Goal: Task Accomplishment & Management: Use online tool/utility

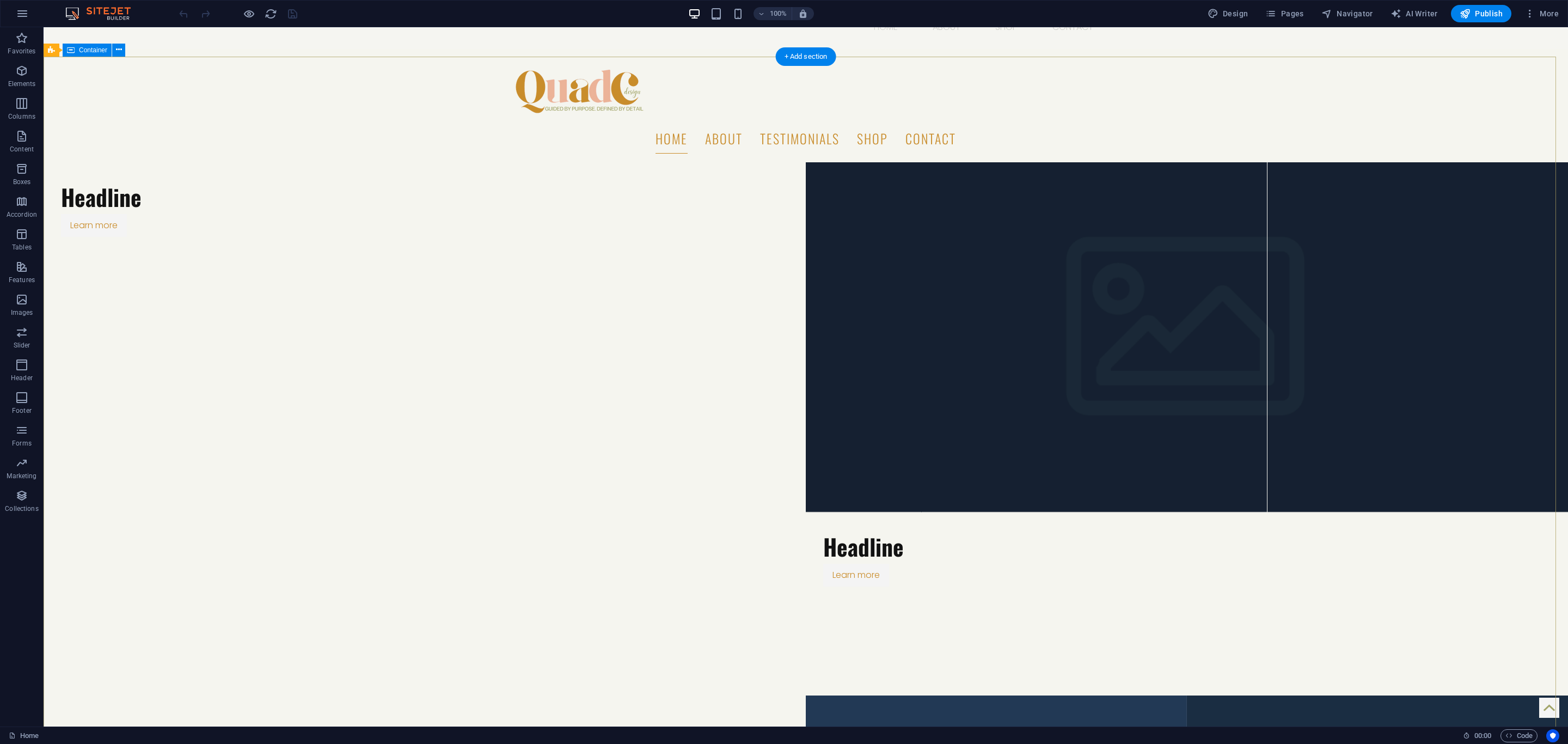
scroll to position [82, 0]
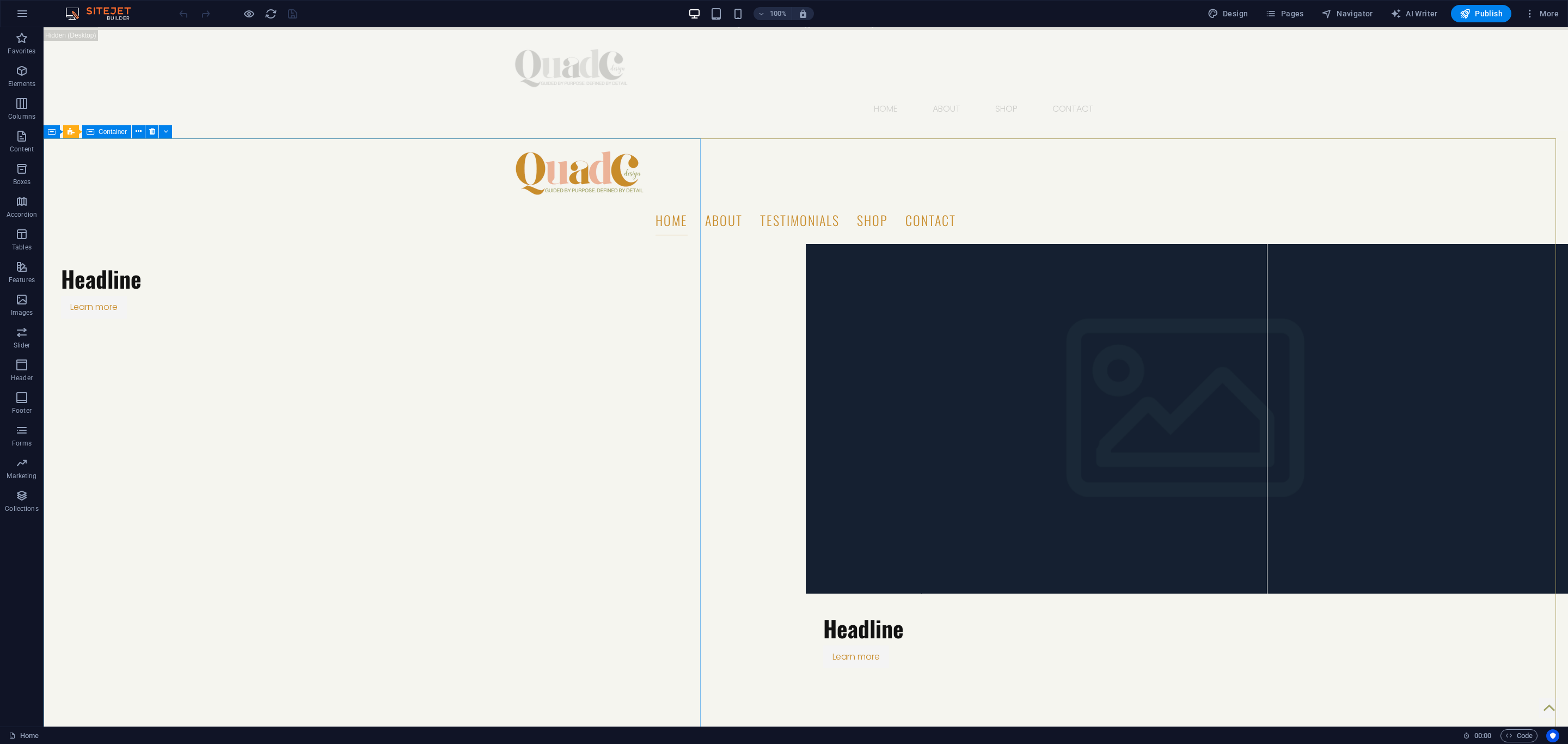
click at [122, 132] on span "Container" at bounding box center [112, 131] width 28 height 7
select select "px"
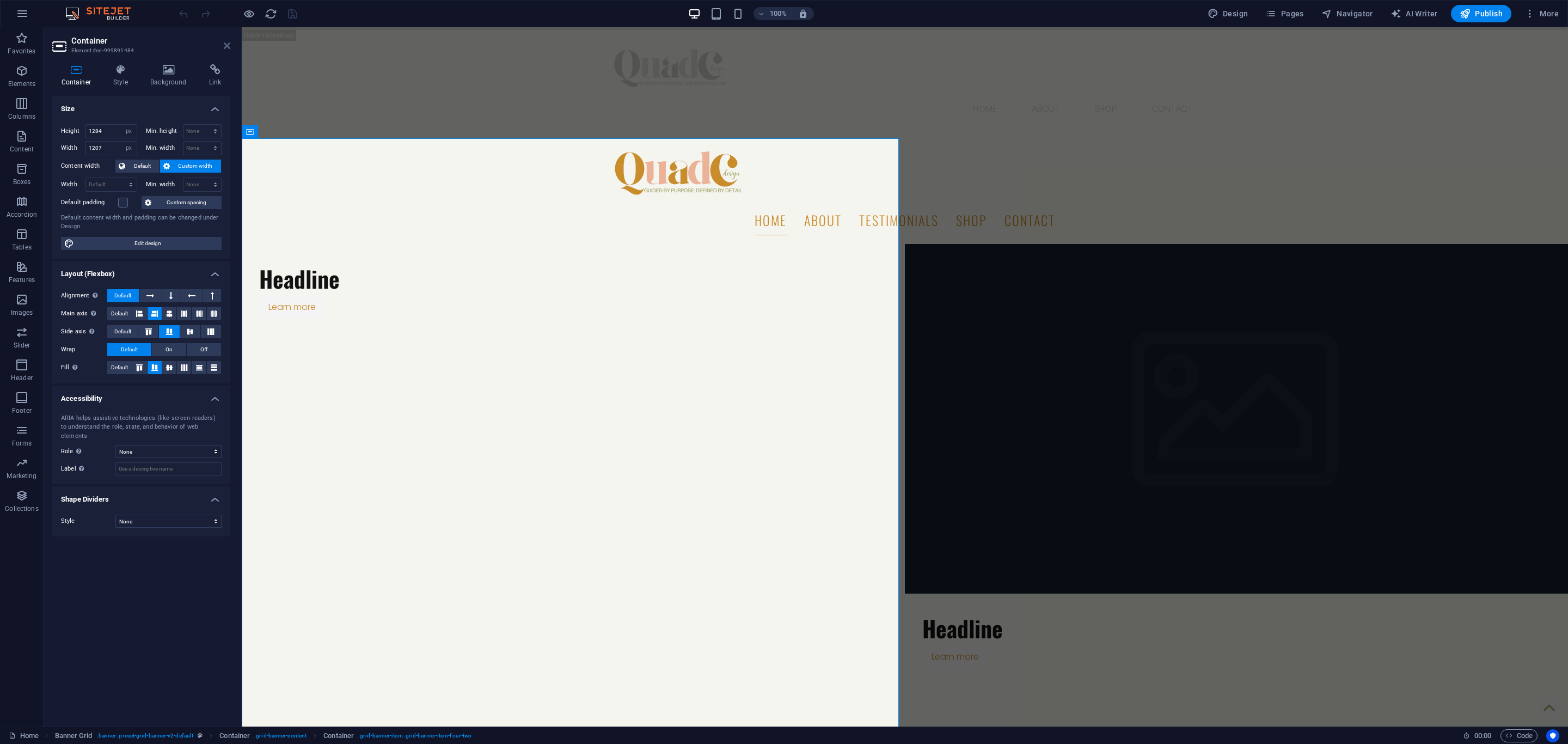
click at [229, 47] on icon at bounding box center [226, 46] width 7 height 9
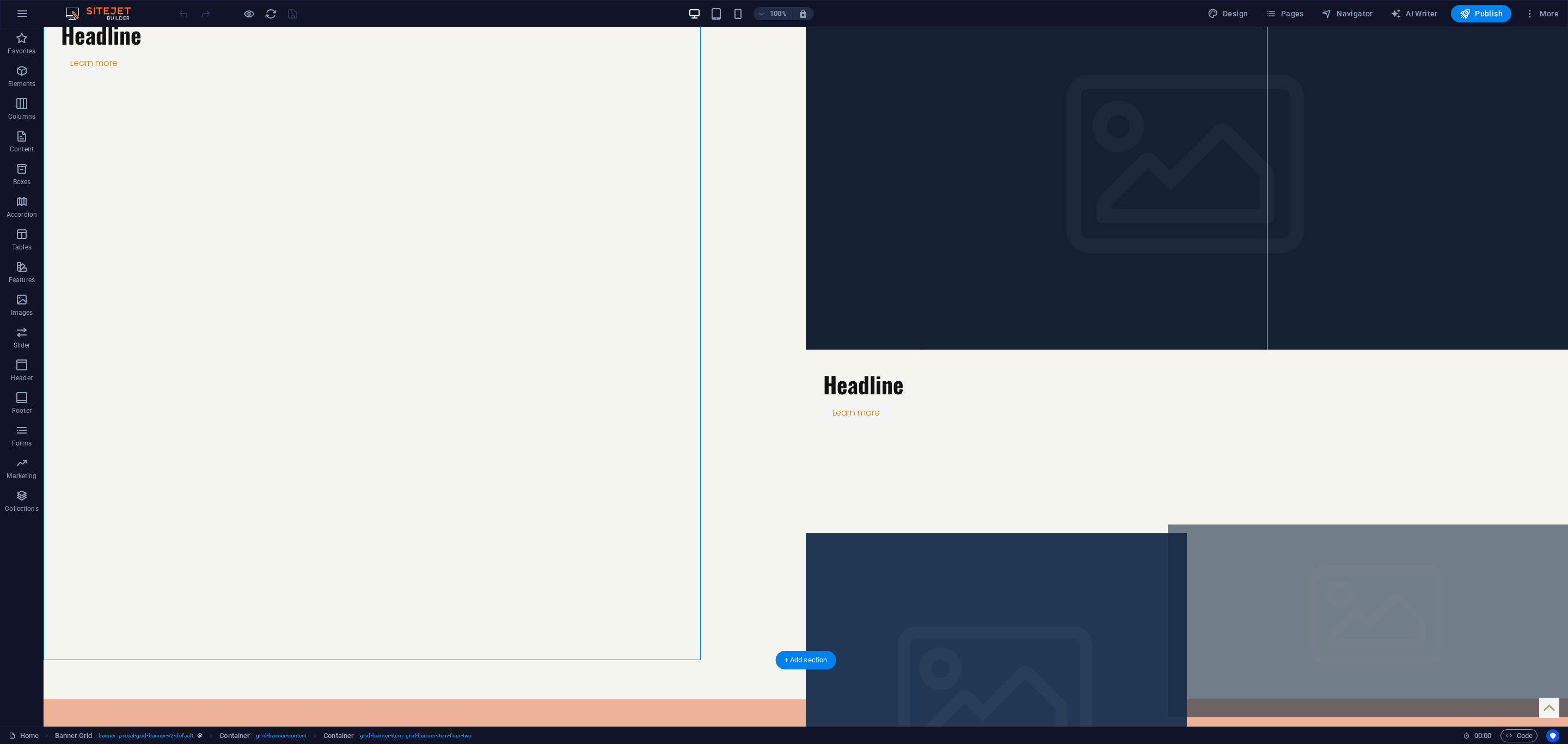
scroll to position [327, 0]
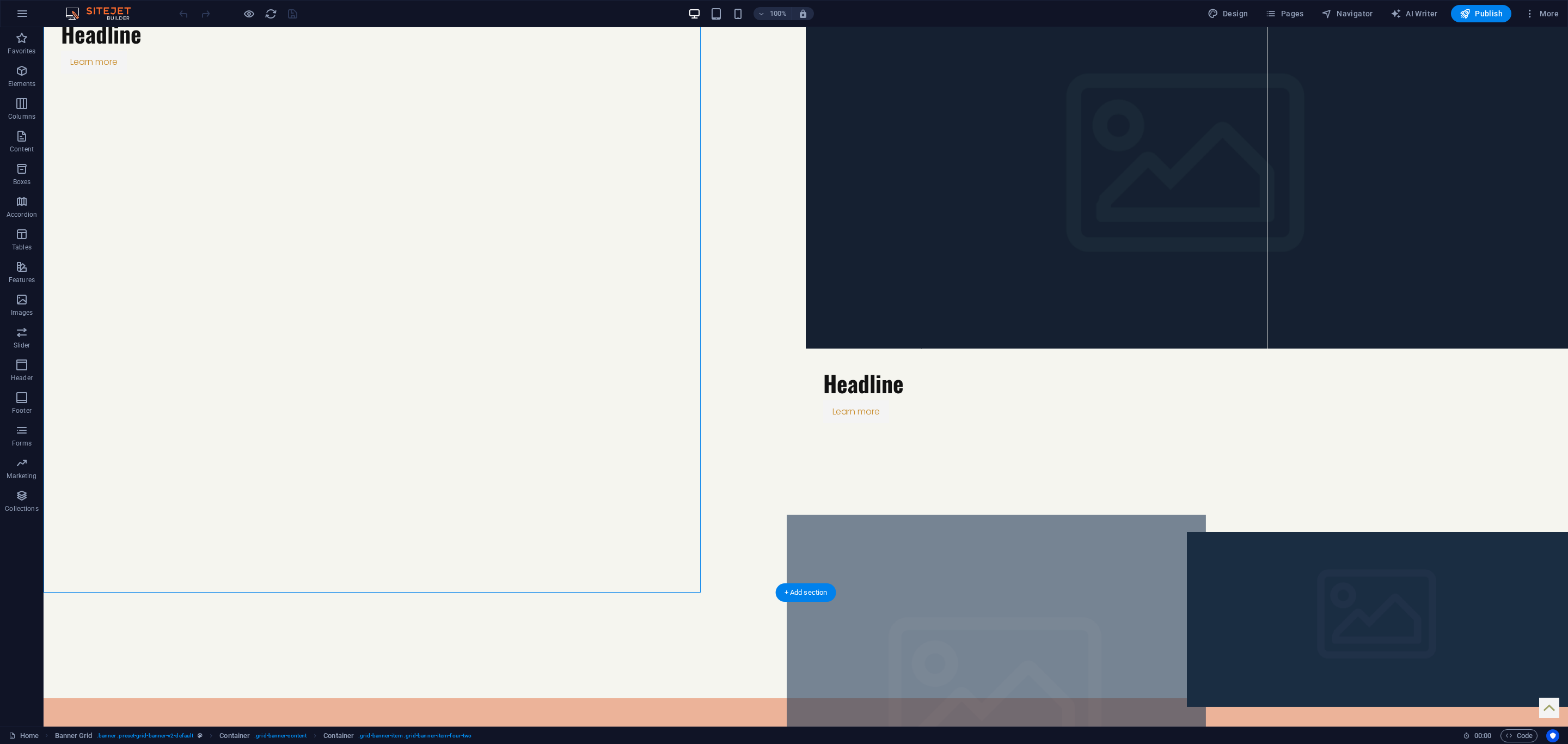
click at [1050, 515] on figure at bounding box center [997, 707] width 419 height 384
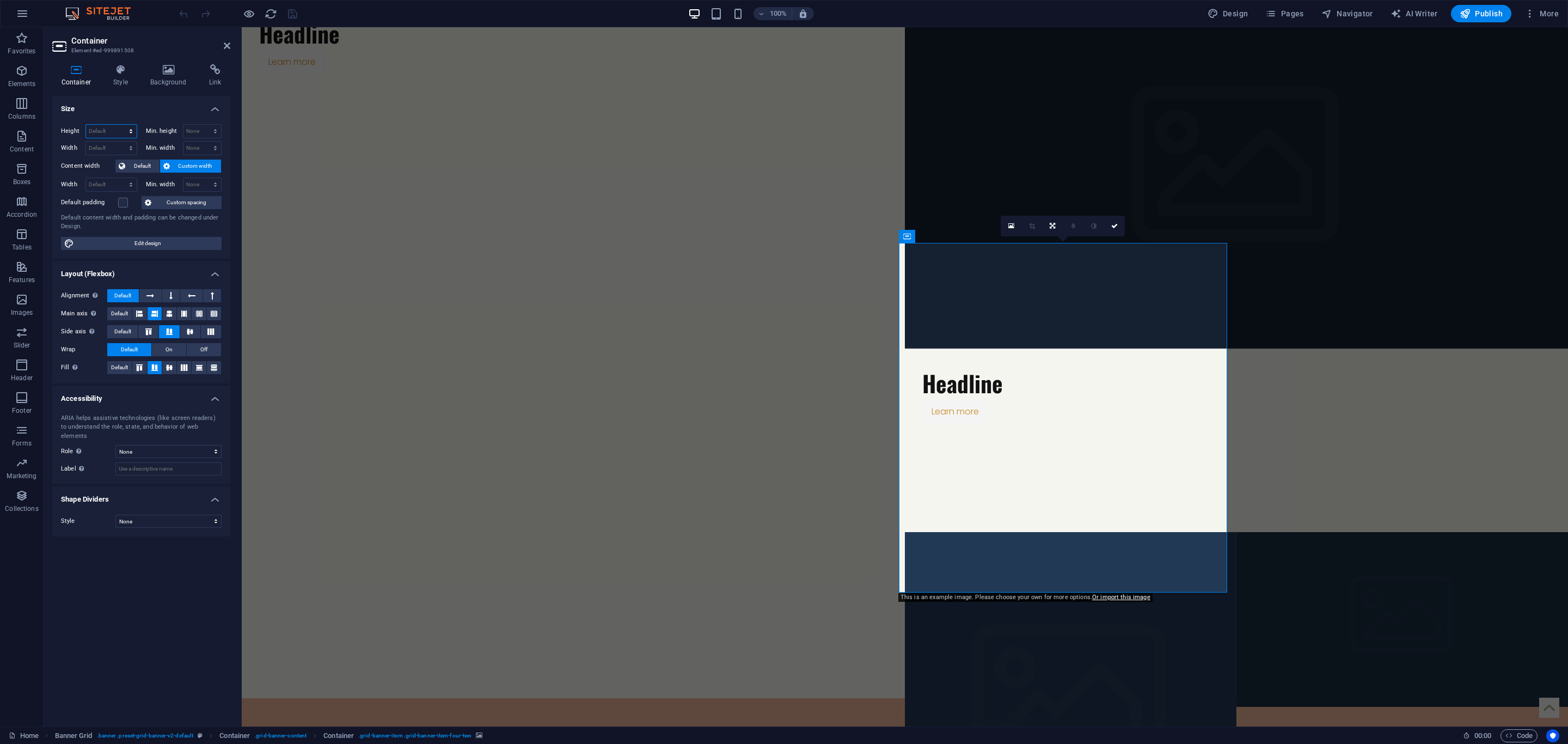
click at [109, 132] on select "Default px rem % vh vw" at bounding box center [111, 131] width 51 height 13
select select "px"
click at [120, 124] on select "Default px rem % vh vw" at bounding box center [111, 131] width 51 height 13
type input "642"
drag, startPoint x: 100, startPoint y: 149, endPoint x: 105, endPoint y: 154, distance: 7.1
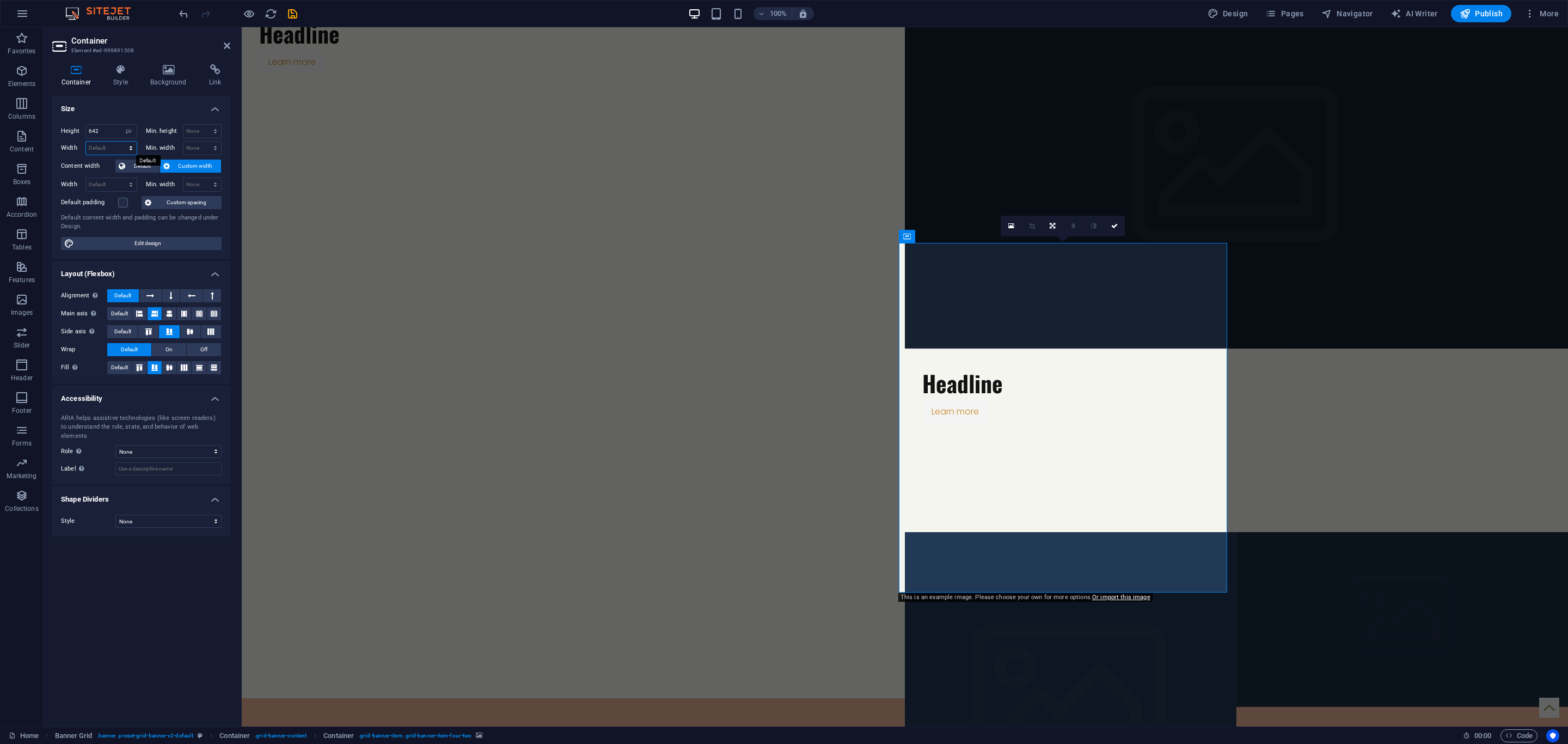
click at [100, 149] on select "Default px rem % em vh vw" at bounding box center [111, 148] width 51 height 13
select select "px"
click at [120, 142] on select "Default px rem % em vh vw" at bounding box center [111, 148] width 51 height 13
type input "603"
click at [617, 143] on div "Headline Learn more" at bounding box center [570, 349] width 657 height 699
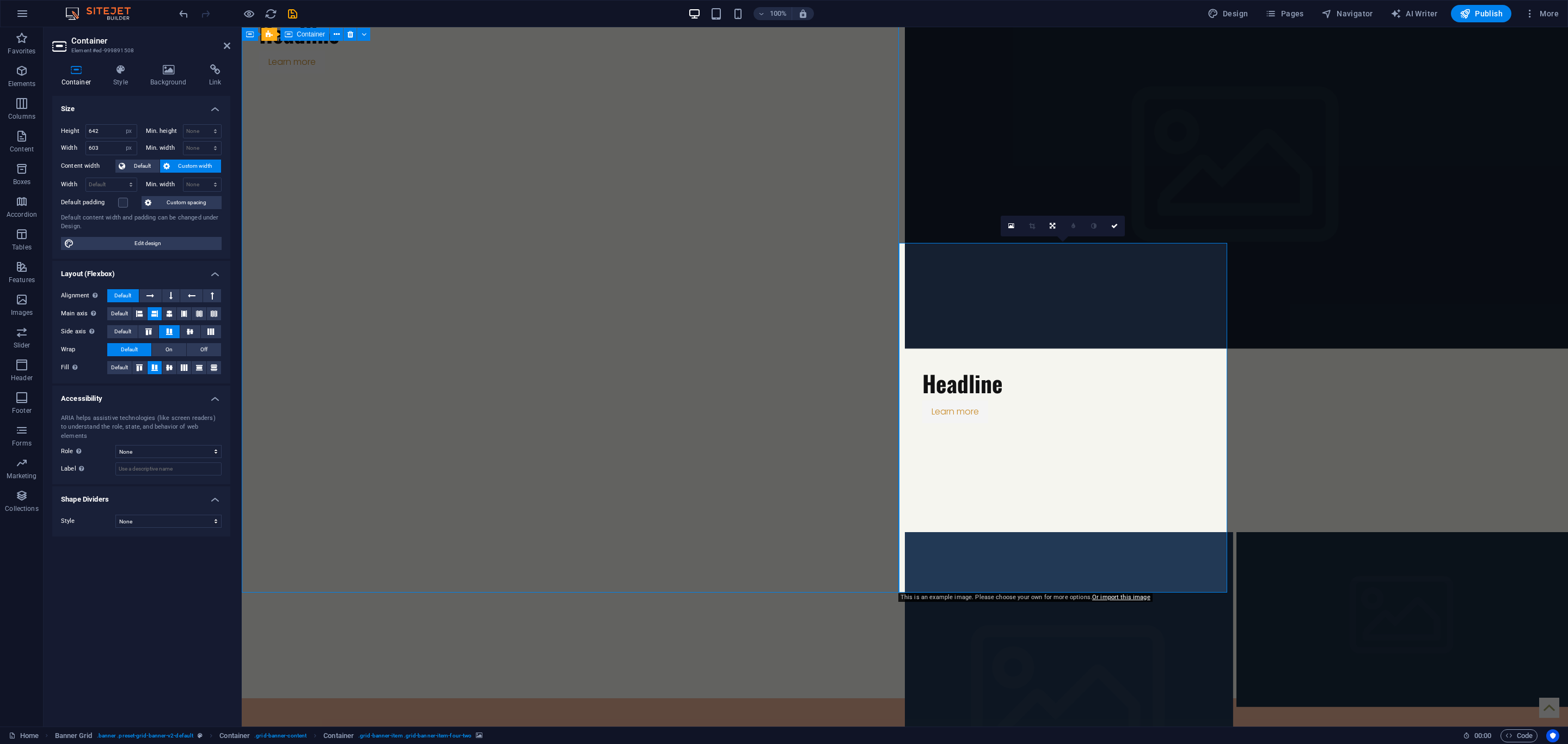
click at [617, 143] on div "Headline Learn more" at bounding box center [570, 349] width 657 height 699
select select "px"
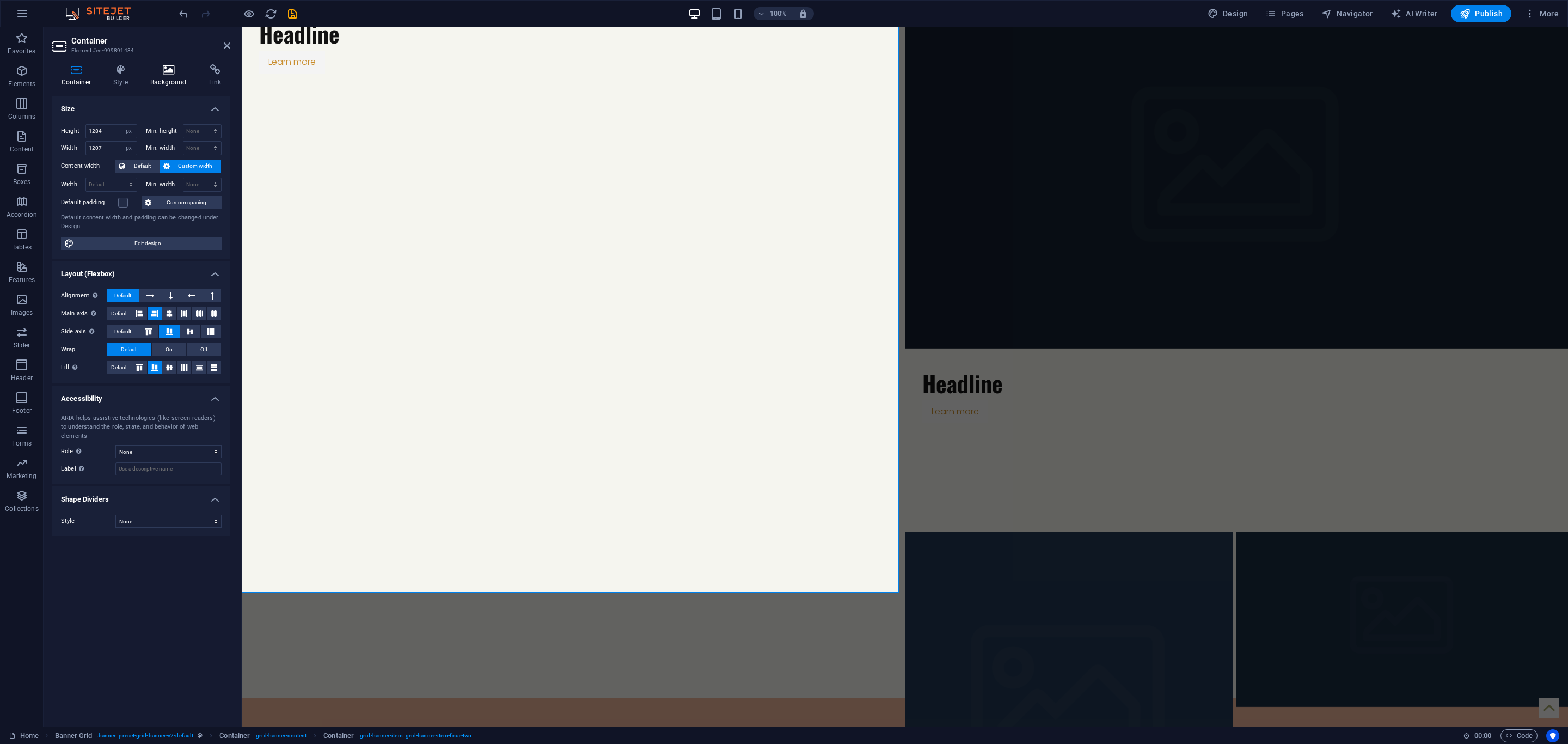
click at [167, 82] on h4 "Background" at bounding box center [170, 75] width 59 height 23
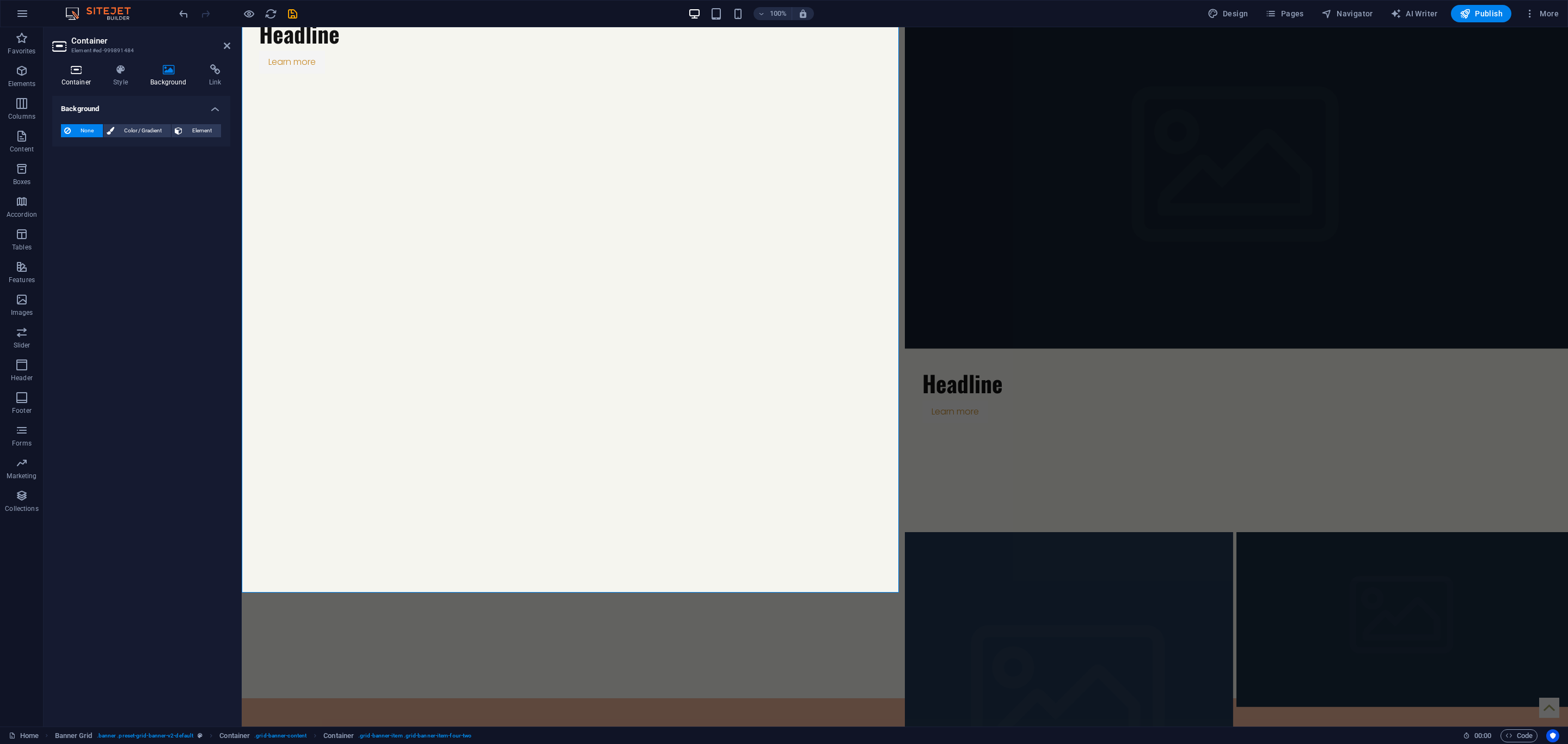
click at [87, 74] on icon at bounding box center [76, 69] width 48 height 11
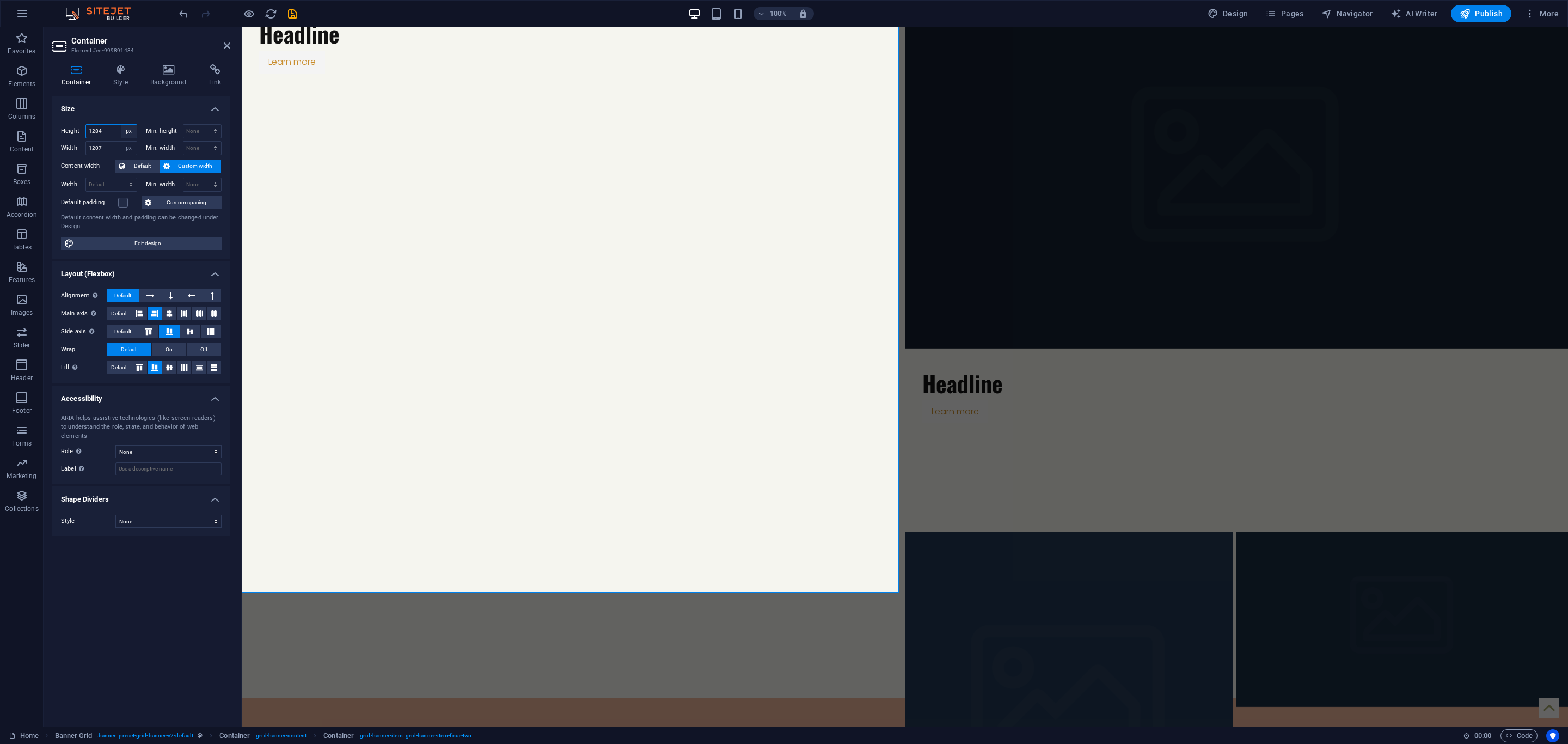
click at [134, 132] on select "Default px rem % vh vw" at bounding box center [129, 131] width 15 height 13
select select "default"
click at [122, 124] on select "Default px rem % vh vw" at bounding box center [129, 131] width 15 height 13
select select "DISABLED_OPTION_VALUE"
click at [131, 144] on select "Default px rem % em vh vw" at bounding box center [129, 148] width 15 height 13
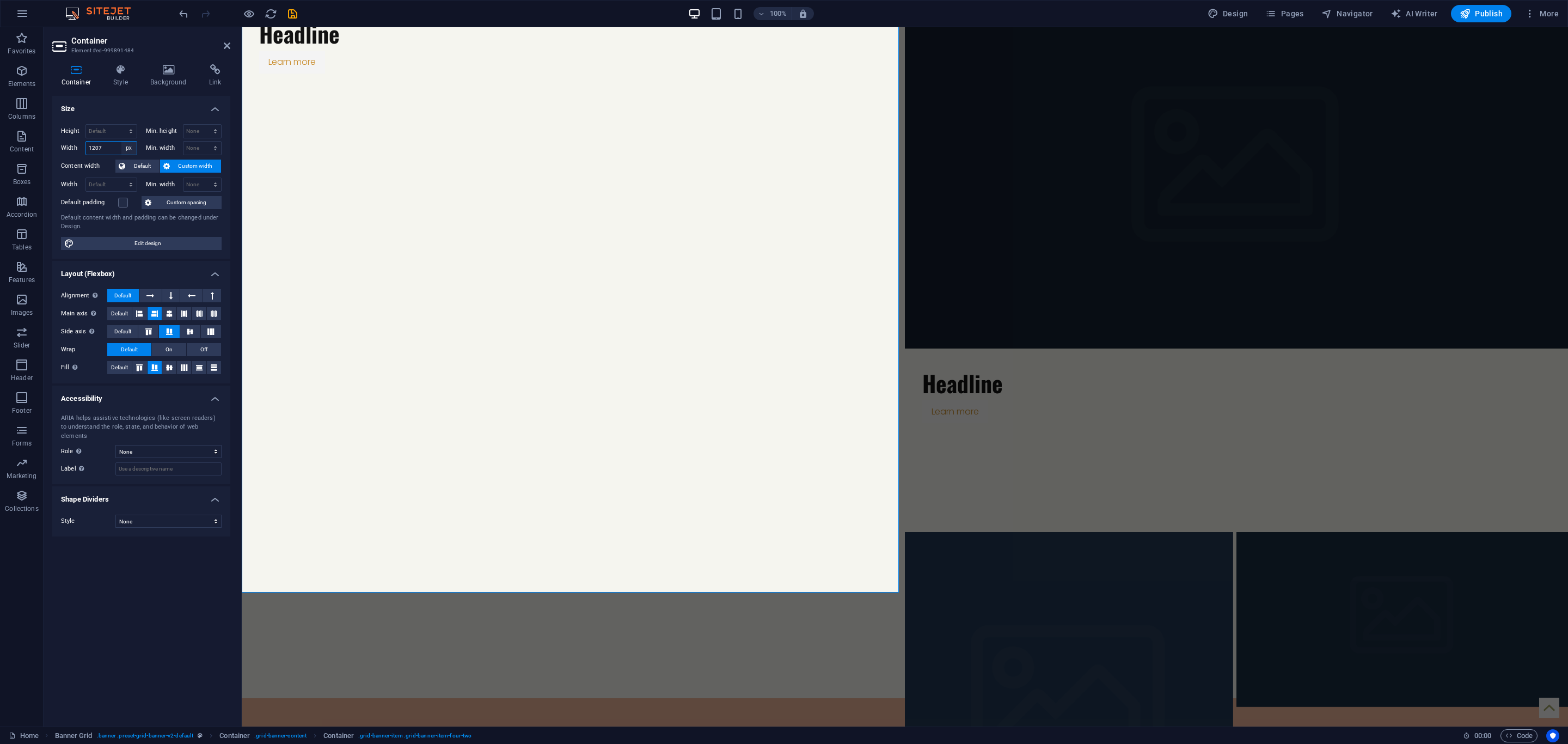
select select "default"
click at [122, 142] on select "Default px rem % em vh vw" at bounding box center [129, 148] width 15 height 13
select select "DISABLED_OPTION_VALUE"
click at [164, 76] on h4 "Background" at bounding box center [170, 75] width 59 height 23
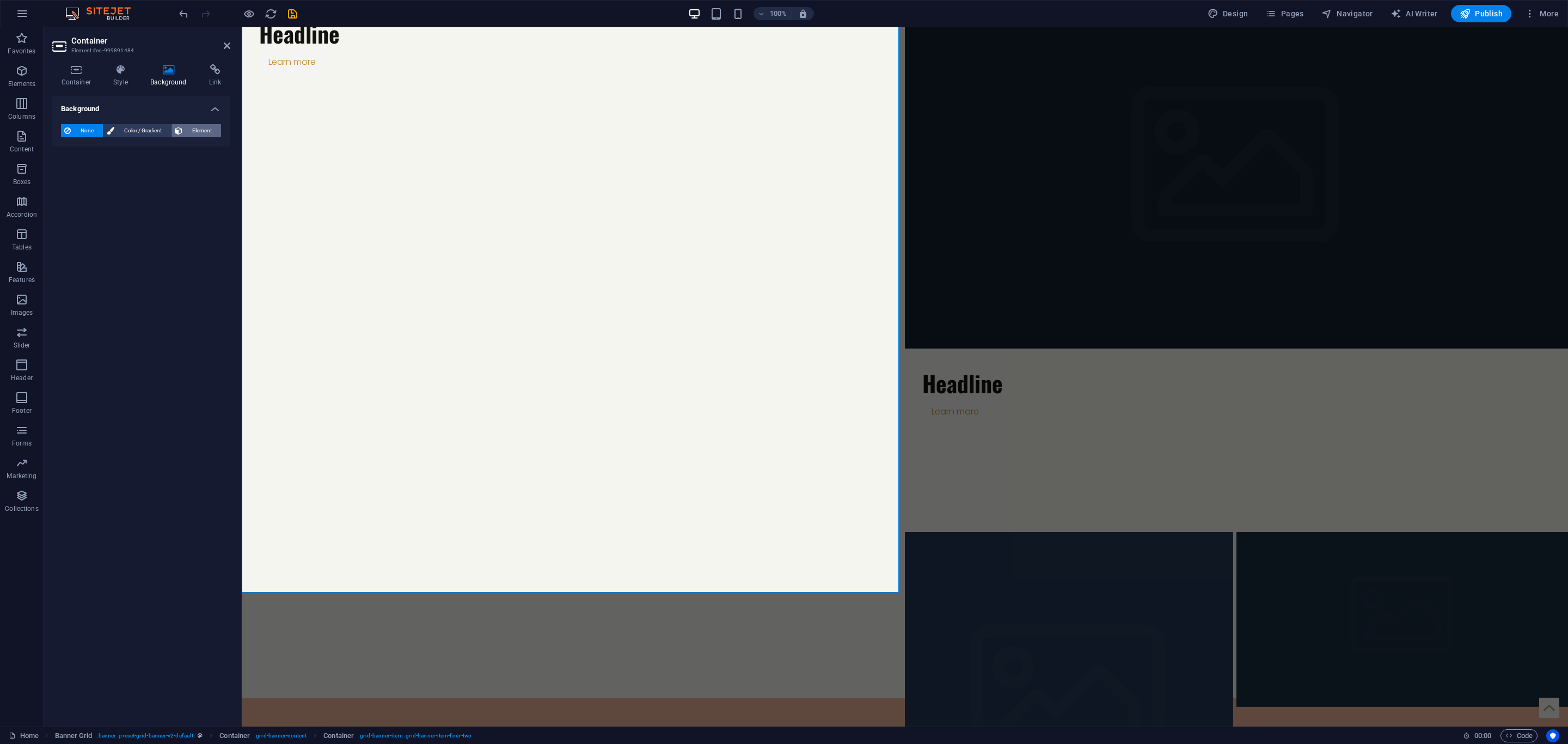
click at [202, 132] on span "Element" at bounding box center [202, 131] width 32 height 13
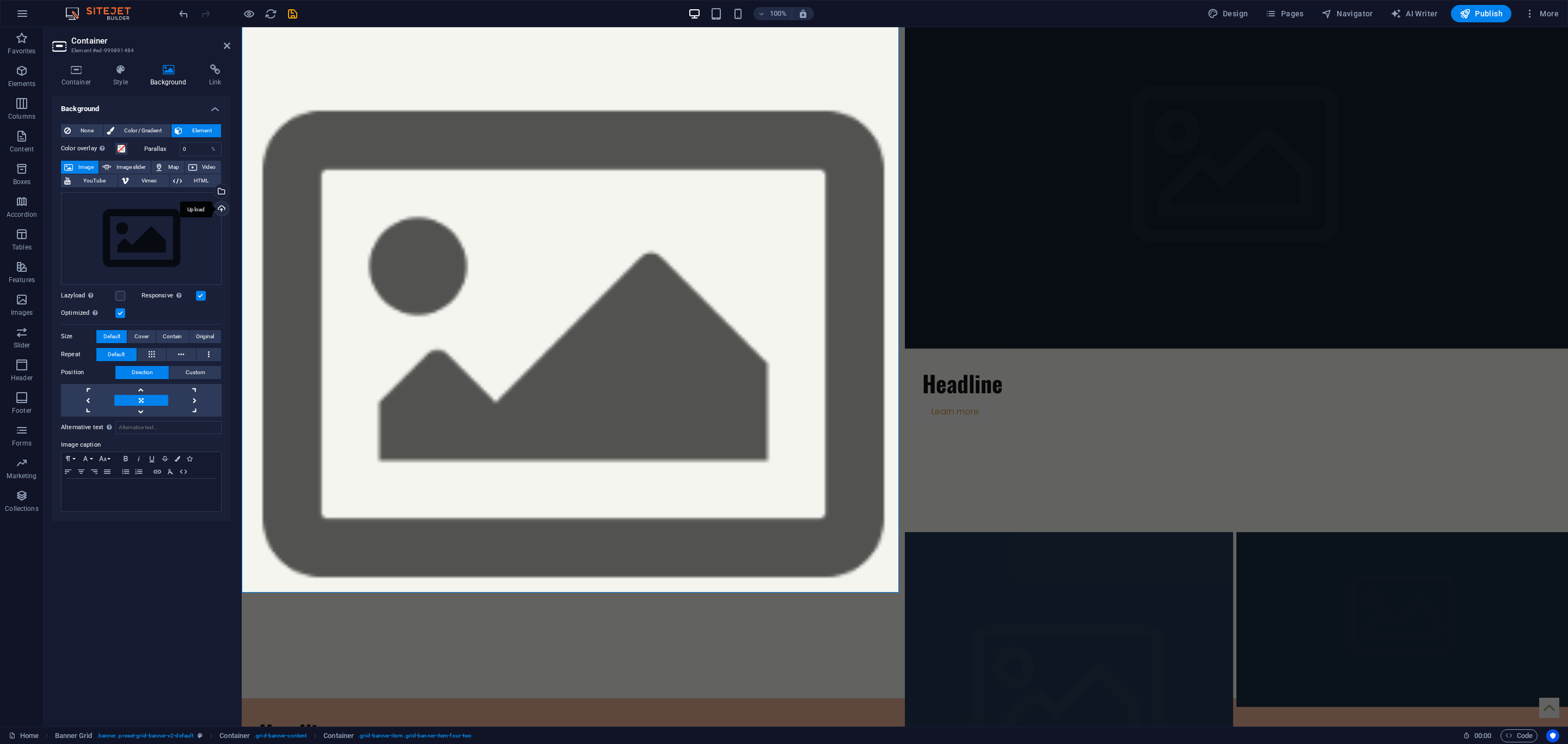
click at [221, 207] on div "Upload" at bounding box center [221, 210] width 16 height 16
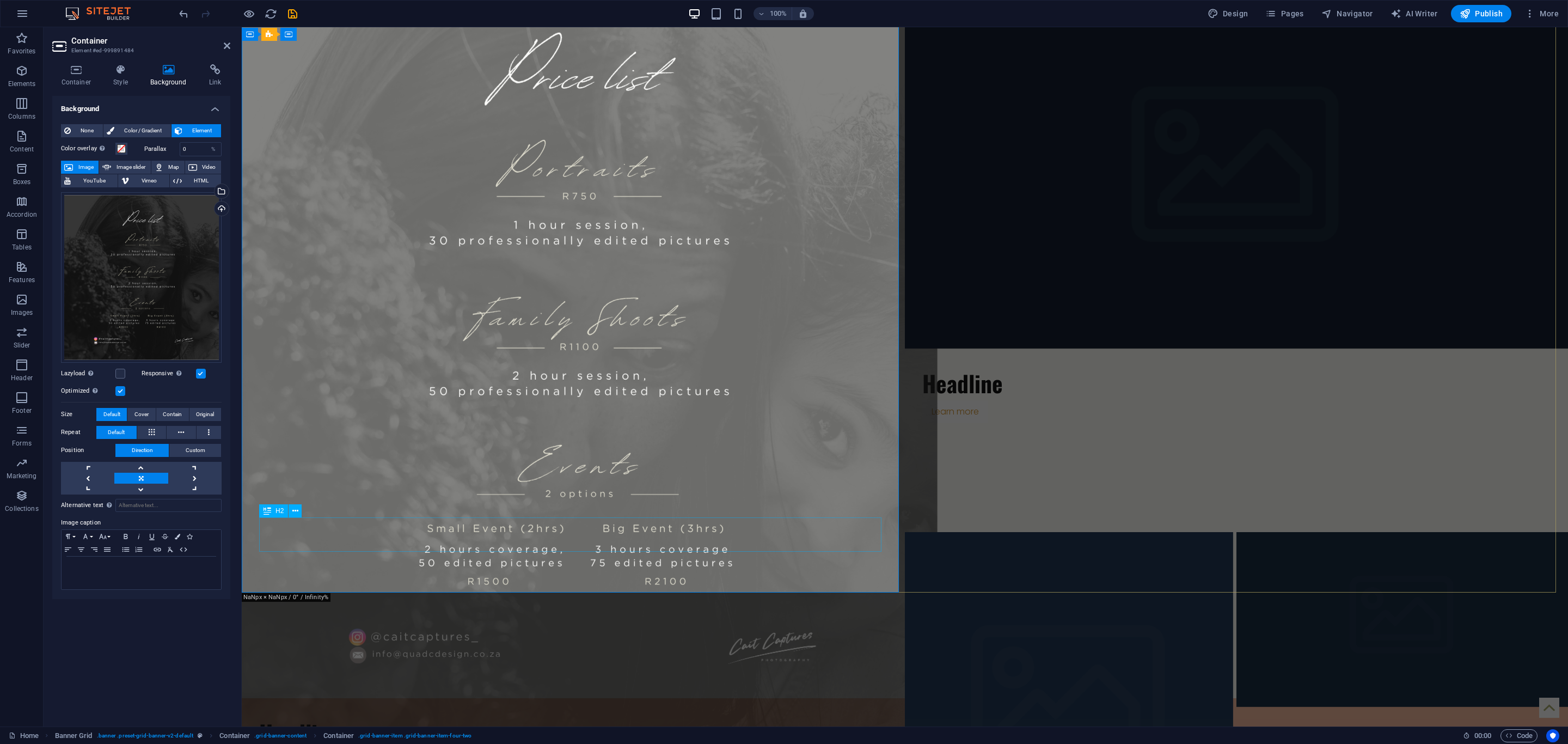
click at [306, 716] on div "Headline" at bounding box center [573, 732] width 628 height 33
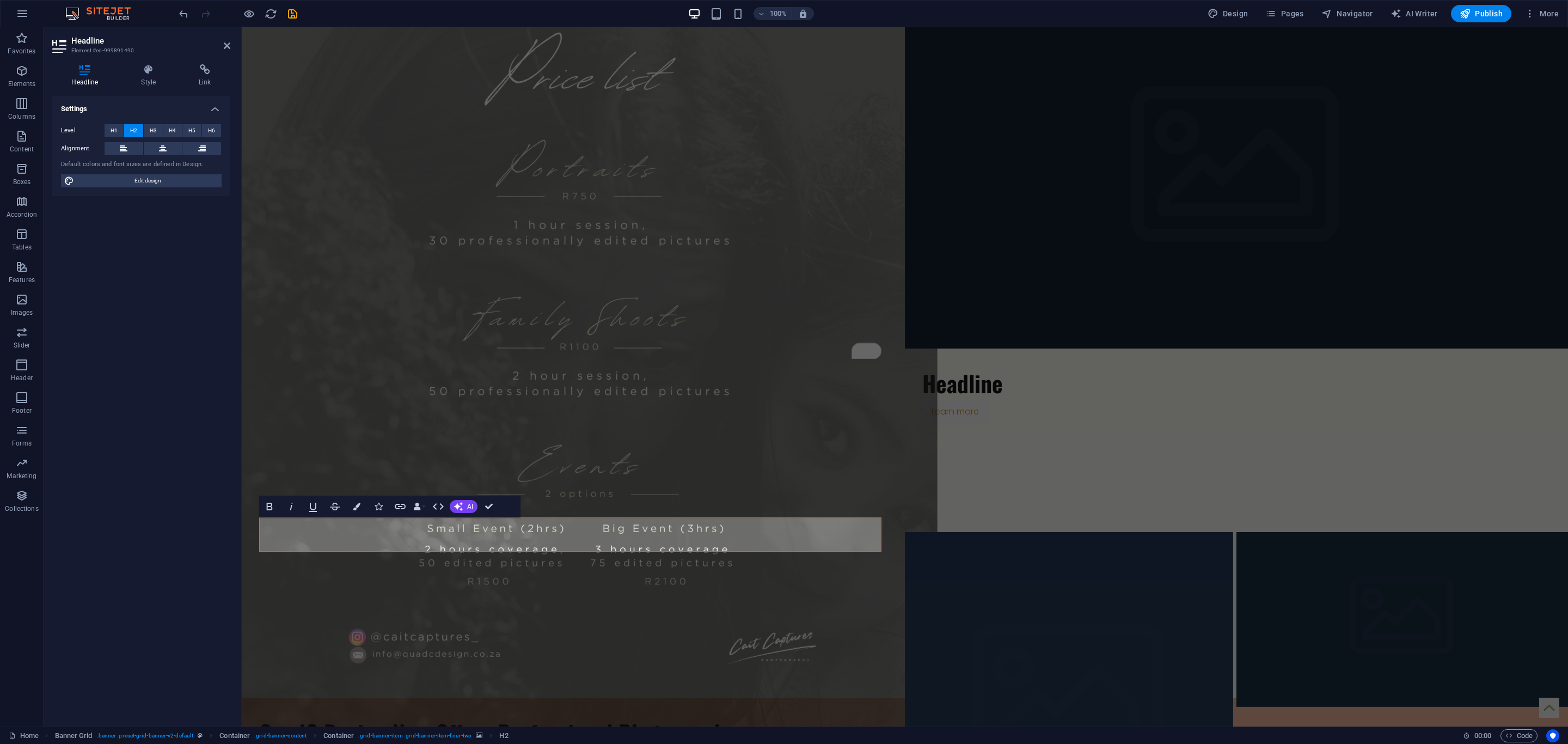
scroll to position [0, 3]
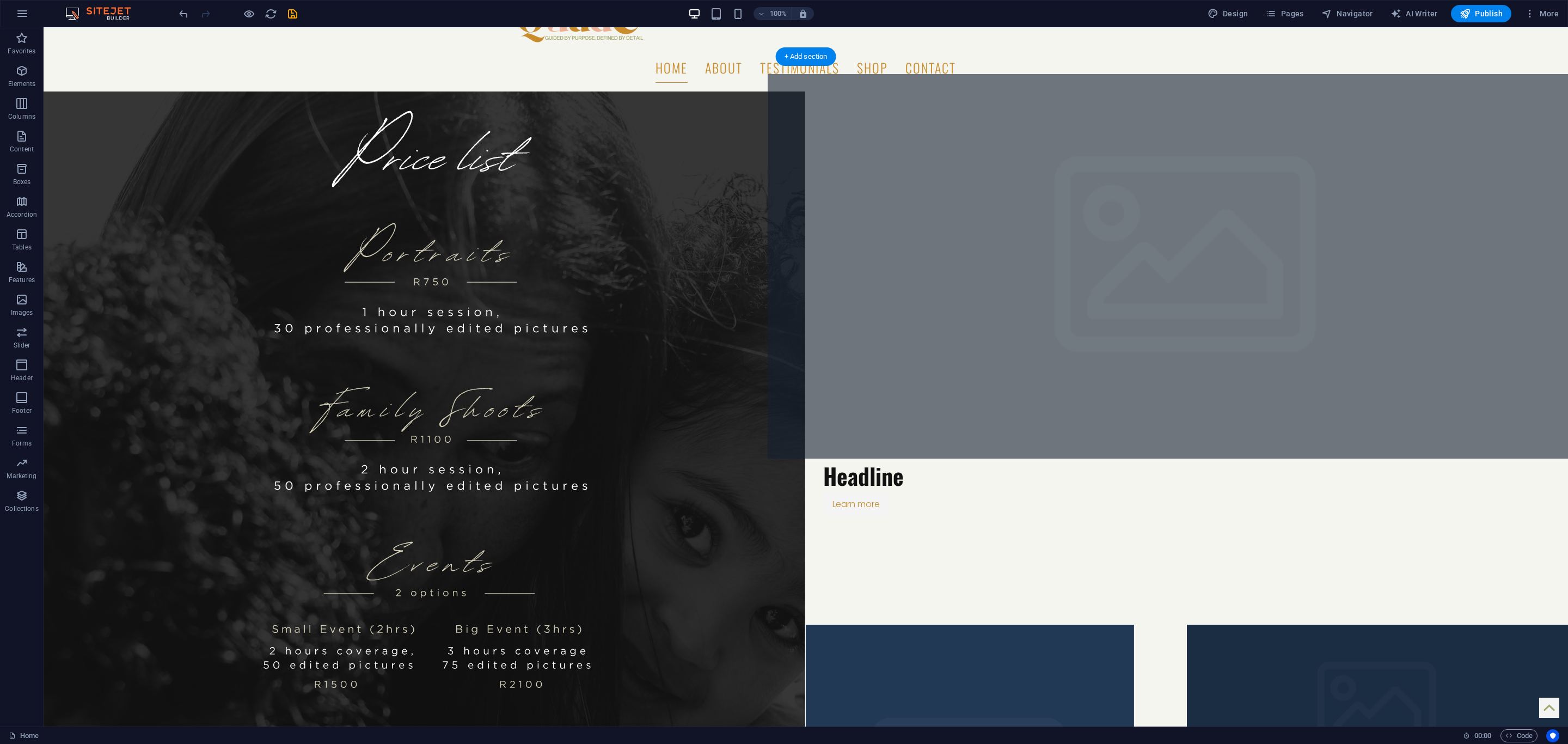
scroll to position [327, 0]
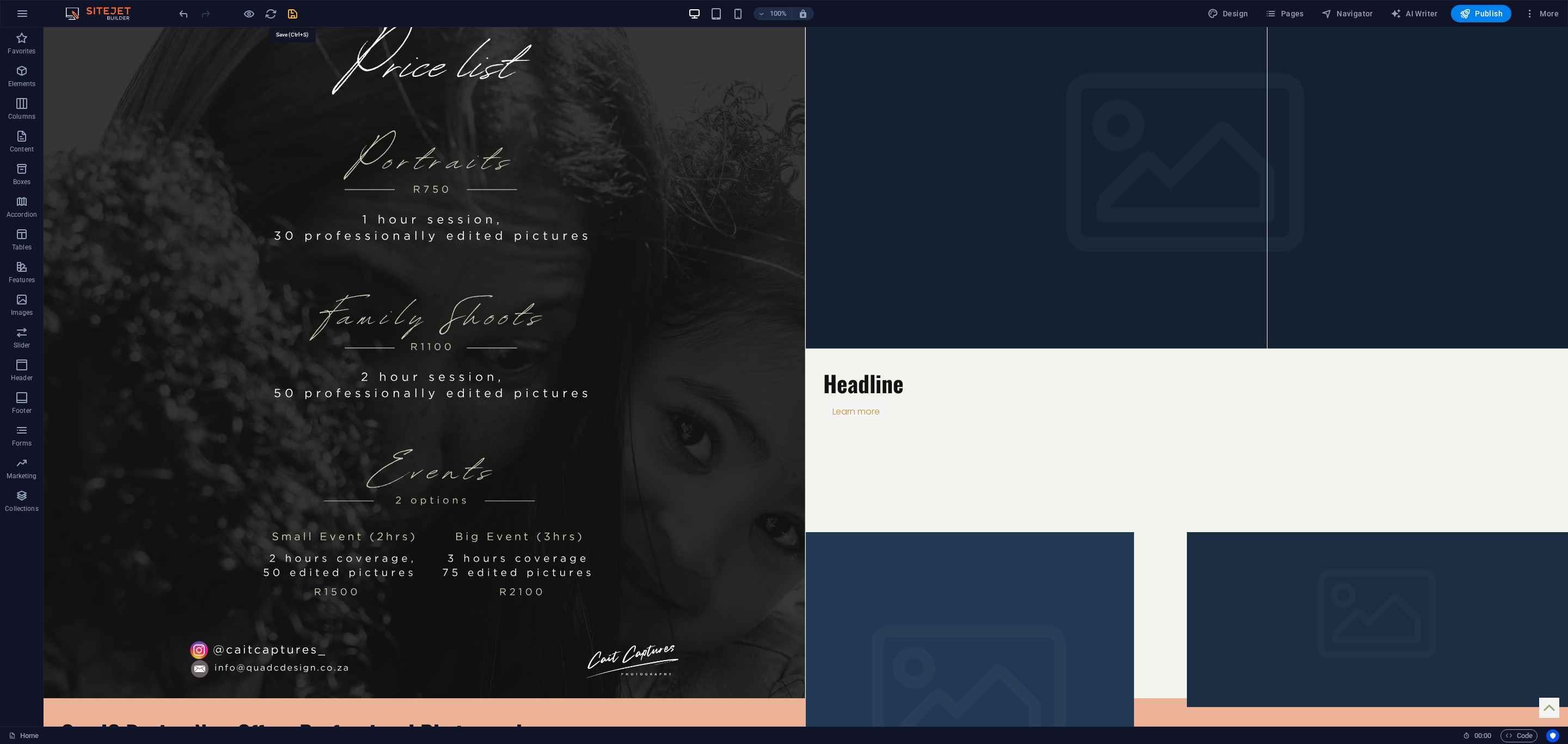
click at [288, 10] on icon "save" at bounding box center [292, 13] width 12 height 12
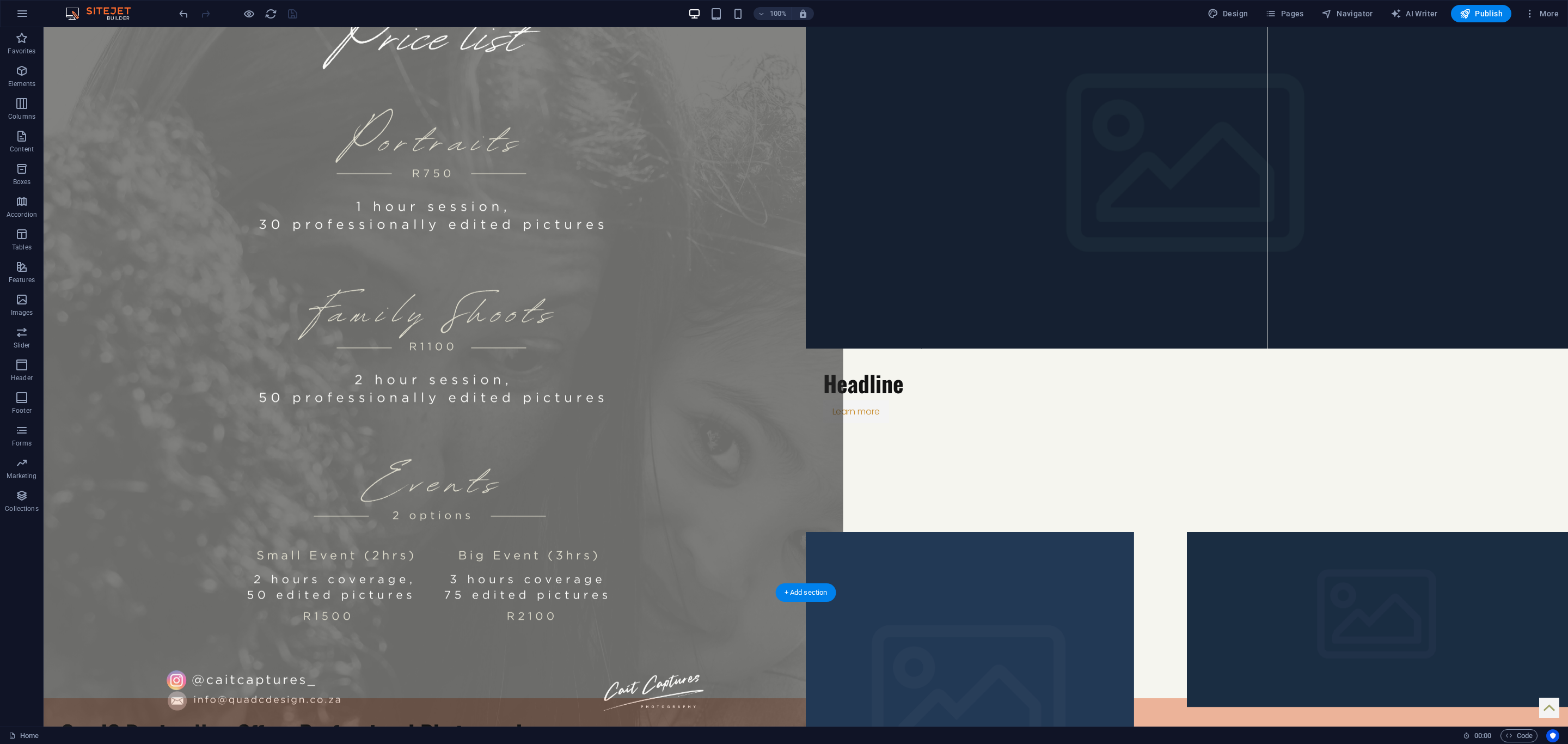
click at [191, 206] on figure at bounding box center [424, 349] width 839 height 769
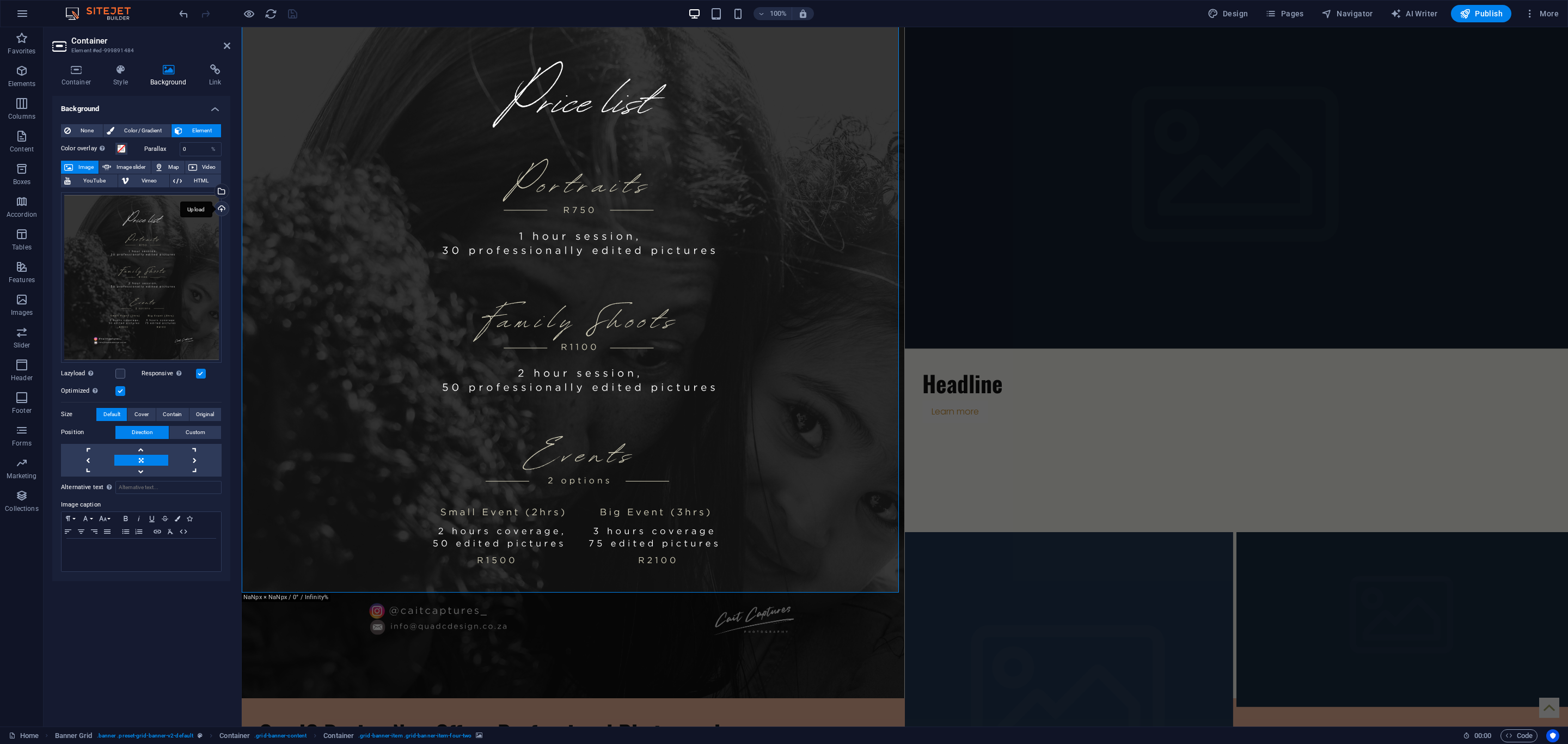
click at [215, 209] on div "Upload" at bounding box center [221, 210] width 16 height 16
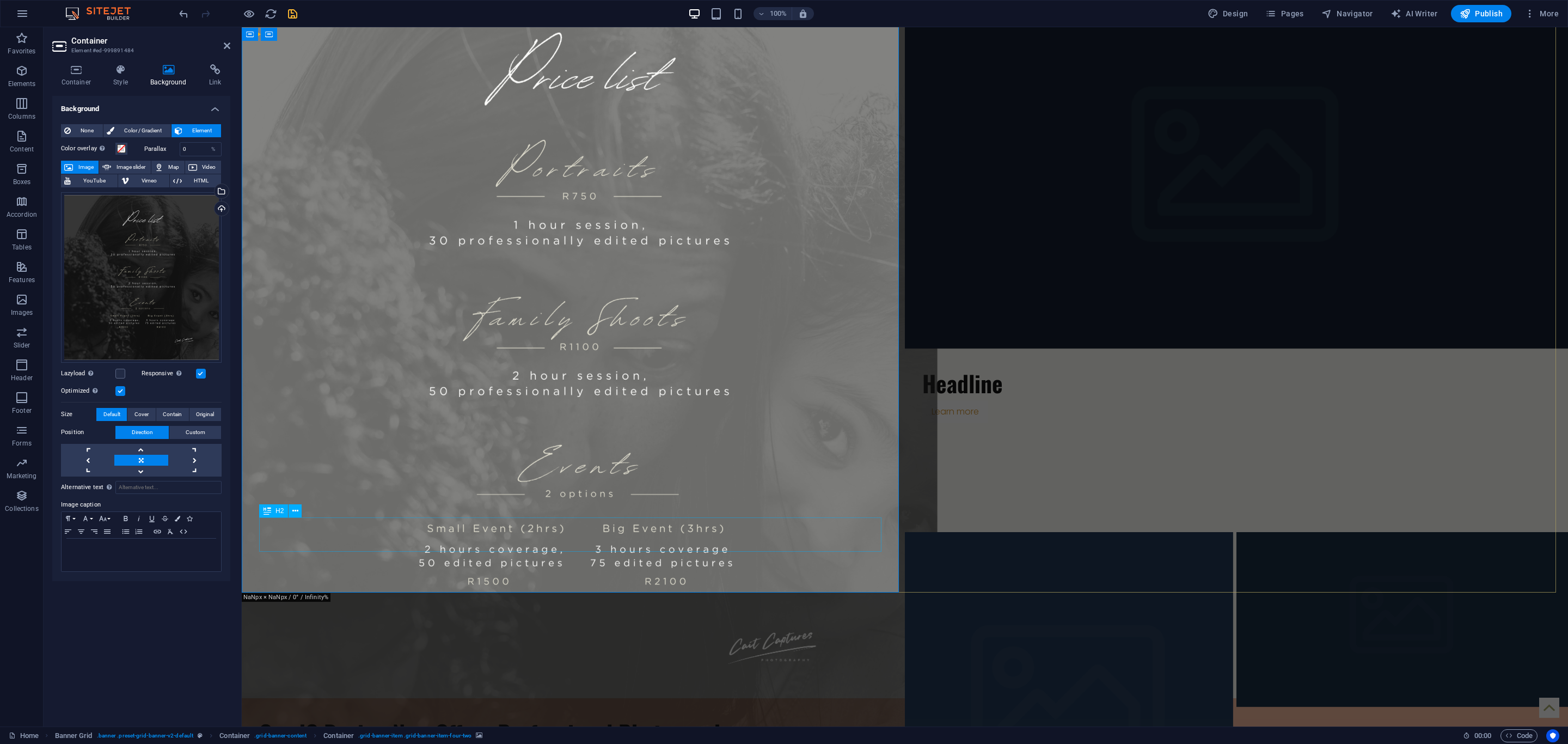
click at [583, 716] on div "QuadC Design Now Offers Professional Photography" at bounding box center [573, 732] width 628 height 33
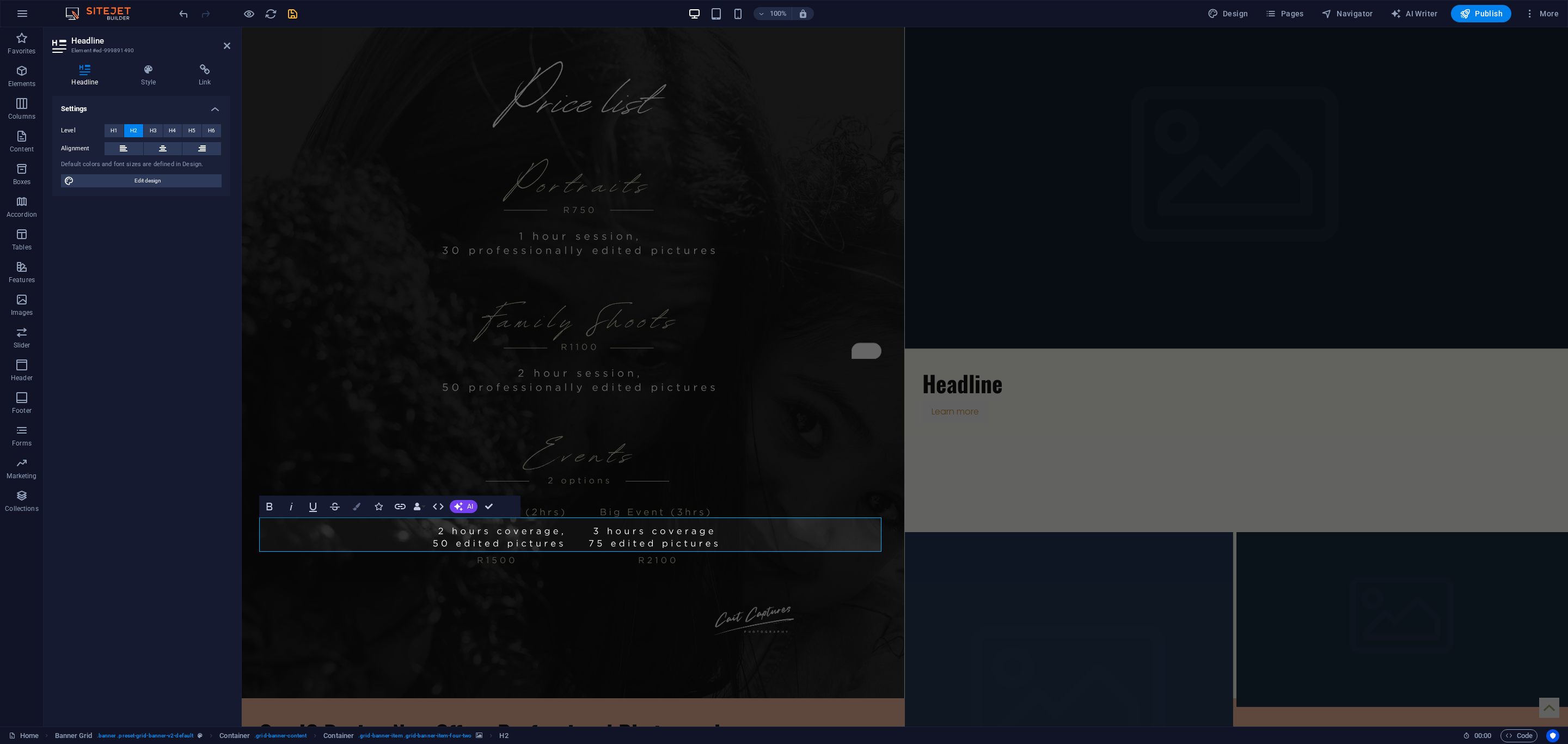
click at [350, 507] on button "Colors" at bounding box center [357, 507] width 20 height 22
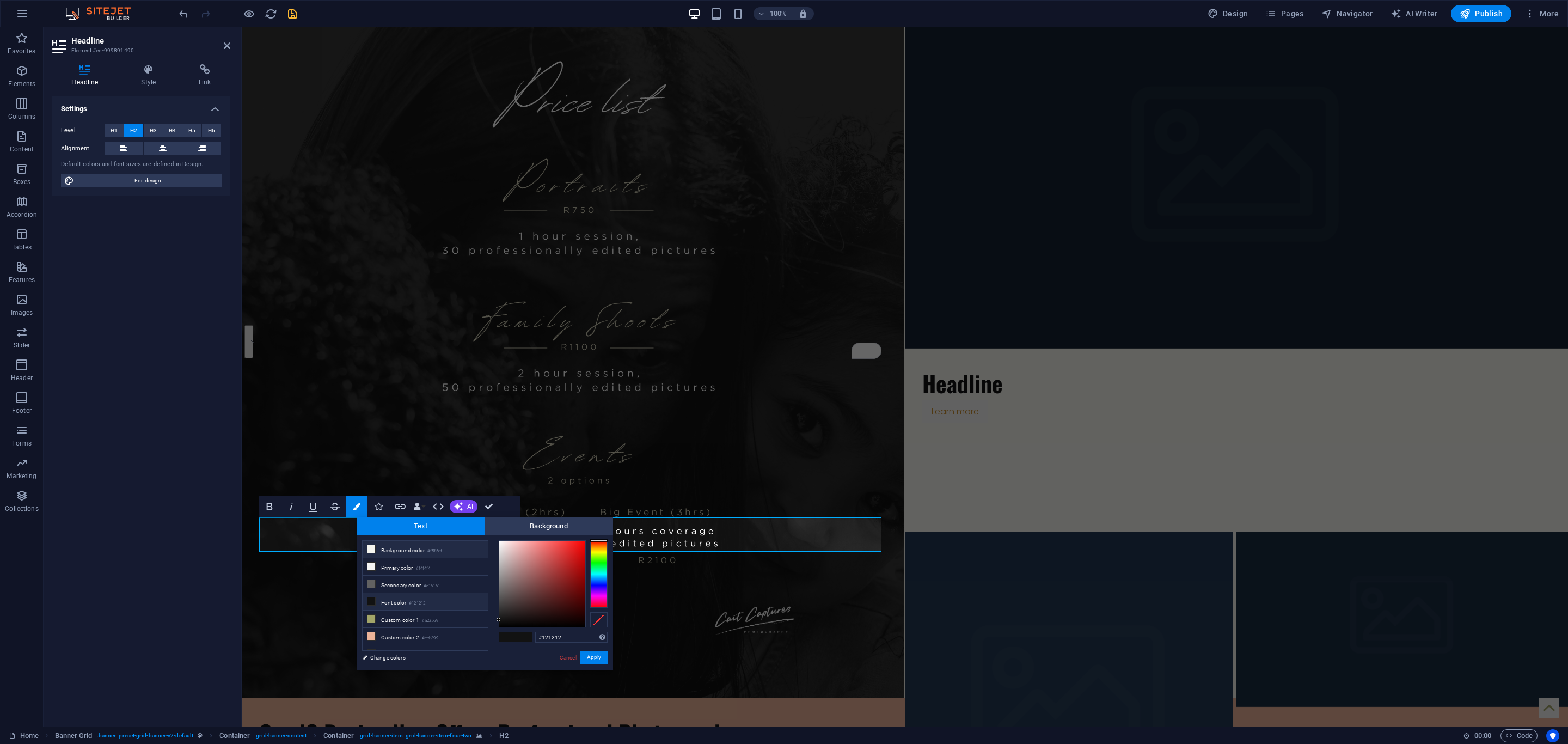
click at [370, 550] on icon at bounding box center [371, 549] width 7 height 7
type input "#f5f5ef"
click at [600, 655] on button "Apply" at bounding box center [593, 657] width 27 height 13
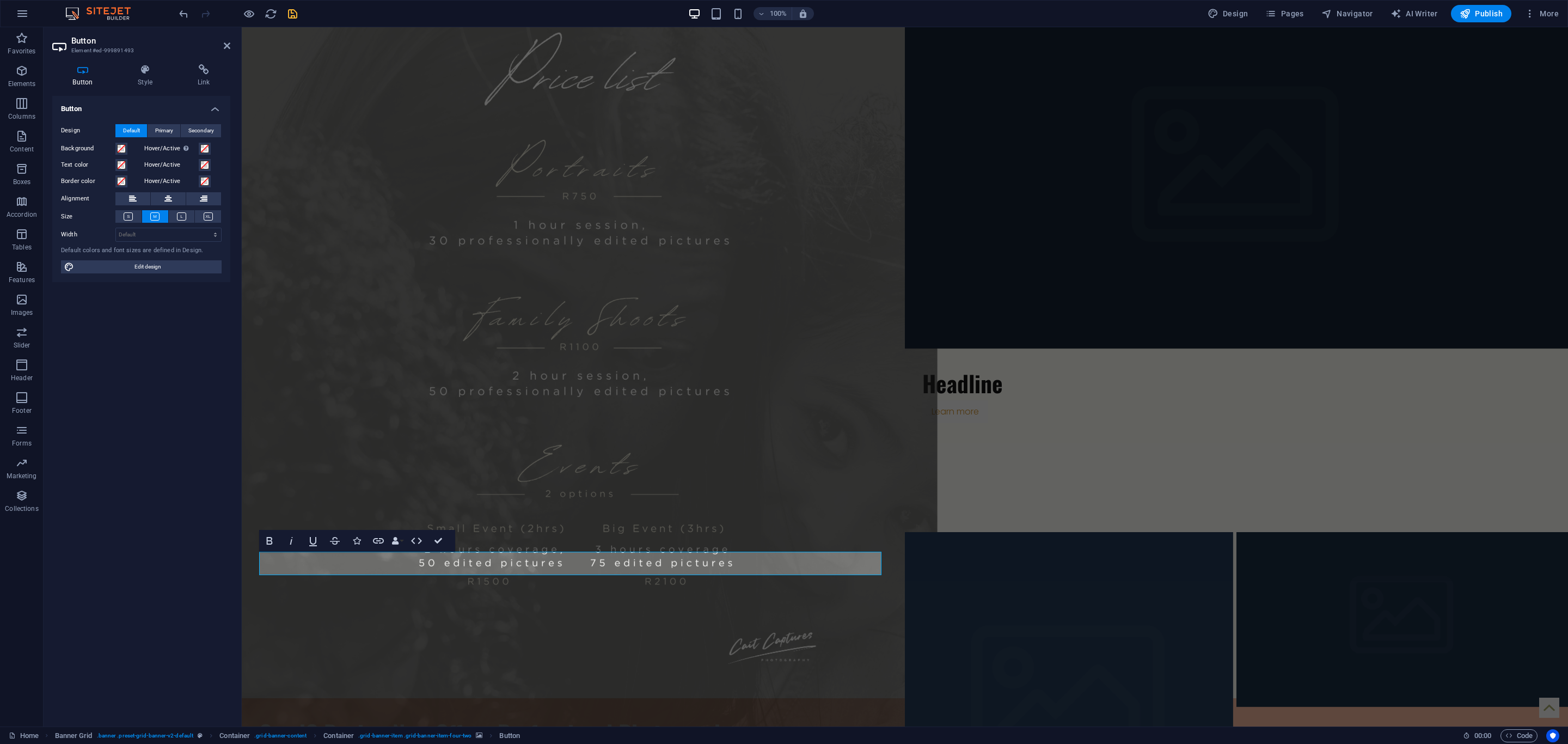
scroll to position [0, 5]
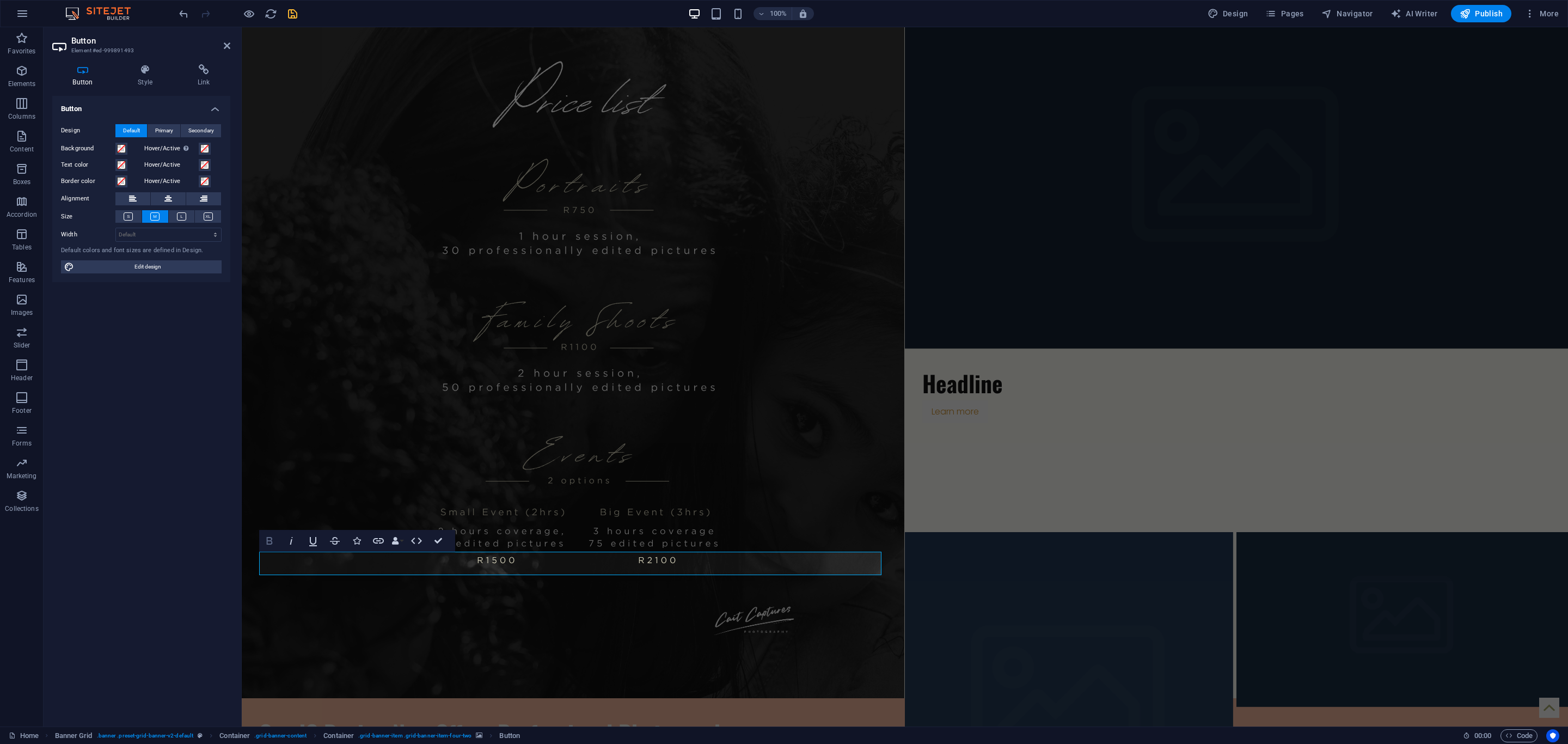
click at [266, 534] on icon "button" at bounding box center [269, 541] width 13 height 13
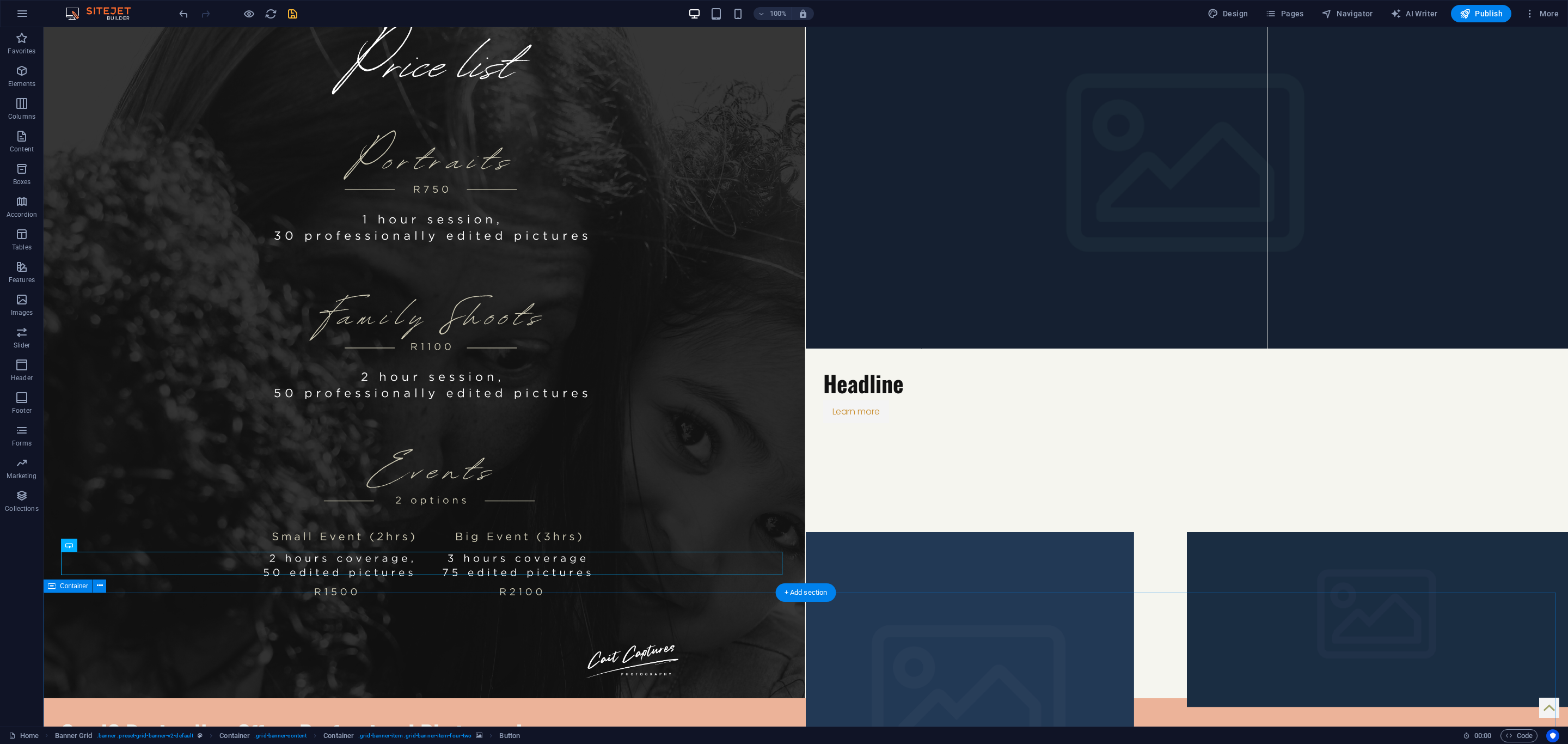
click at [286, 12] on icon "save" at bounding box center [292, 13] width 12 height 12
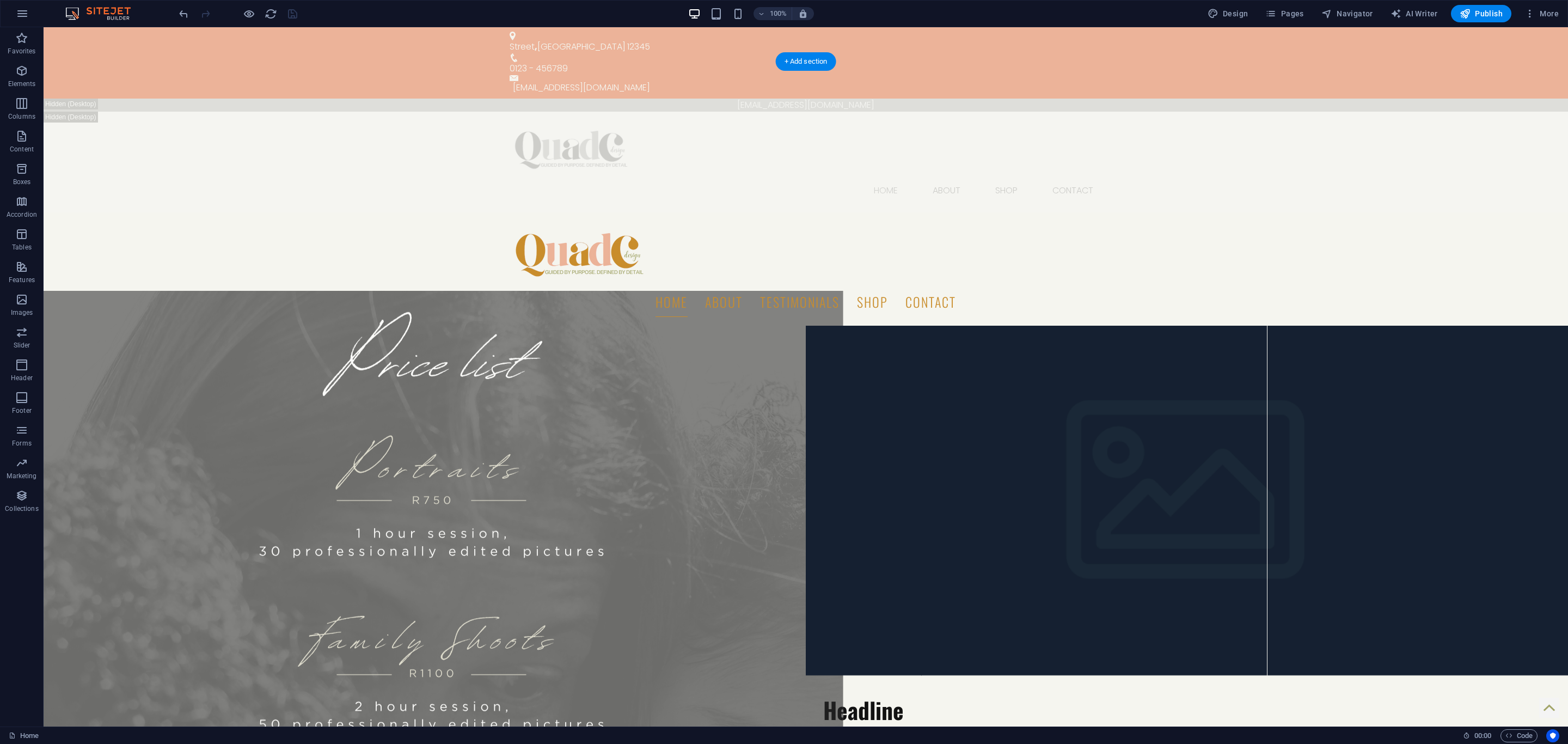
scroll to position [327, 0]
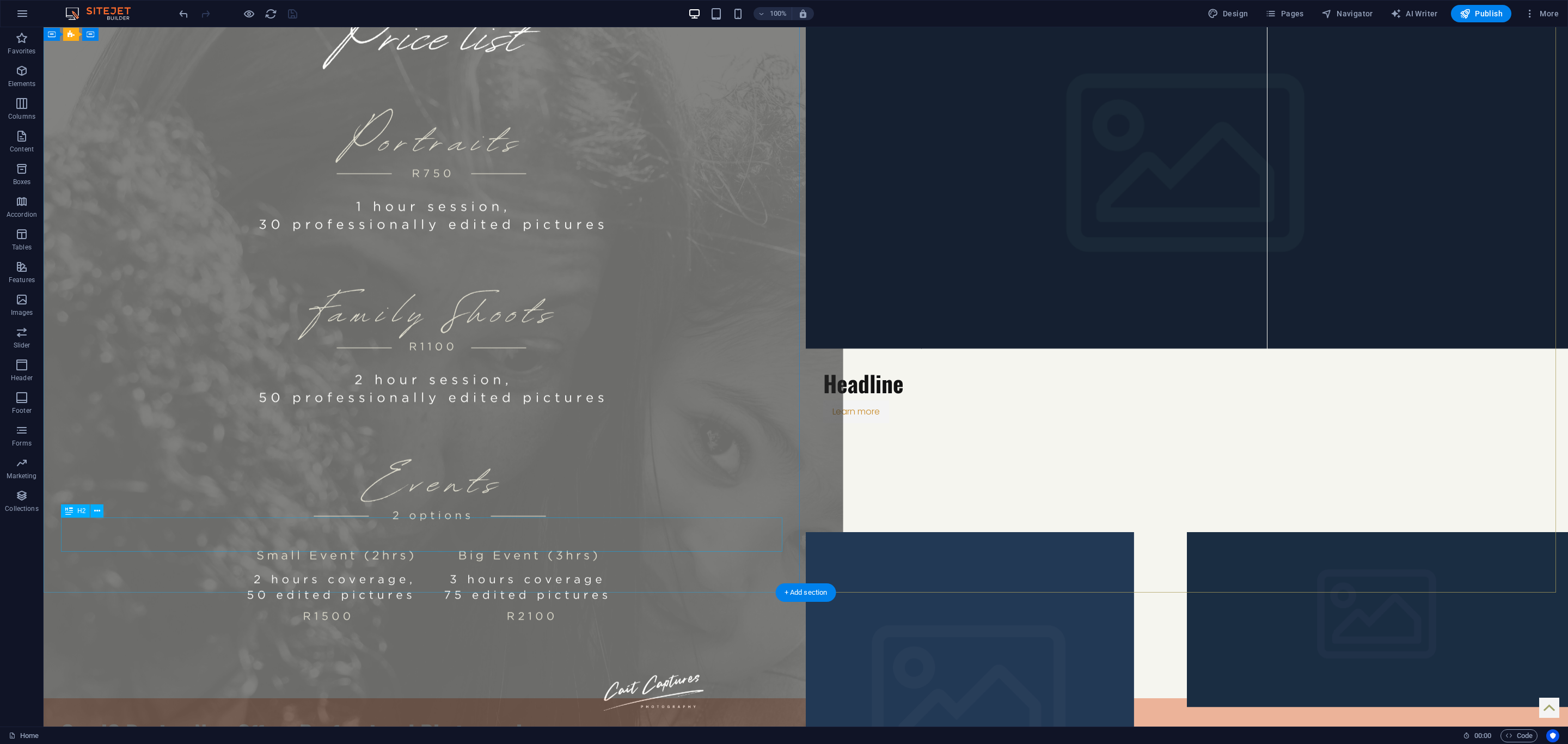
click at [471, 716] on div "QuadC Design Now Offers Professional Photography" at bounding box center [424, 732] width 727 height 33
click at [470, 716] on div "QuadC Design Now Offers Professional Photography" at bounding box center [424, 732] width 727 height 33
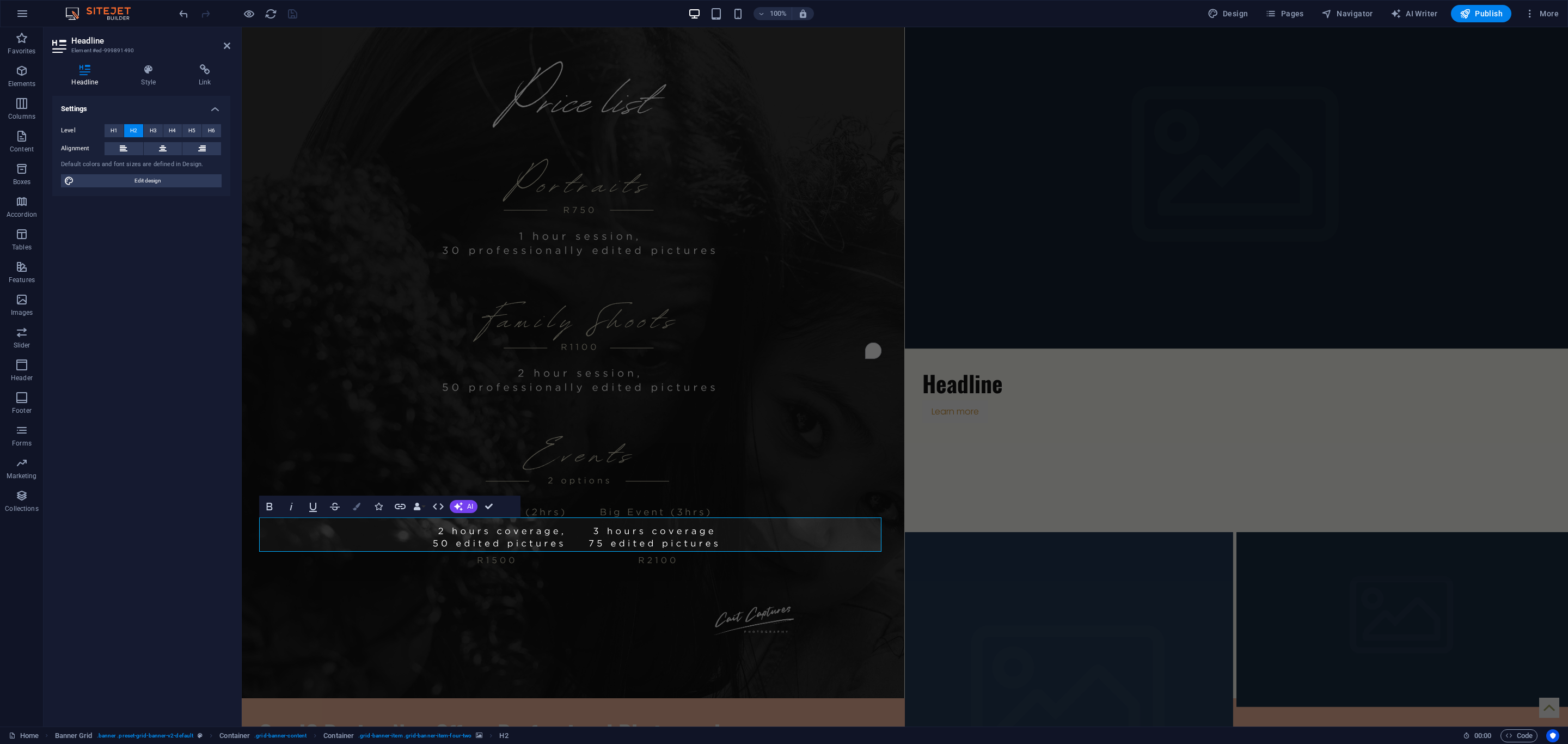
click at [360, 510] on icon "button" at bounding box center [357, 506] width 7 height 7
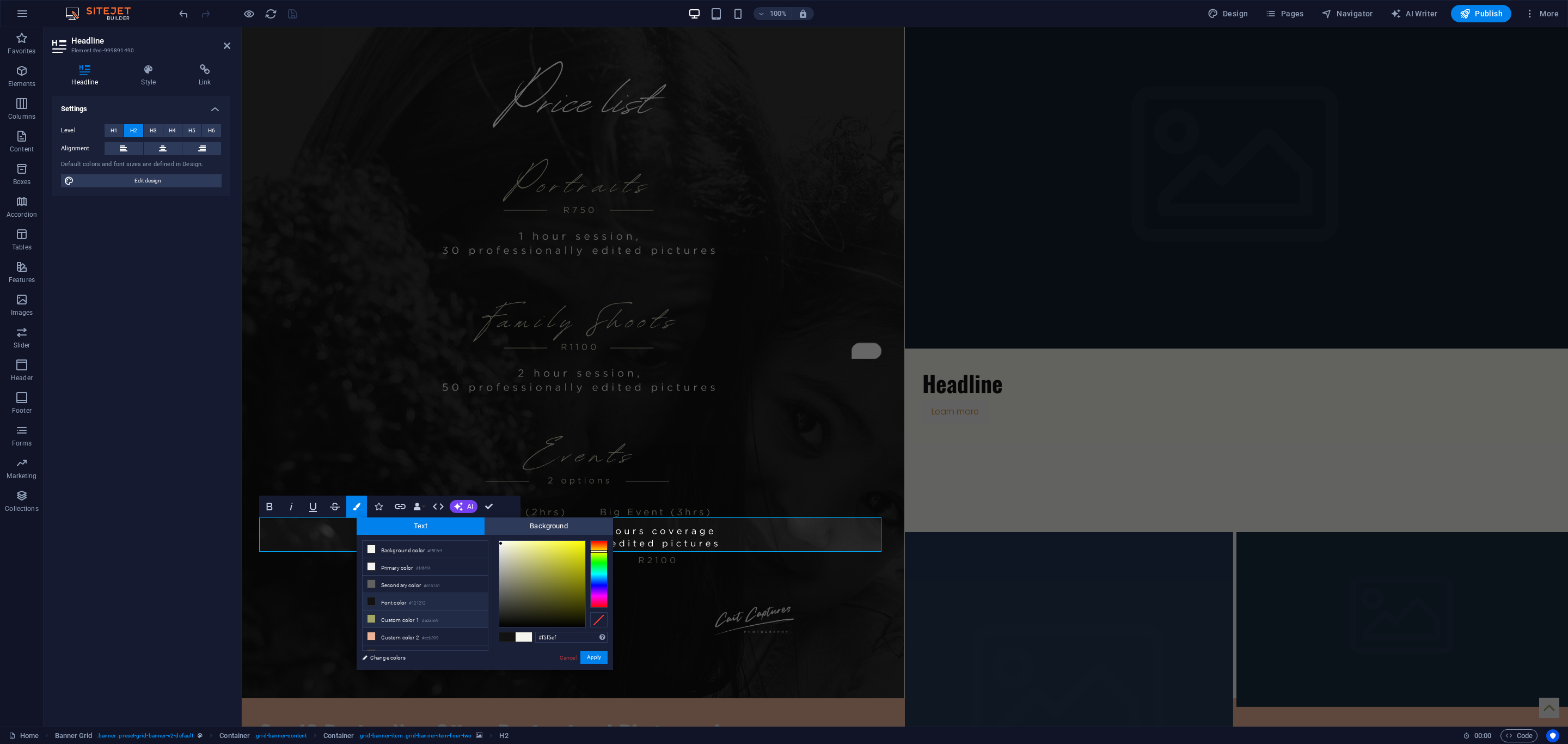
click at [371, 621] on icon at bounding box center [371, 618] width 7 height 7
type input "#a2a569"
click at [596, 660] on button "Apply" at bounding box center [593, 657] width 27 height 13
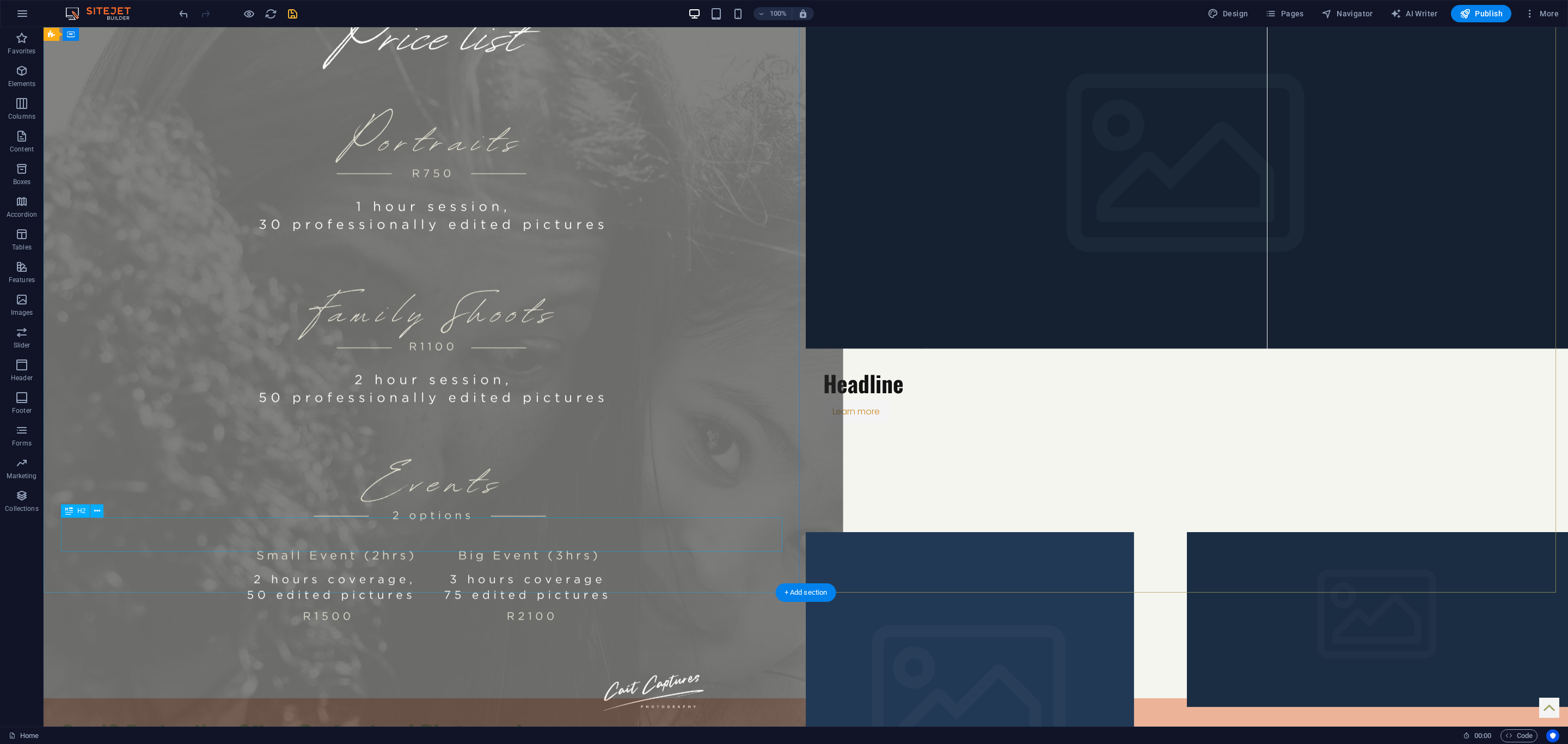
click at [138, 716] on div "QuadC Design Now Offers Professional Photography" at bounding box center [424, 732] width 727 height 33
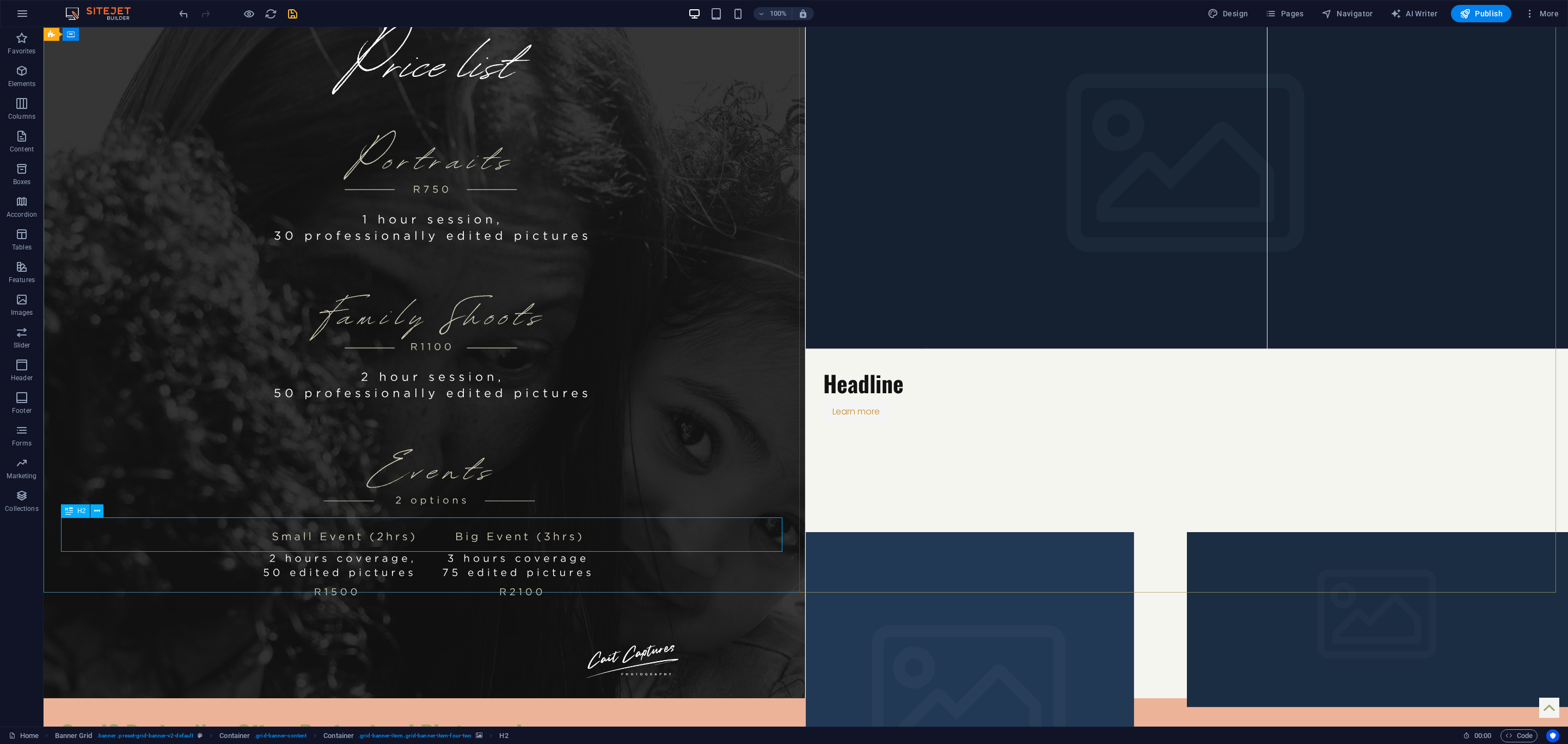
click at [72, 510] on icon at bounding box center [69, 510] width 7 height 13
click at [66, 510] on icon at bounding box center [69, 510] width 7 height 13
click at [76, 510] on div "H2" at bounding box center [76, 510] width 29 height 13
select select "px"
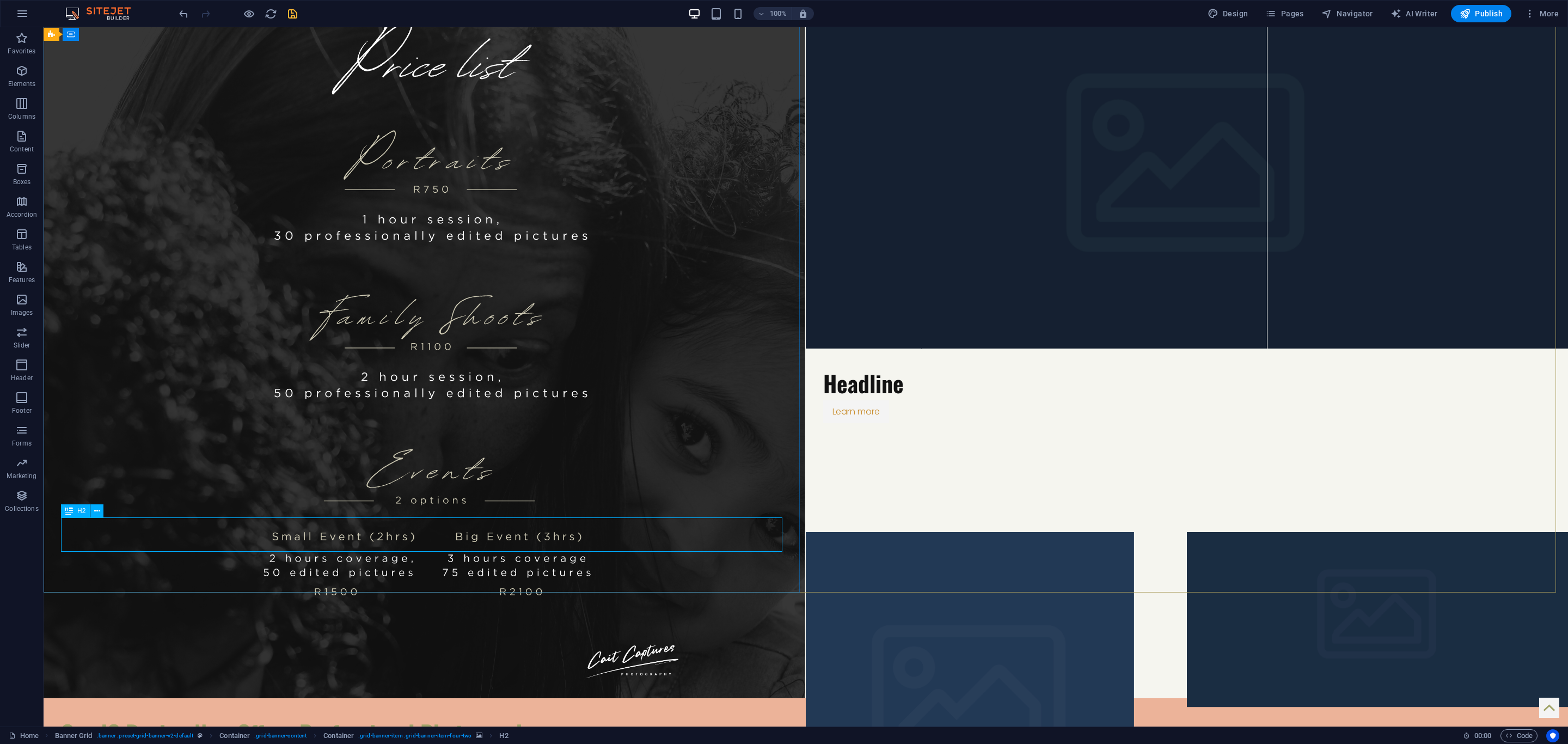
select select "px"
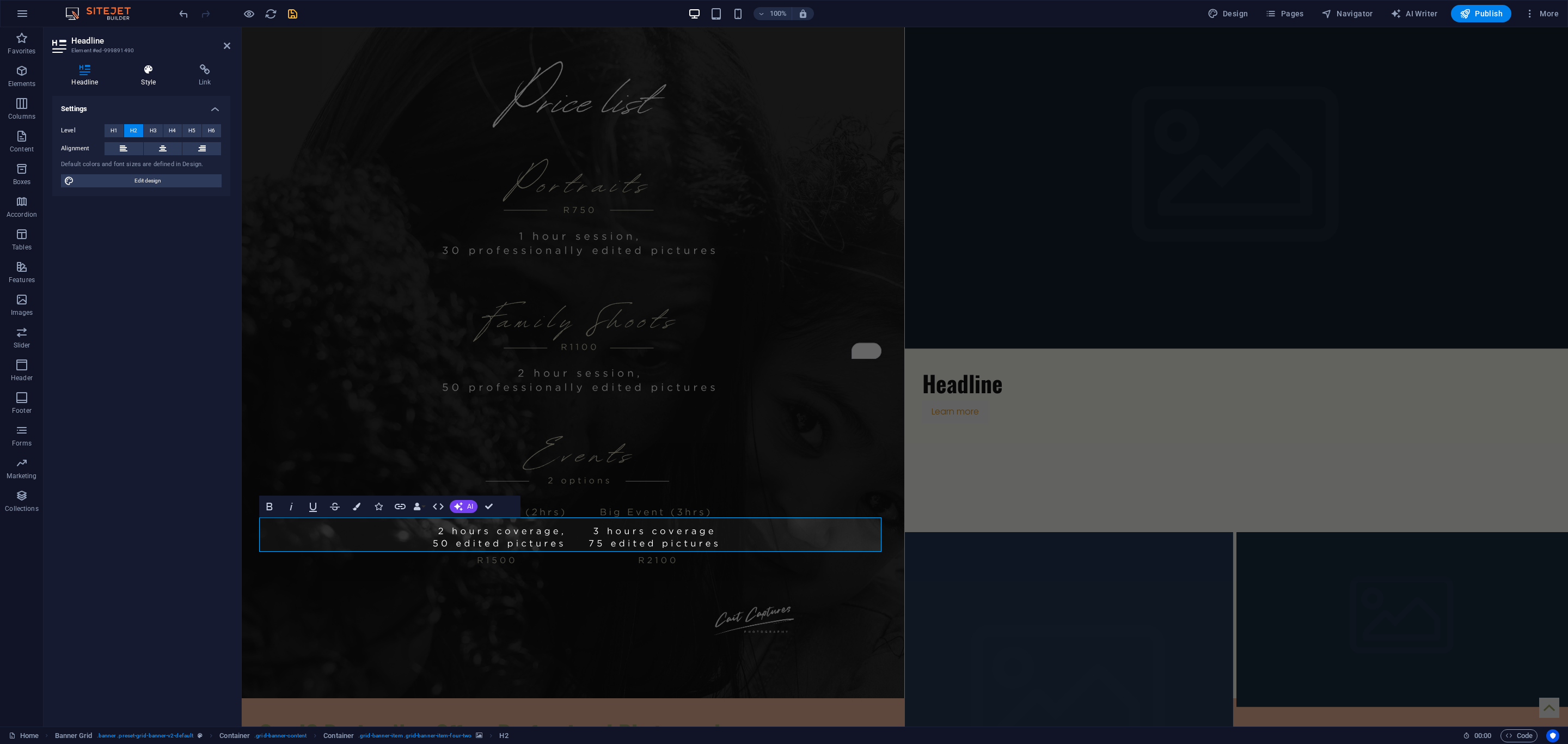
click at [141, 75] on h4 "Style" at bounding box center [151, 75] width 58 height 23
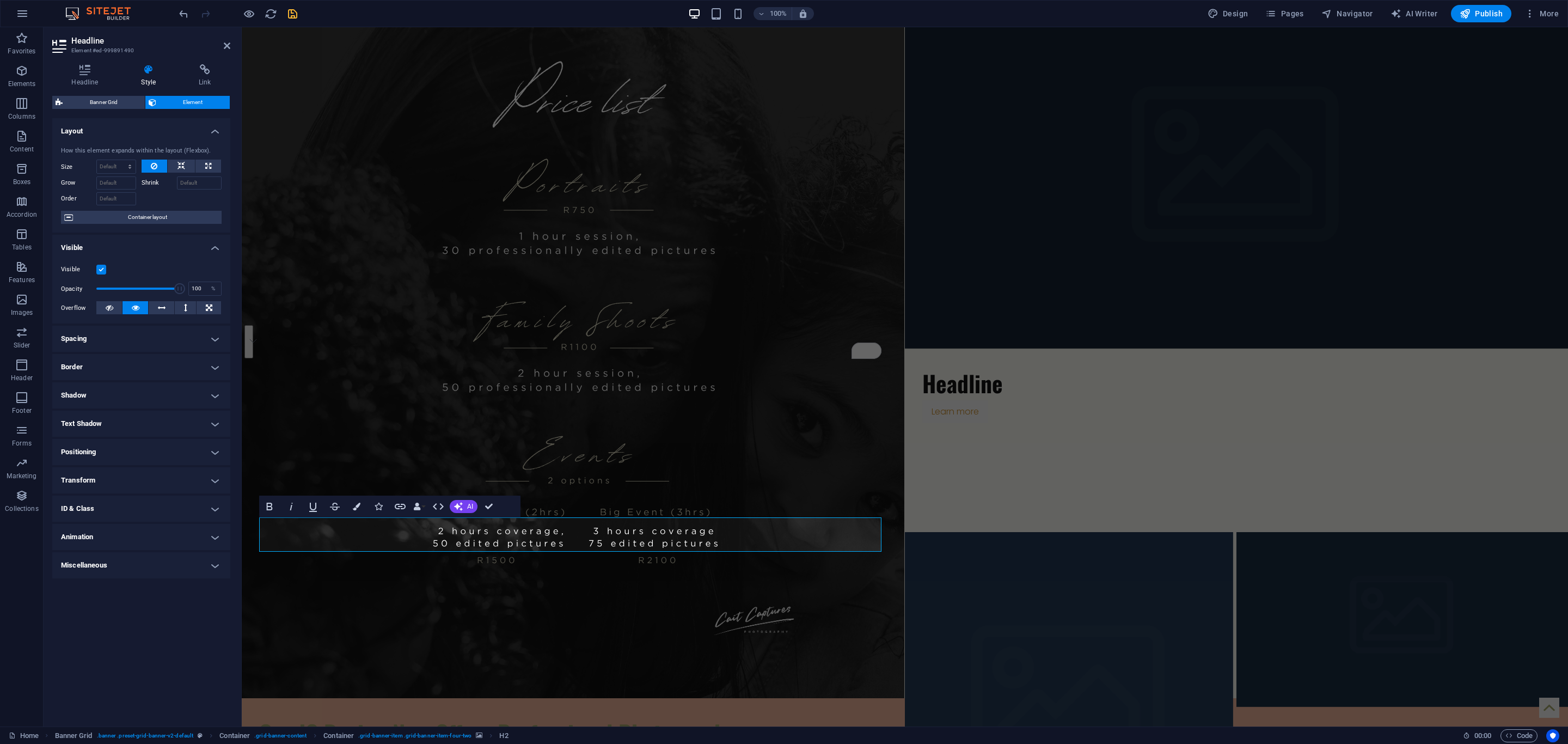
click at [95, 472] on h4 "Transform" at bounding box center [141, 480] width 178 height 26
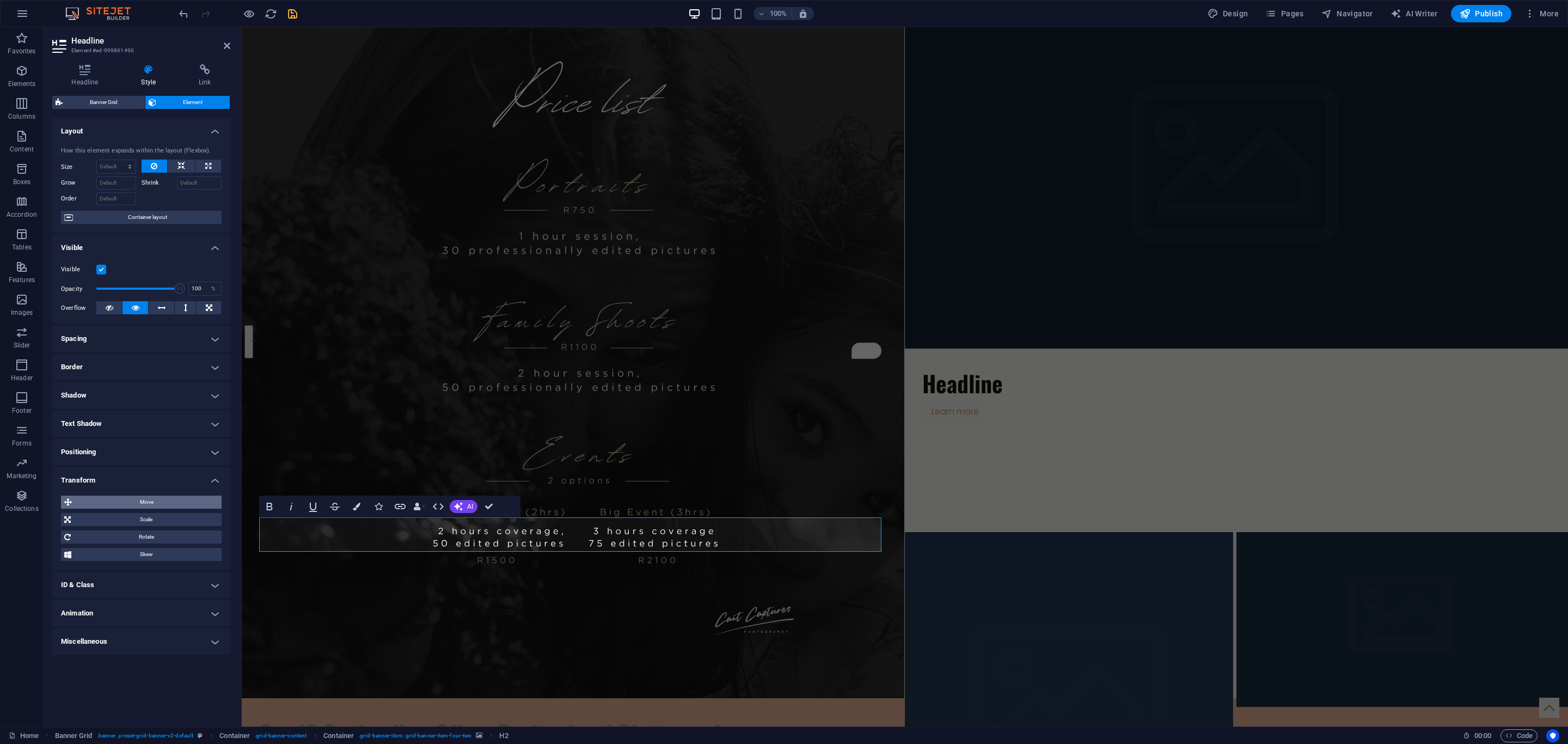
click at [143, 496] on span "Move" at bounding box center [146, 502] width 143 height 13
click at [195, 523] on input "0" at bounding box center [202, 523] width 39 height 13
click at [194, 523] on input "0" at bounding box center [202, 523] width 39 height 13
type input "500"
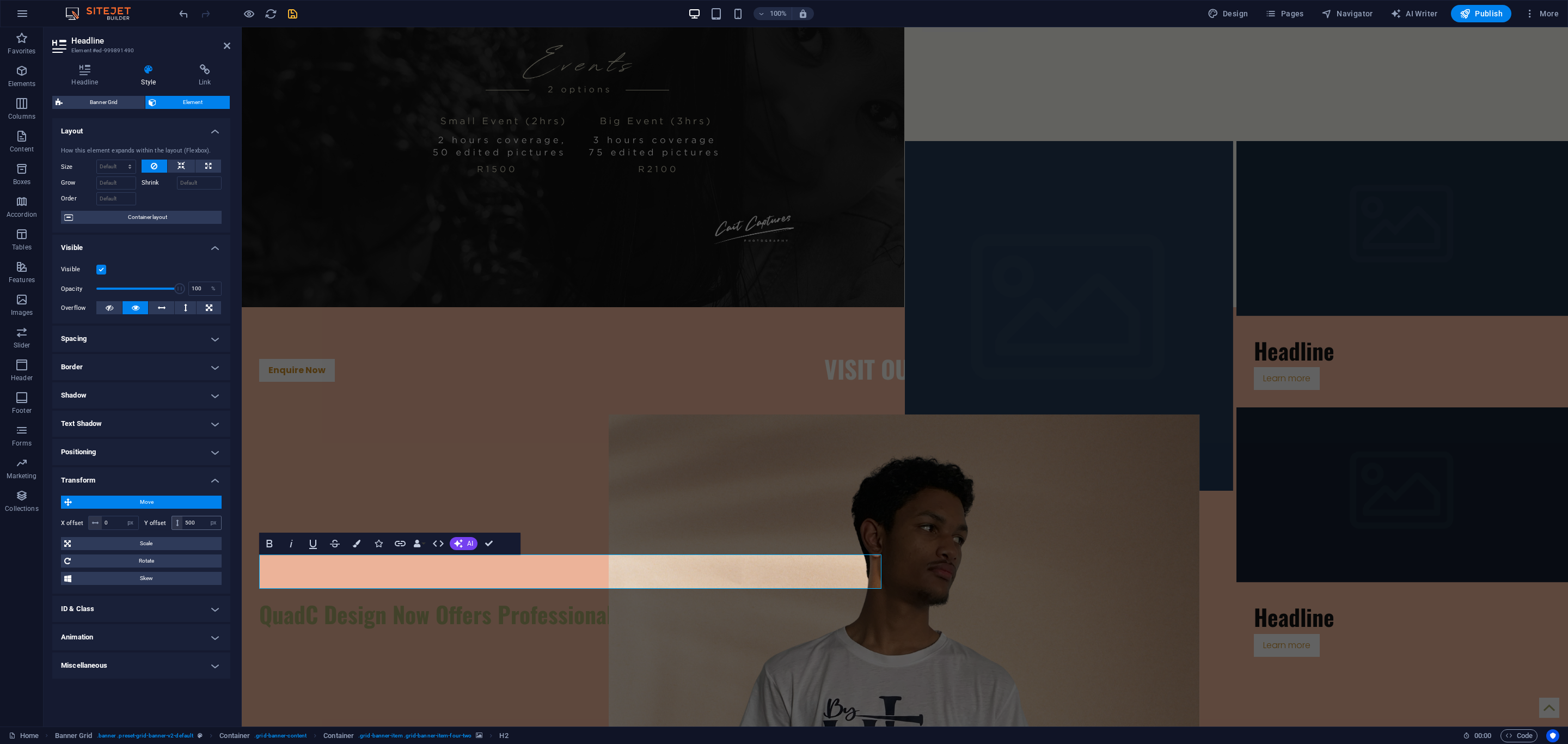
scroll to position [756, 0]
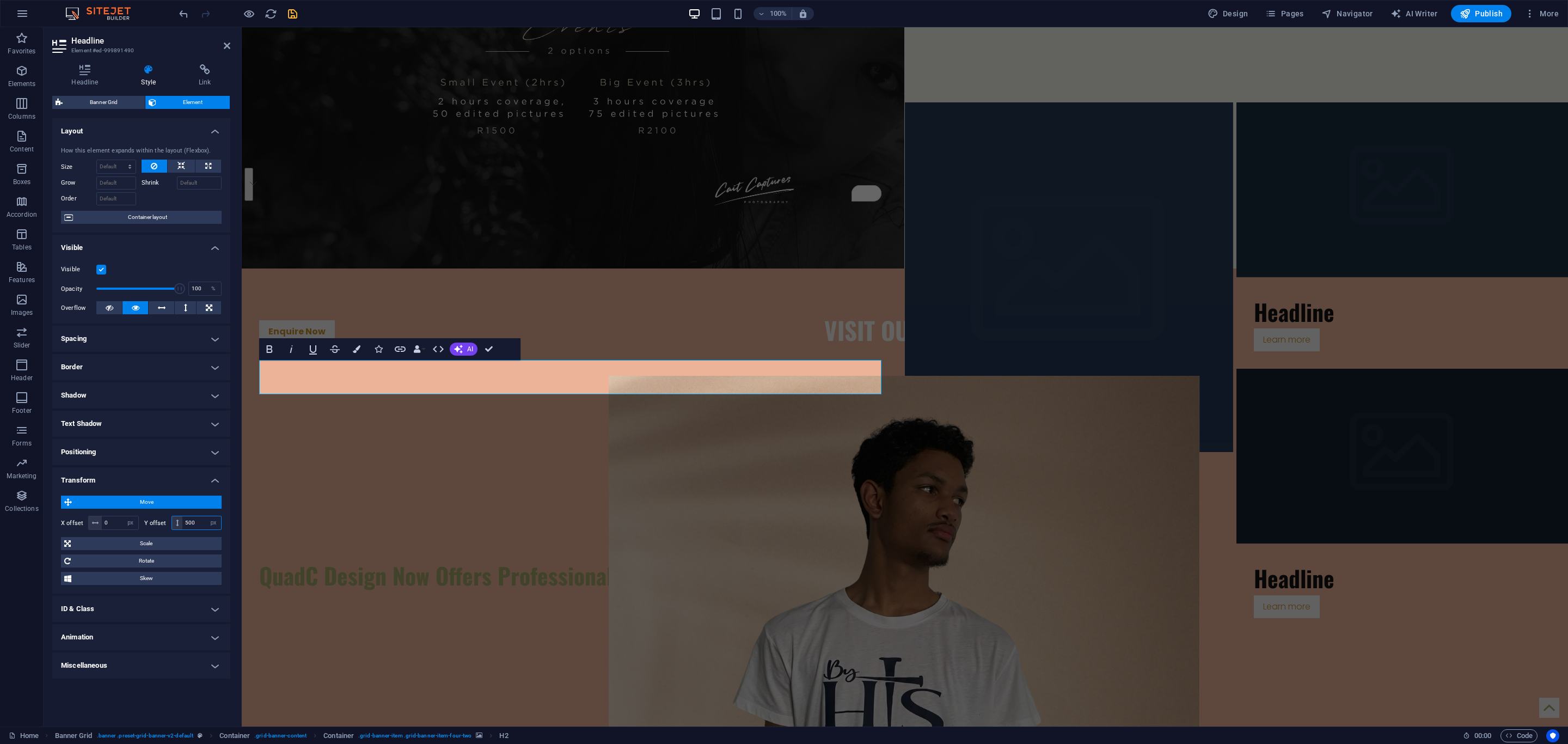
click at [197, 518] on input "500" at bounding box center [202, 523] width 39 height 13
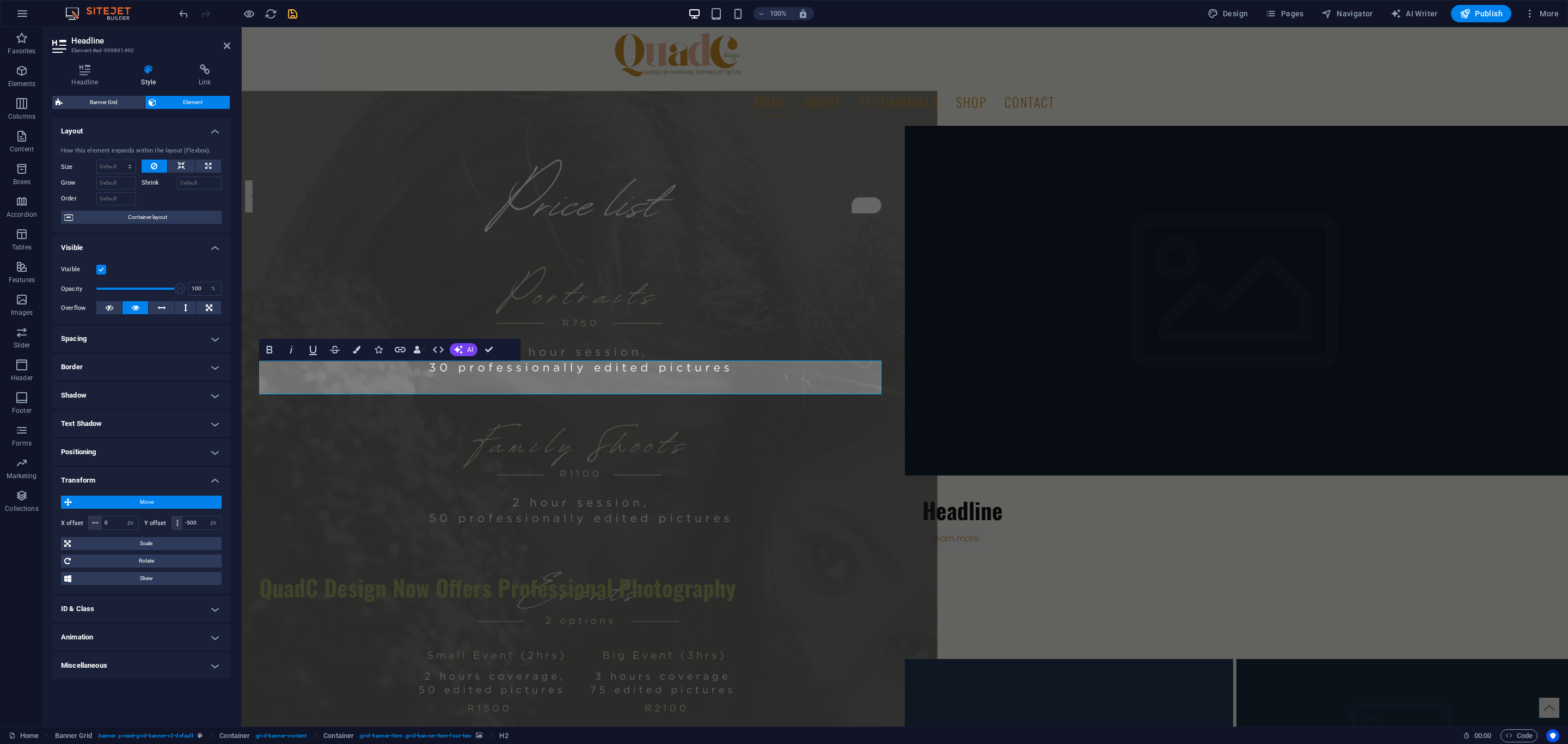
scroll to position [211, 0]
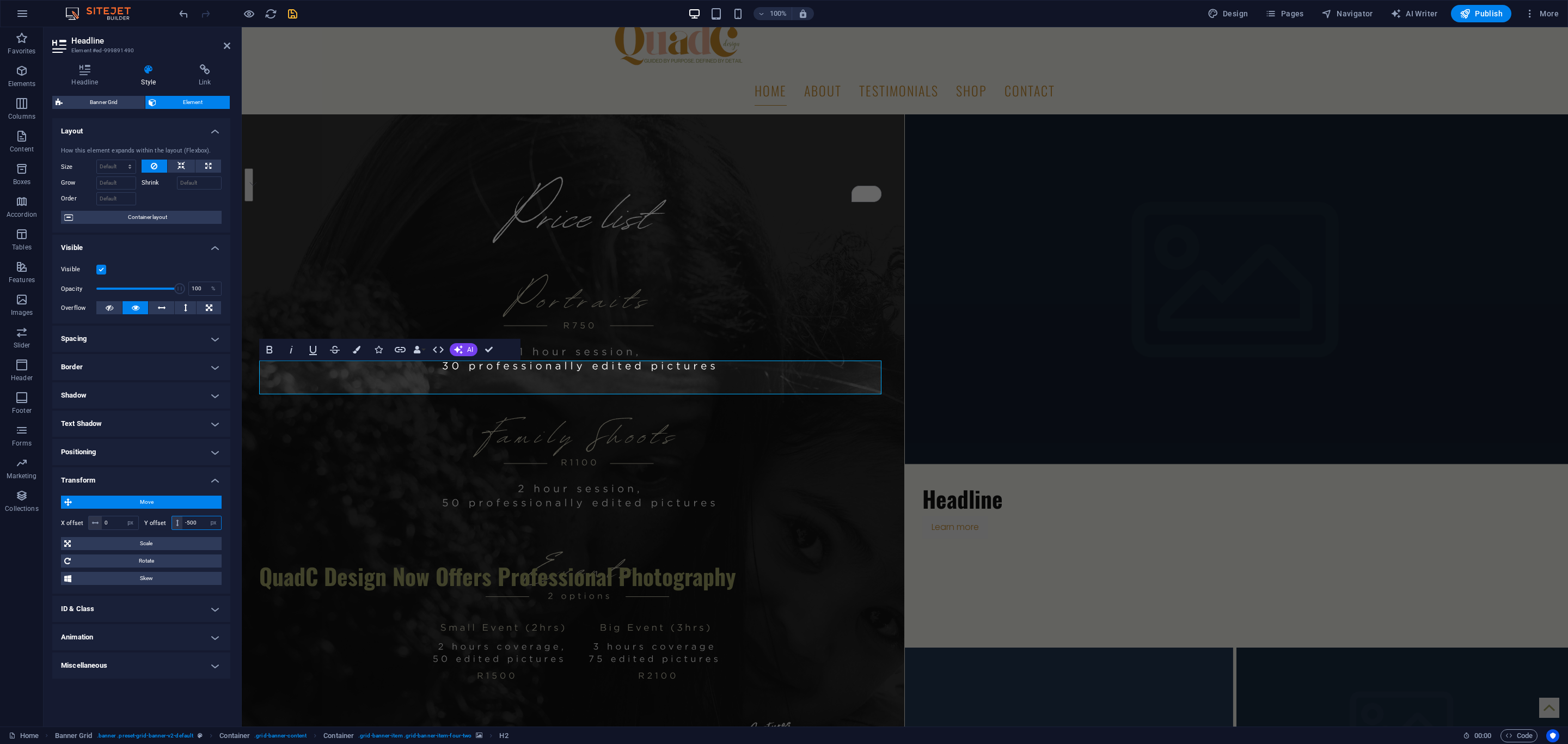
click at [202, 521] on input "-500" at bounding box center [202, 523] width 39 height 13
type input "-600"
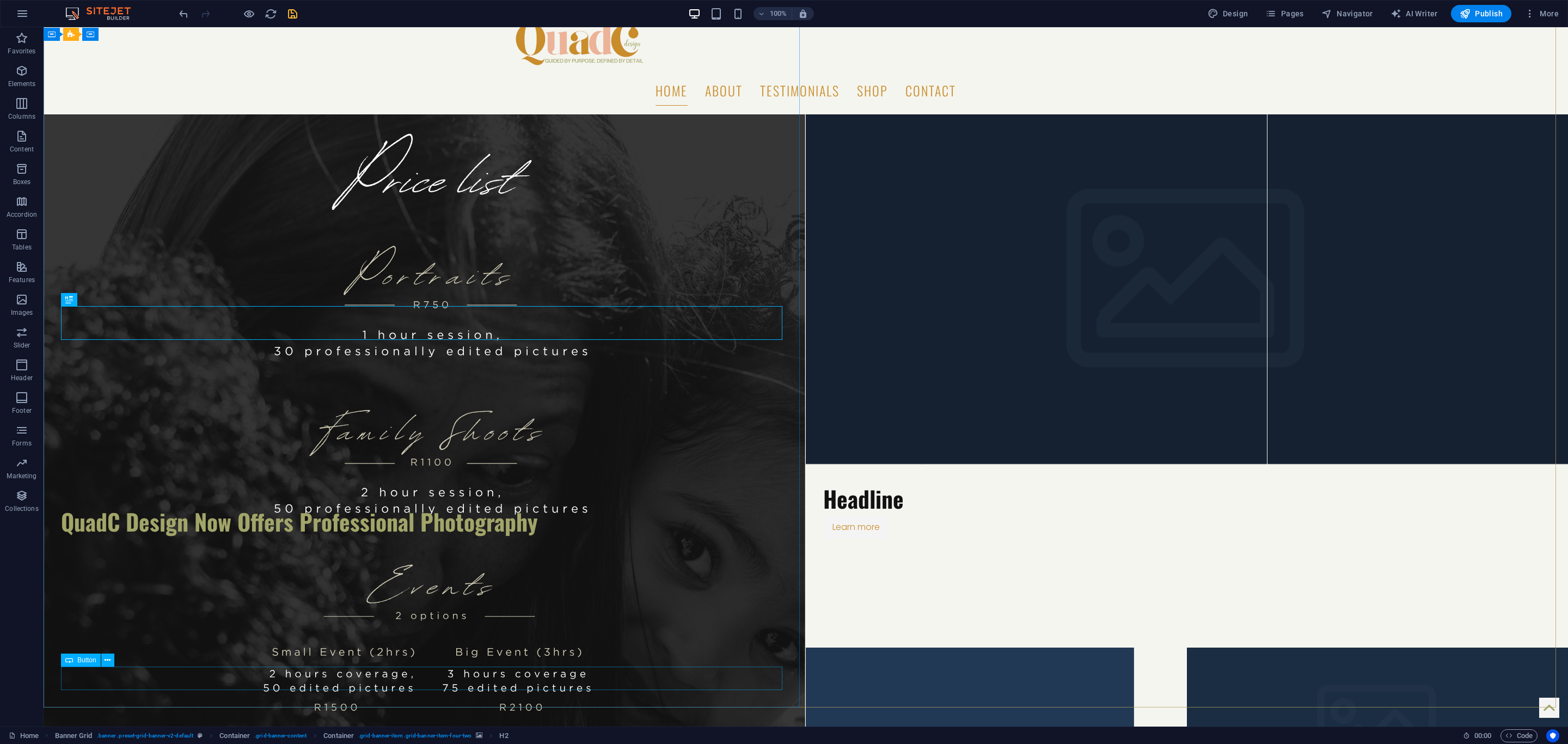
click at [87, 660] on span "Button" at bounding box center [87, 660] width 19 height 7
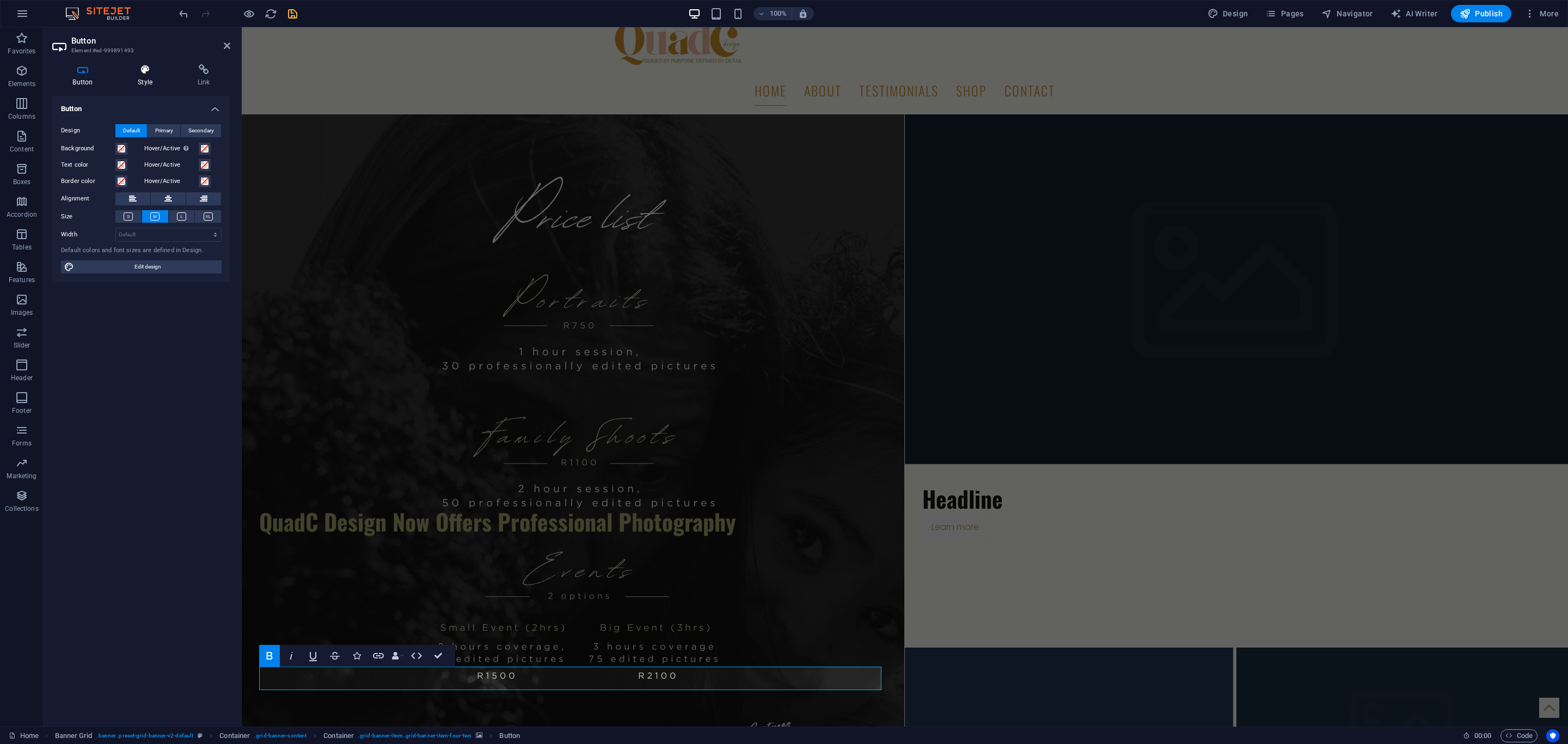
click at [146, 79] on h4 "Style" at bounding box center [148, 75] width 60 height 23
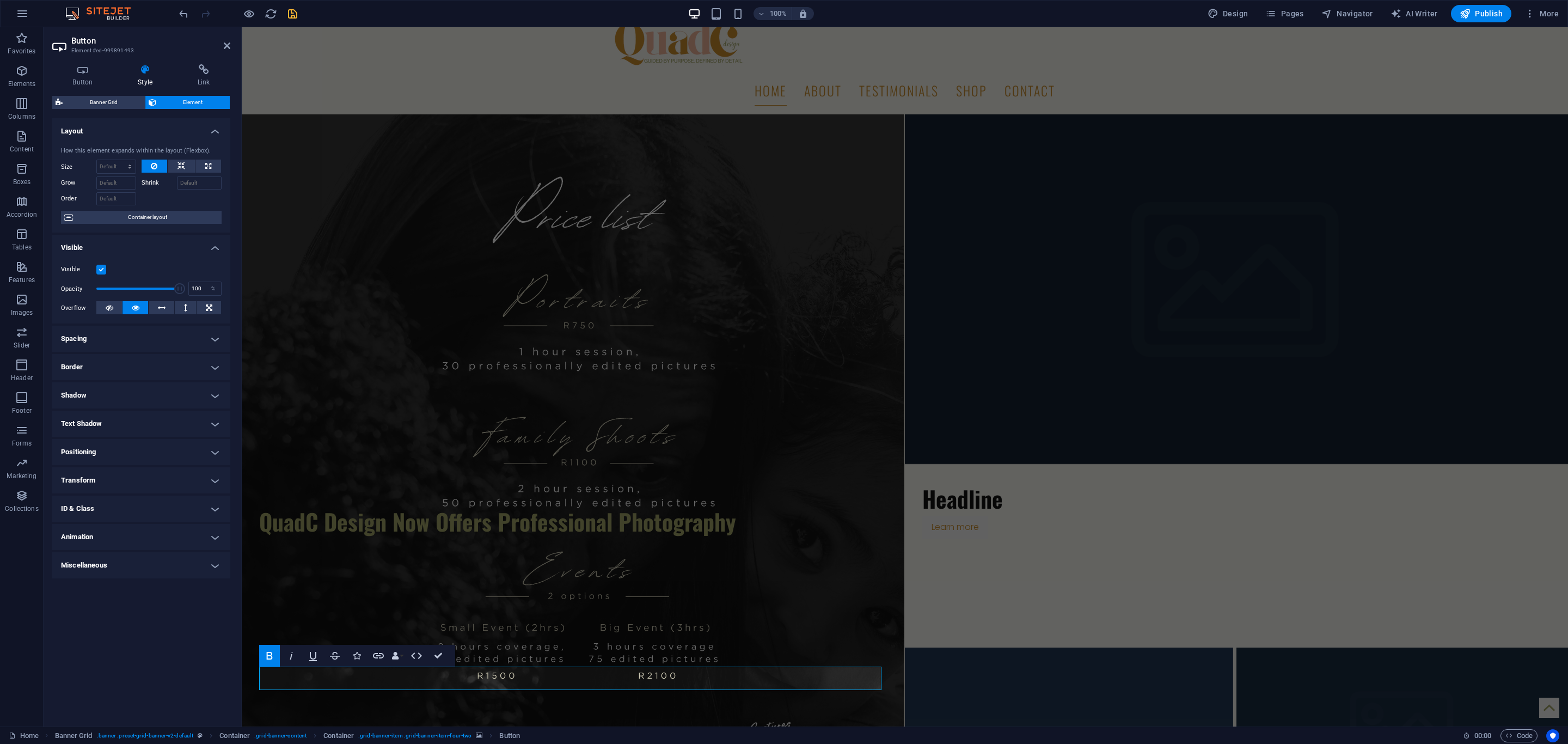
drag, startPoint x: 95, startPoint y: 487, endPoint x: 101, endPoint y: 480, distance: 9.2
click at [95, 486] on h4 "Transform" at bounding box center [141, 480] width 178 height 26
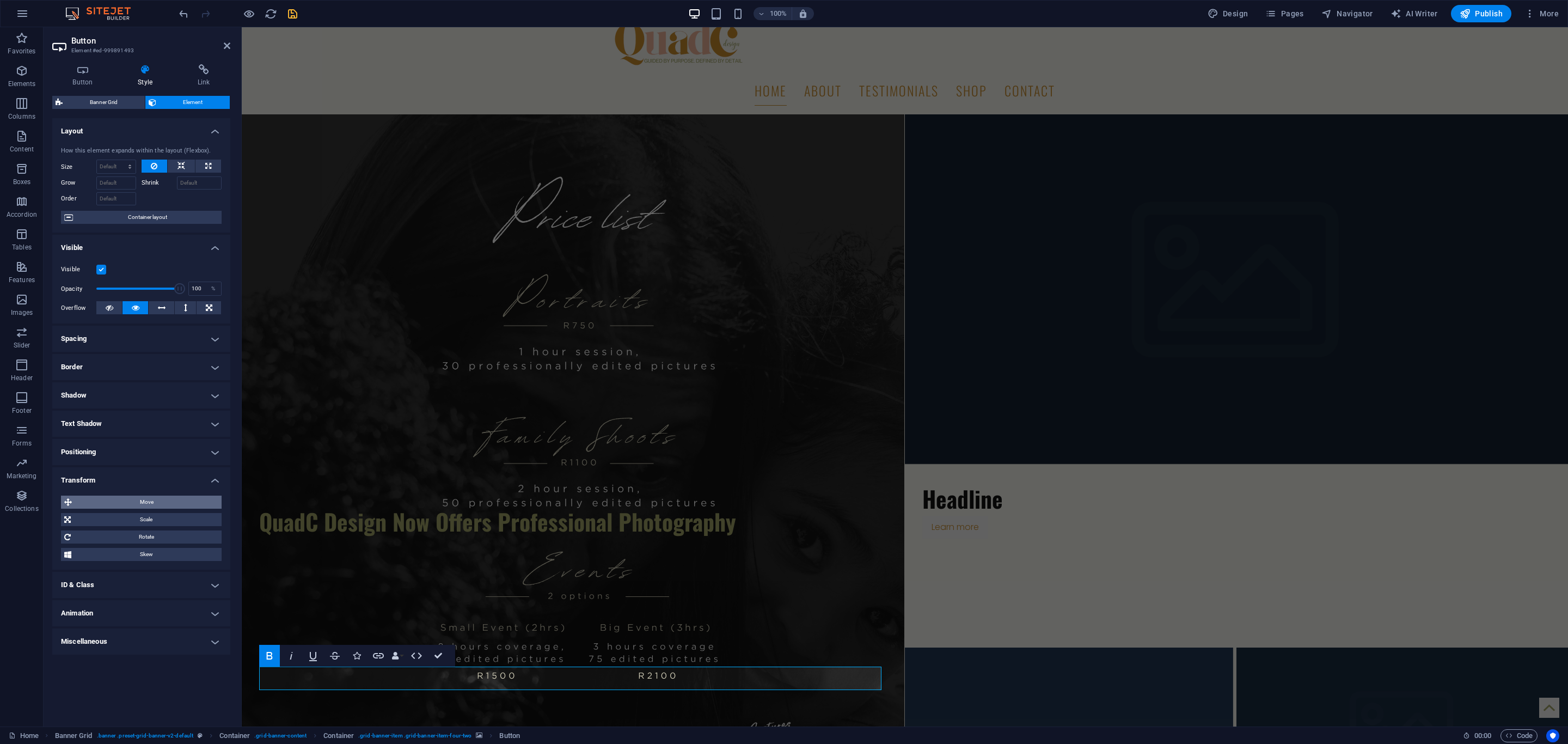
click at [135, 502] on span "Move" at bounding box center [146, 502] width 143 height 13
click at [197, 520] on input "0" at bounding box center [202, 523] width 39 height 13
type input "-580"
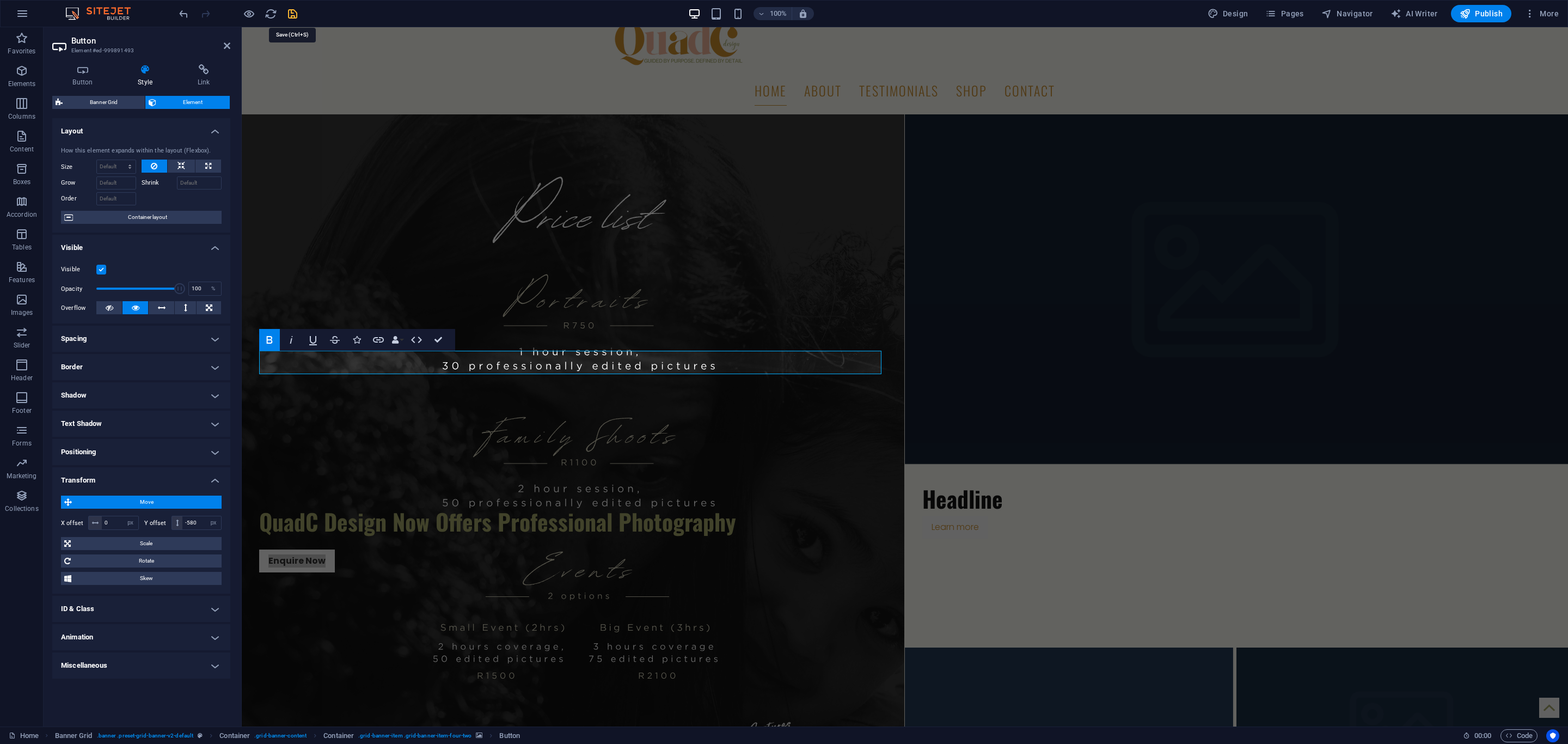
click at [289, 14] on icon "save" at bounding box center [292, 13] width 12 height 12
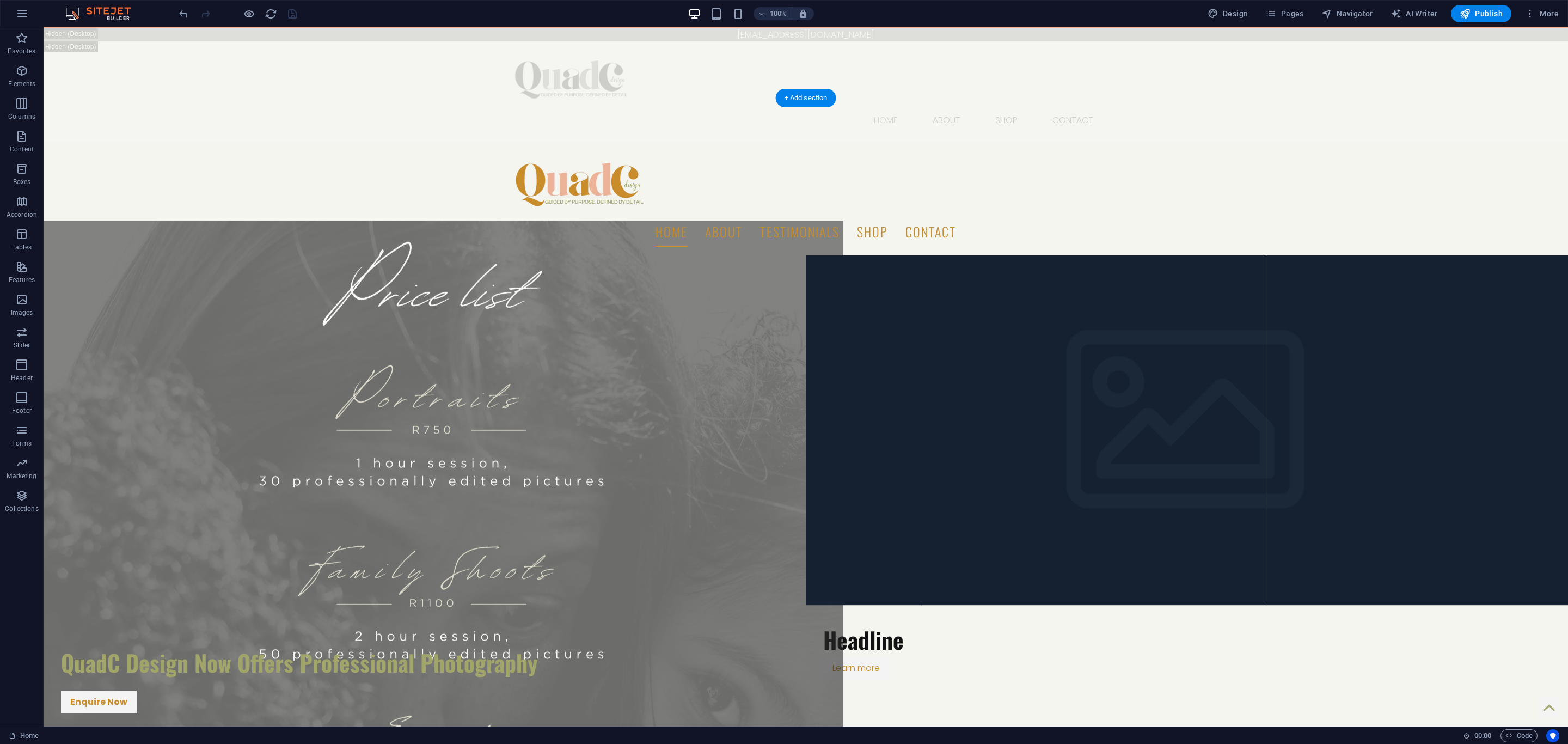
scroll to position [48, 0]
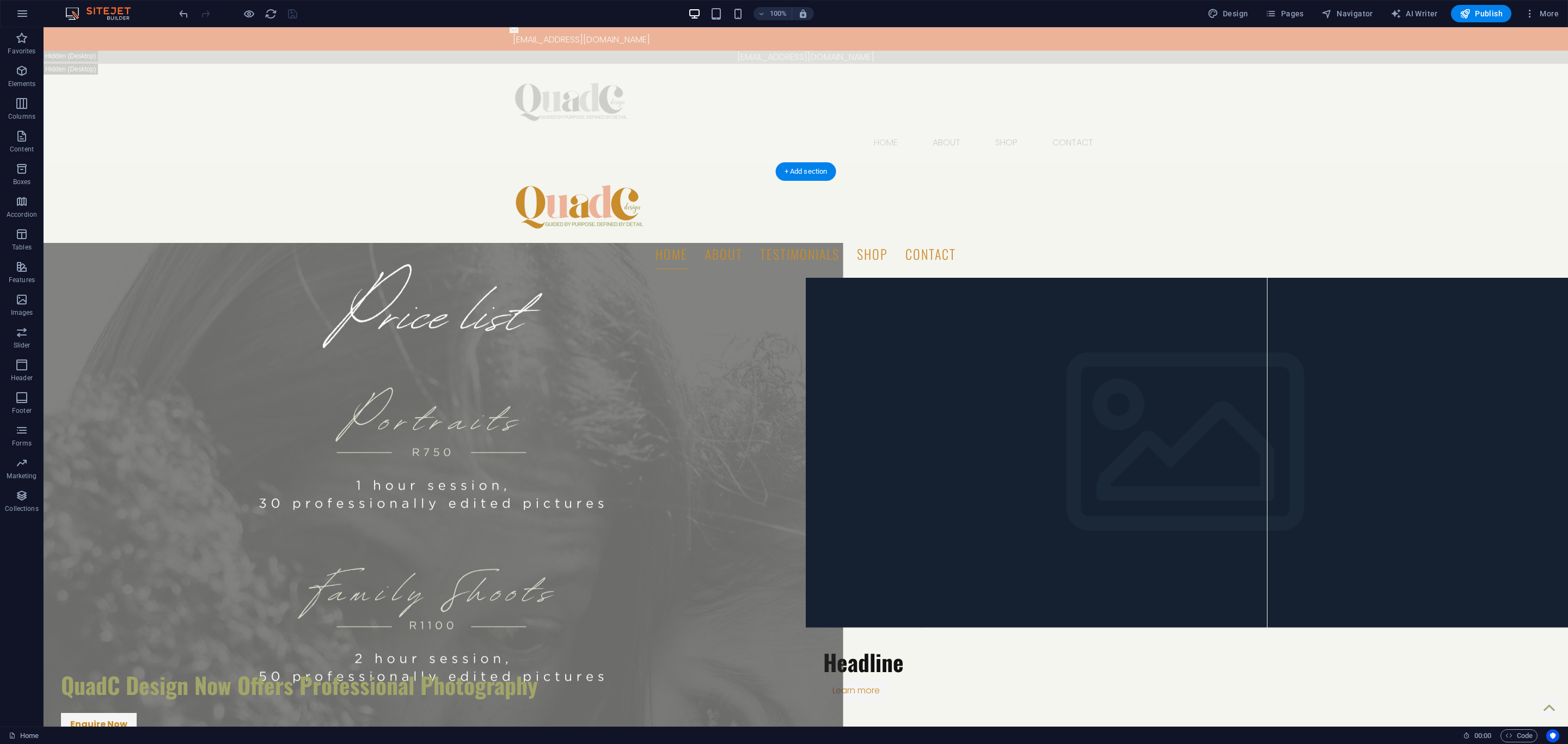
click at [63, 243] on figure at bounding box center [424, 628] width 839 height 769
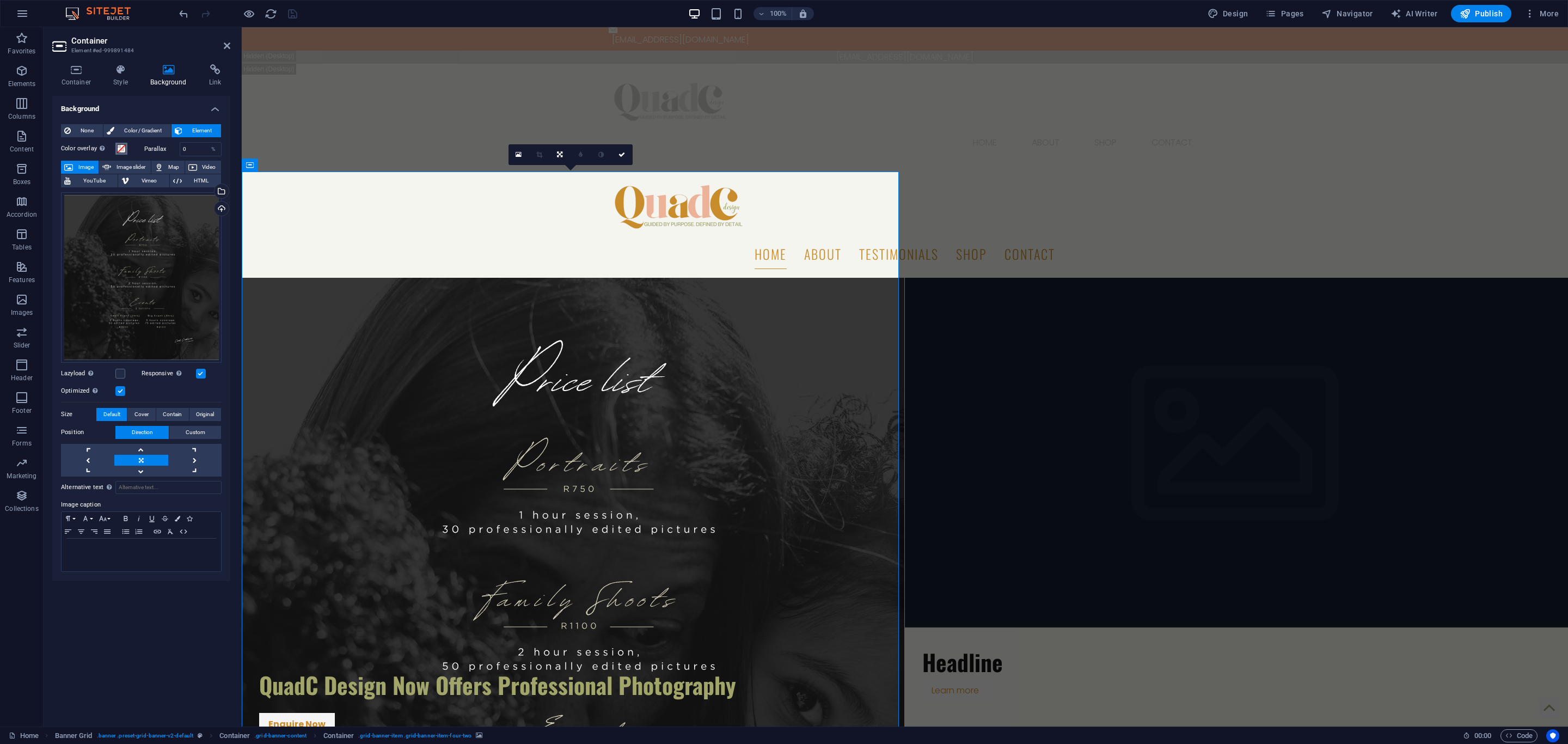
click at [118, 149] on span at bounding box center [122, 149] width 9 height 9
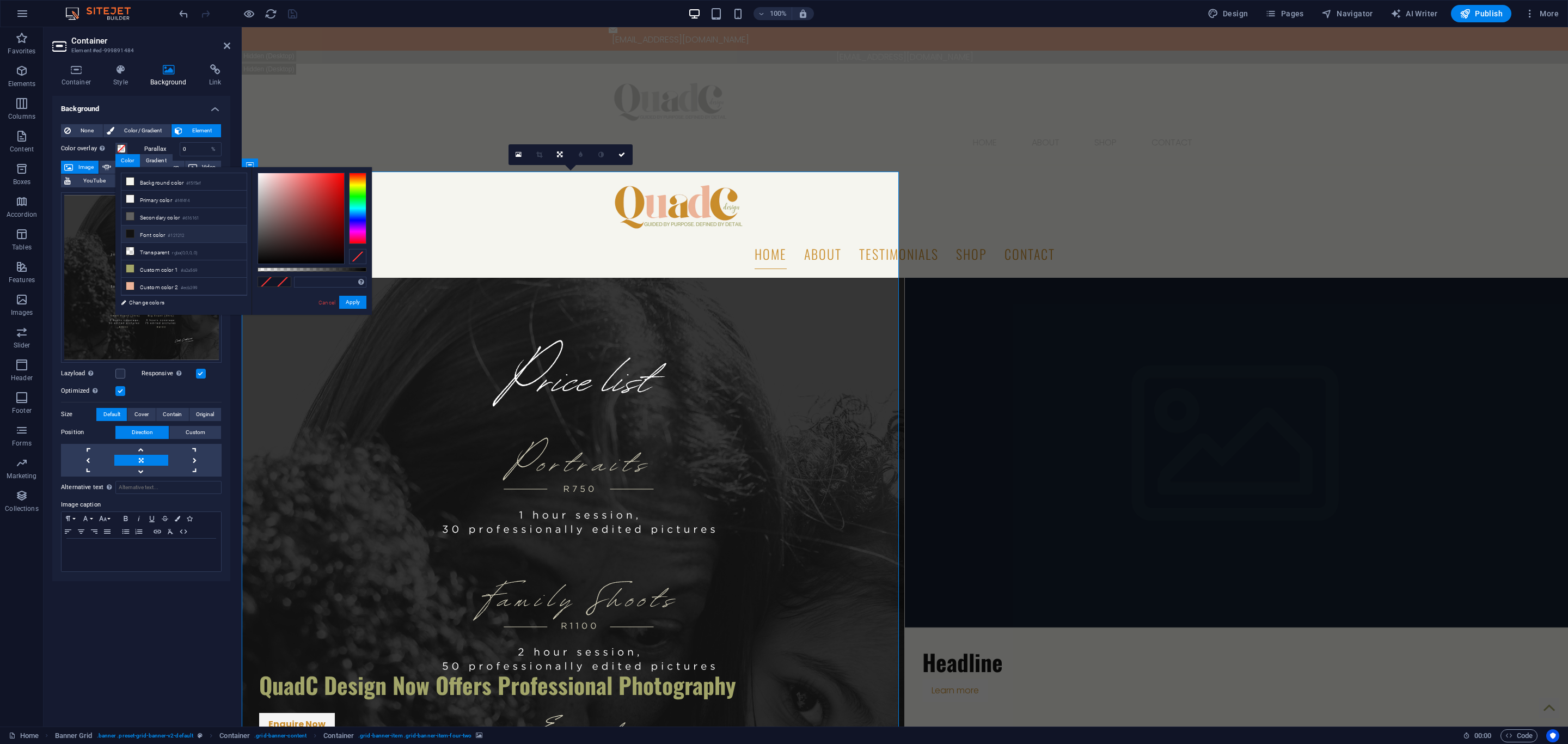
click at [130, 237] on icon at bounding box center [130, 234] width 7 height 7
type input "rgba(18, 18, 18, 0.728)"
drag, startPoint x: 369, startPoint y: 270, endPoint x: 337, endPoint y: 275, distance: 32.4
click at [337, 275] on div "rgba(18, 18, 18, 0.728) Supported formats #0852ed rgb(8, 82, 237) rgba(8, 82, 2…" at bounding box center [311, 320] width 120 height 306
click at [351, 301] on button "Apply" at bounding box center [352, 302] width 27 height 13
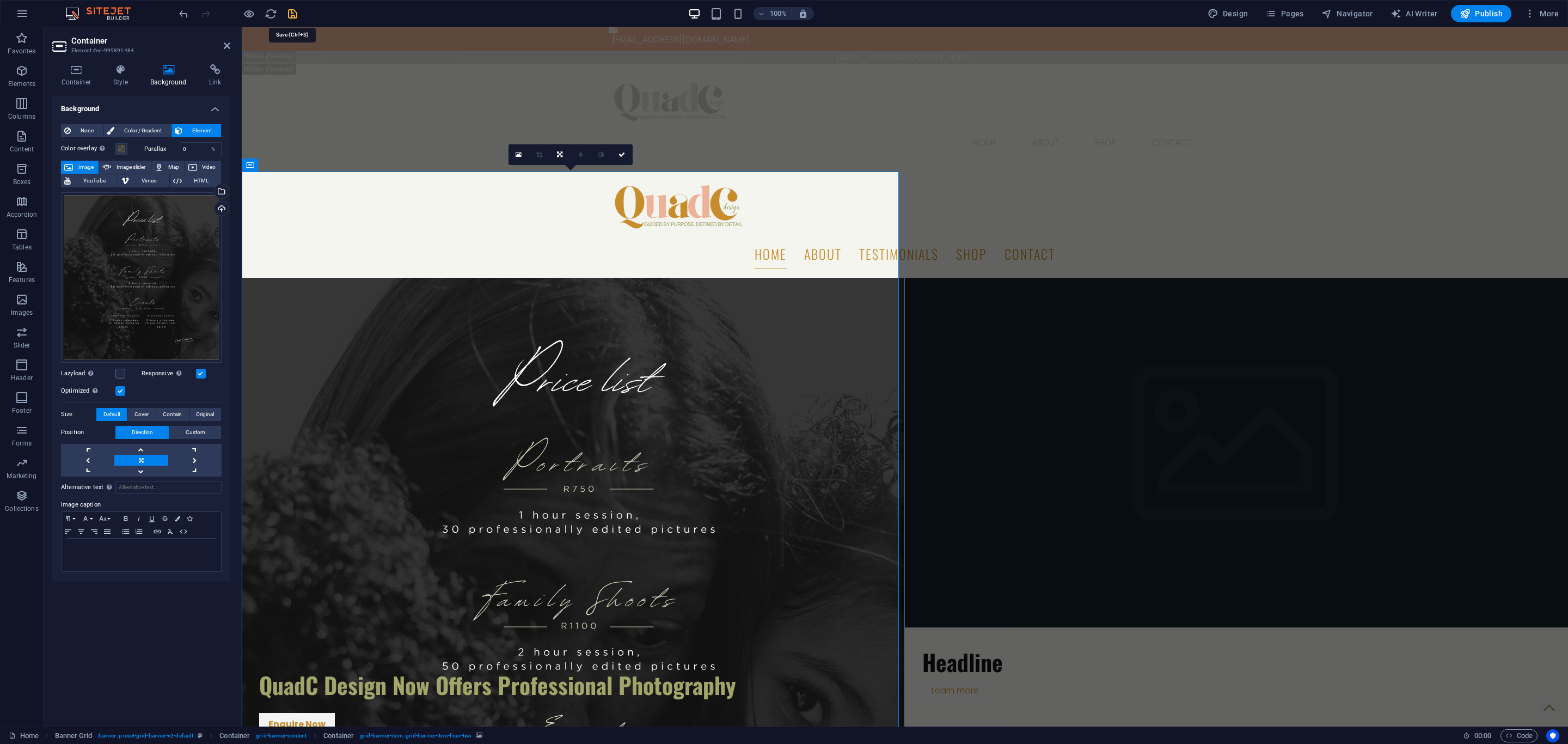
click at [286, 14] on icon "save" at bounding box center [292, 13] width 12 height 12
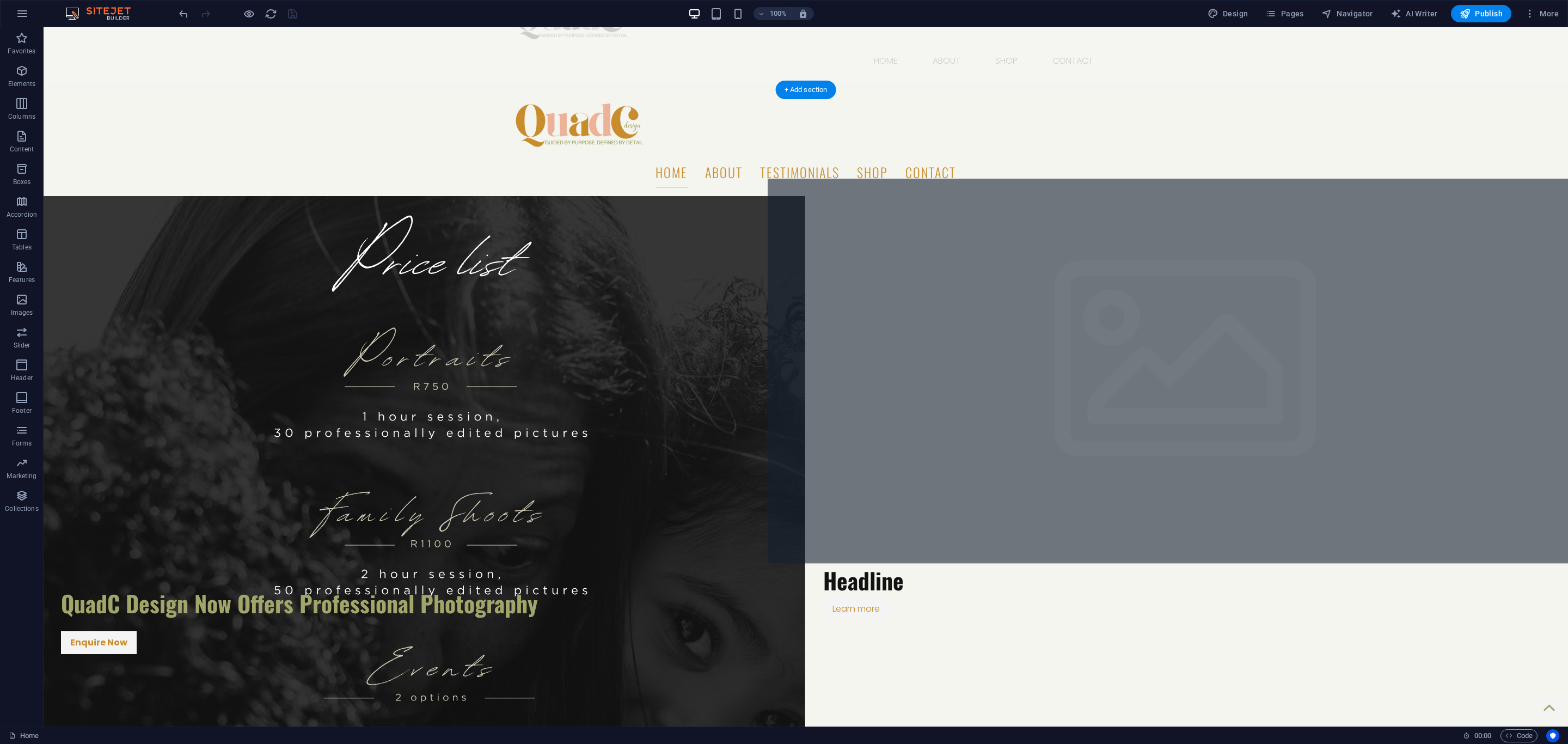
scroll to position [0, 0]
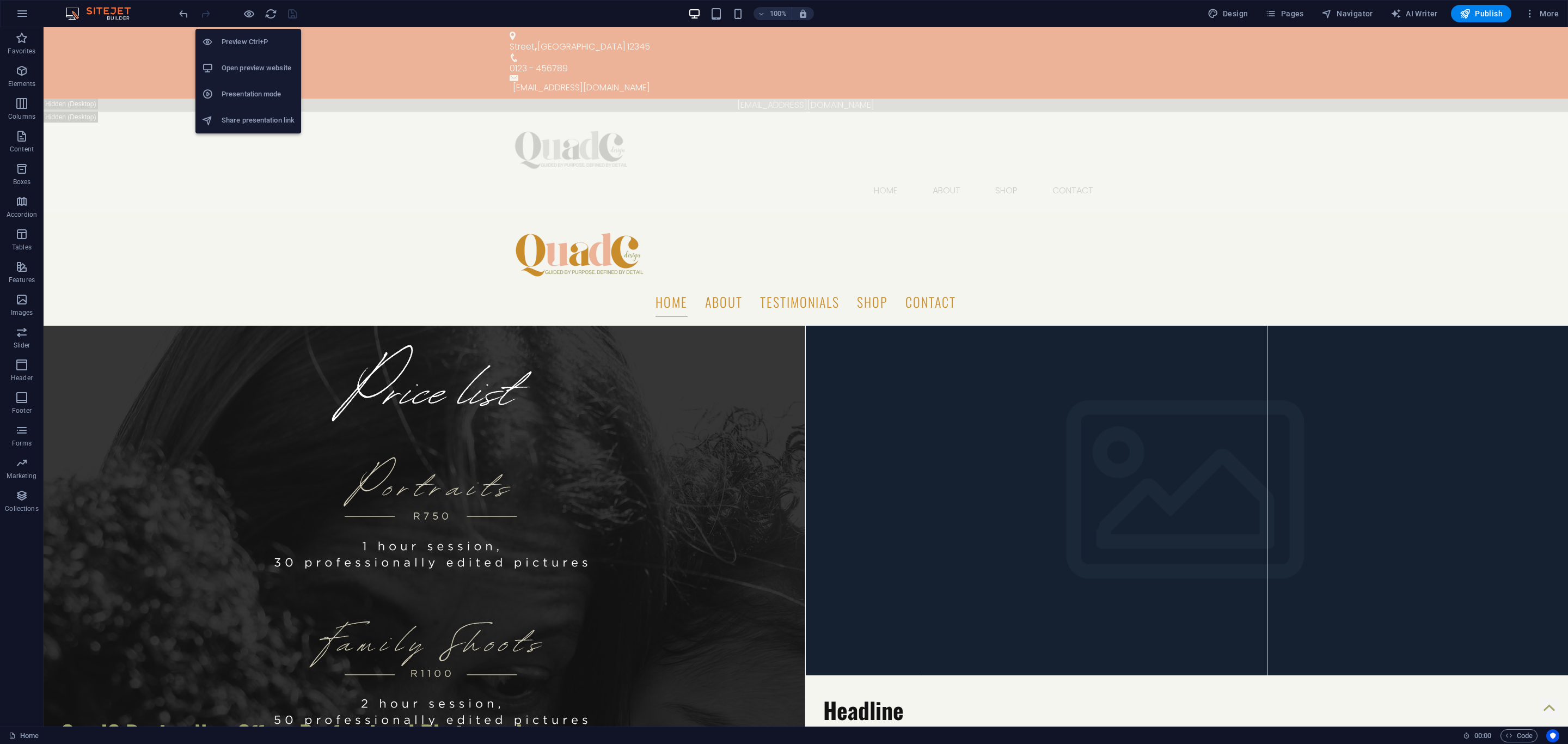
click at [262, 67] on h6 "Open preview website" at bounding box center [258, 68] width 73 height 13
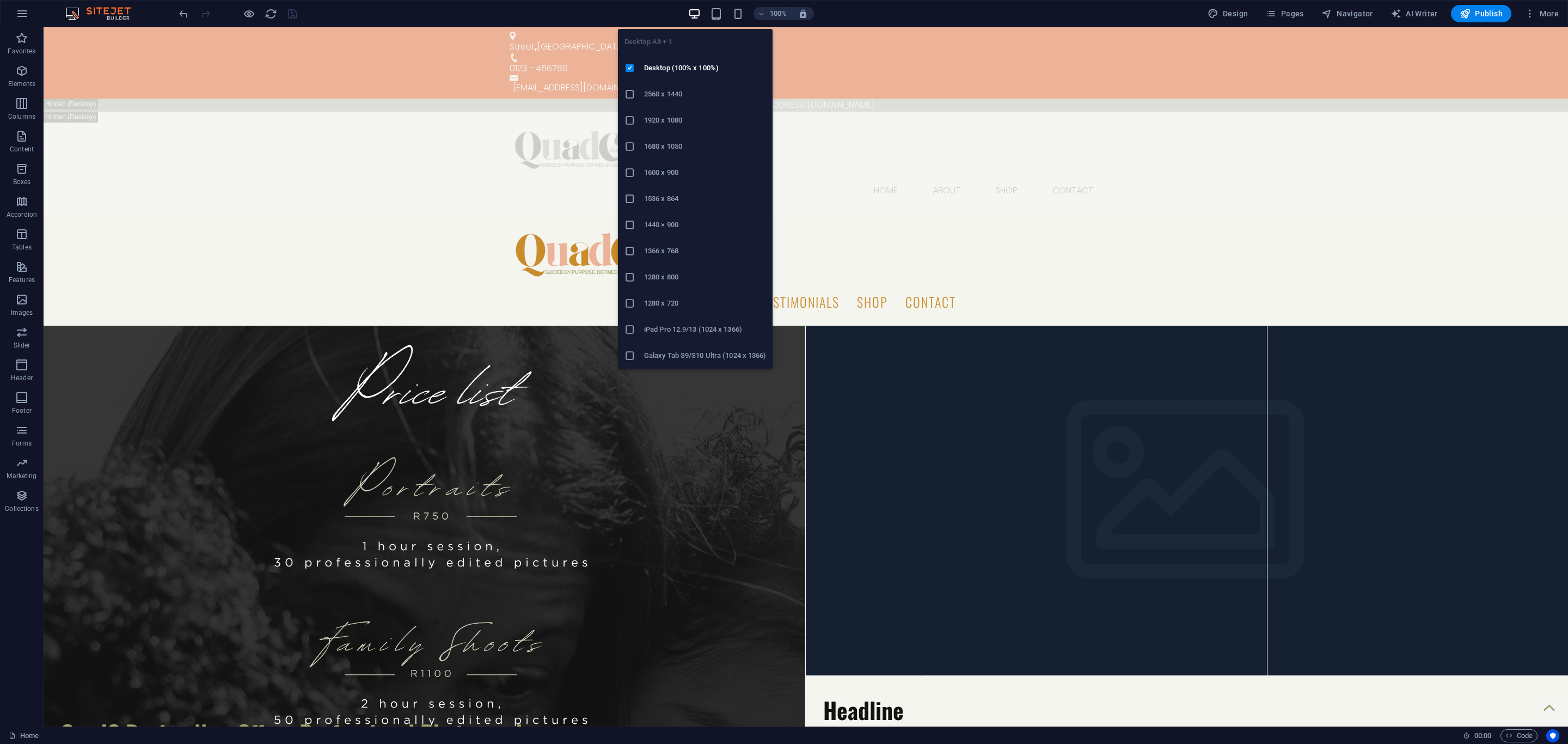
click at [657, 143] on h6 "1680 x 1050" at bounding box center [705, 146] width 122 height 13
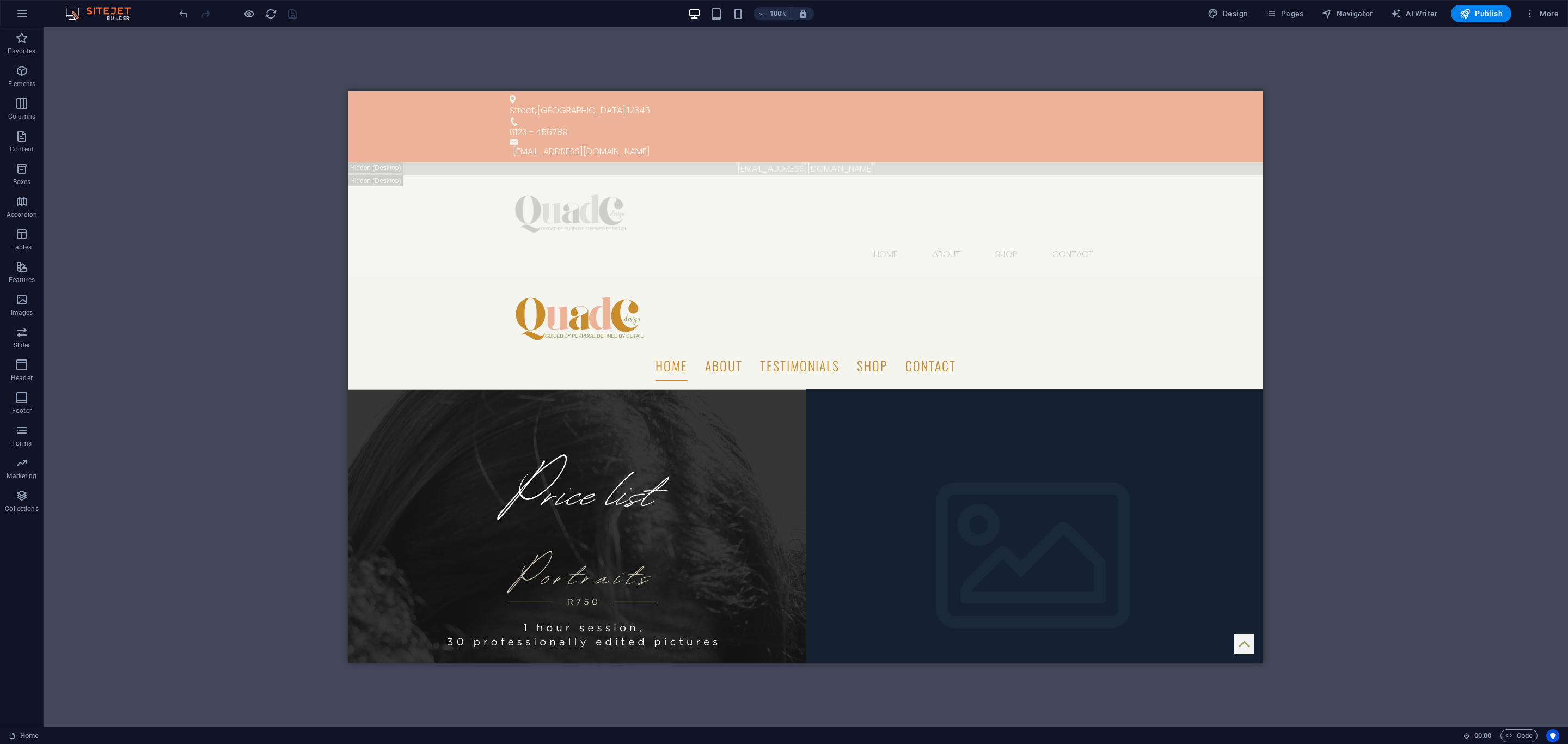
click at [696, 7] on icon "button" at bounding box center [694, 13] width 12 height 12
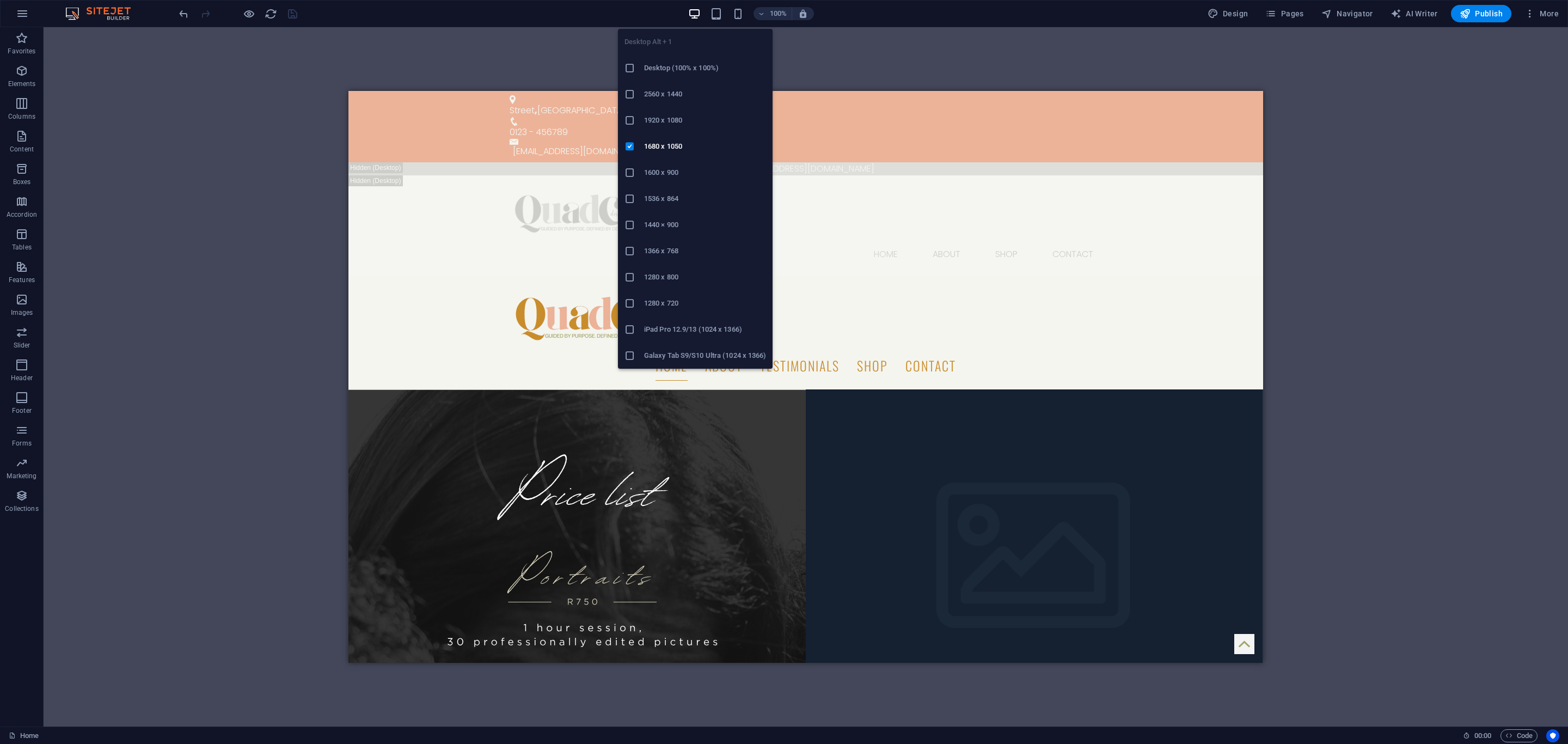
click at [670, 111] on li "1920 x 1080" at bounding box center [695, 120] width 154 height 26
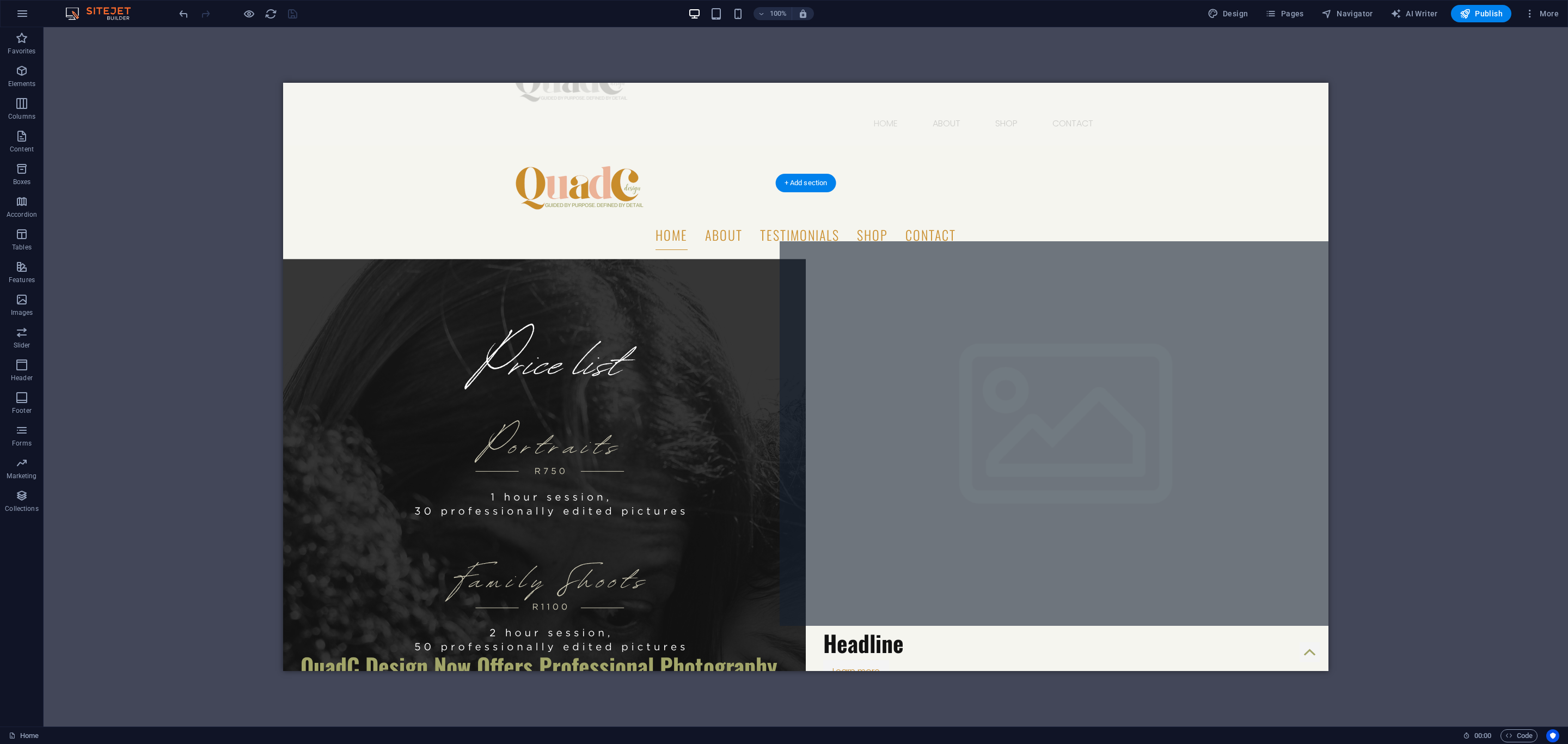
scroll to position [82, 0]
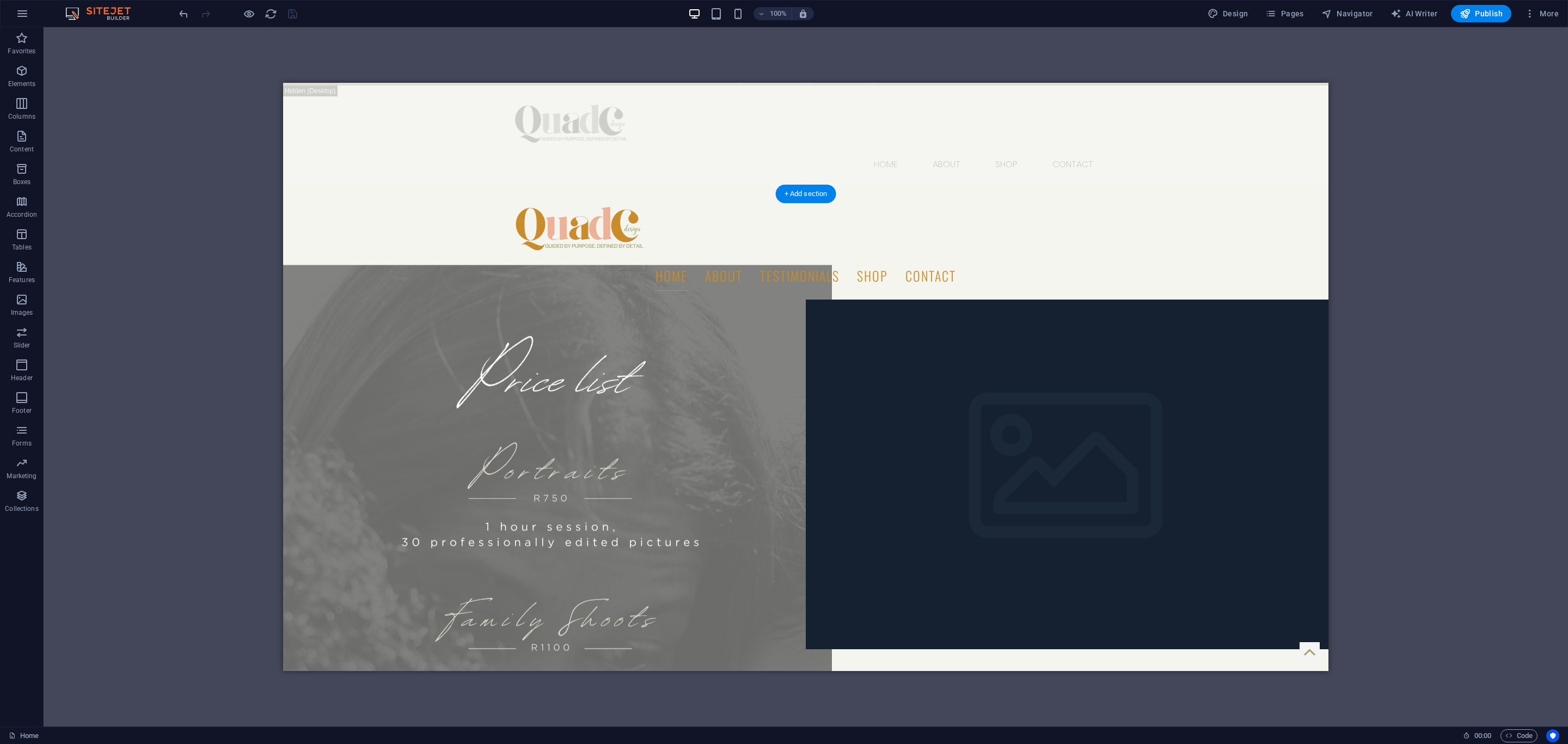
click at [470, 264] on figure at bounding box center [545, 649] width 575 height 769
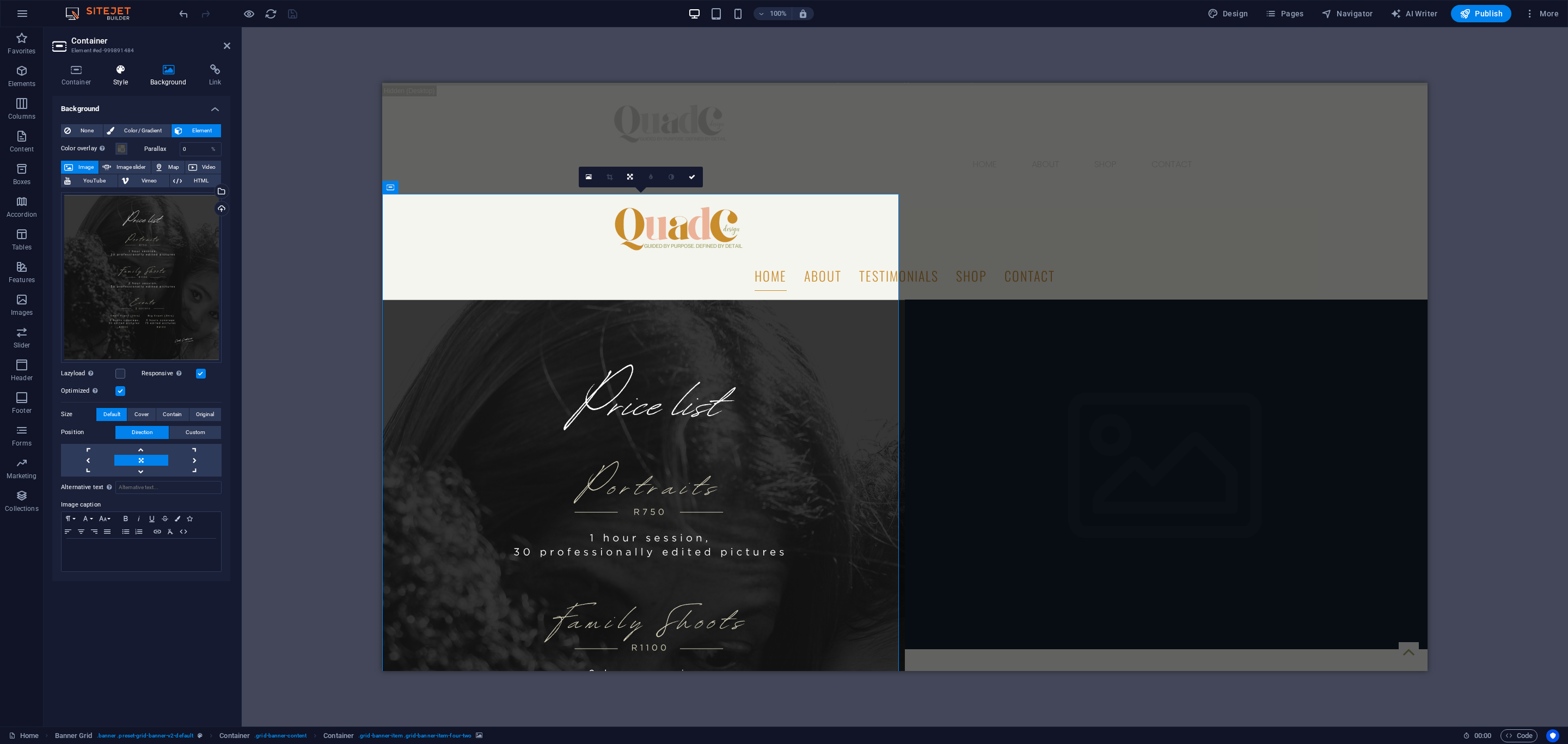
click at [114, 82] on h4 "Style" at bounding box center [123, 75] width 37 height 23
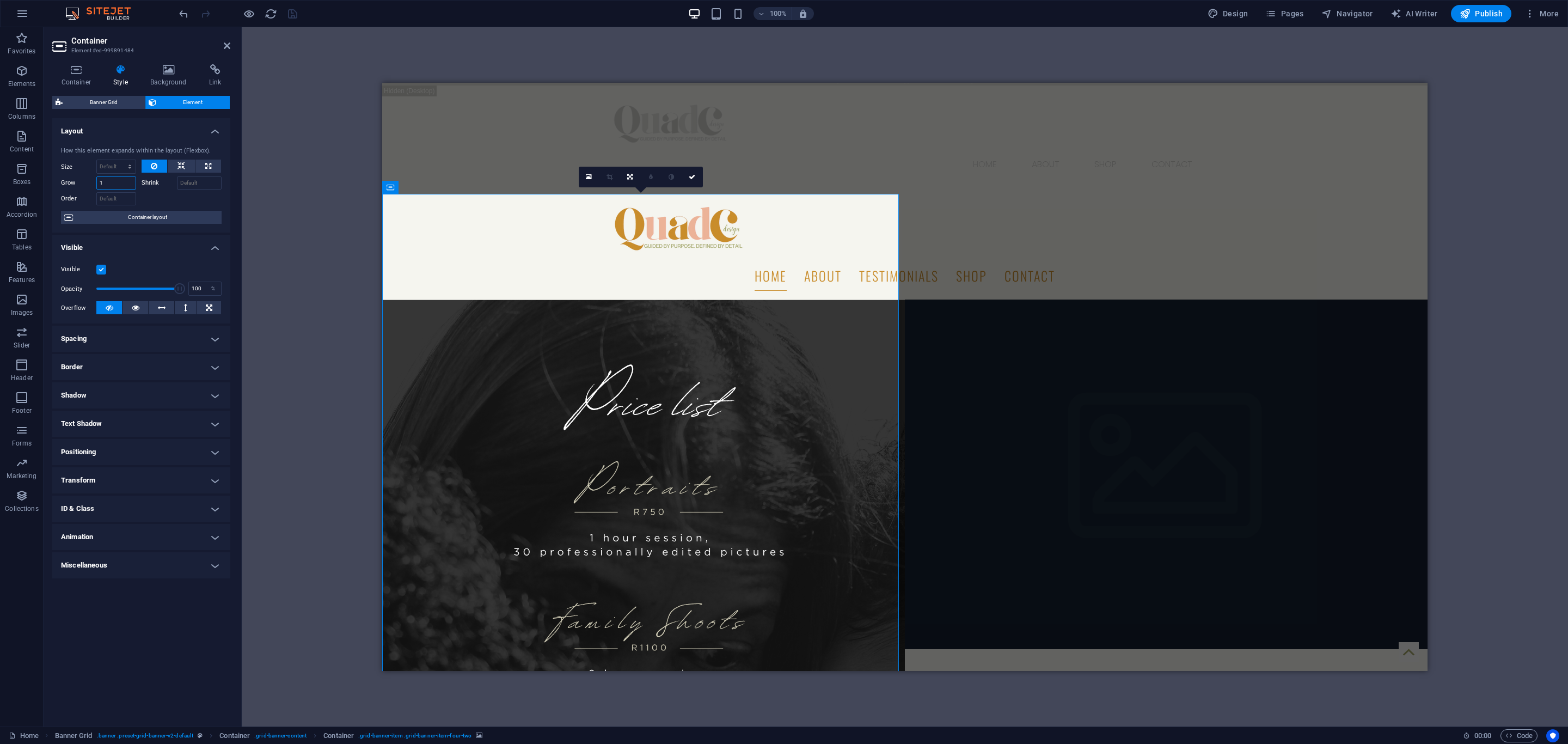
drag, startPoint x: 109, startPoint y: 181, endPoint x: 90, endPoint y: 181, distance: 19.0
click at [90, 181] on div "Grow 1" at bounding box center [98, 183] width 75 height 13
type input "0"
click at [297, 17] on icon "save" at bounding box center [292, 13] width 12 height 12
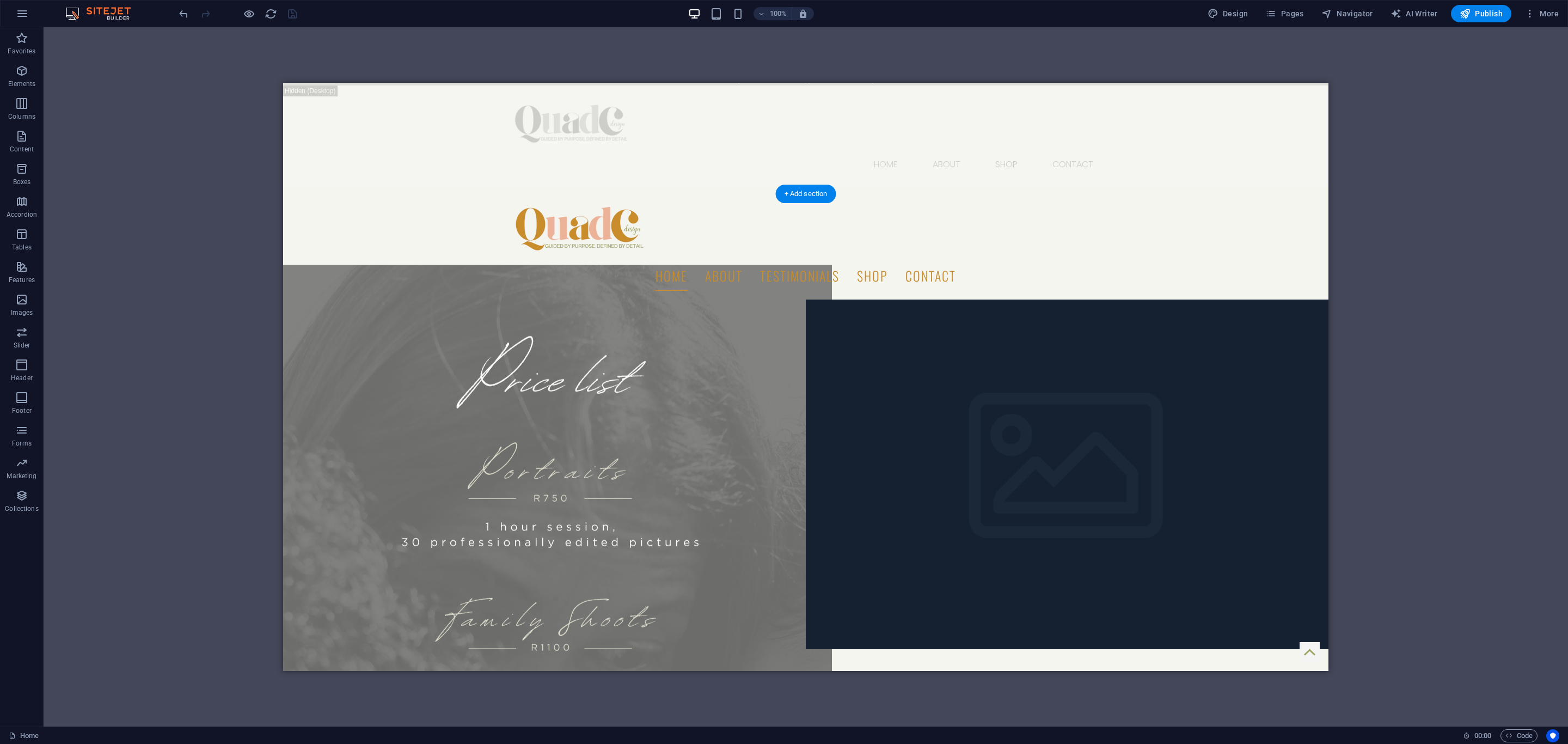
click at [288, 264] on figure at bounding box center [545, 649] width 575 height 769
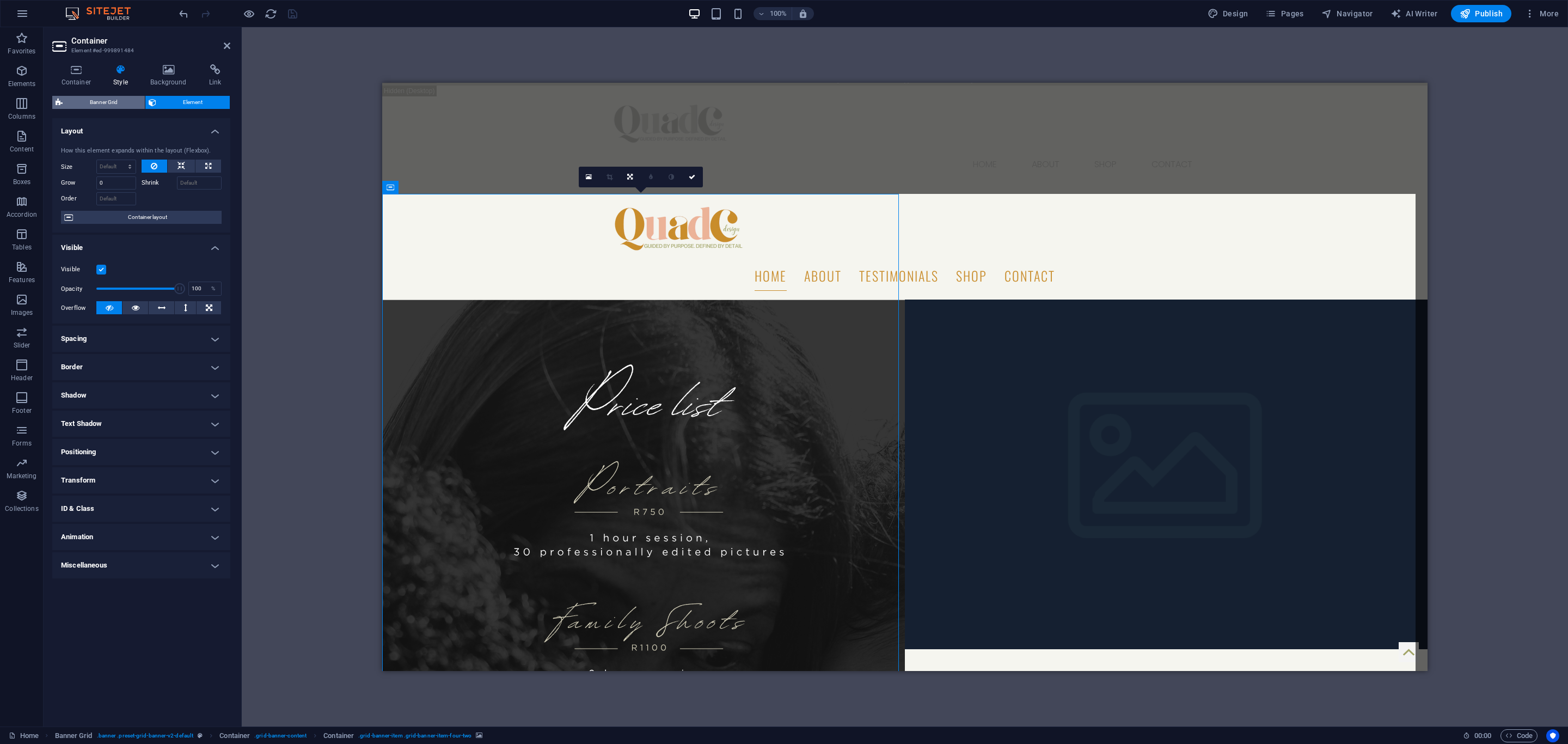
click at [92, 96] on span "Banner Grid" at bounding box center [103, 103] width 76 height 13
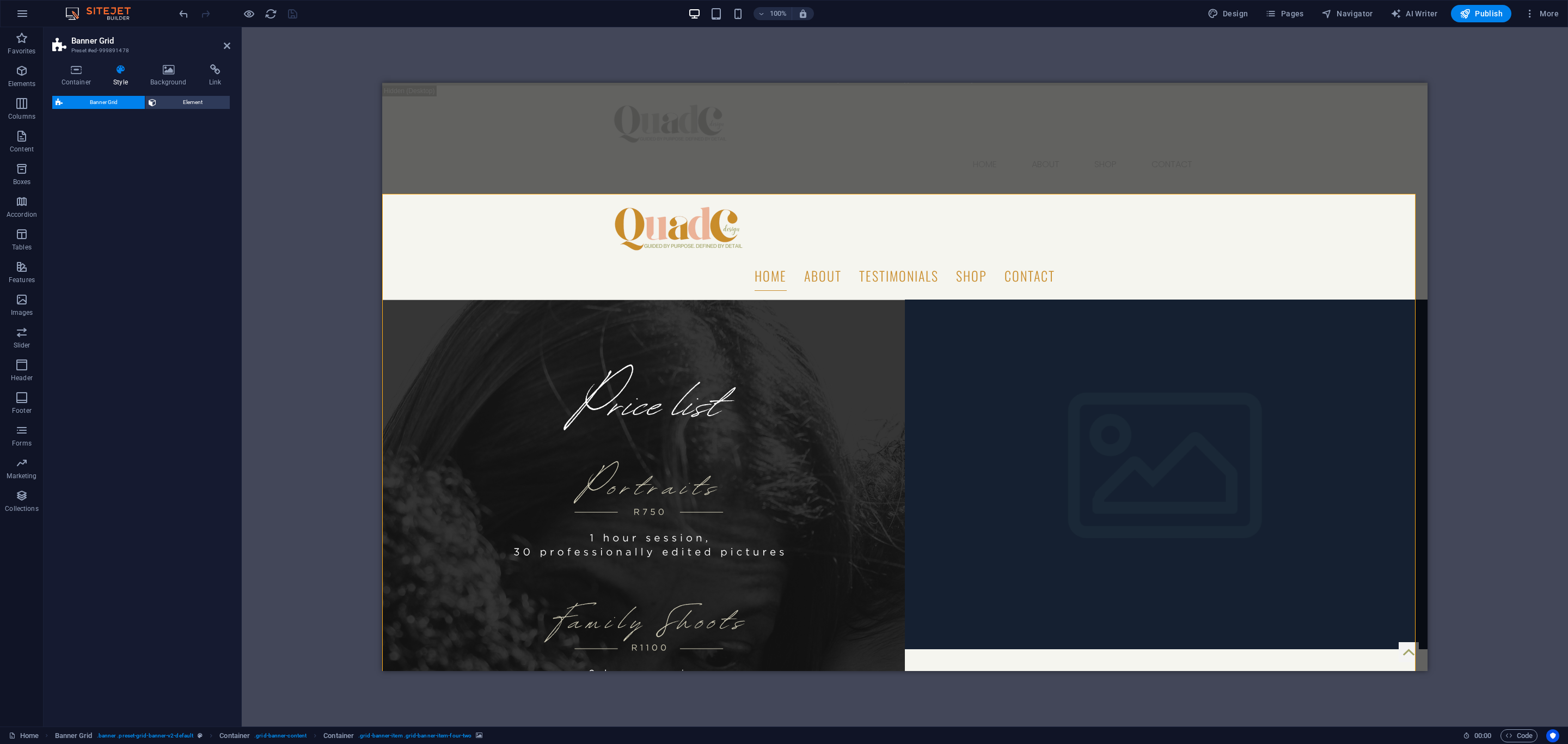
select select "vh"
select select "rem"
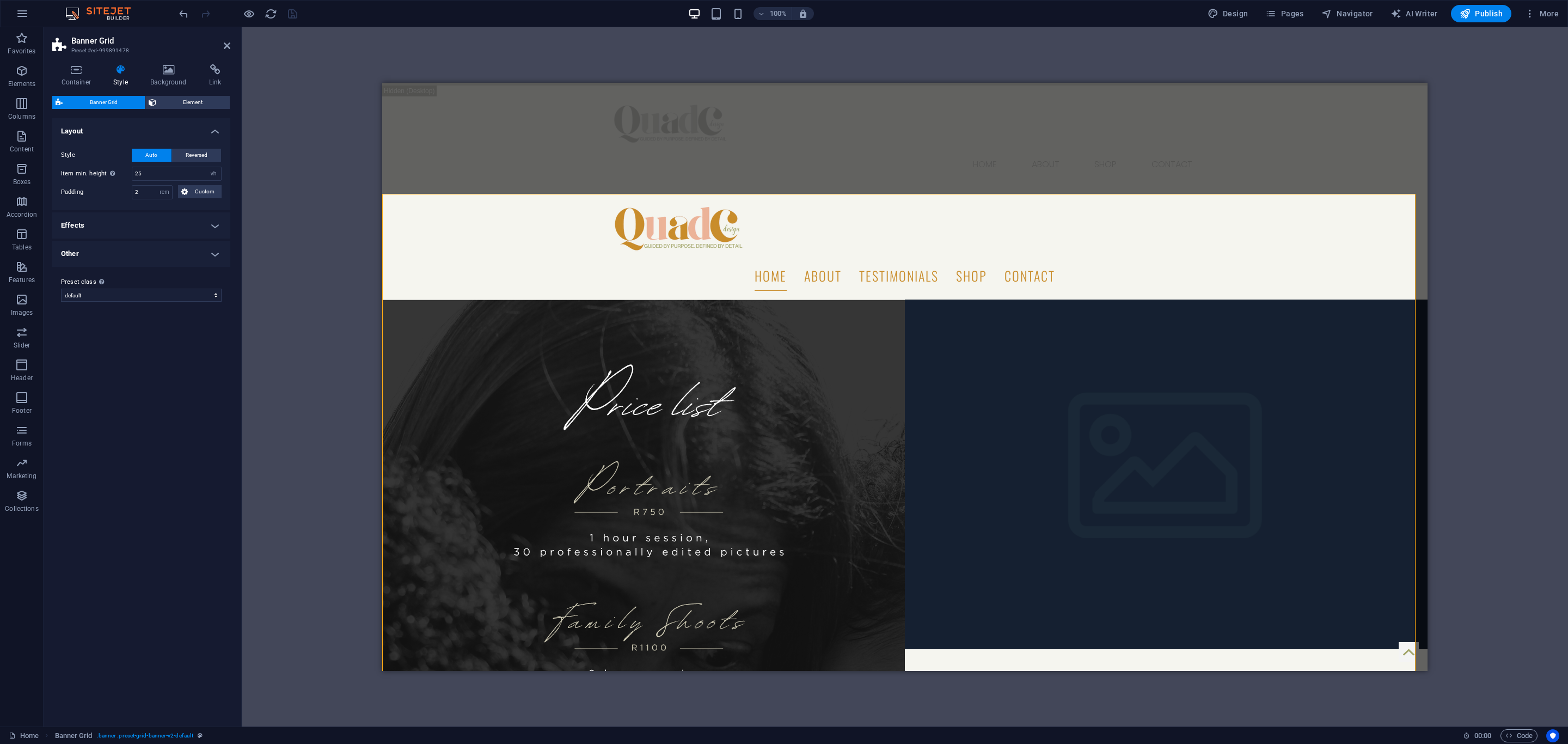
click at [98, 230] on h4 "Effects" at bounding box center [141, 226] width 178 height 26
click at [138, 250] on label at bounding box center [136, 249] width 9 height 9
click at [0, 0] on input "Hover effect" at bounding box center [0, 0] width 0 height 0
click at [183, 274] on h4 "Other" at bounding box center [141, 282] width 178 height 26
click at [295, 12] on icon "save" at bounding box center [292, 13] width 12 height 12
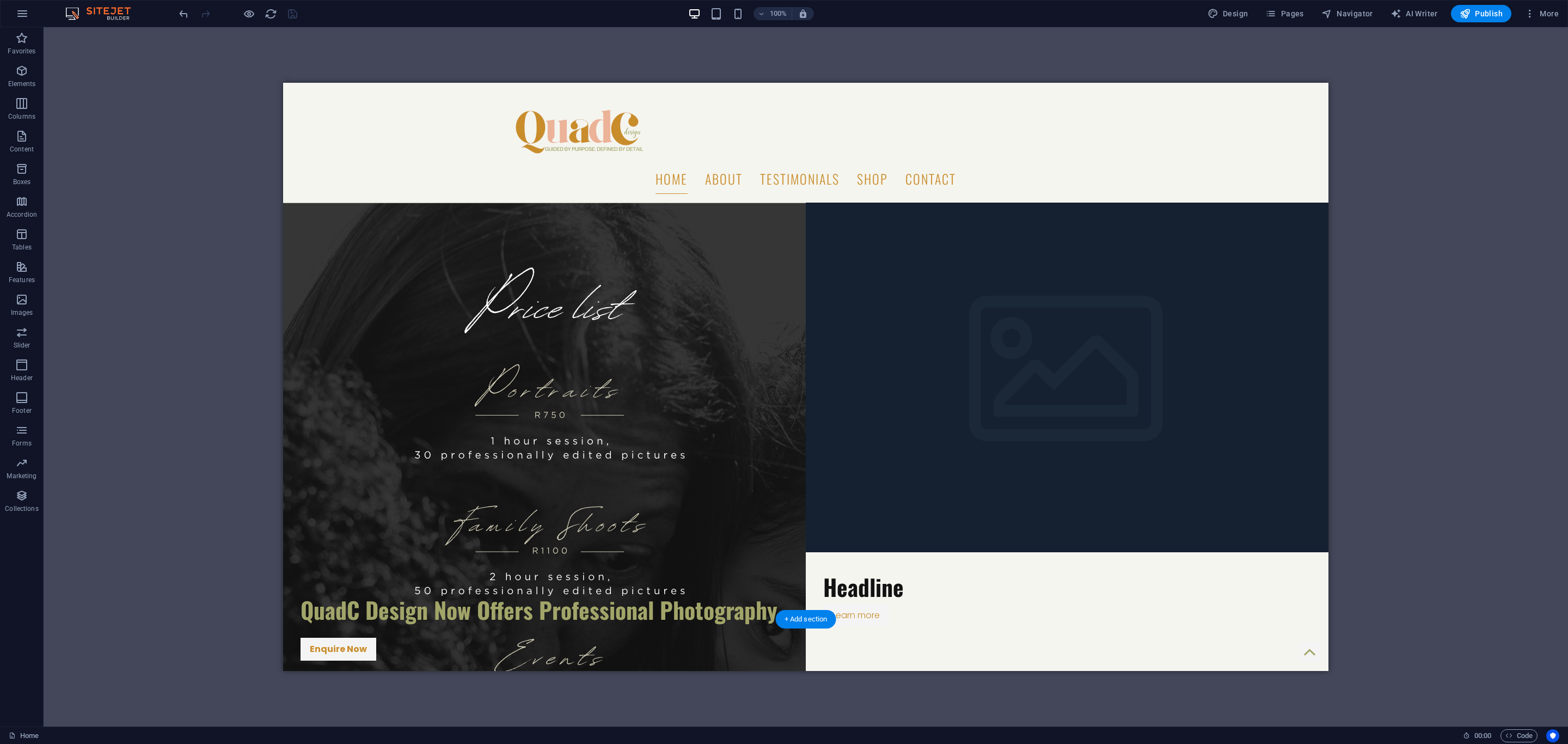
scroll to position [163, 0]
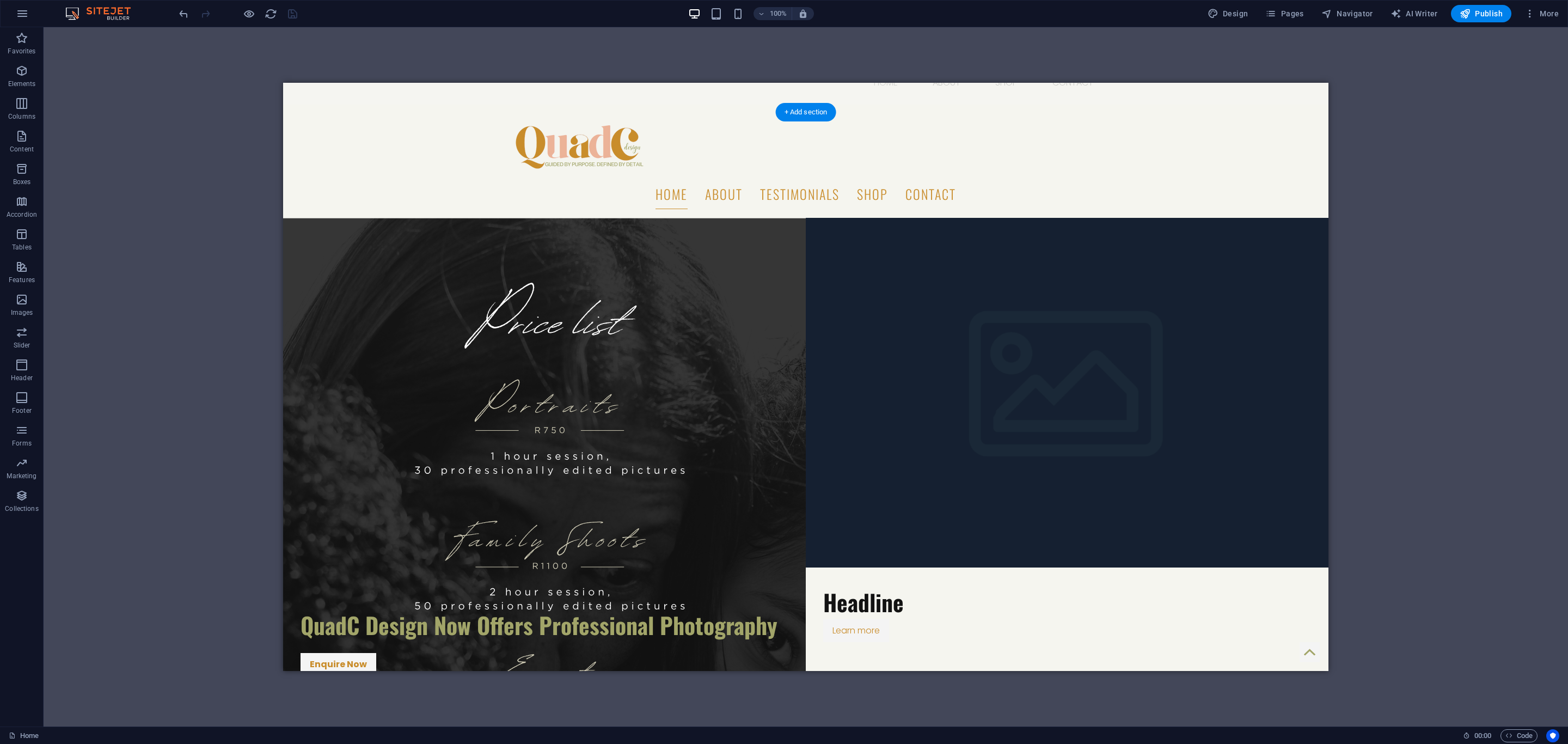
click at [424, 248] on figure at bounding box center [545, 567] width 523 height 699
click at [317, 218] on figure at bounding box center [545, 567] width 523 height 699
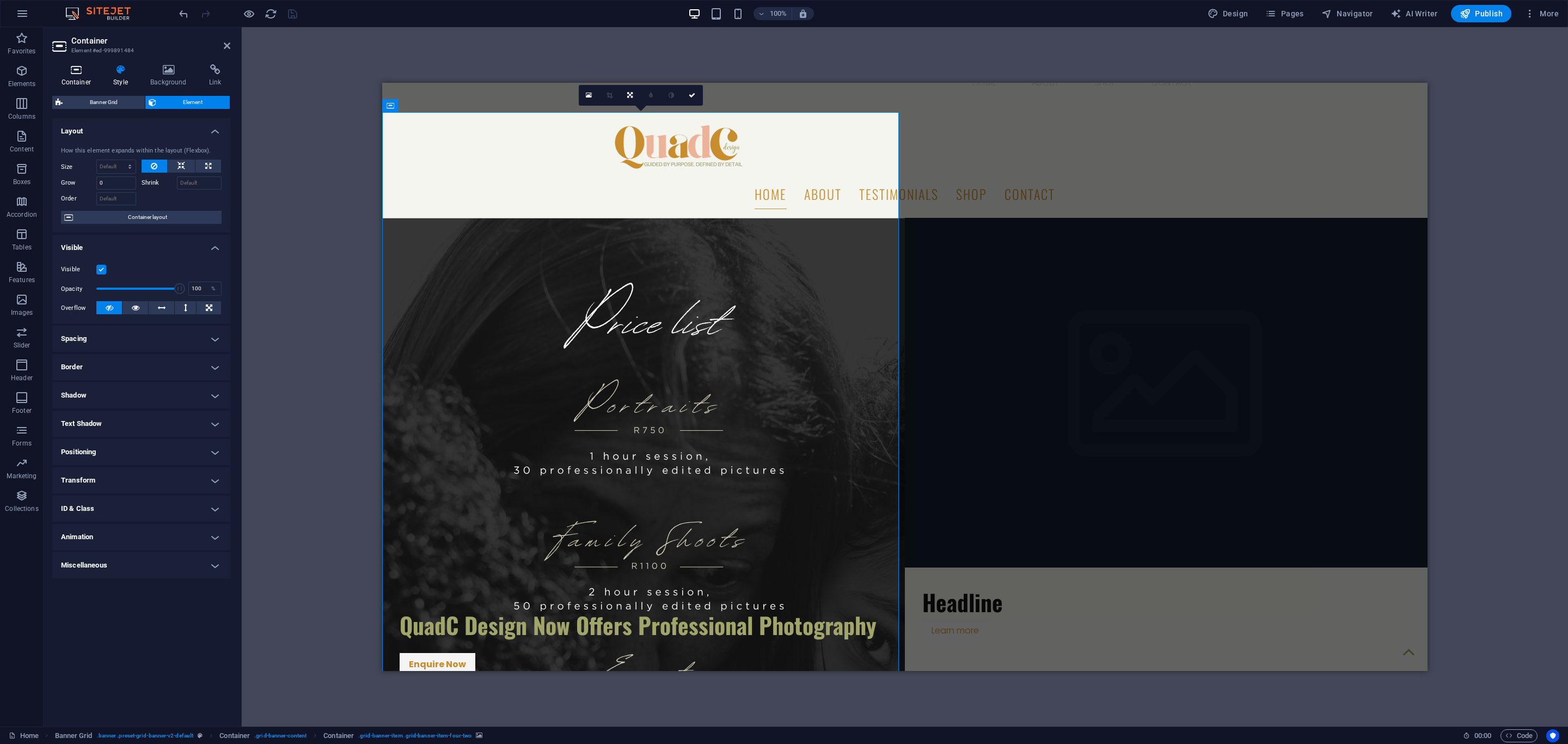
click at [80, 79] on h4 "Container" at bounding box center [79, 75] width 52 height 23
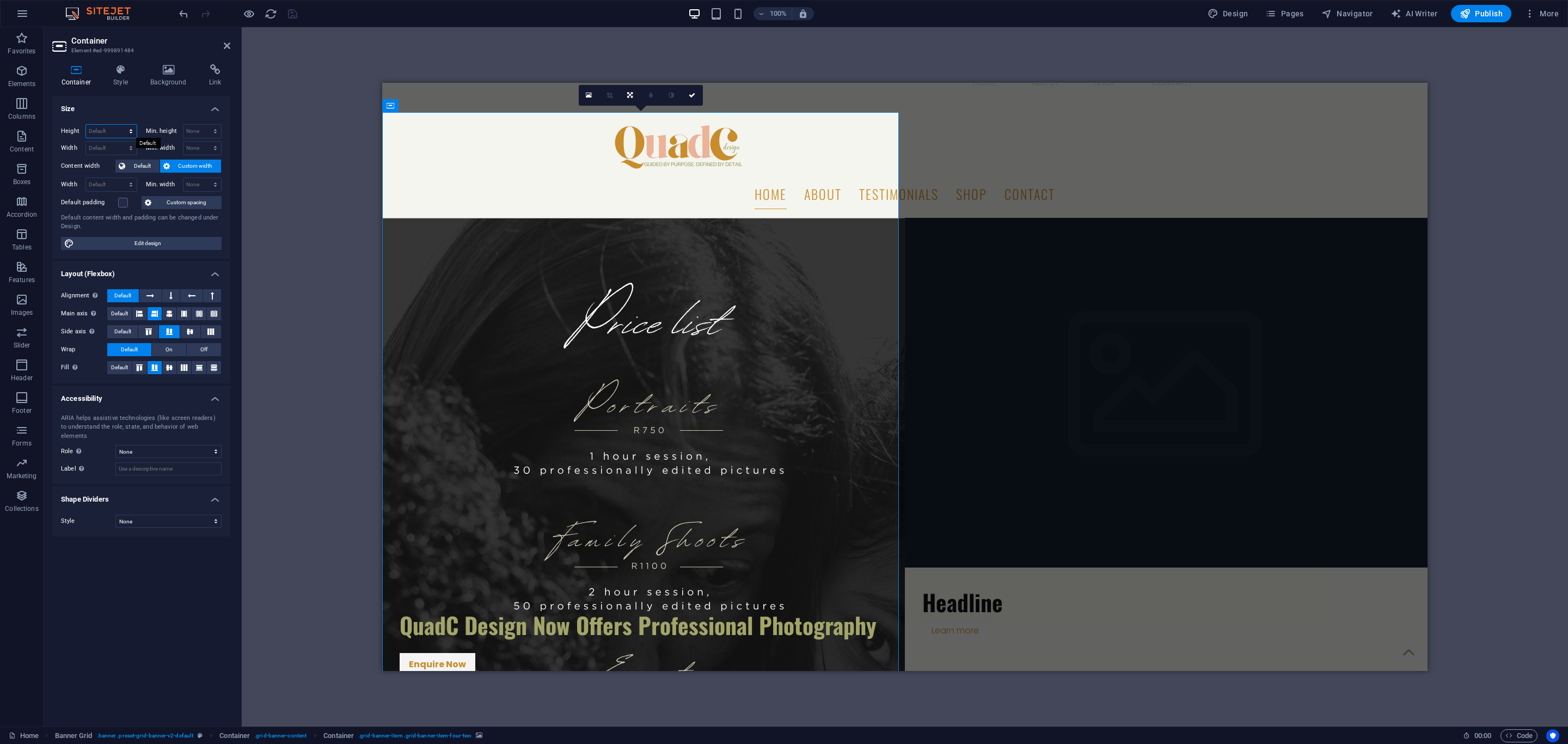
click at [107, 128] on select "Default px rem % vh vw" at bounding box center [111, 131] width 51 height 13
select select "px"
click at [120, 124] on select "Default px rem % vh vw" at bounding box center [111, 131] width 51 height 13
type input "1284"
click at [417, 404] on span "H2" at bounding box center [419, 403] width 8 height 7
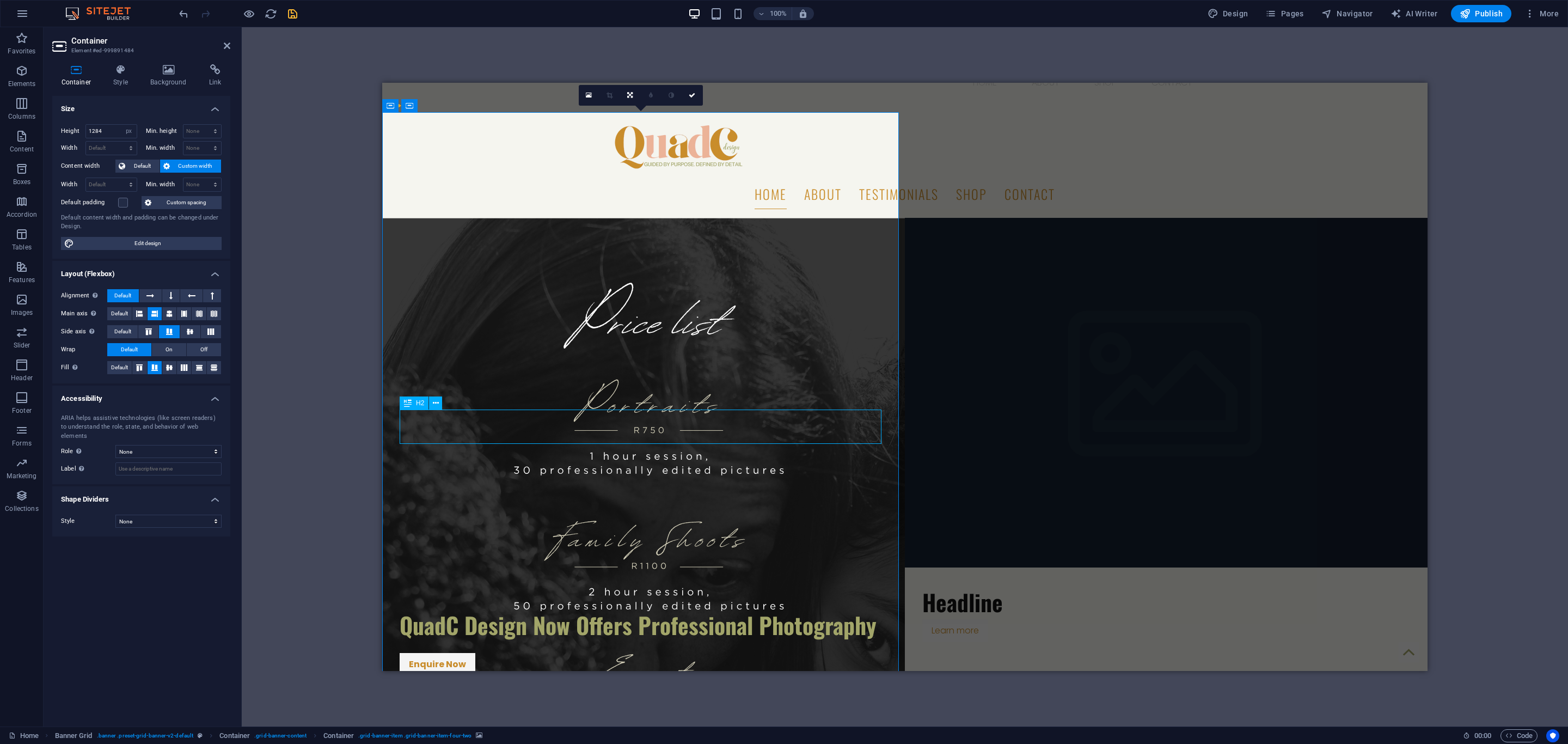
click at [417, 404] on span "H2" at bounding box center [419, 403] width 8 height 7
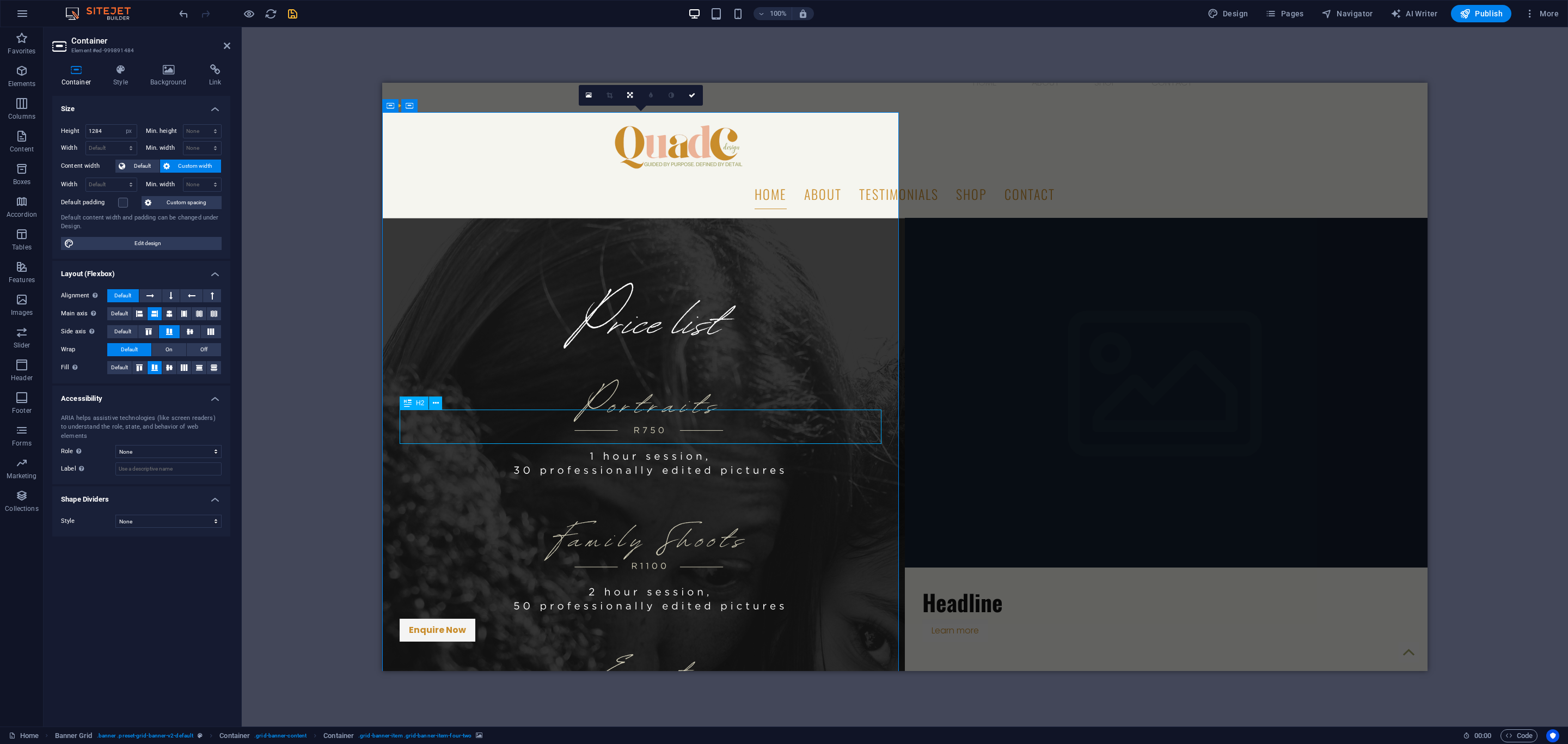
select select "px"
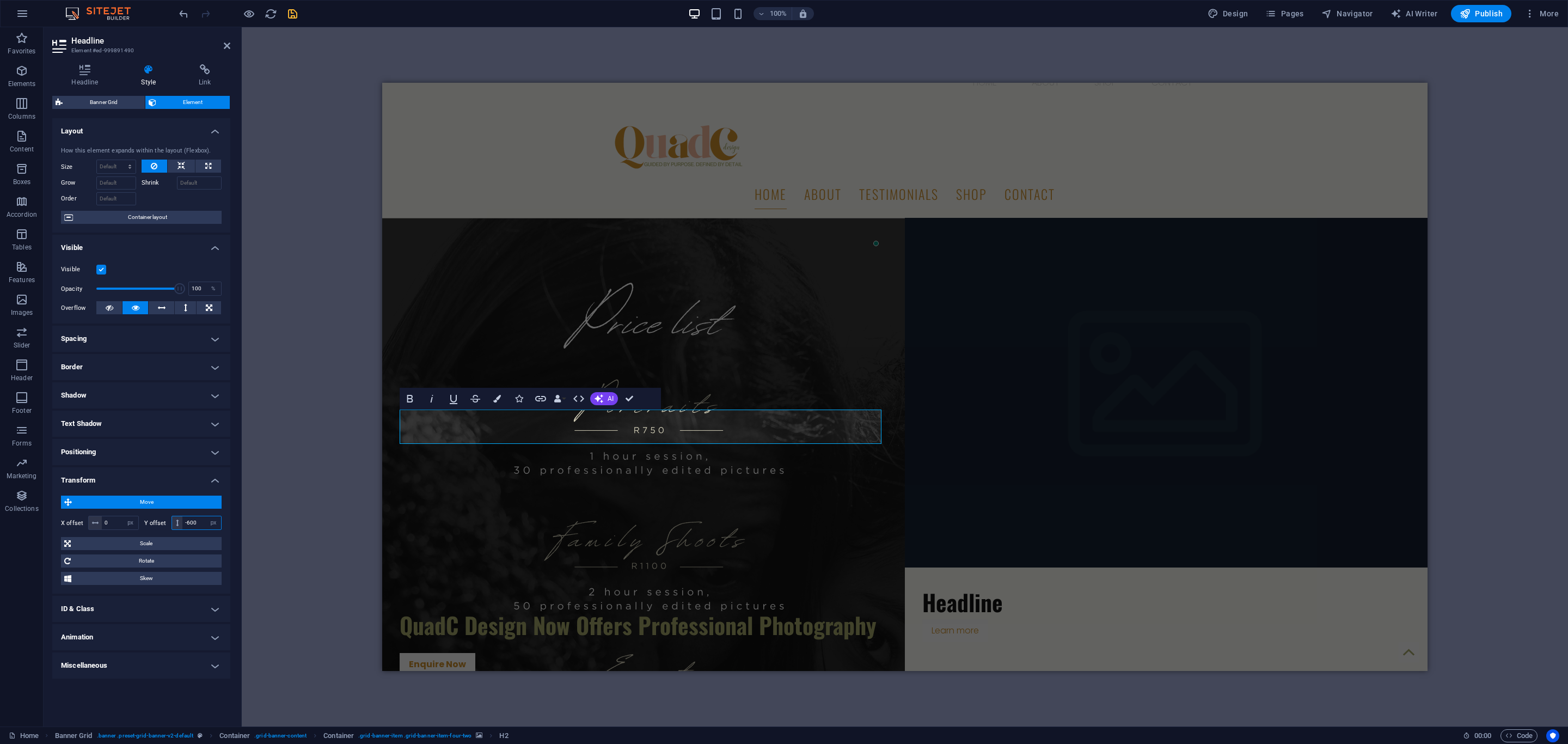
click at [193, 523] on input "-600" at bounding box center [202, 523] width 39 height 13
type input "-642"
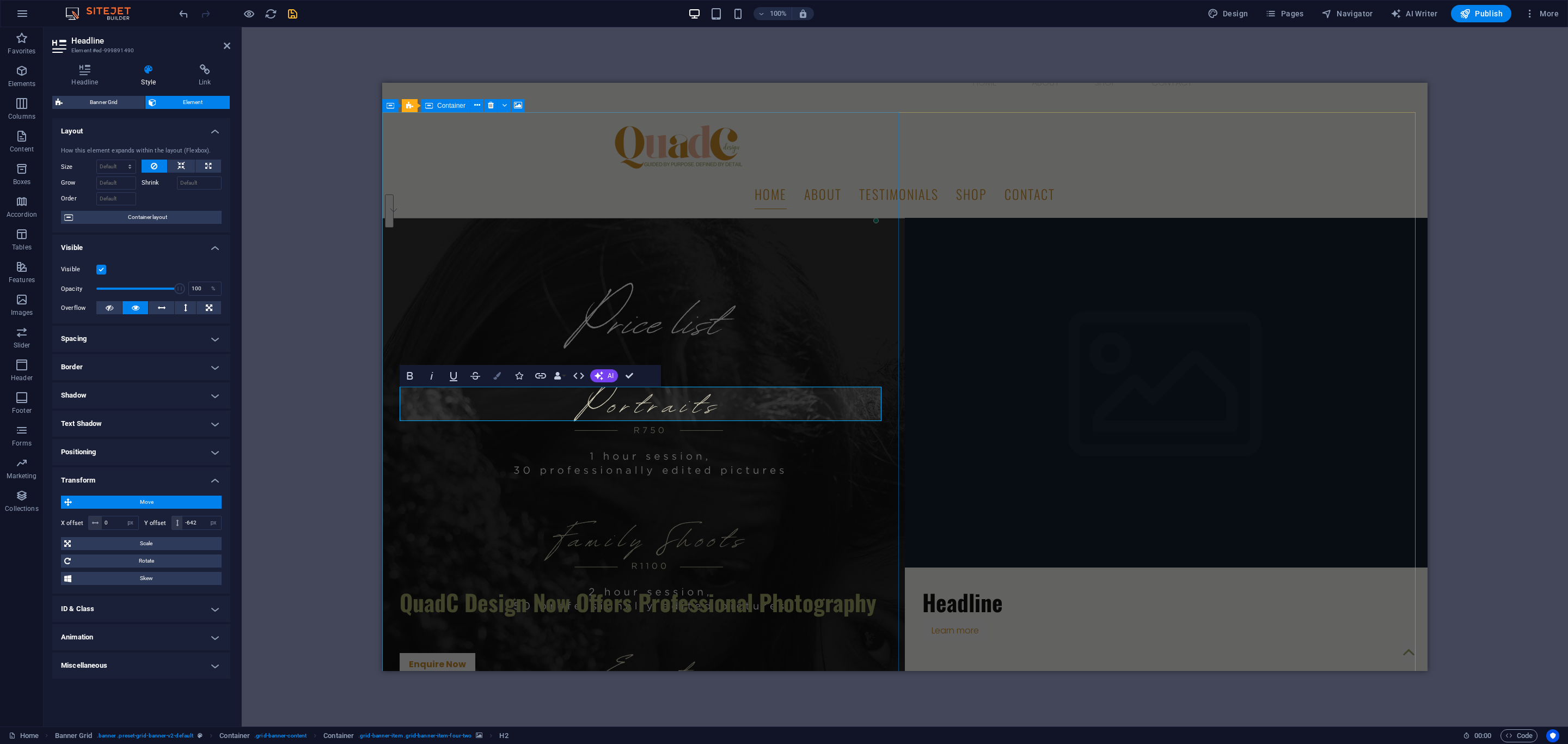
click at [491, 378] on button "Colors" at bounding box center [497, 376] width 20 height 22
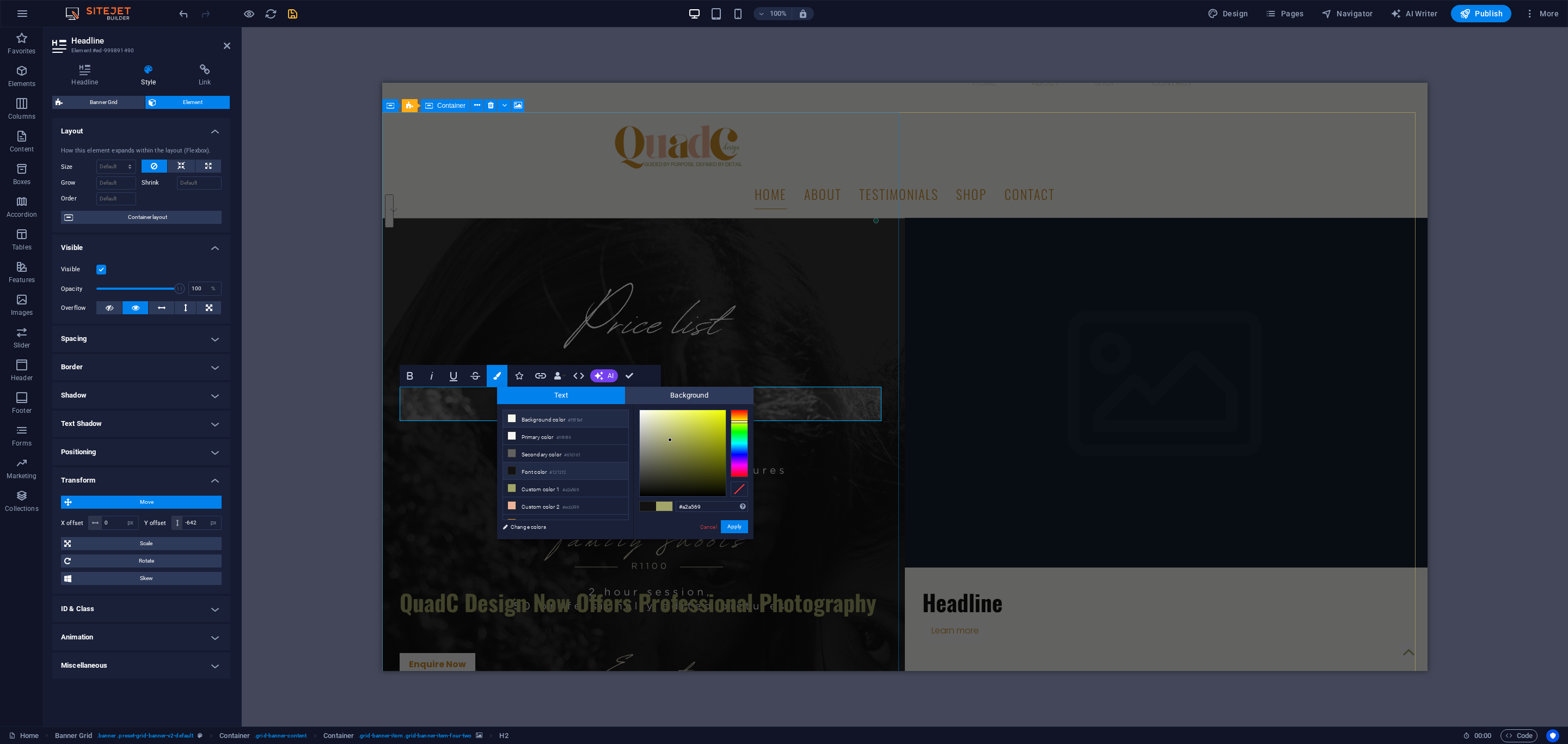
click at [508, 418] on icon at bounding box center [512, 418] width 7 height 7
type input "#f5f5ef"
click at [732, 528] on button "Apply" at bounding box center [734, 526] width 27 height 13
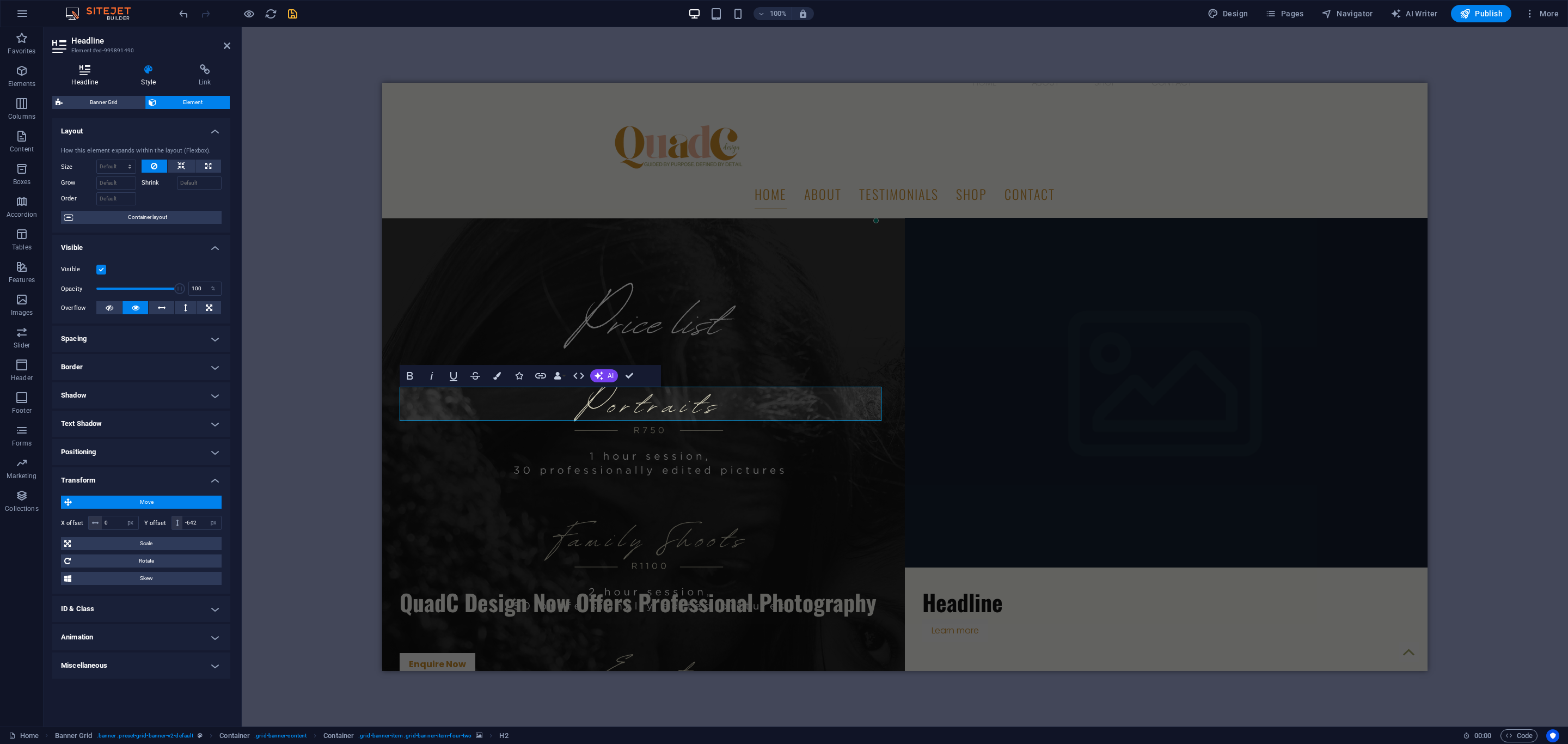
click at [87, 76] on h4 "Headline" at bounding box center [87, 75] width 70 height 23
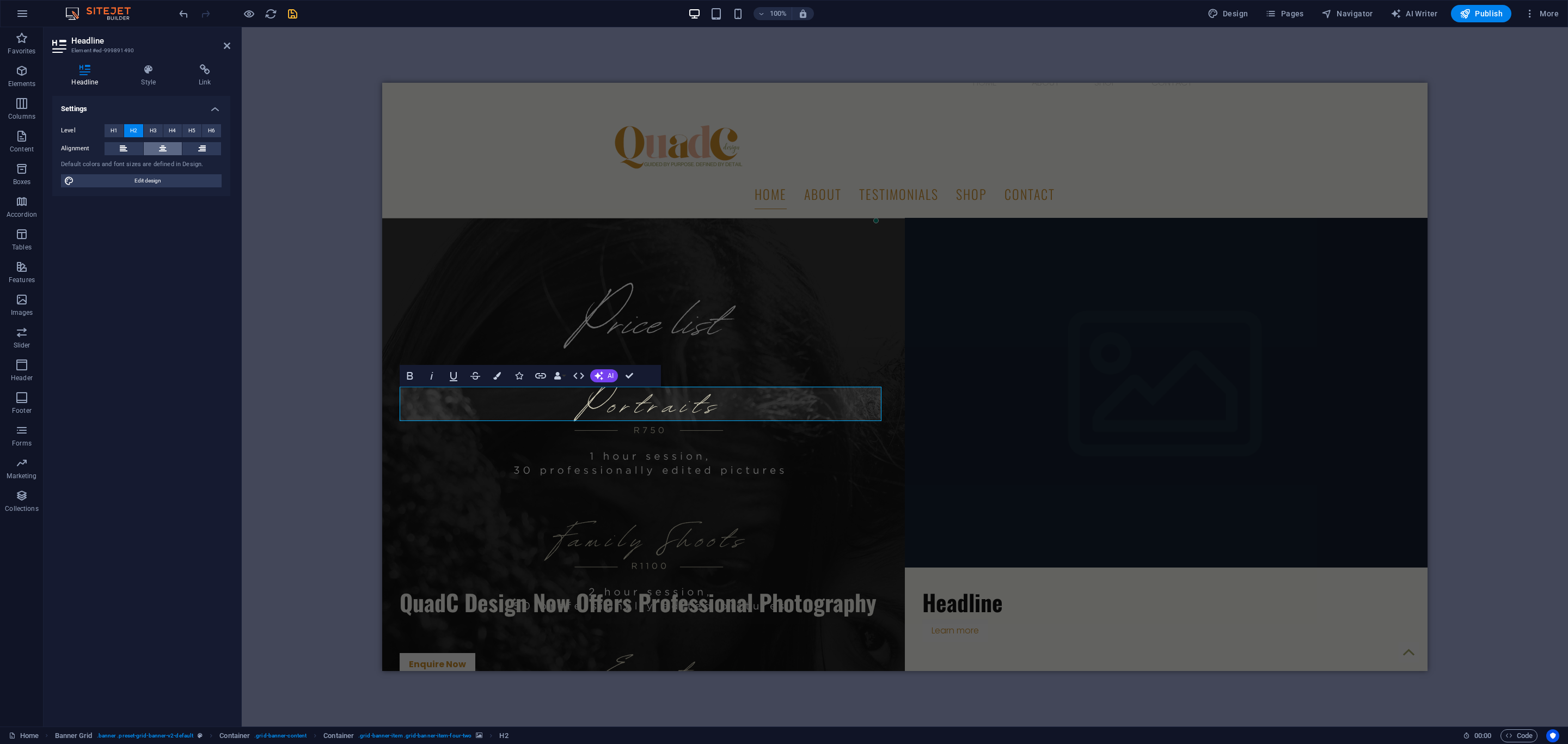
click at [163, 144] on icon at bounding box center [162, 149] width 7 height 13
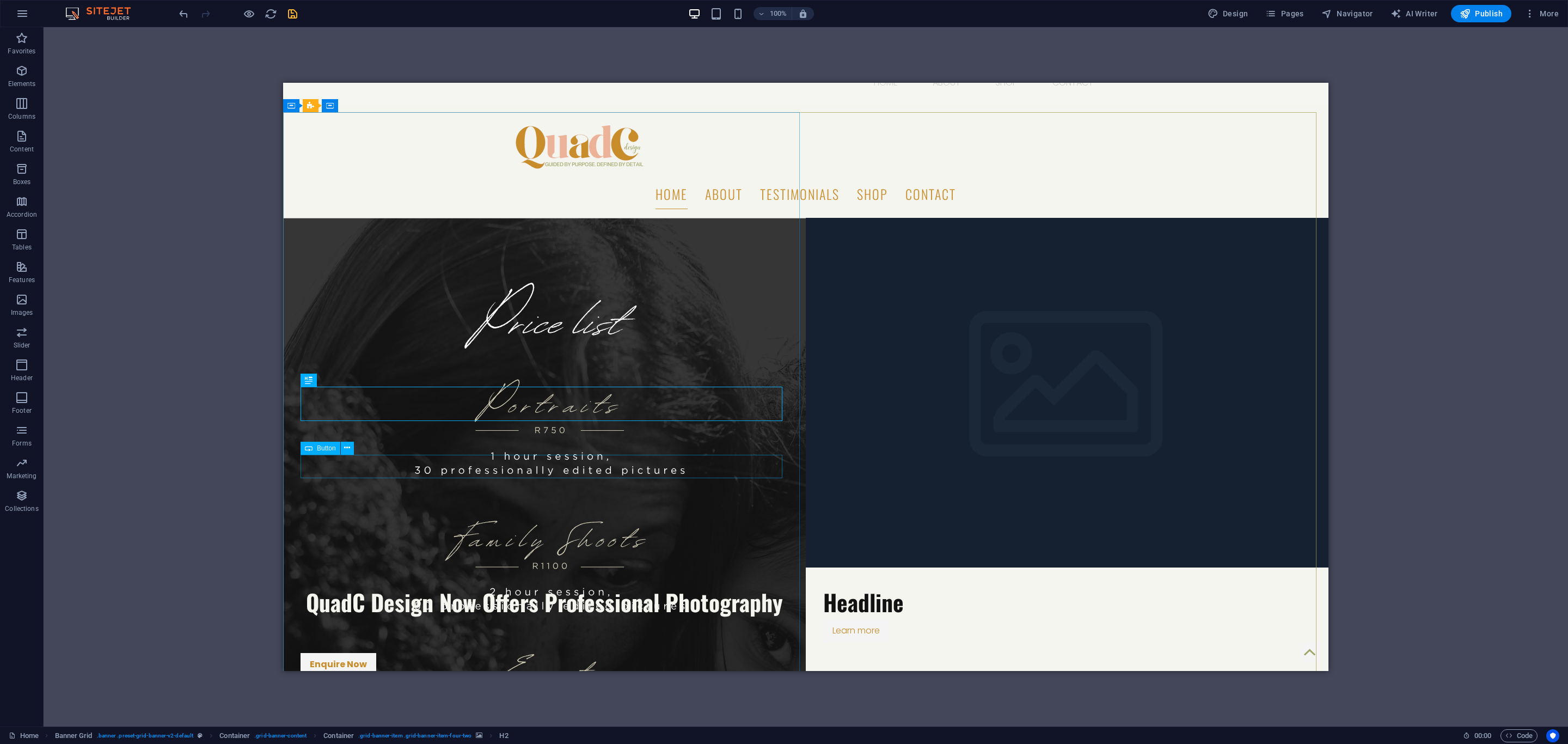
click at [327, 446] on span "Button" at bounding box center [326, 448] width 19 height 7
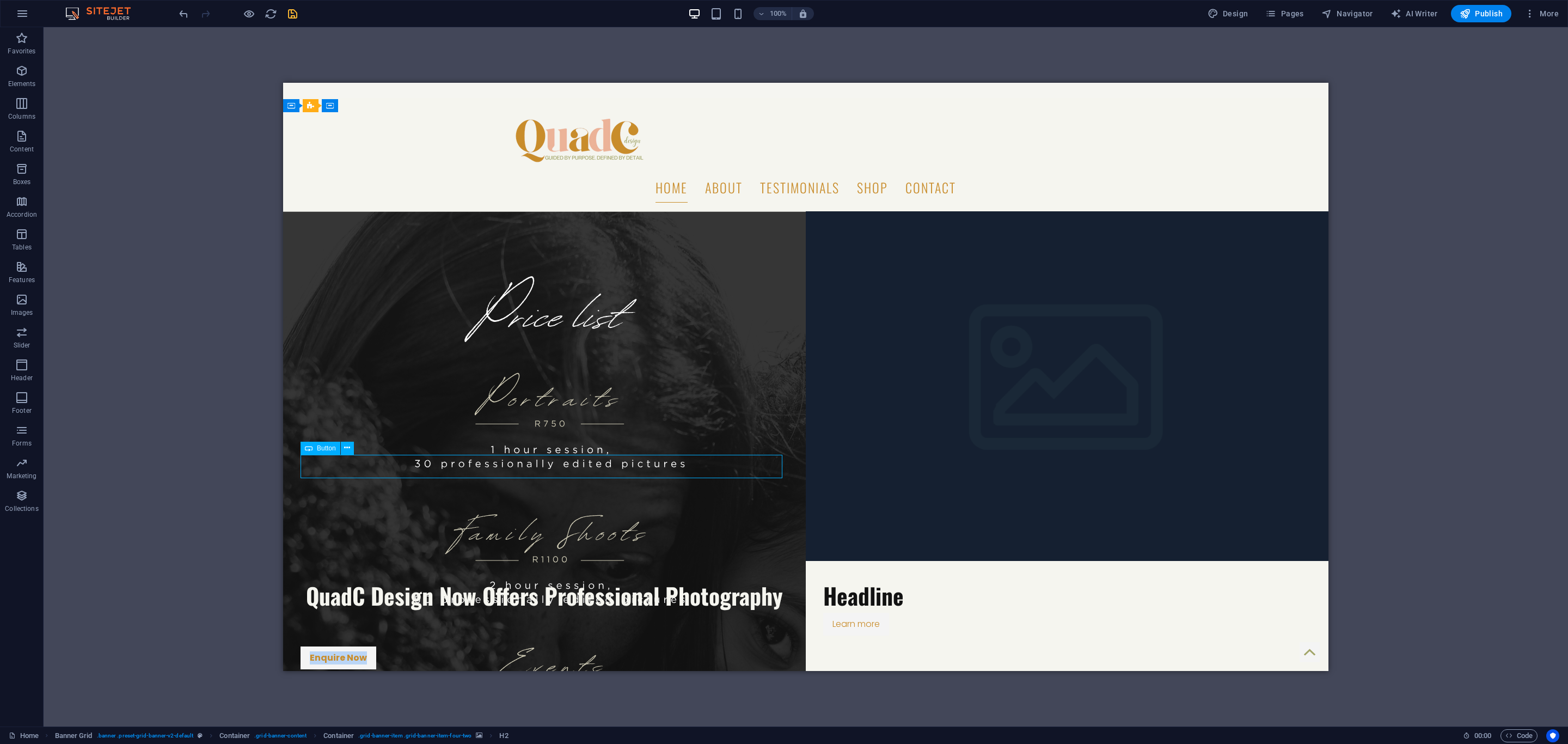
select select "px"
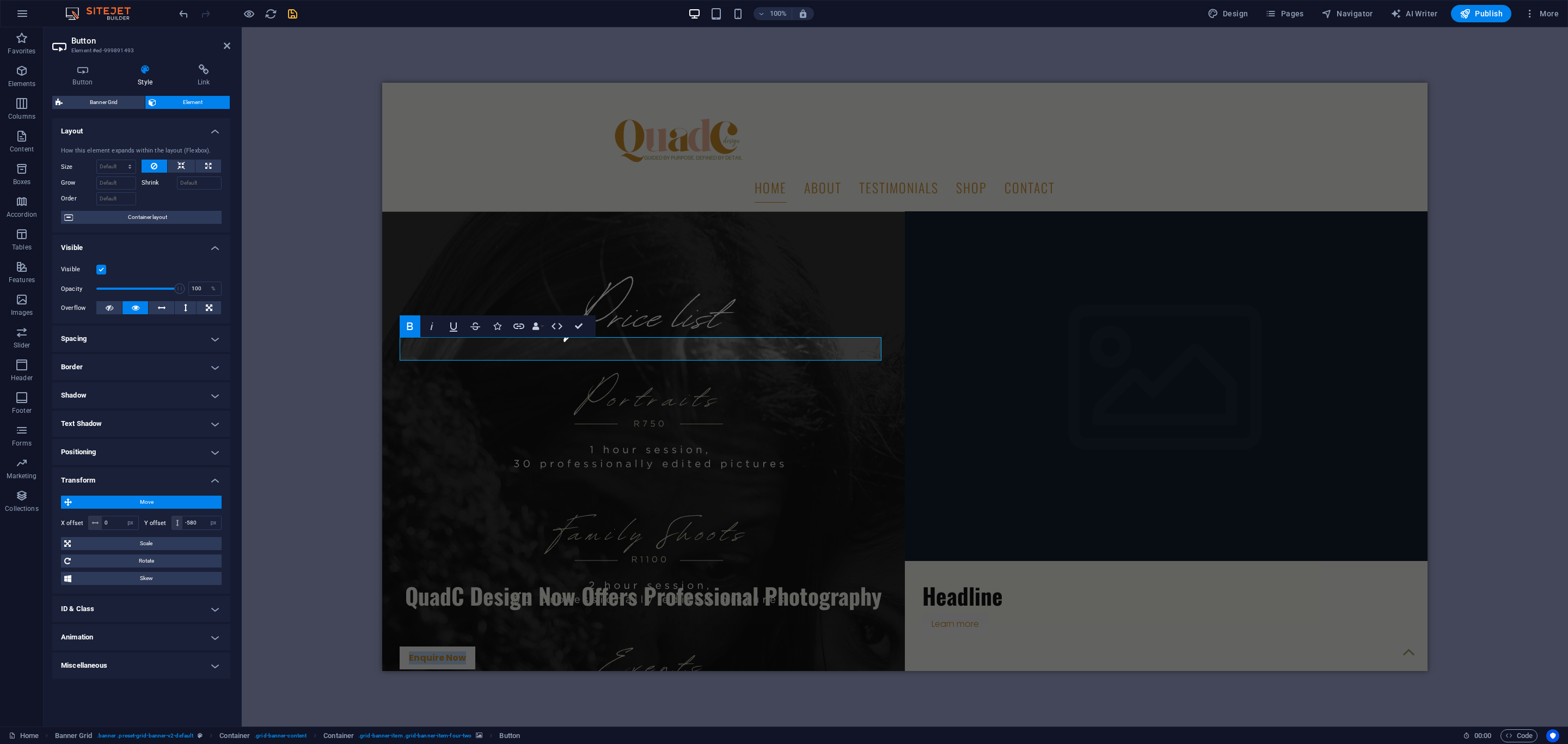
scroll to position [111, 0]
click at [193, 523] on input "-580" at bounding box center [202, 523] width 39 height 13
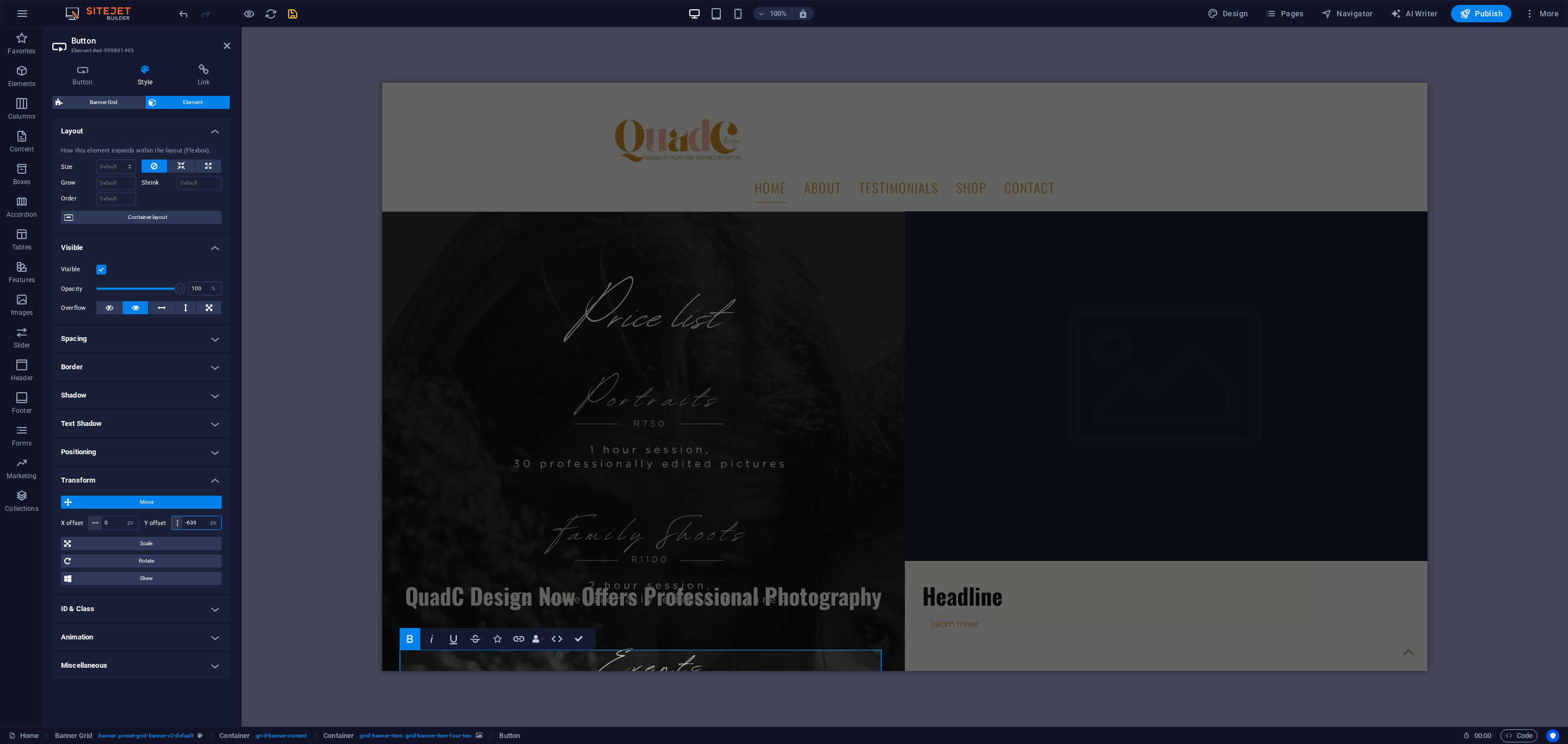
type input "-639"
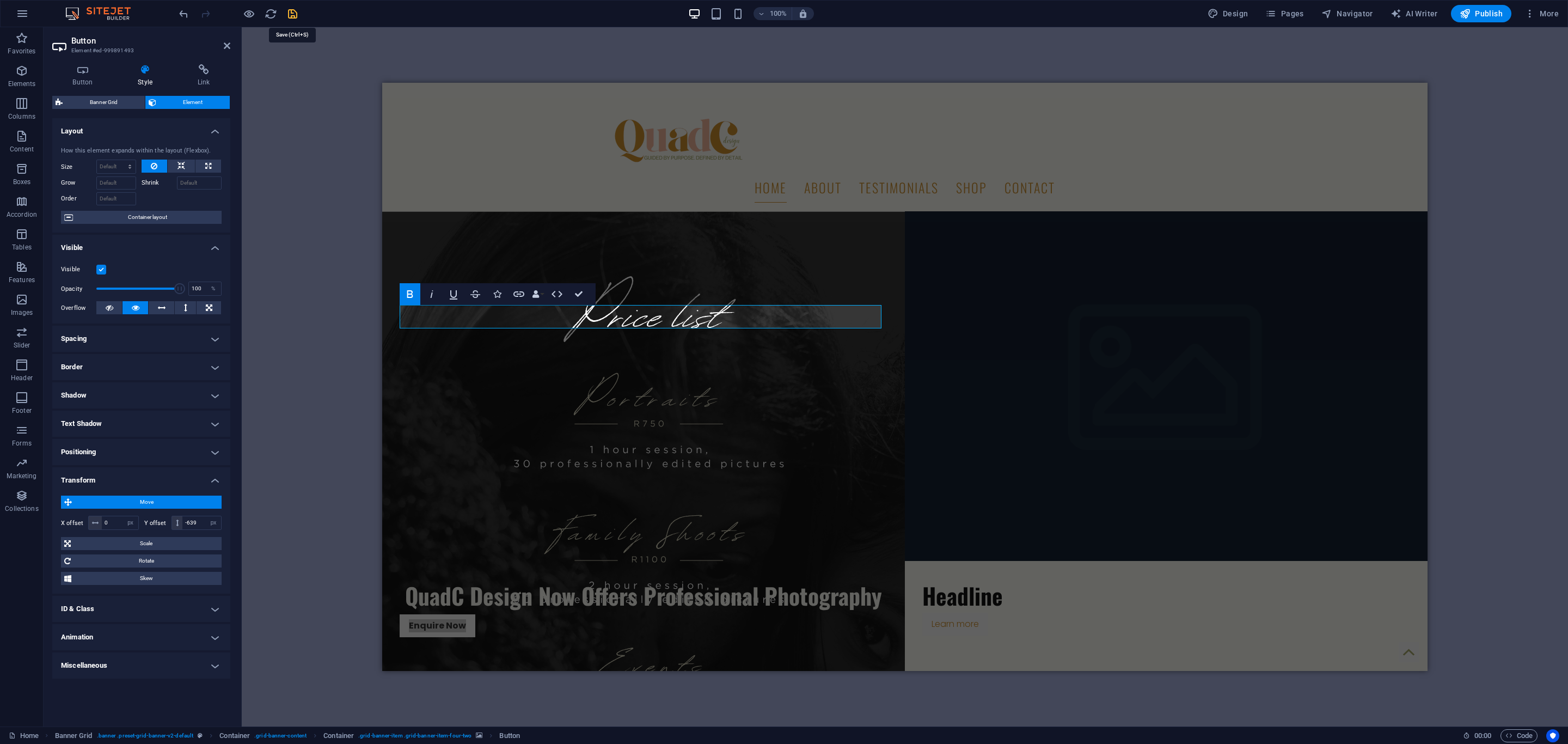
click at [295, 15] on icon "save" at bounding box center [292, 13] width 12 height 12
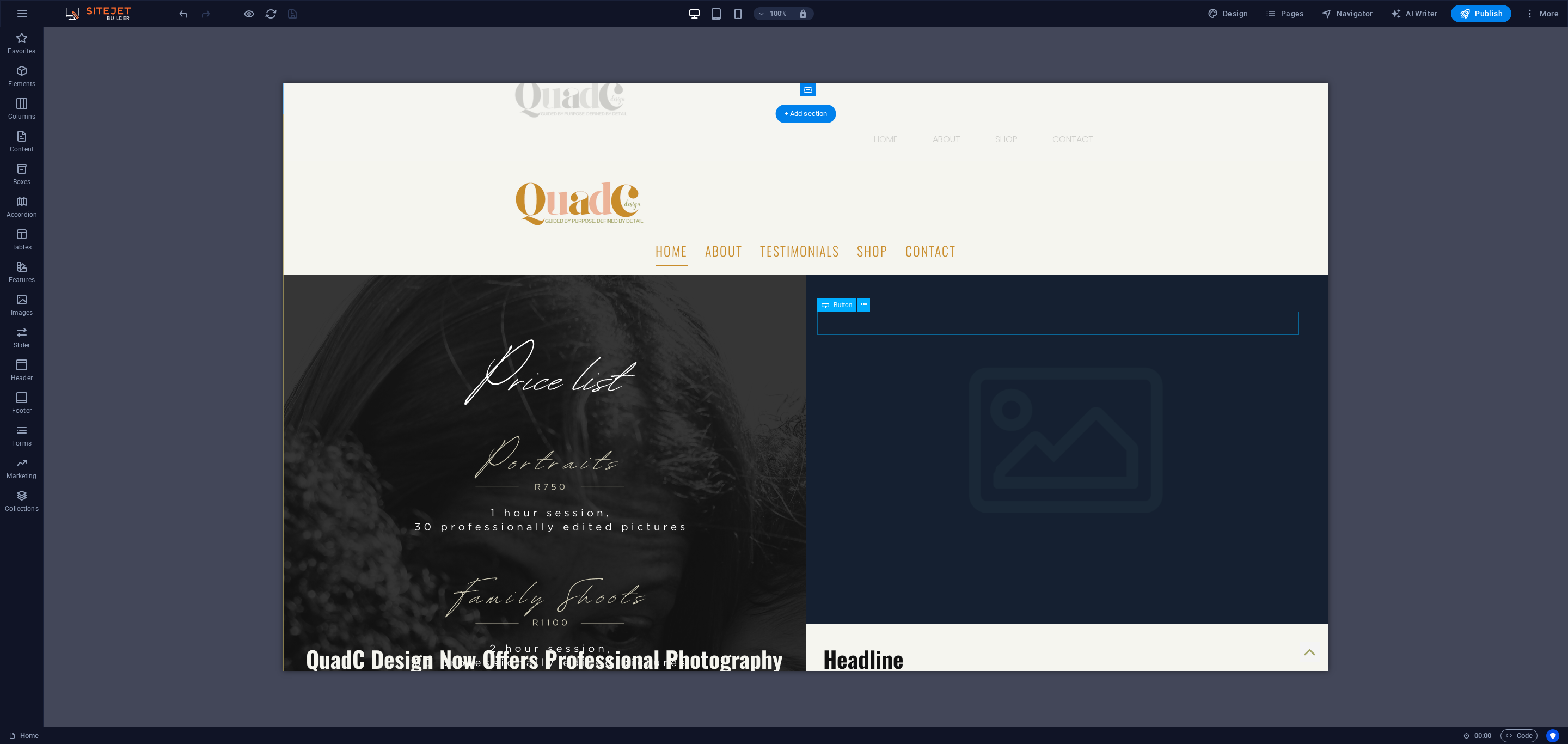
scroll to position [82, 0]
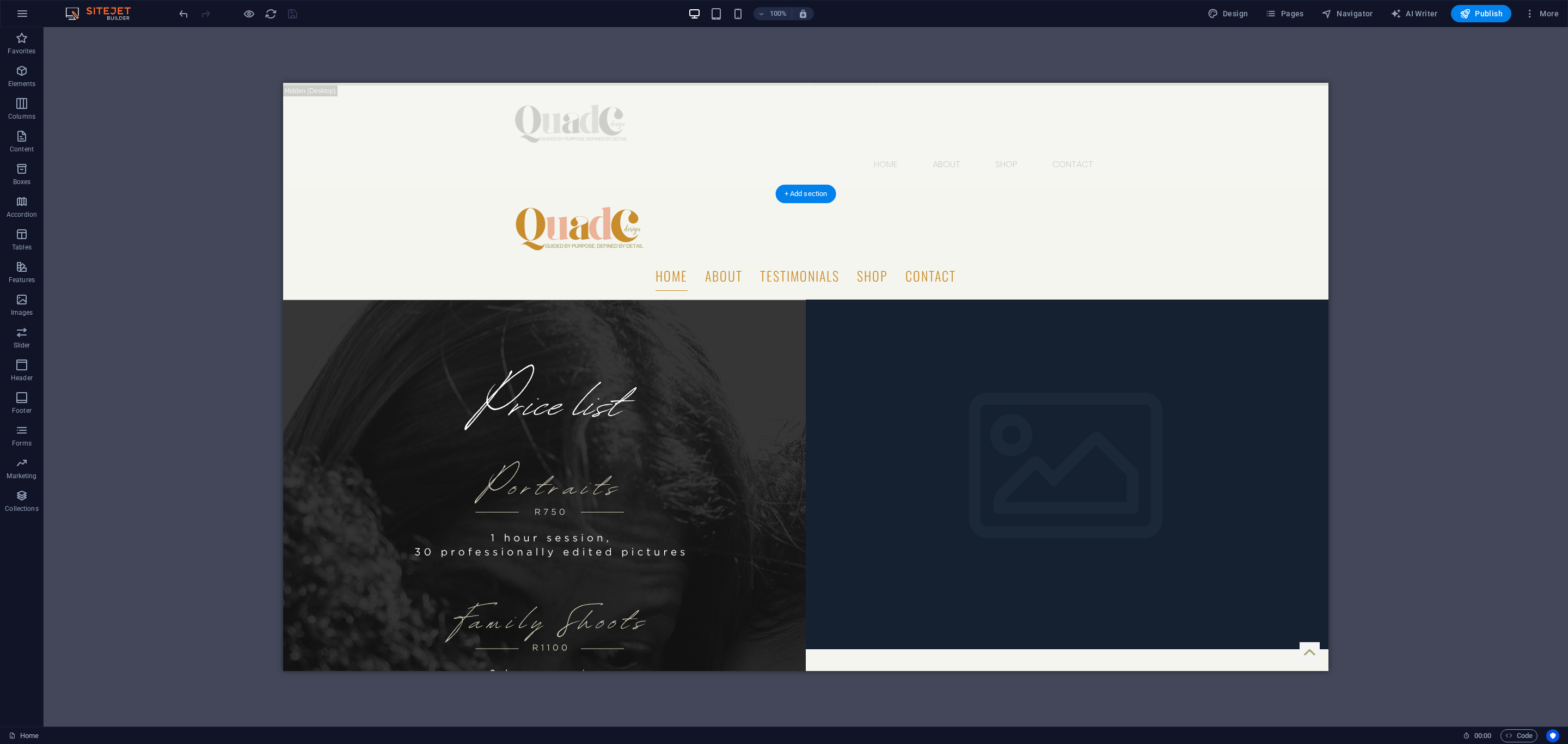
click at [750, 299] on figure at bounding box center [545, 649] width 523 height 699
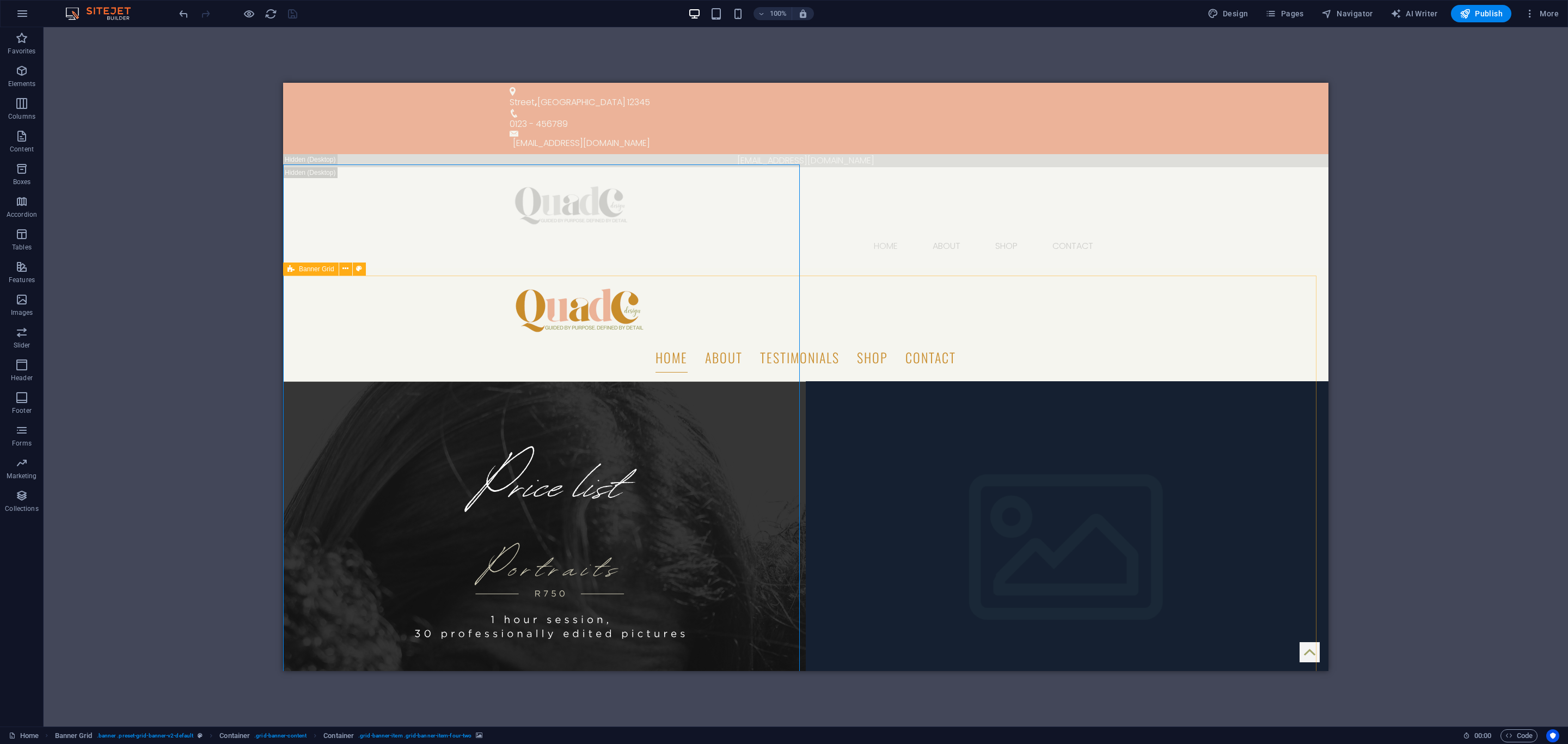
click at [293, 268] on icon at bounding box center [291, 269] width 7 height 13
click at [368, 381] on figure at bounding box center [545, 730] width 523 height 699
click at [389, 172] on div "Home About SHOP CONTACT" at bounding box center [806, 218] width 1045 height 101
click at [379, 381] on figure at bounding box center [545, 730] width 523 height 699
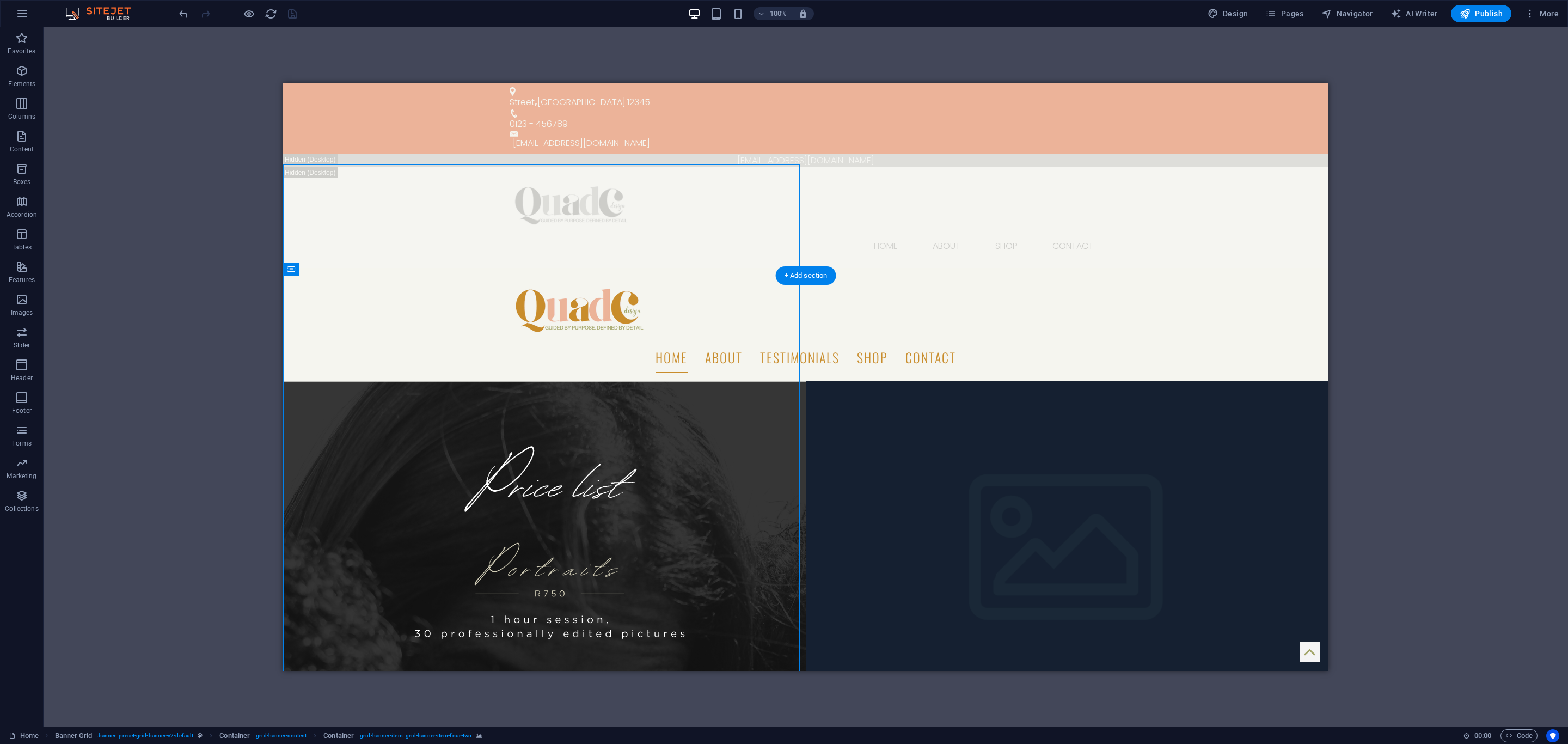
click at [480, 381] on figure at bounding box center [545, 730] width 523 height 699
click at [771, 381] on figure at bounding box center [545, 730] width 523 height 699
click at [772, 381] on figure at bounding box center [545, 730] width 523 height 699
select select "px"
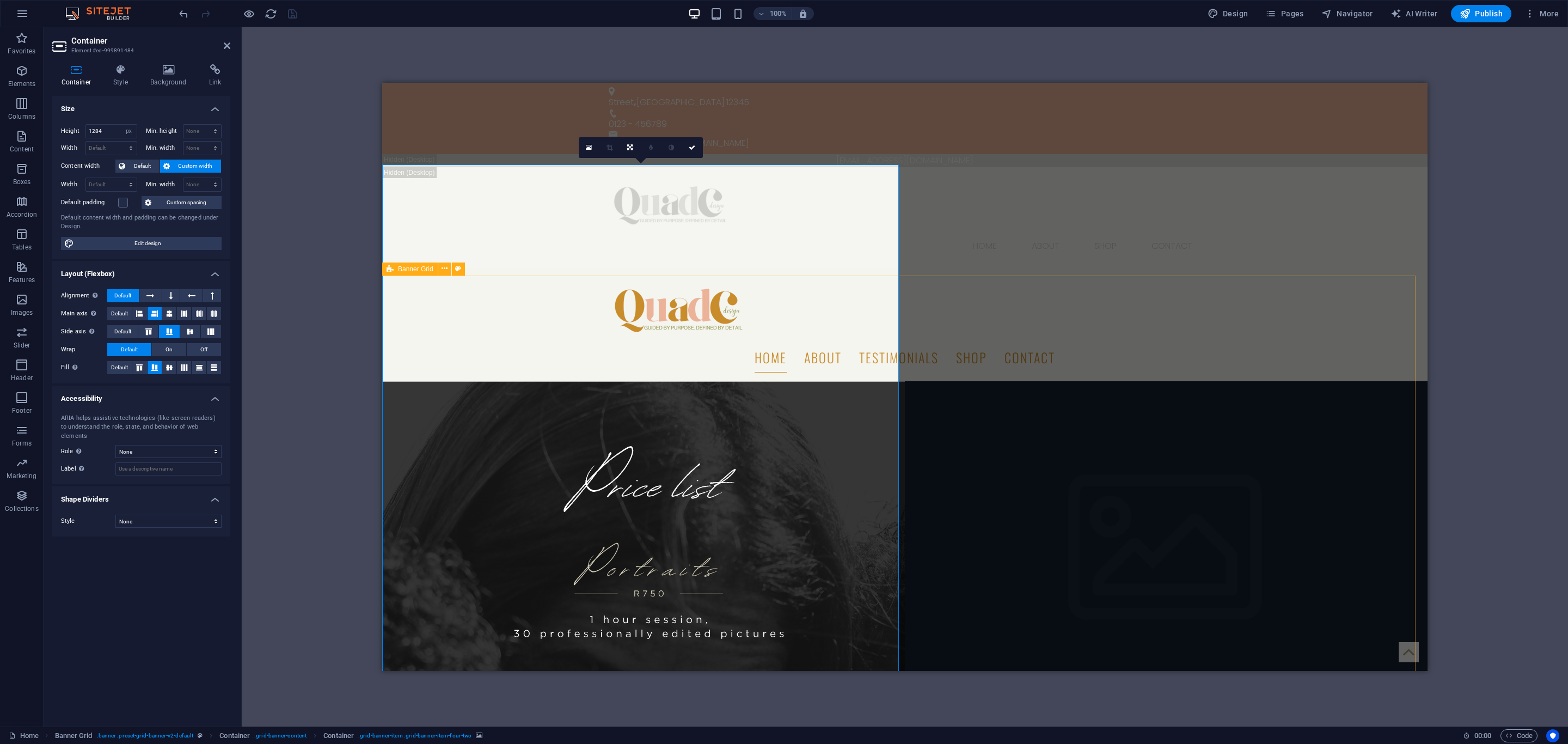
click at [402, 272] on div "Banner Grid" at bounding box center [410, 269] width 55 height 13
select select "vh"
select select "rem"
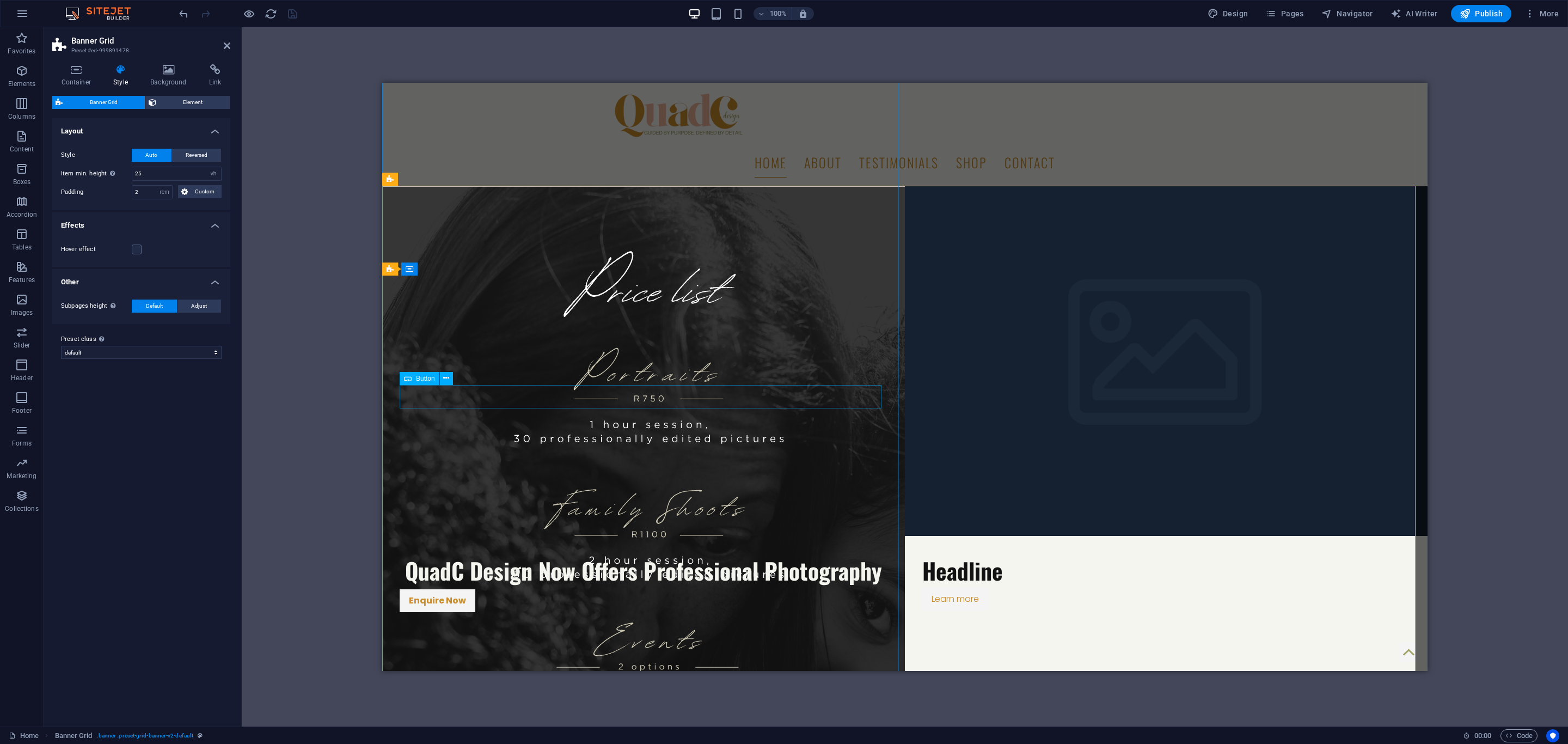
scroll to position [245, 0]
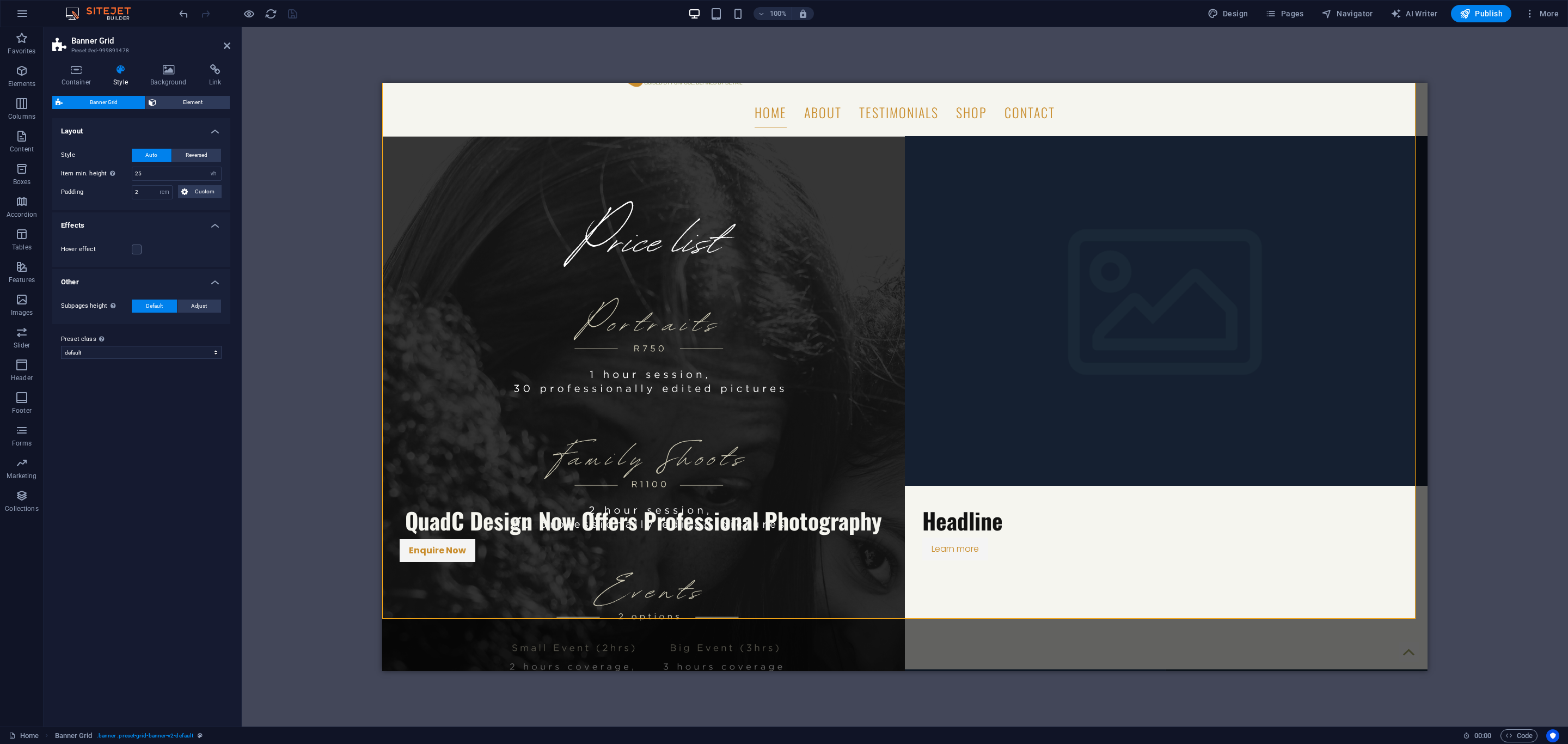
click at [584, 550] on figure at bounding box center [644, 486] width 523 height 699
select select "px"
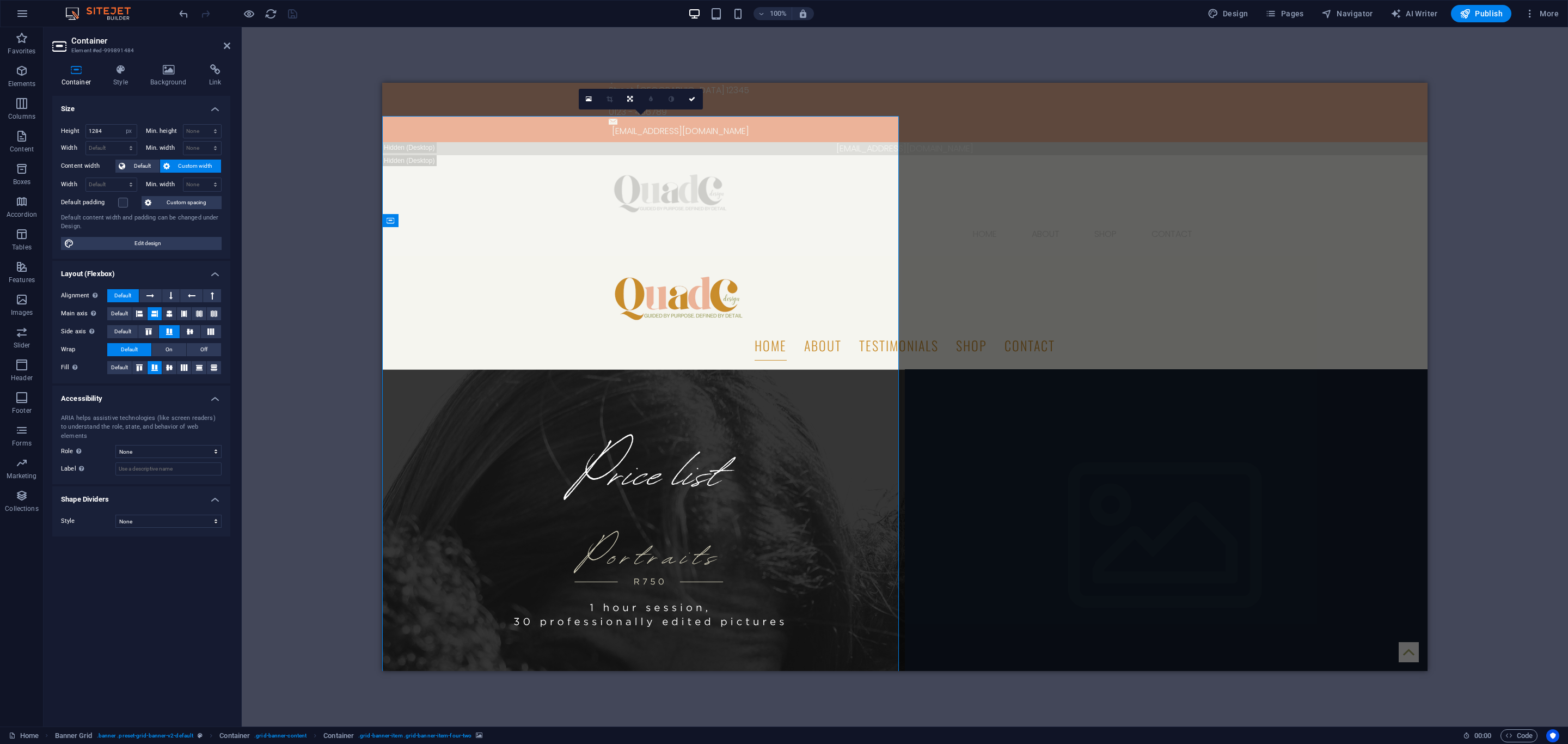
scroll to position [0, 0]
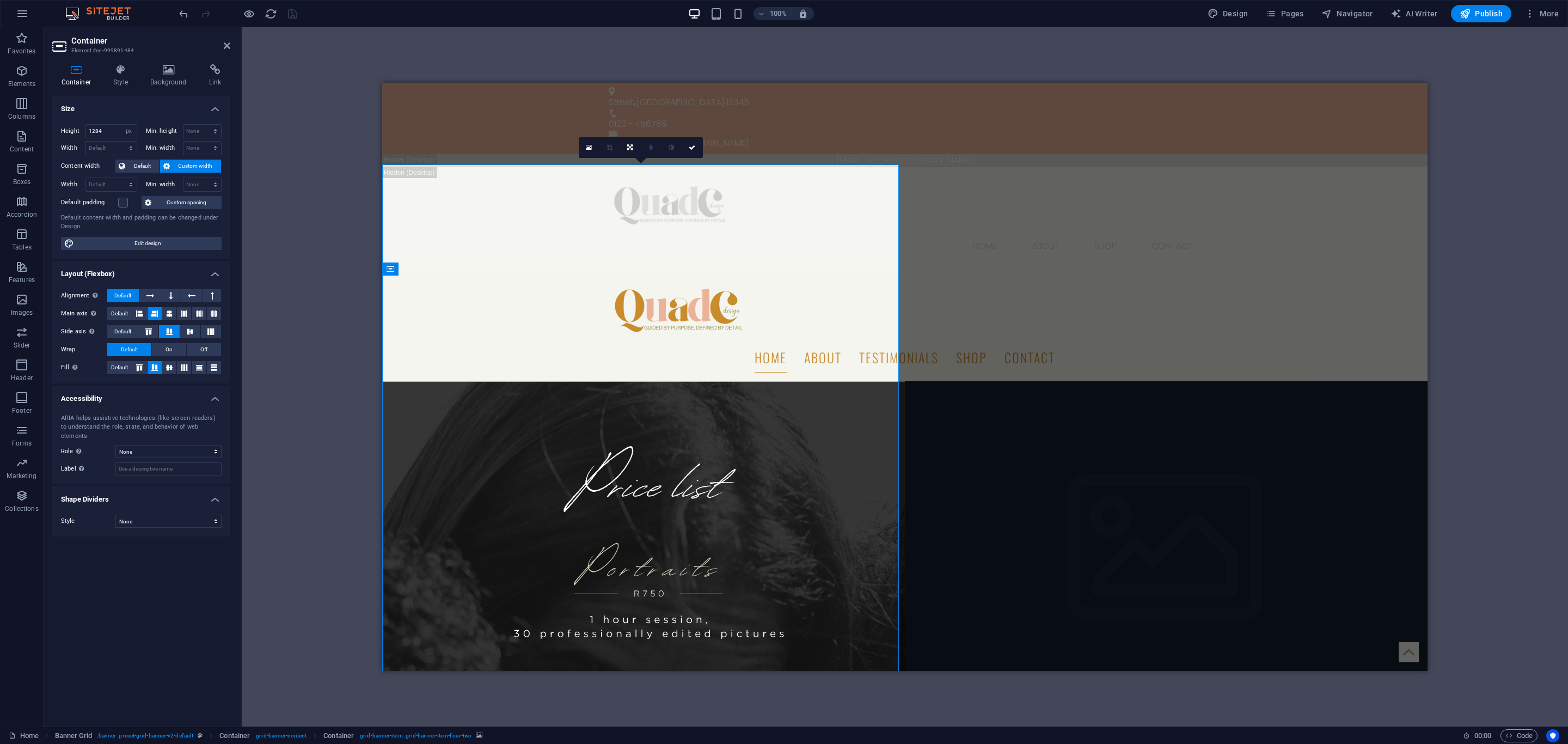
click at [438, 381] on figure at bounding box center [644, 730] width 523 height 699
click at [389, 269] on icon at bounding box center [390, 269] width 7 height 13
select select "vh"
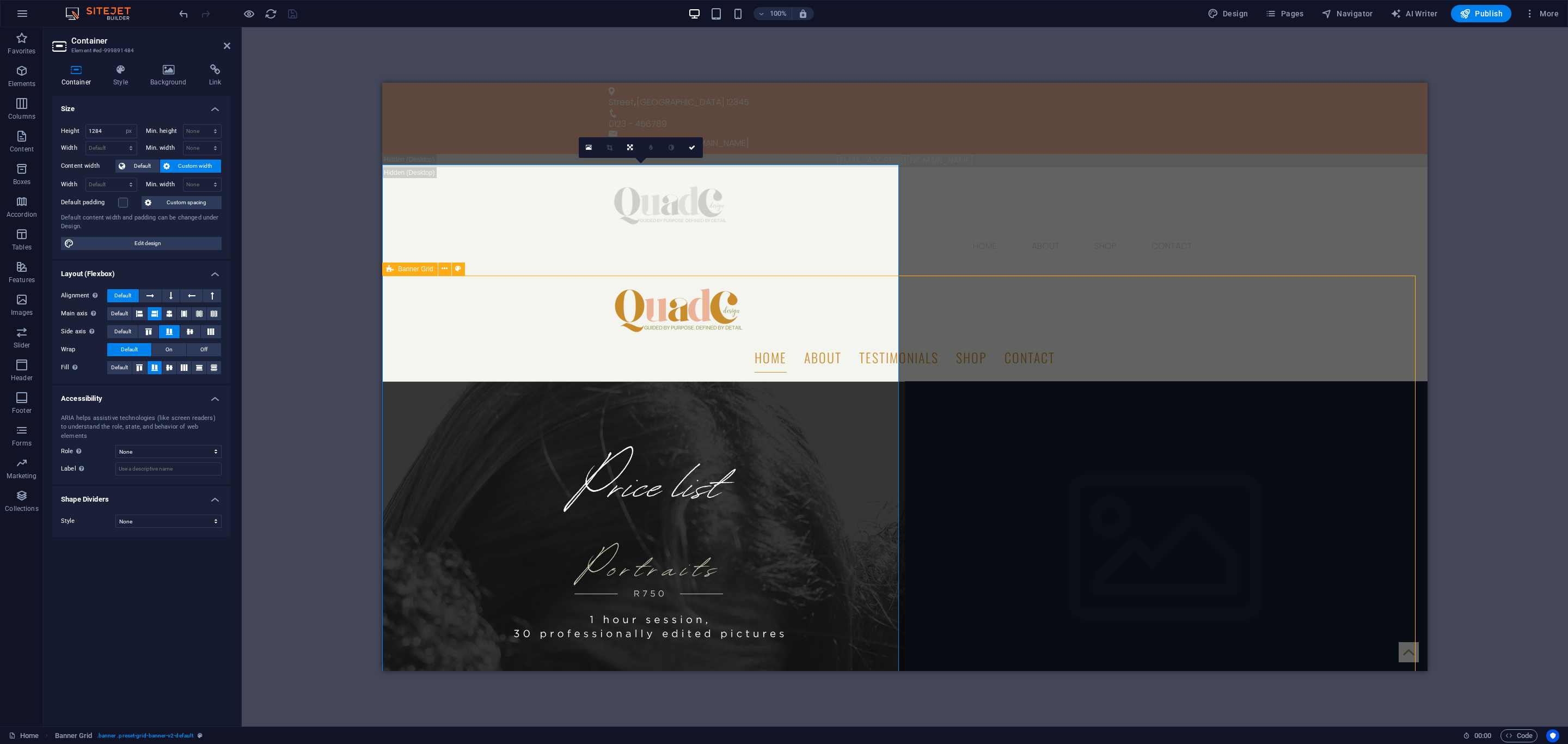
select select "rem"
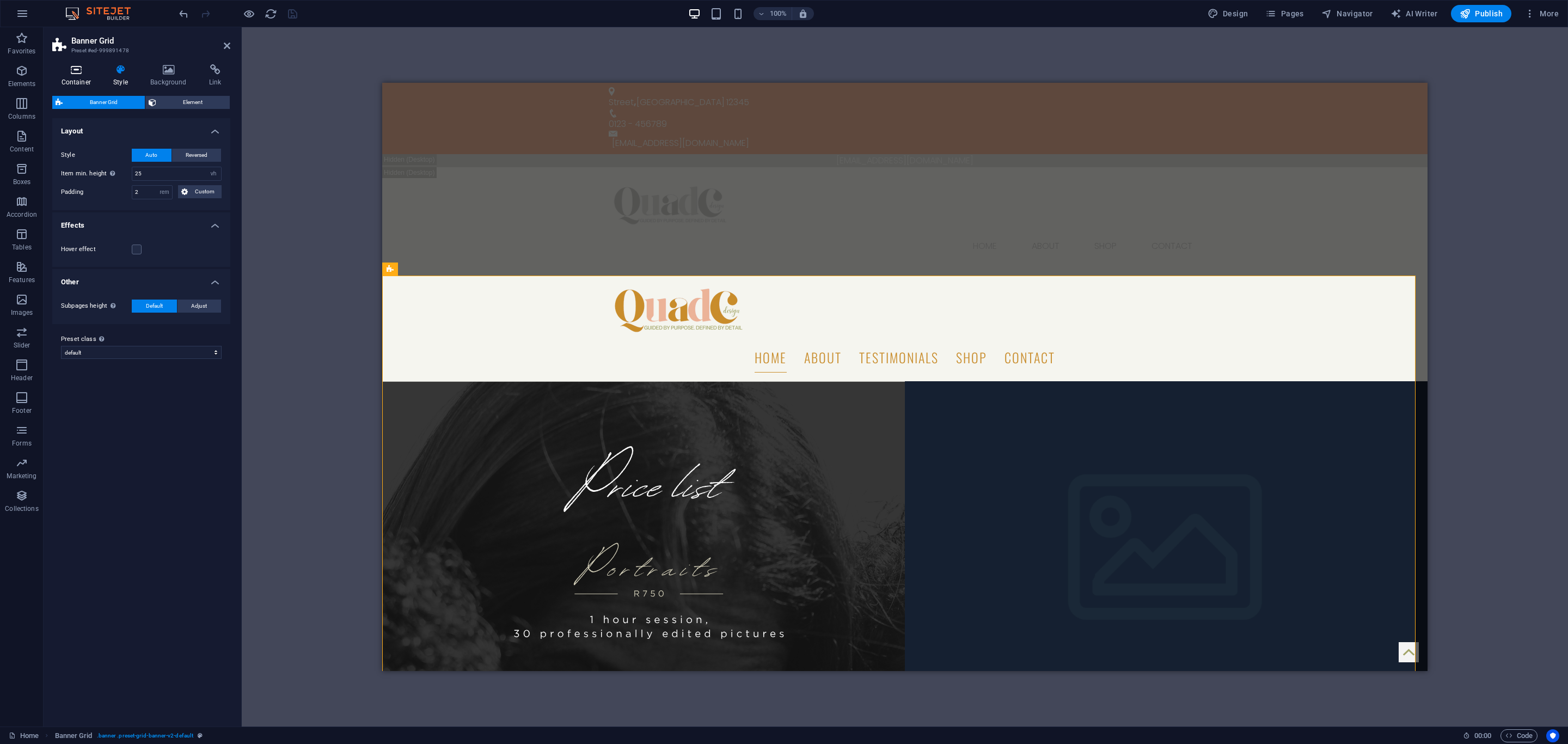
click at [76, 74] on icon at bounding box center [76, 69] width 48 height 11
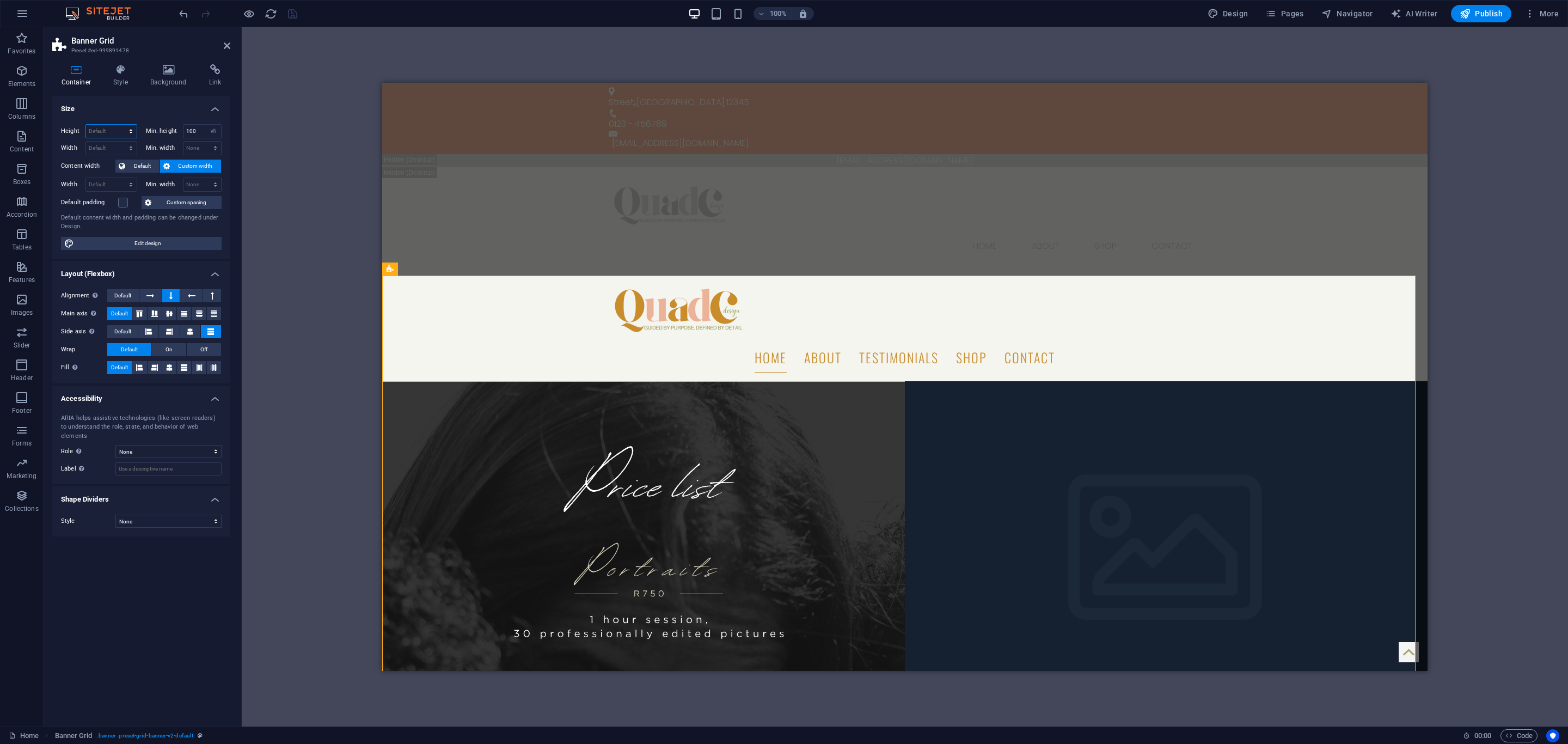
click at [108, 127] on select "Default px rem % vh vw" at bounding box center [111, 131] width 51 height 13
select select "px"
click at [120, 124] on select "Default px rem % vh vw" at bounding box center [111, 131] width 51 height 13
type input "1080"
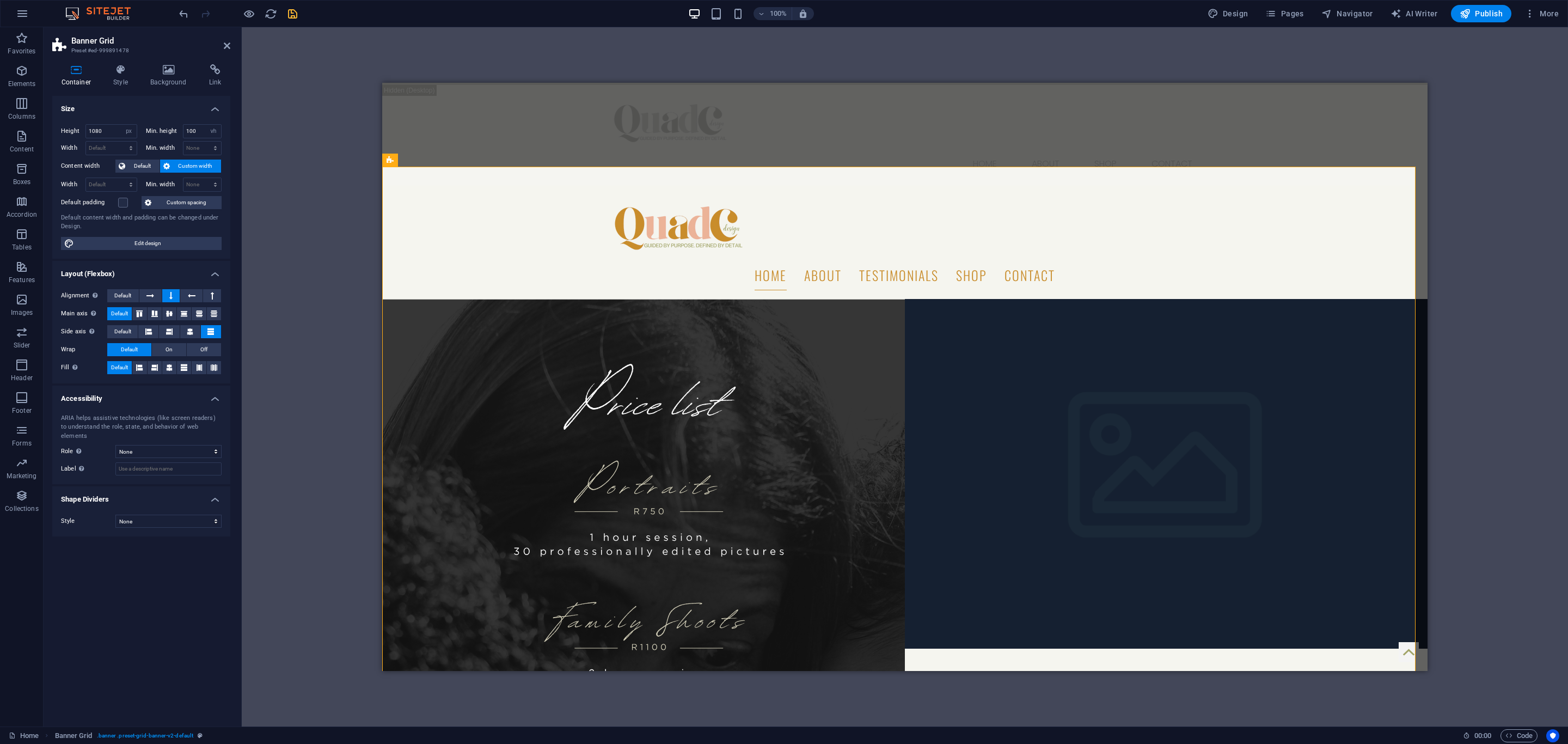
scroll to position [82, 0]
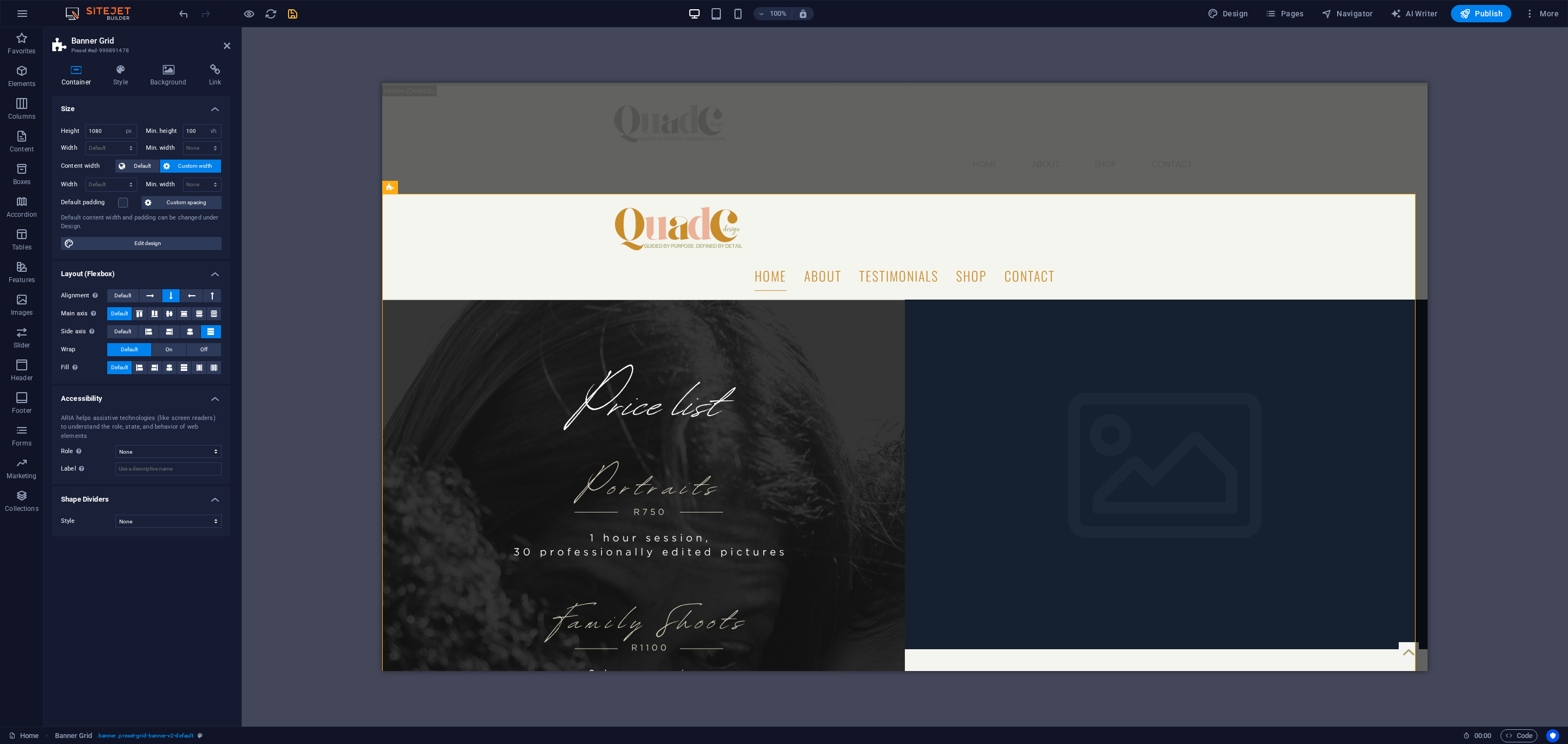
click at [555, 299] on figure at bounding box center [644, 649] width 523 height 699
select select "px"
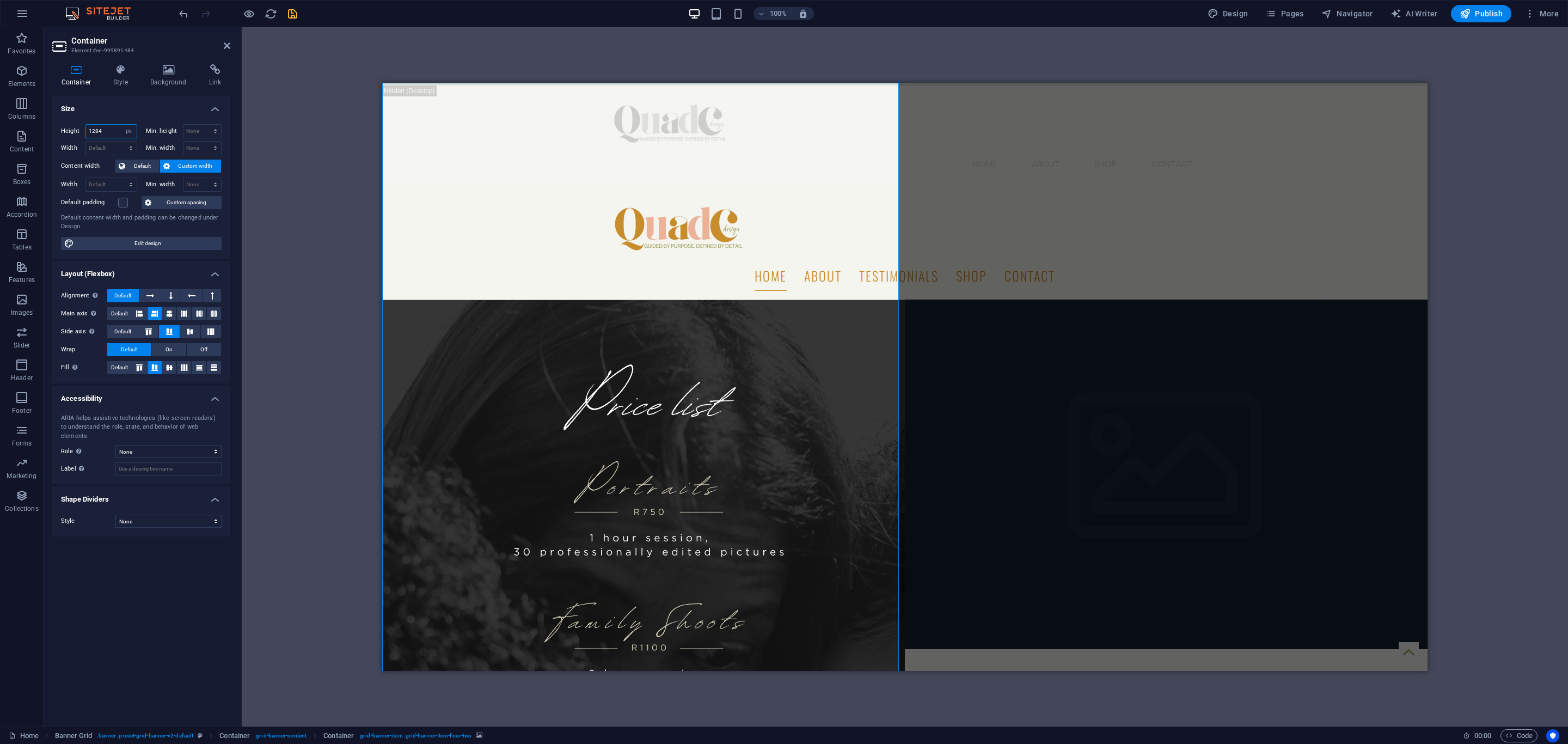
click at [106, 132] on input "1284" at bounding box center [111, 131] width 51 height 13
click at [107, 132] on input "1284" at bounding box center [111, 131] width 51 height 13
type input "1080"
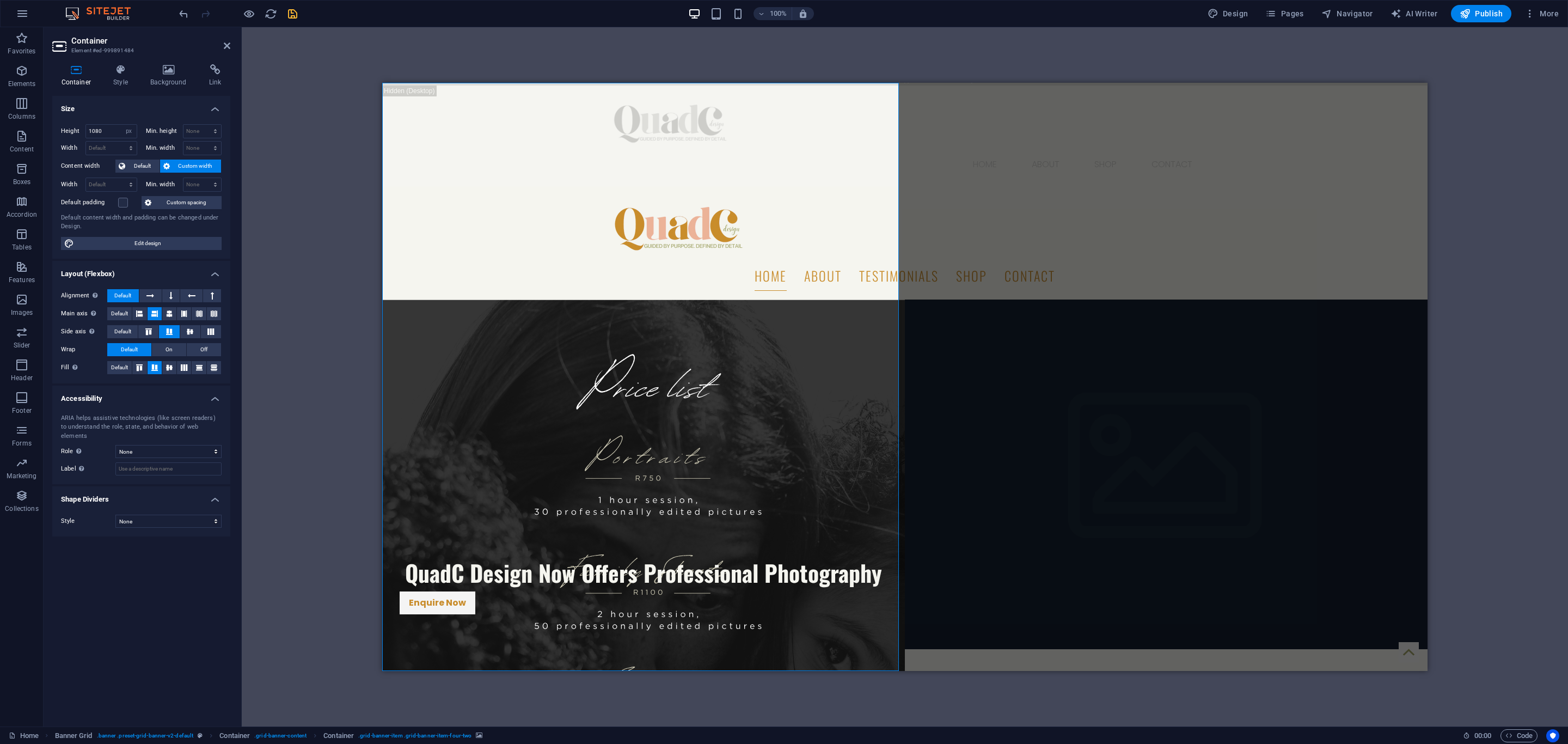
click at [422, 299] on figure at bounding box center [644, 593] width 523 height 588
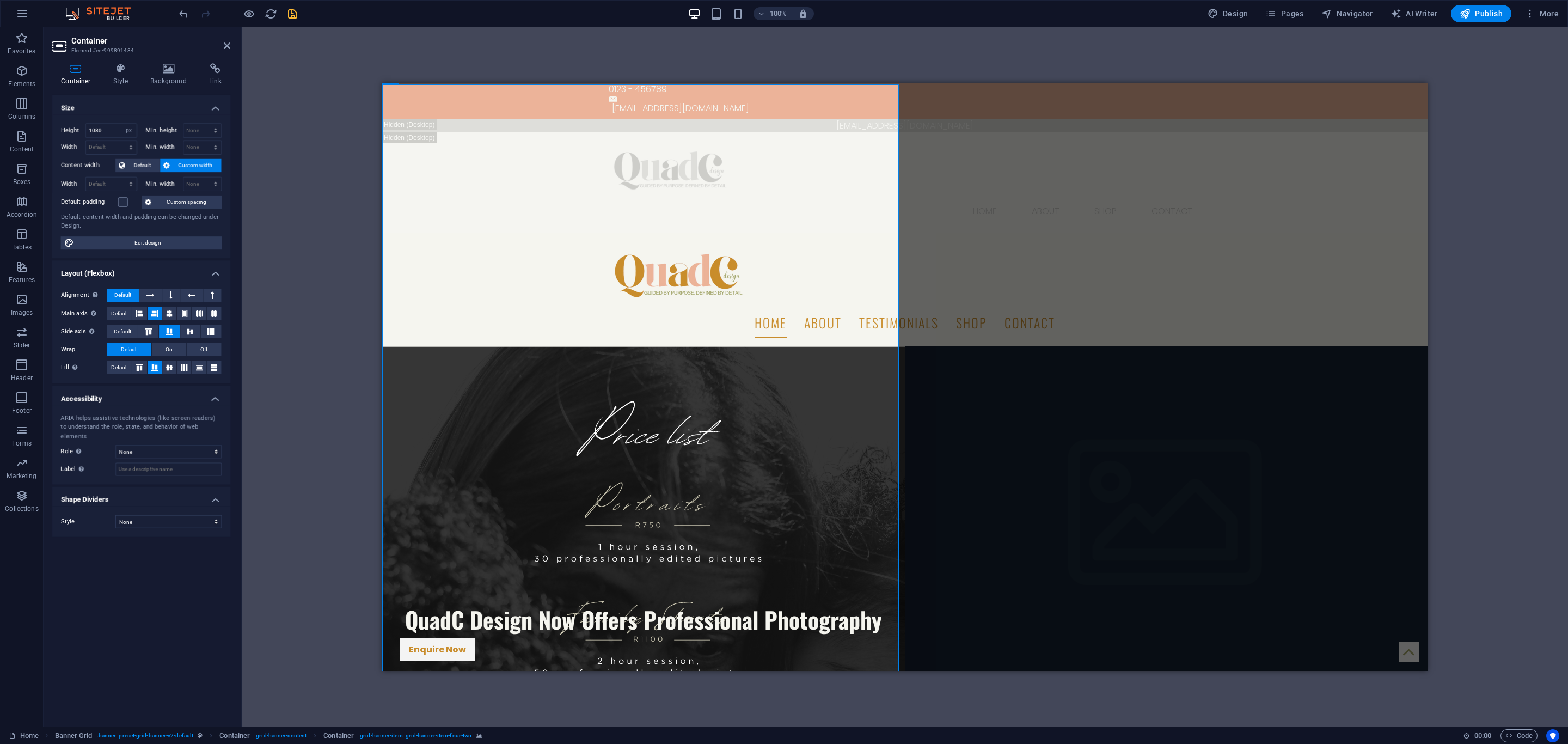
scroll to position [0, 0]
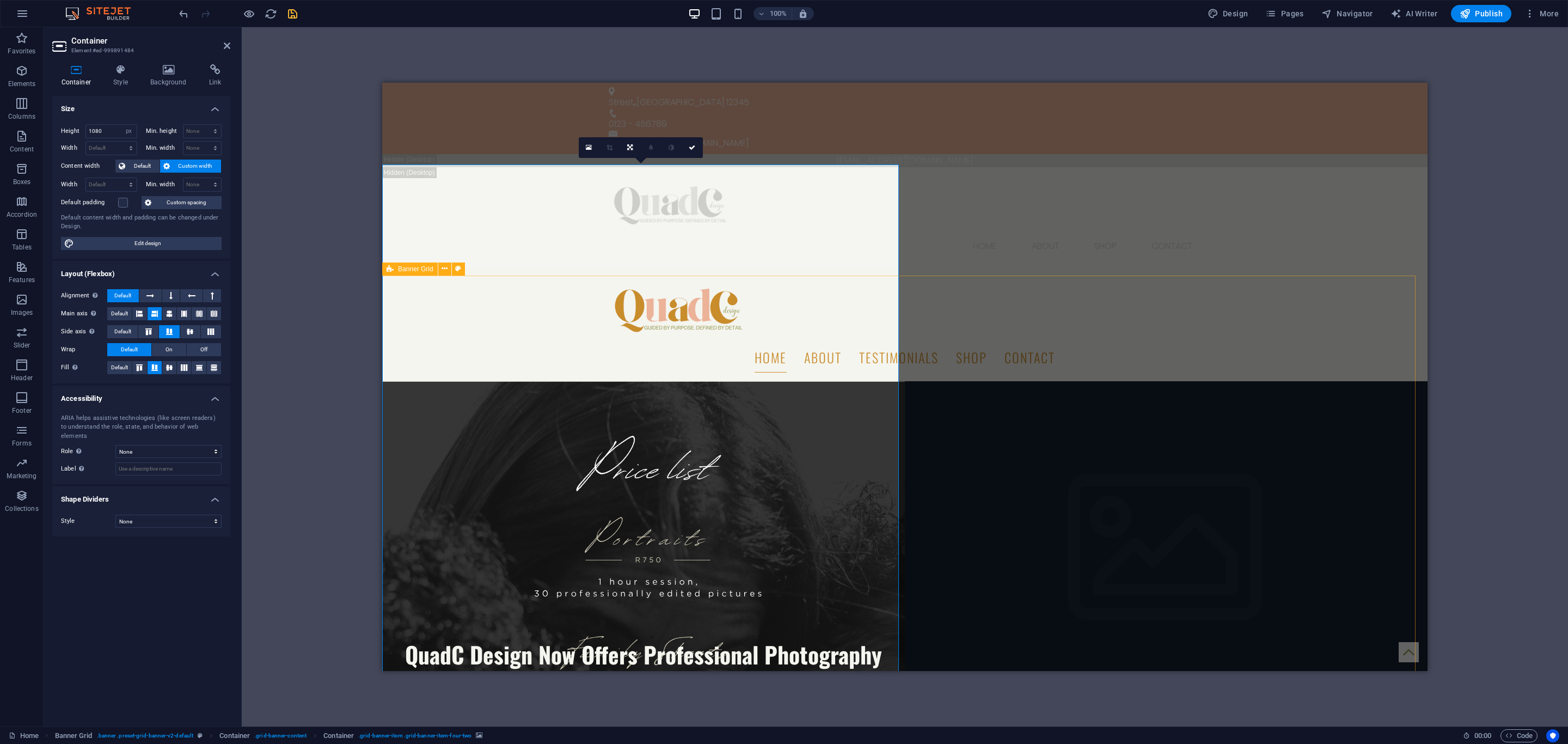
click at [396, 269] on div "Banner Grid" at bounding box center [410, 269] width 55 height 13
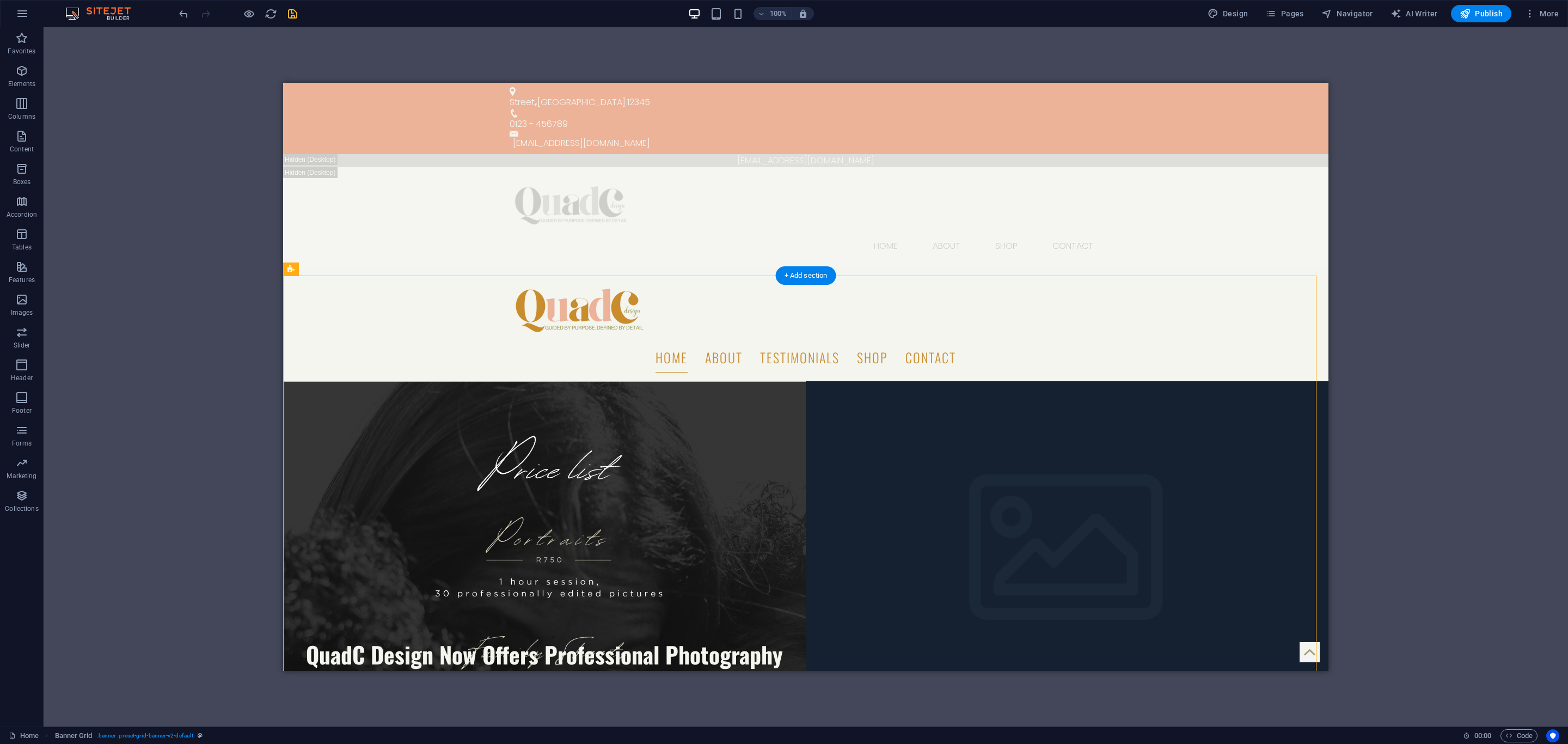
click at [461, 381] on figure at bounding box center [545, 675] width 523 height 588
select select "px"
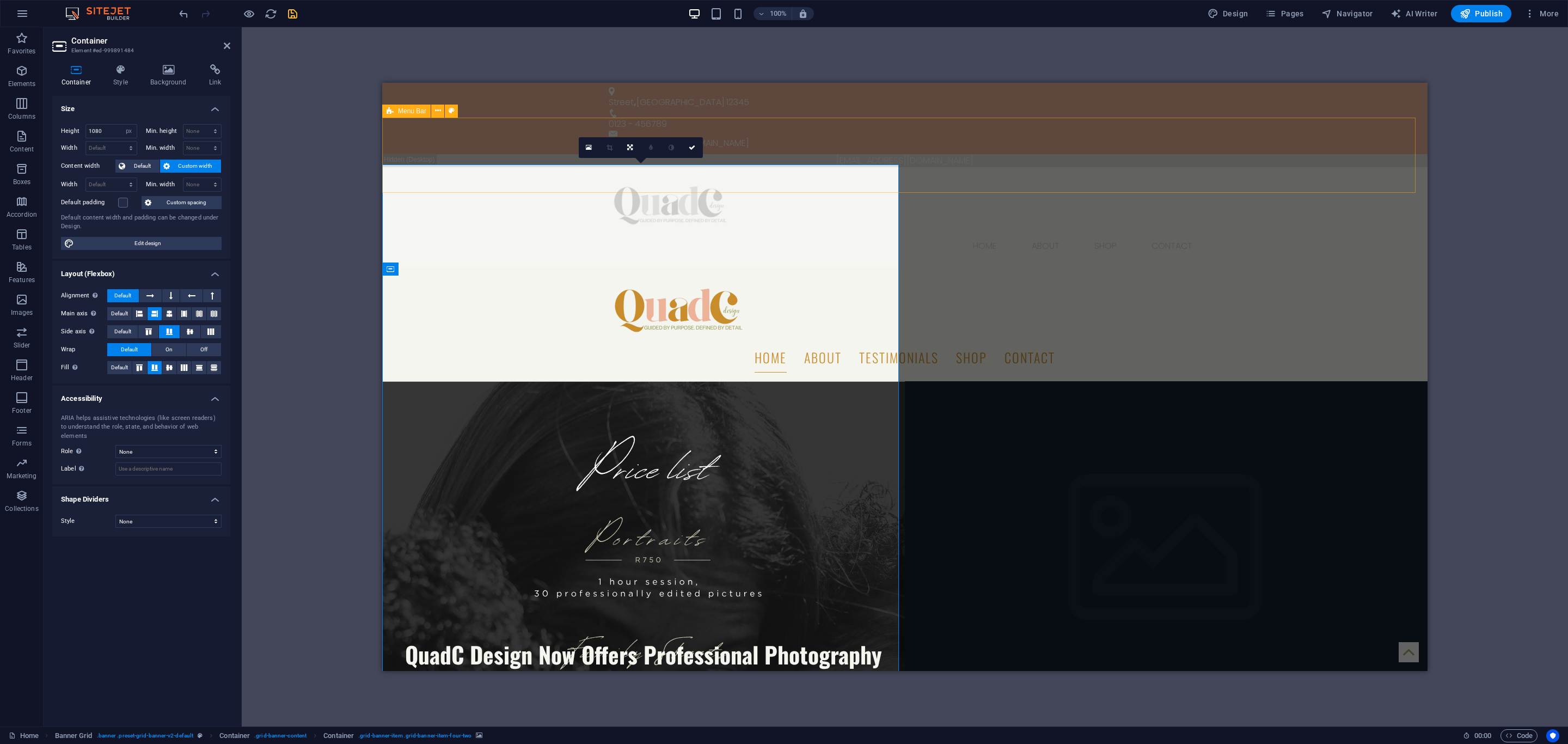
click at [889, 176] on div "Home About SHOP CONTACT" at bounding box center [905, 218] width 1045 height 101
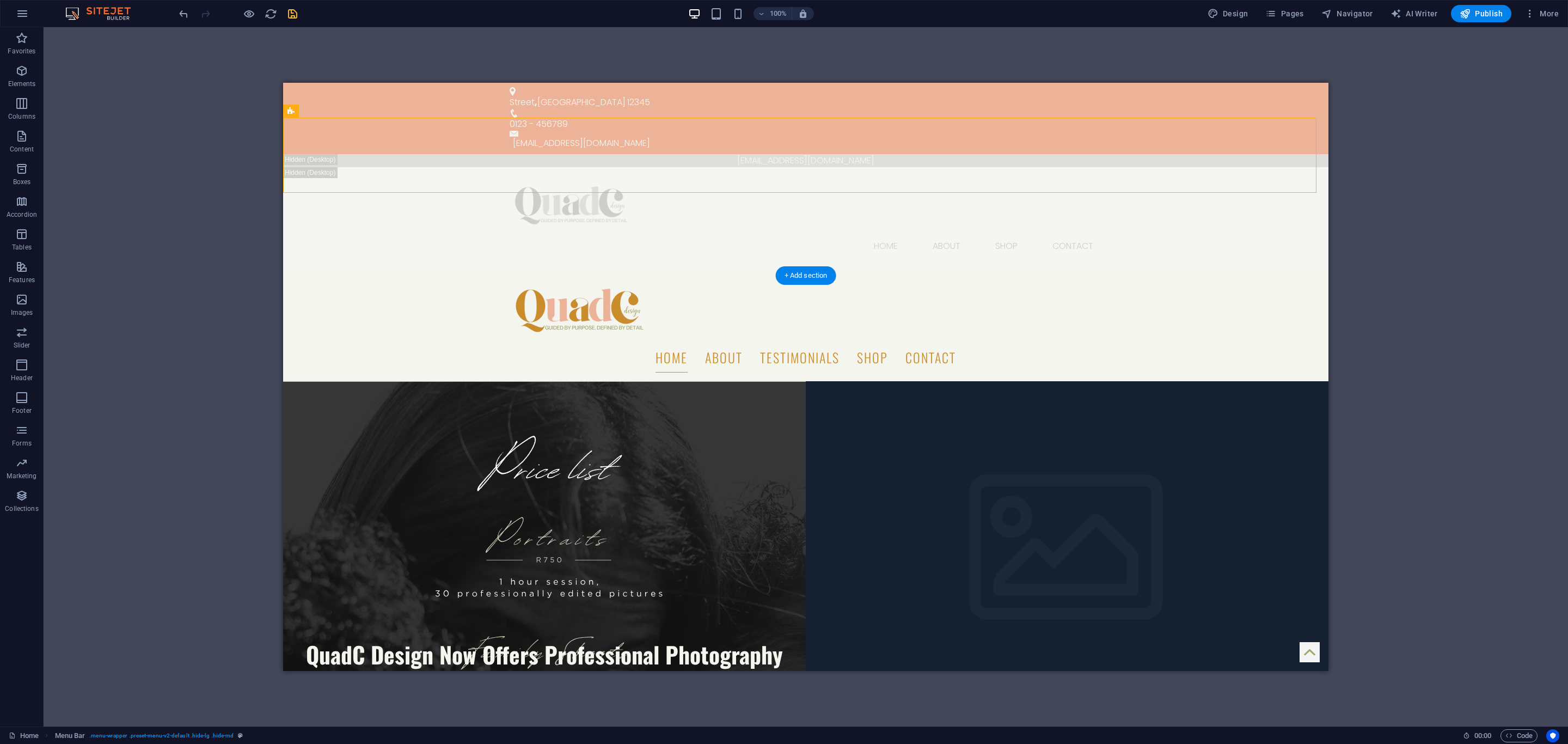
click at [791, 381] on figure at bounding box center [545, 675] width 523 height 588
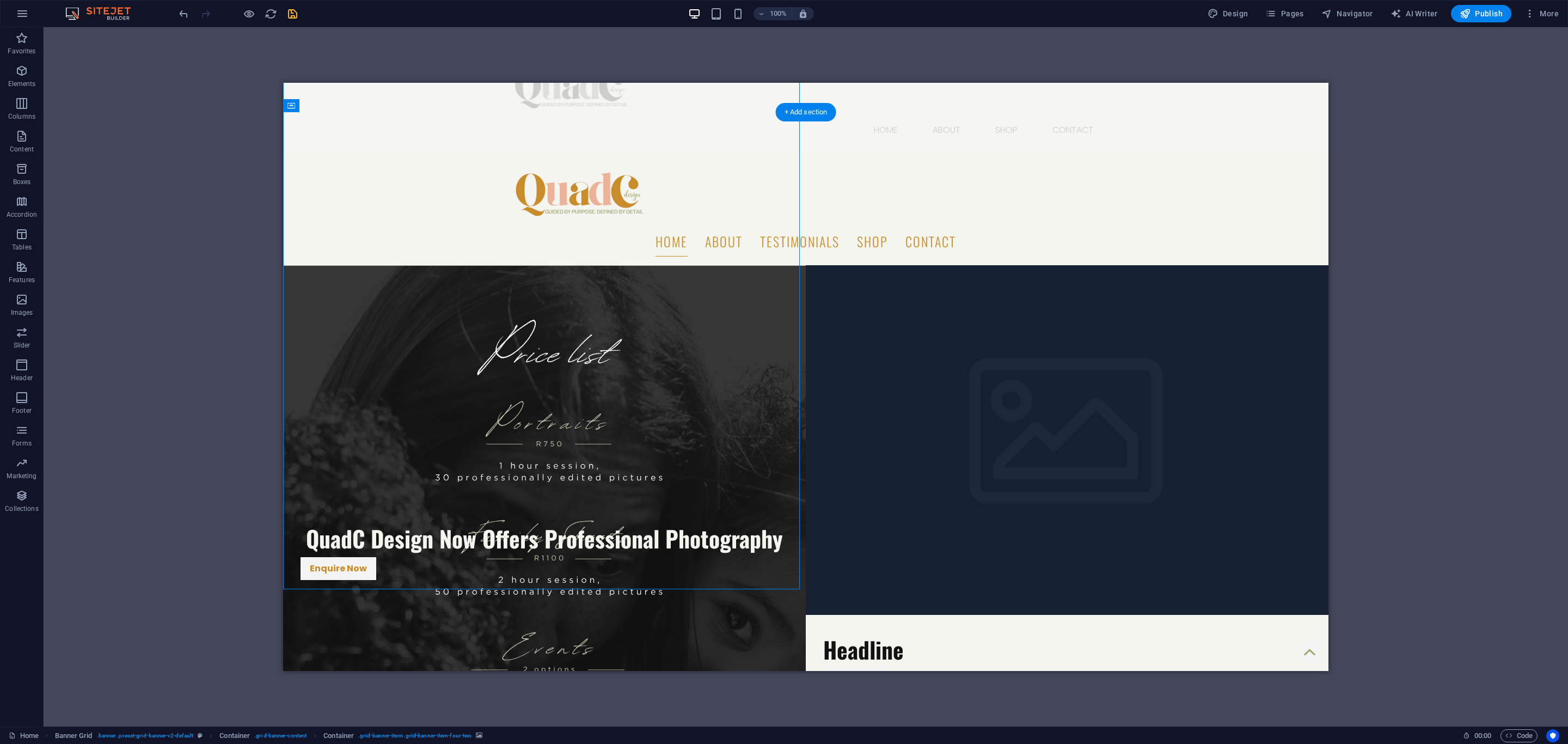
scroll to position [82, 0]
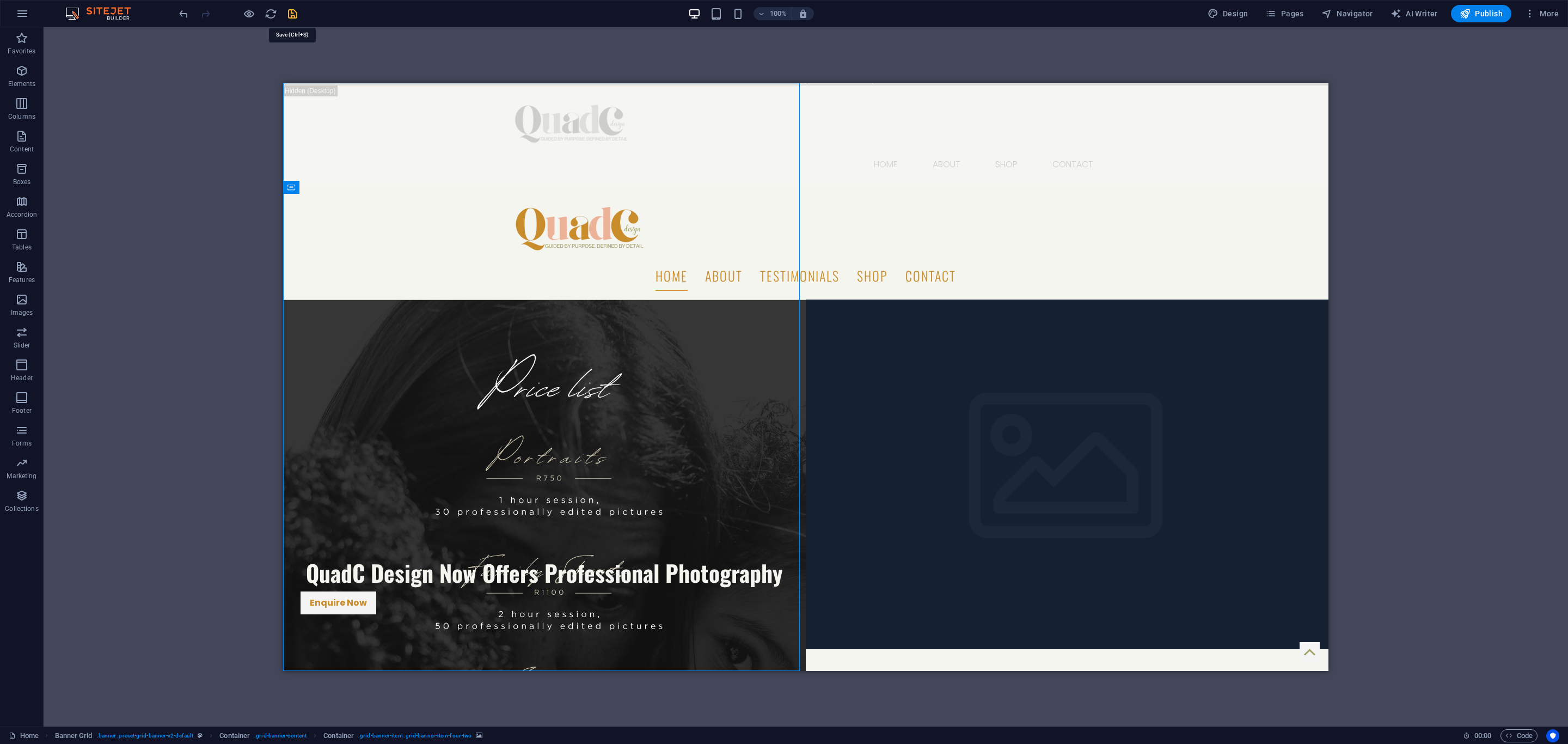
click at [289, 10] on icon "save" at bounding box center [292, 13] width 12 height 12
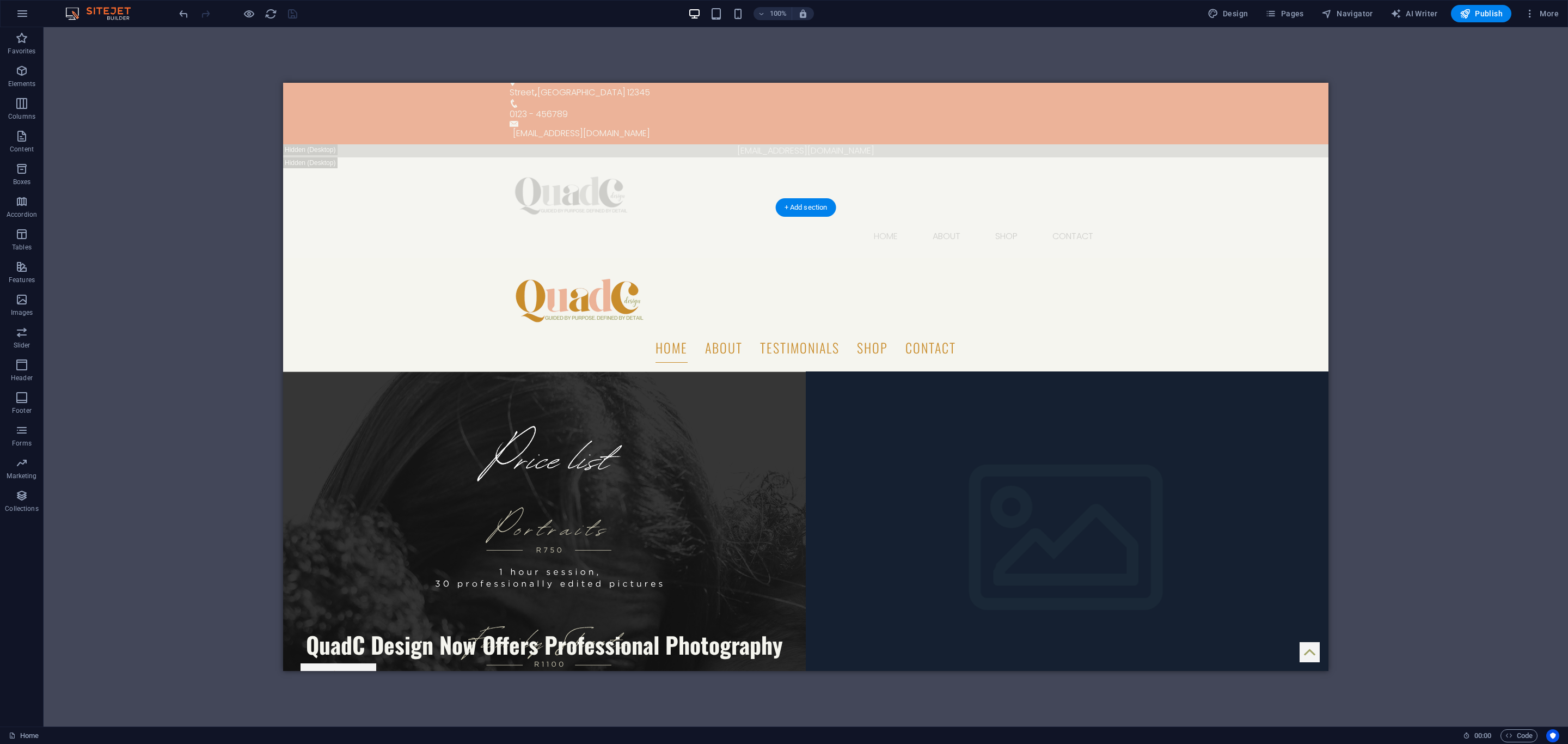
scroll to position [0, 0]
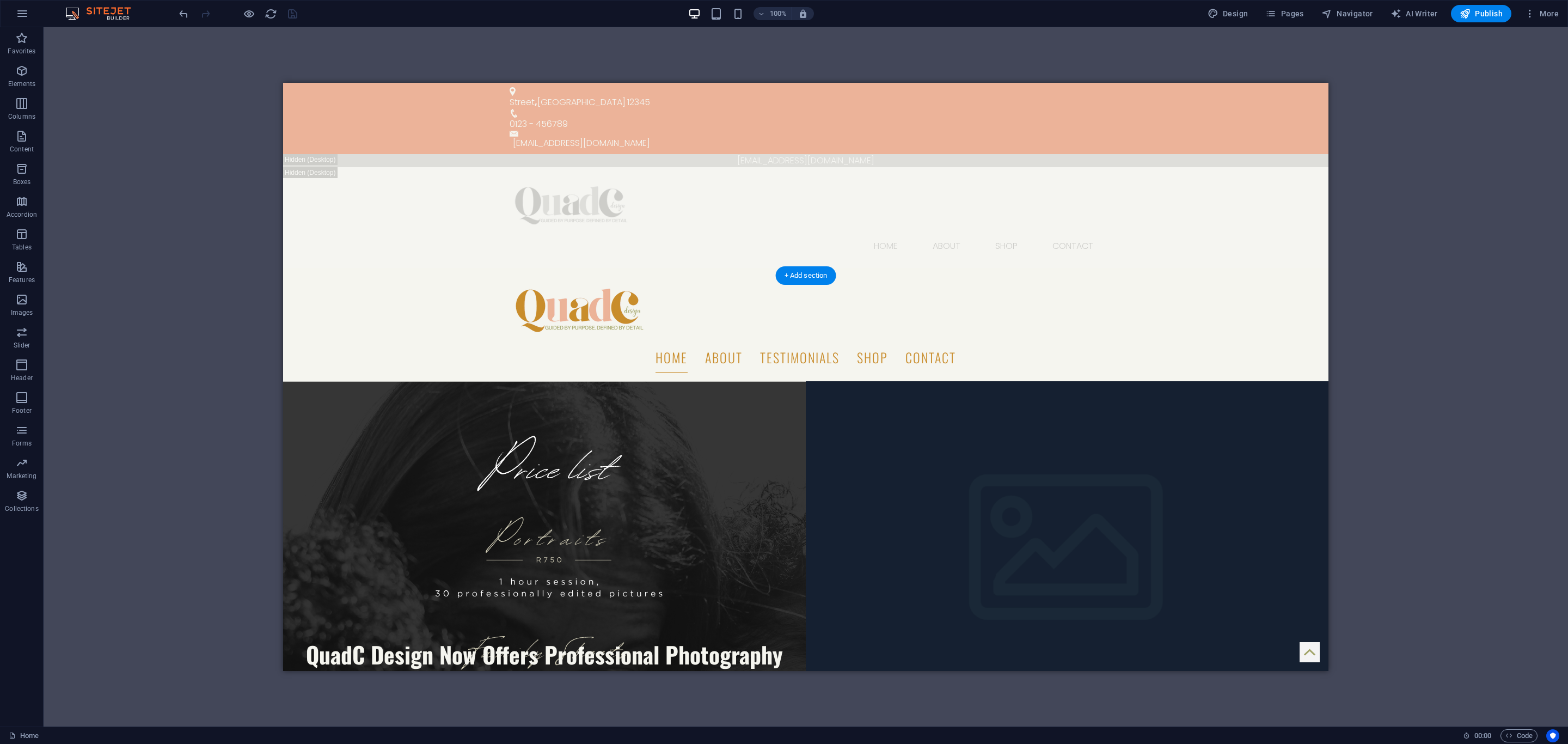
click at [404, 381] on figure at bounding box center [545, 675] width 523 height 588
click at [330, 381] on figure at bounding box center [545, 675] width 523 height 588
select select "px"
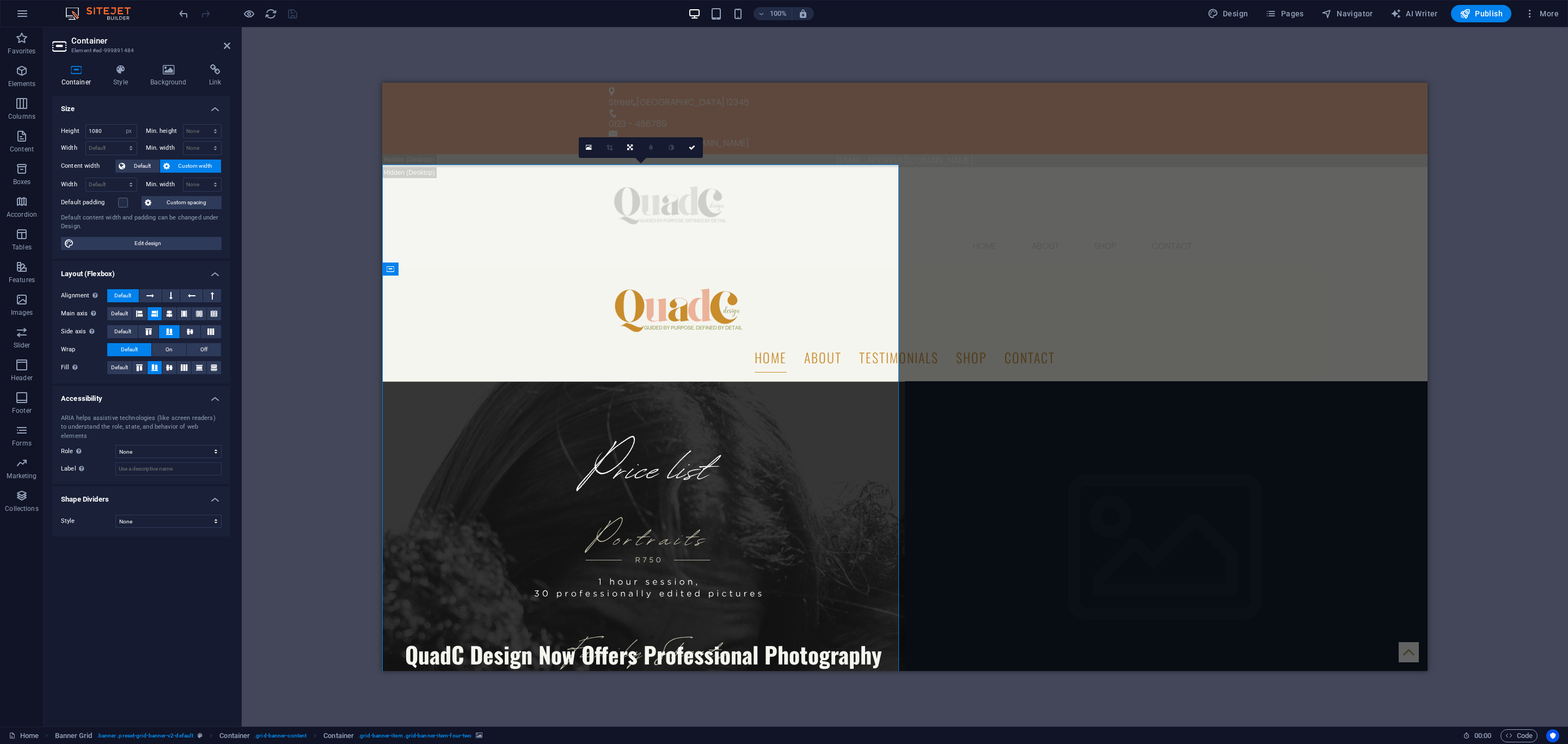
click at [115, 87] on div "Container Style Background Link Size Height 1080 Default px rem % vh vw Min. he…" at bounding box center [141, 390] width 178 height 653
click at [121, 79] on h4 "Style" at bounding box center [123, 75] width 37 height 23
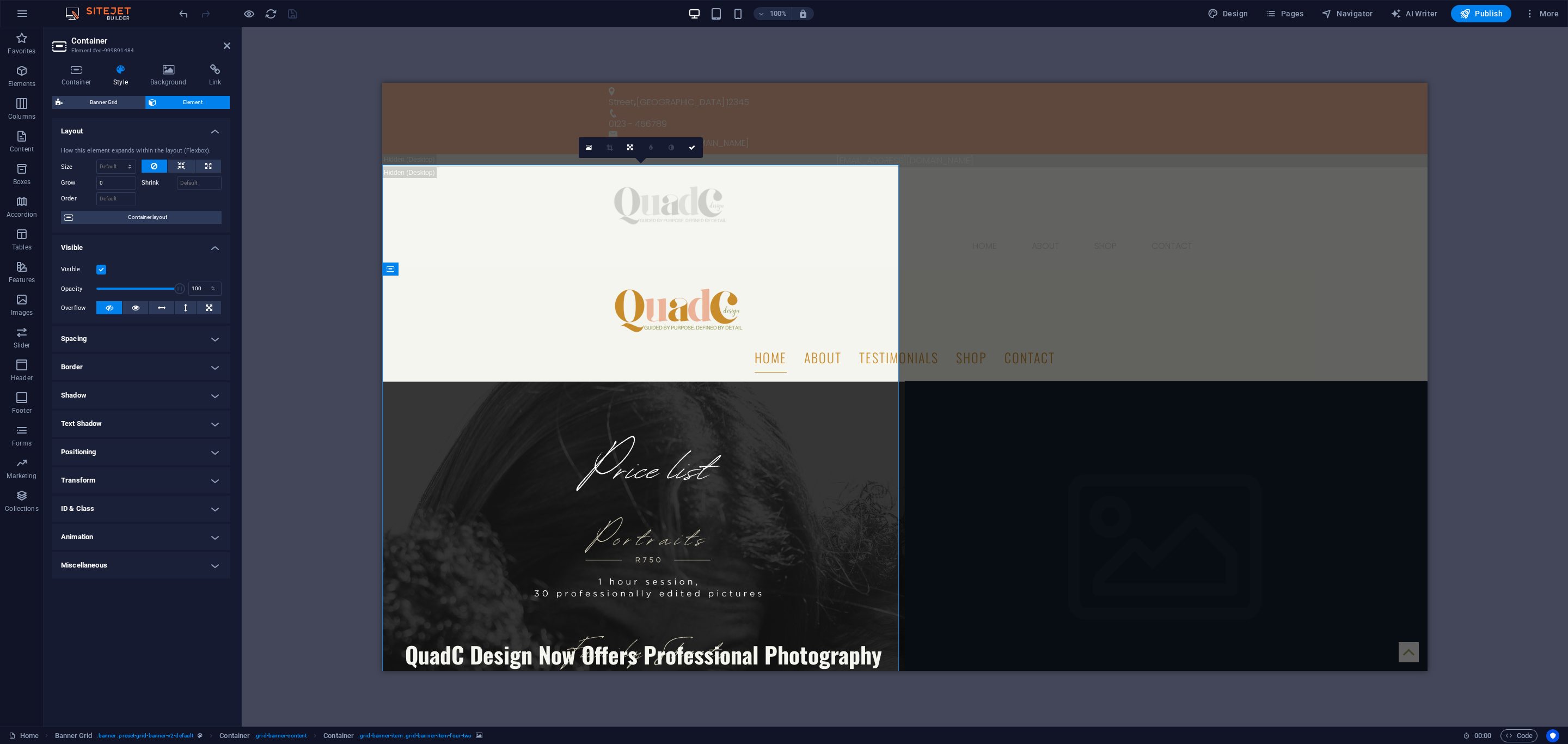
click at [115, 472] on h4 "Transform" at bounding box center [141, 480] width 178 height 26
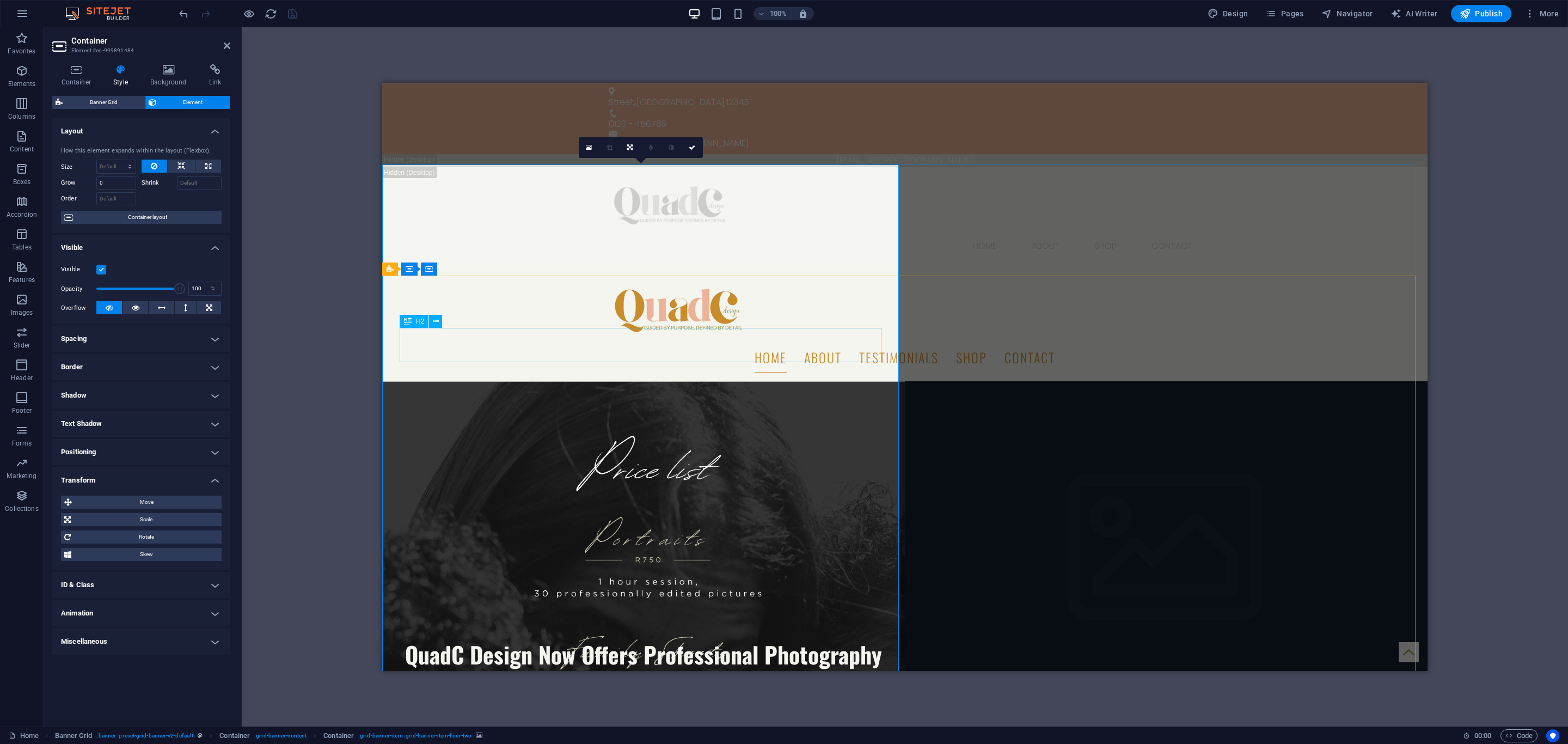
click at [420, 323] on span "H2" at bounding box center [419, 321] width 8 height 7
select select "px"
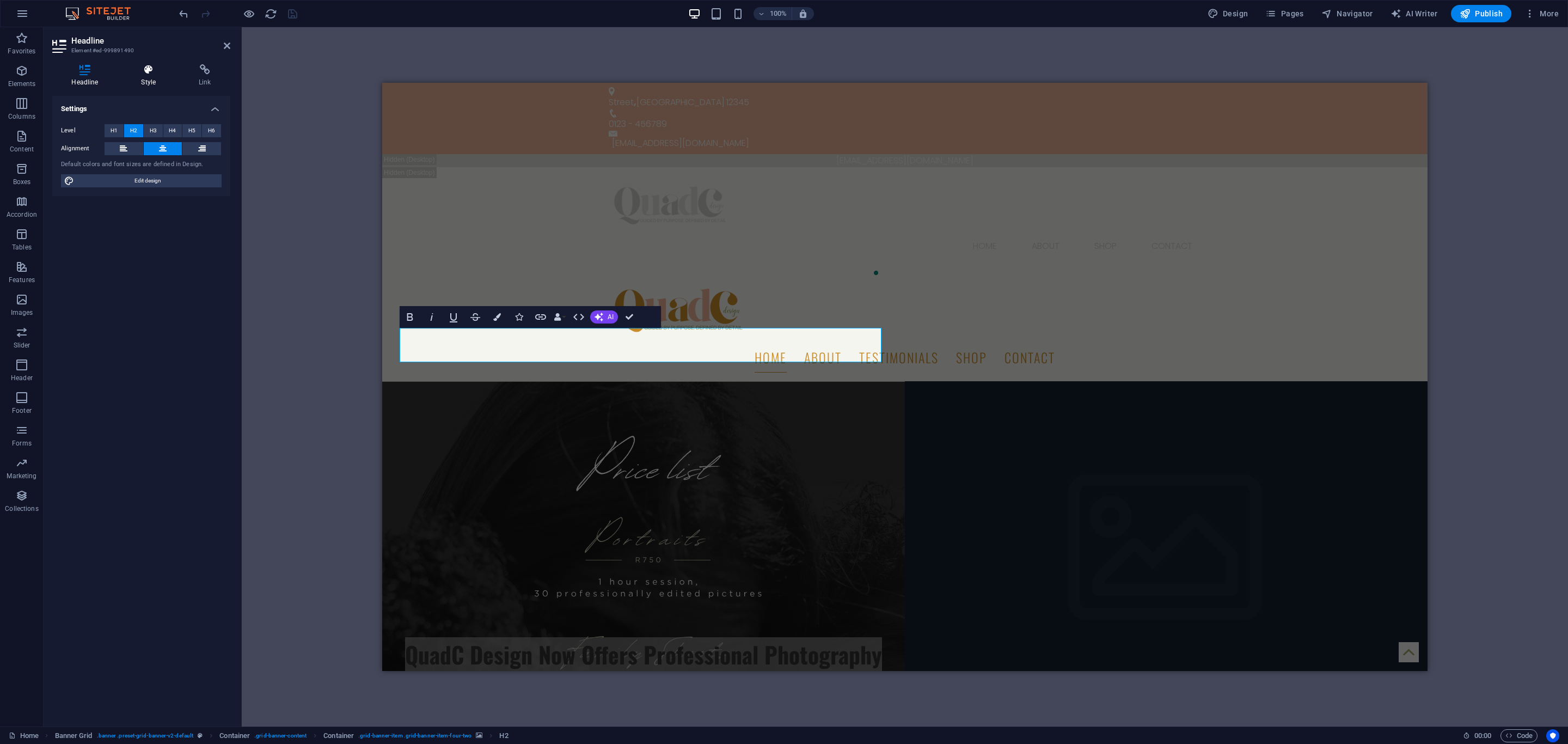
click at [151, 74] on icon at bounding box center [149, 69] width 53 height 11
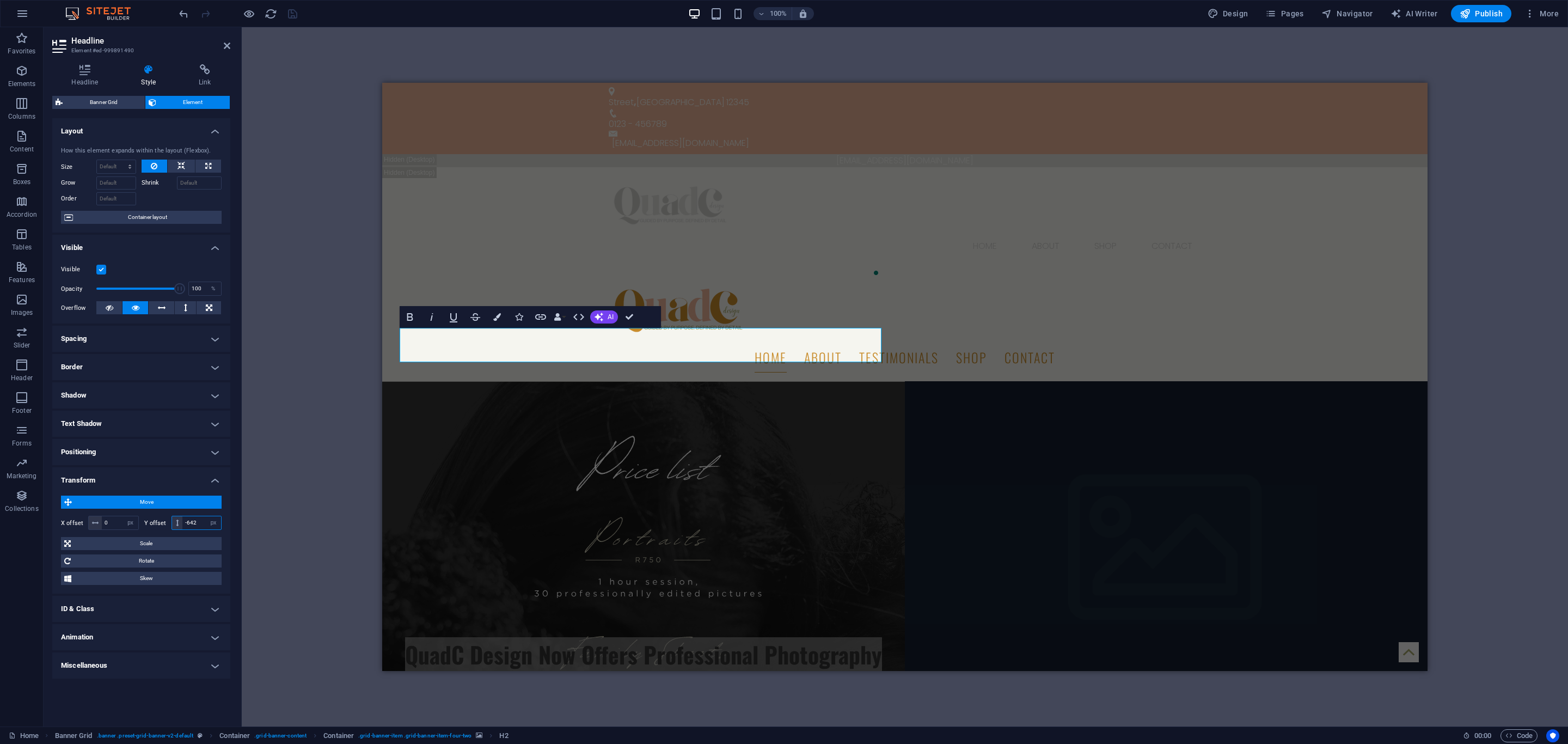
click at [196, 524] on input "-642" at bounding box center [202, 523] width 39 height 13
type input "-540"
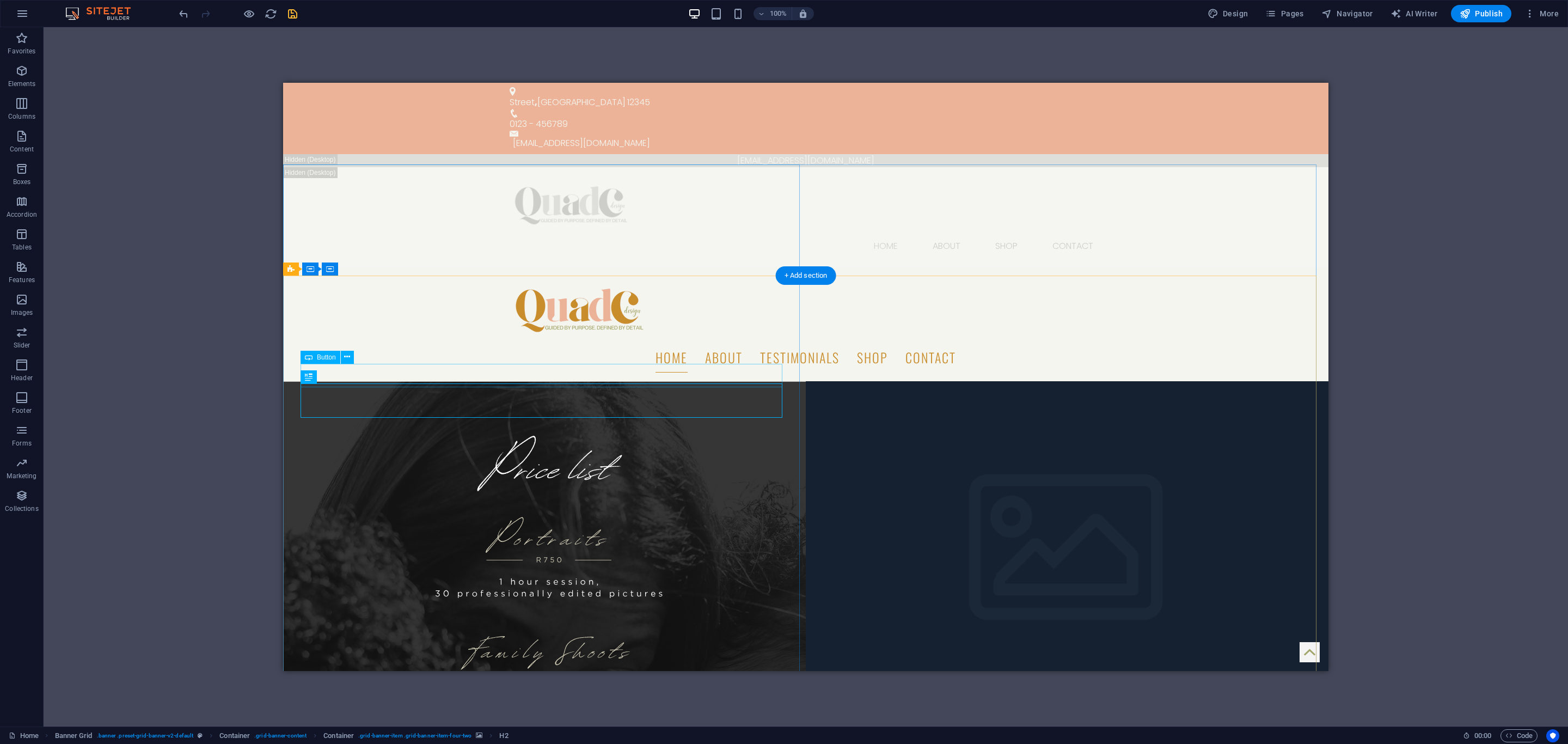
click at [357, 673] on div "Enquire Now" at bounding box center [545, 684] width 488 height 23
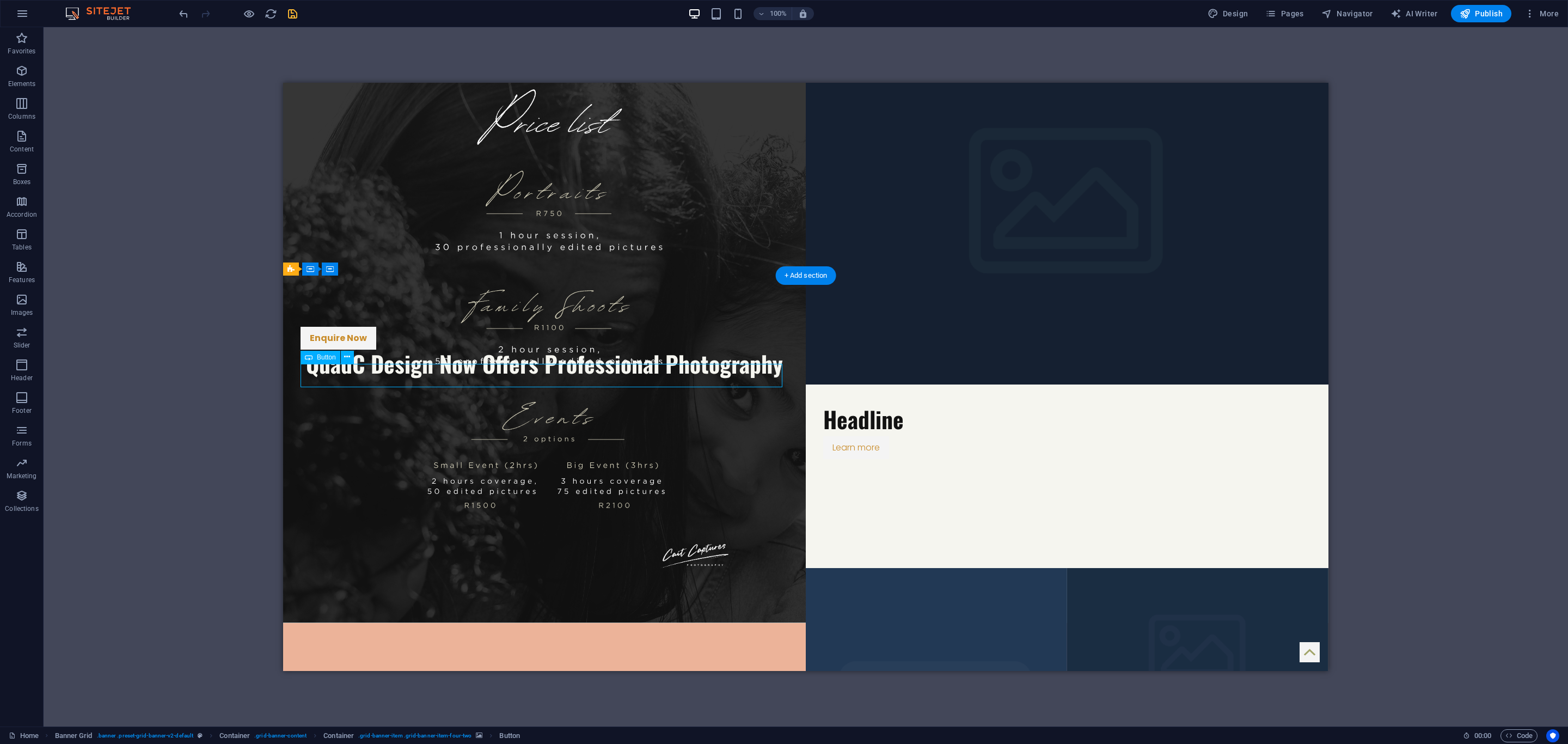
select select "px"
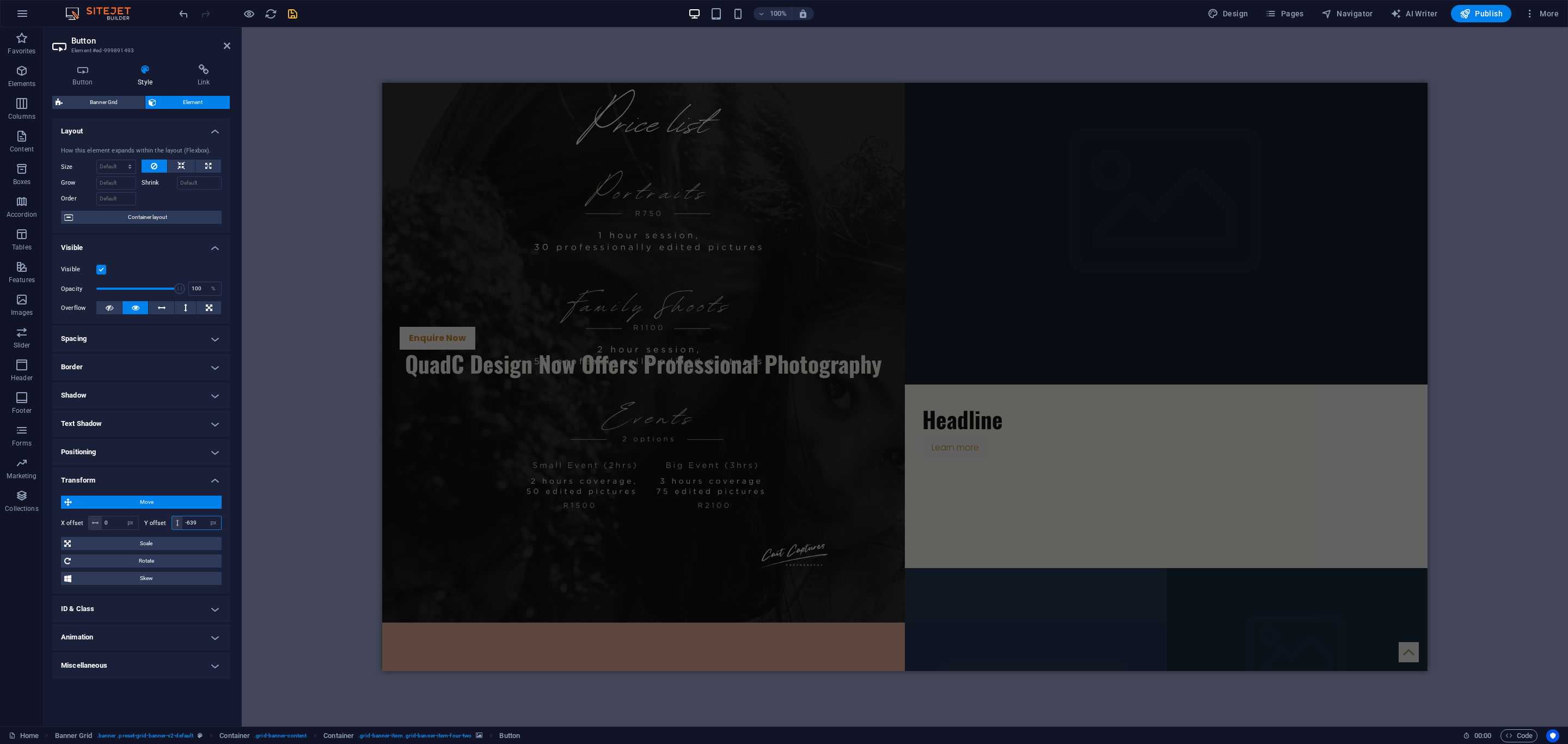
click at [199, 525] on input "-639" at bounding box center [202, 523] width 39 height 13
type input "-538"
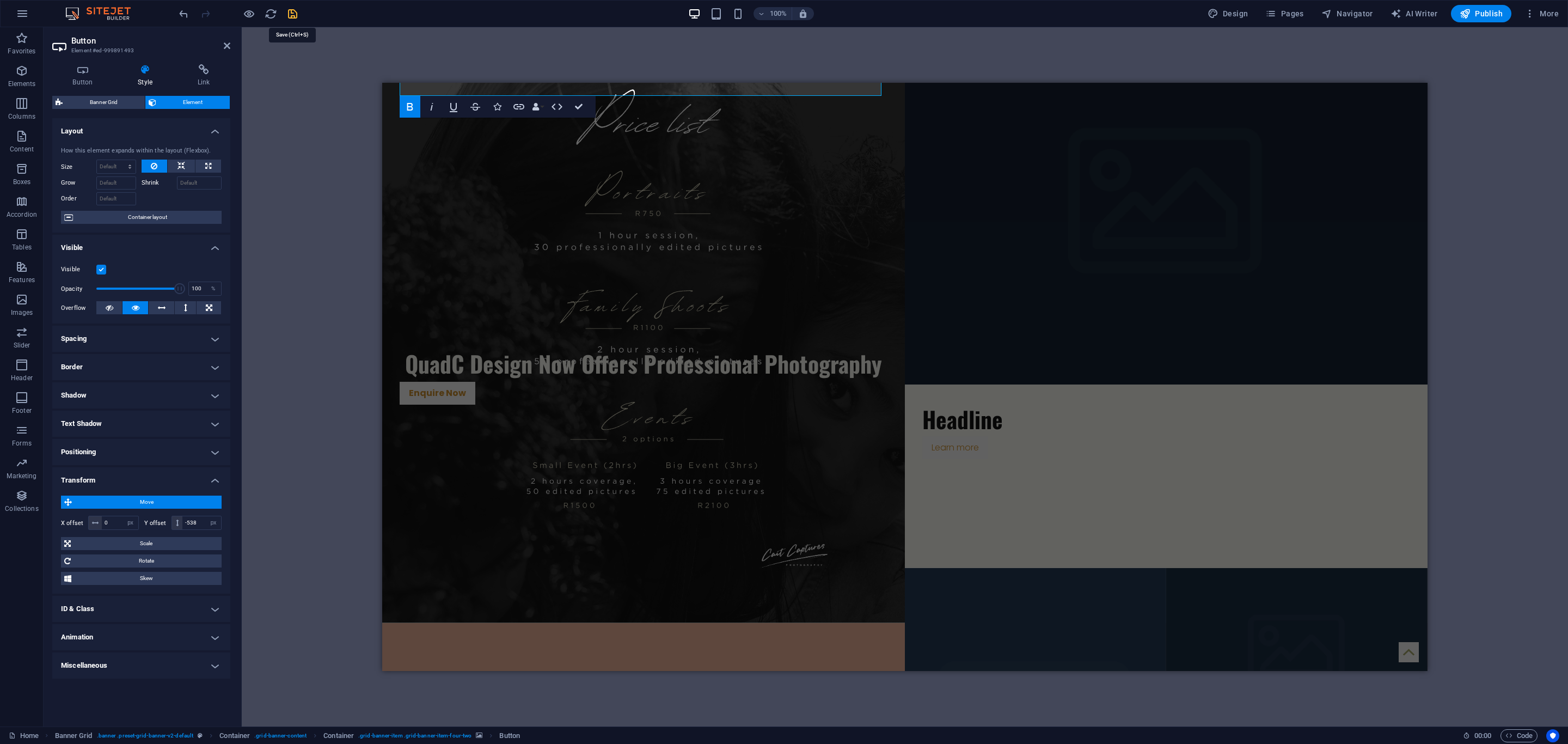
click at [291, 8] on icon "save" at bounding box center [292, 13] width 12 height 12
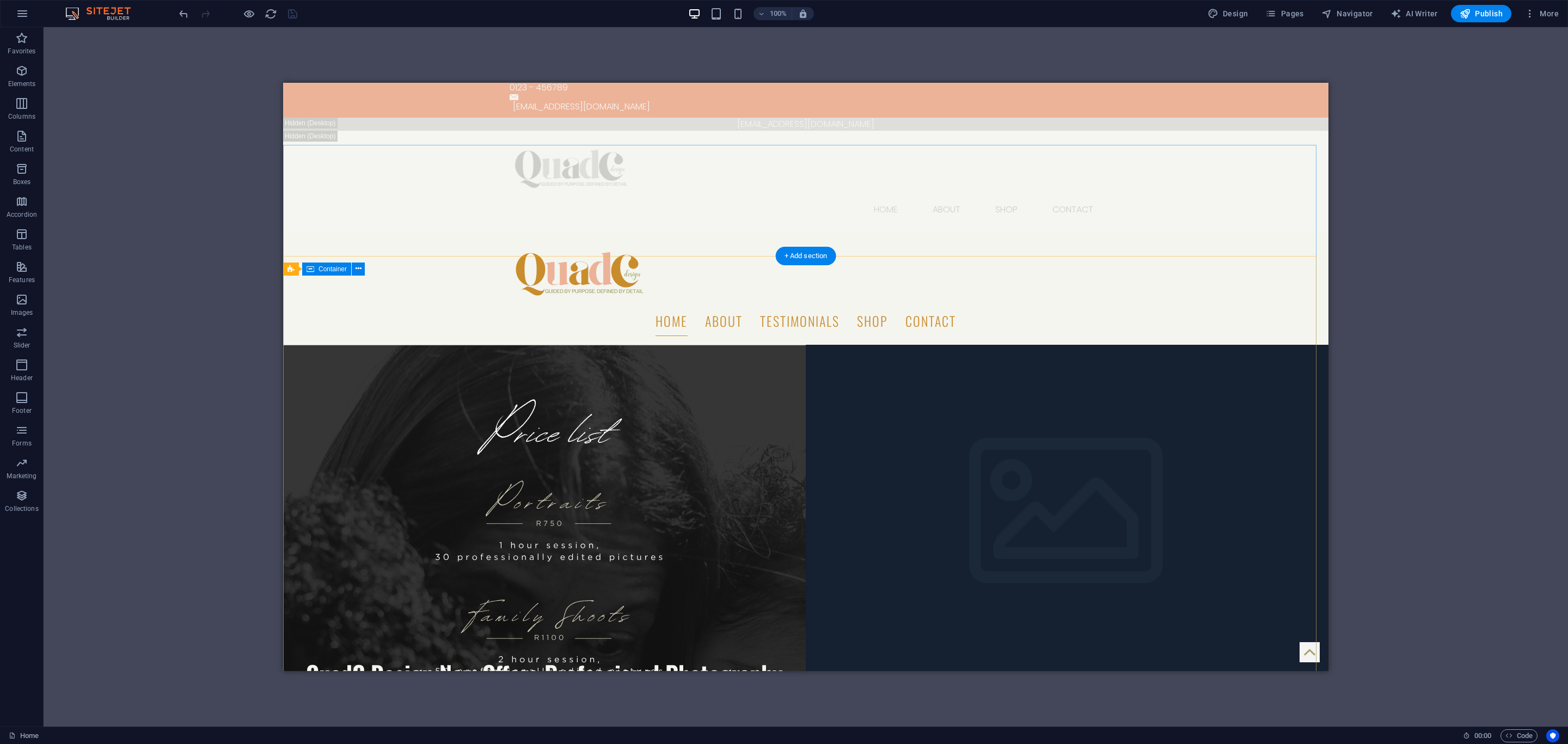
scroll to position [20, 0]
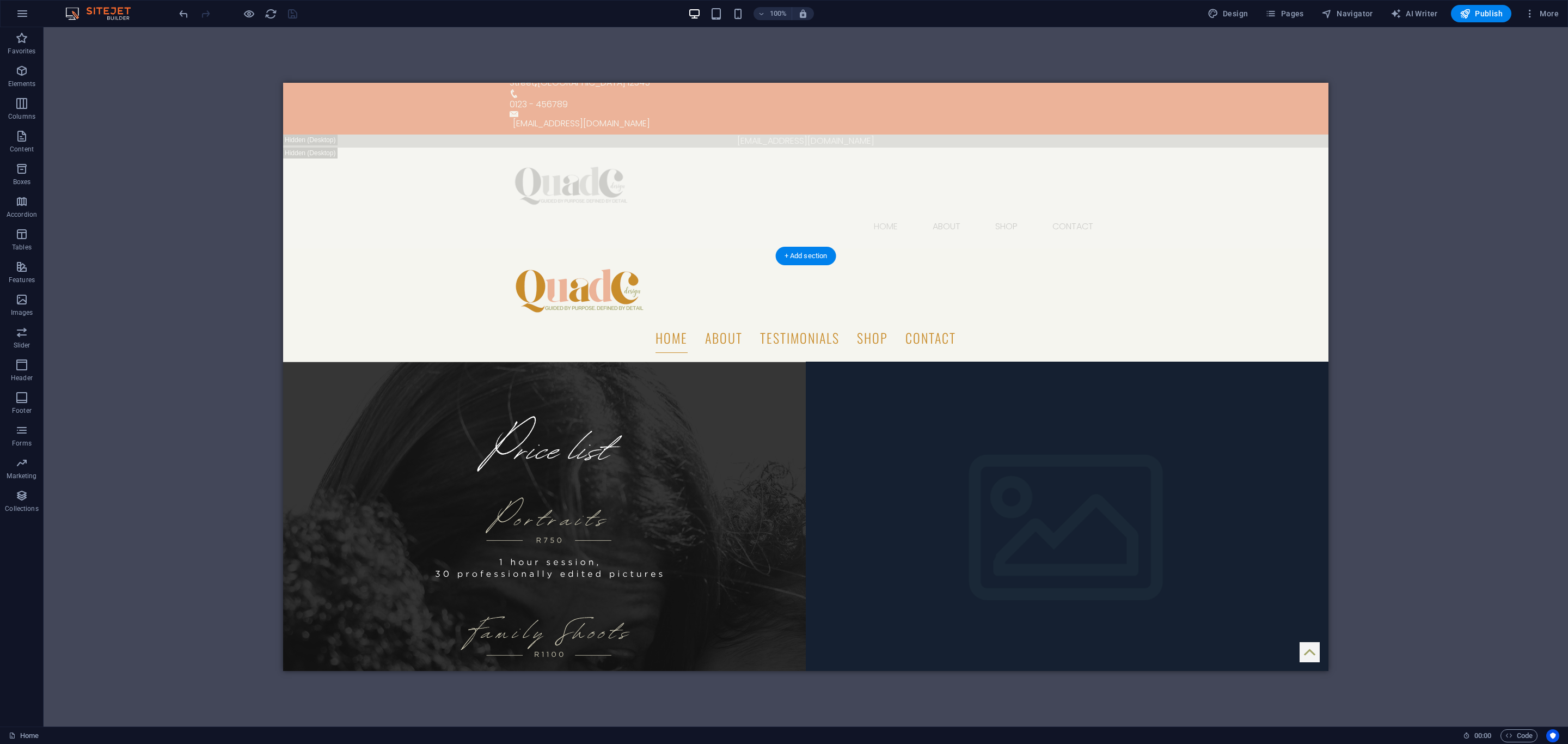
click at [322, 362] on figure at bounding box center [545, 656] width 523 height 588
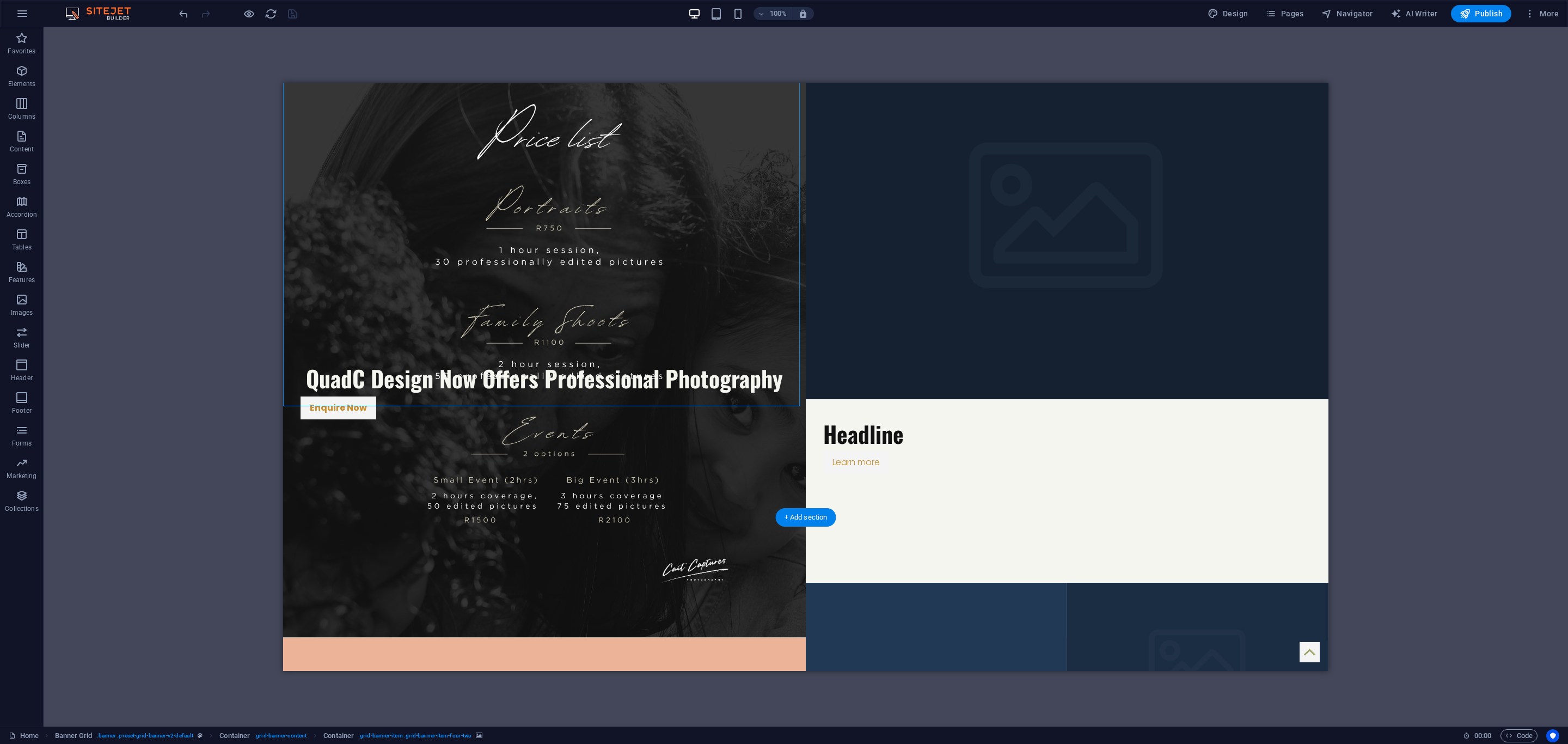
scroll to position [347, 0]
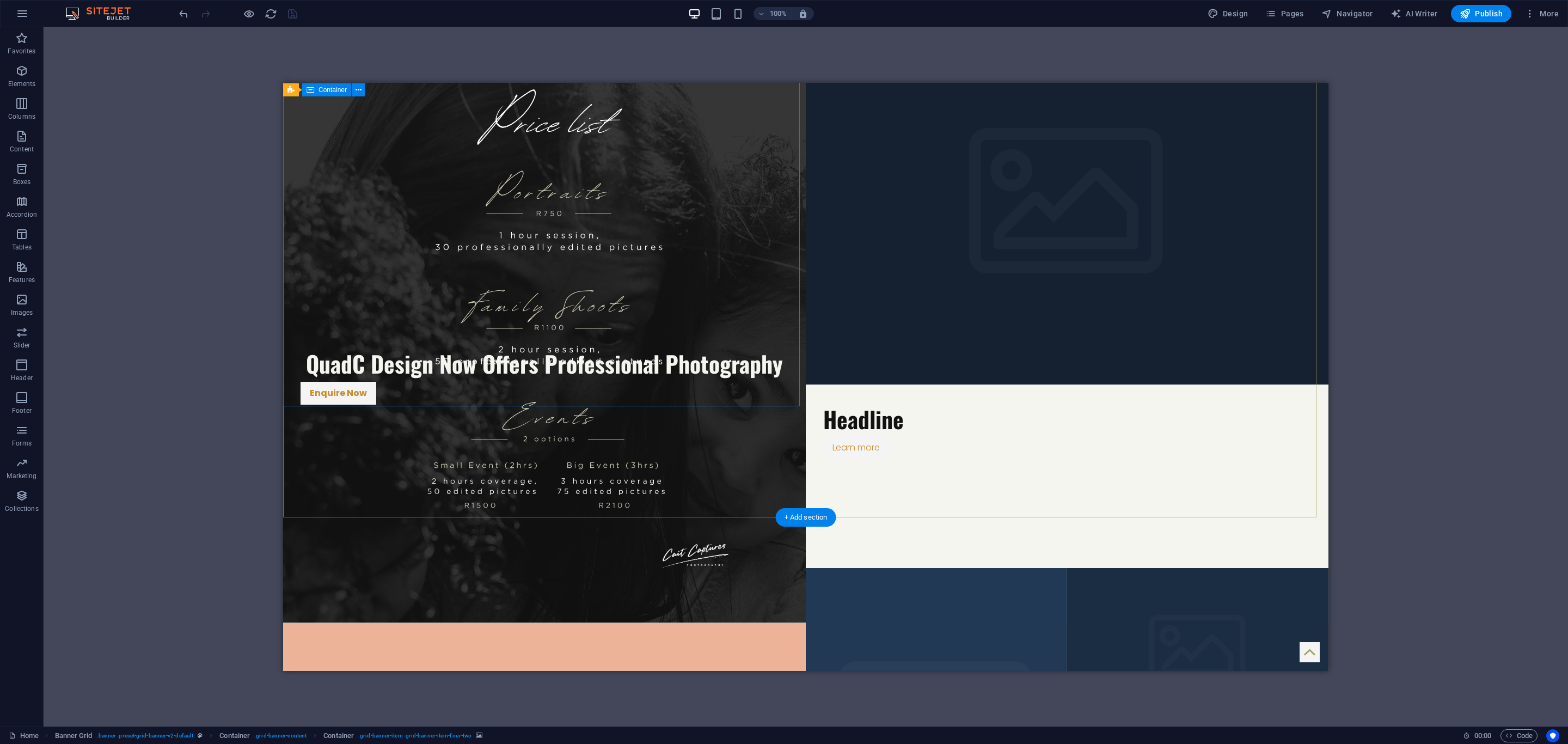
click at [640, 485] on div "QuadC Design Now Offers Professional Photography Enquire Now Headline Learn mor…" at bounding box center [806, 568] width 1045 height 1066
click at [619, 504] on div "QuadC Design Now Offers Professional Photography Enquire Now Headline Learn mor…" at bounding box center [806, 568] width 1045 height 1066
select select "%"
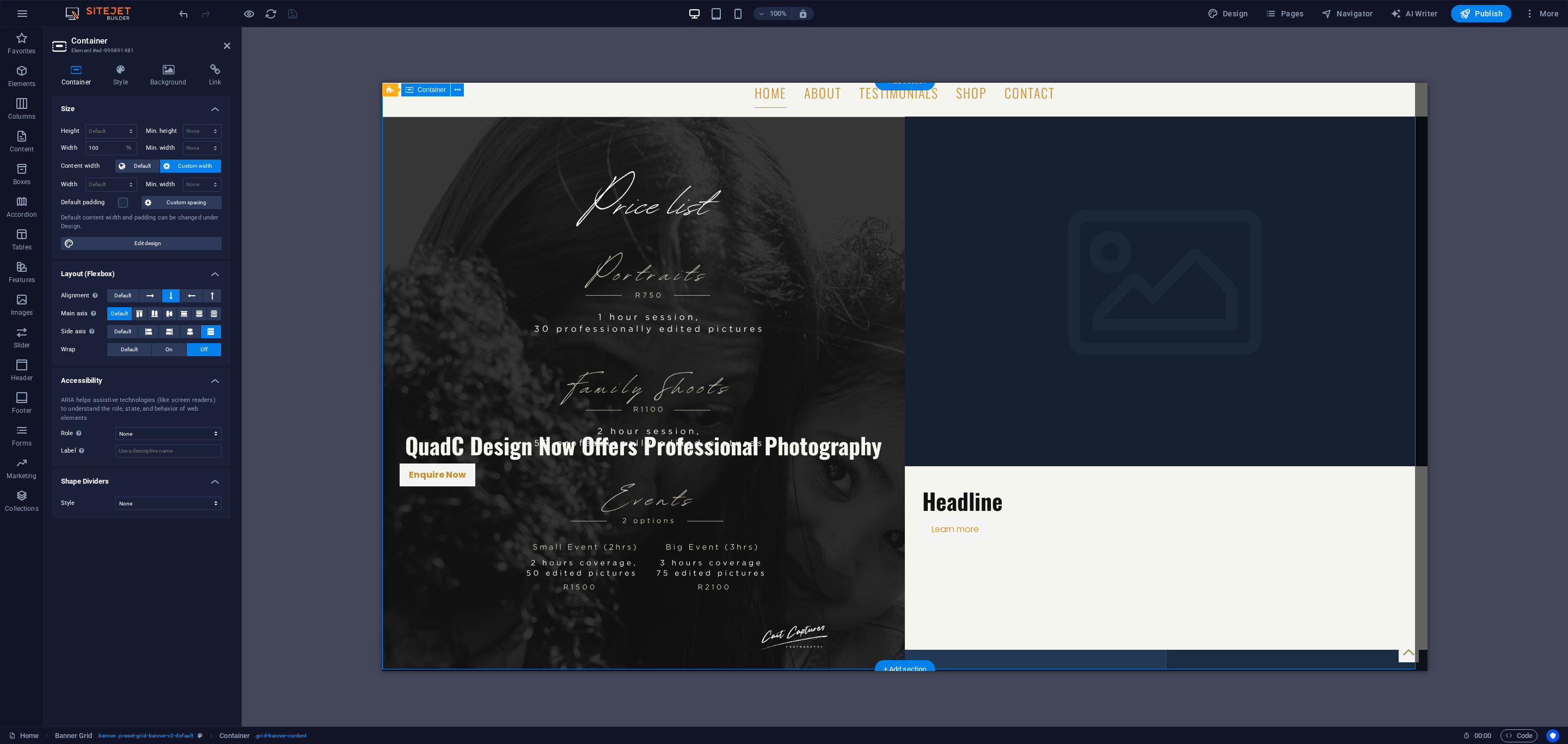
scroll to position [183, 0]
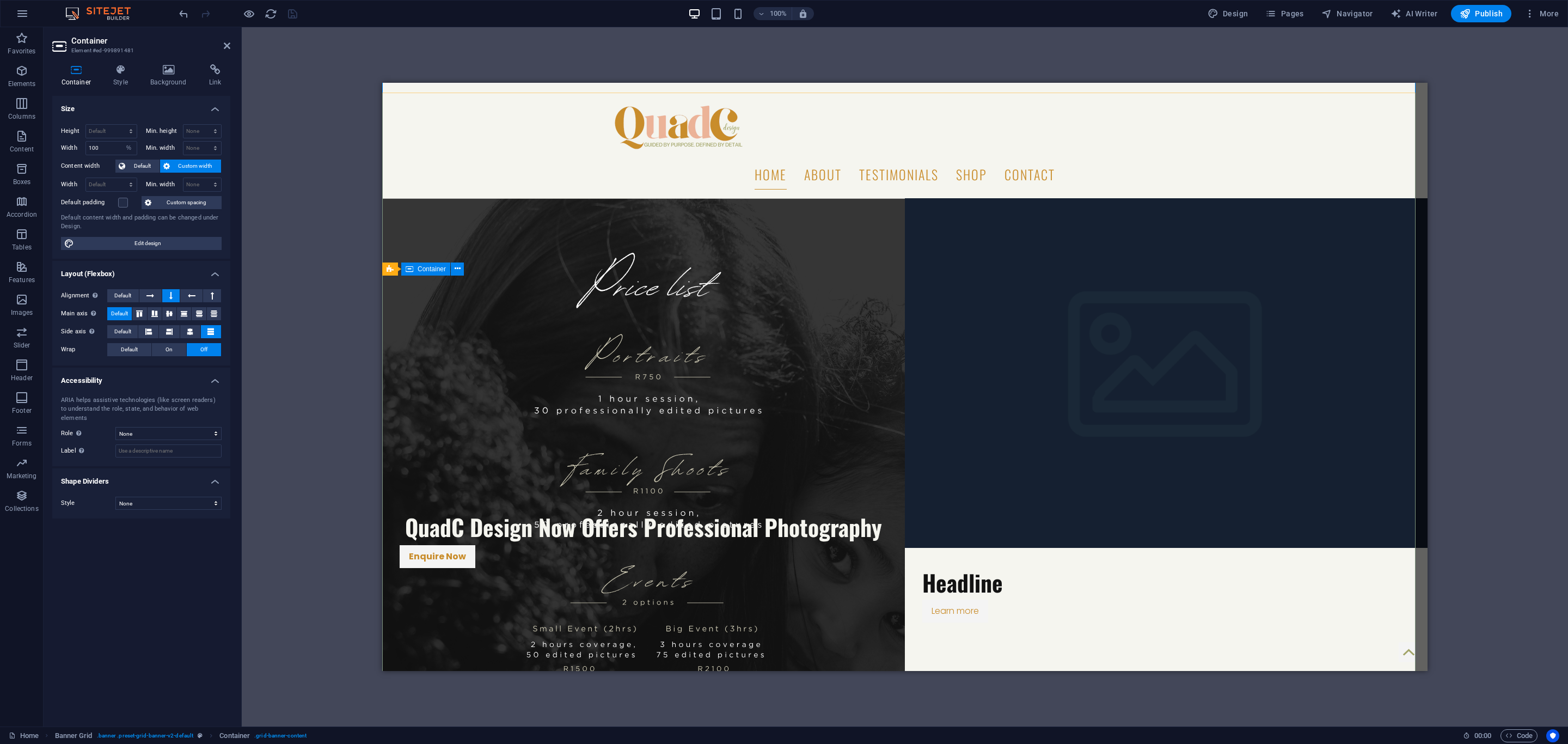
click at [626, 610] on div "QuadC Design Now Offers Professional Photography Enquire Now Headline Learn mor…" at bounding box center [905, 731] width 1045 height 1066
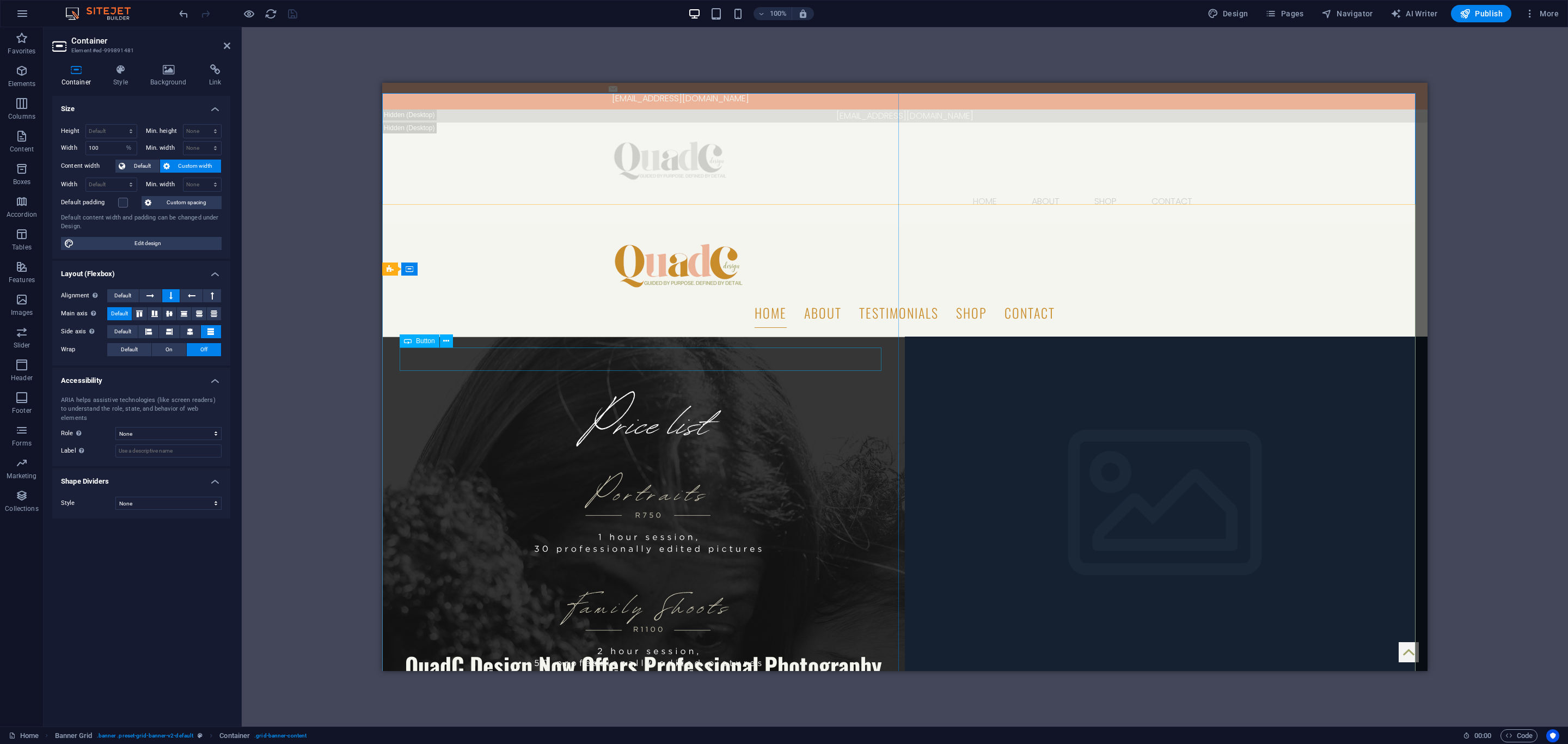
scroll to position [0, 0]
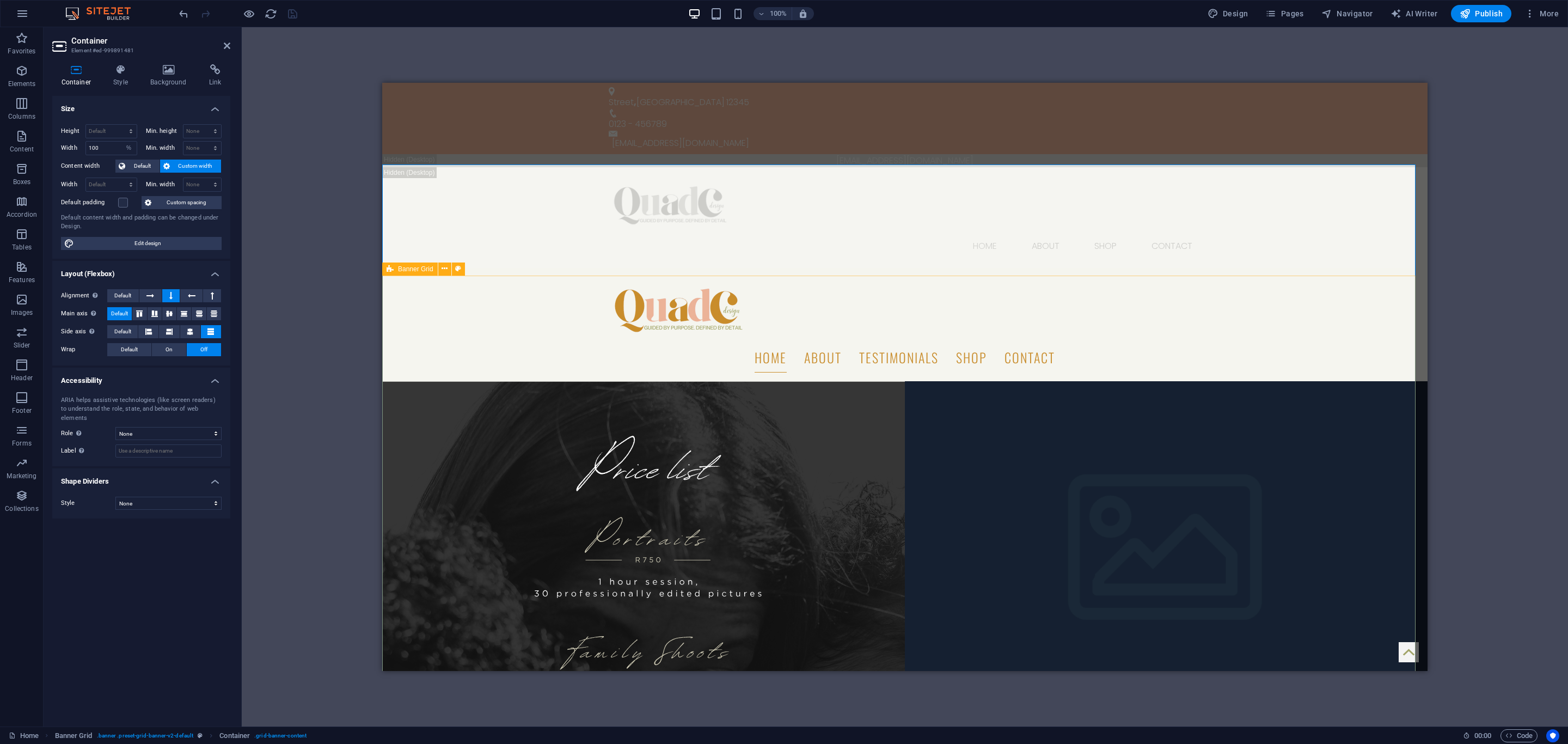
click at [392, 268] on icon at bounding box center [390, 269] width 7 height 13
select select "px"
select select "vh"
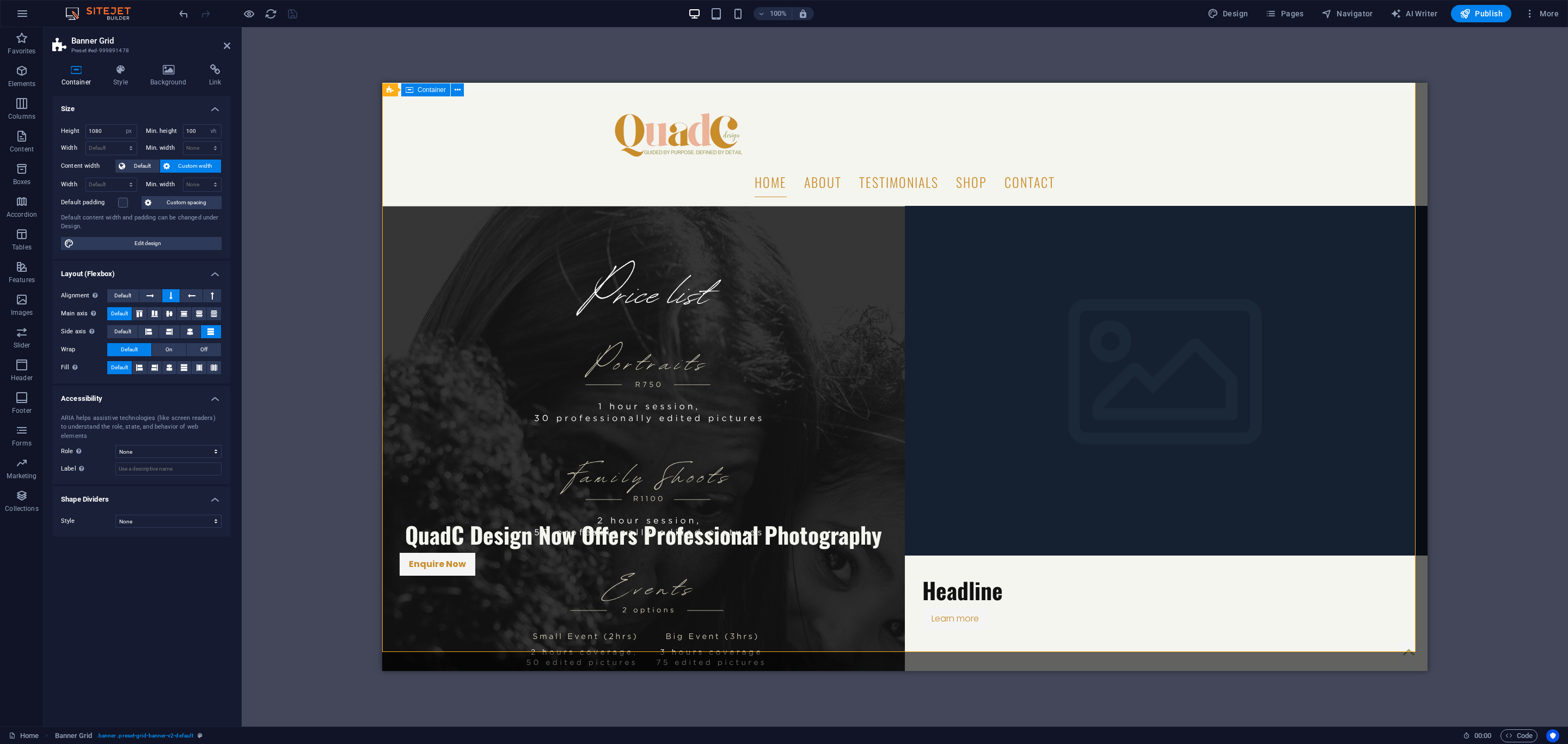
scroll to position [82, 0]
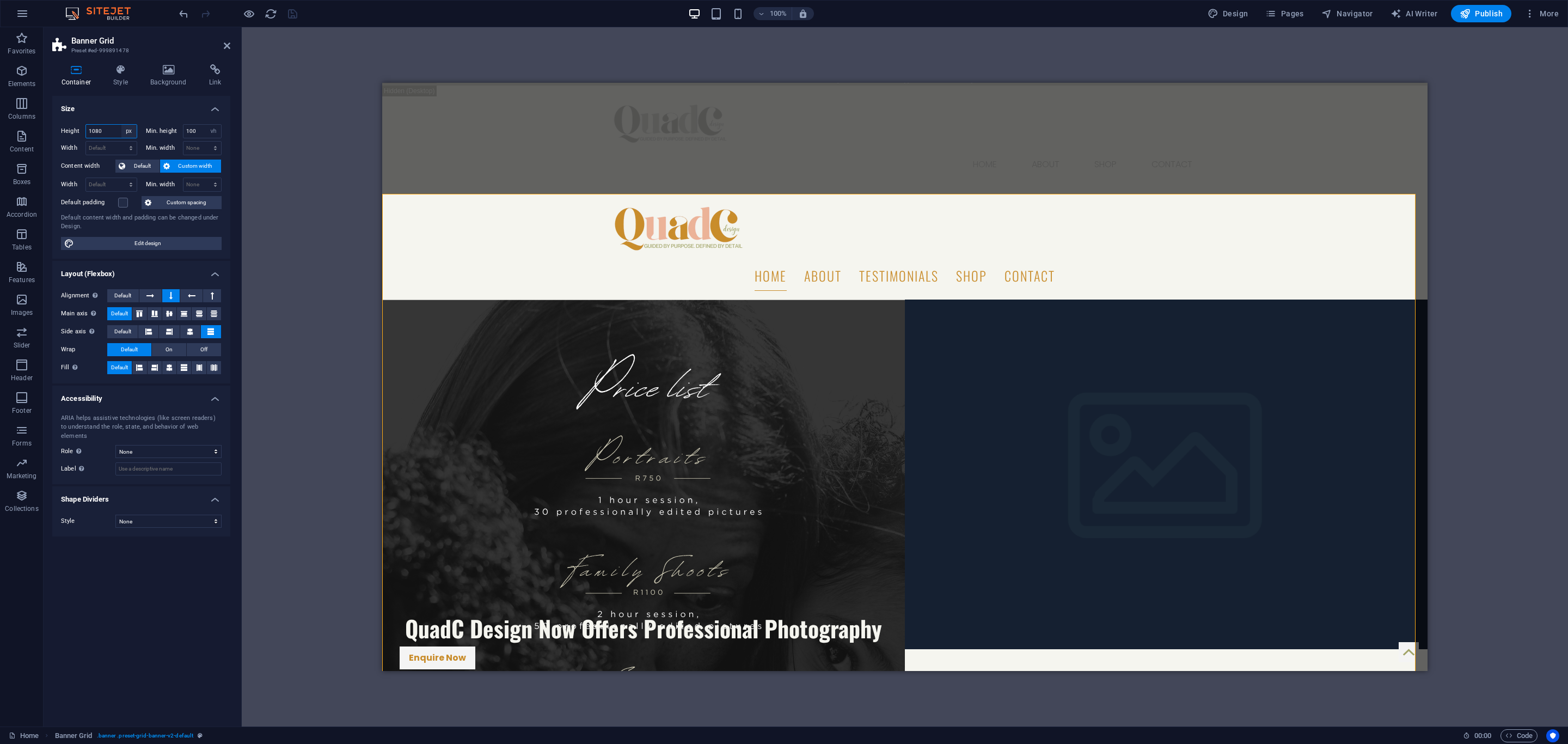
click at [129, 132] on select "Default px rem % vh vw" at bounding box center [129, 131] width 15 height 13
select select "default"
click at [122, 124] on select "Default px rem % vh vw" at bounding box center [129, 131] width 15 height 13
select select "DISABLED_OPTION_VALUE"
click at [297, 15] on icon "save" at bounding box center [292, 13] width 12 height 12
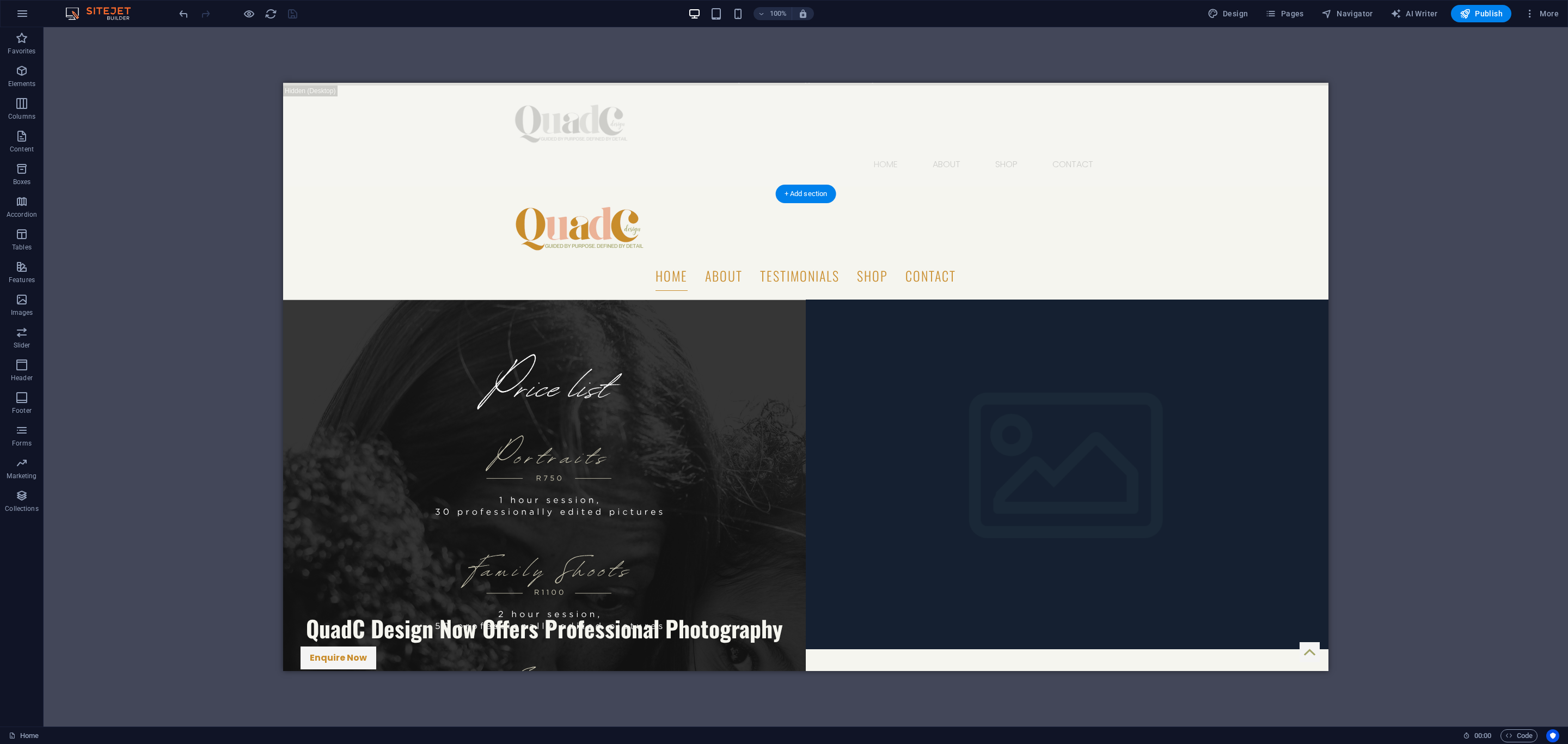
click at [317, 299] on figure at bounding box center [545, 593] width 523 height 588
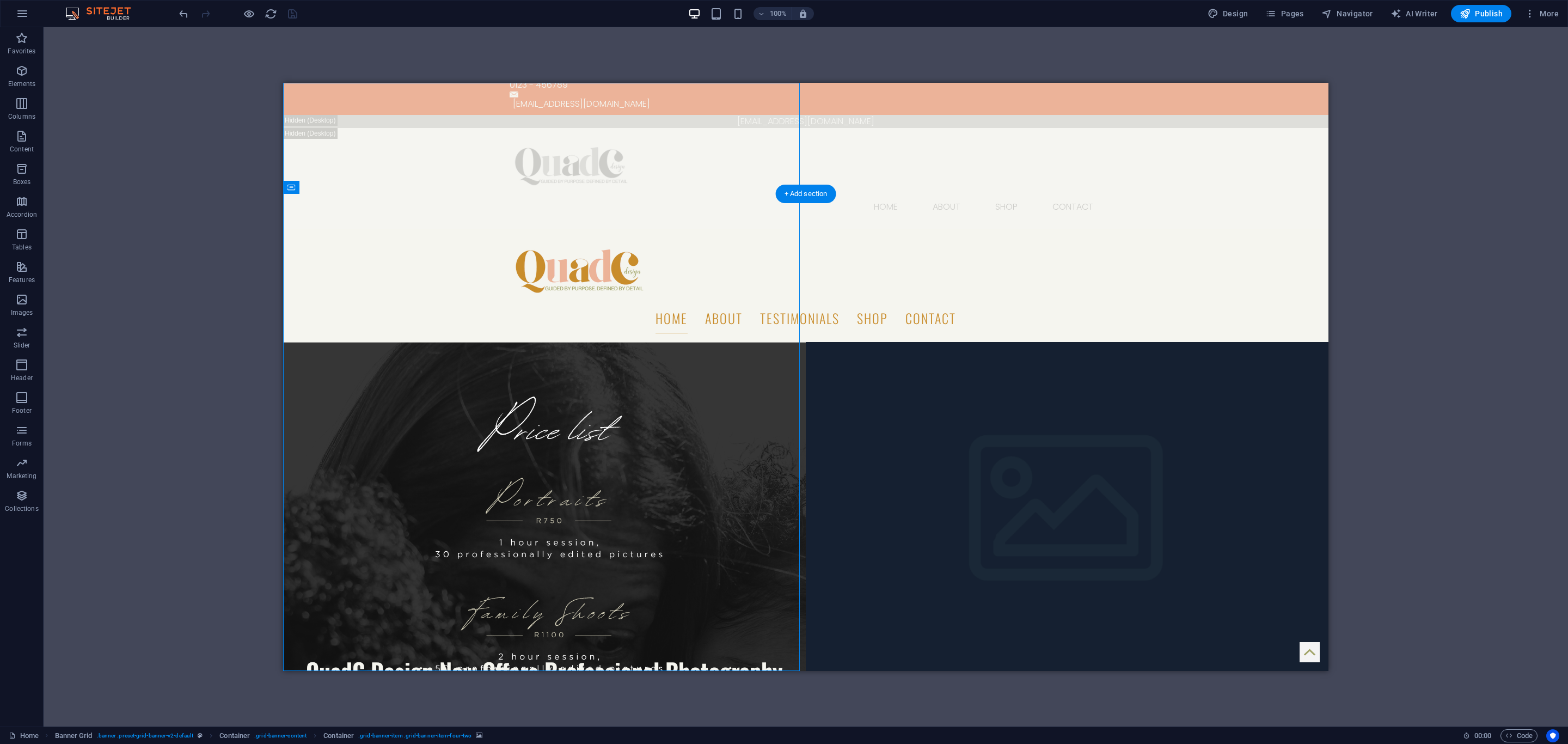
scroll to position [0, 0]
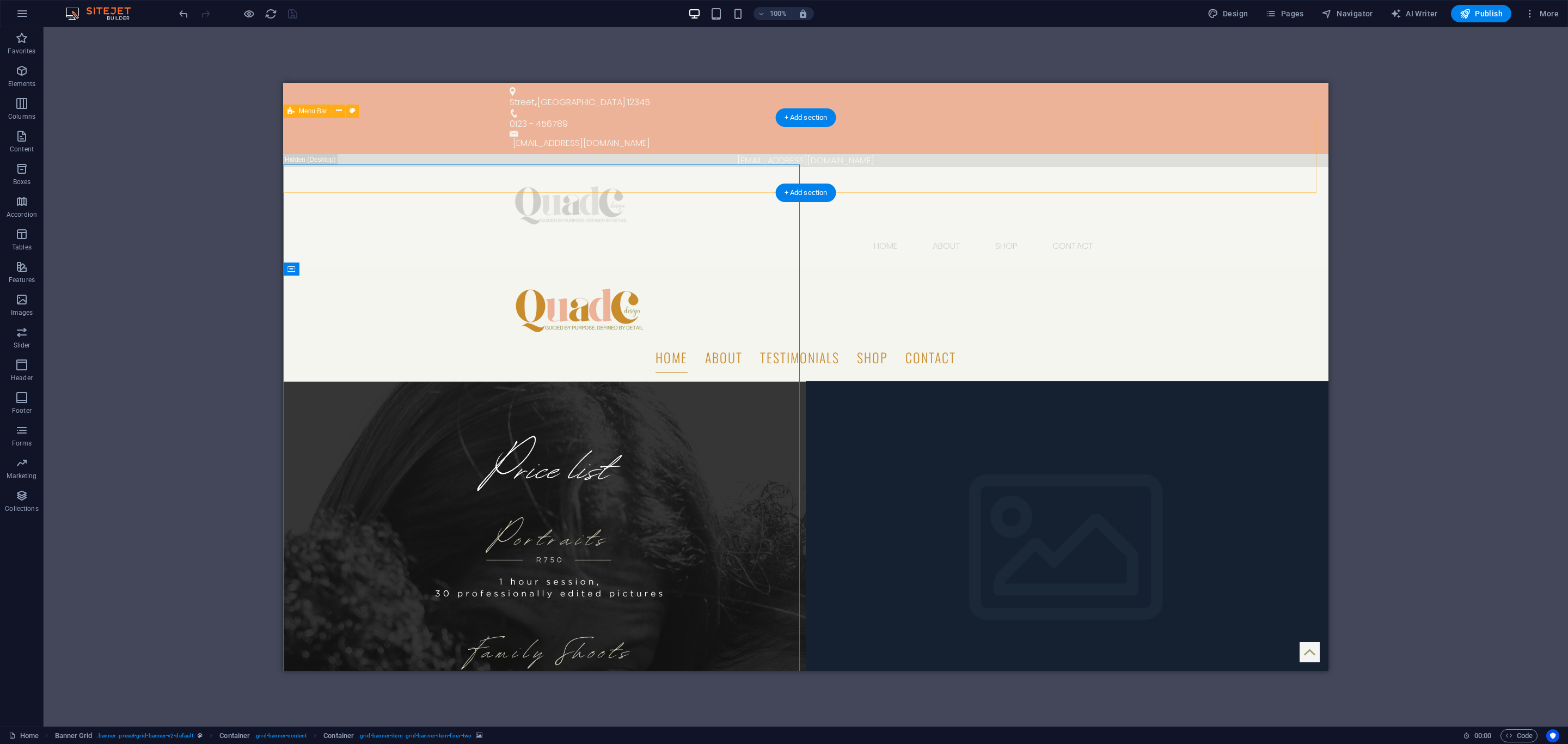
click at [336, 173] on div "Home About SHOP CONTACT" at bounding box center [806, 218] width 1045 height 101
click at [306, 381] on figure at bounding box center [545, 675] width 523 height 588
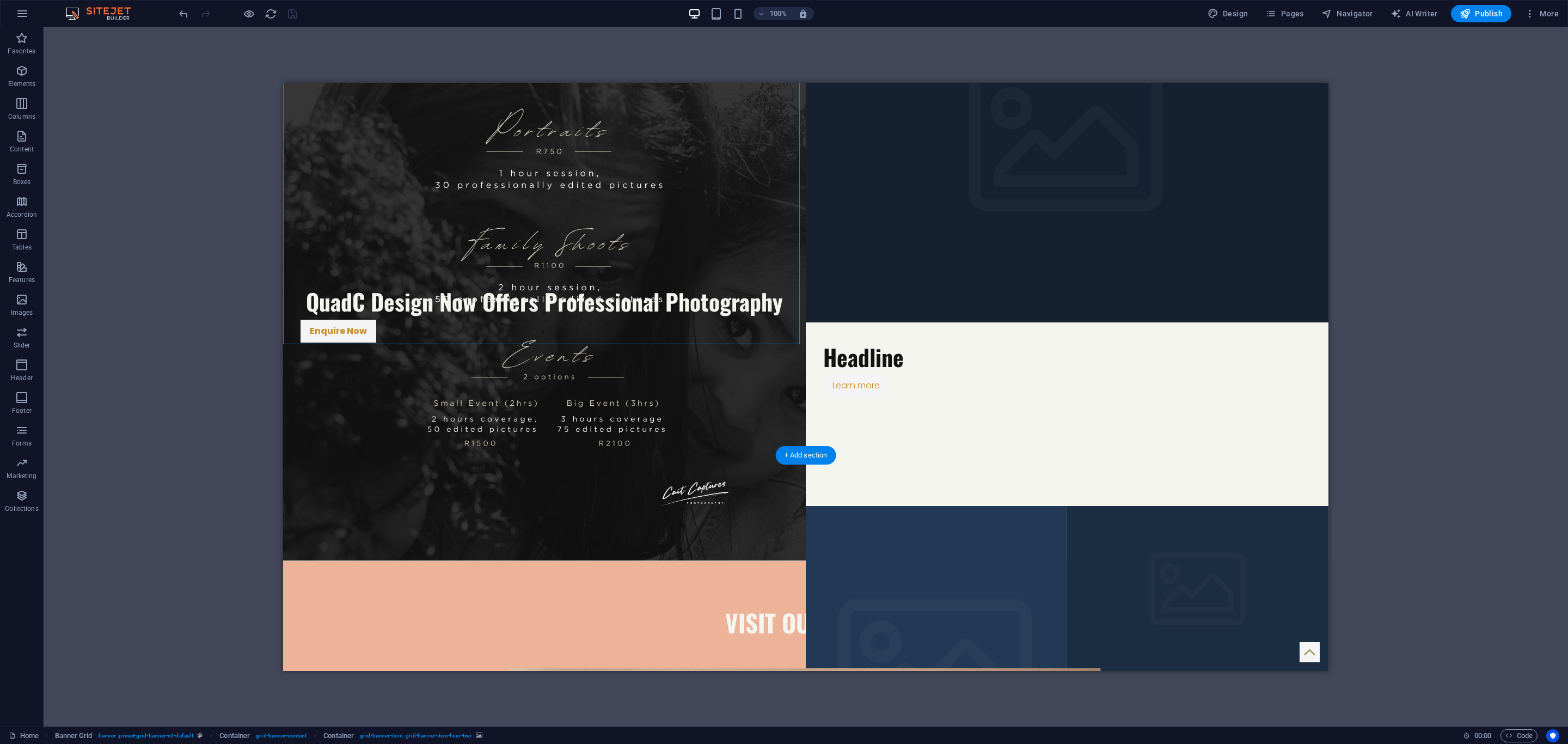
scroll to position [82, 0]
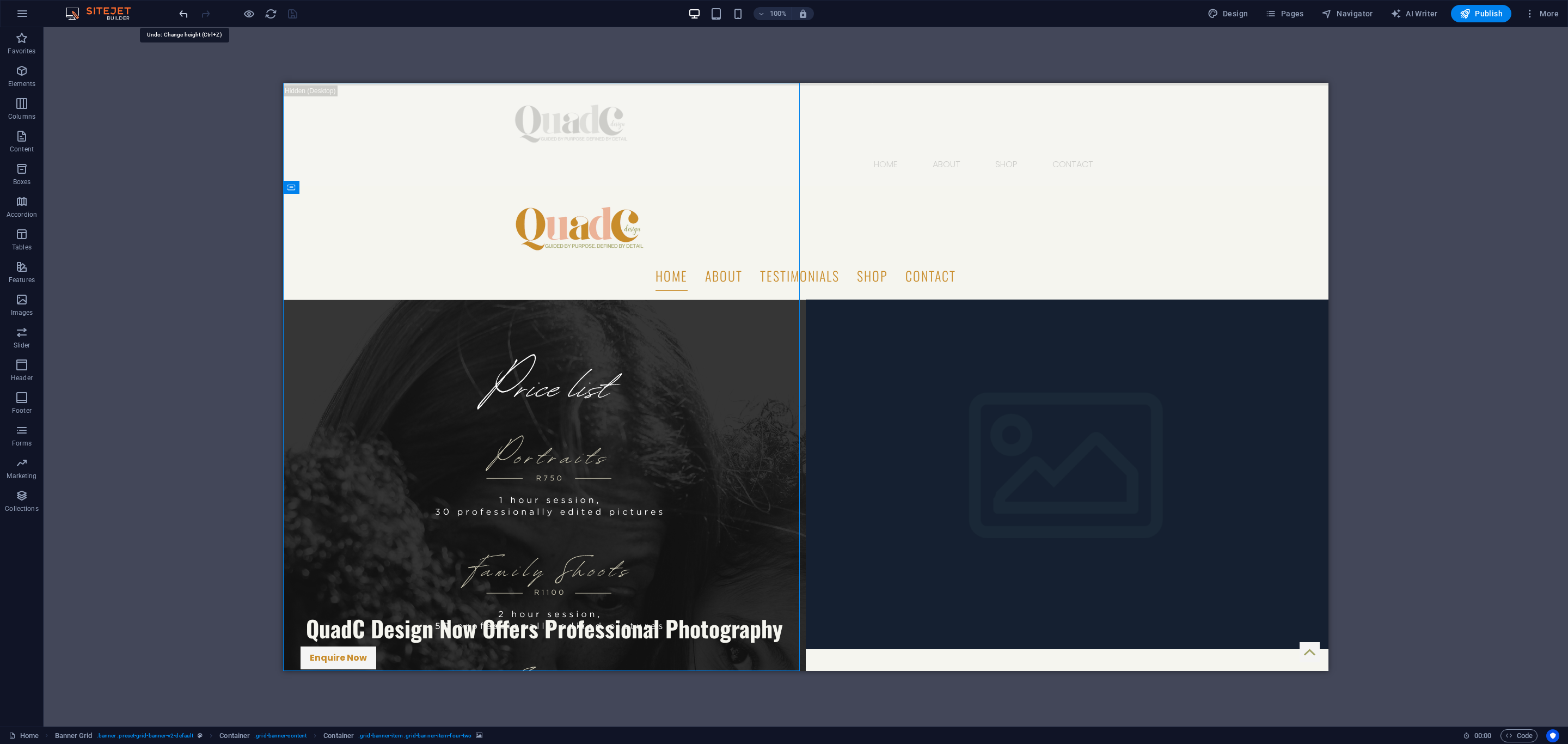
click at [181, 14] on icon "undo" at bounding box center [183, 13] width 12 height 12
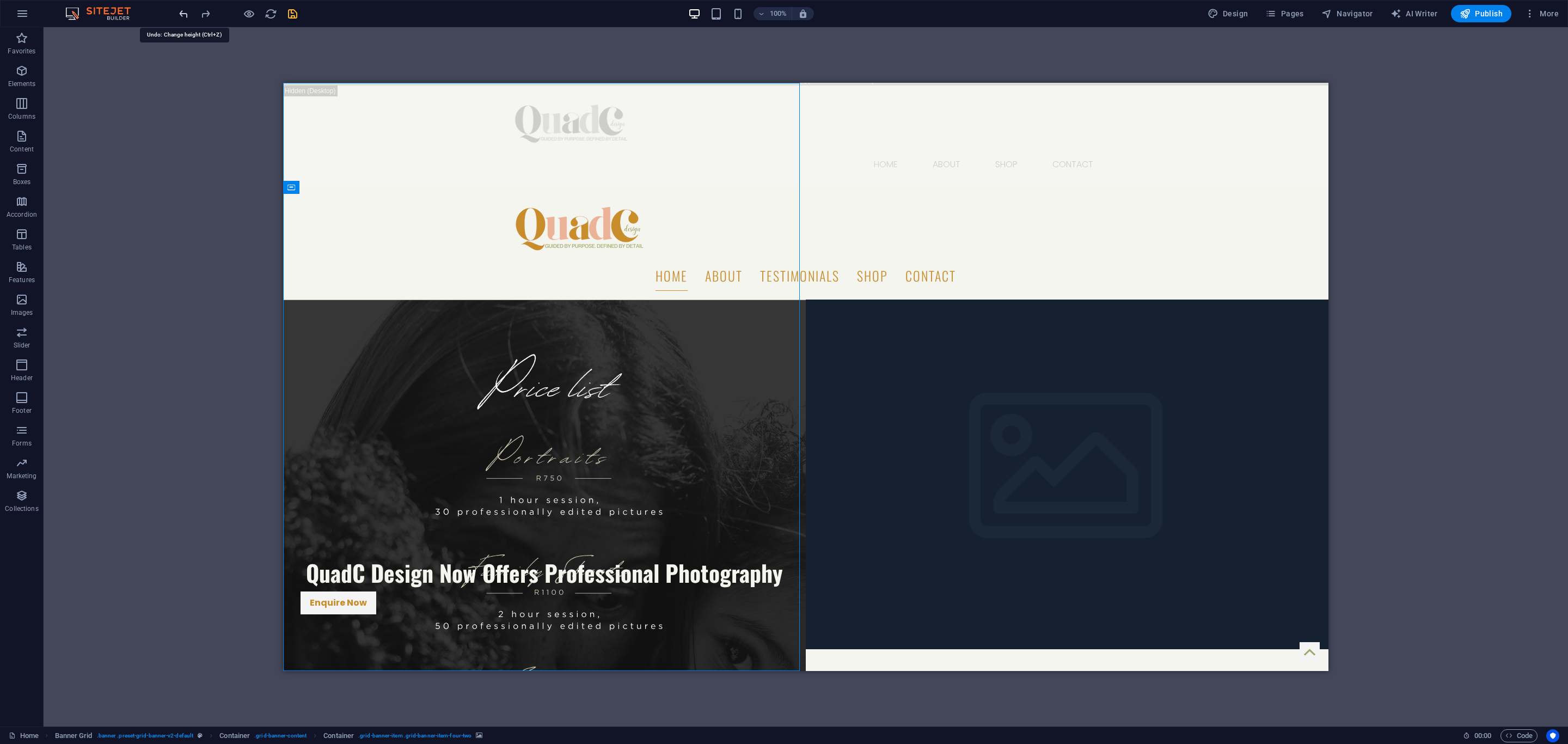
click at [181, 14] on icon "undo" at bounding box center [183, 13] width 12 height 12
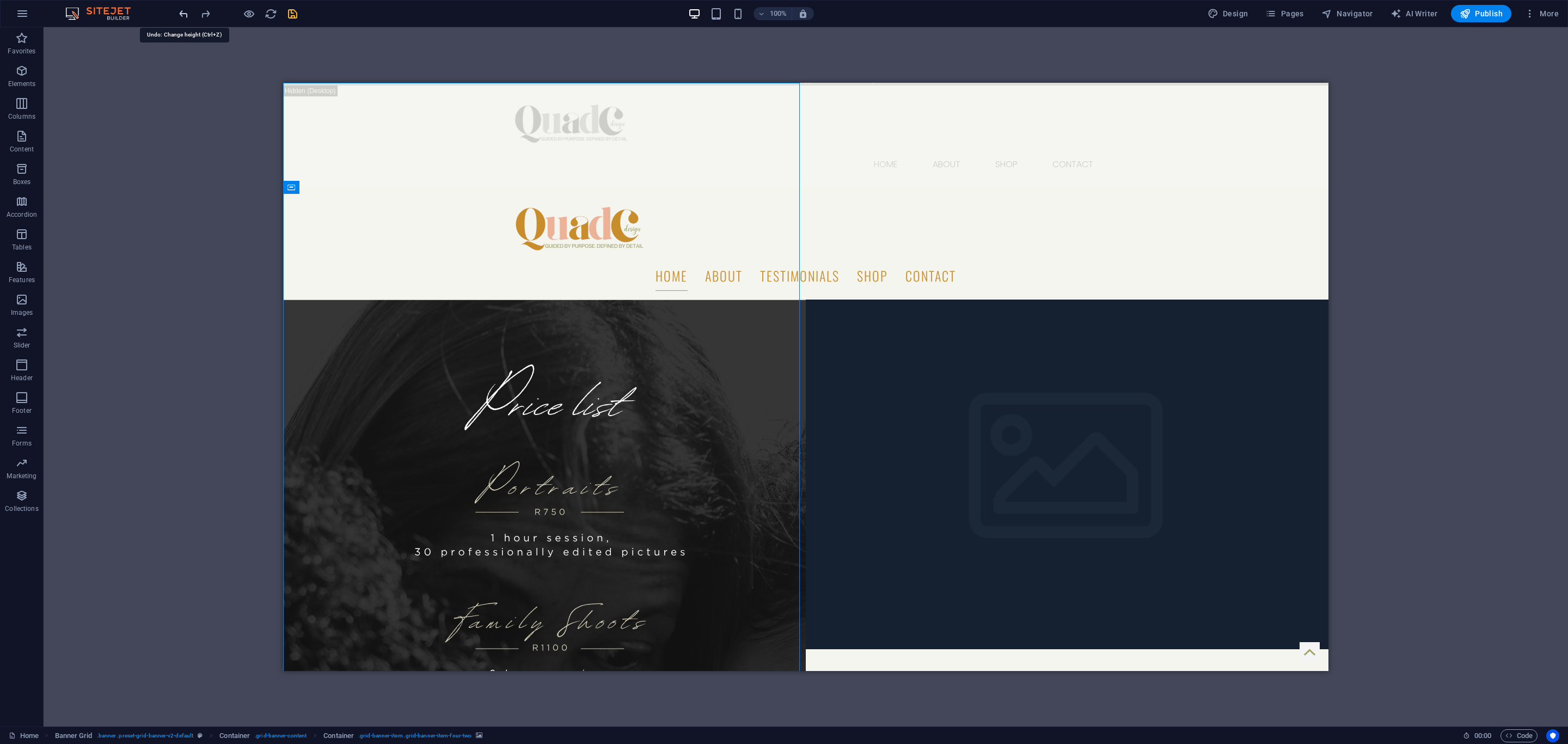
click at [181, 14] on icon "undo" at bounding box center [183, 13] width 12 height 12
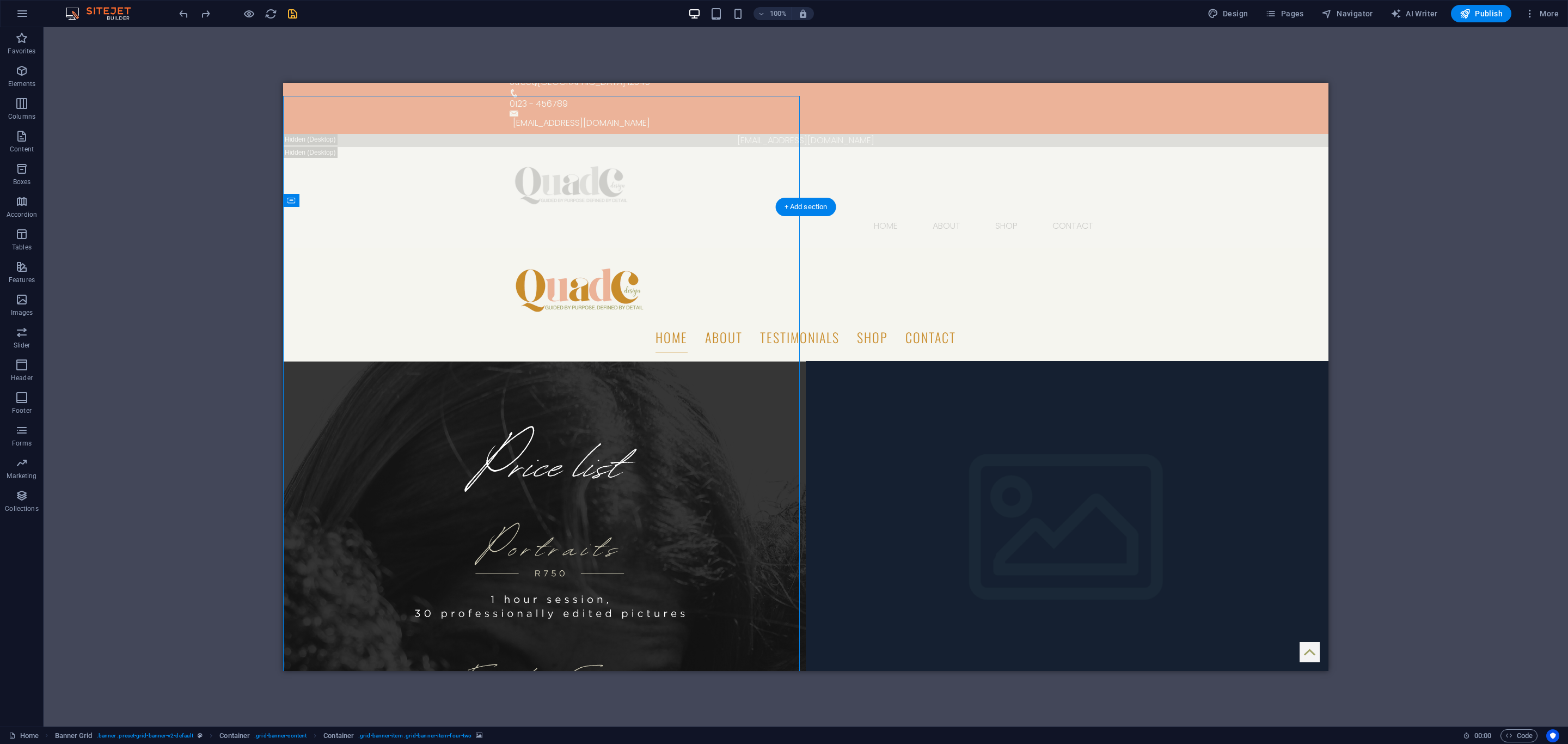
scroll to position [0, 0]
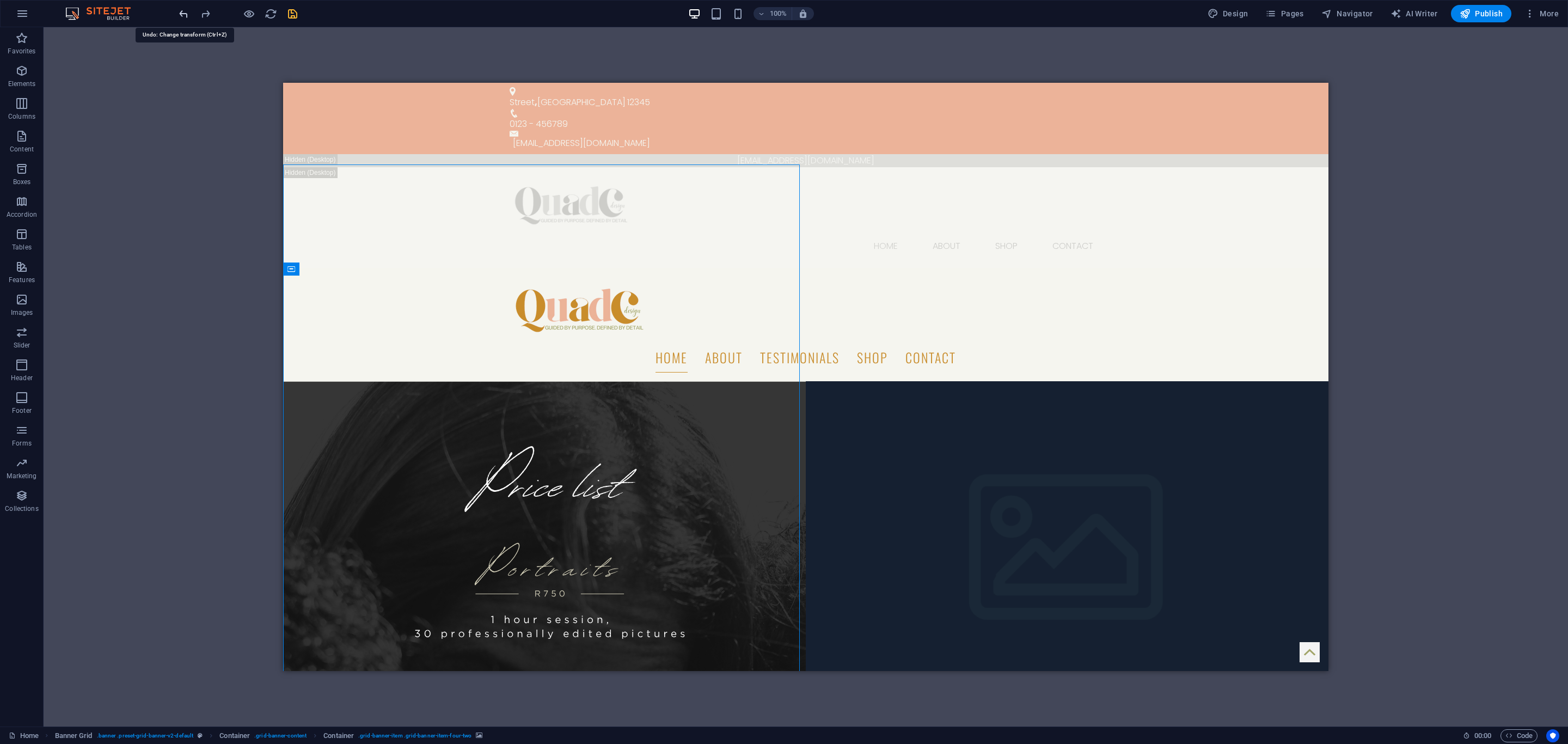
click at [185, 15] on icon "undo" at bounding box center [183, 13] width 12 height 12
click at [785, 381] on figure at bounding box center [545, 730] width 523 height 699
click at [289, 12] on icon "save" at bounding box center [292, 13] width 12 height 12
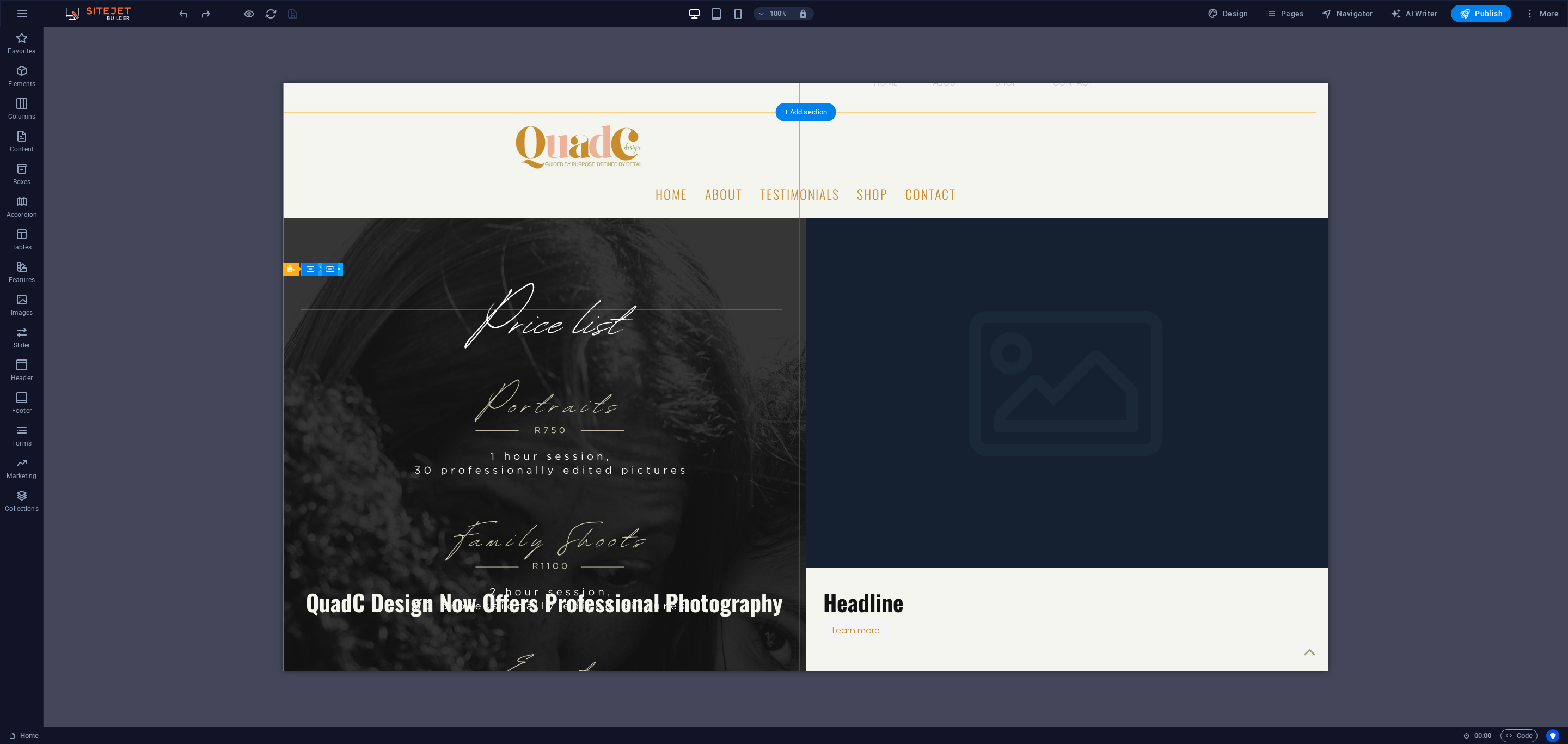
scroll to position [82, 0]
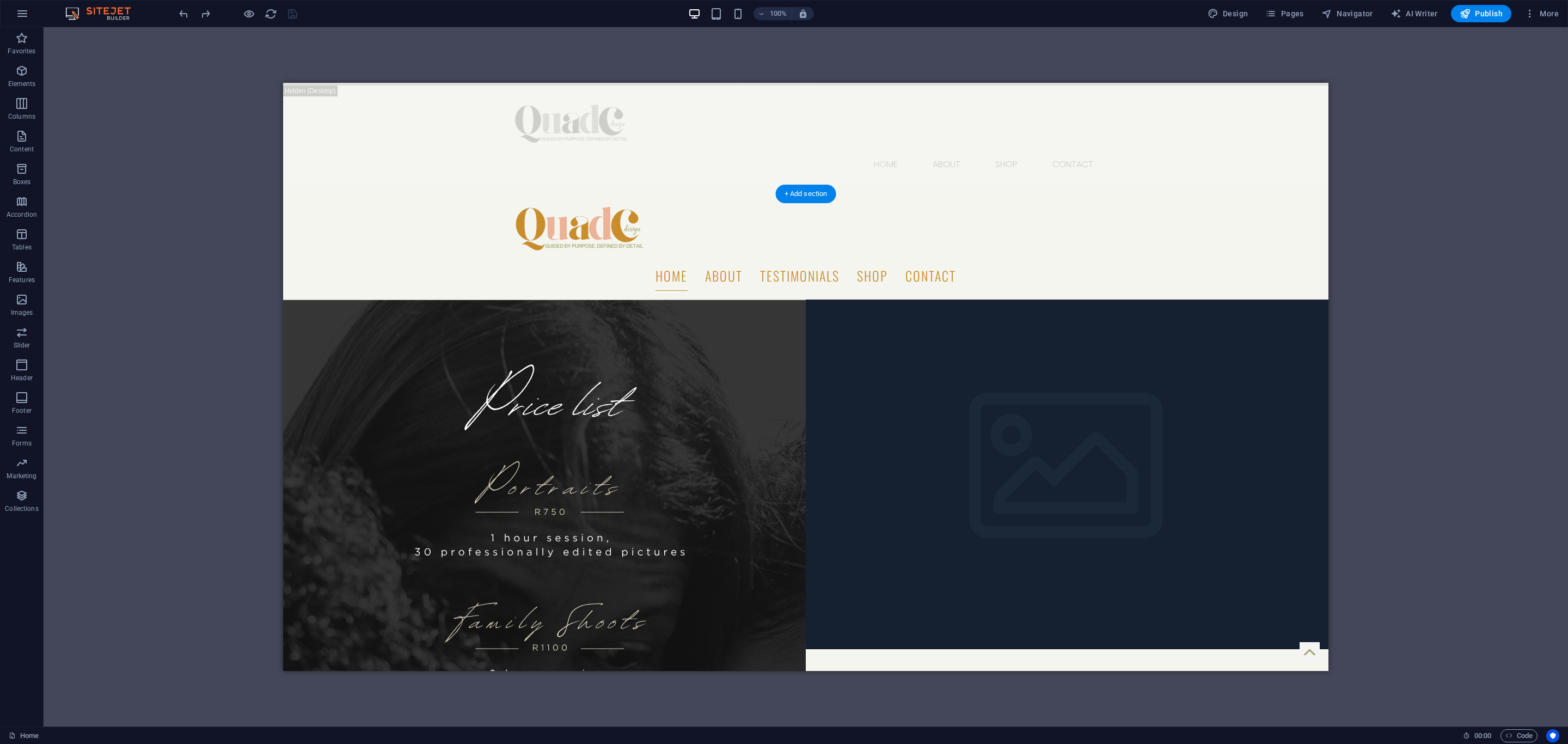
click at [368, 299] on figure at bounding box center [545, 649] width 523 height 699
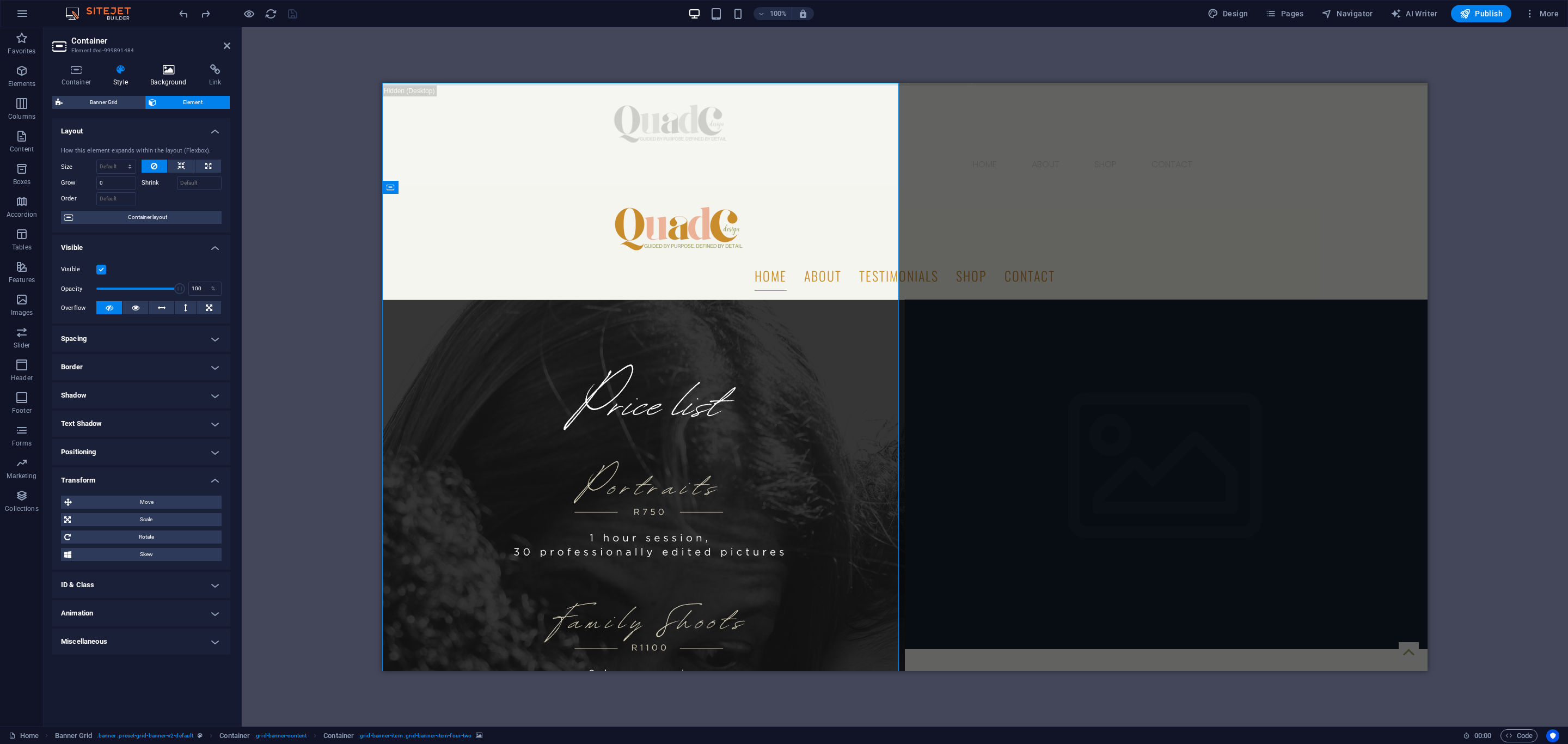
click at [164, 72] on icon at bounding box center [168, 69] width 55 height 11
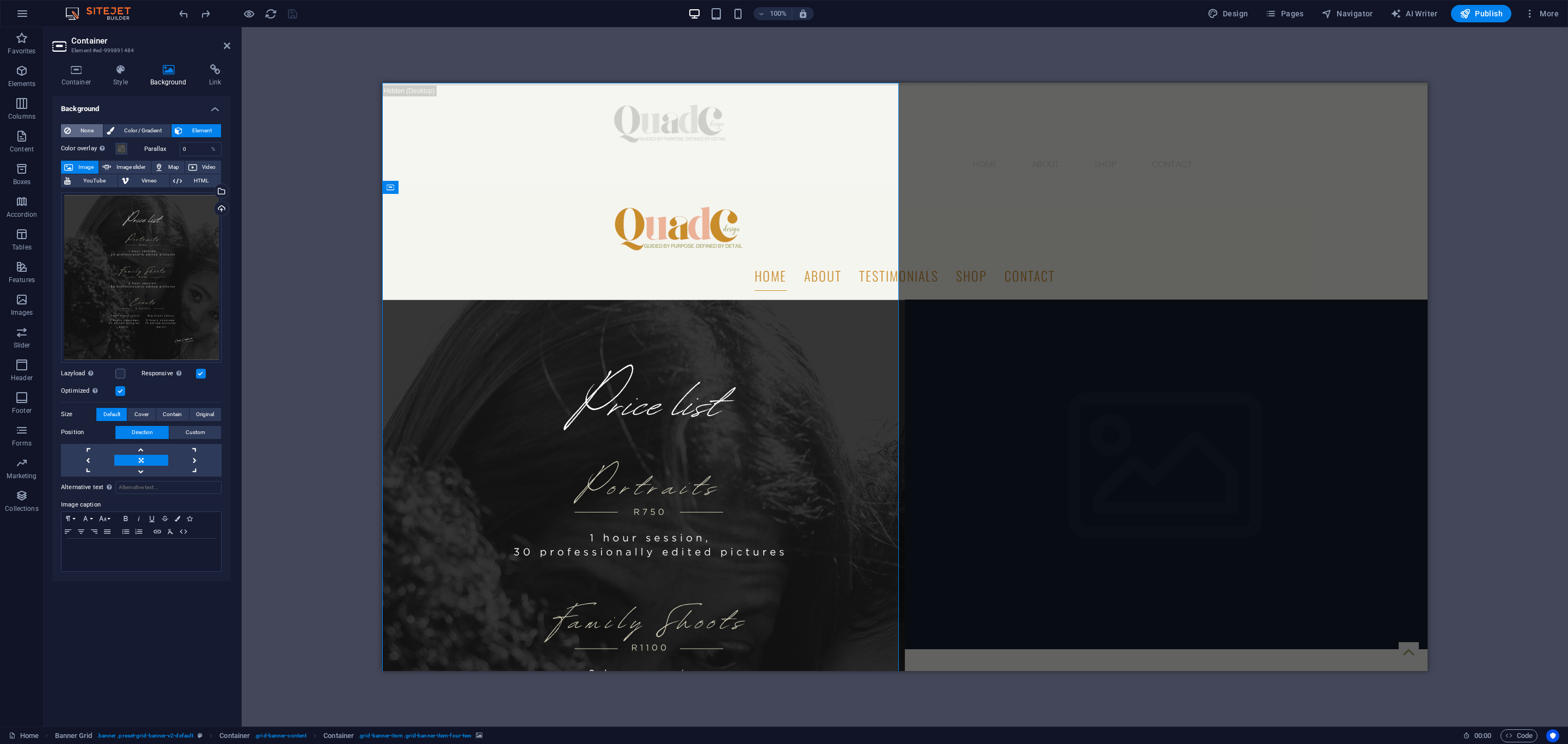
click at [85, 132] on span "None" at bounding box center [87, 131] width 25 height 13
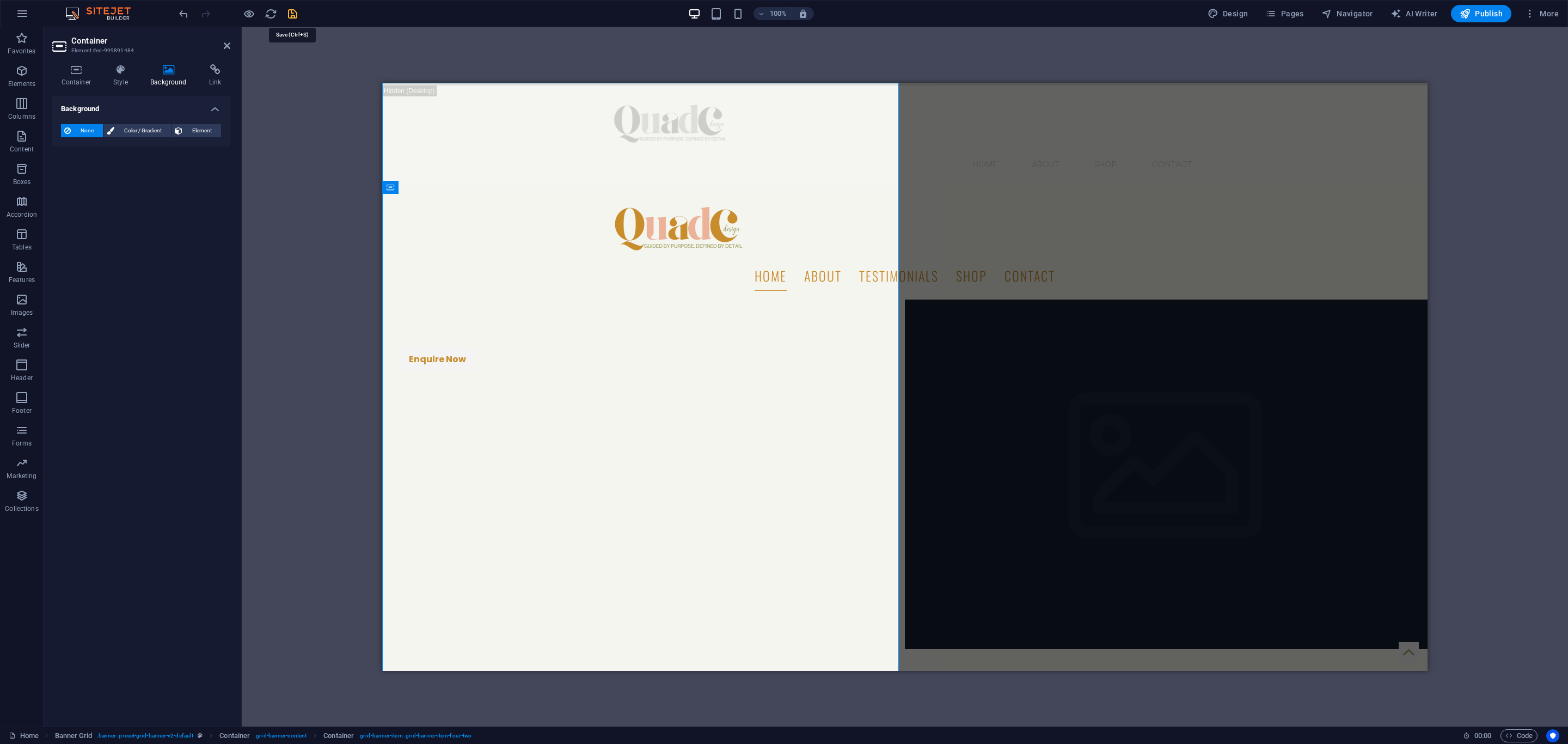
click at [291, 13] on icon "save" at bounding box center [292, 13] width 12 height 12
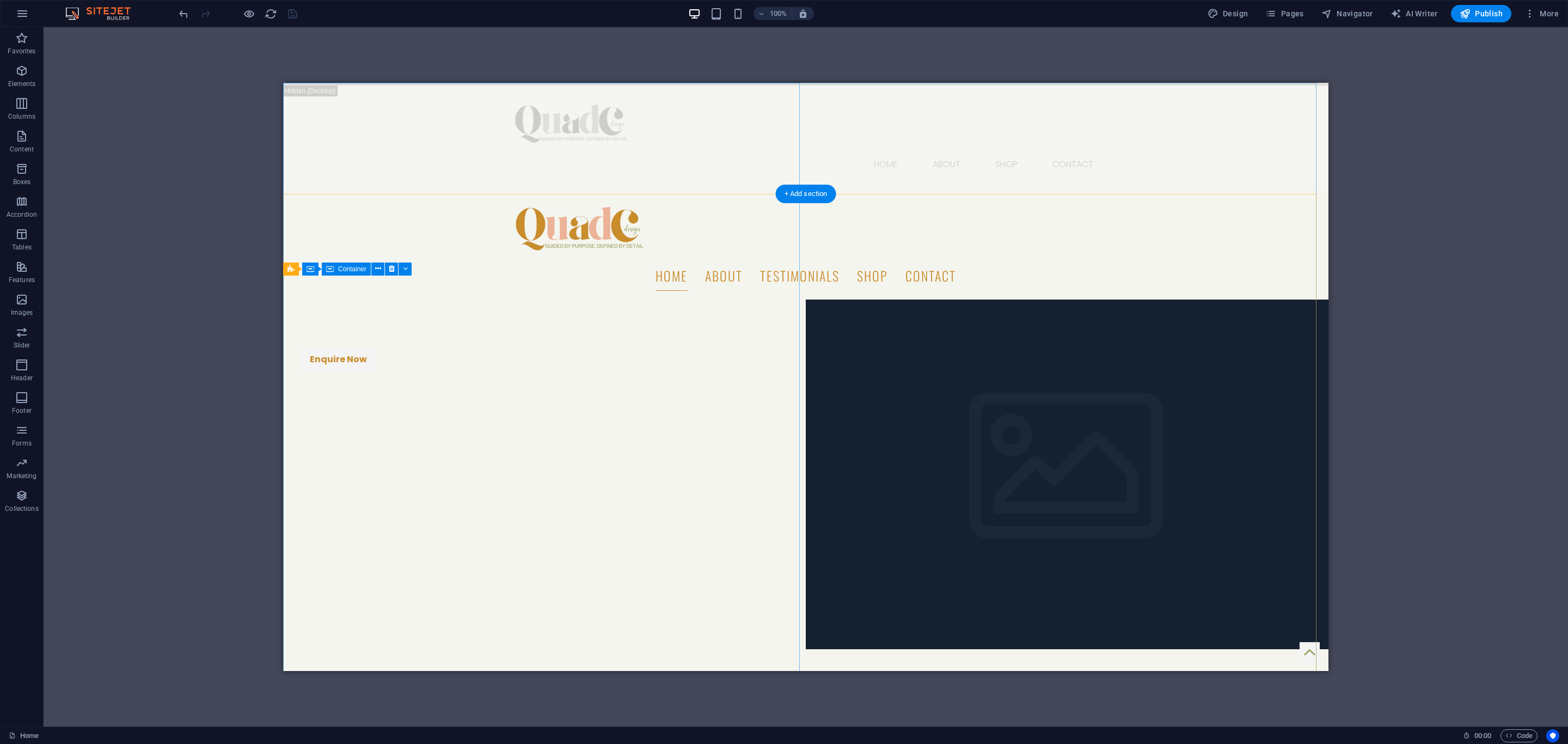
click at [304, 299] on div "QuadC Design Now Offers Professional Photography Enquire Now" at bounding box center [545, 649] width 523 height 699
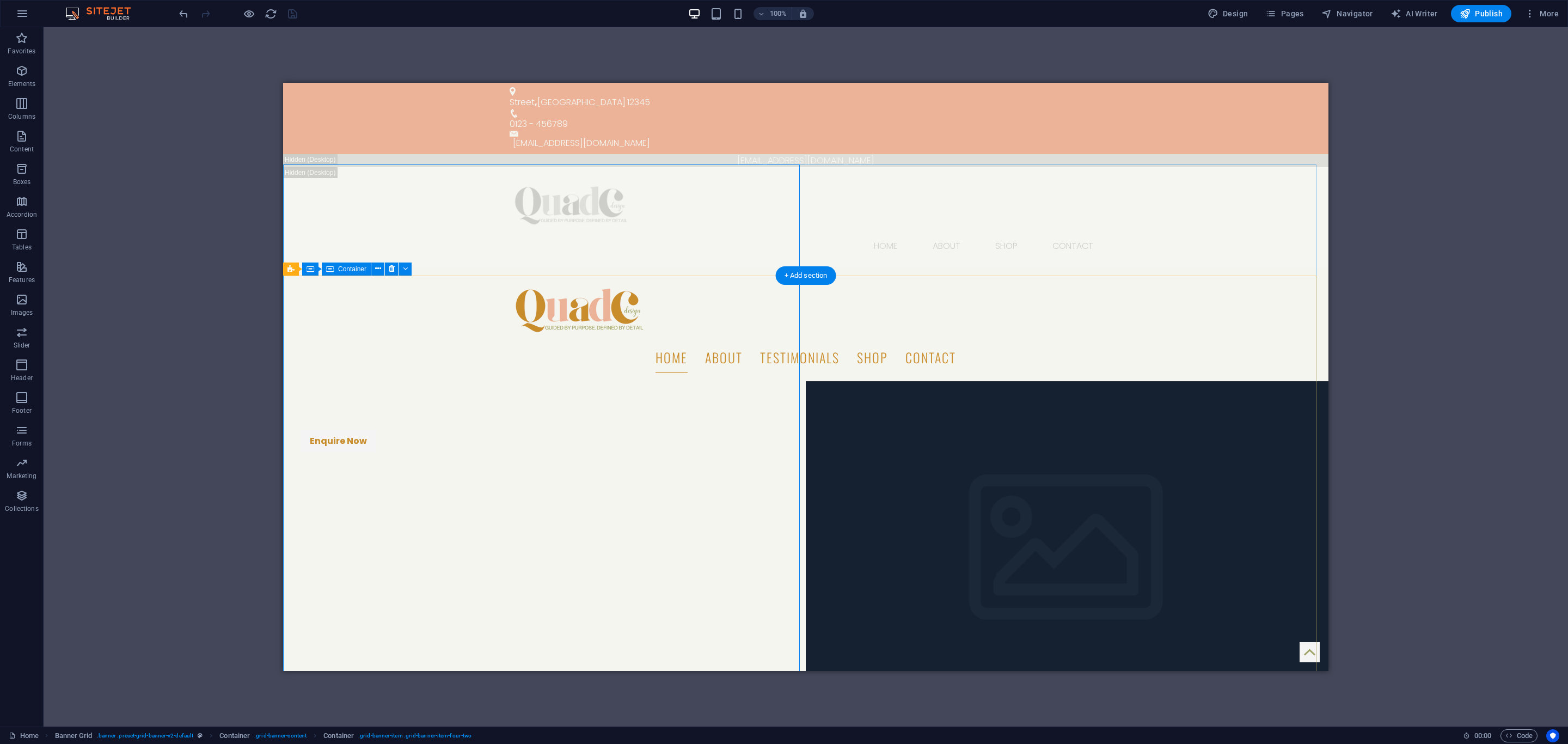
click at [759, 381] on div "QuadC Design Now Offers Professional Photography Enquire Now" at bounding box center [545, 730] width 523 height 699
click at [314, 381] on div "QuadC Design Now Offers Professional Photography Enquire Now" at bounding box center [545, 730] width 523 height 699
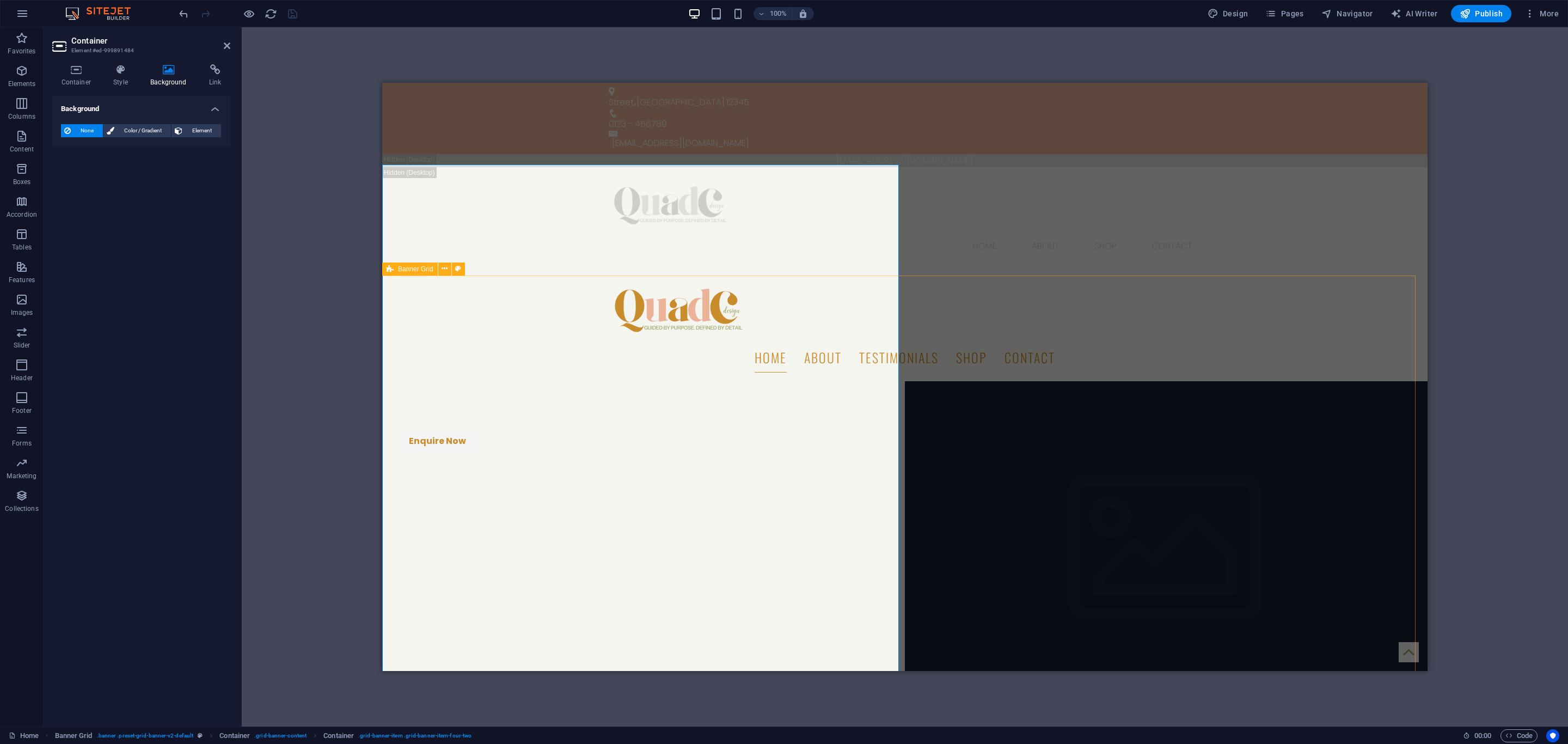
click at [395, 265] on div "Banner Grid" at bounding box center [410, 269] width 55 height 13
select select "vh"
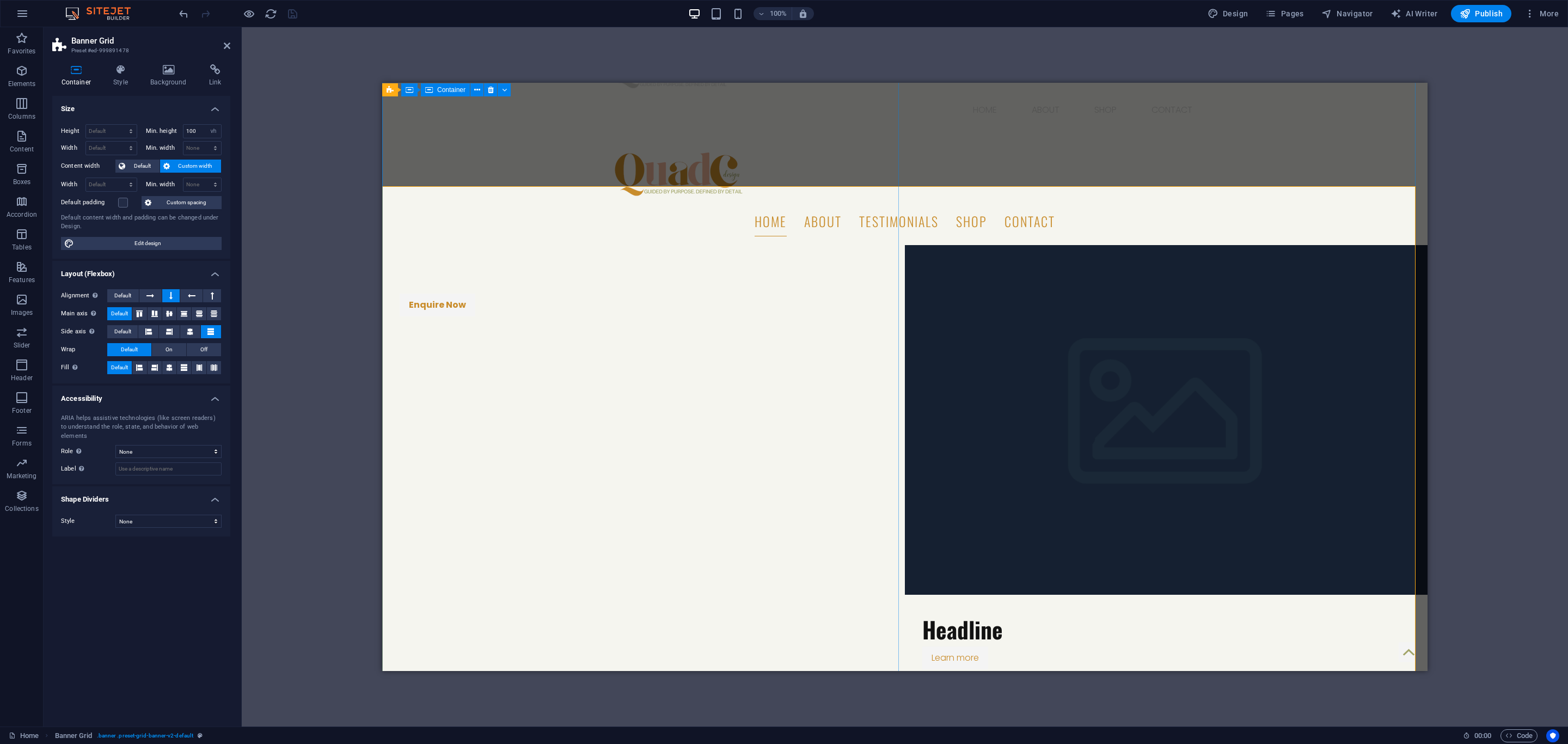
scroll to position [82, 0]
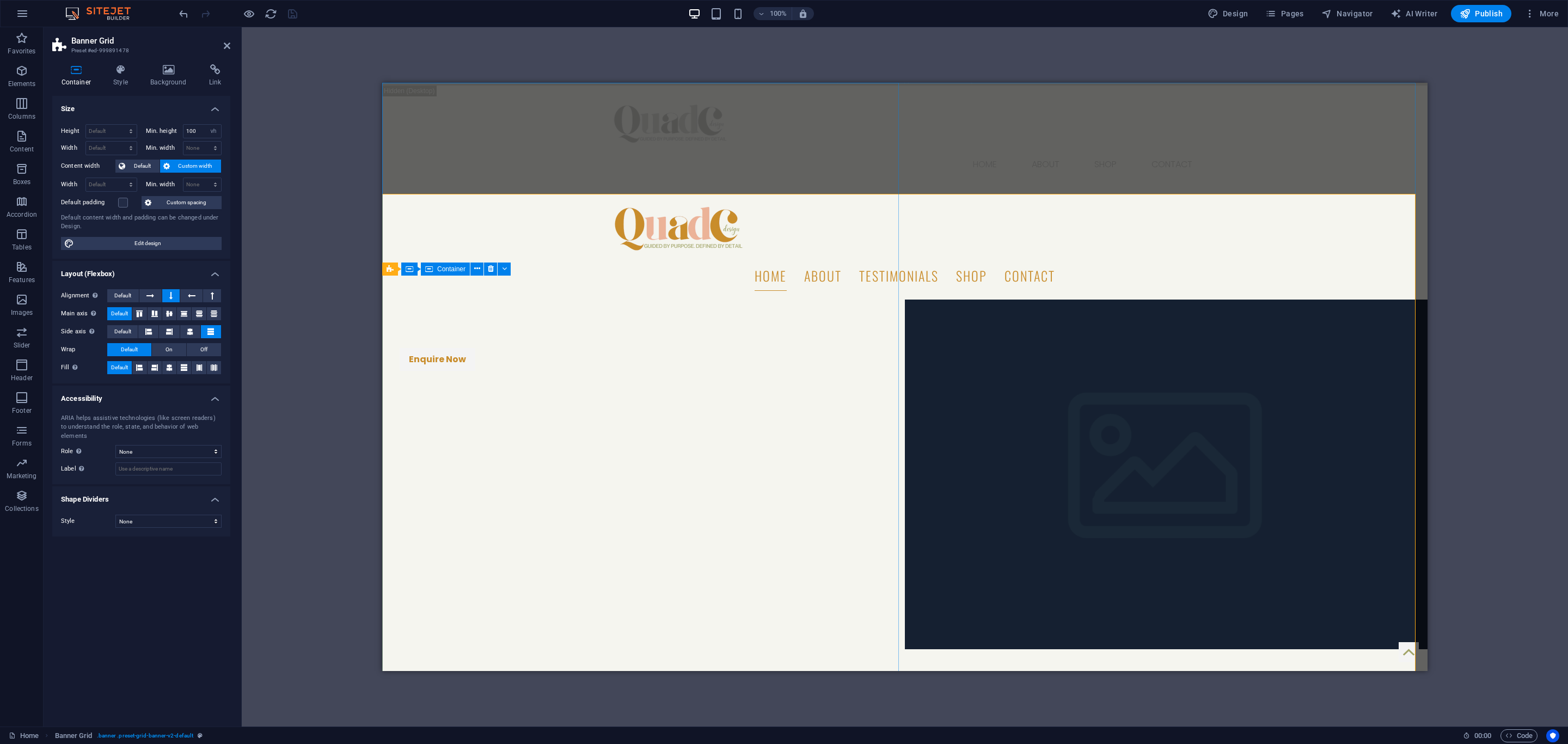
click at [796, 338] on div "QuadC Design Now Offers Professional Photography Enquire Now" at bounding box center [644, 649] width 523 height 699
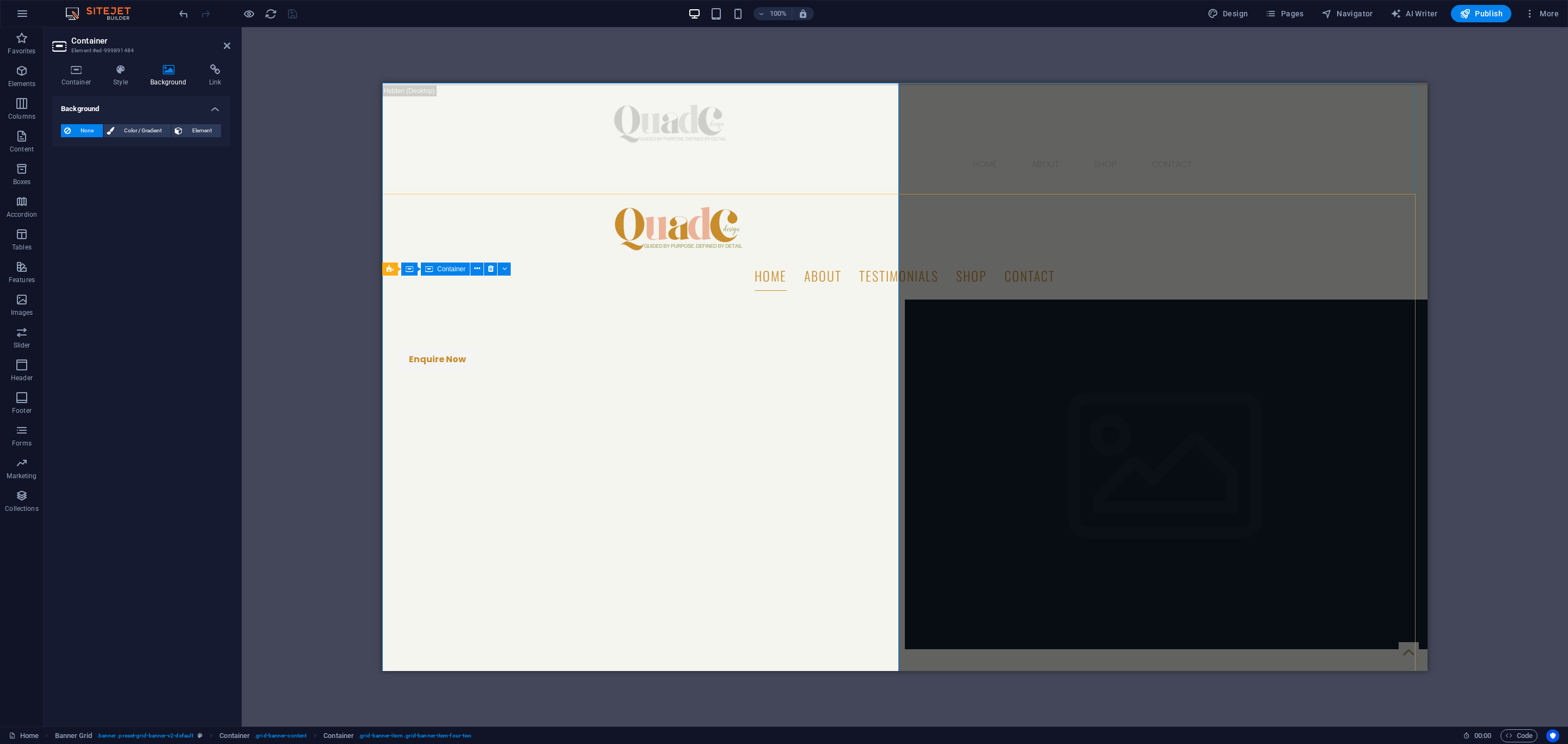
click at [443, 266] on span "Container" at bounding box center [451, 269] width 28 height 7
click at [454, 266] on span "Container" at bounding box center [451, 269] width 28 height 7
click at [480, 268] on button at bounding box center [477, 269] width 13 height 13
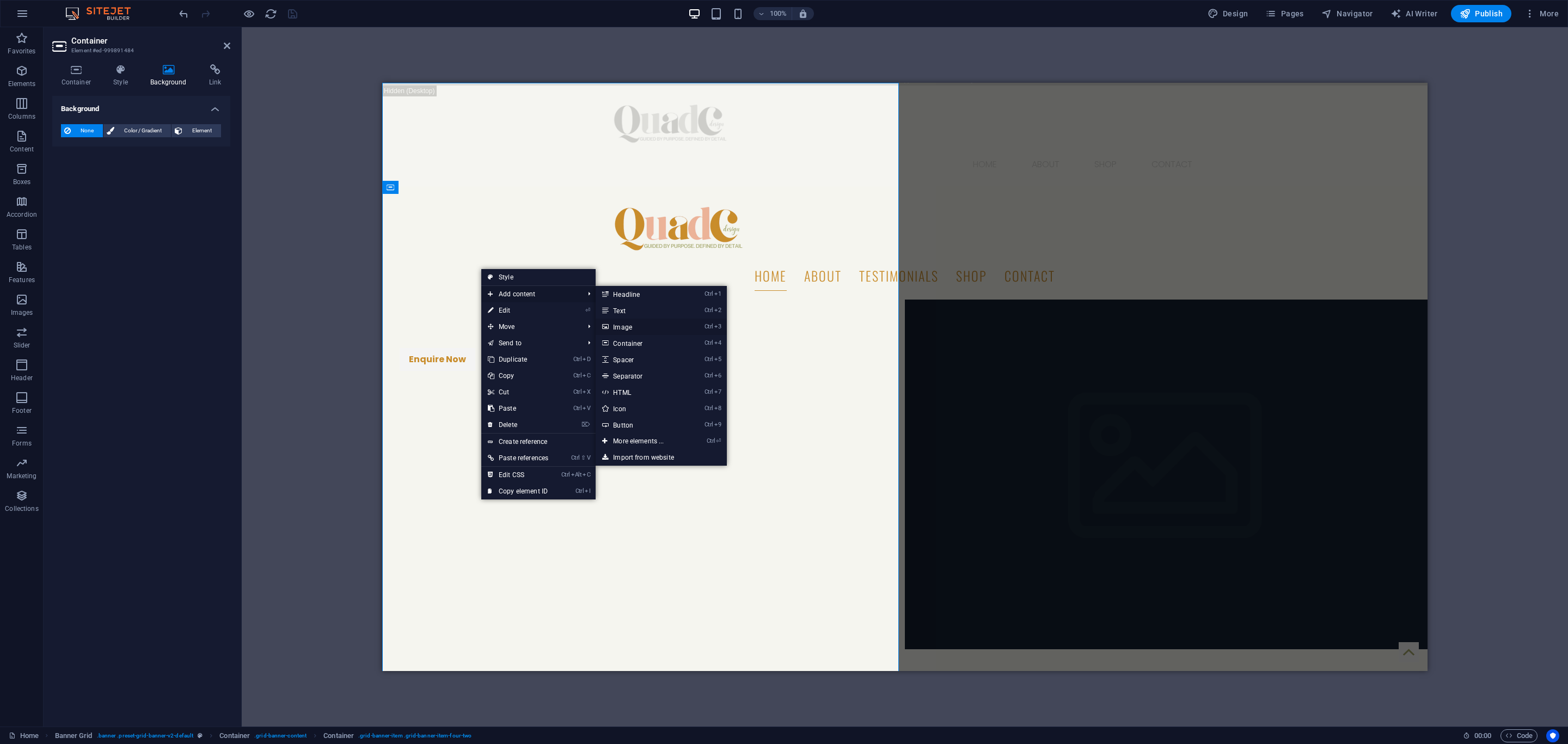
click at [644, 325] on link "Ctrl 3 Image" at bounding box center [640, 326] width 90 height 16
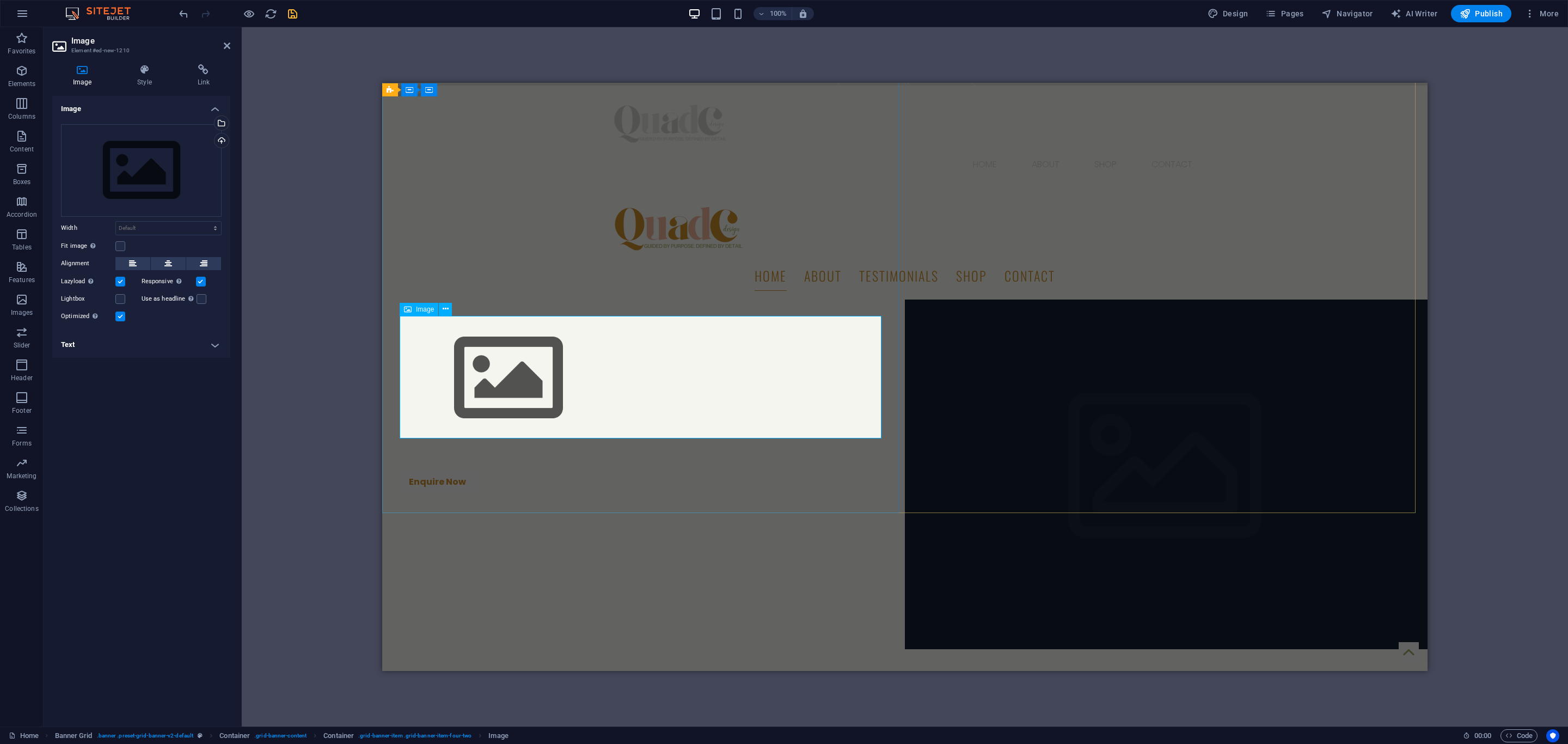
scroll to position [350, 0]
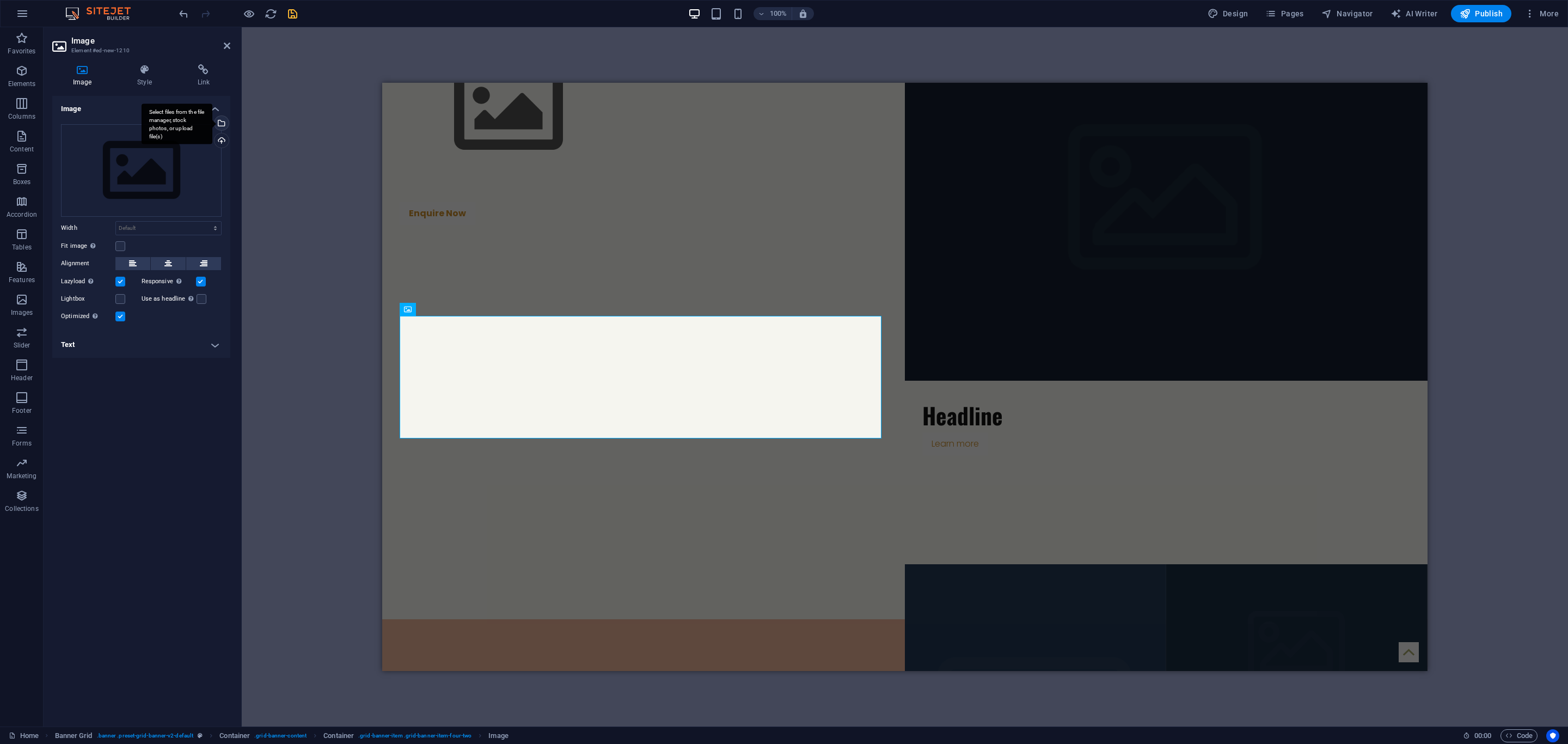
click at [221, 120] on div "Select files from the file manager, stock photos, or upload file(s)" at bounding box center [221, 124] width 16 height 16
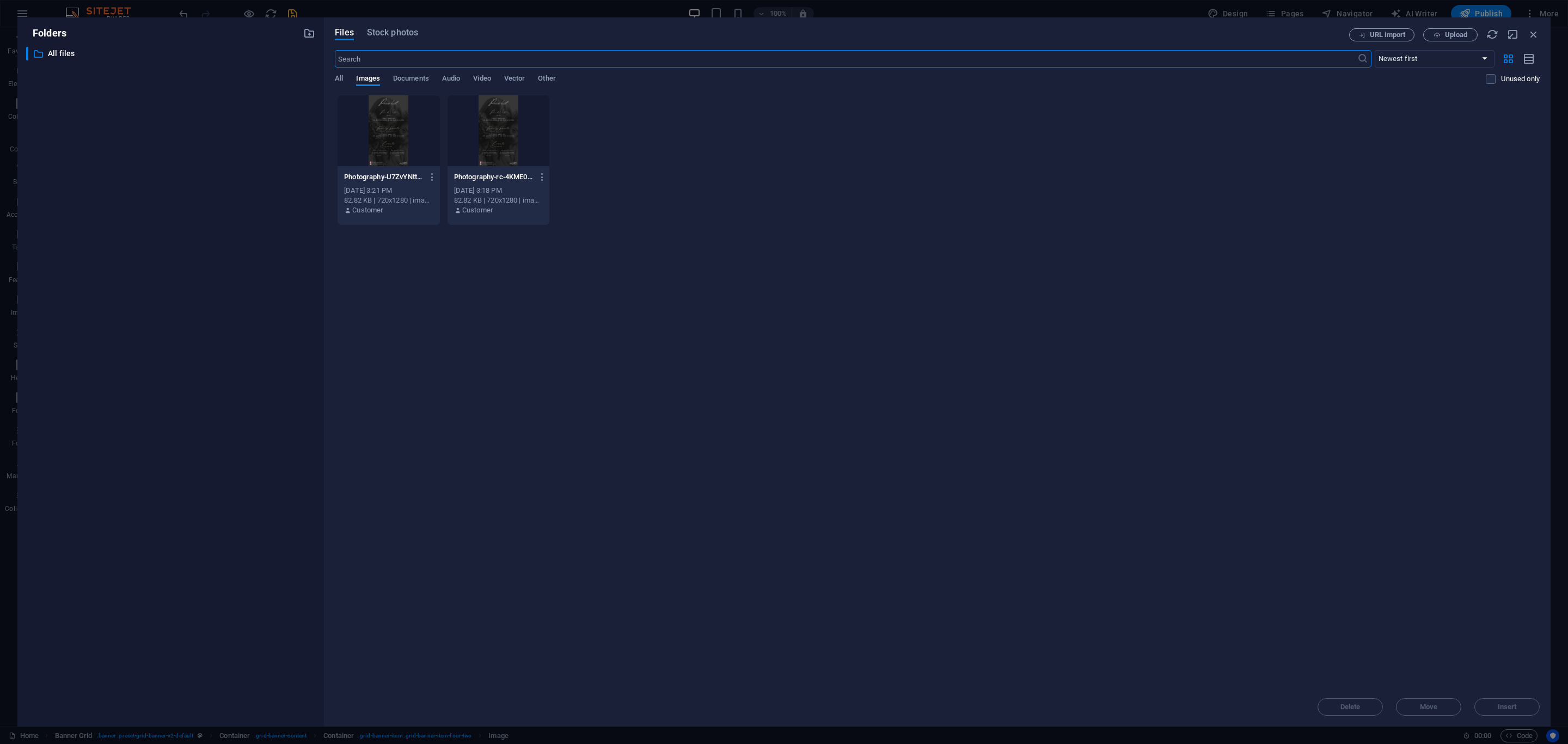
click at [389, 152] on div at bounding box center [389, 130] width 103 height 71
click at [389, 152] on div "1" at bounding box center [389, 130] width 103 height 71
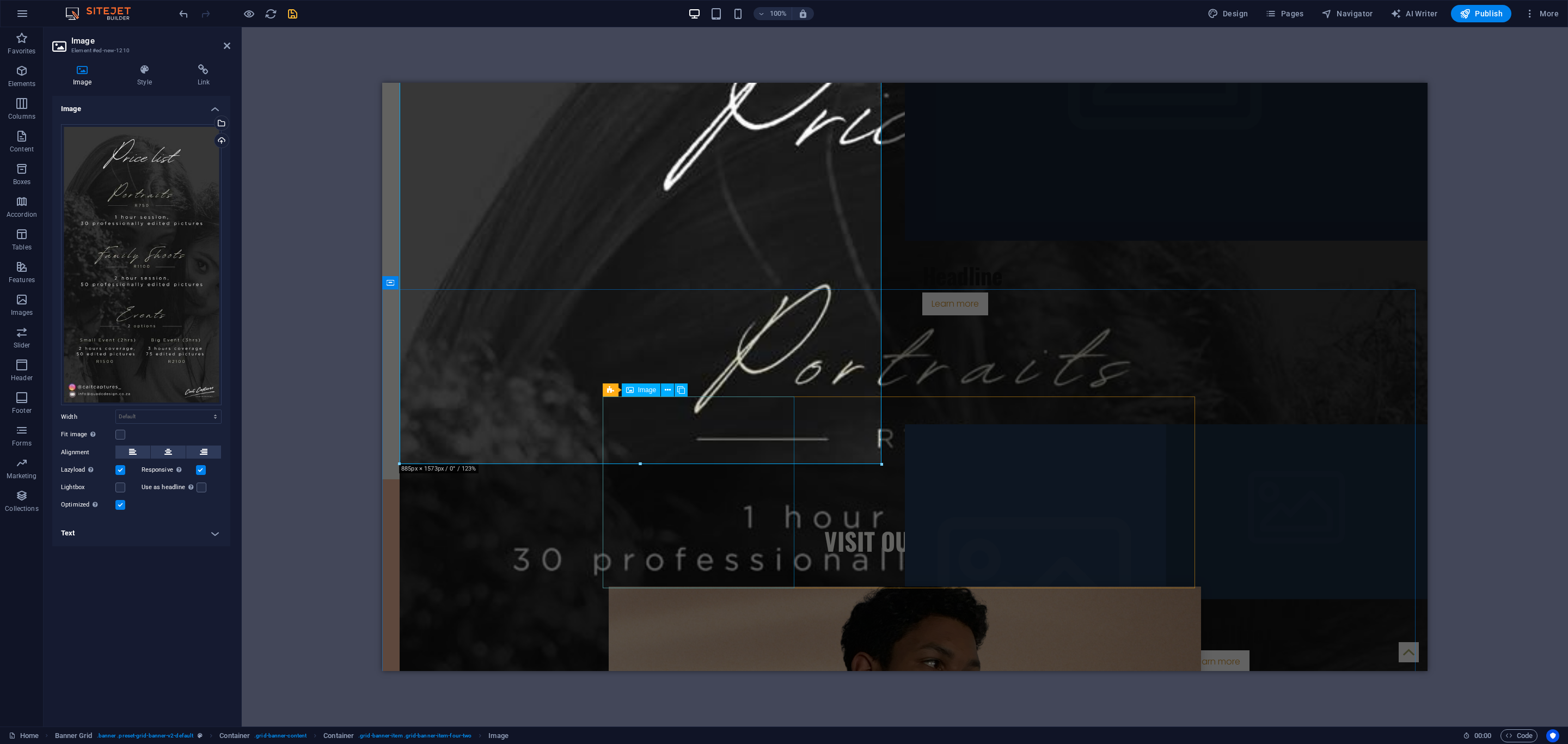
scroll to position [653, 0]
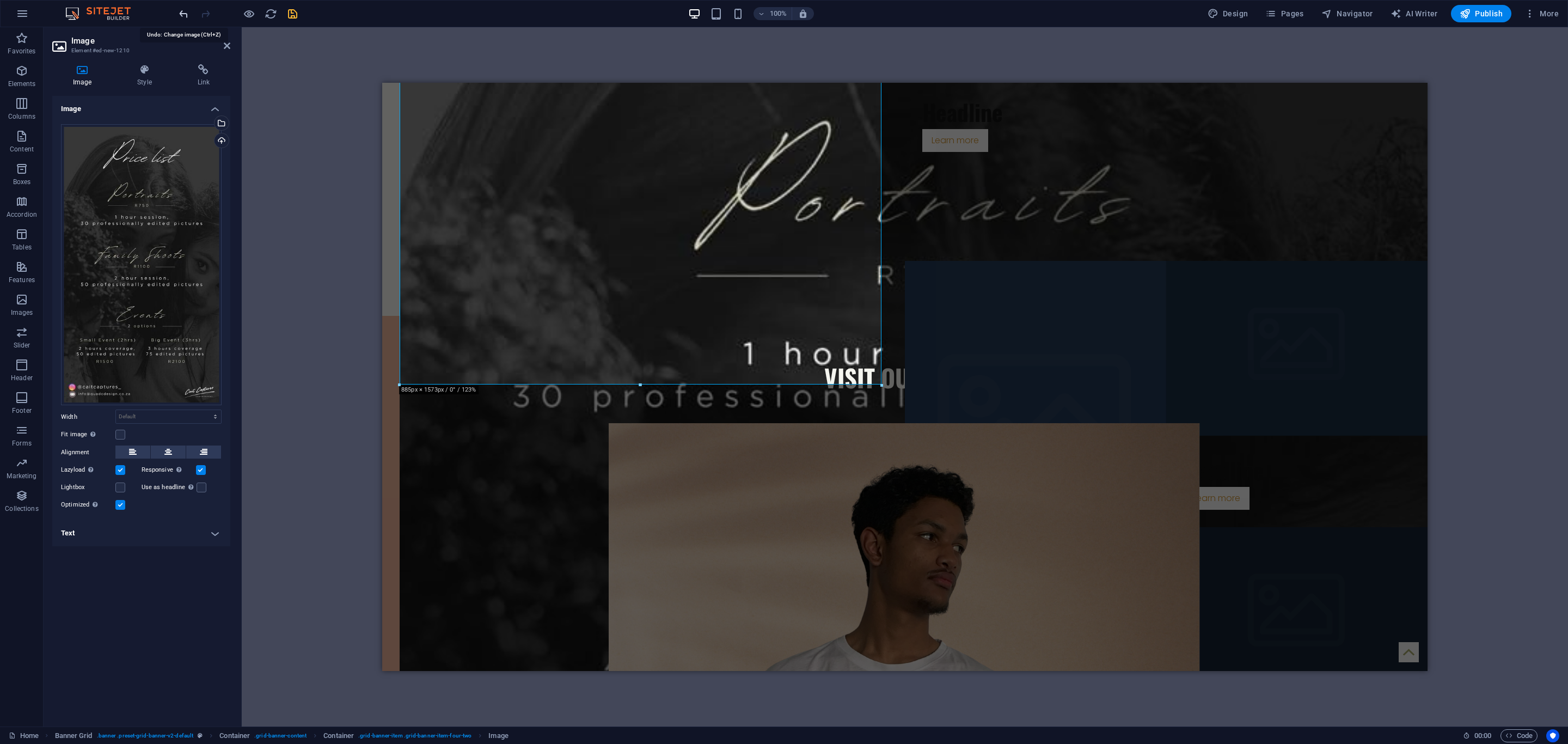
click at [183, 15] on icon "undo" at bounding box center [183, 13] width 12 height 12
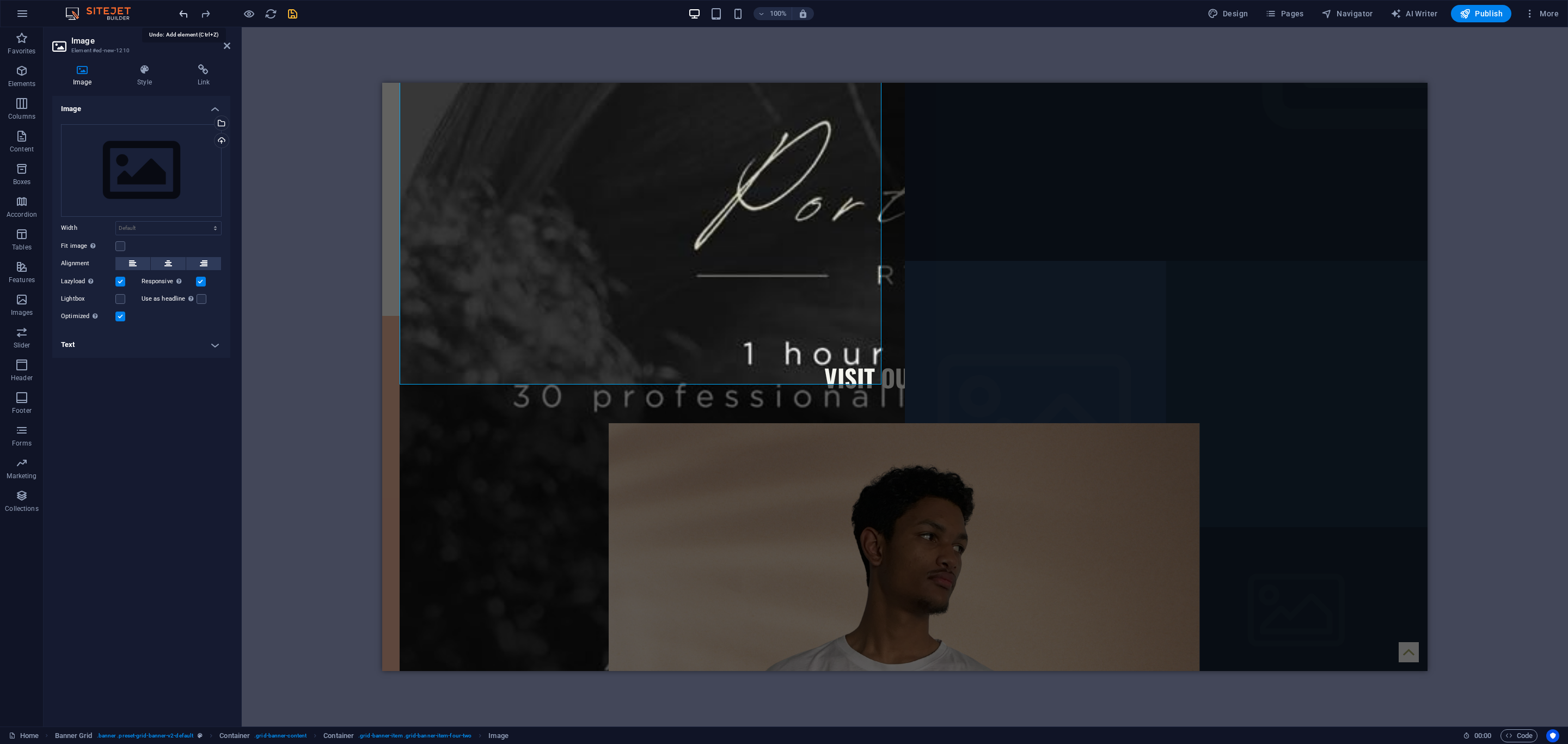
click at [183, 15] on icon "undo" at bounding box center [183, 13] width 12 height 12
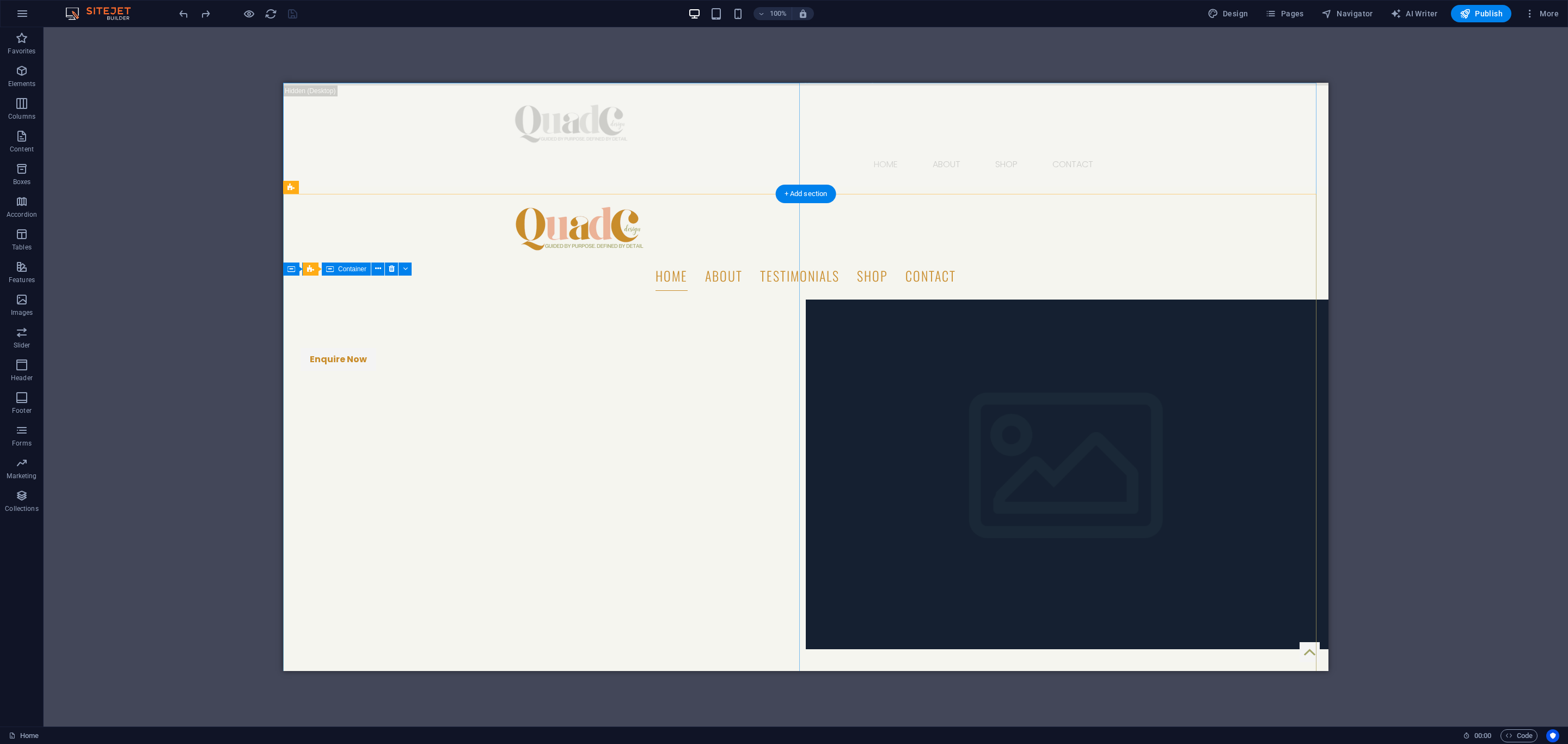
scroll to position [0, 0]
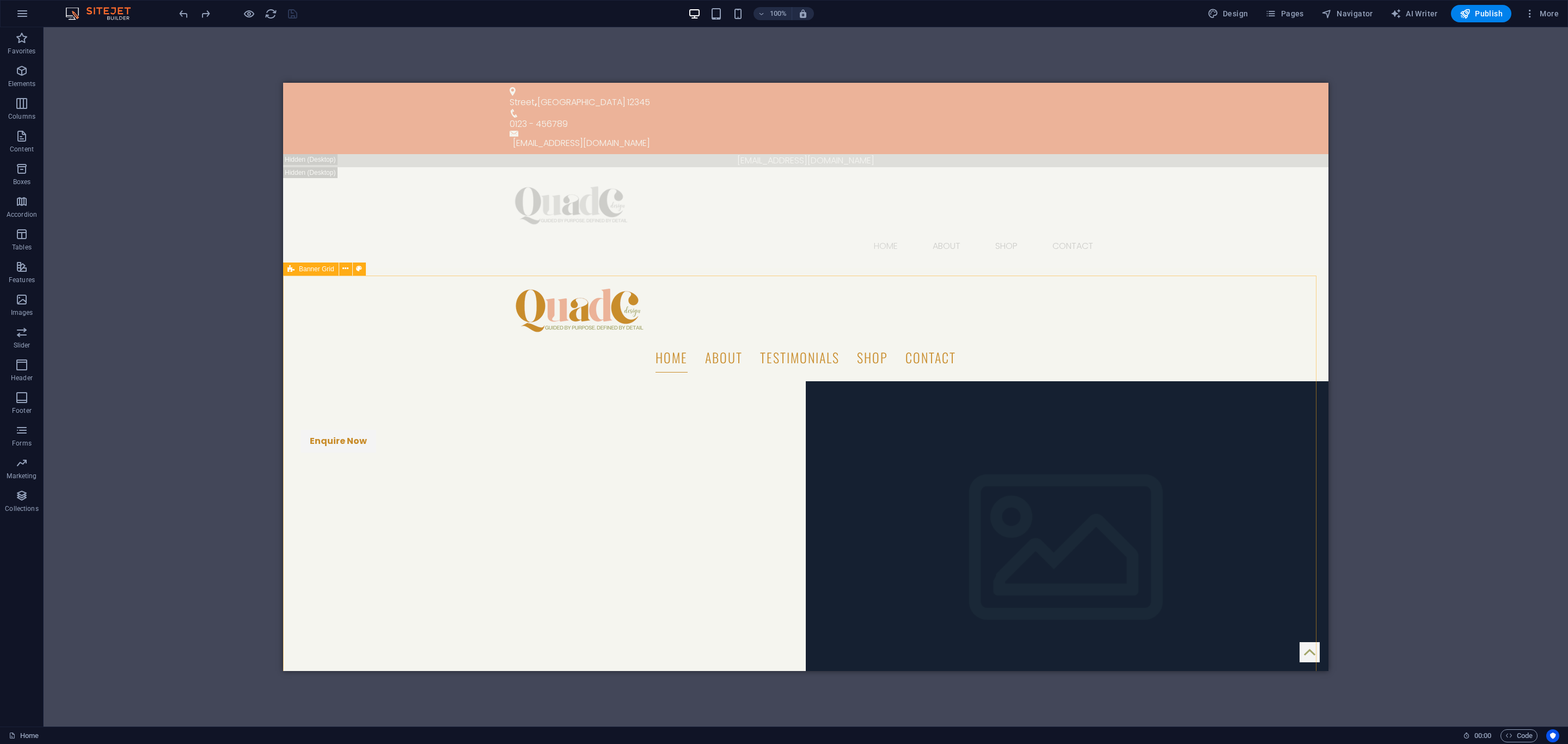
click at [291, 266] on icon at bounding box center [291, 269] width 7 height 13
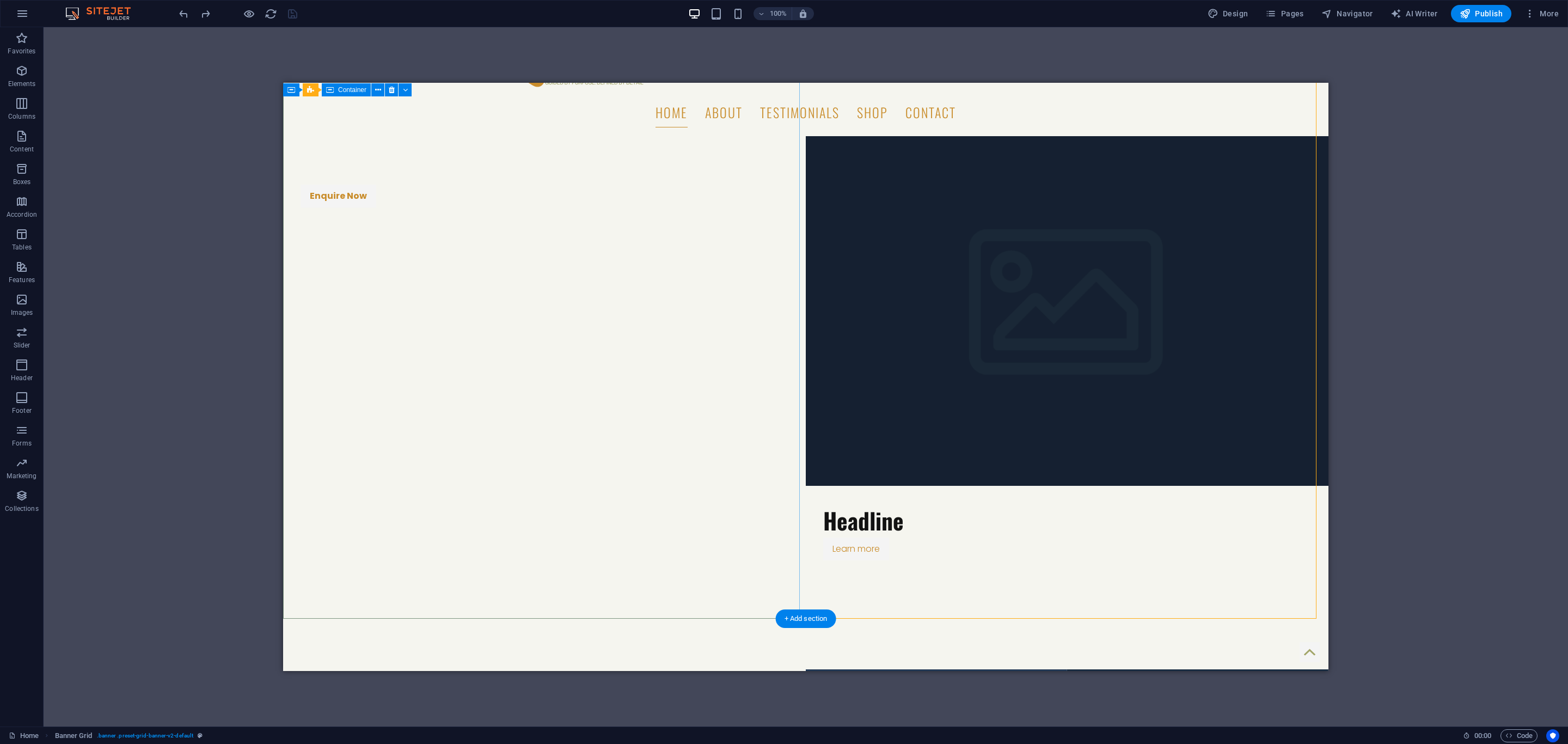
scroll to position [82, 0]
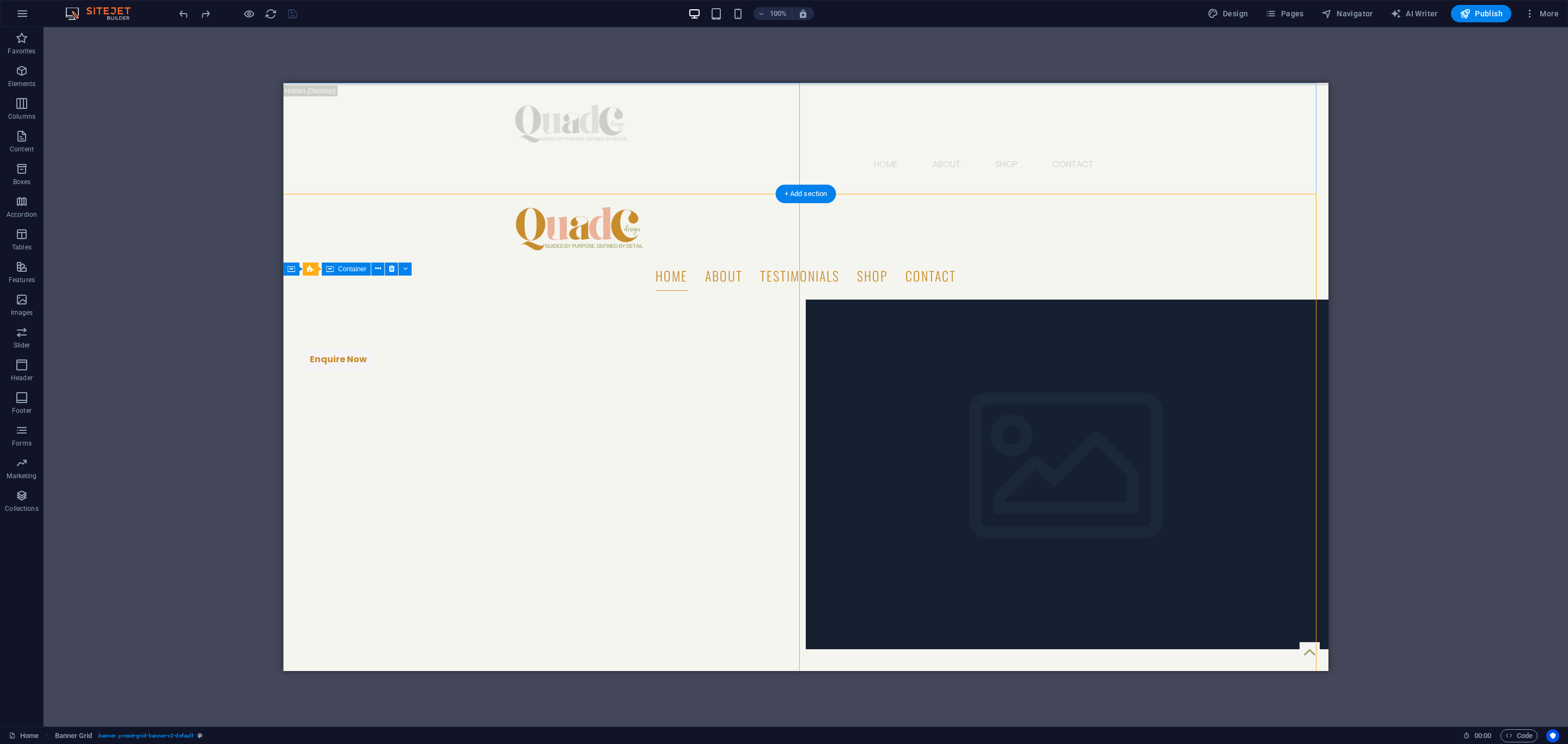
click at [290, 299] on div "QuadC Design Now Offers Professional Photography Enquire Now" at bounding box center [545, 649] width 523 height 699
click at [307, 299] on div "QuadC Design Now Offers Professional Photography Enquire Now" at bounding box center [545, 649] width 523 height 699
click at [753, 299] on div "QuadC Design Now Offers Professional Photography Enquire Now" at bounding box center [545, 649] width 523 height 699
click at [944, 299] on figure at bounding box center [1067, 474] width 523 height 349
click at [726, 299] on div "QuadC Design Now Offers Professional Photography Enquire Now" at bounding box center [545, 649] width 523 height 699
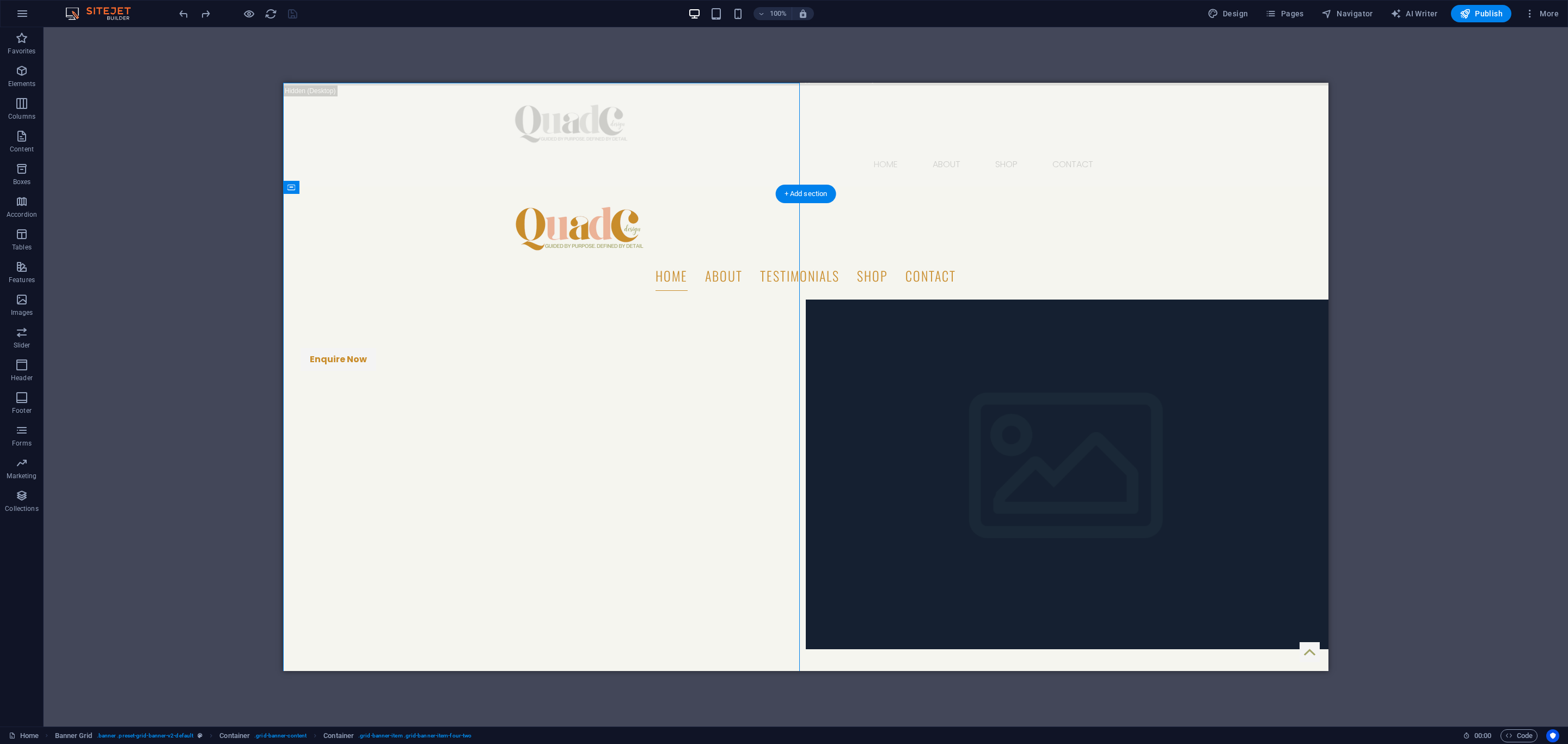
click at [918, 299] on figure at bounding box center [1067, 474] width 523 height 349
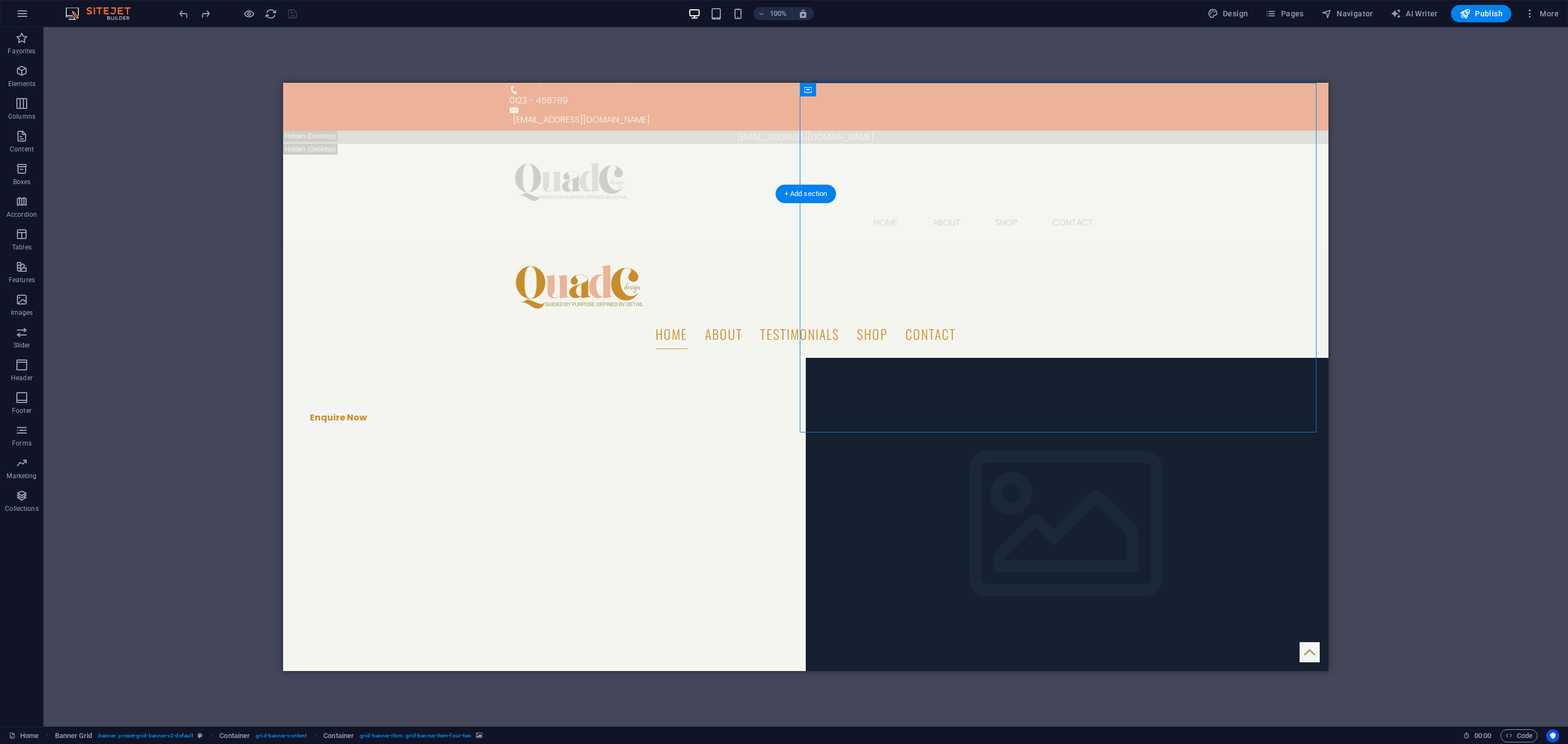
scroll to position [0, 0]
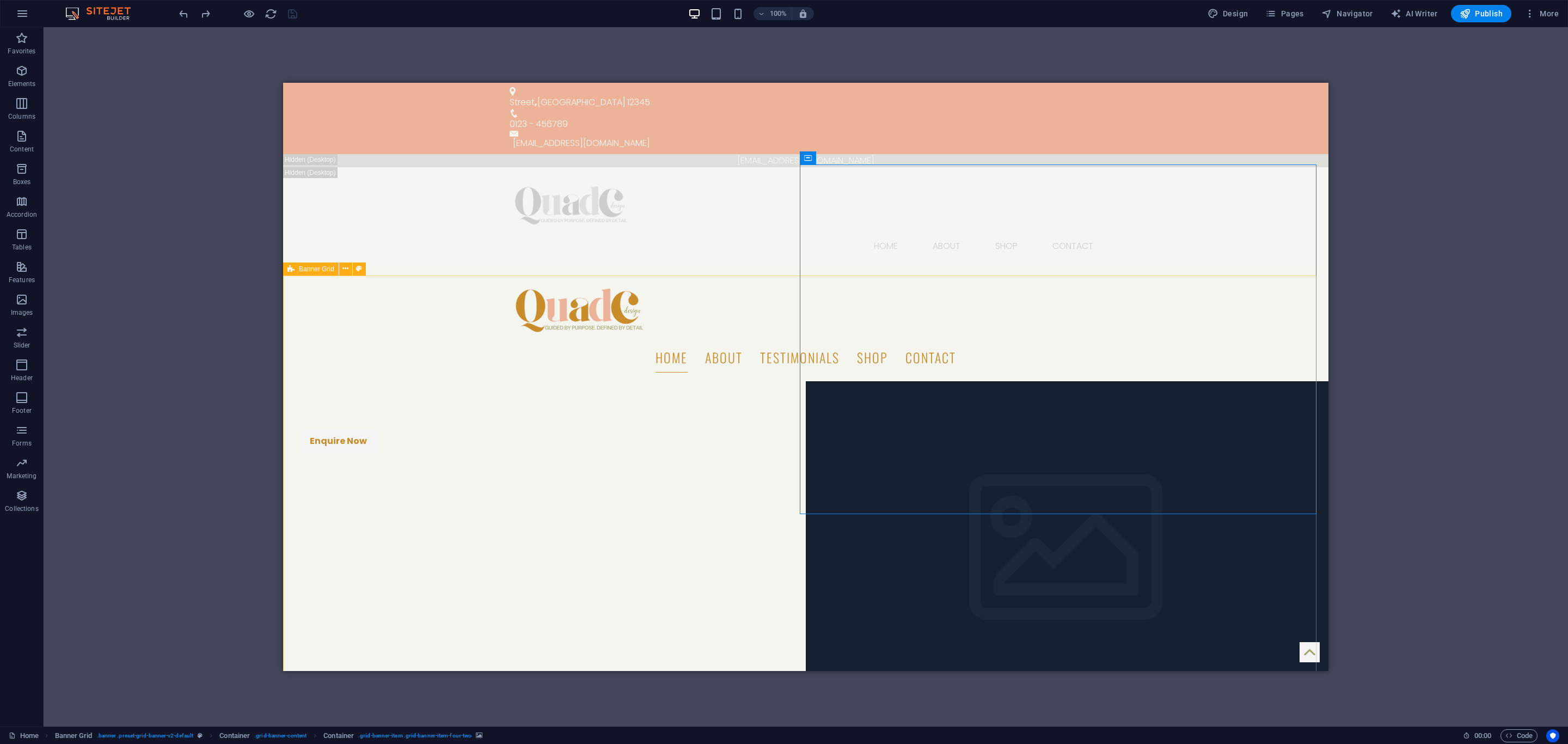
click at [293, 265] on icon at bounding box center [291, 269] width 7 height 13
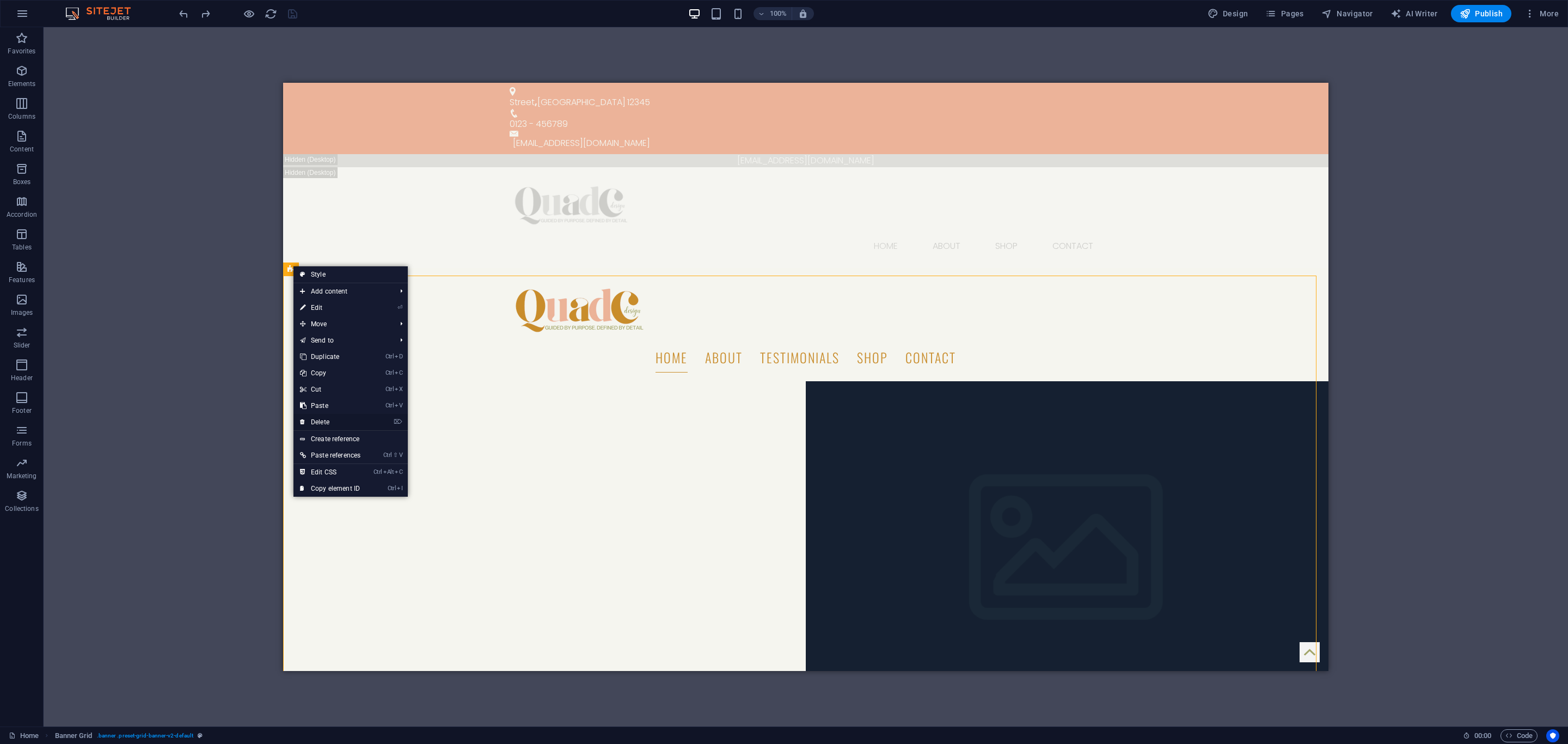
click at [327, 418] on link "⌦ Delete" at bounding box center [330, 422] width 74 height 16
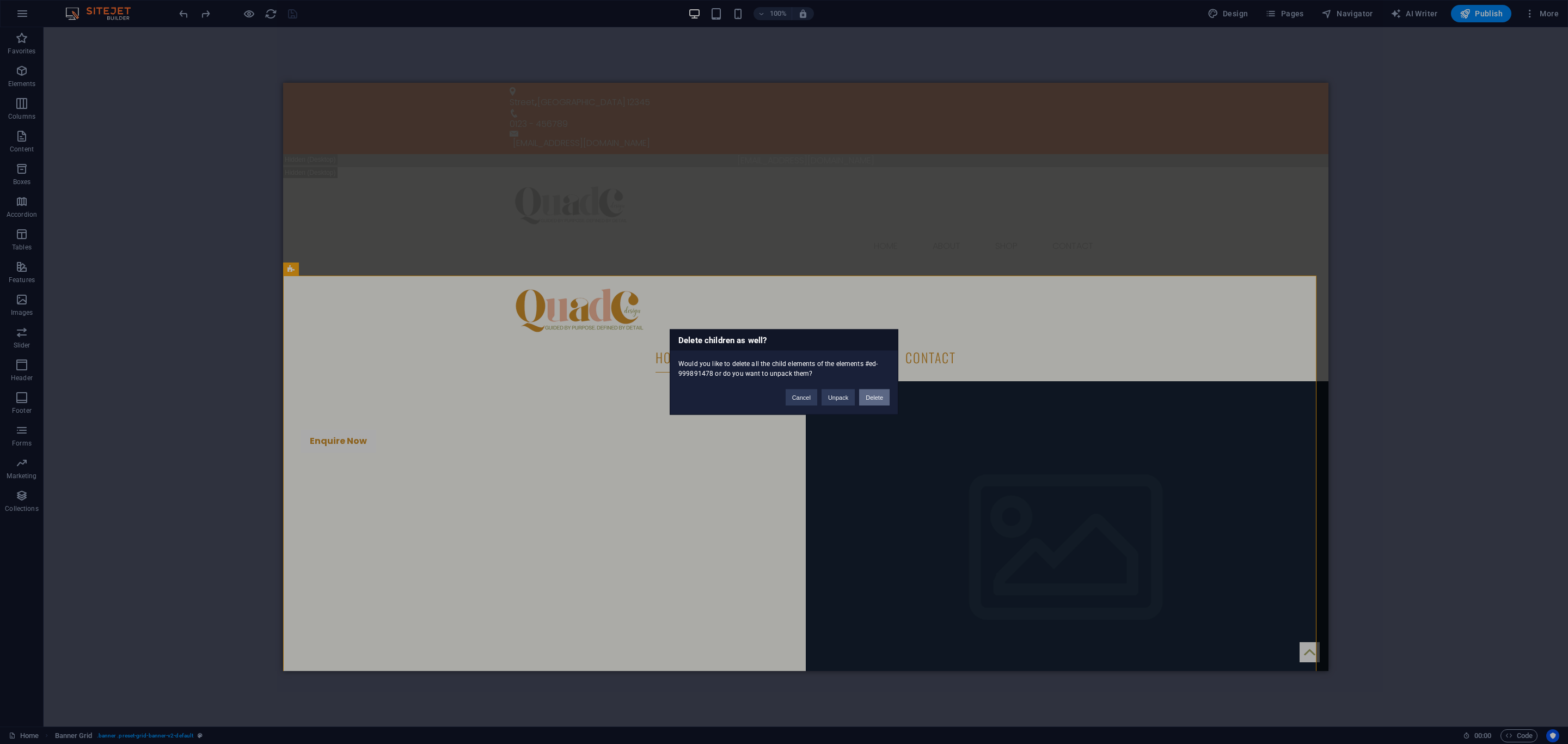
drag, startPoint x: 874, startPoint y: 392, endPoint x: 562, endPoint y: 299, distance: 325.6
click at [874, 392] on button "Delete" at bounding box center [874, 397] width 31 height 16
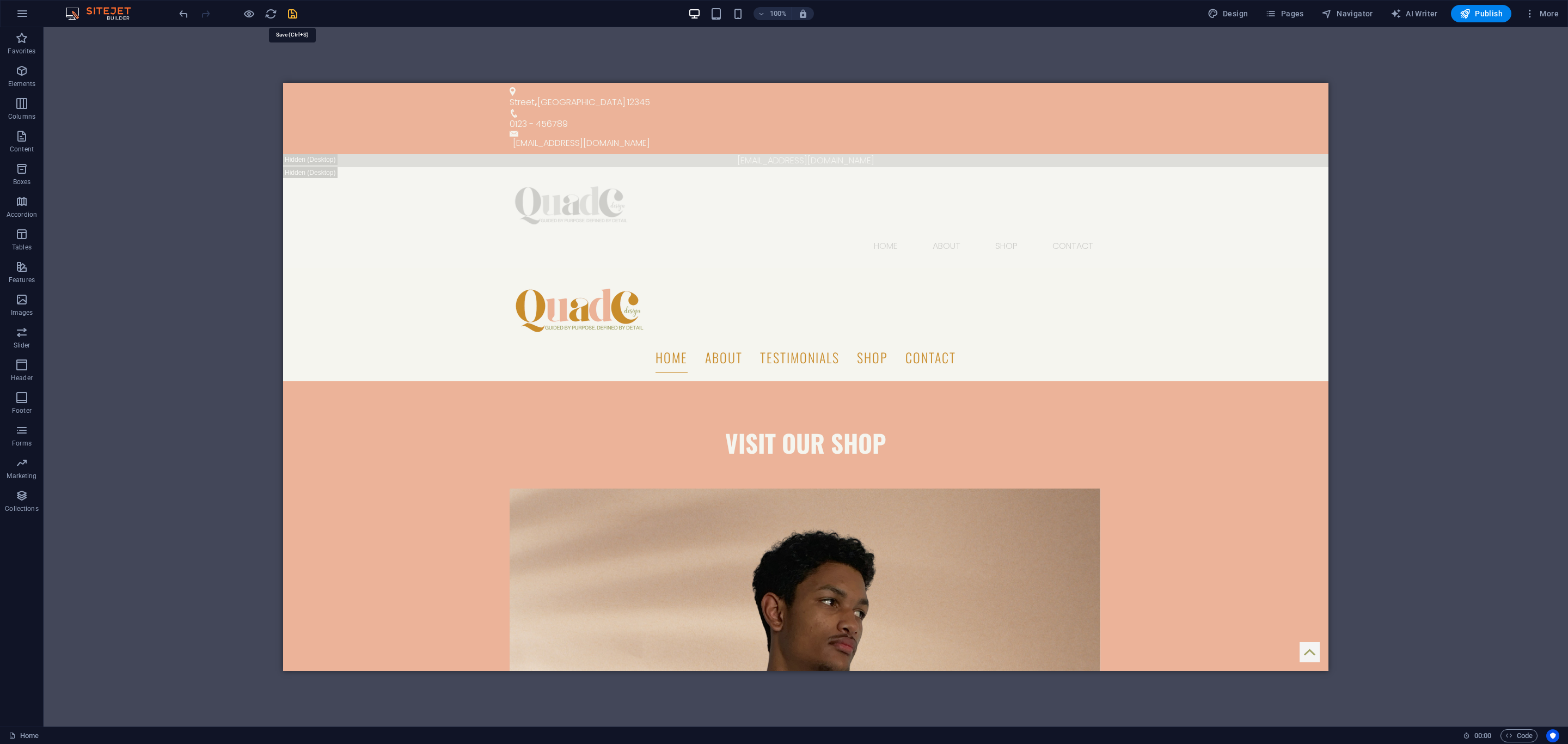
click at [293, 12] on icon "save" at bounding box center [292, 13] width 12 height 12
click at [23, 74] on icon "button" at bounding box center [22, 71] width 13 height 13
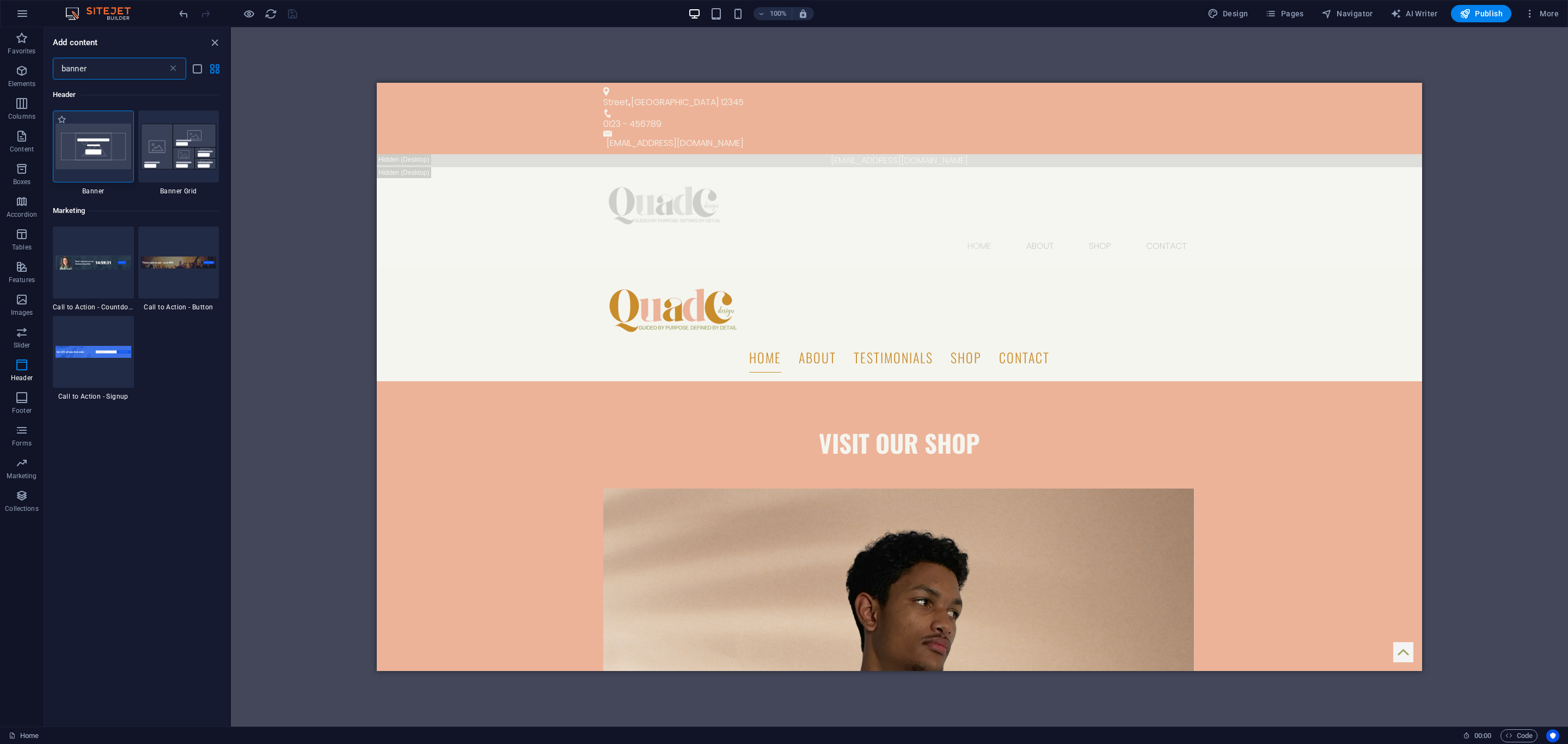
type input "banner"
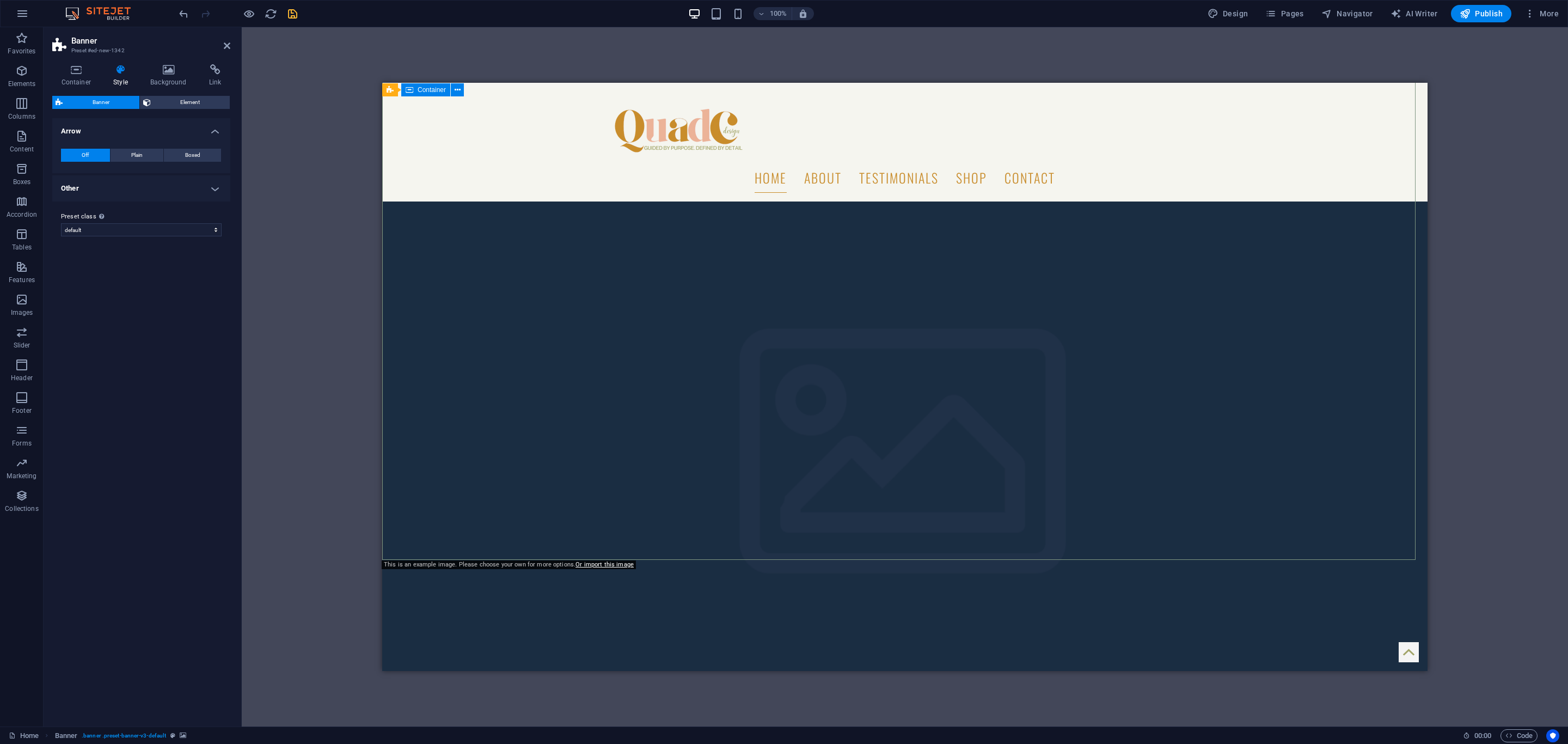
scroll to position [82, 0]
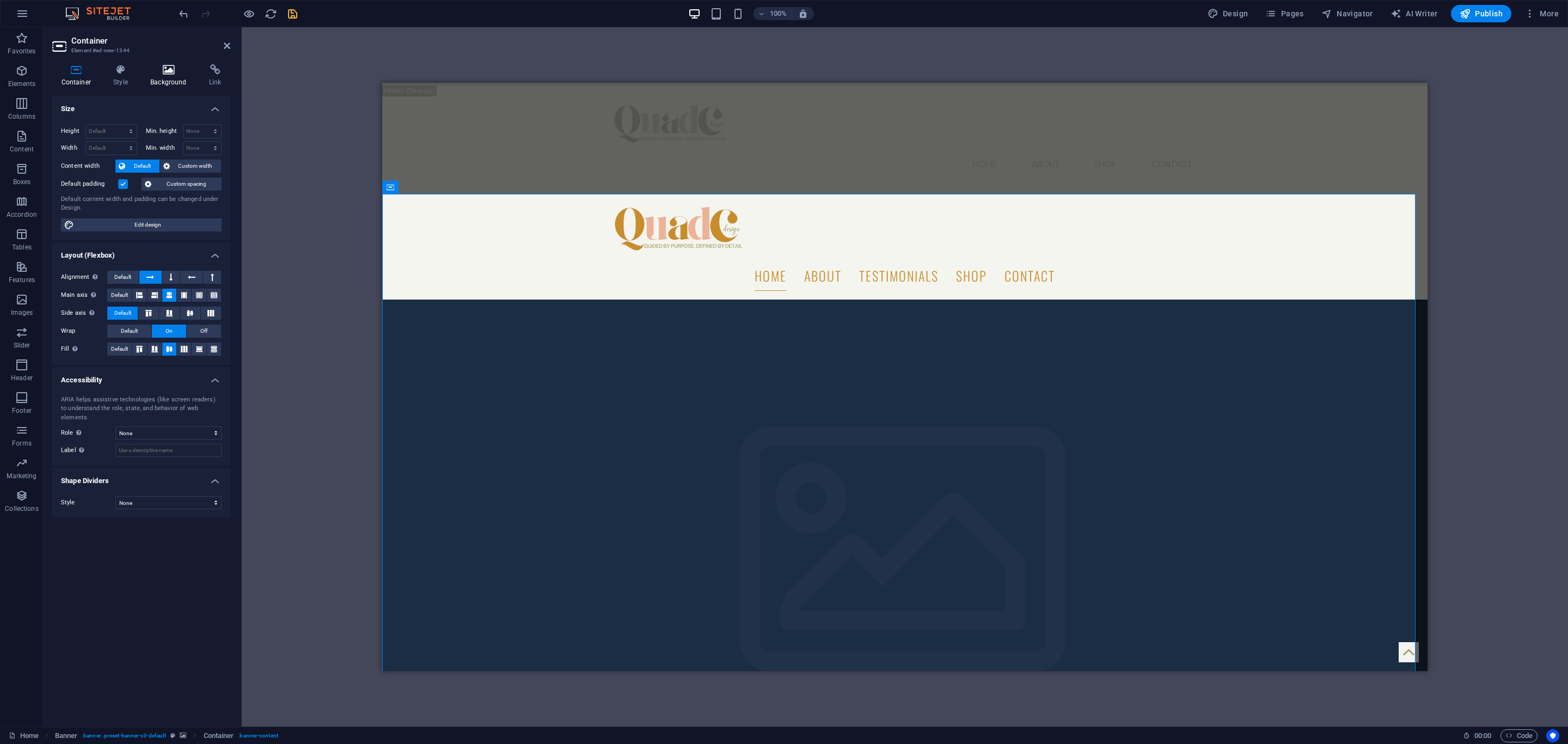
click at [173, 72] on icon at bounding box center [168, 69] width 55 height 11
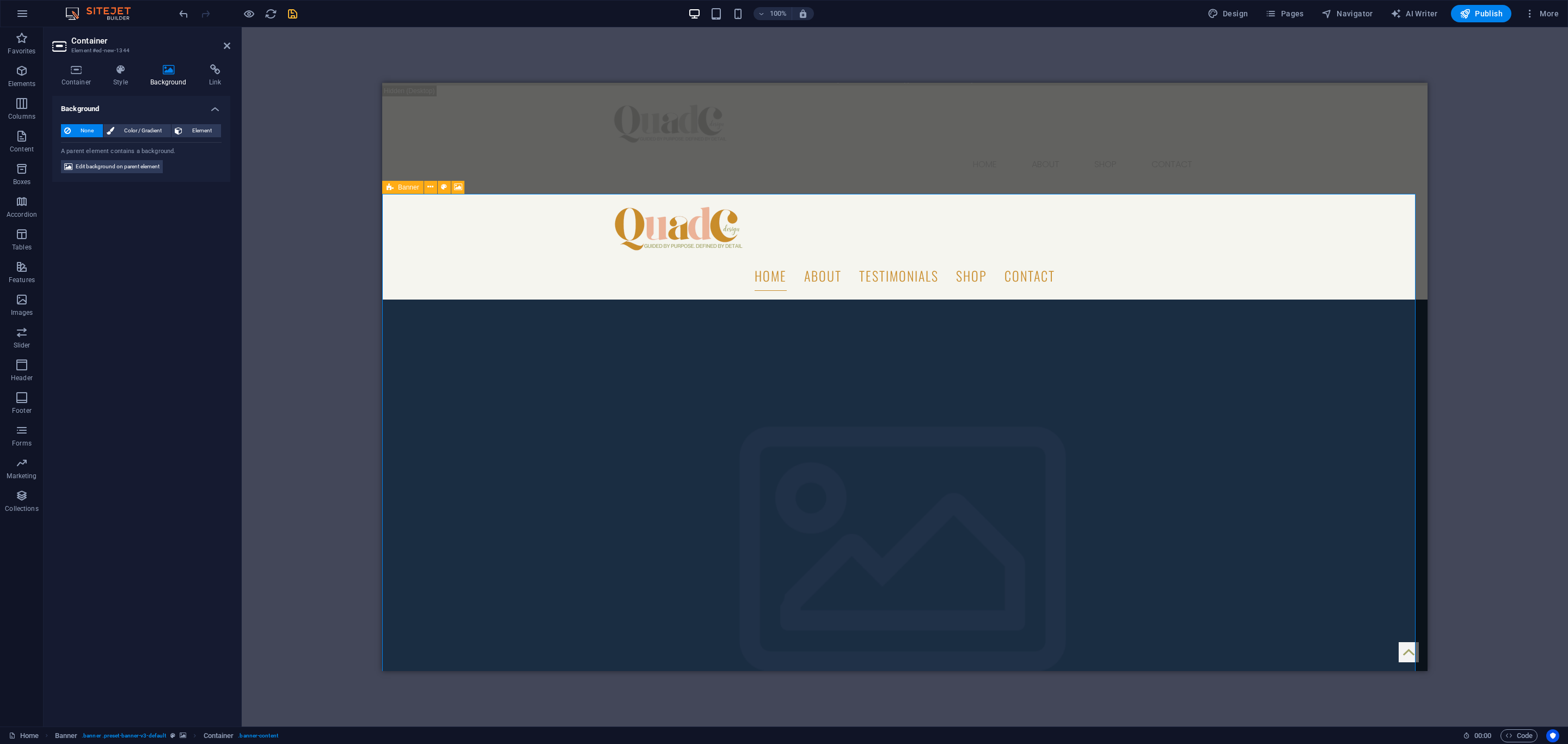
click at [409, 185] on span "Banner" at bounding box center [408, 187] width 21 height 7
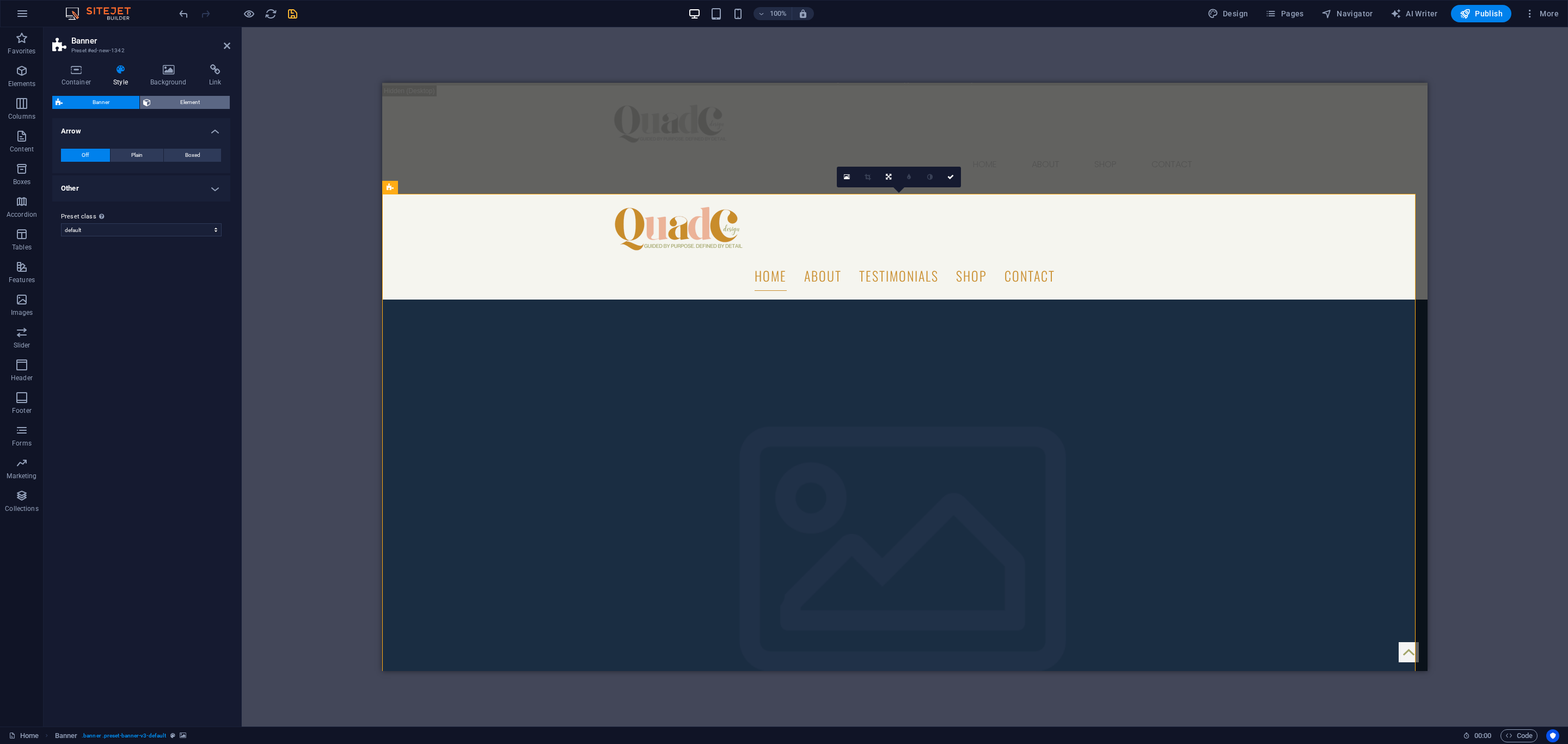
click at [164, 97] on span "Element" at bounding box center [191, 103] width 73 height 13
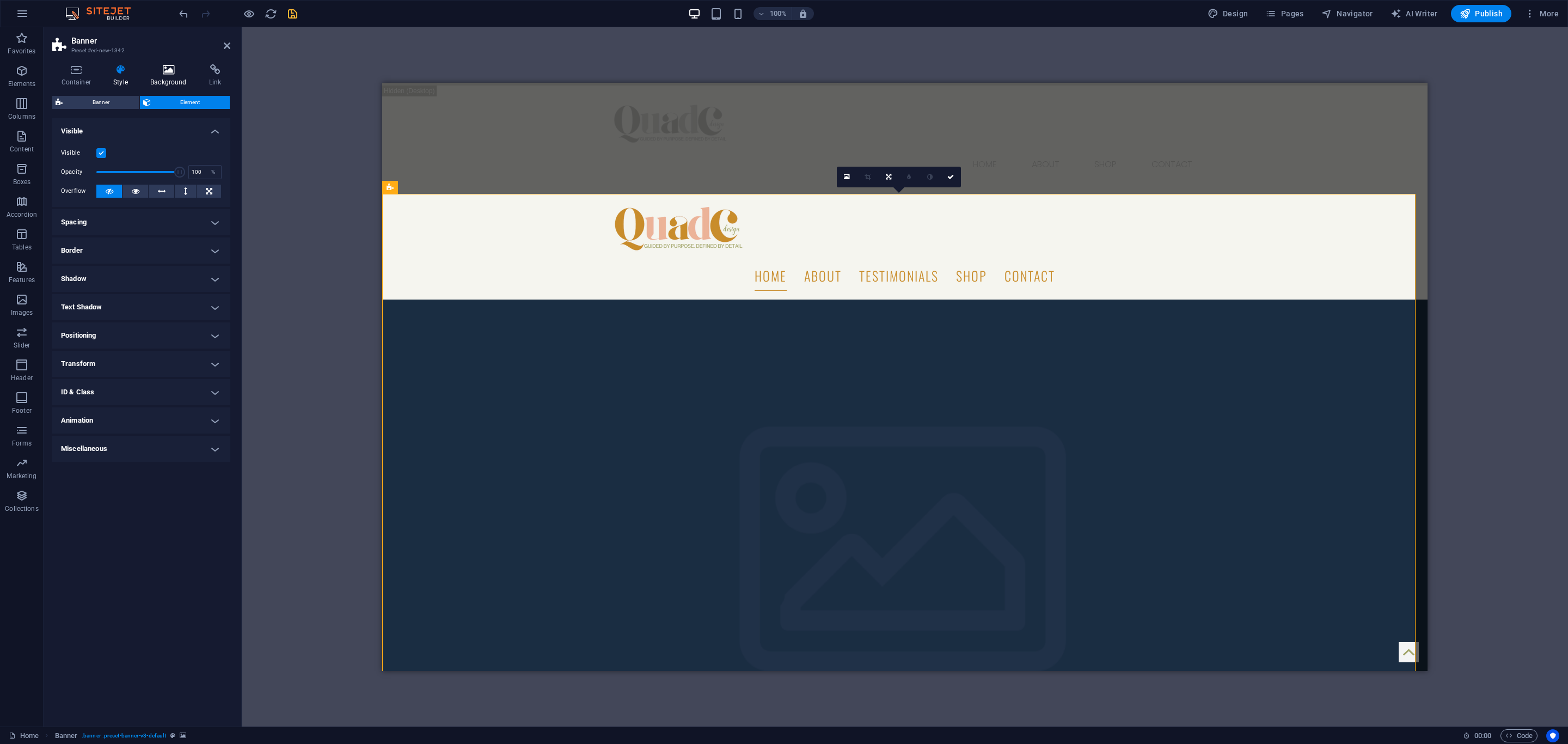
click at [164, 67] on icon at bounding box center [168, 69] width 55 height 11
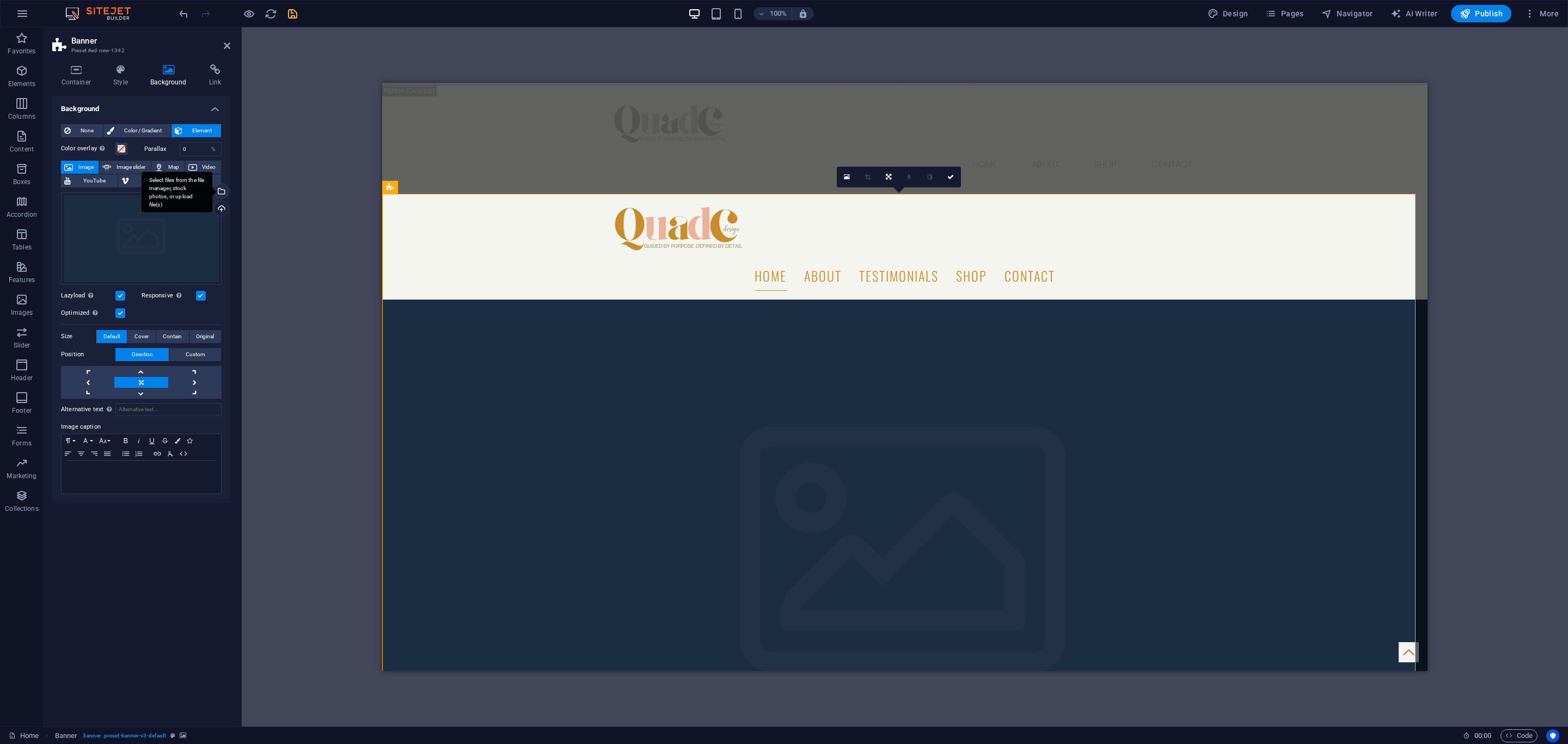
click at [223, 193] on div "Select files from the file manager, stock photos, or upload file(s)" at bounding box center [221, 192] width 16 height 16
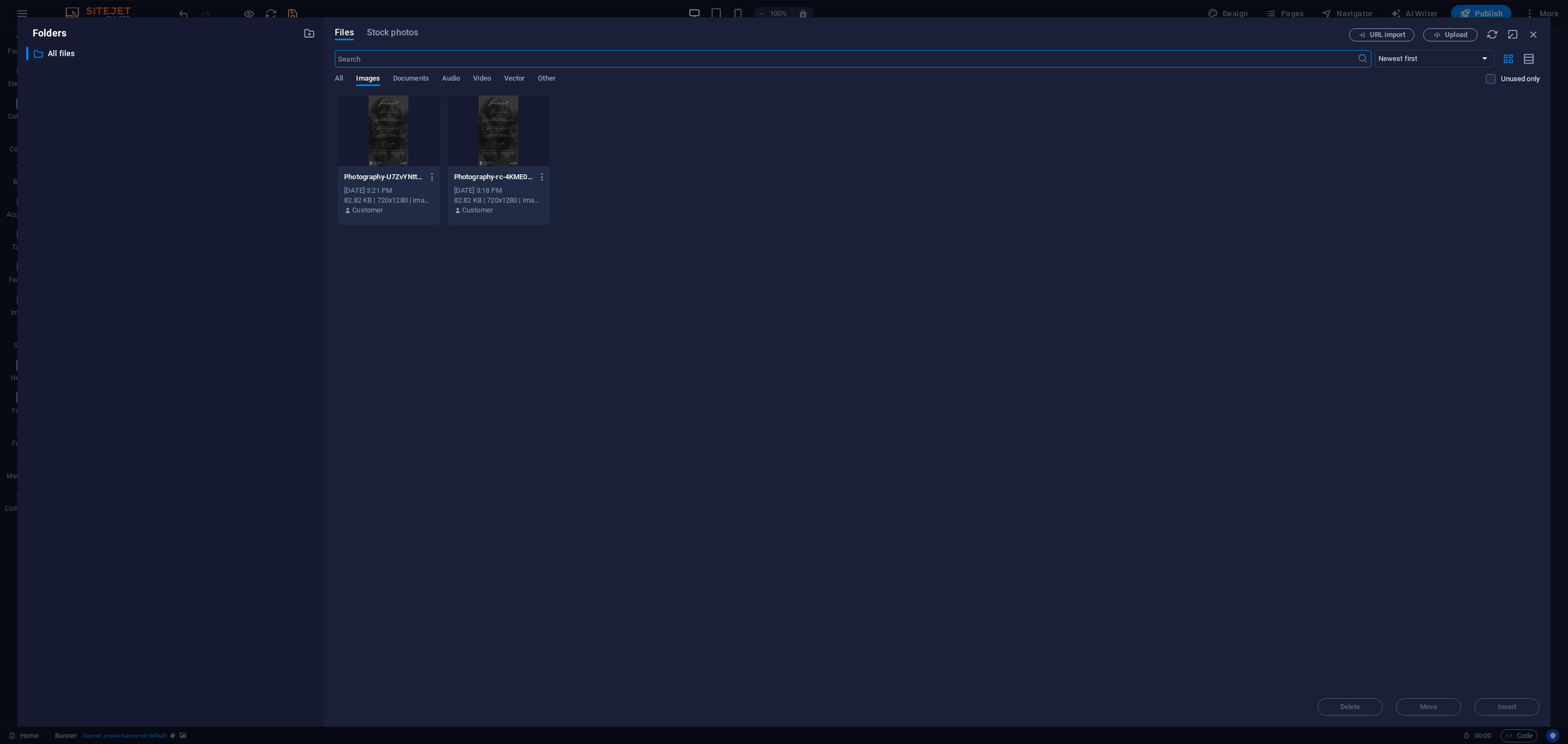
click at [382, 122] on div at bounding box center [389, 130] width 103 height 71
click at [382, 123] on div "1" at bounding box center [389, 130] width 103 height 71
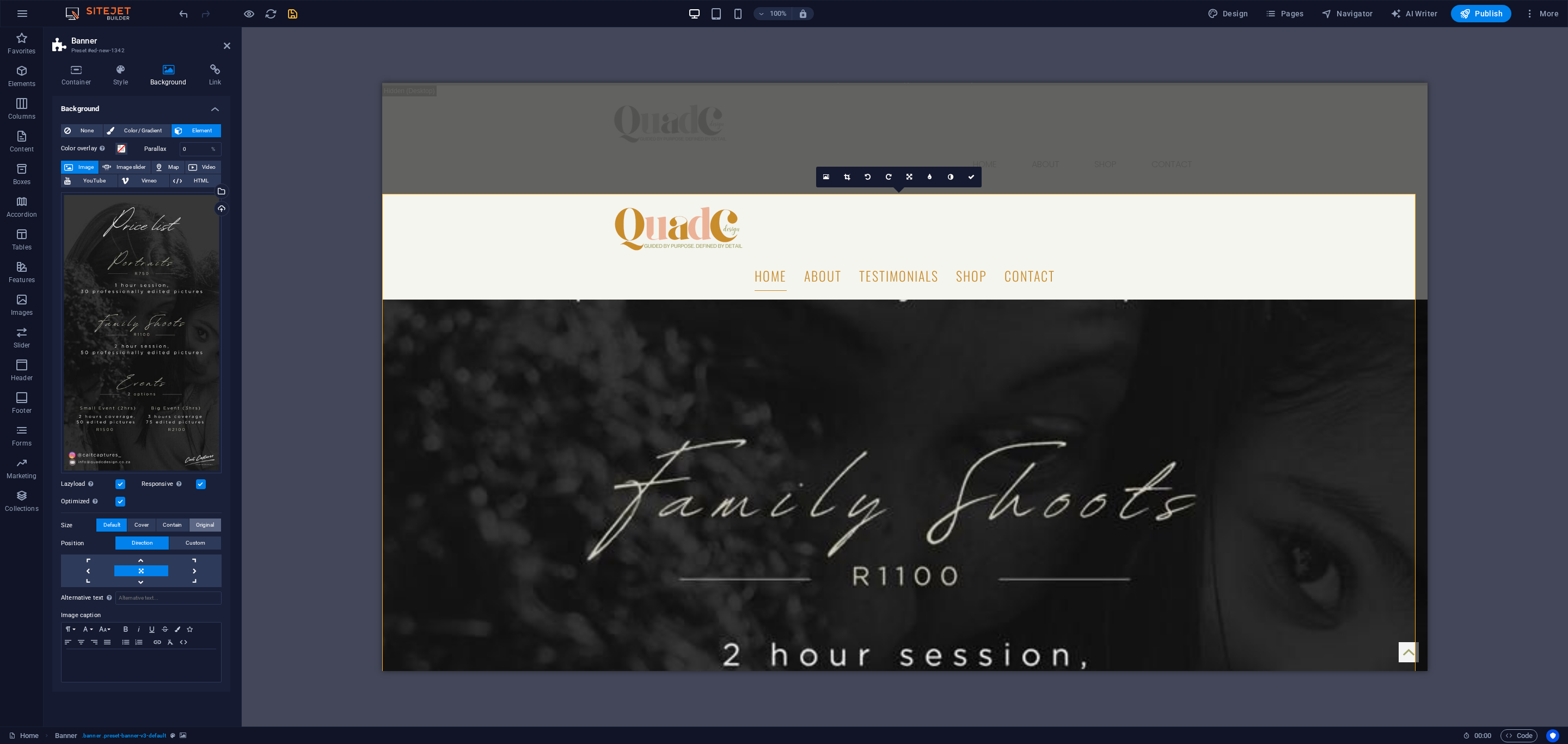
click at [193, 521] on button "Original" at bounding box center [205, 525] width 31 height 13
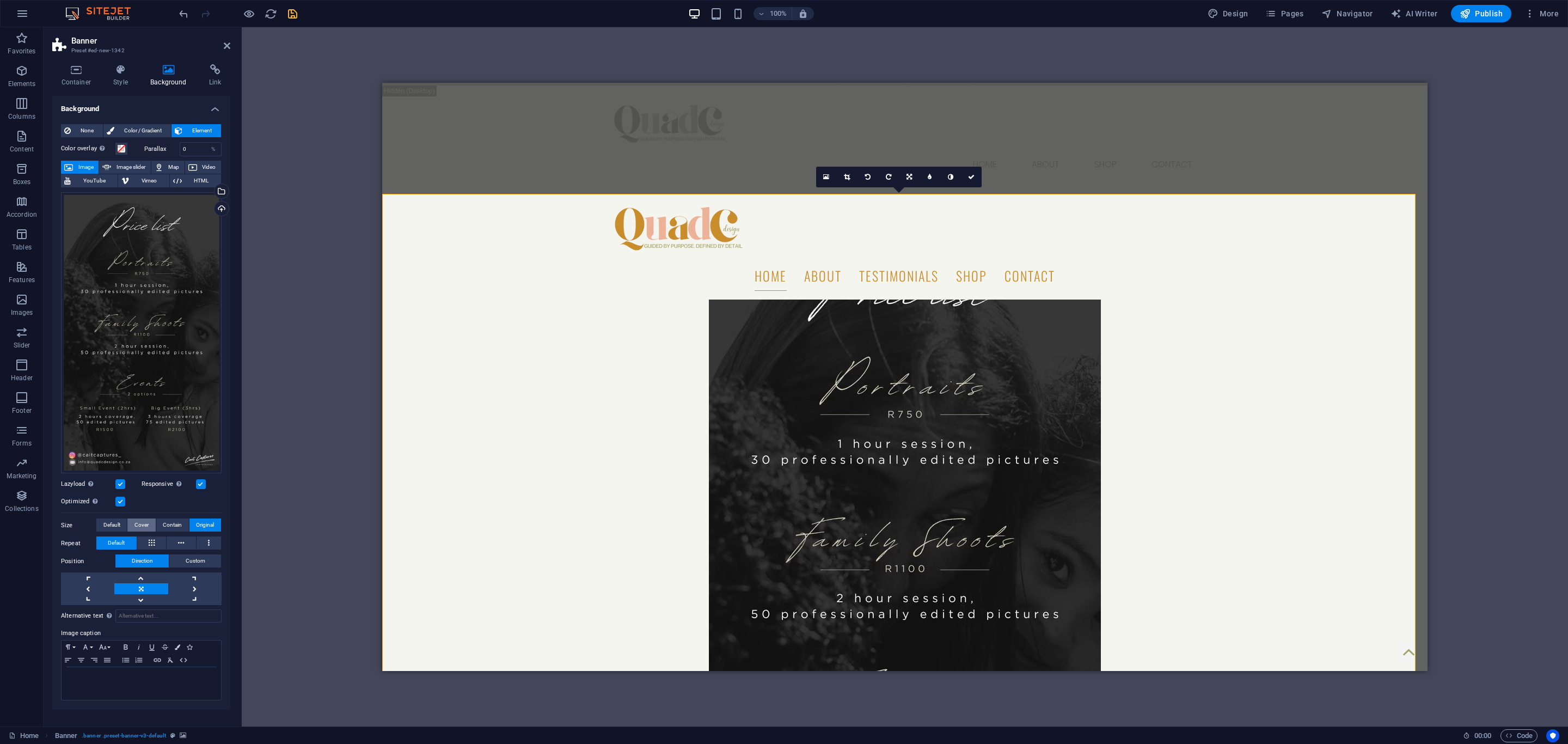
click at [143, 526] on span "Cover" at bounding box center [141, 525] width 14 height 13
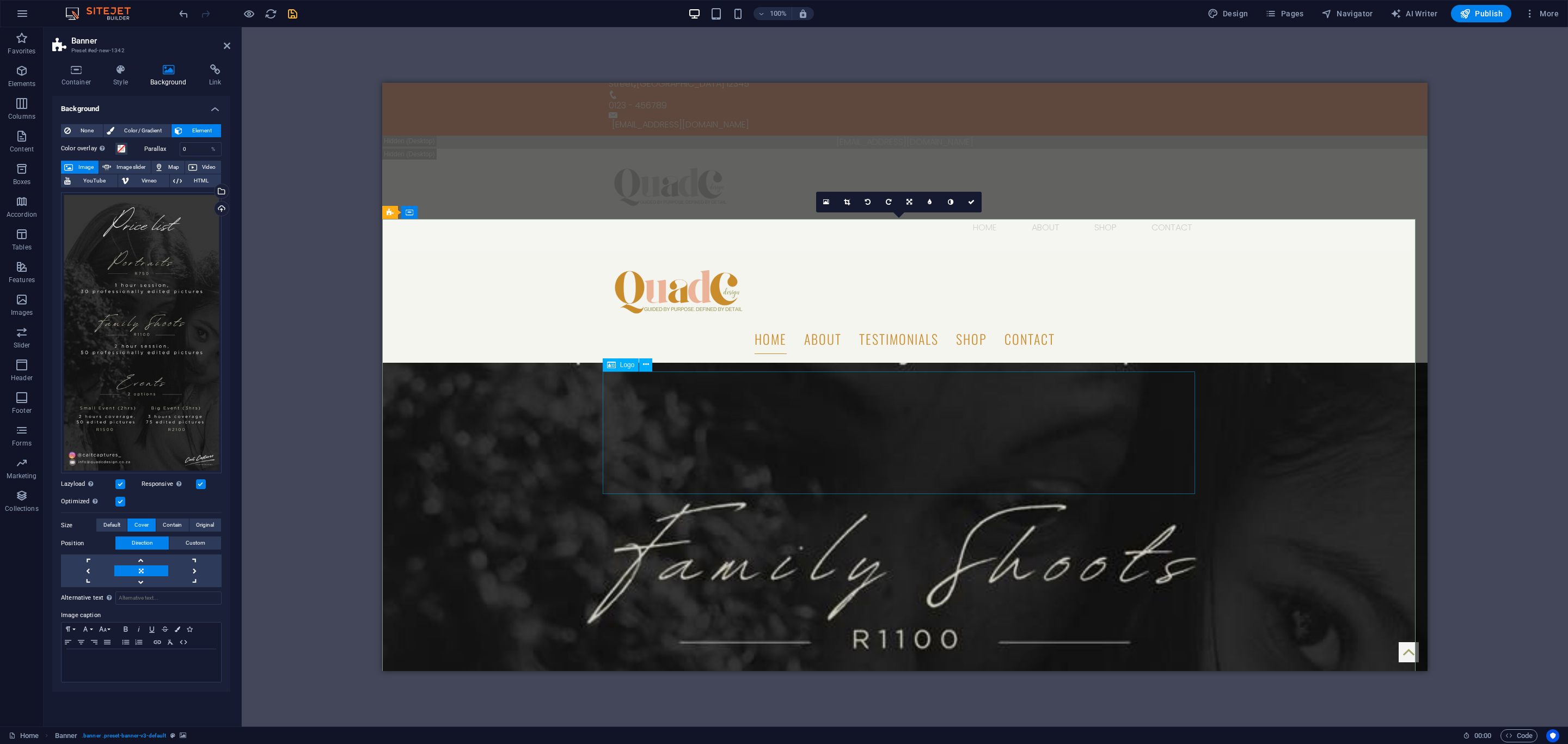
scroll to position [0, 0]
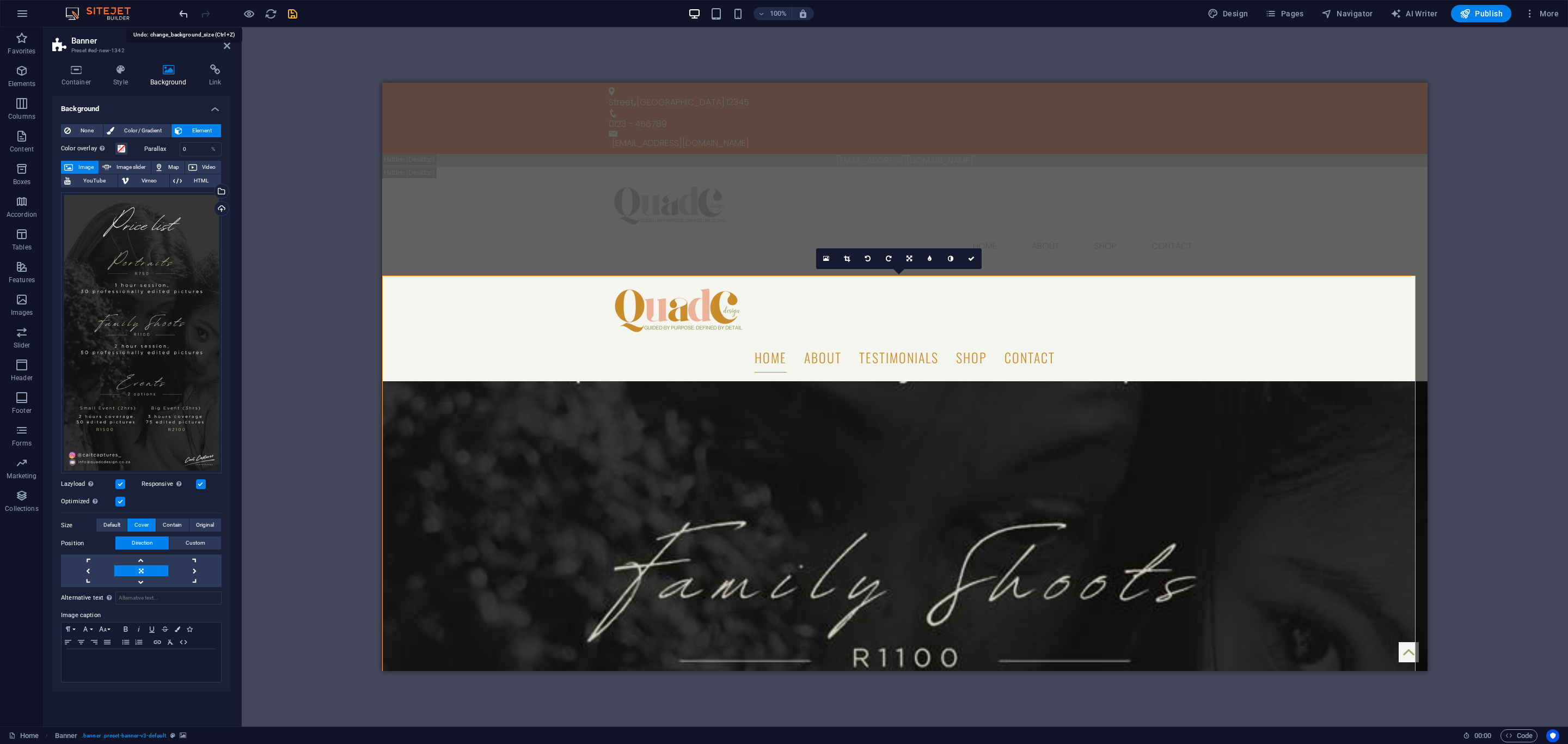
click at [180, 15] on icon "undo" at bounding box center [183, 13] width 12 height 12
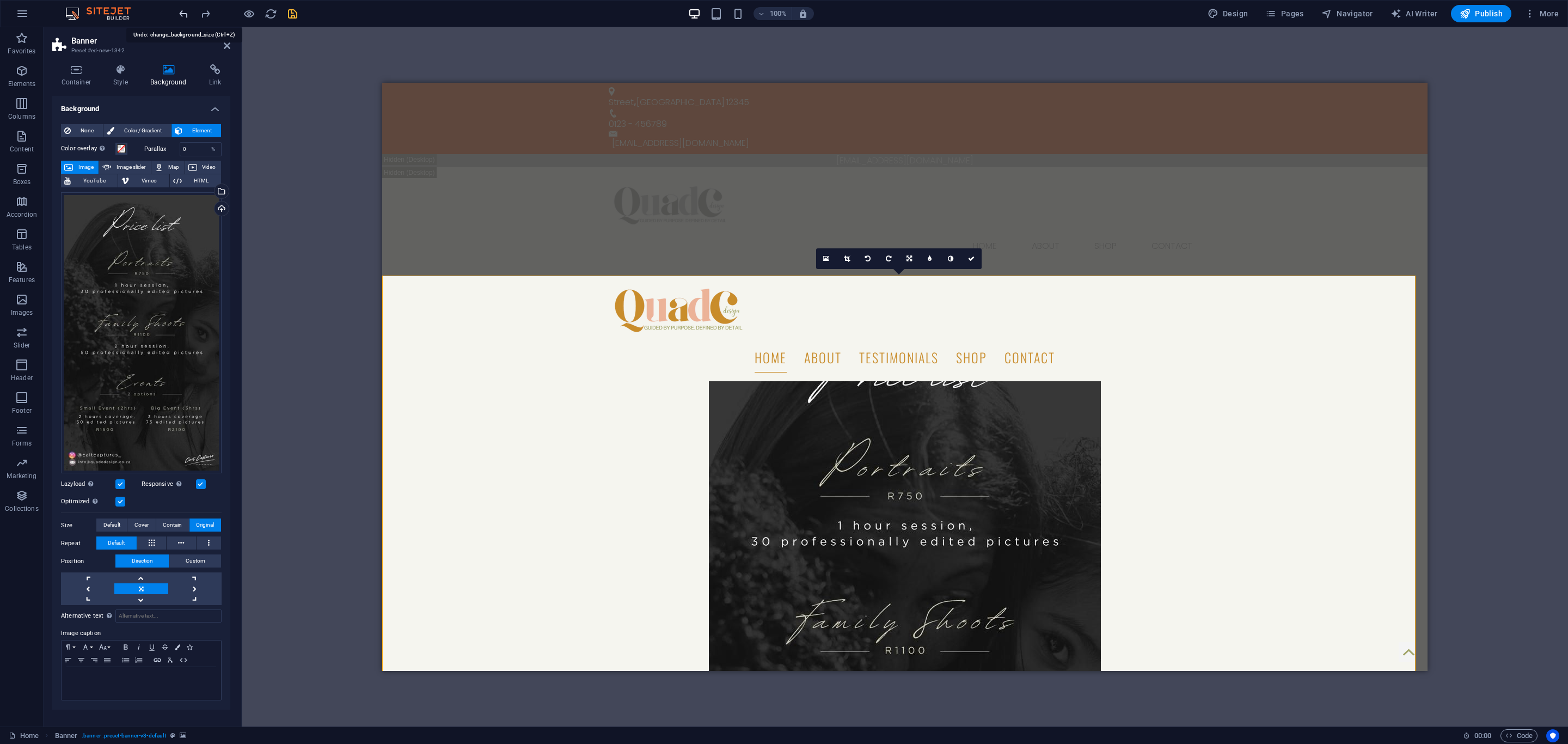
click at [188, 13] on icon "undo" at bounding box center [183, 13] width 12 height 12
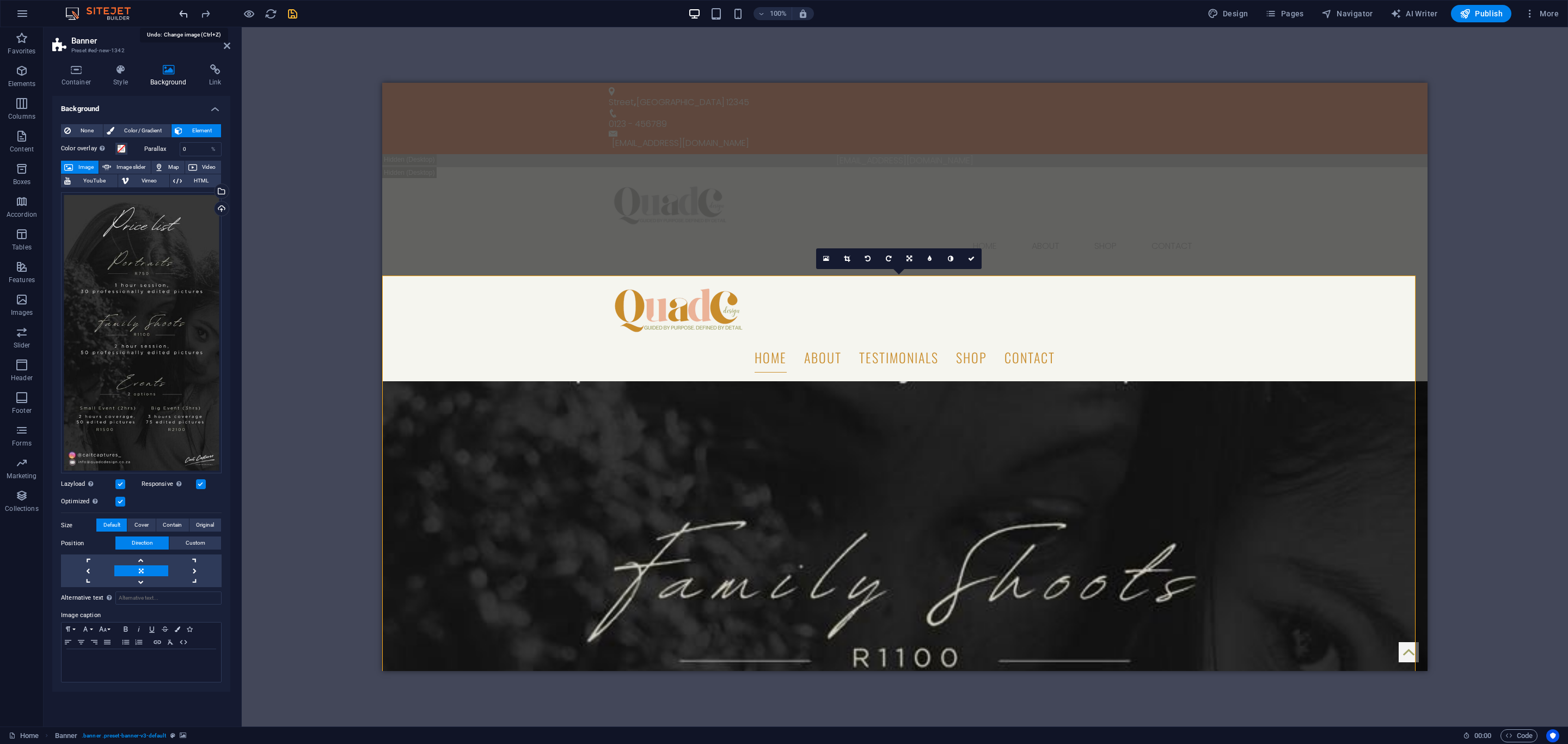
click at [188, 13] on icon "undo" at bounding box center [183, 13] width 12 height 12
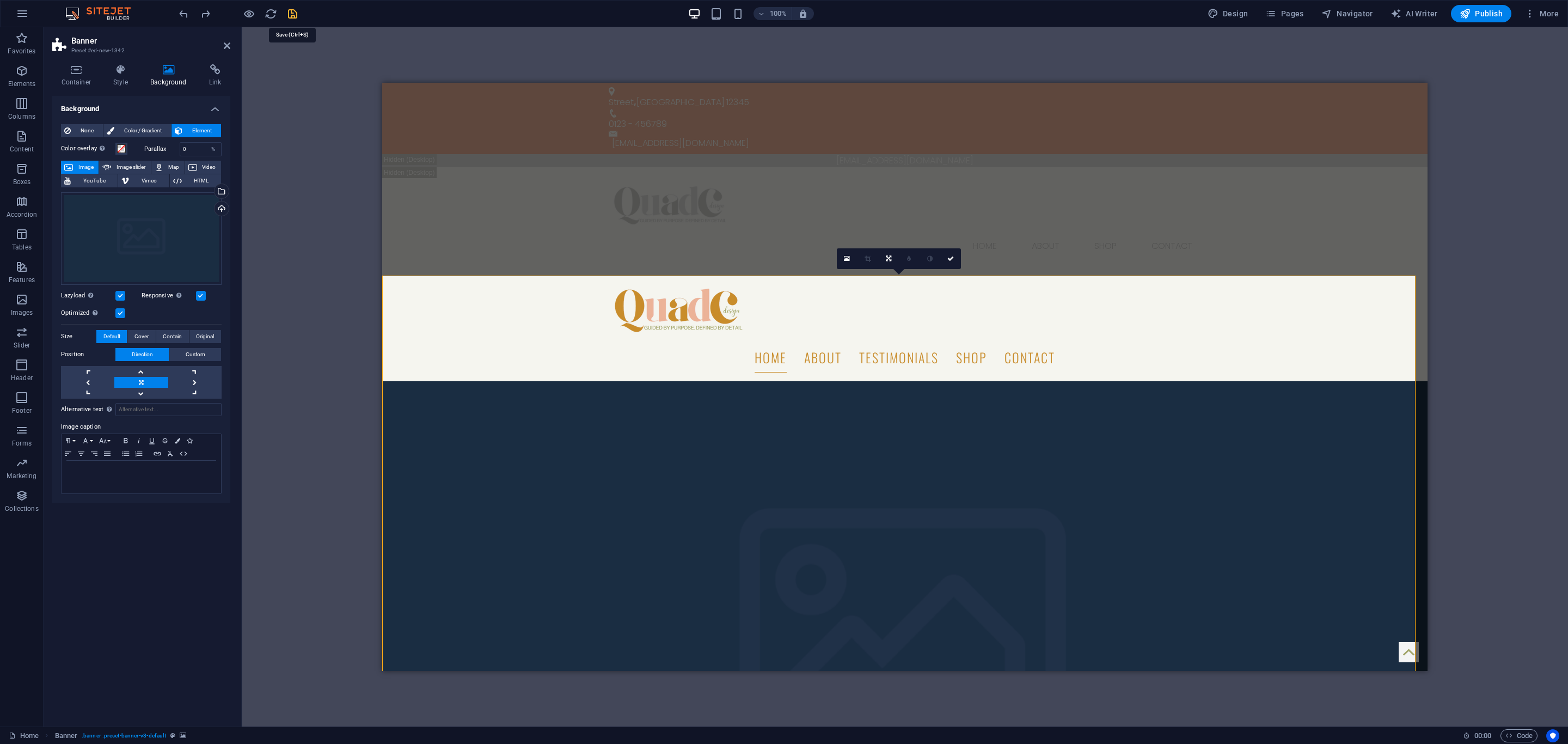
click at [293, 10] on icon "save" at bounding box center [292, 13] width 12 height 12
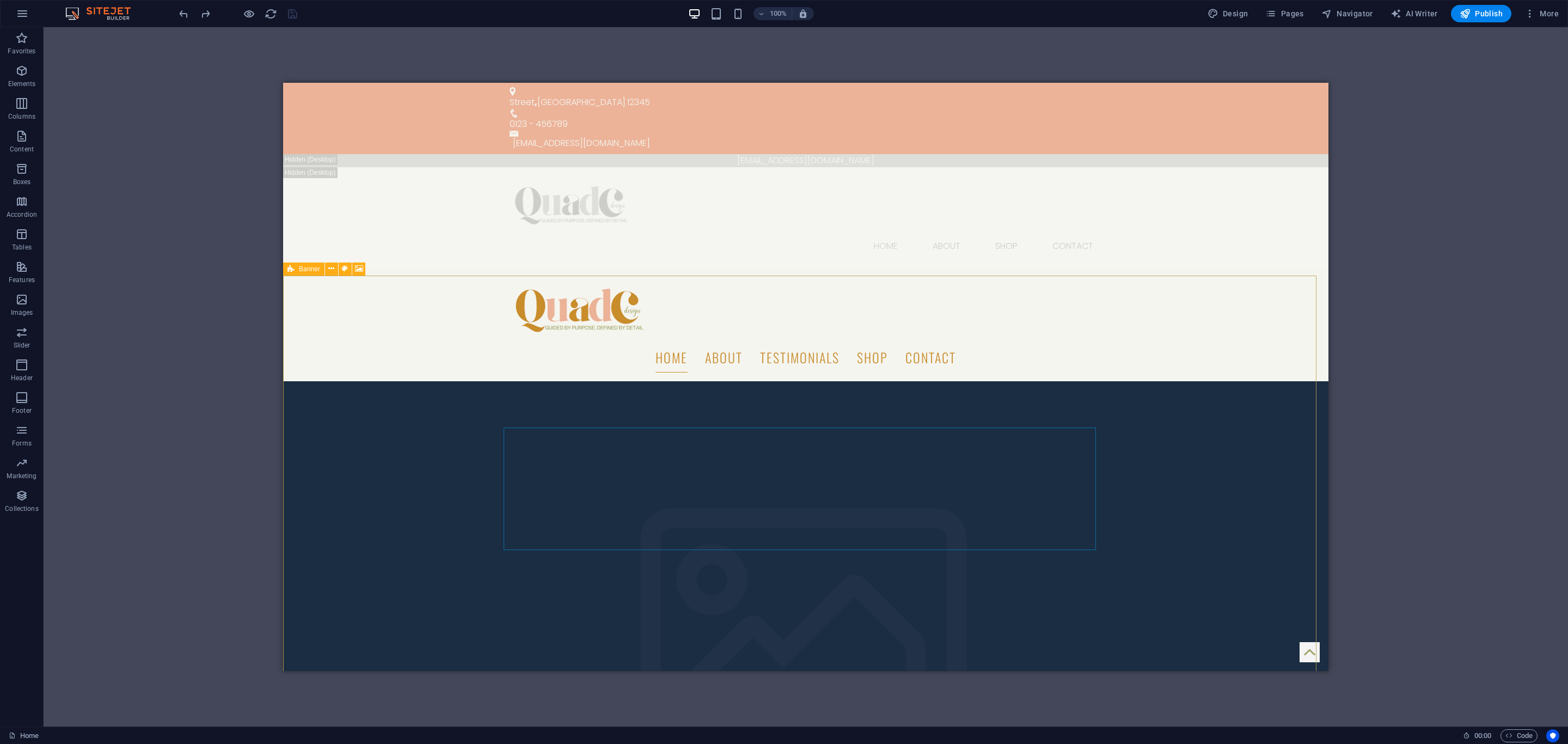
click at [291, 266] on icon at bounding box center [291, 269] width 7 height 13
click at [327, 266] on button at bounding box center [331, 269] width 13 height 13
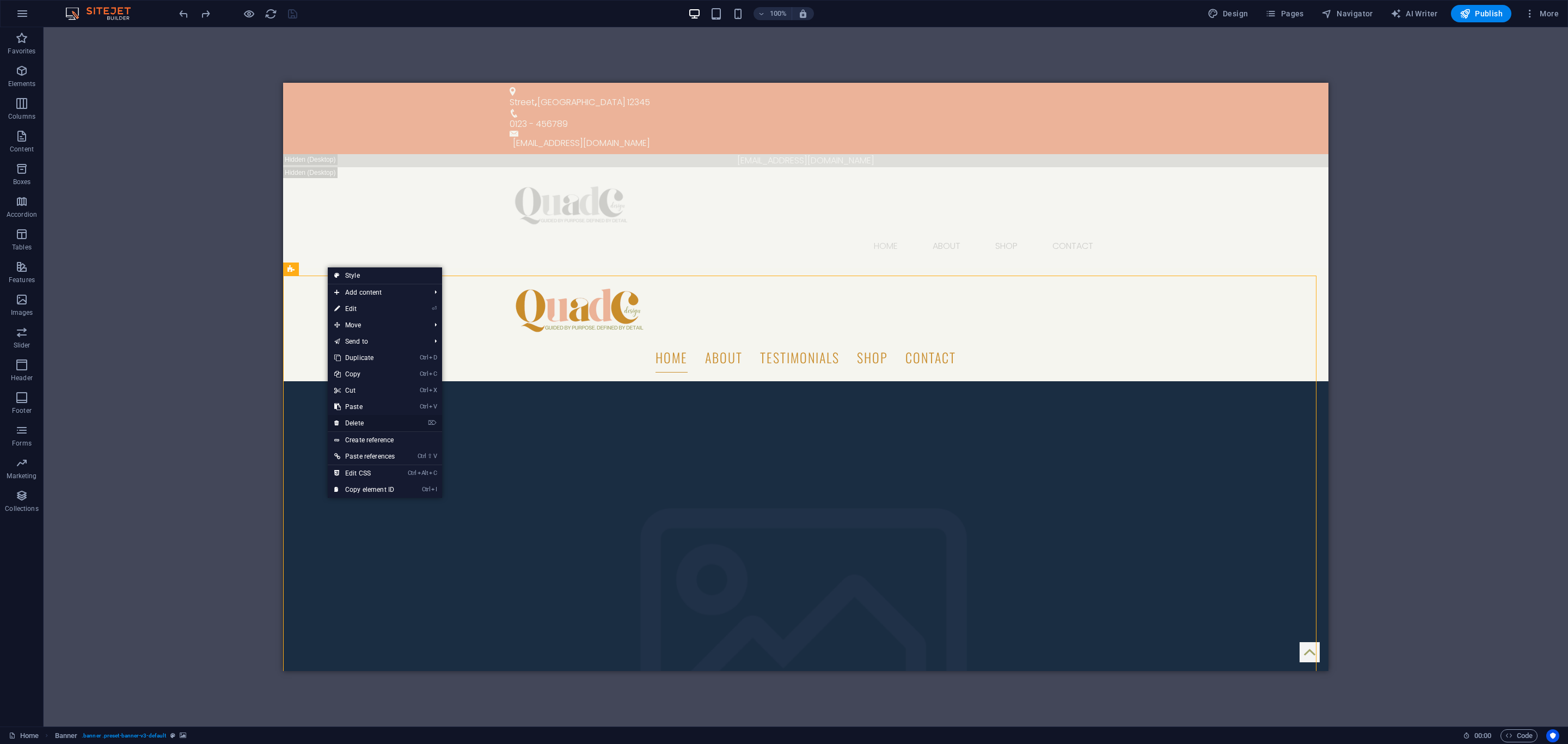
click at [373, 424] on link "⌦ Delete" at bounding box center [364, 423] width 74 height 16
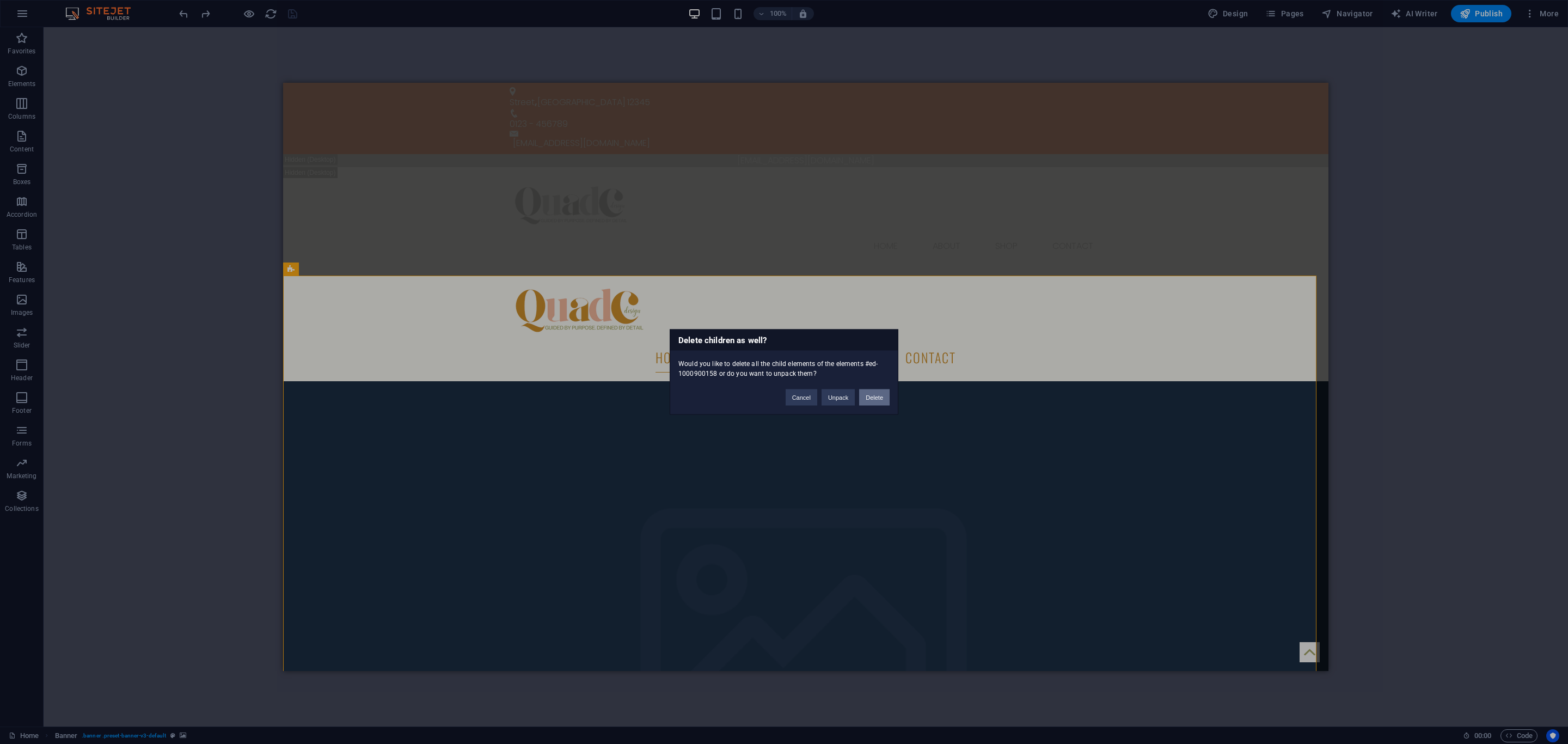
drag, startPoint x: 879, startPoint y: 394, endPoint x: 597, endPoint y: 312, distance: 293.7
click at [879, 394] on button "Delete" at bounding box center [874, 397] width 31 height 16
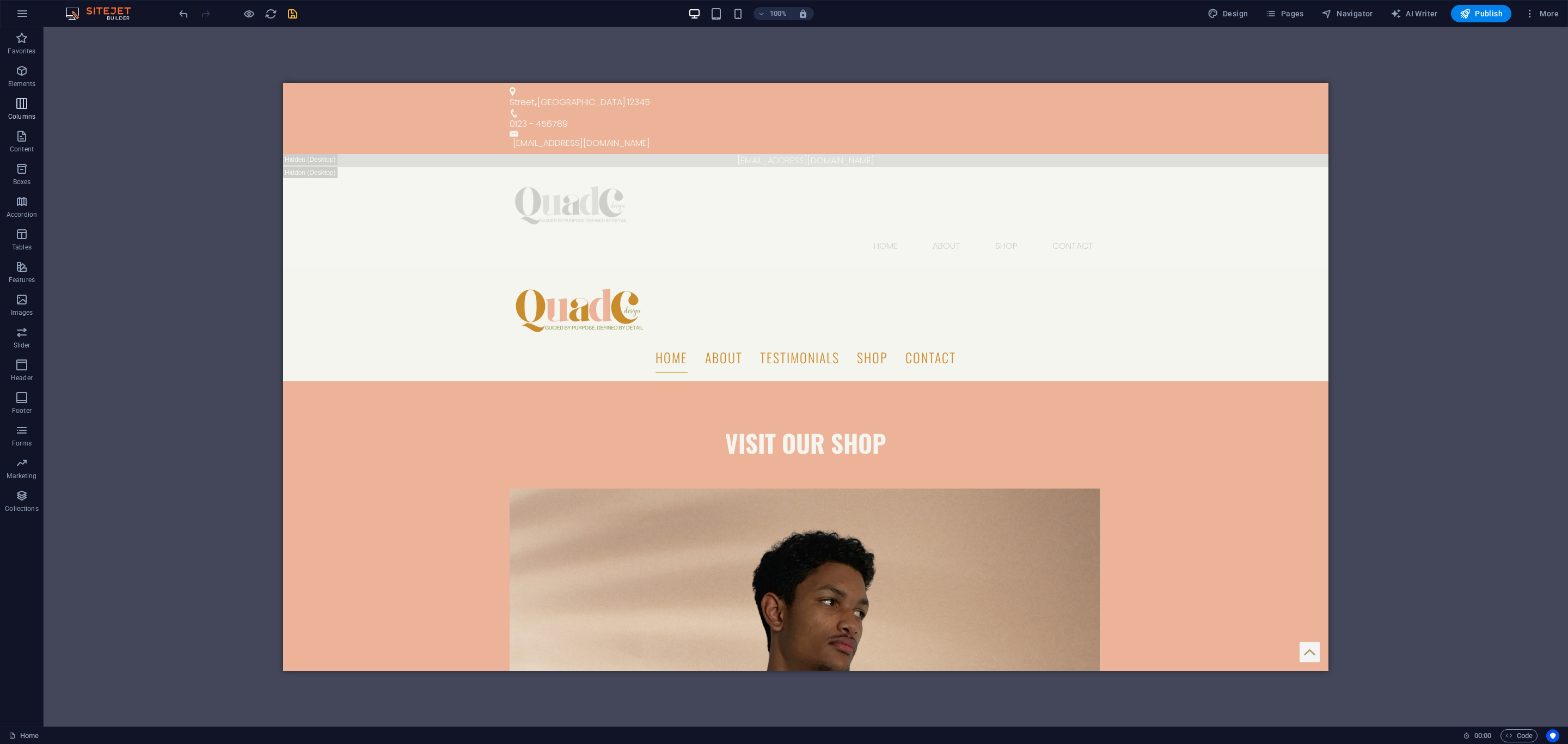
click at [13, 105] on span "Columns" at bounding box center [22, 110] width 44 height 26
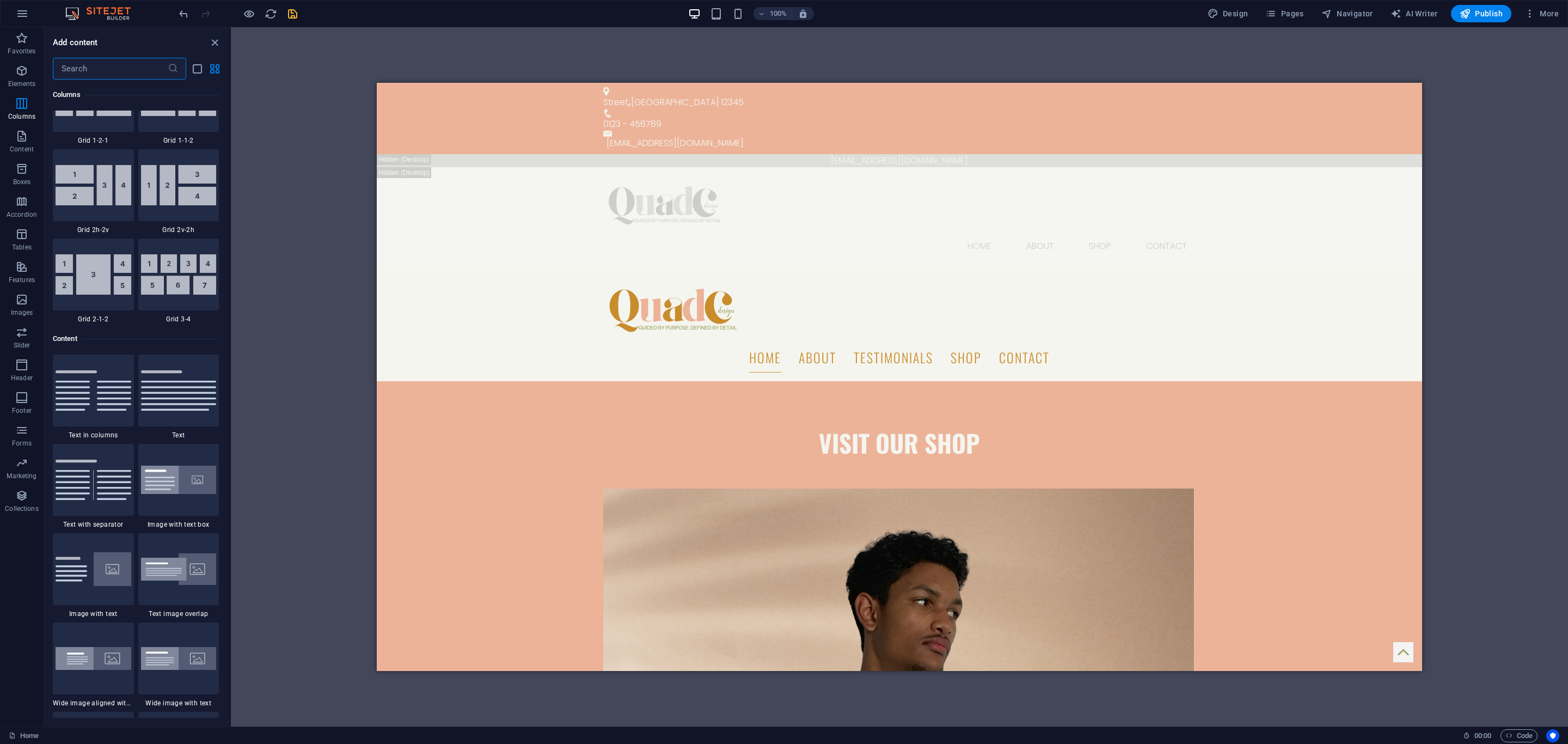
scroll to position [1682, 0]
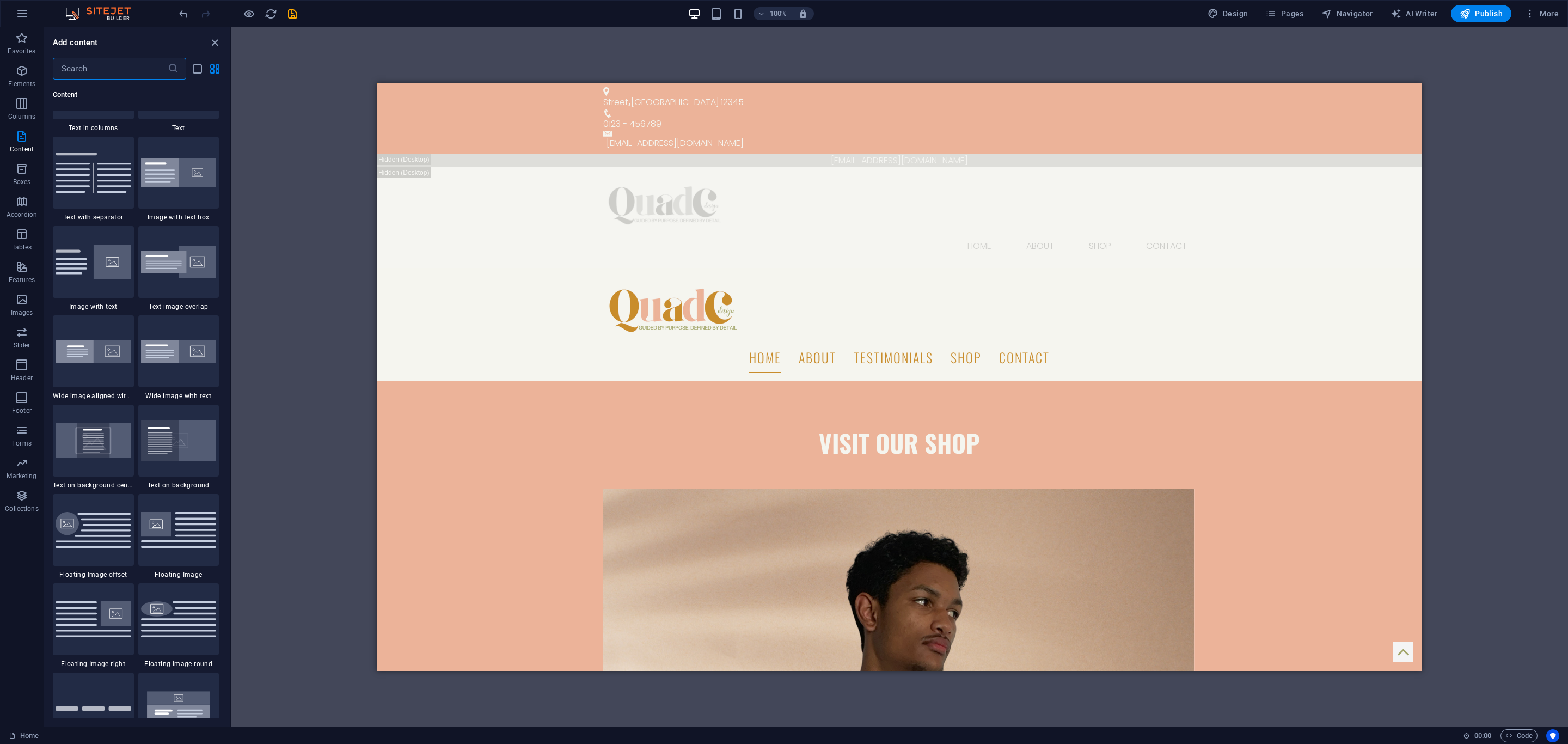
scroll to position [2009, 0]
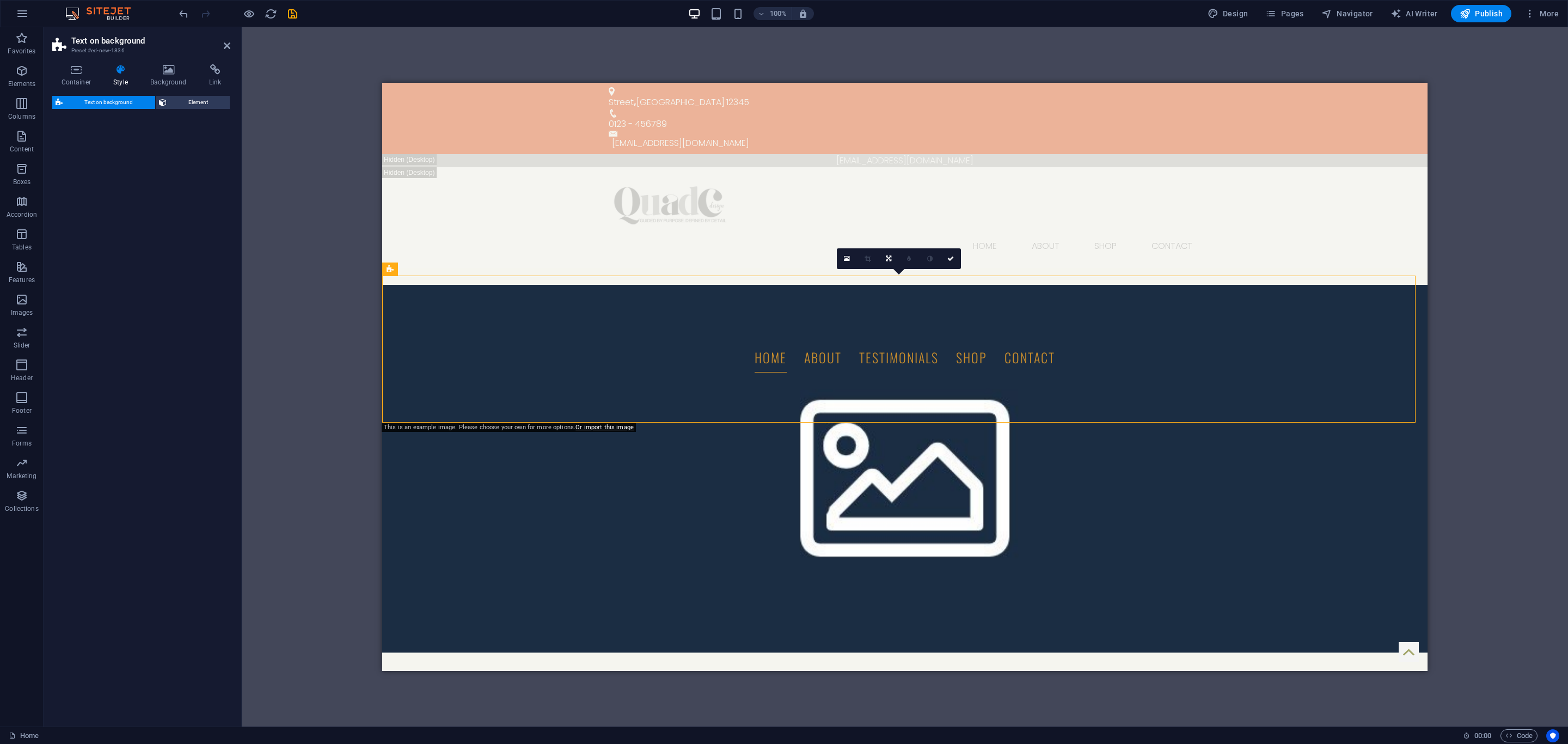
select select "%"
select select "rem"
select select "px"
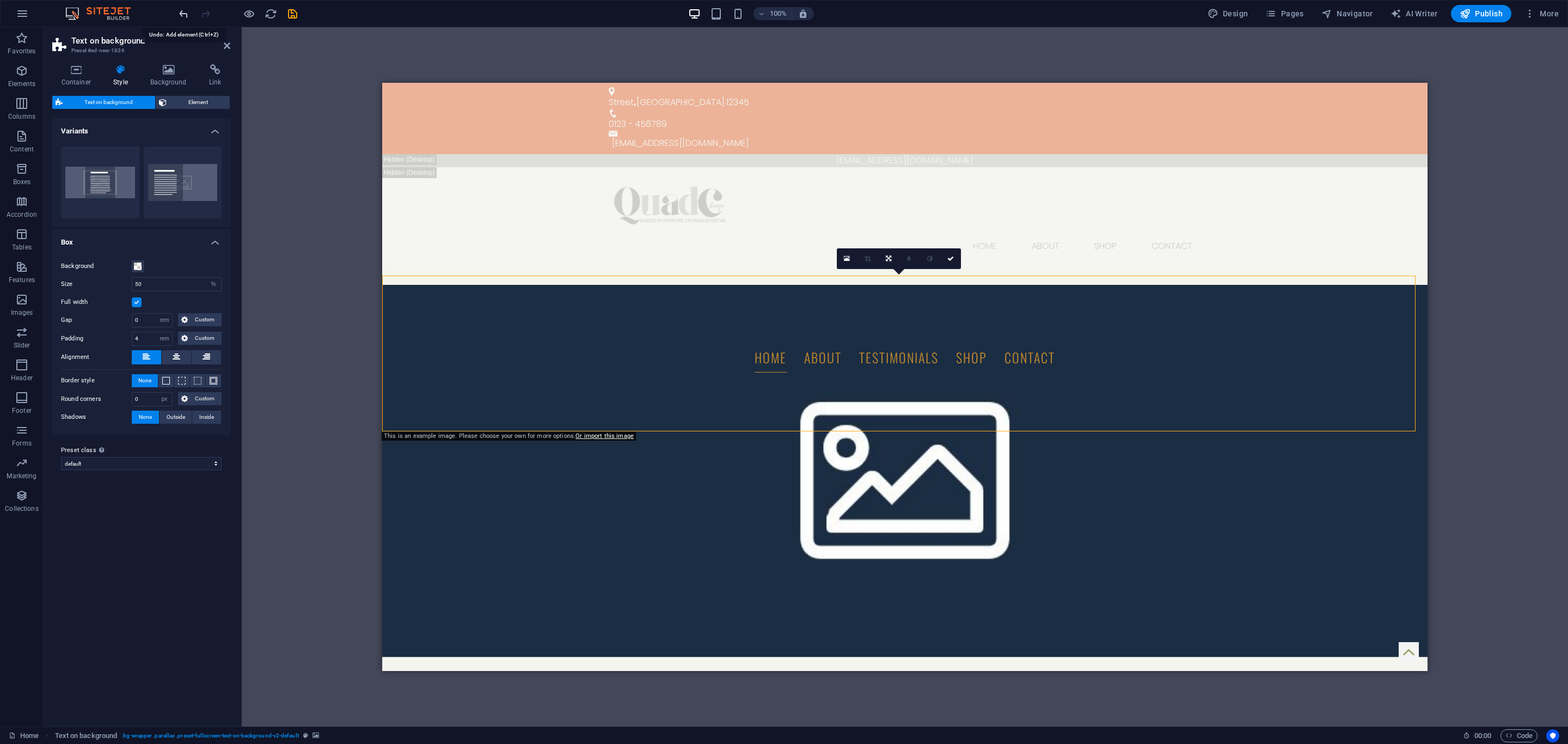
click at [183, 9] on icon "undo" at bounding box center [183, 13] width 12 height 12
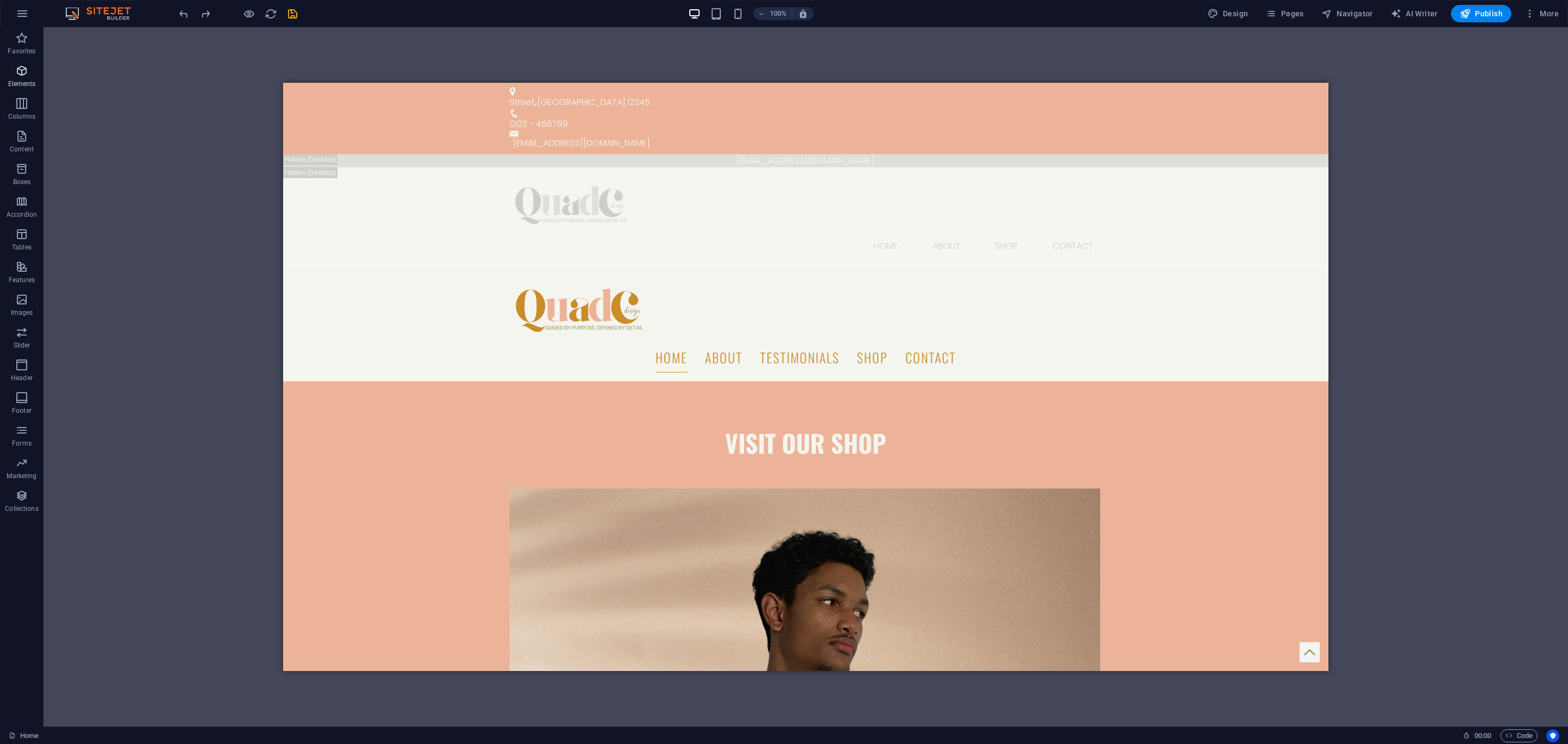
click at [13, 71] on span "Elements" at bounding box center [22, 77] width 44 height 26
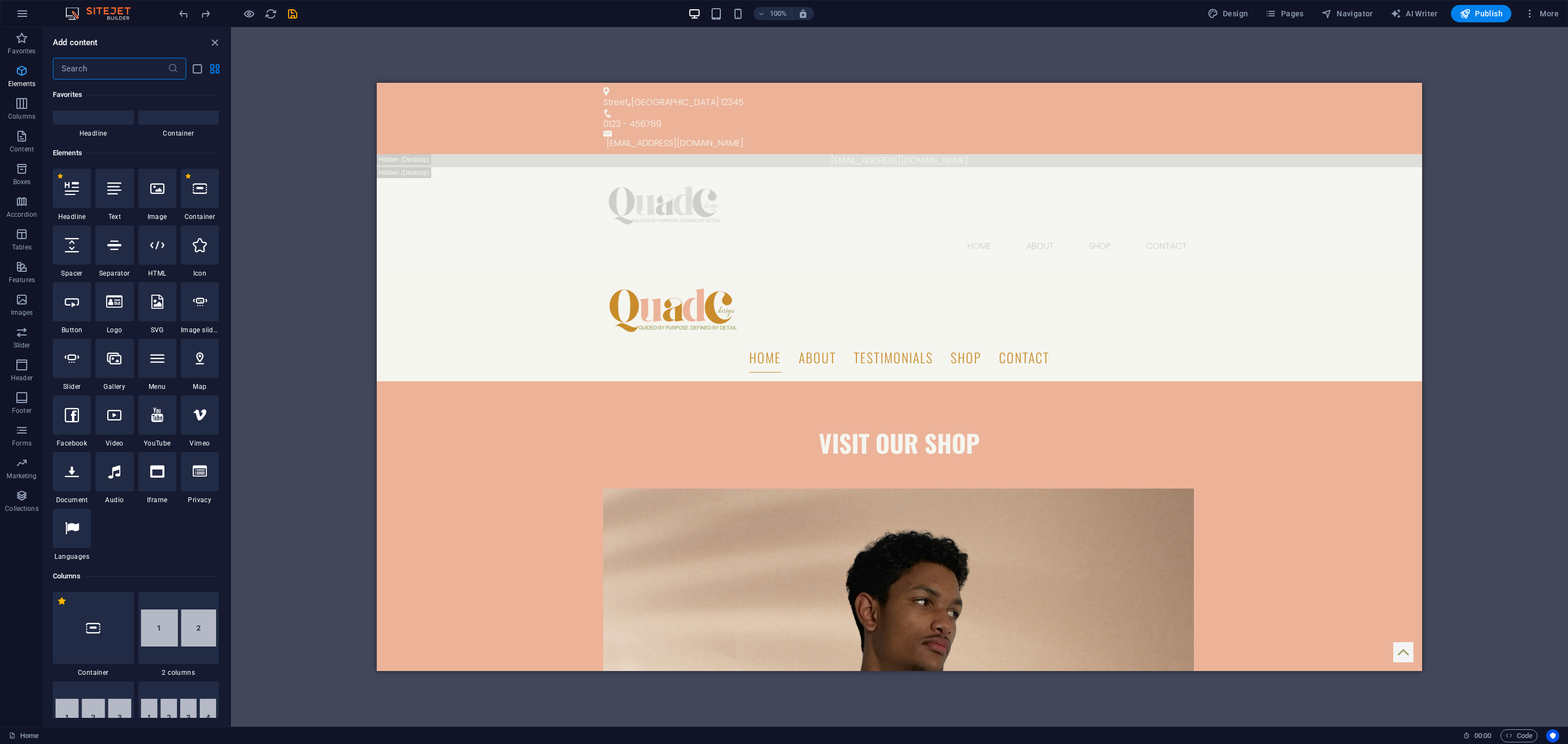
scroll to position [116, 0]
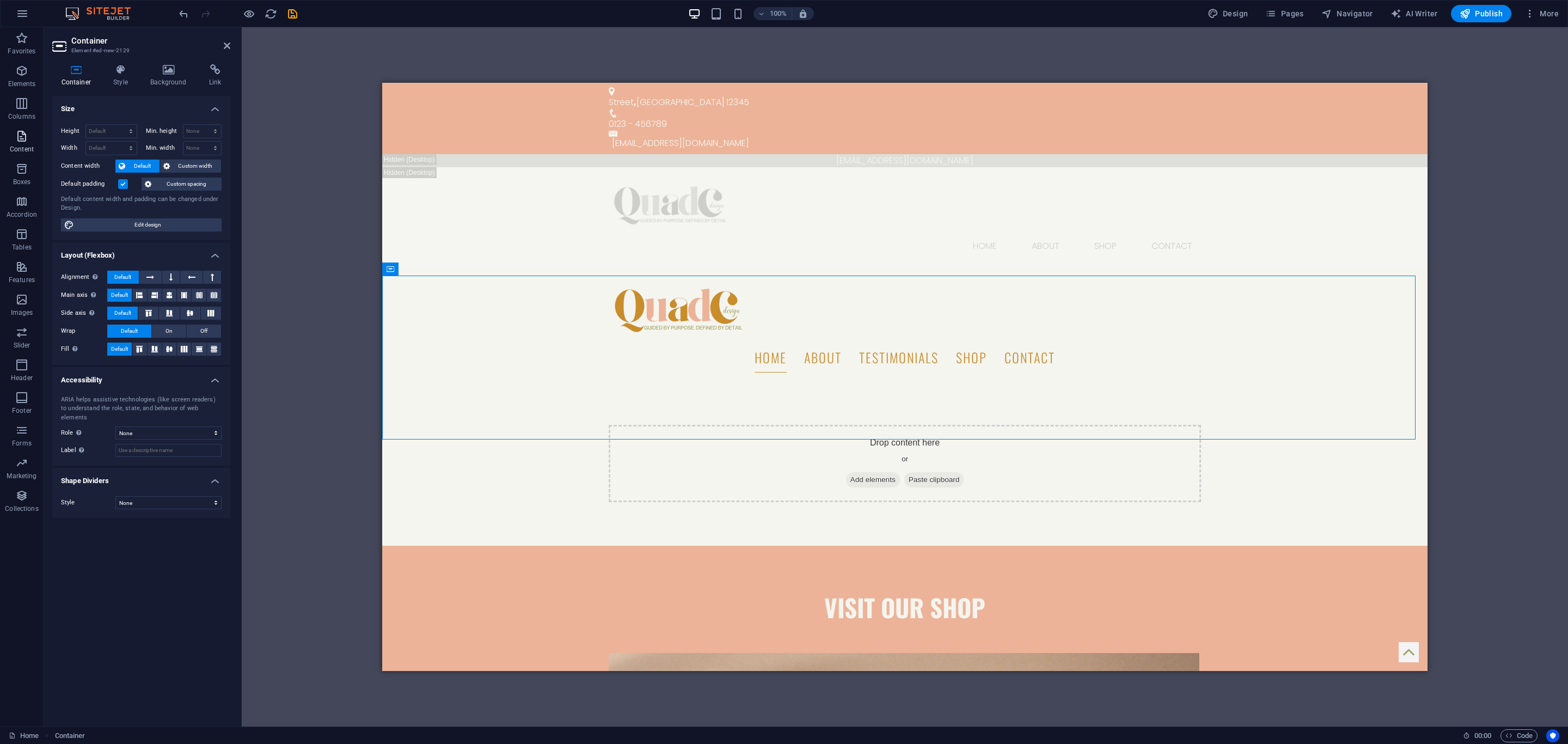
click at [25, 141] on icon "button" at bounding box center [22, 136] width 13 height 13
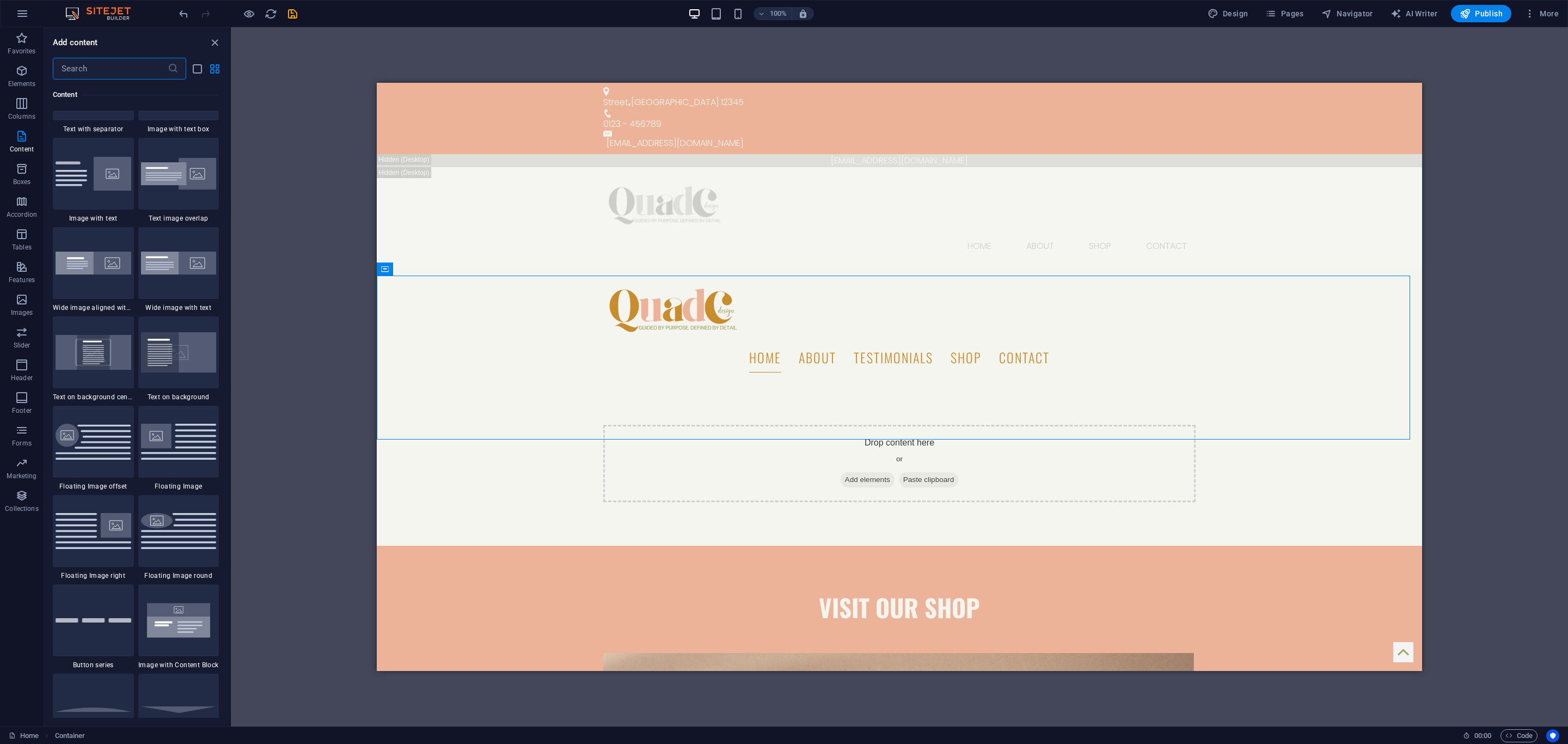
scroll to position [2068, 0]
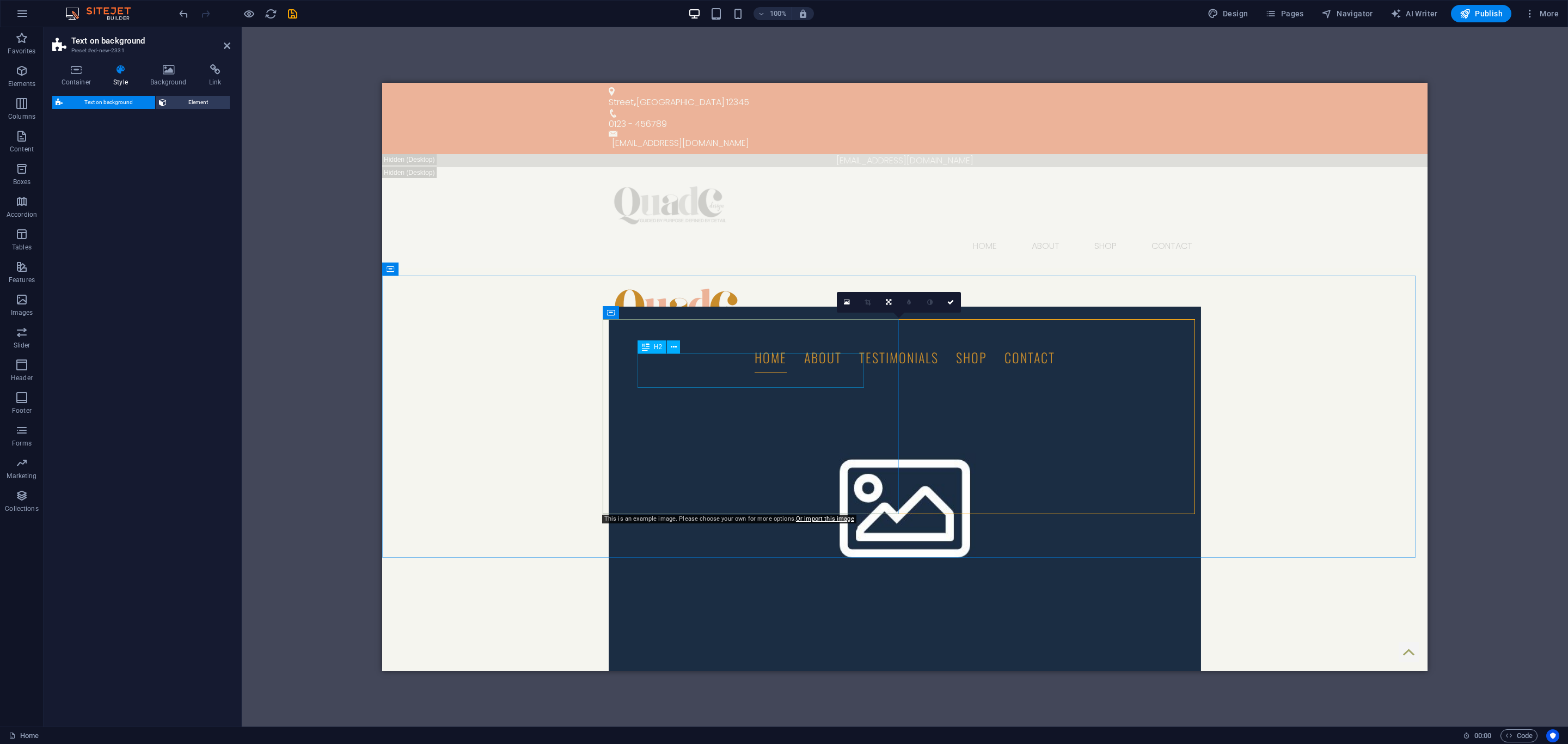
select select "%"
select select "rem"
select select "px"
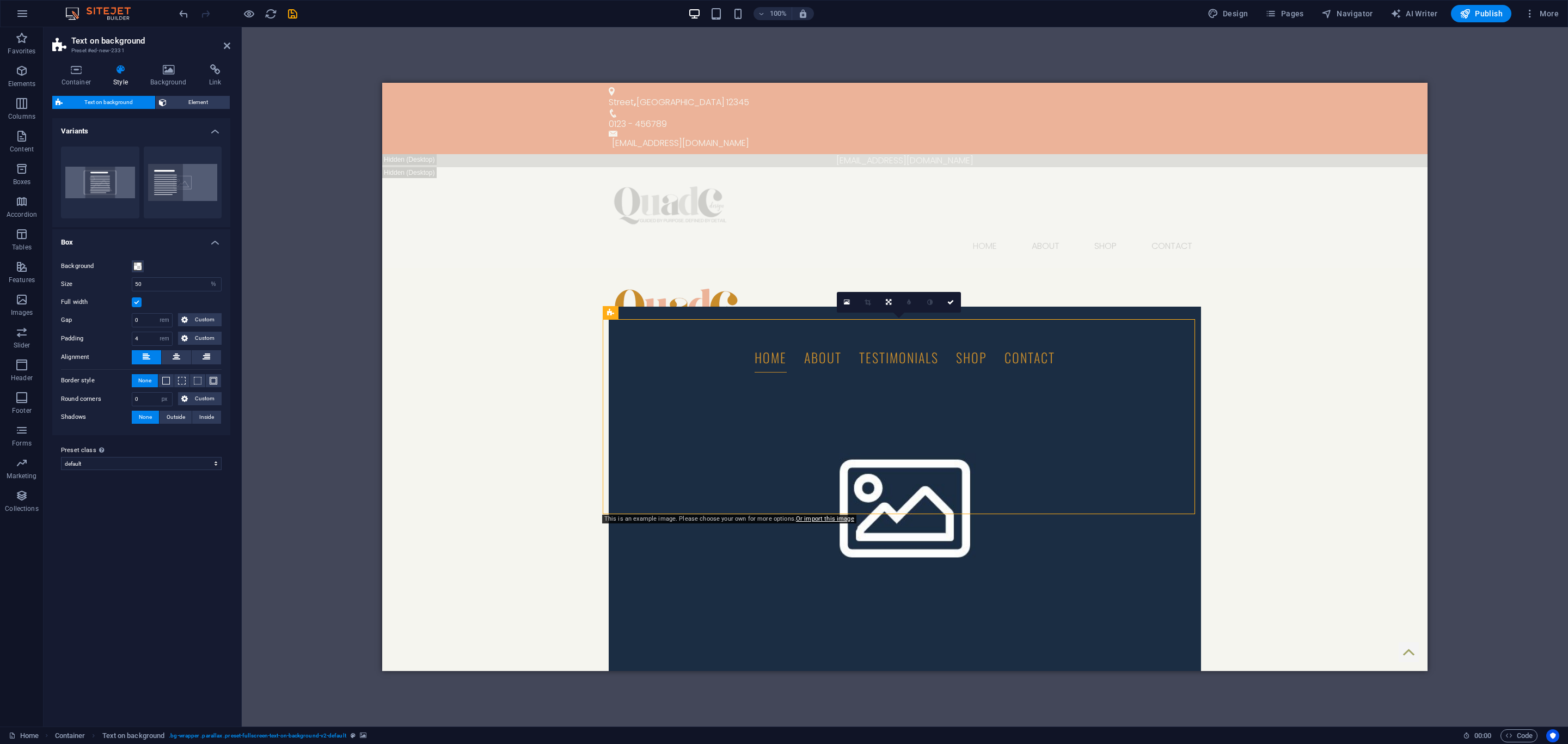
click at [1077, 420] on figure at bounding box center [905, 503] width 593 height 392
click at [176, 98] on span "Element" at bounding box center [198, 103] width 58 height 13
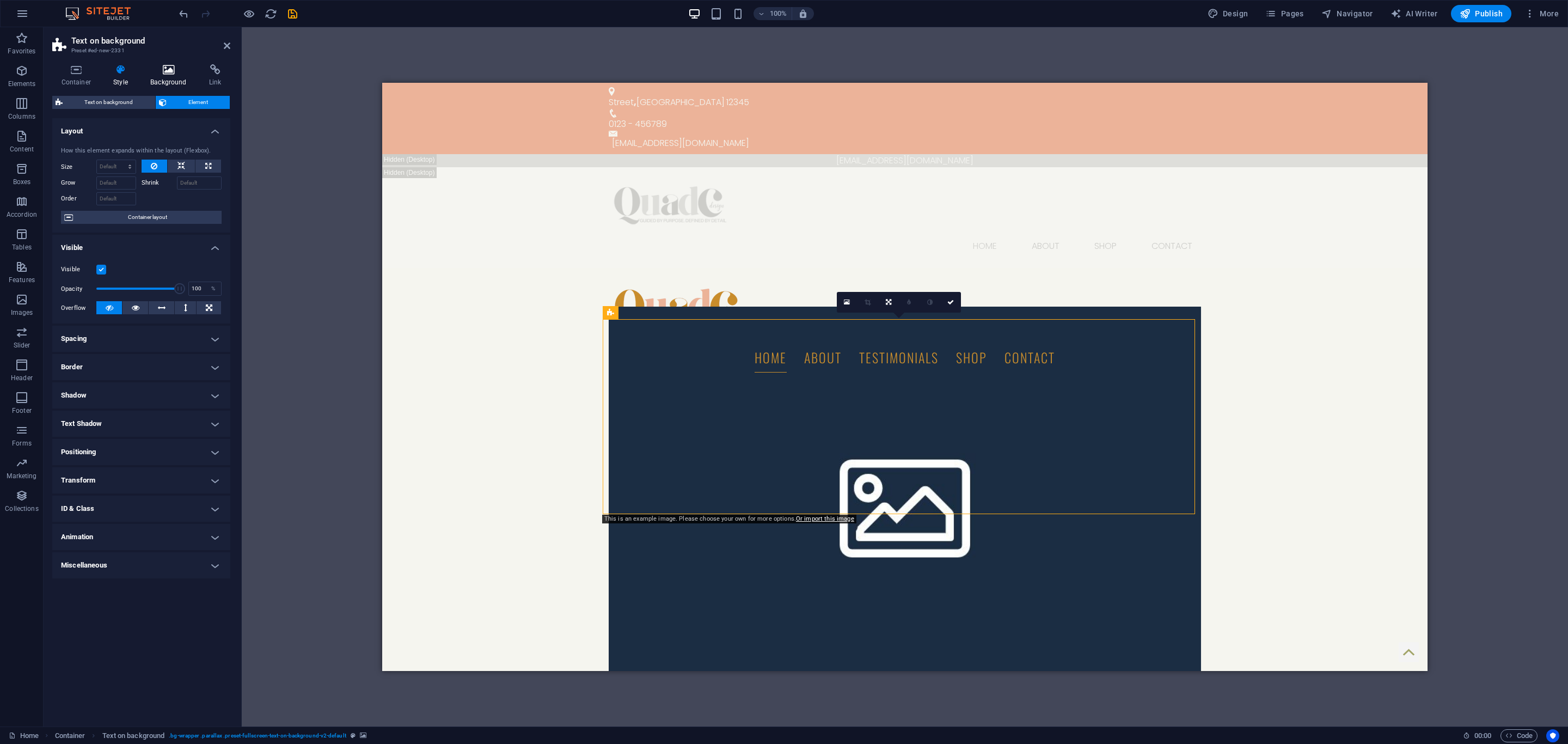
click at [172, 74] on icon at bounding box center [168, 69] width 55 height 11
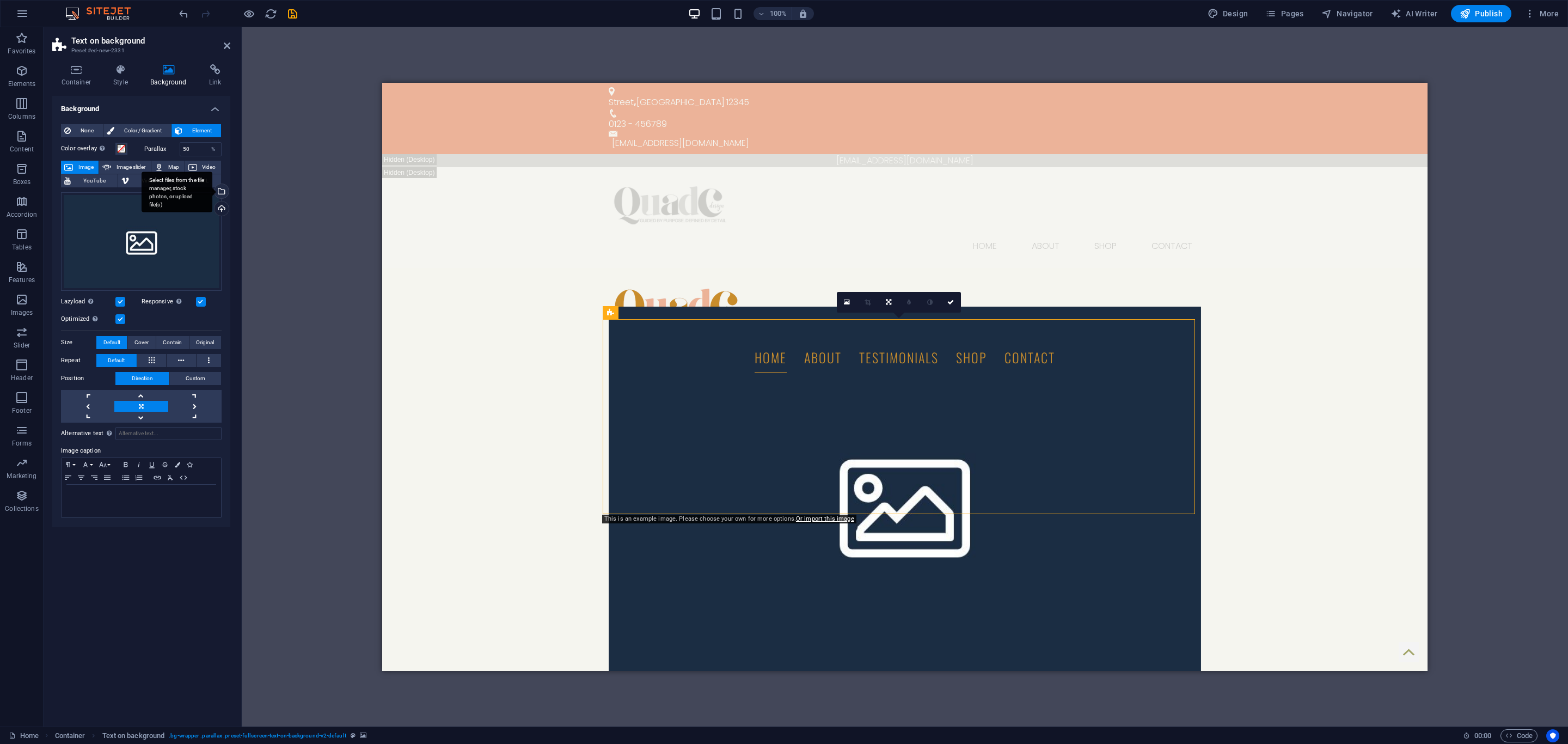
click at [213, 190] on div "Select files from the file manager, stock photos, or upload file(s)" at bounding box center [176, 192] width 71 height 41
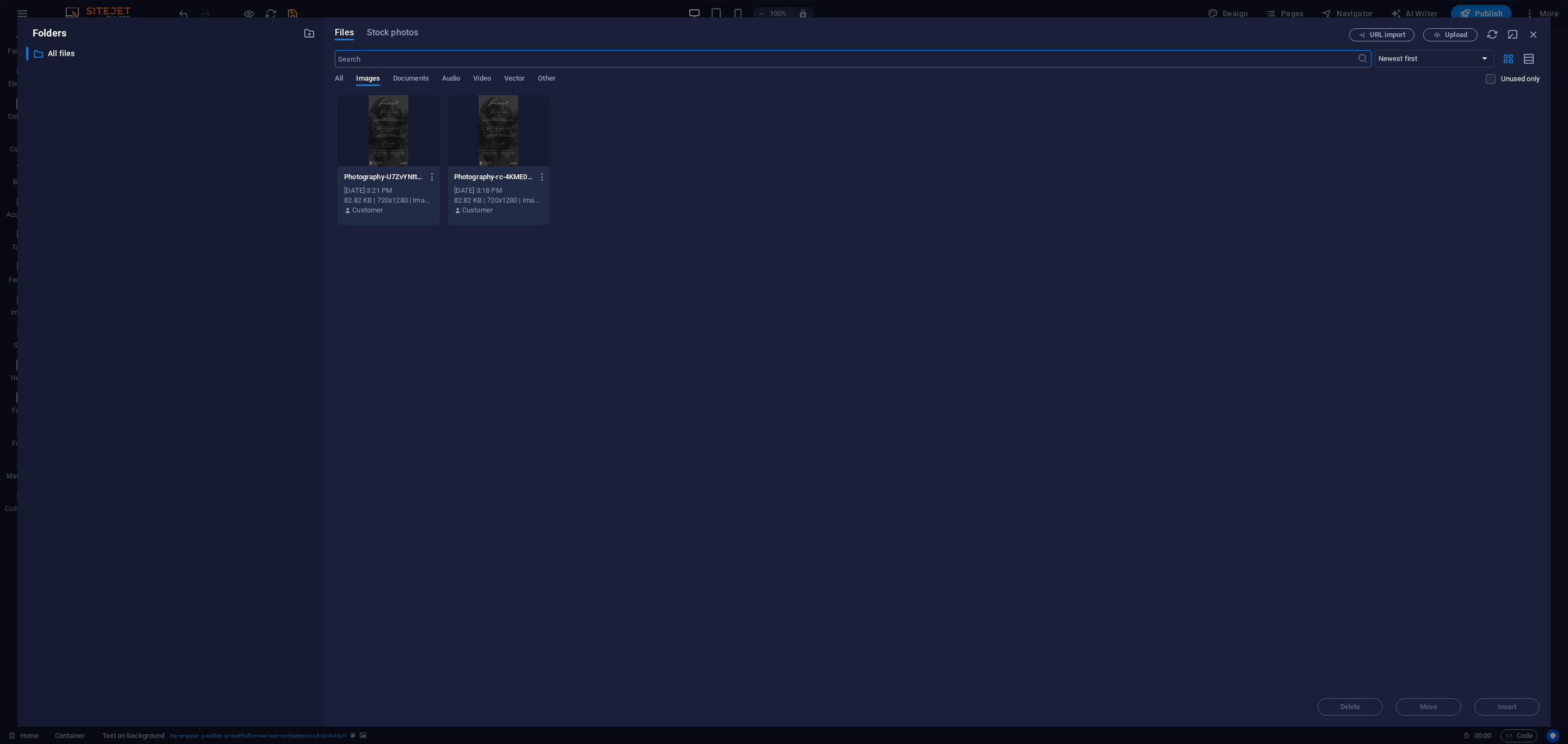
click at [394, 118] on div at bounding box center [389, 130] width 103 height 71
click at [394, 118] on div "1" at bounding box center [389, 130] width 103 height 71
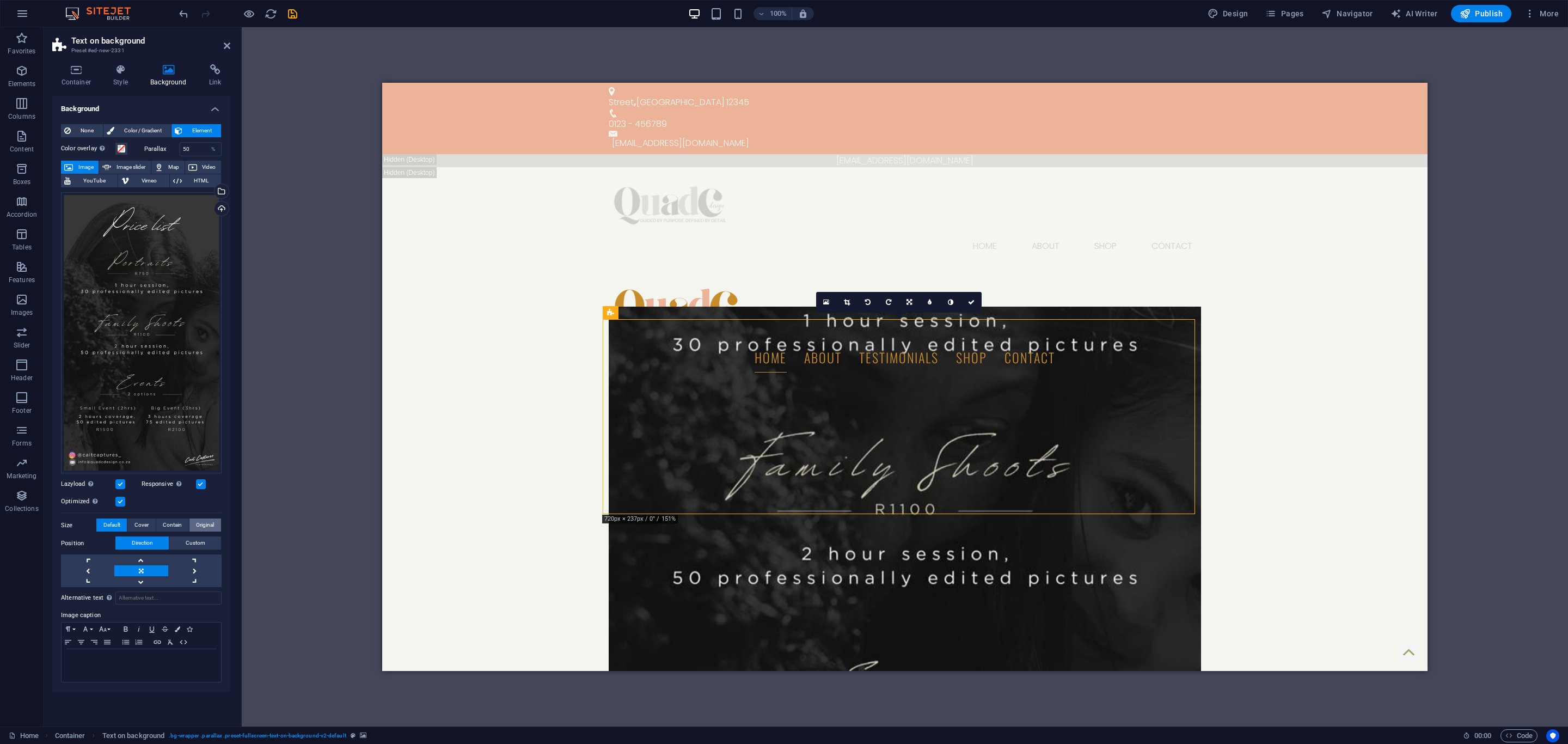
click at [197, 523] on span "Original" at bounding box center [205, 525] width 18 height 13
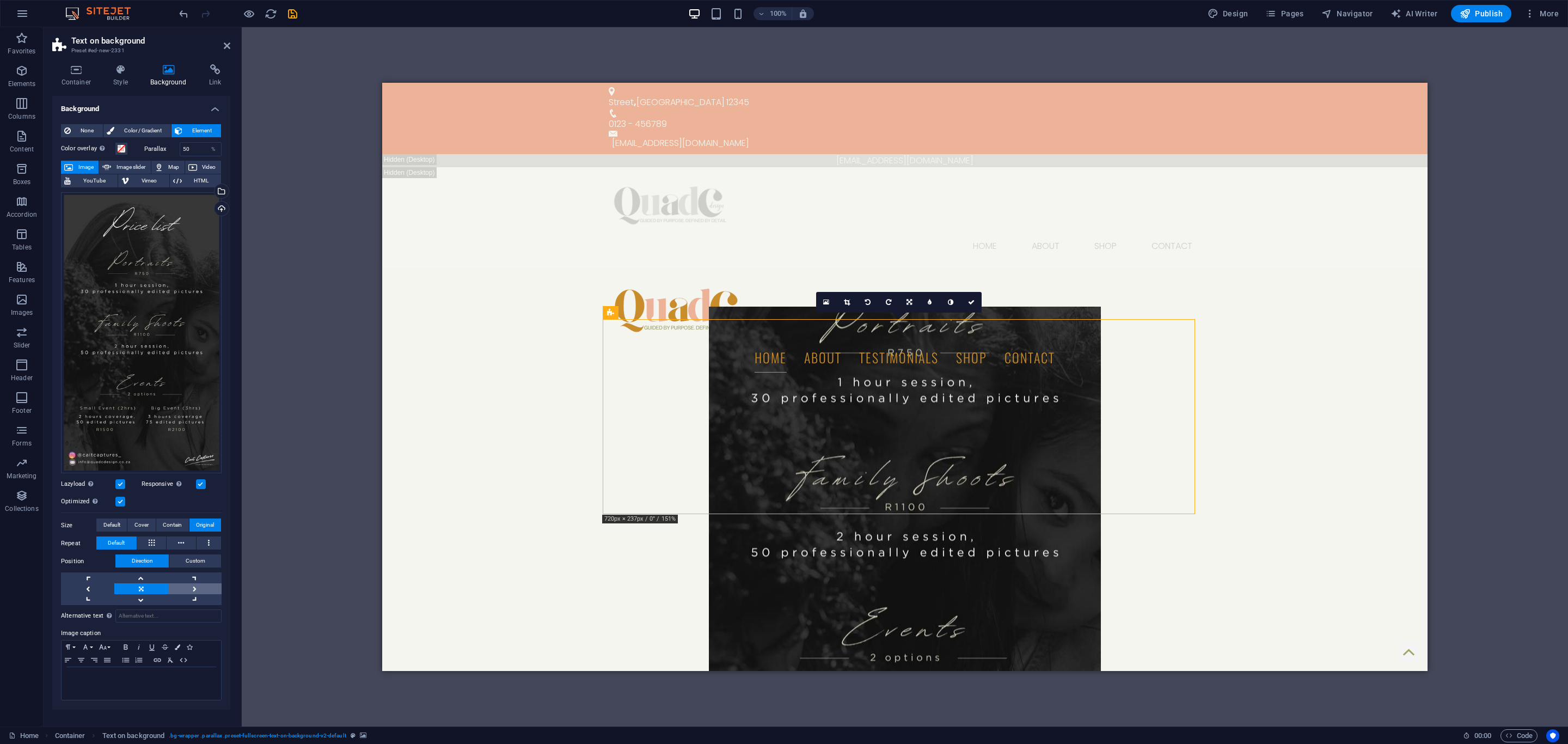
click at [195, 590] on link at bounding box center [194, 588] width 53 height 11
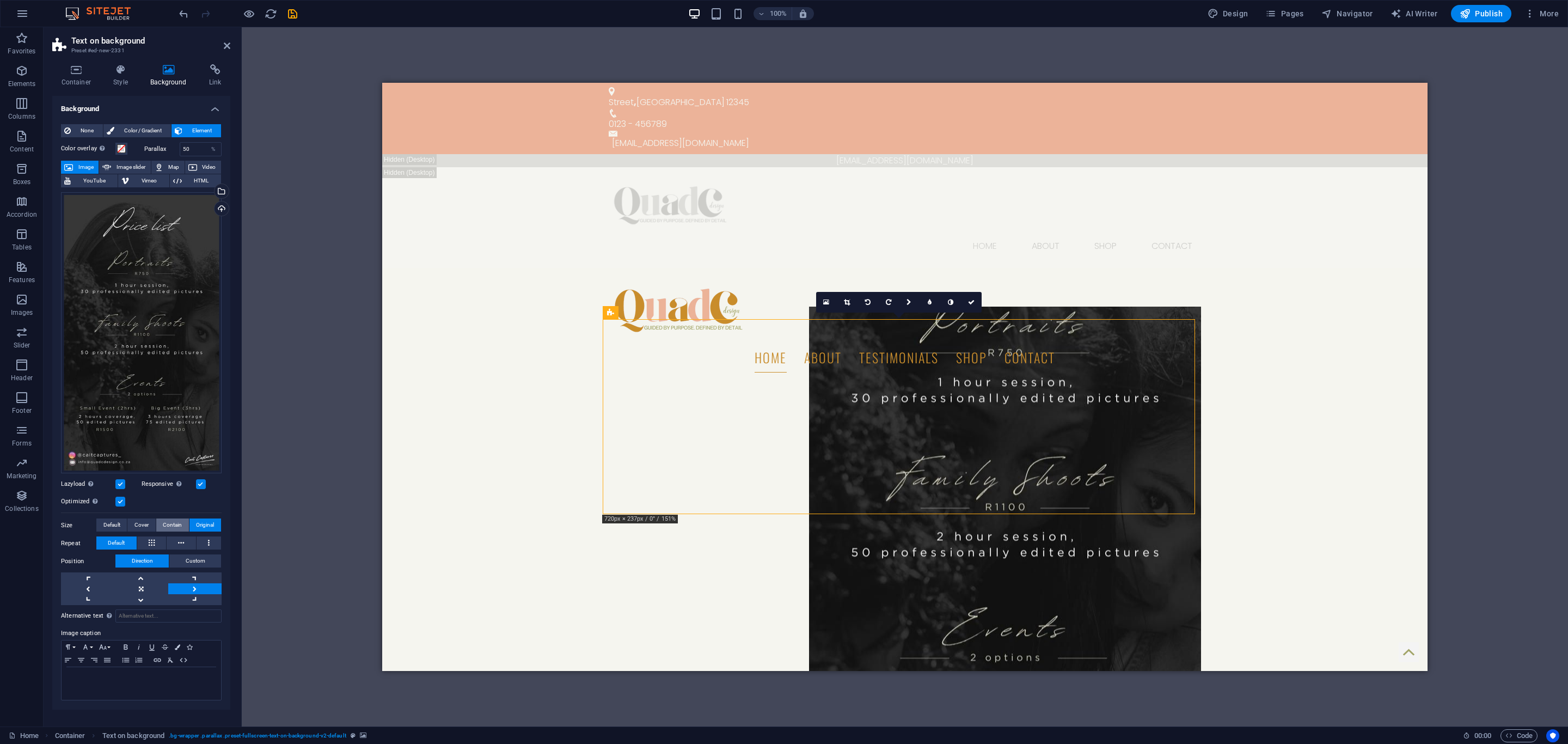
click at [181, 525] on span "Contain" at bounding box center [173, 525] width 19 height 13
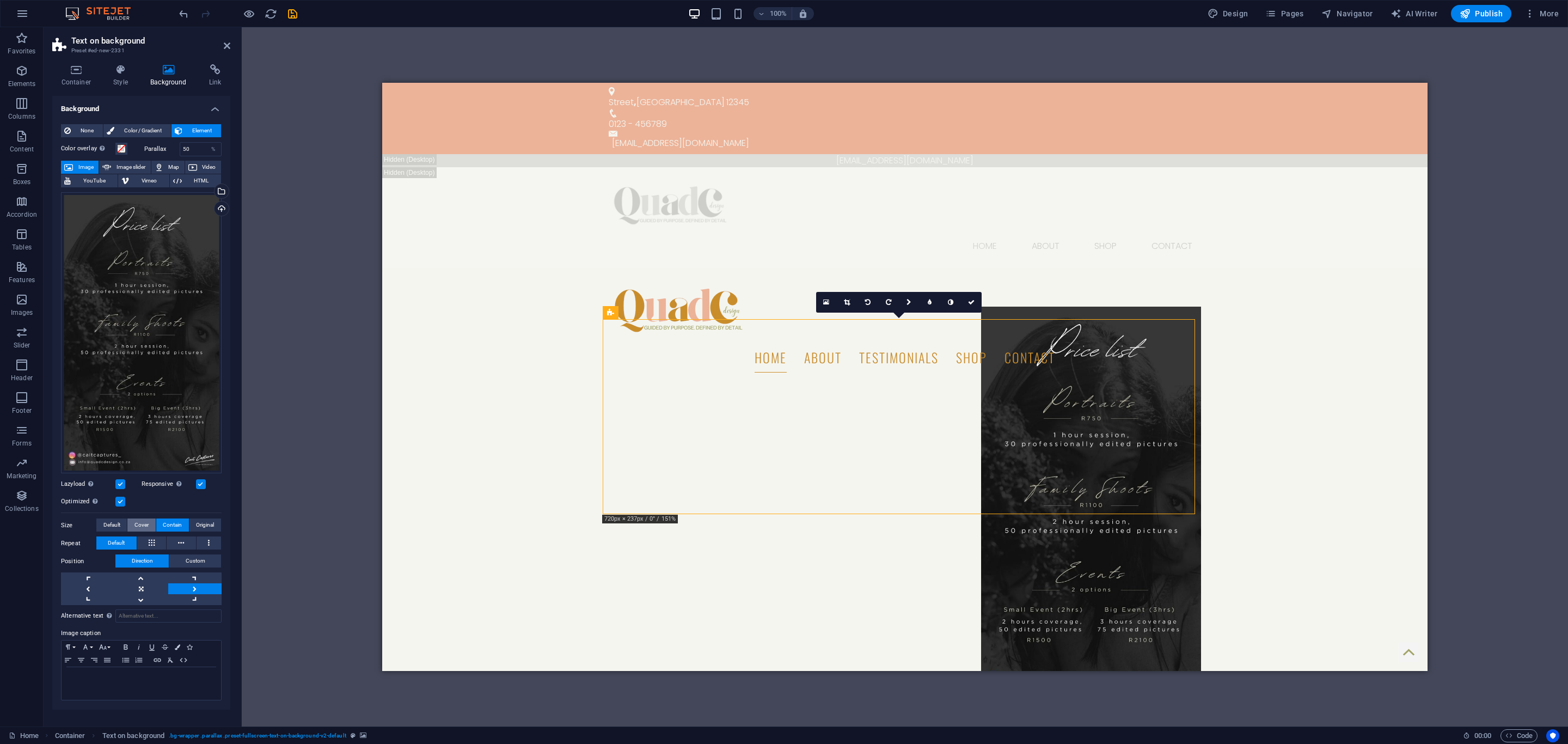
click at [148, 524] on span "Cover" at bounding box center [141, 525] width 14 height 13
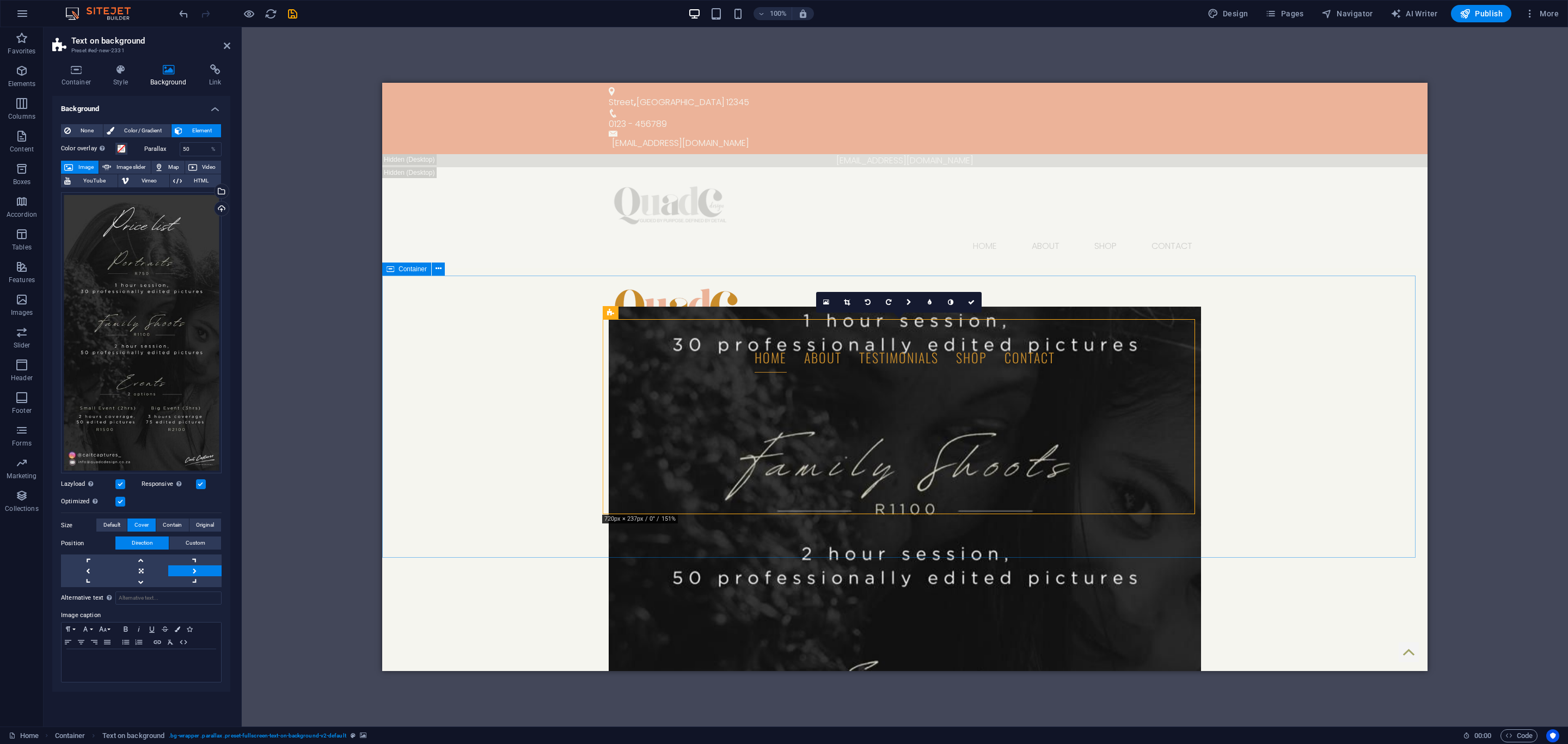
click at [407, 266] on span "Container" at bounding box center [412, 269] width 28 height 7
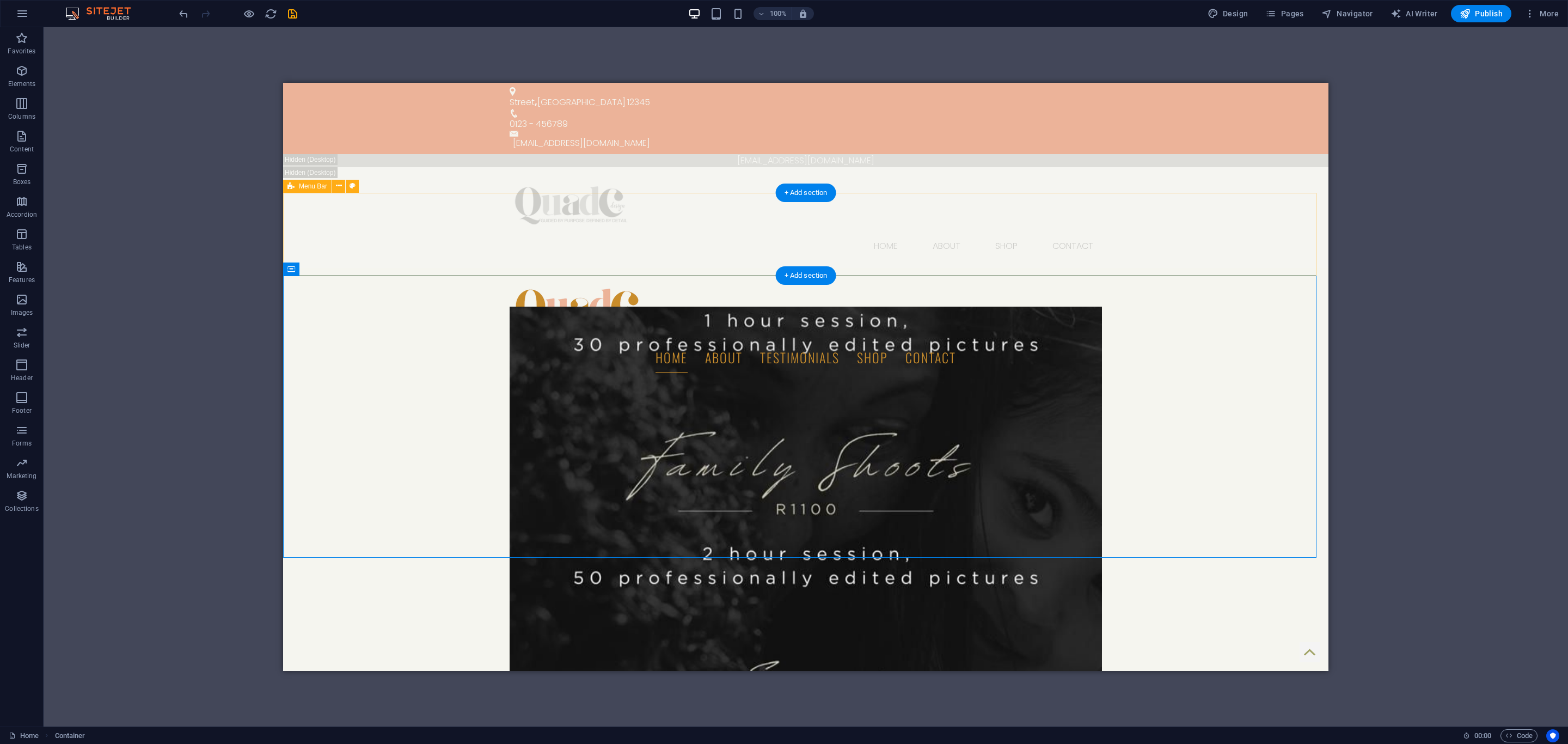
click at [437, 268] on div "Home About testimonials shop Contact" at bounding box center [806, 325] width 1045 height 114
click at [324, 269] on span "Container" at bounding box center [313, 269] width 28 height 7
click at [344, 271] on button at bounding box center [339, 269] width 13 height 13
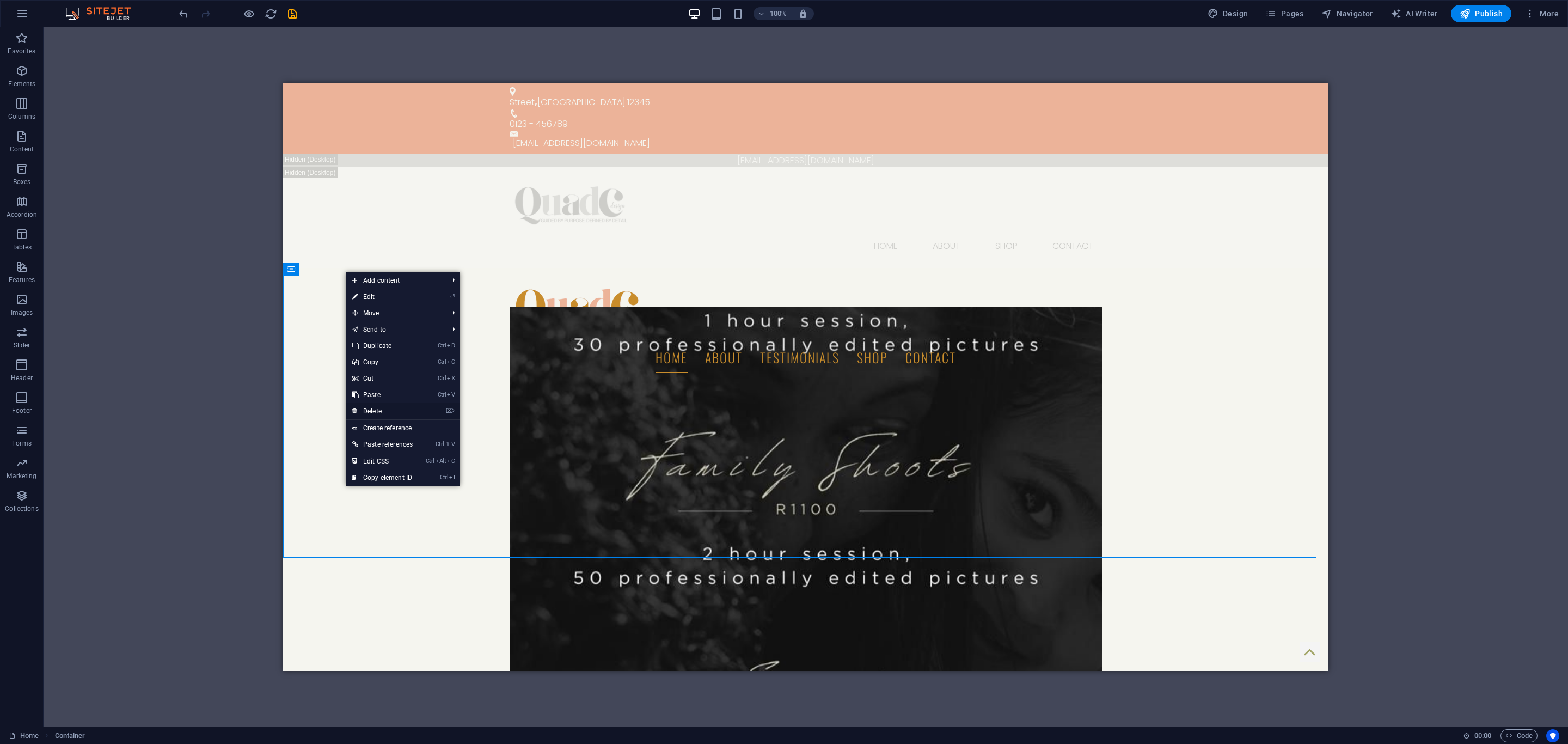
click at [390, 413] on link "⌦ Delete" at bounding box center [382, 411] width 74 height 16
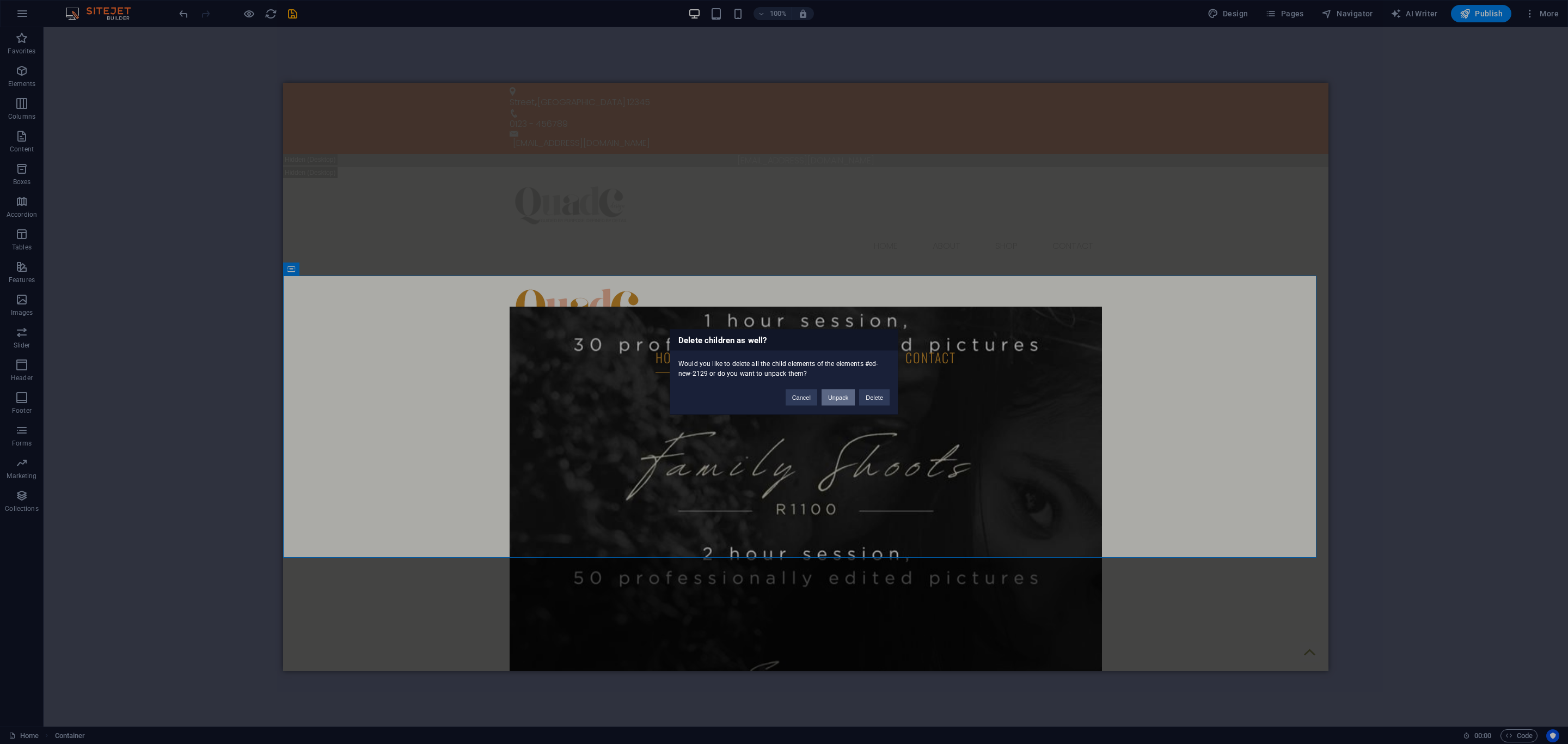
click at [843, 403] on button "Unpack" at bounding box center [838, 397] width 33 height 16
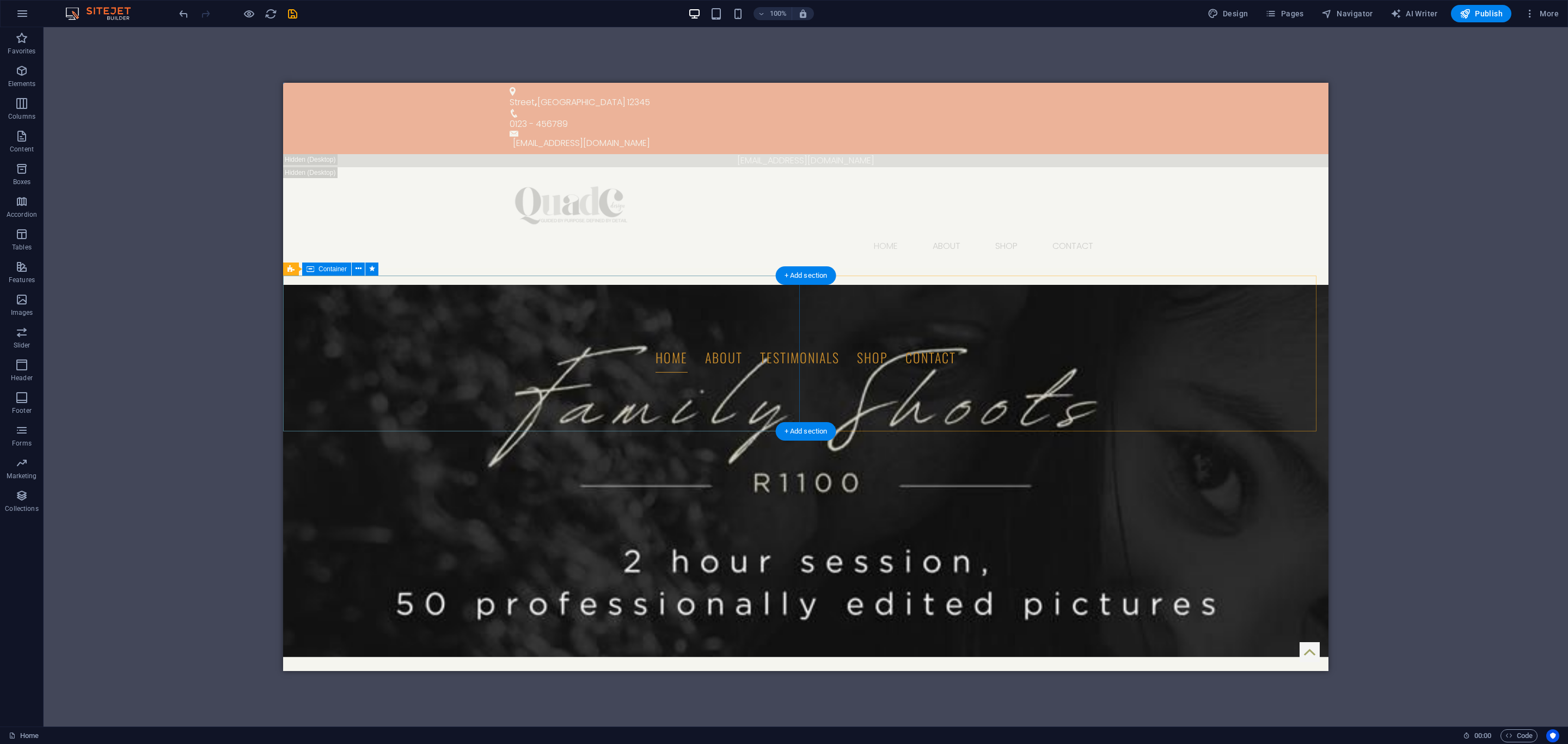
click at [290, 266] on icon at bounding box center [291, 269] width 7 height 13
click at [304, 269] on span "Text on background" at bounding box center [328, 269] width 58 height 7
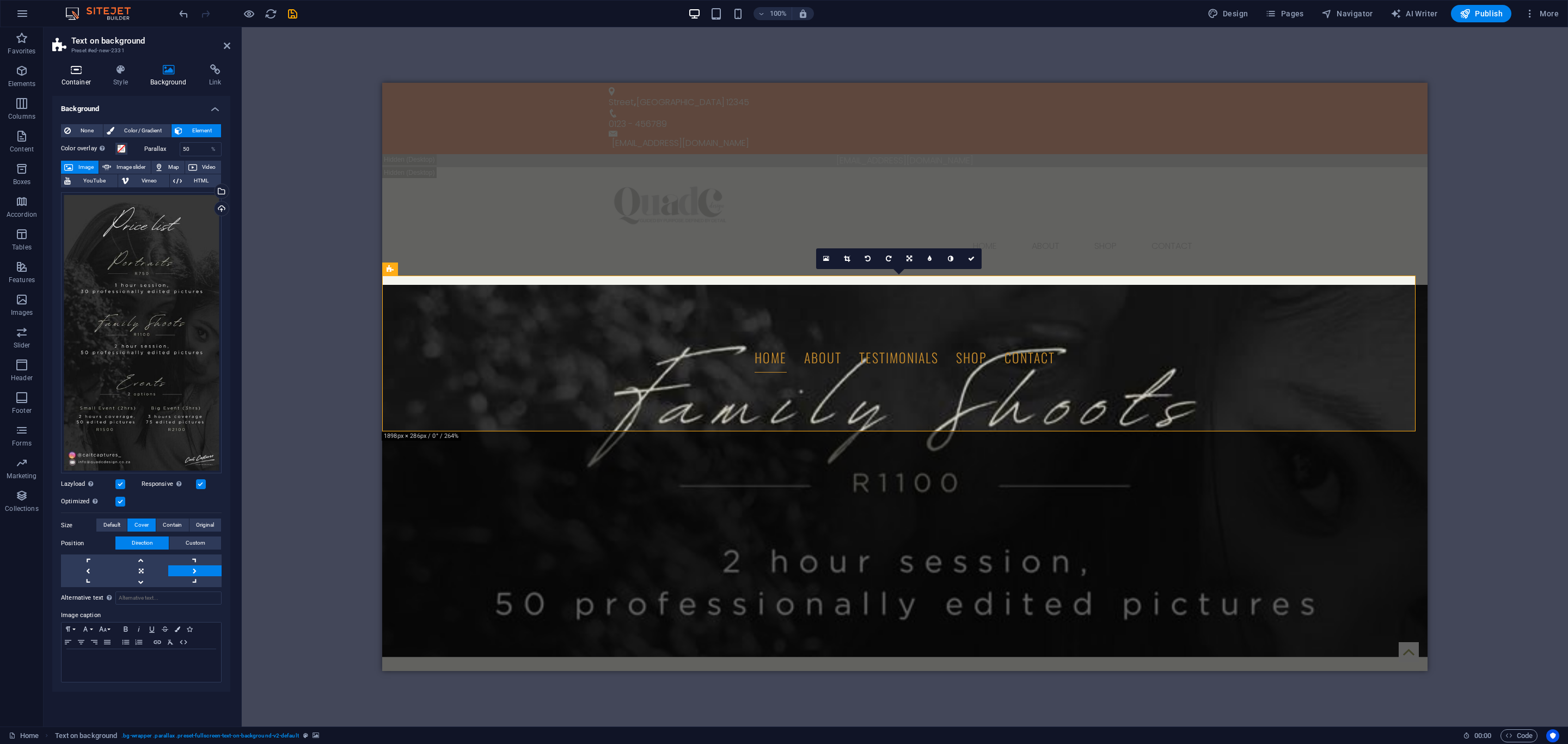
click at [82, 76] on h4 "Container" at bounding box center [79, 75] width 52 height 23
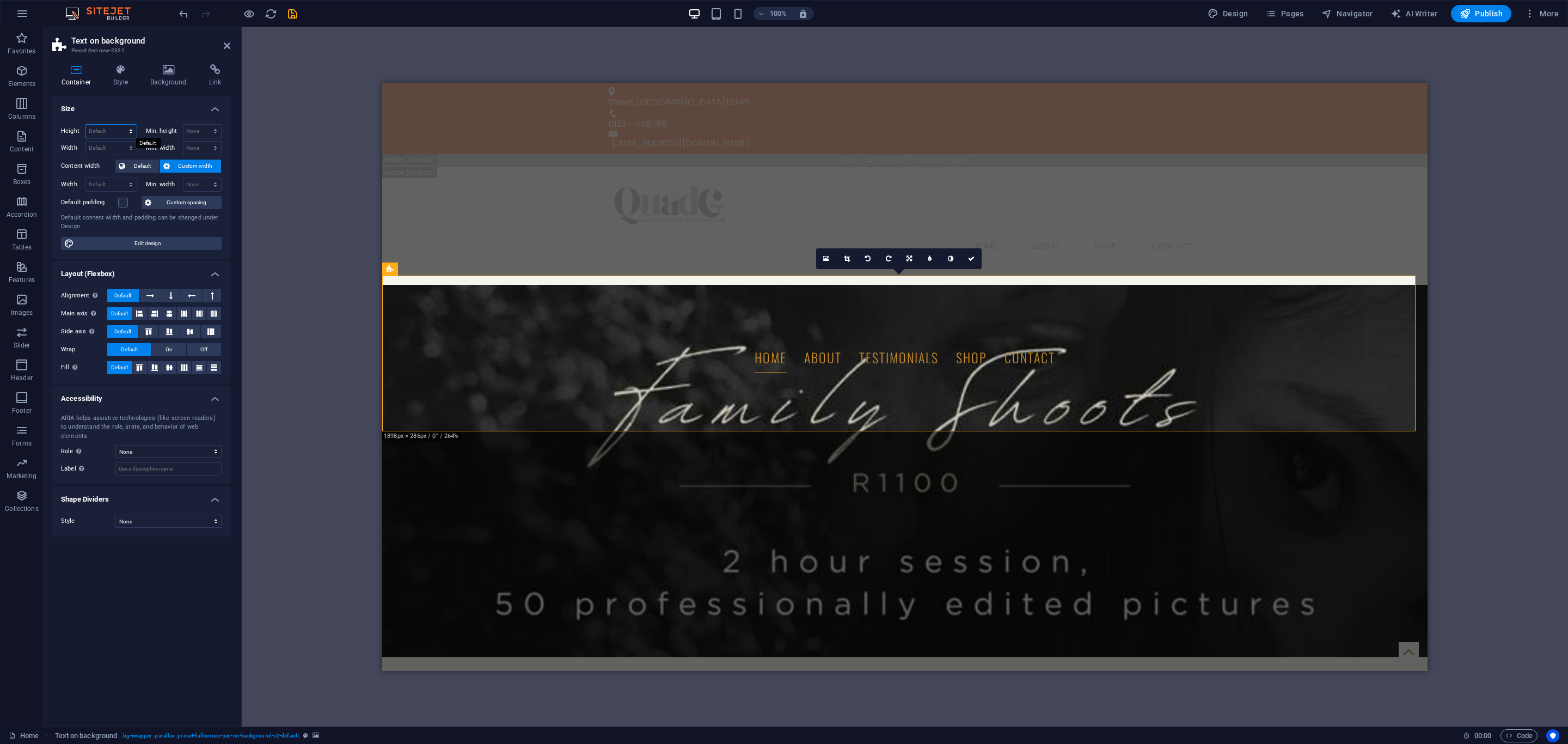
click at [113, 130] on select "Default px rem % vh vw" at bounding box center [111, 131] width 51 height 13
select select "px"
click at [120, 124] on select "Default px rem % vh vw" at bounding box center [111, 131] width 51 height 13
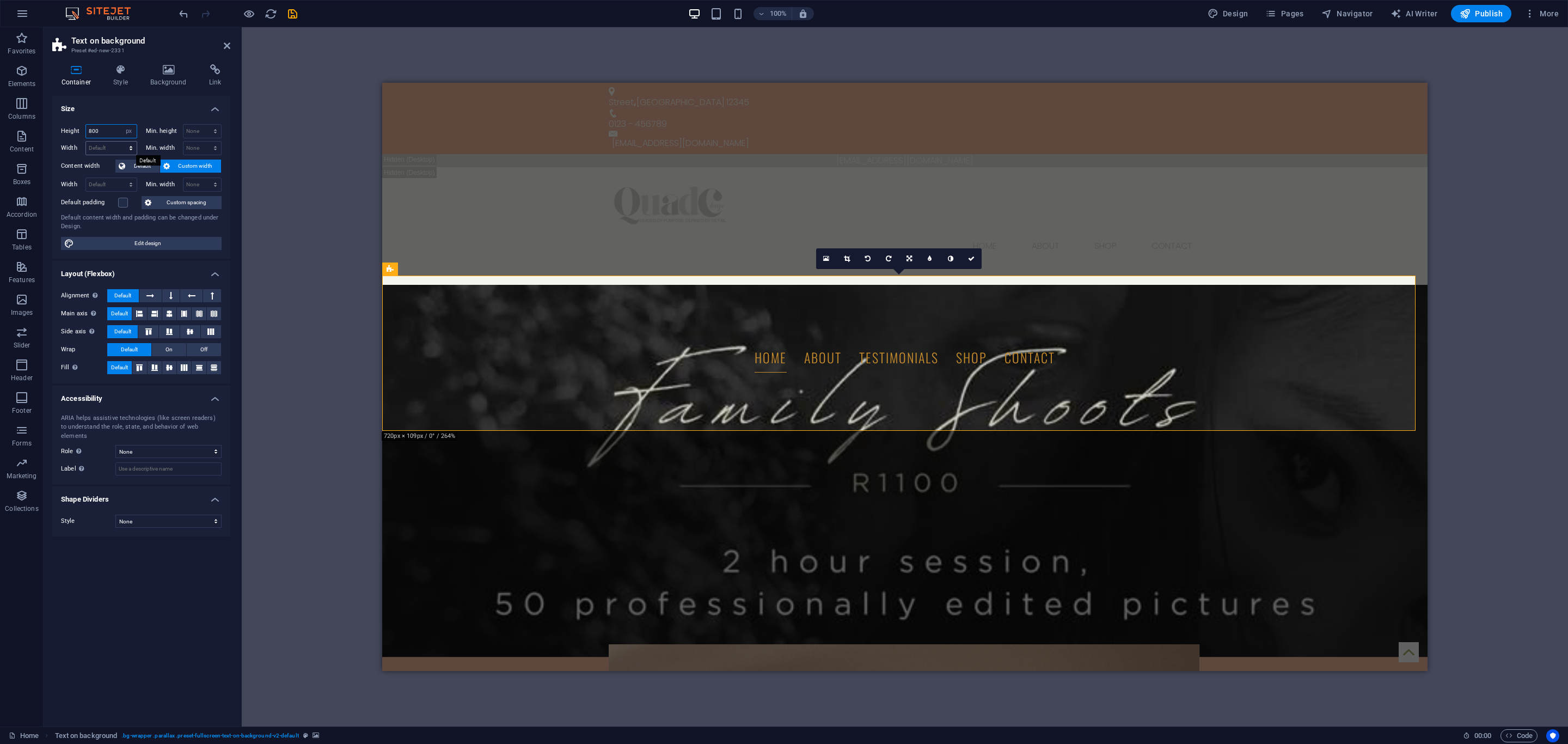
type input "800"
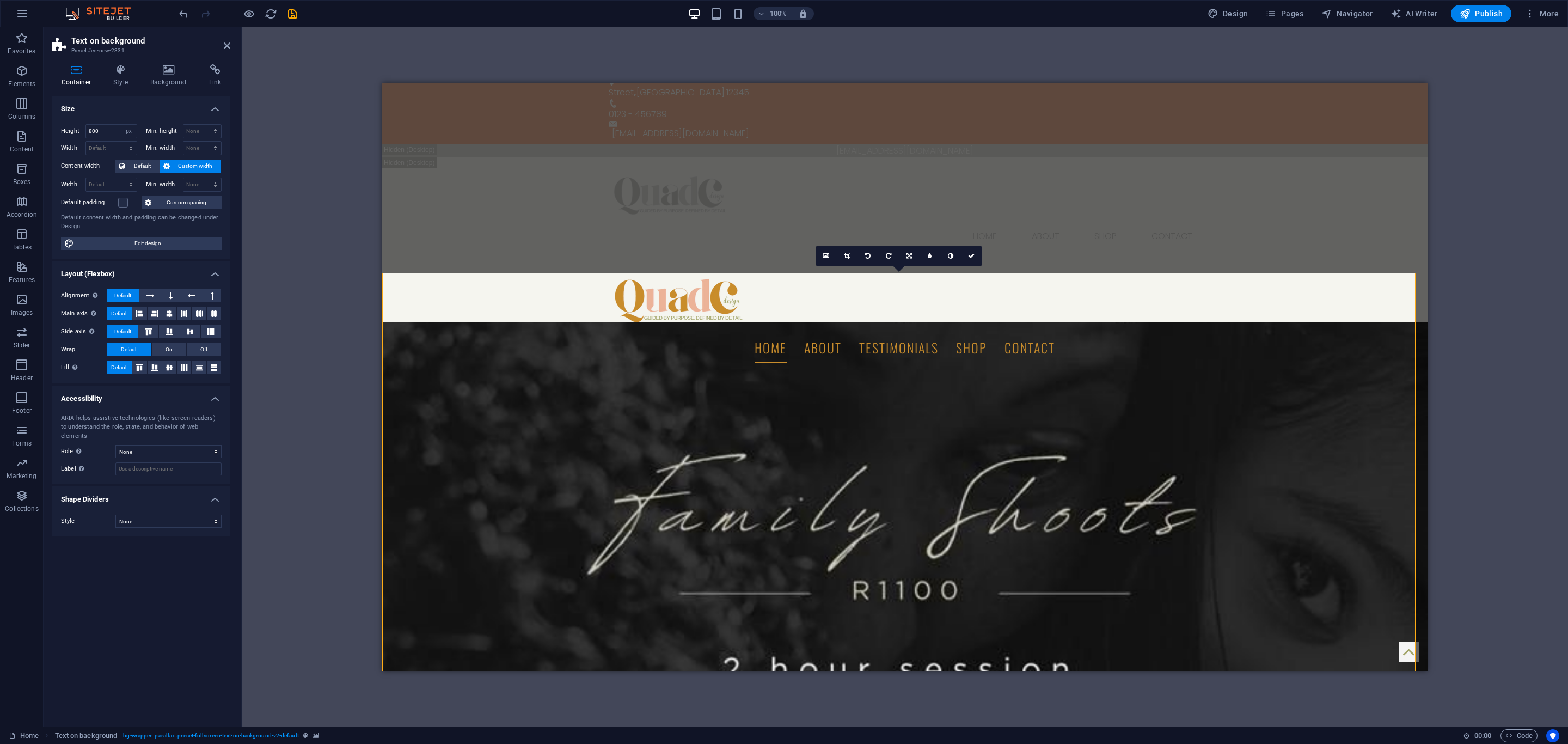
scroll to position [0, 0]
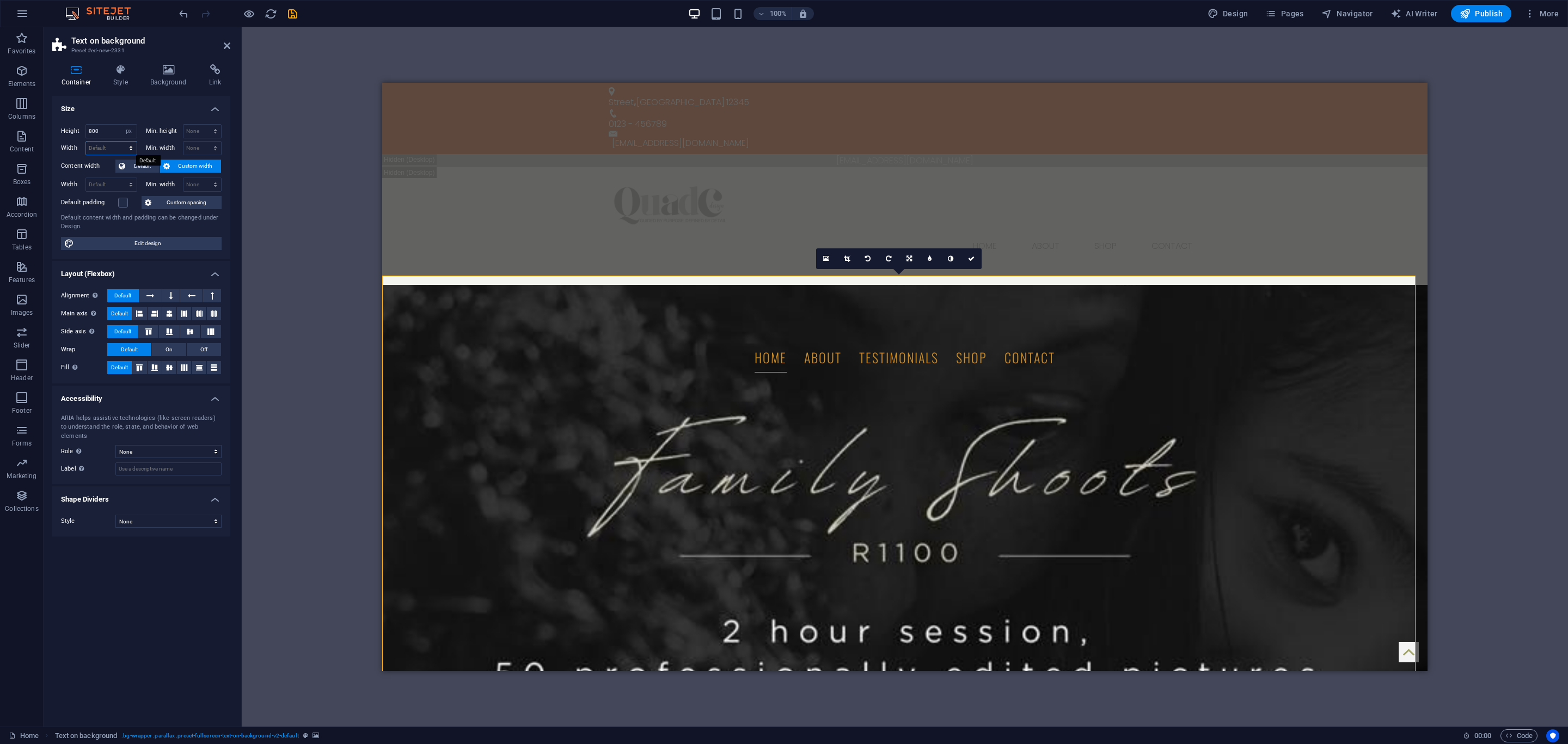
click at [98, 149] on select "Default px rem % em vh vw" at bounding box center [111, 148] width 51 height 13
click at [974, 256] on icon at bounding box center [971, 258] width 7 height 7
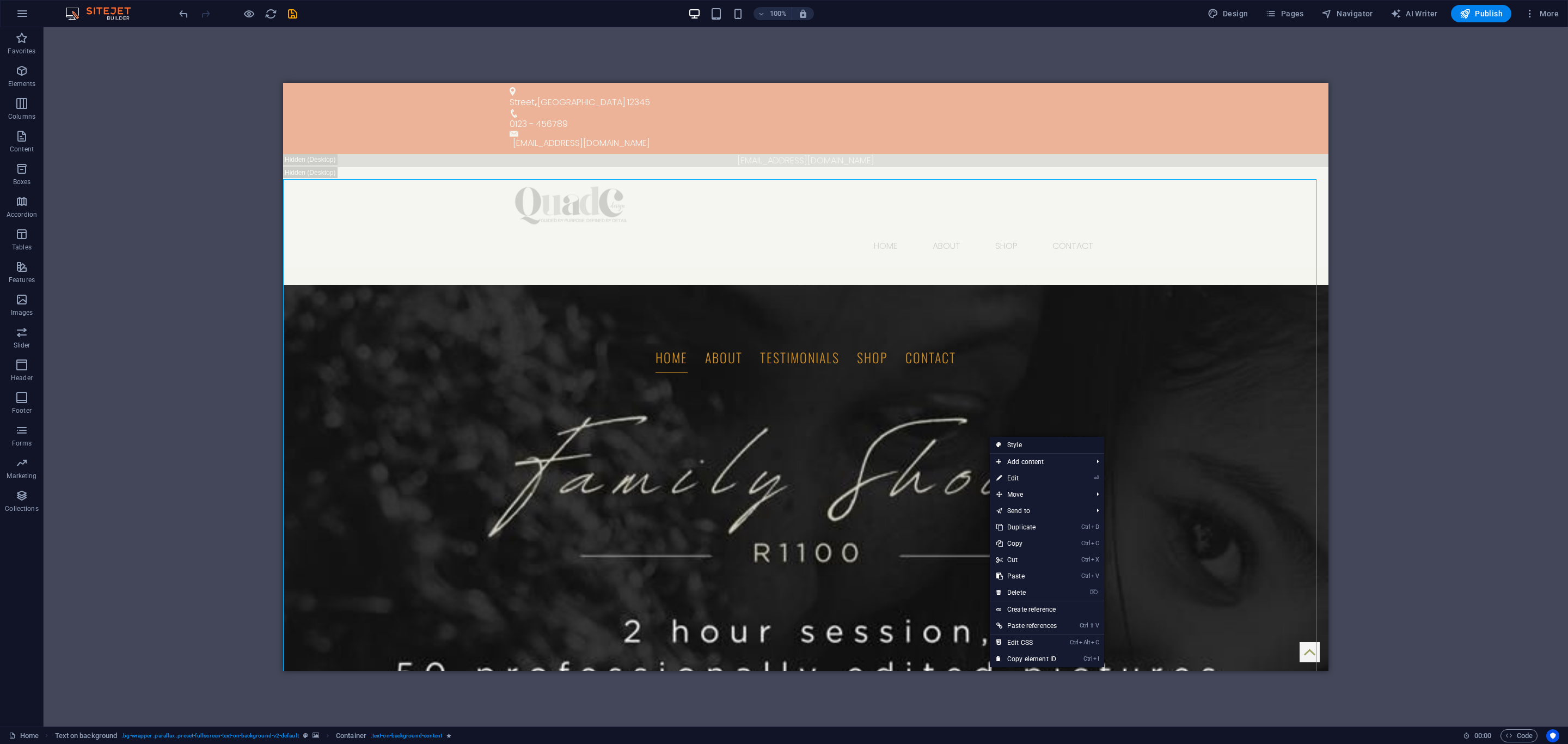
drag, startPoint x: 705, startPoint y: 353, endPoint x: 989, endPoint y: 436, distance: 295.9
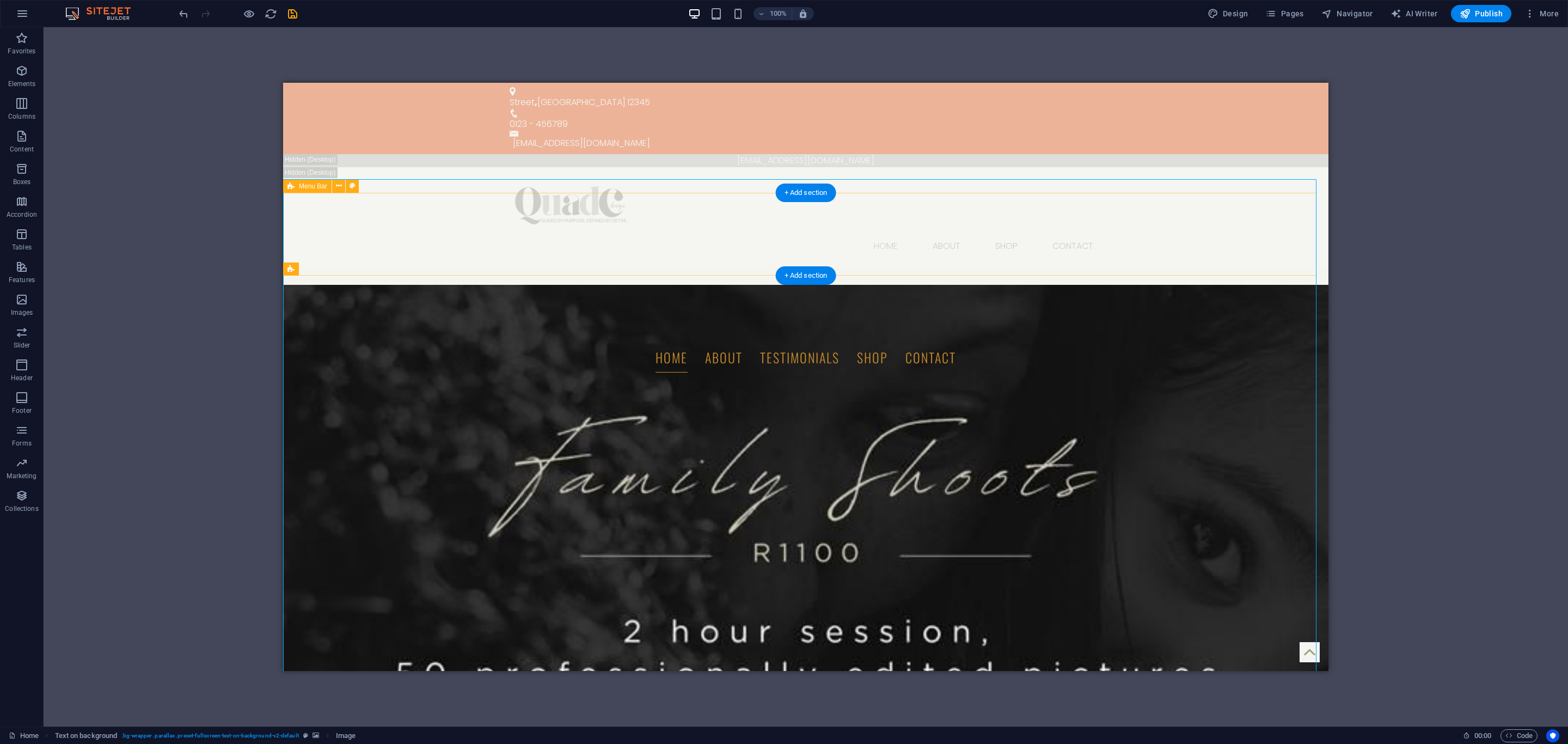
click at [1238, 268] on div "Home About testimonials shop Contact" at bounding box center [806, 325] width 1045 height 114
drag, startPoint x: 289, startPoint y: 14, endPoint x: 326, endPoint y: 12, distance: 37.1
click at [289, 14] on icon "save" at bounding box center [292, 13] width 12 height 12
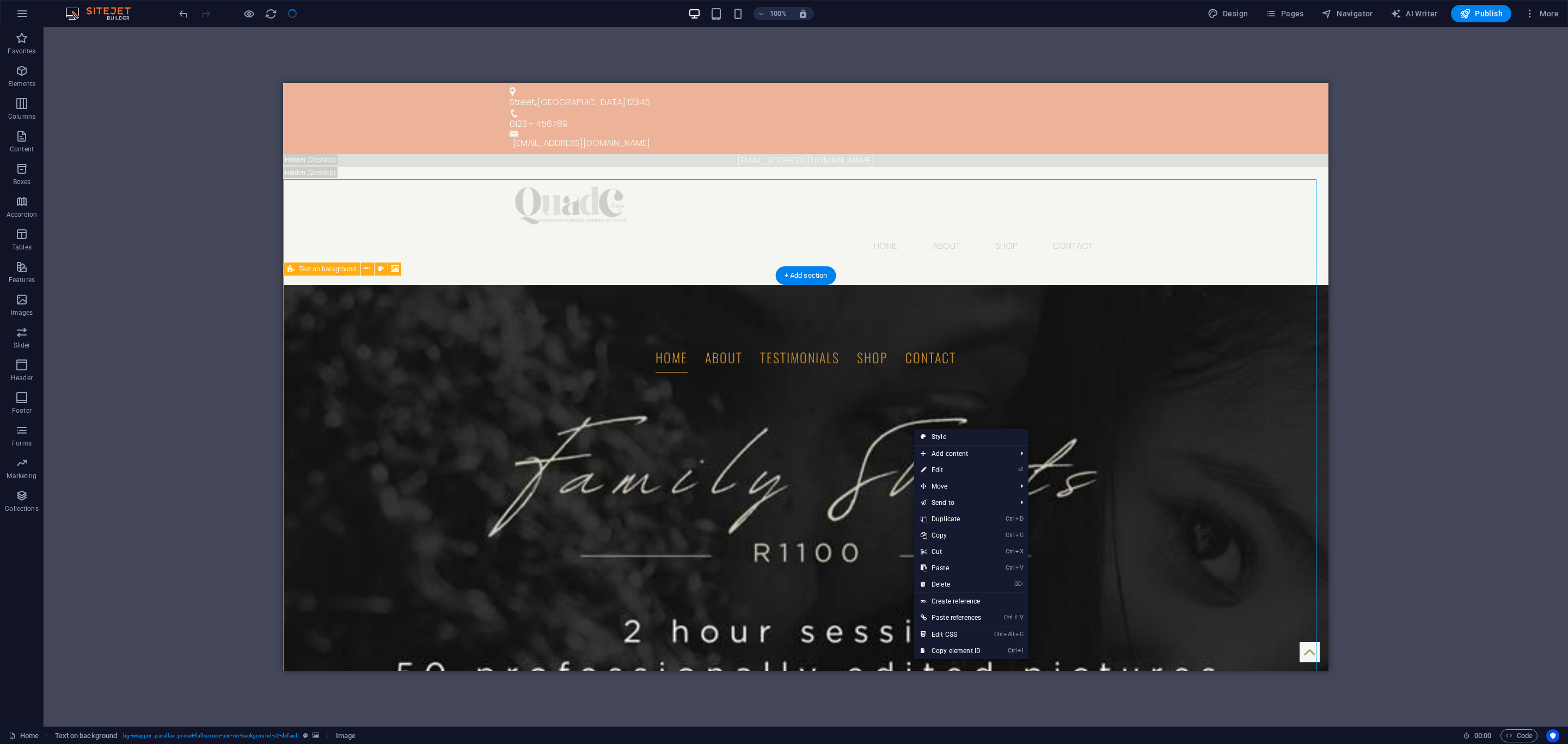
click at [914, 422] on figure at bounding box center [806, 540] width 1045 height 512
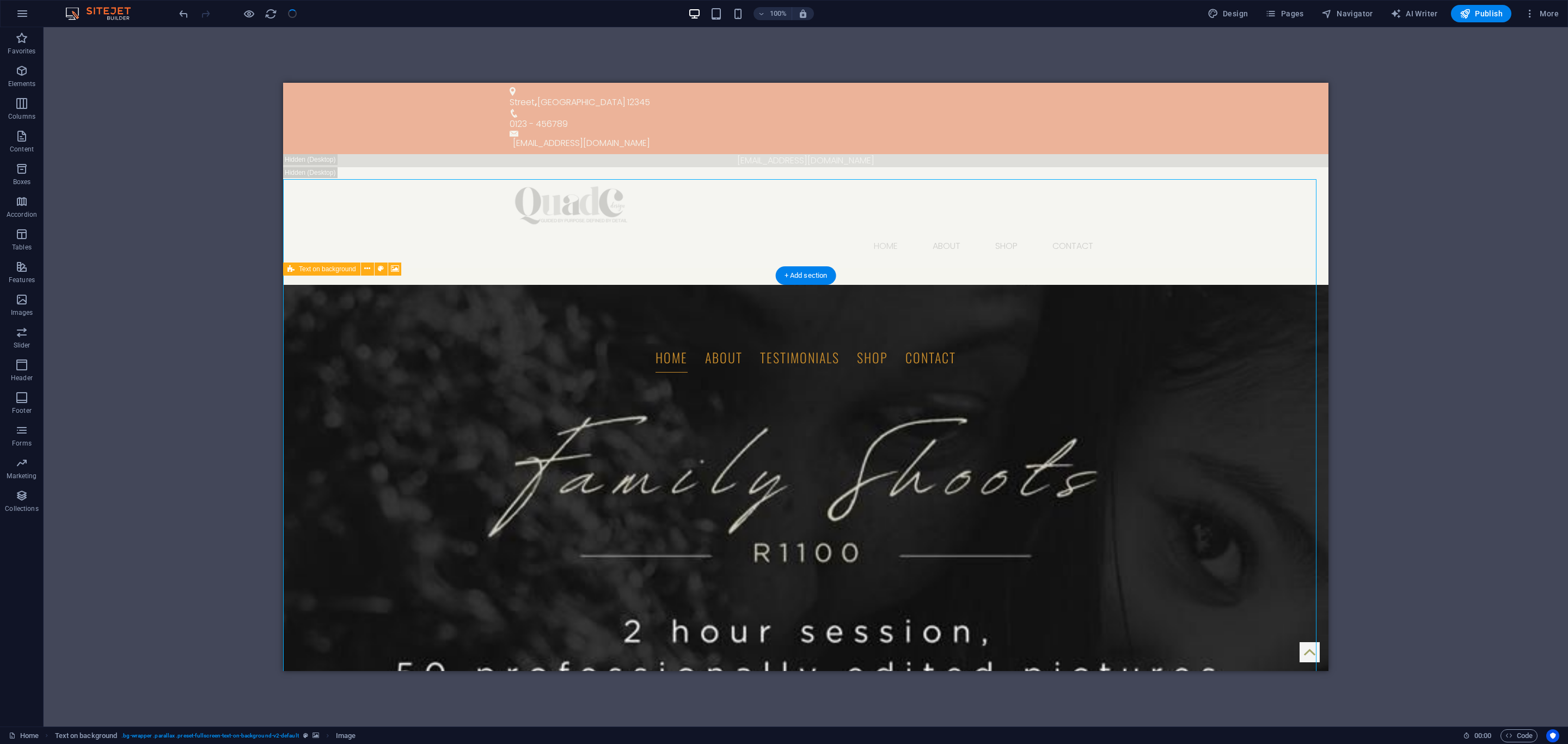
click at [949, 392] on figure at bounding box center [806, 540] width 1045 height 512
click at [290, 268] on icon at bounding box center [291, 269] width 7 height 13
select select "px"
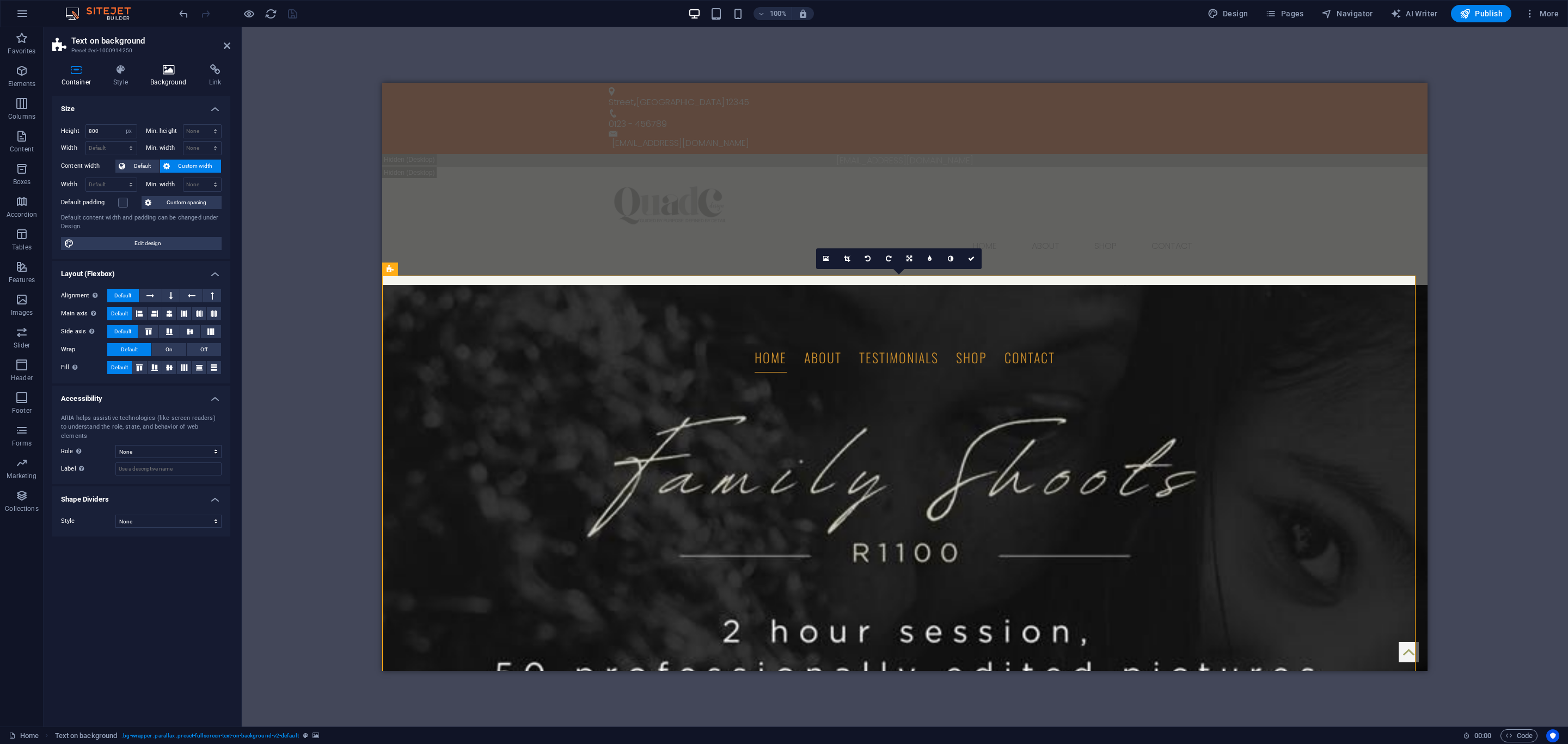
click at [183, 77] on h4 "Background" at bounding box center [170, 75] width 59 height 23
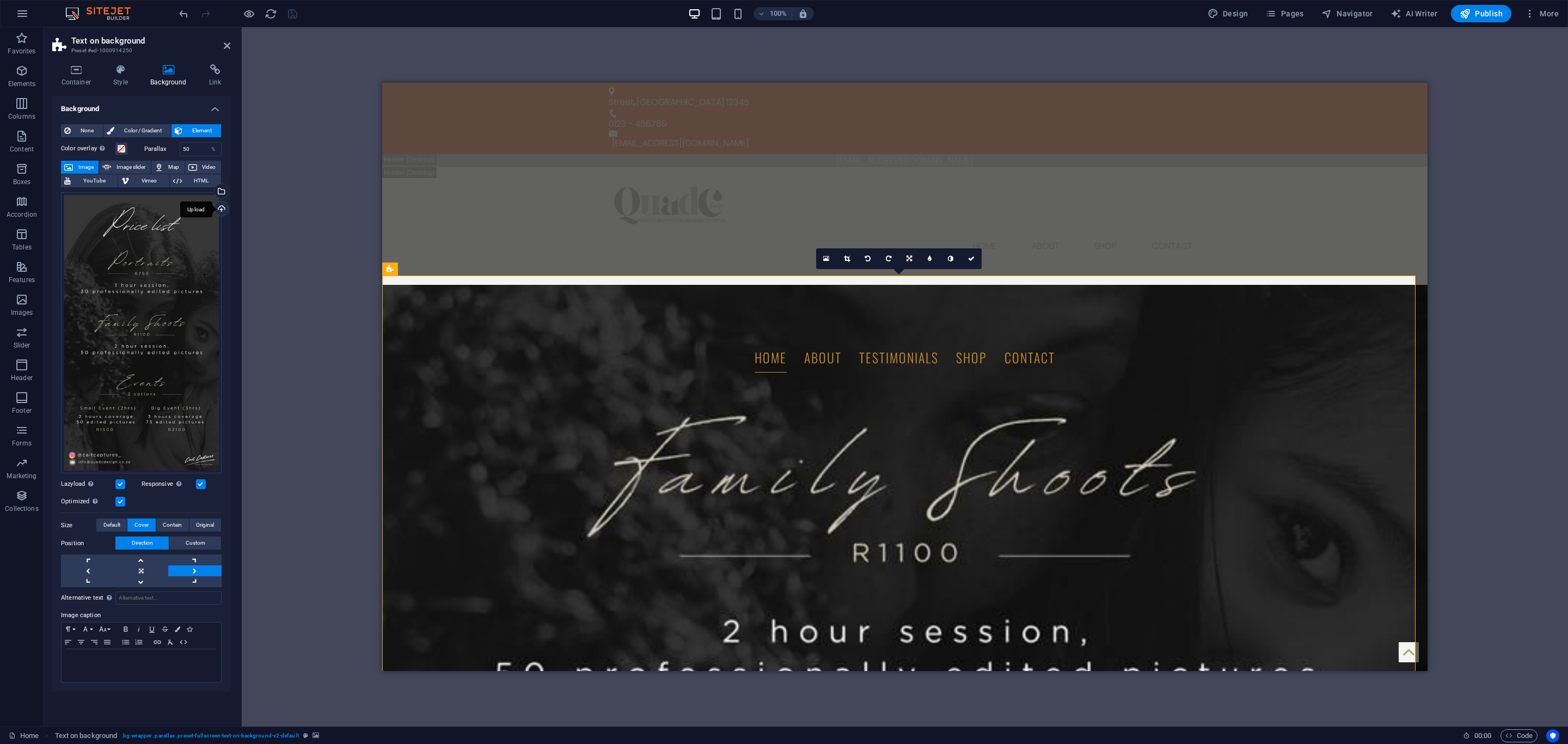
click at [222, 206] on div "Upload" at bounding box center [221, 210] width 16 height 16
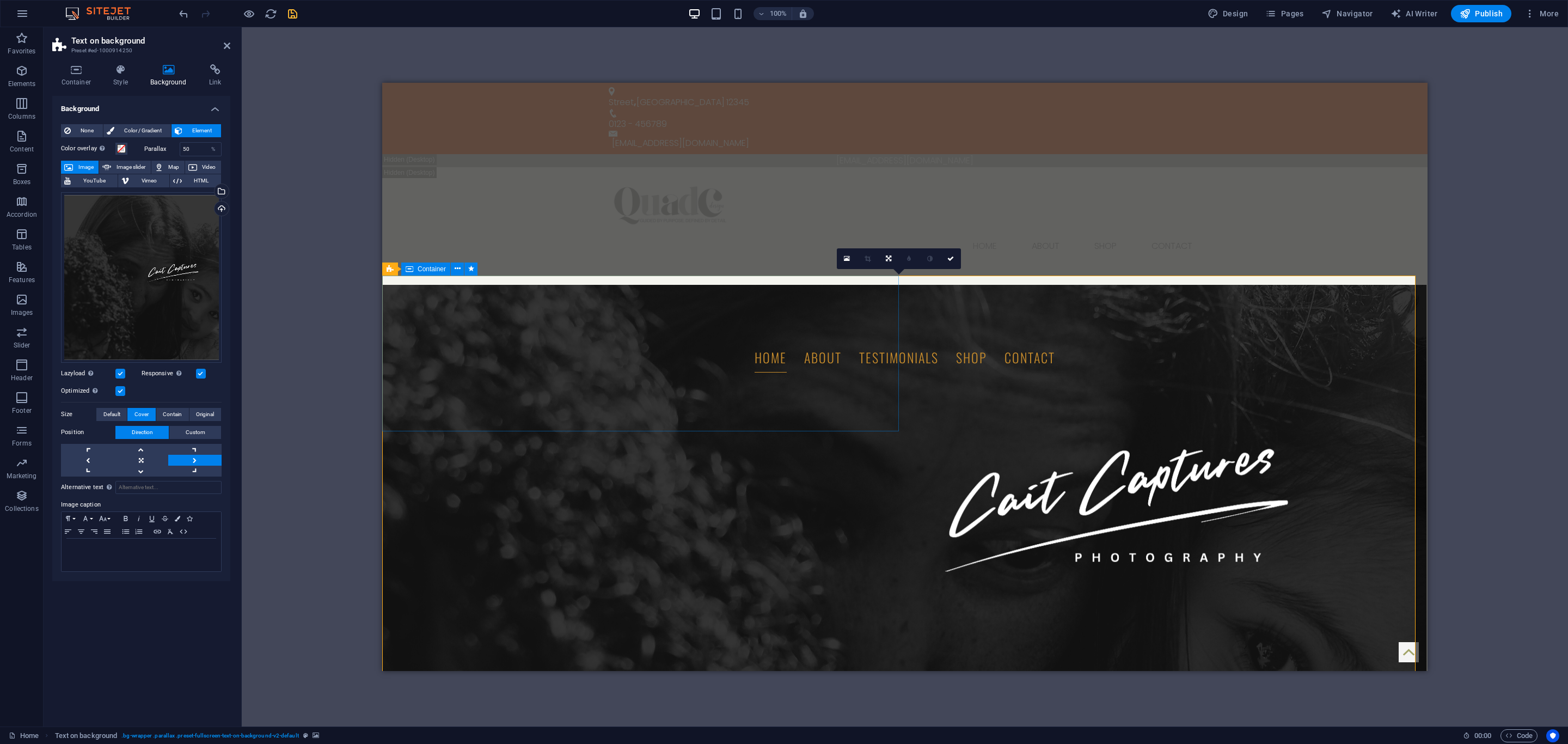
click at [83, 66] on icon at bounding box center [76, 69] width 48 height 11
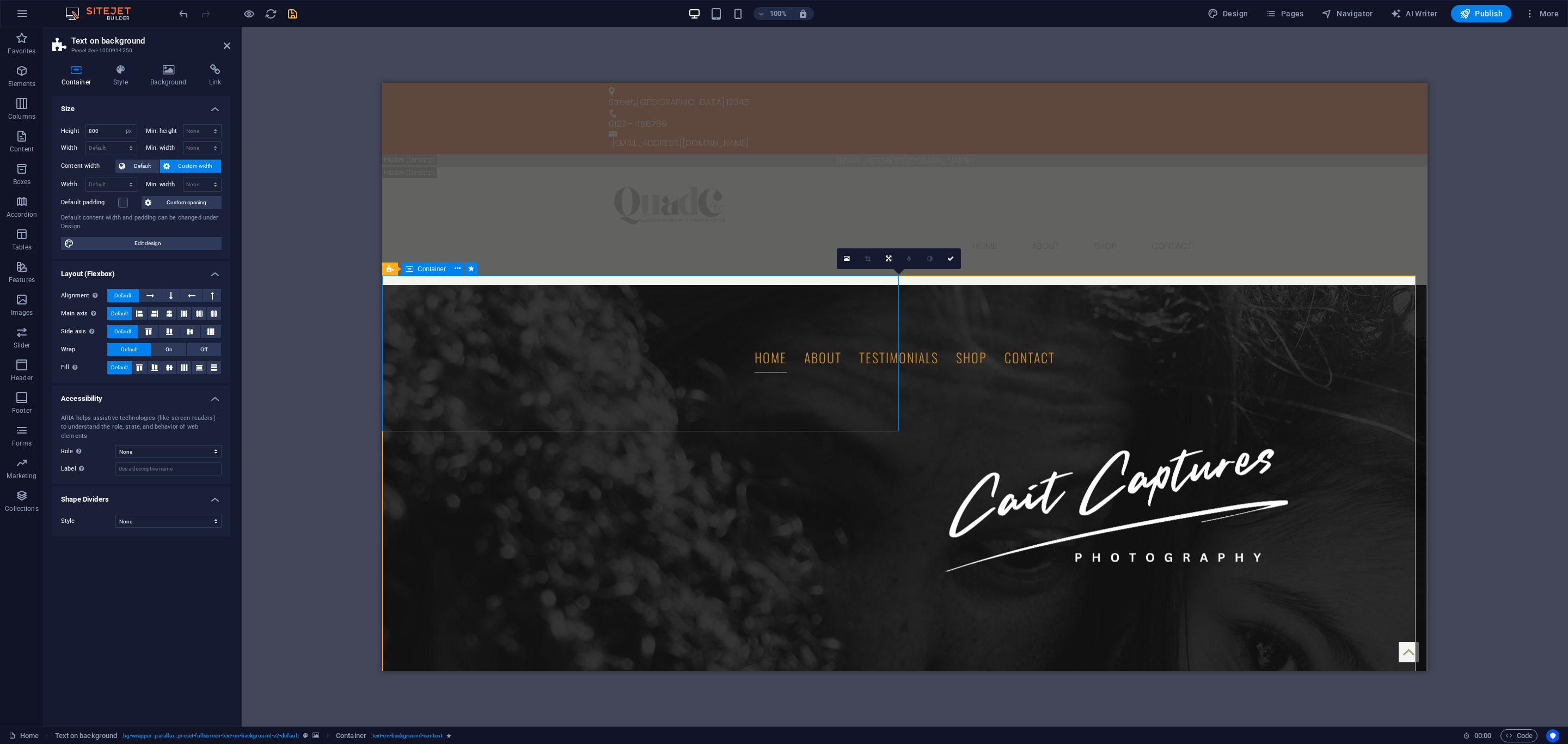
drag, startPoint x: 867, startPoint y: 305, endPoint x: 646, endPoint y: 237, distance: 231.2
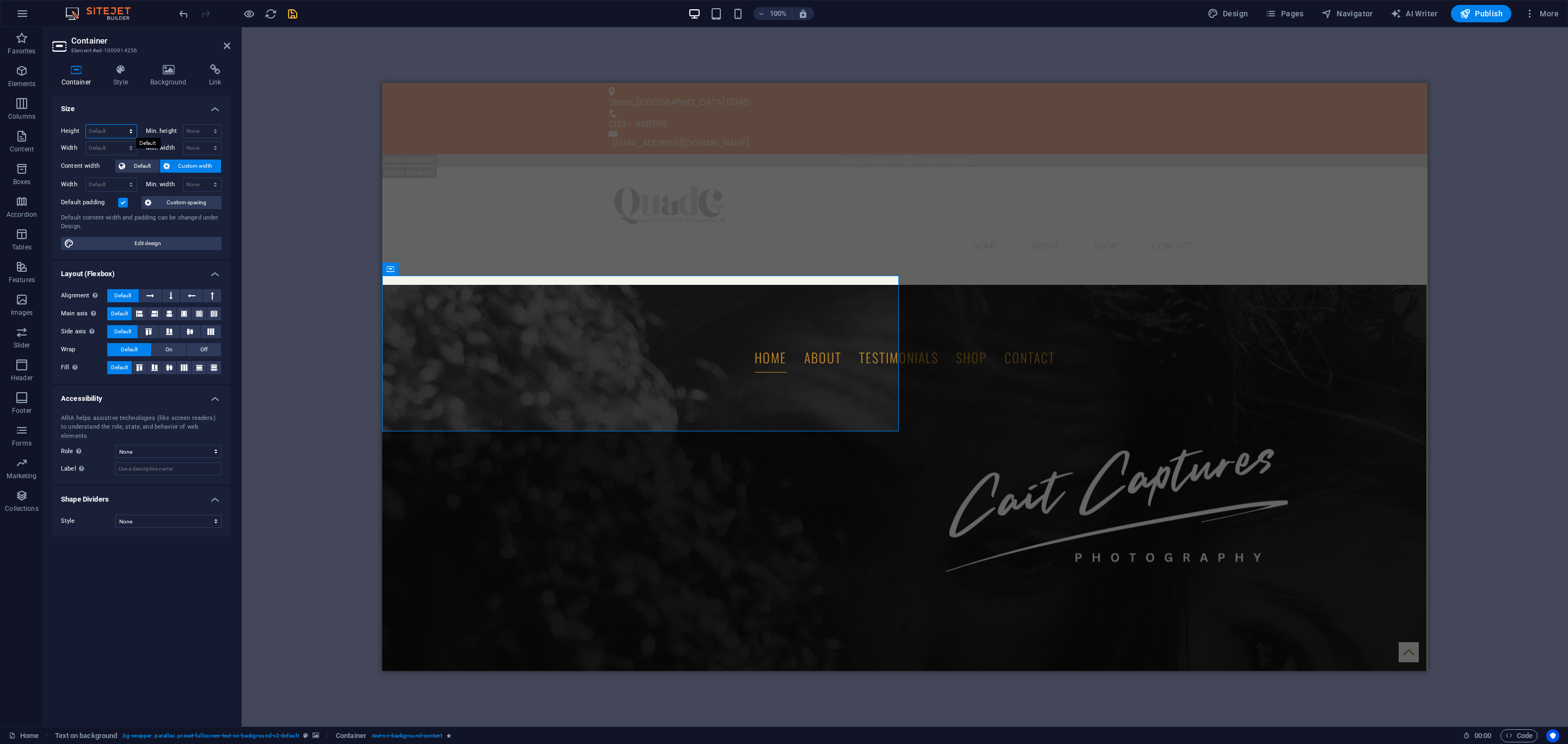
click at [118, 135] on select "Default px rem % vh vw" at bounding box center [111, 131] width 51 height 13
select select "px"
click at [120, 124] on select "Default px rem % vh vw" at bounding box center [111, 131] width 51 height 13
type input "800"
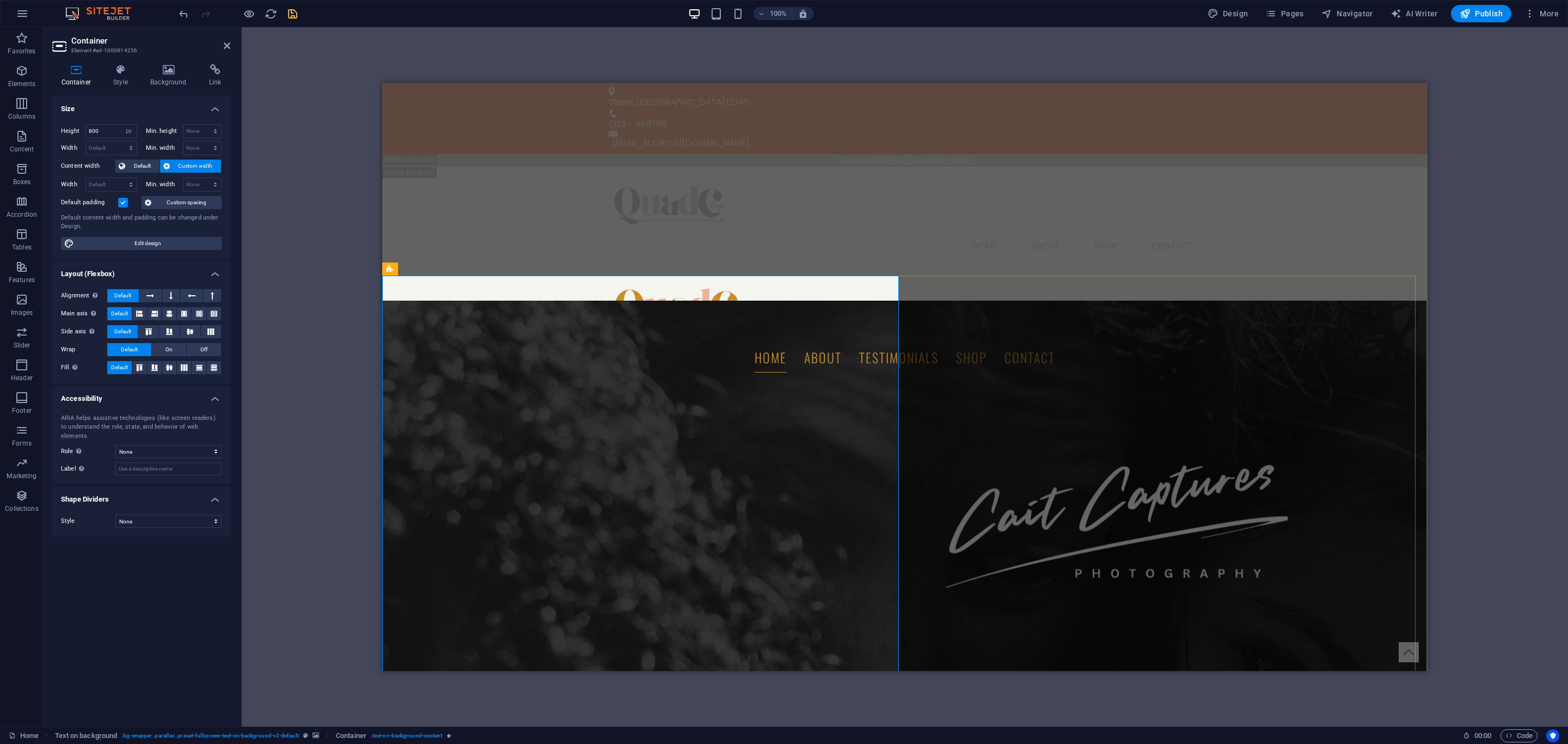
scroll to position [82, 0]
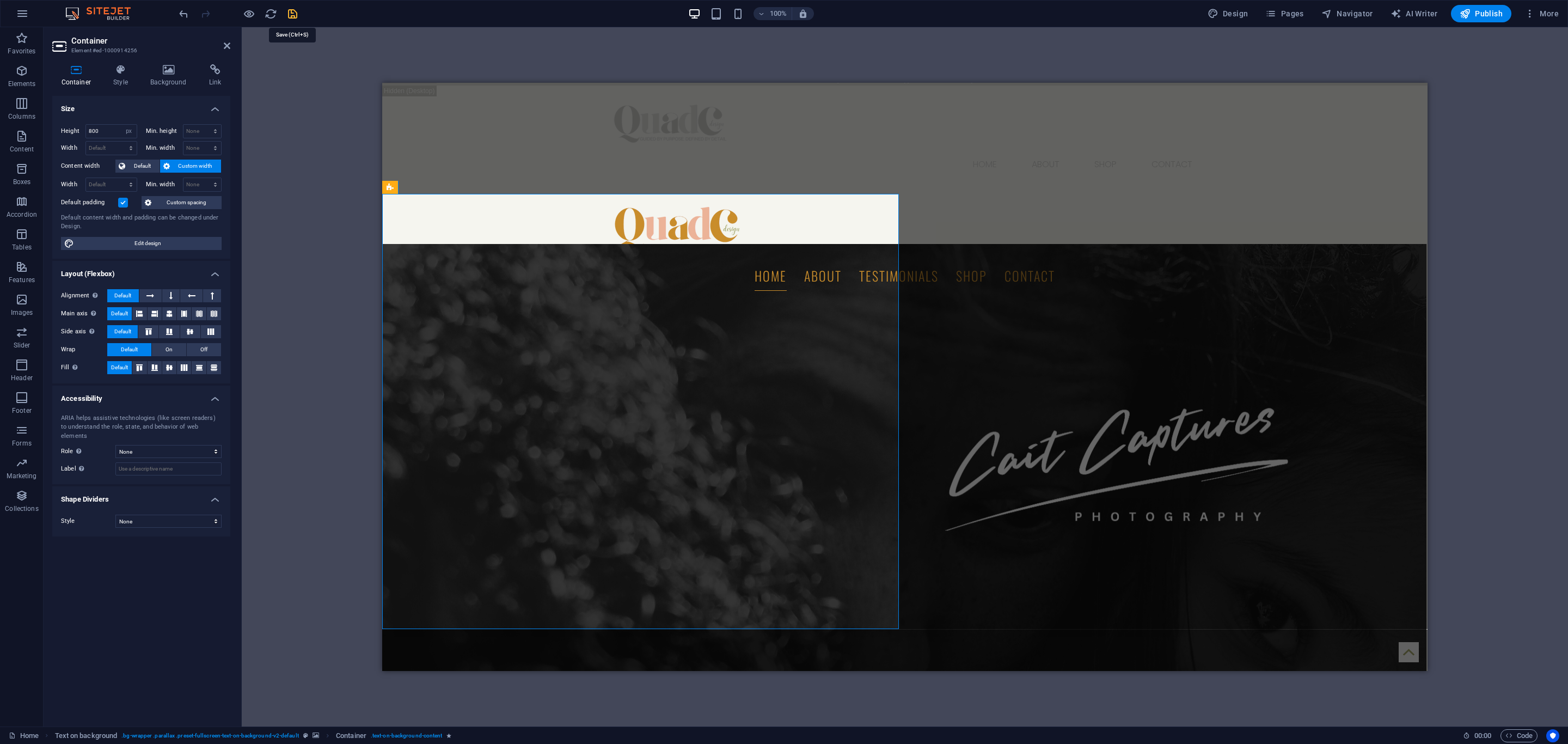
click at [294, 12] on icon "save" at bounding box center [292, 13] width 12 height 12
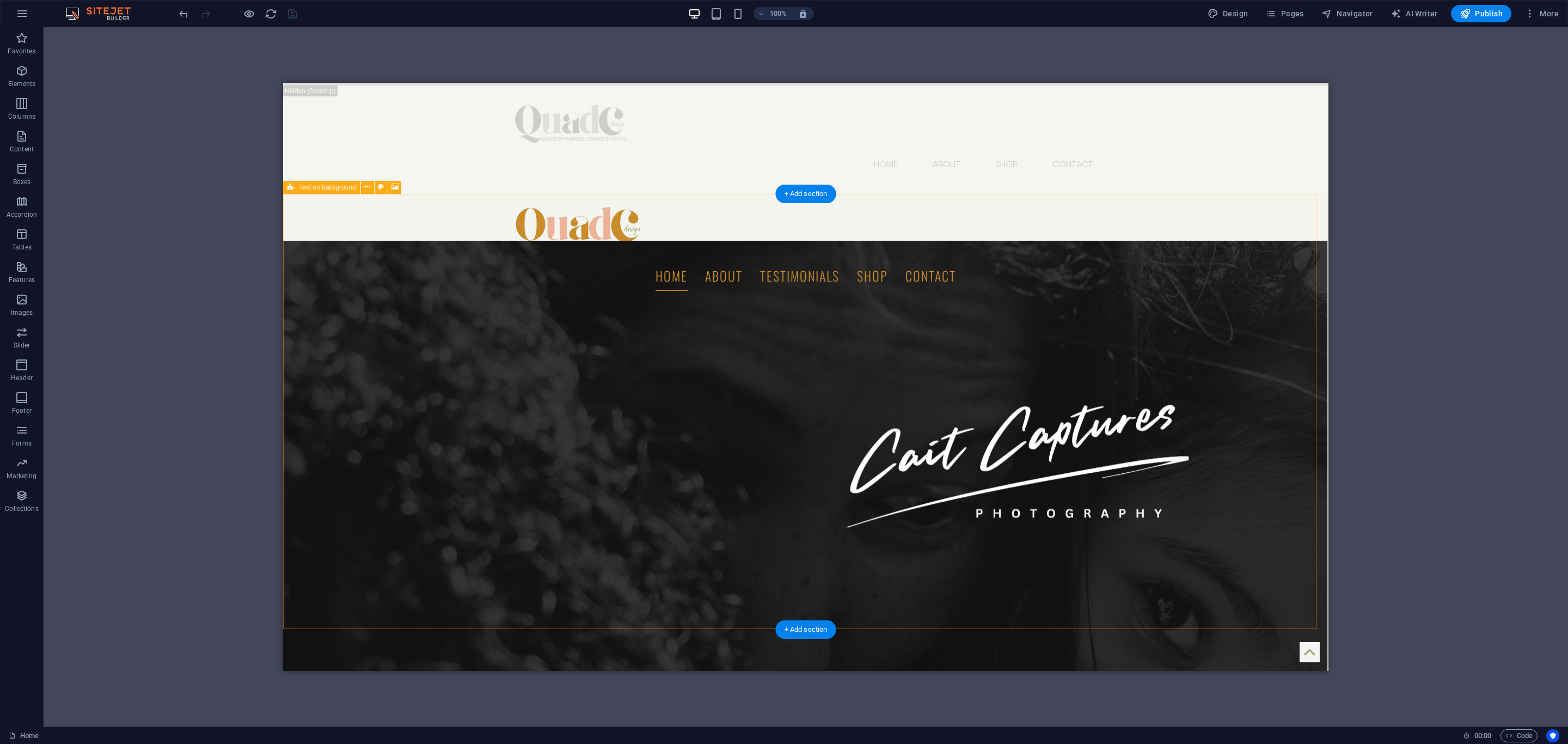
scroll to position [0, 0]
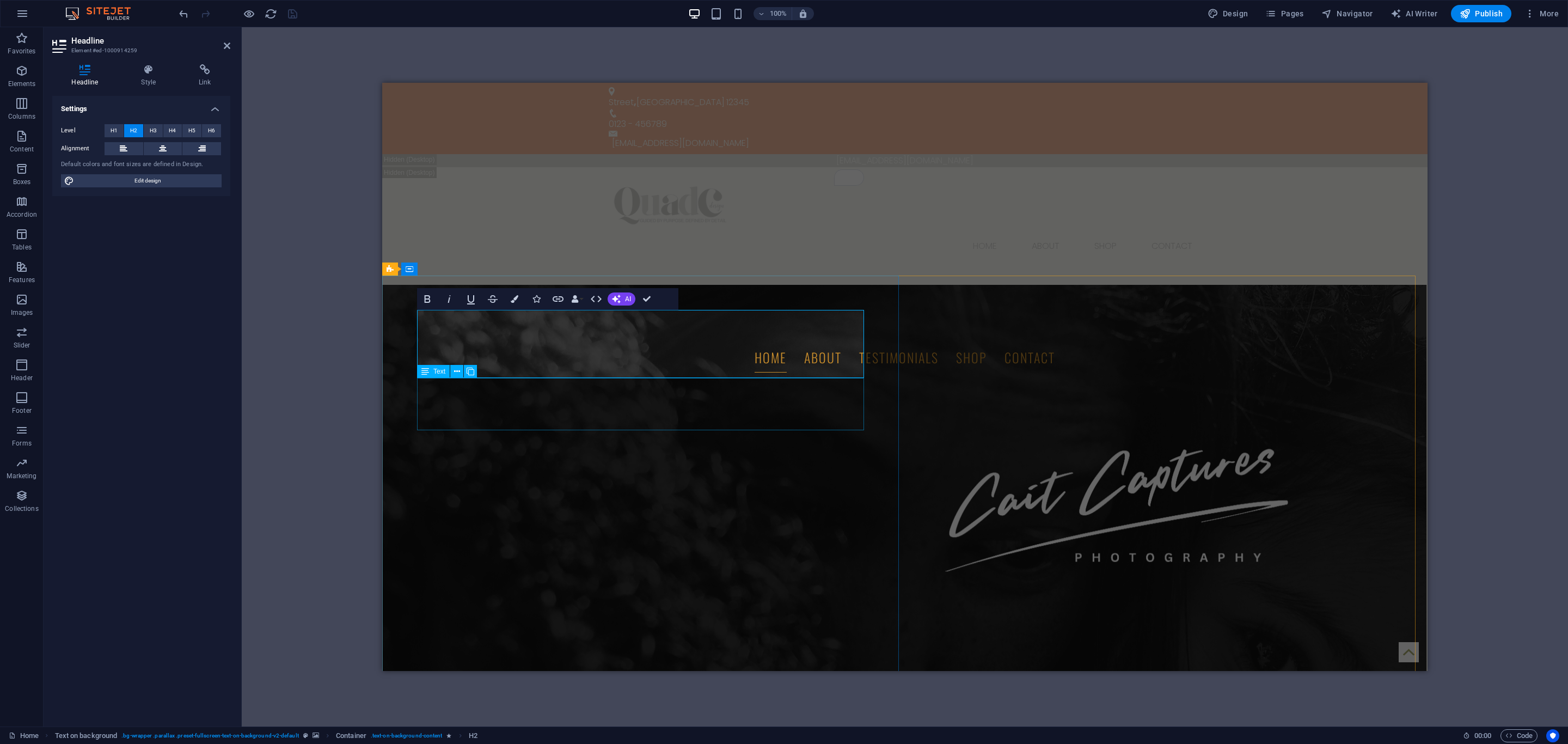
scroll to position [0, 3]
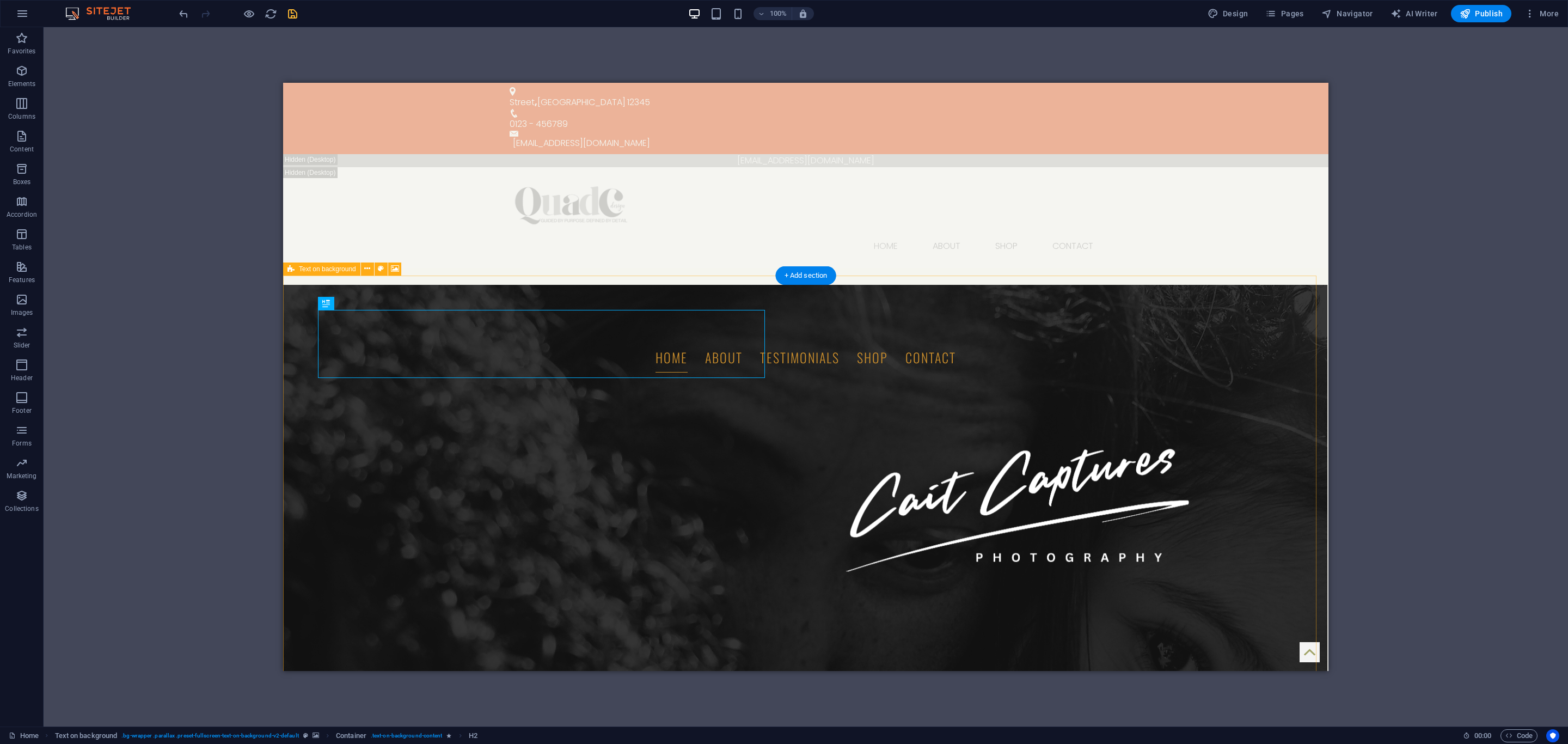
click at [1062, 512] on figure at bounding box center [806, 540] width 1045 height 512
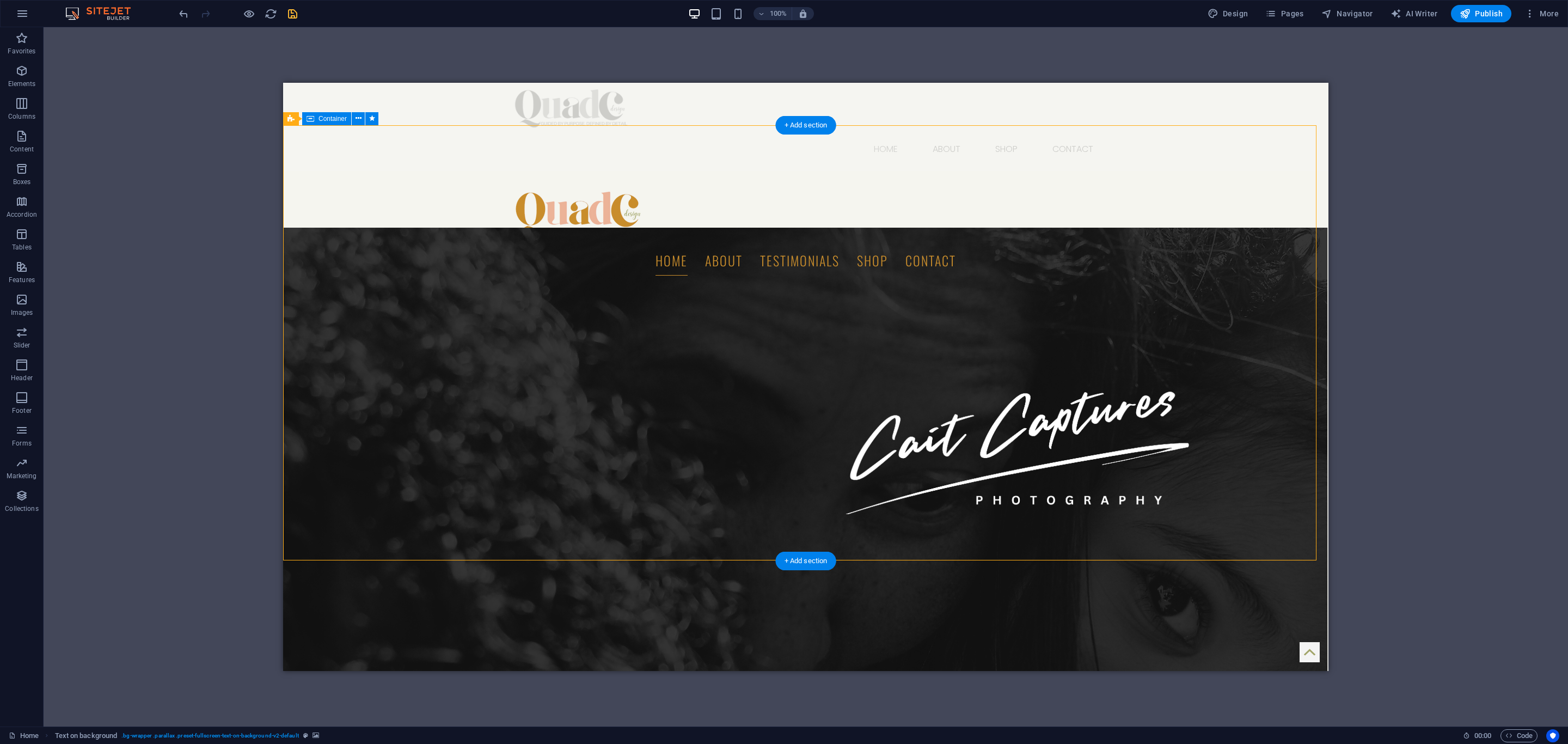
scroll to position [0, 0]
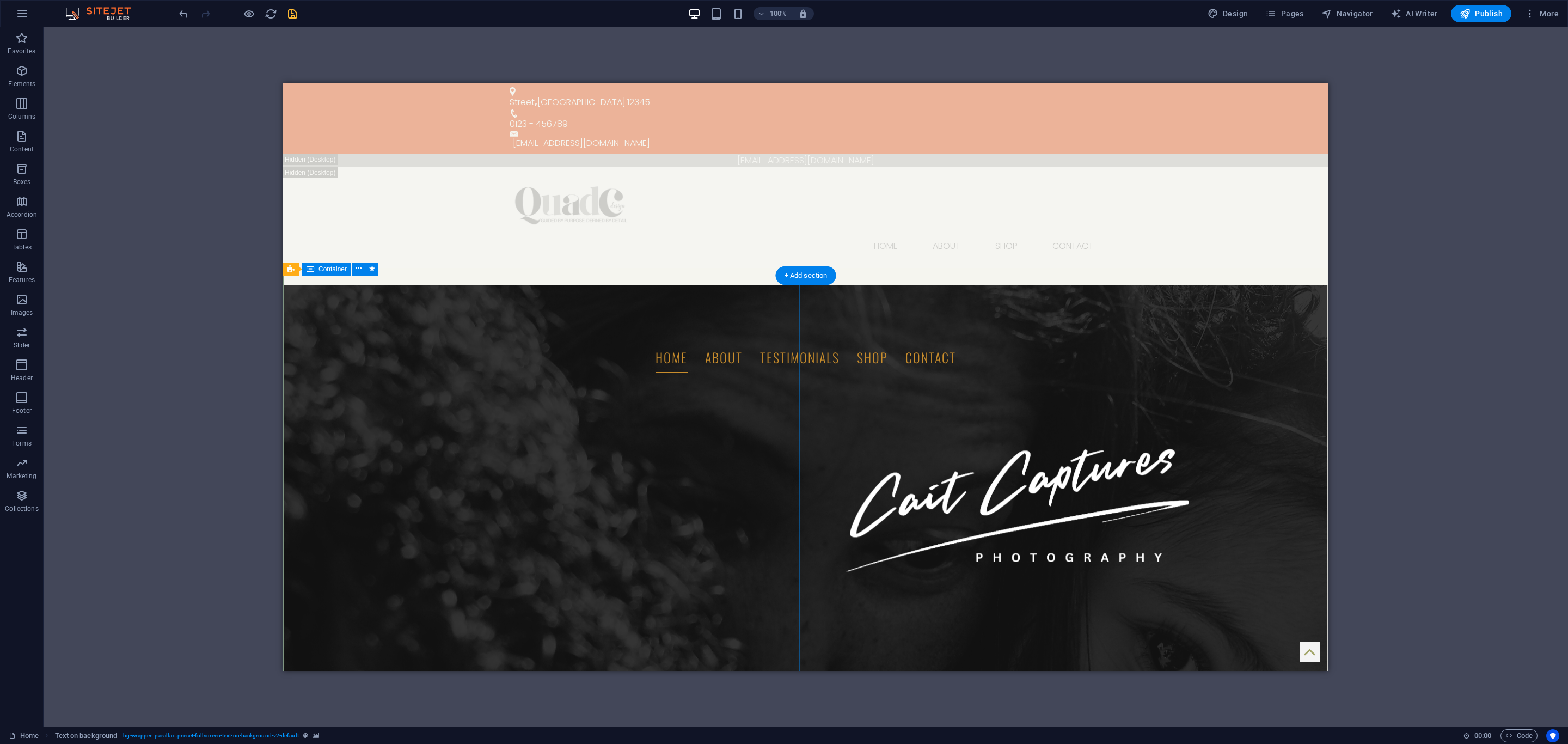
select select "px"
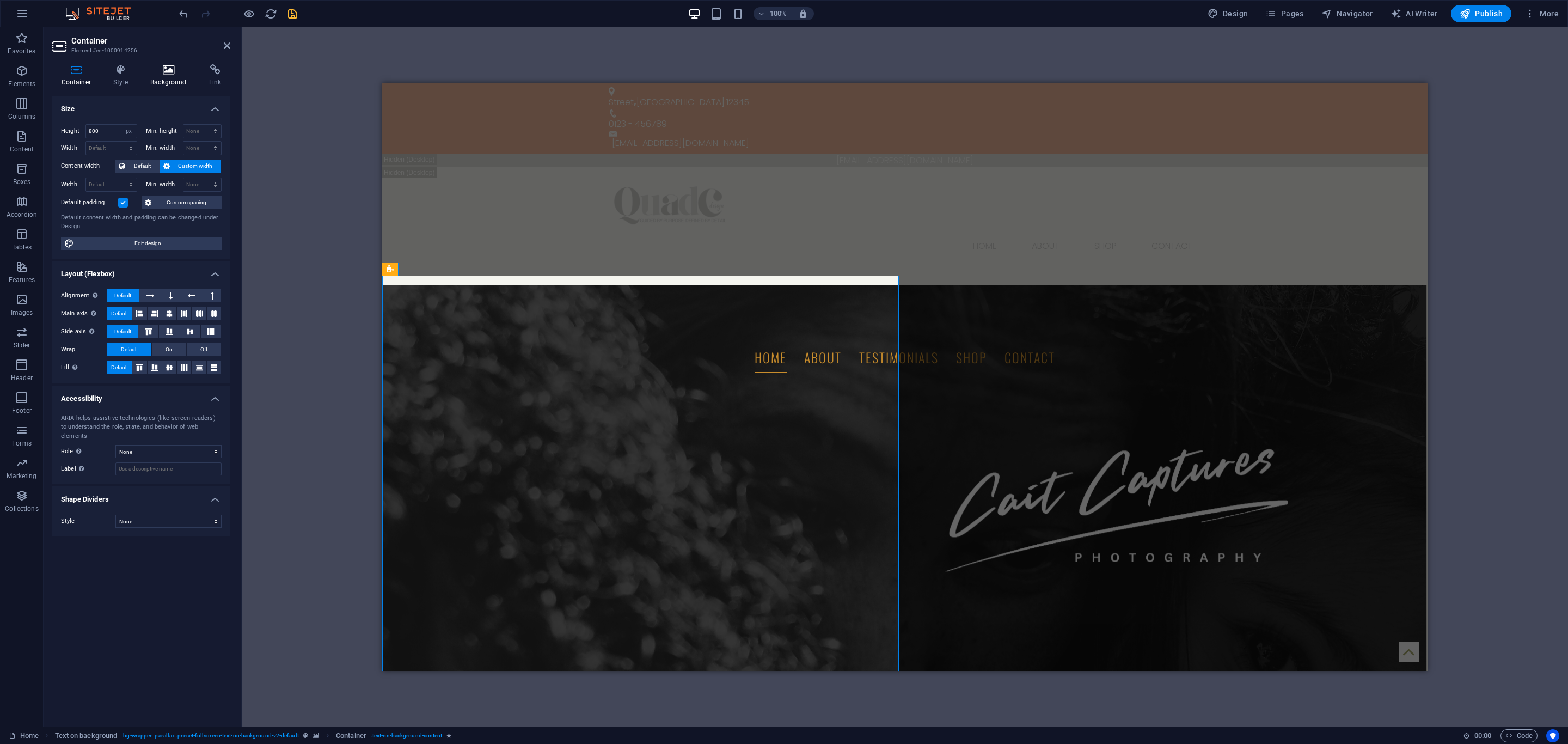
click at [180, 72] on icon at bounding box center [168, 69] width 55 height 11
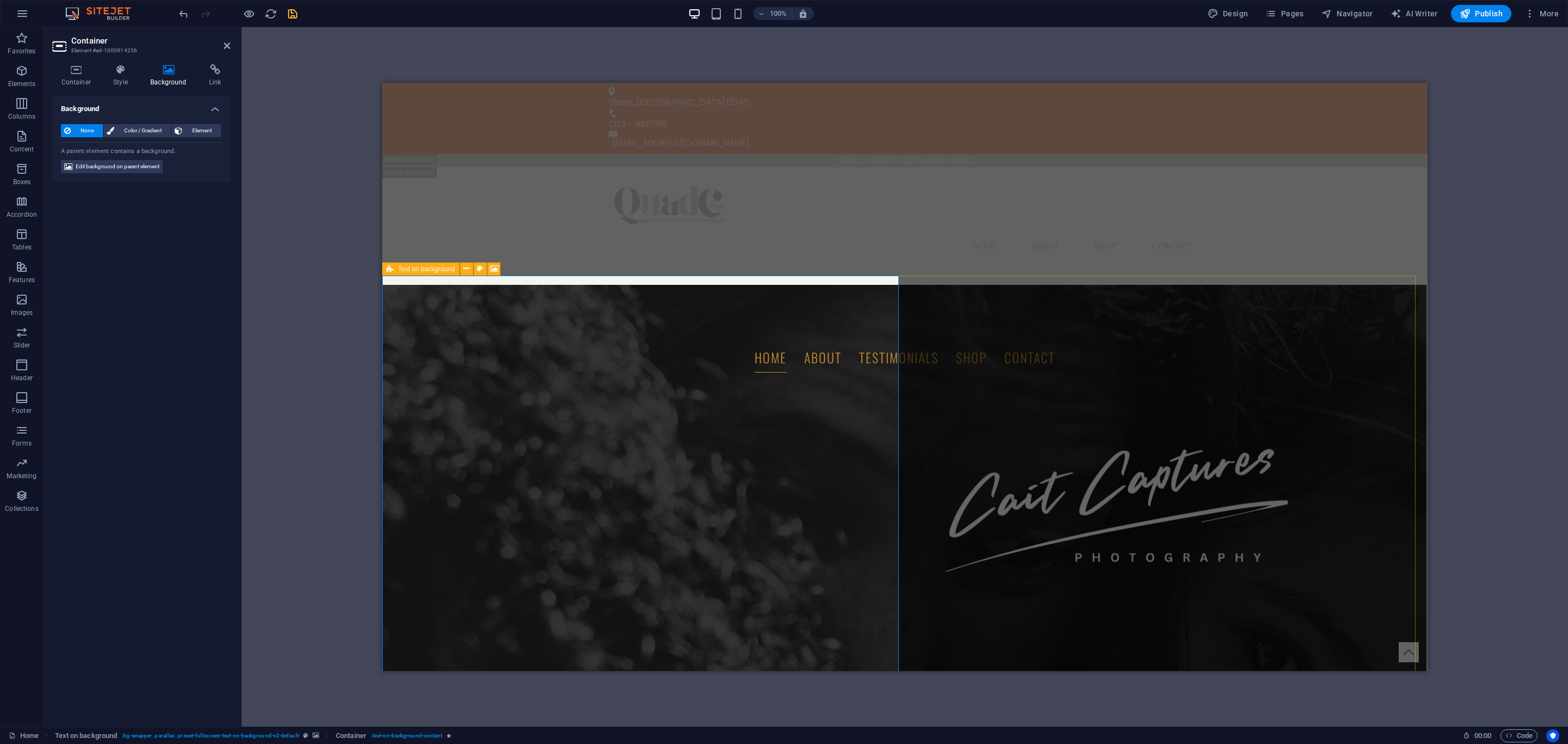
click at [390, 269] on icon at bounding box center [390, 269] width 7 height 13
select select "px"
select select "%"
select select "rem"
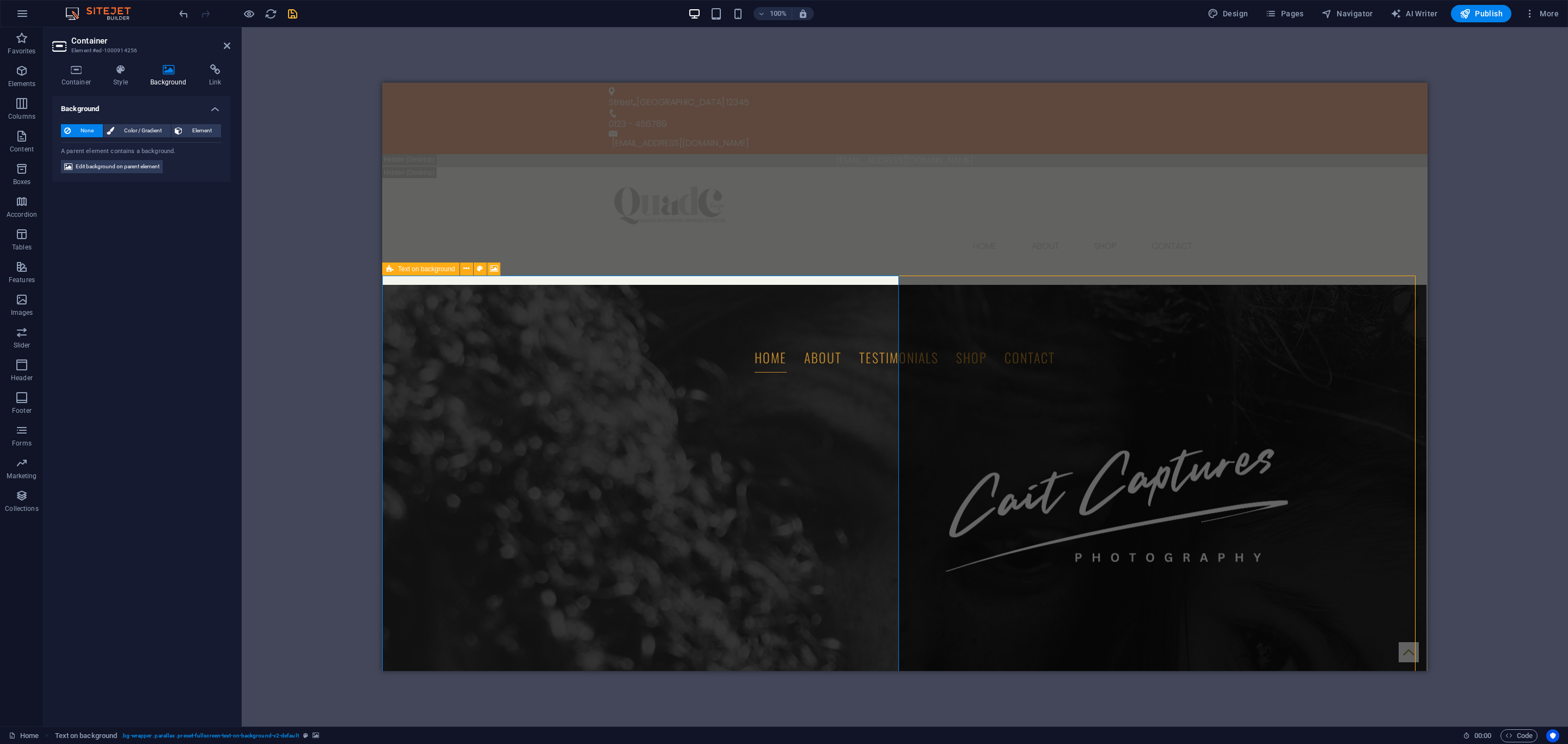
select select "rem"
select select "px"
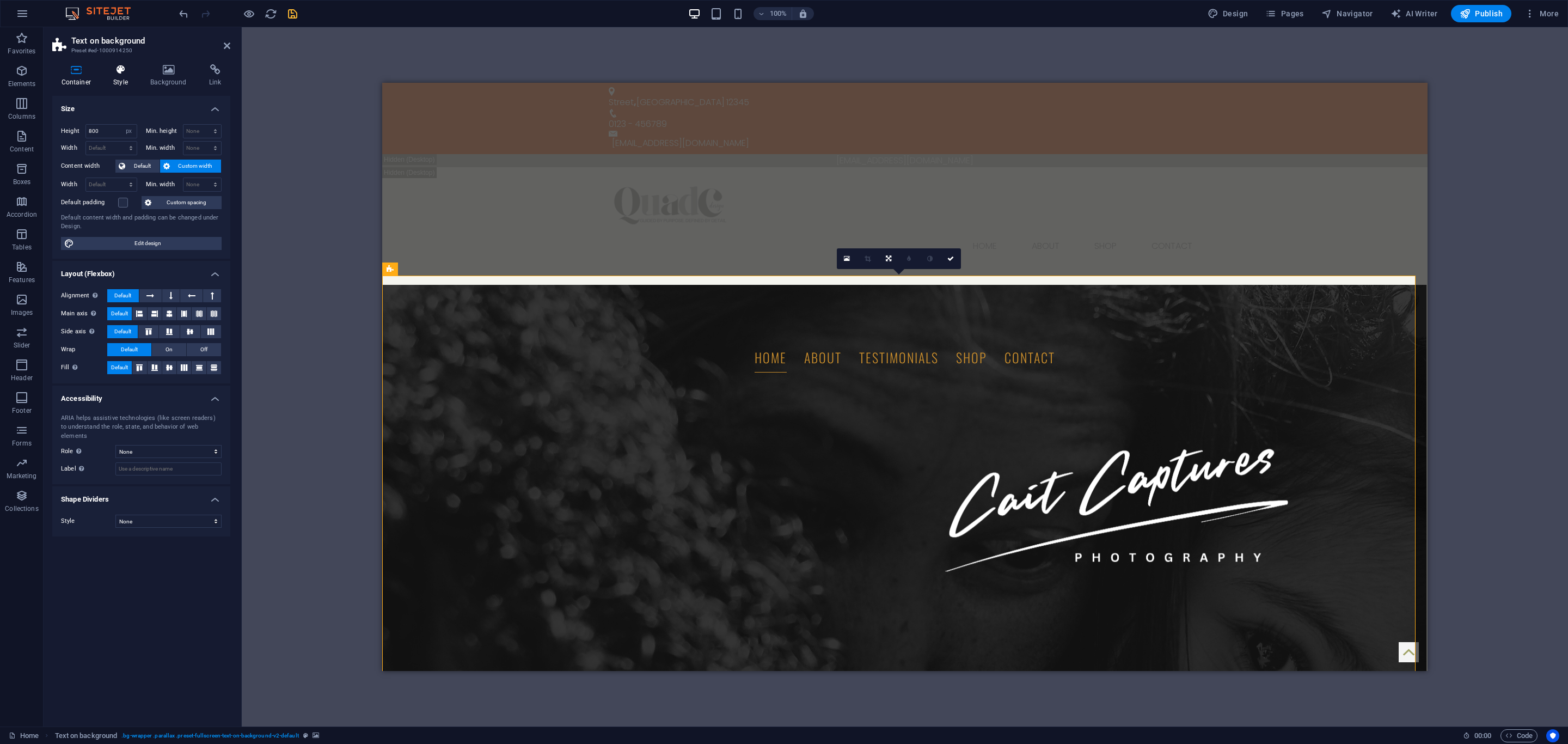
click at [121, 72] on icon at bounding box center [121, 69] width 33 height 11
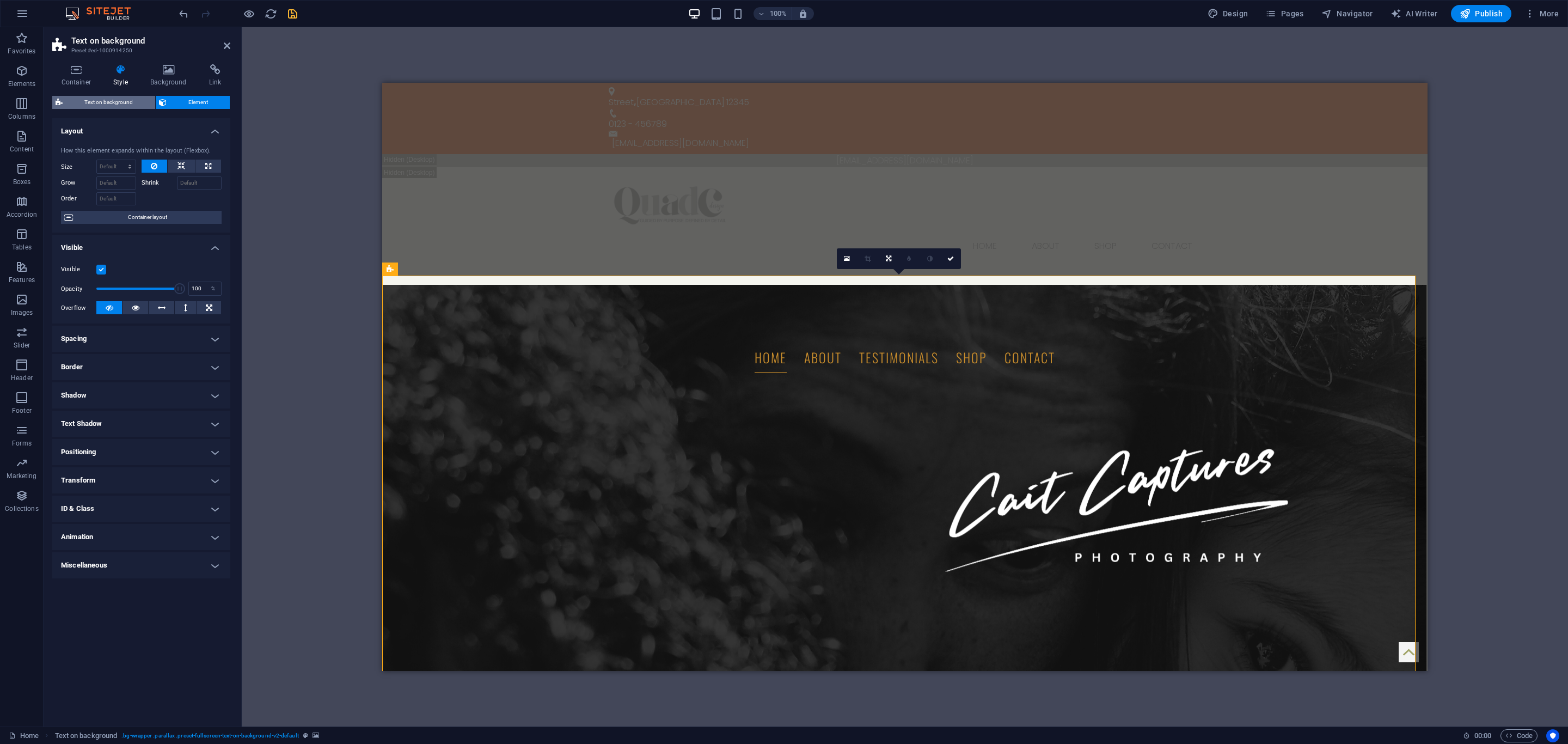
click at [111, 101] on span "Text on background" at bounding box center [108, 103] width 86 height 13
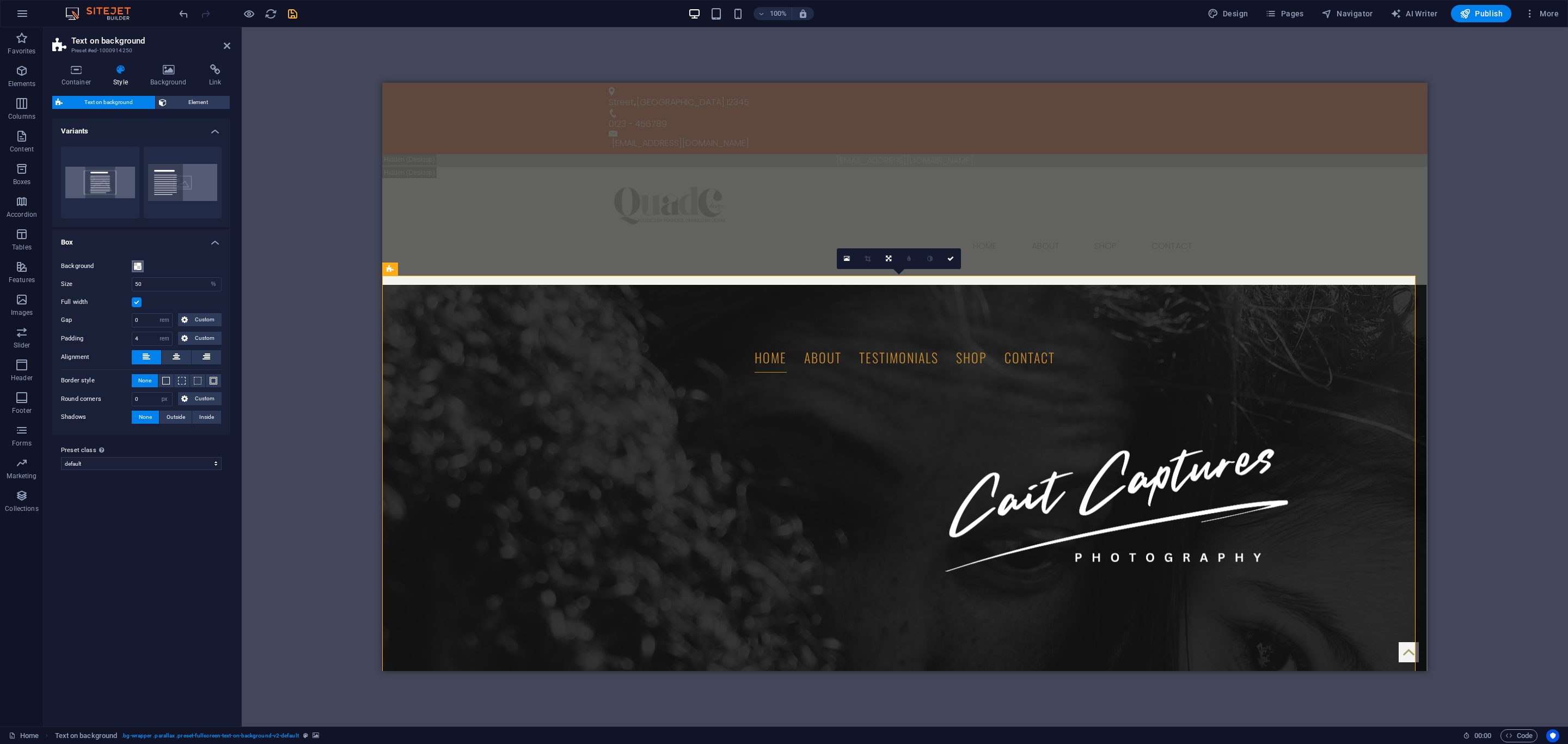
click at [135, 268] on span at bounding box center [138, 266] width 9 height 9
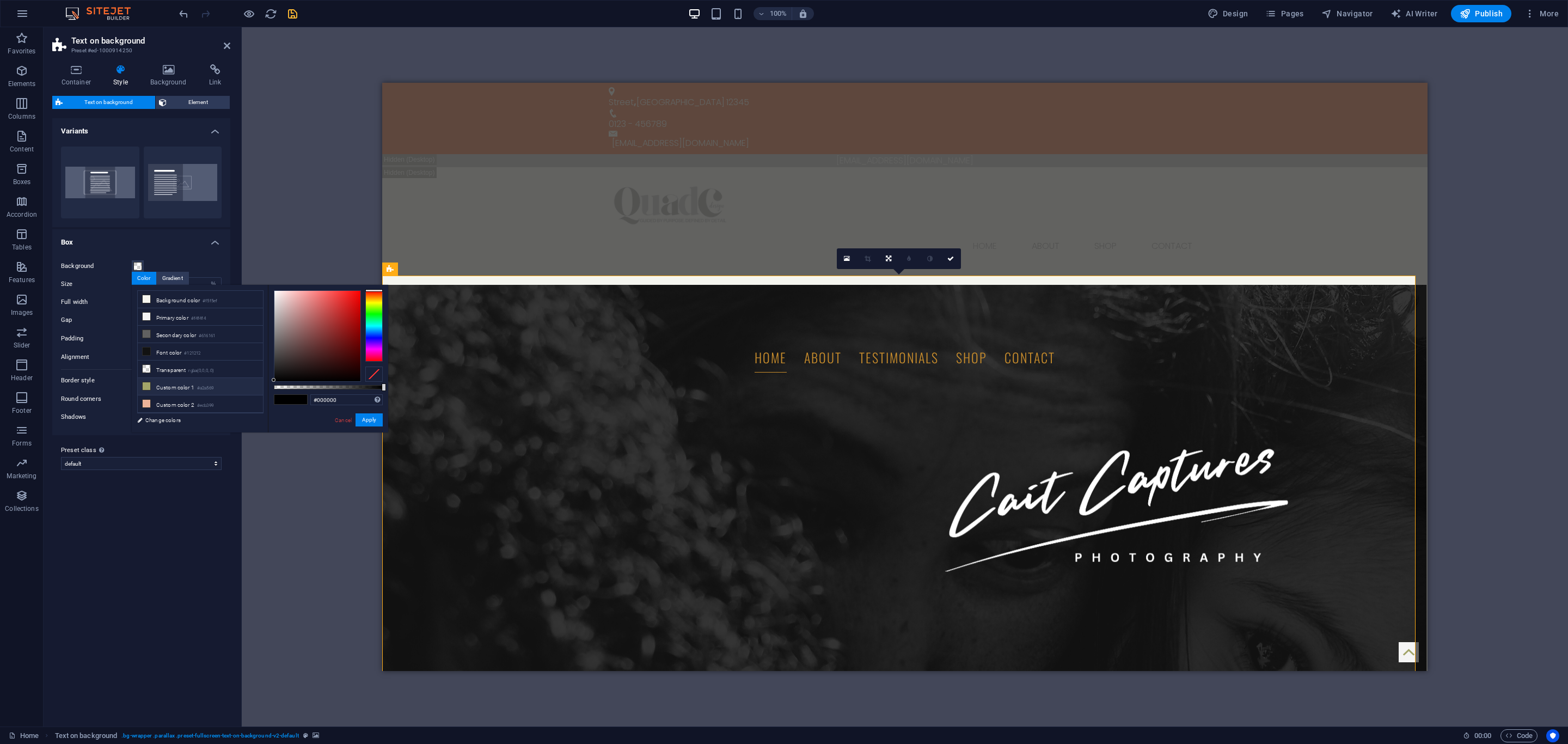
drag, startPoint x: 150, startPoint y: 392, endPoint x: 161, endPoint y: 392, distance: 11.0
click at [149, 389] on icon at bounding box center [146, 386] width 7 height 7
type input "rgba(162, 165, 105, 0.5)"
click at [370, 420] on button "Apply" at bounding box center [368, 420] width 27 height 13
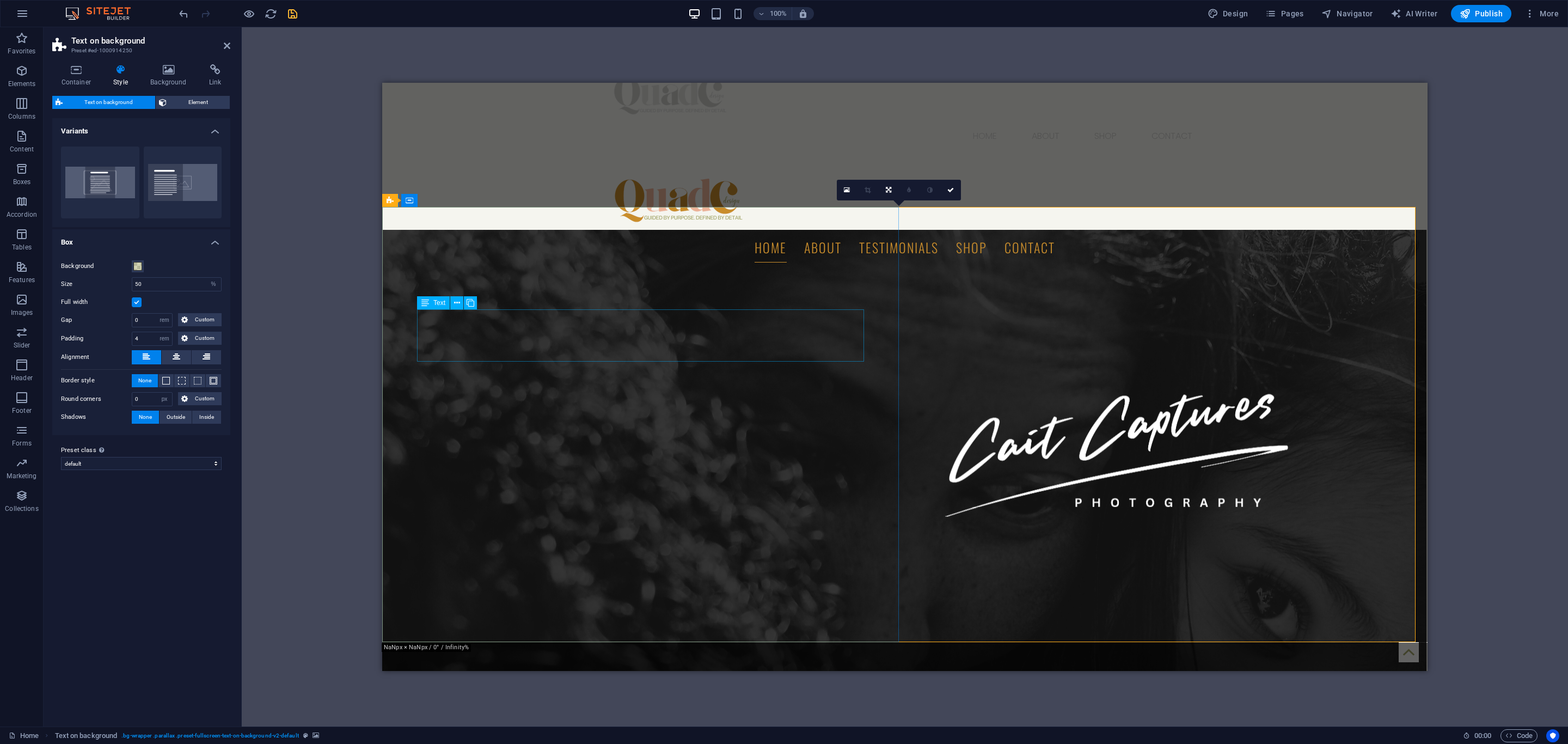
scroll to position [163, 0]
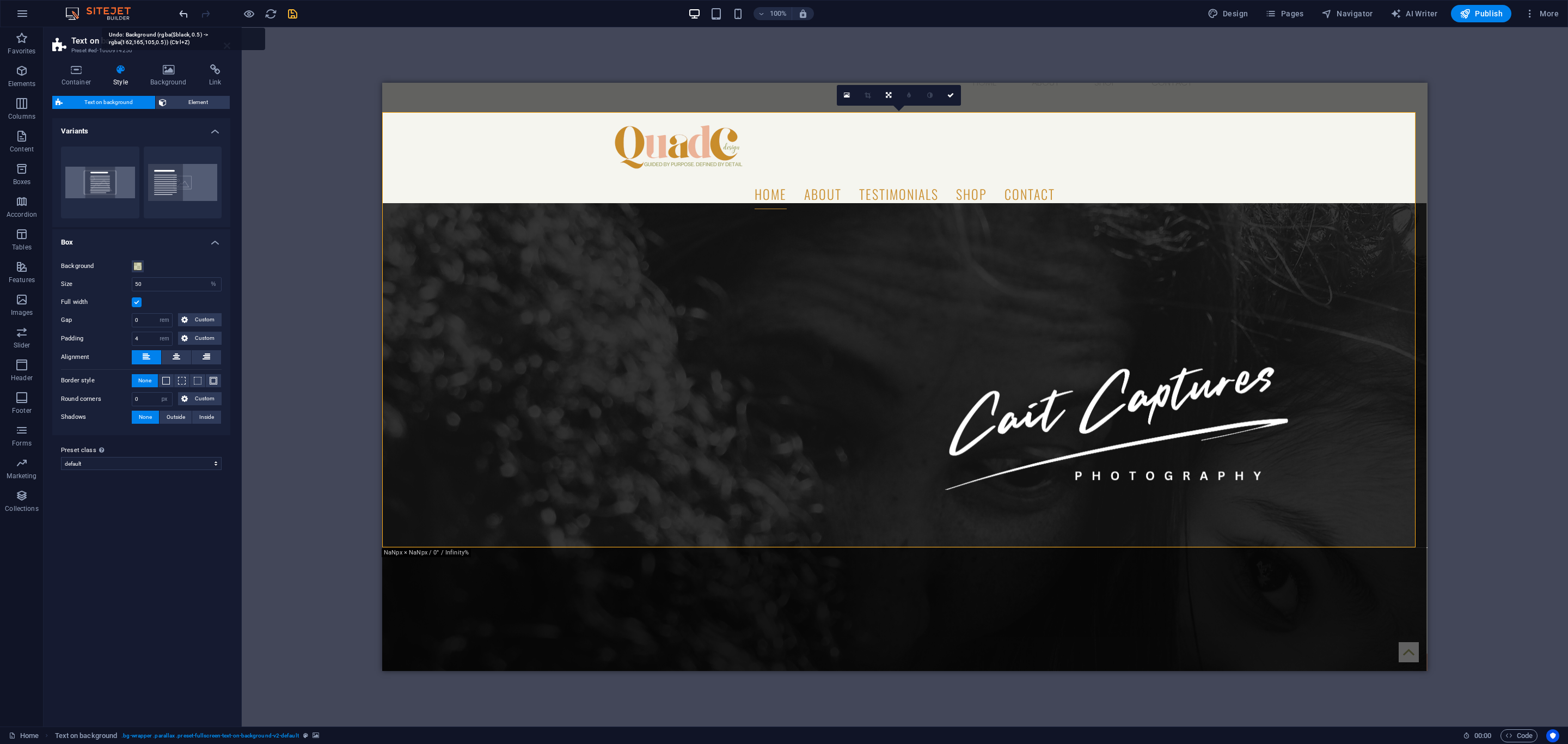
click at [185, 15] on icon "undo" at bounding box center [183, 13] width 12 height 12
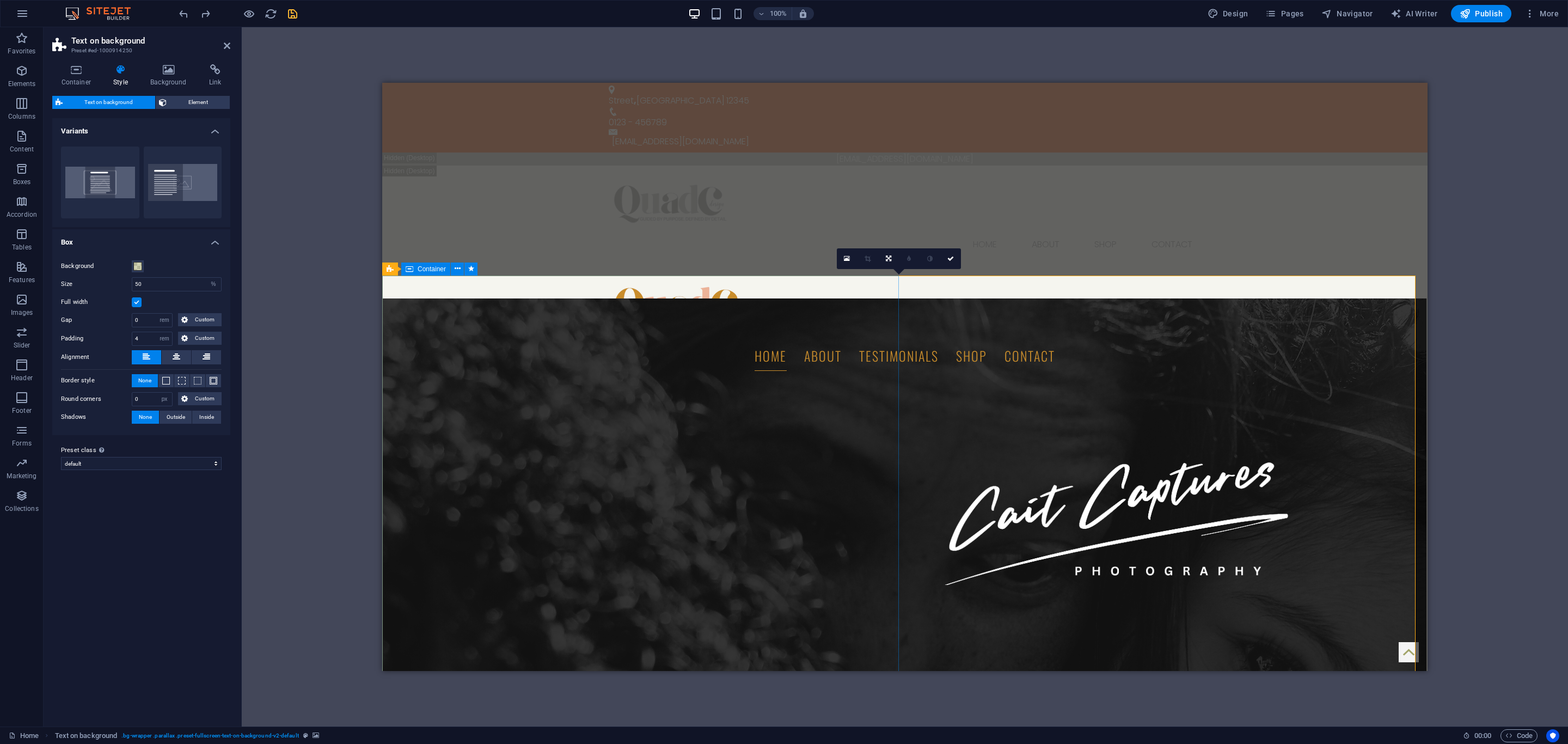
scroll to position [0, 0]
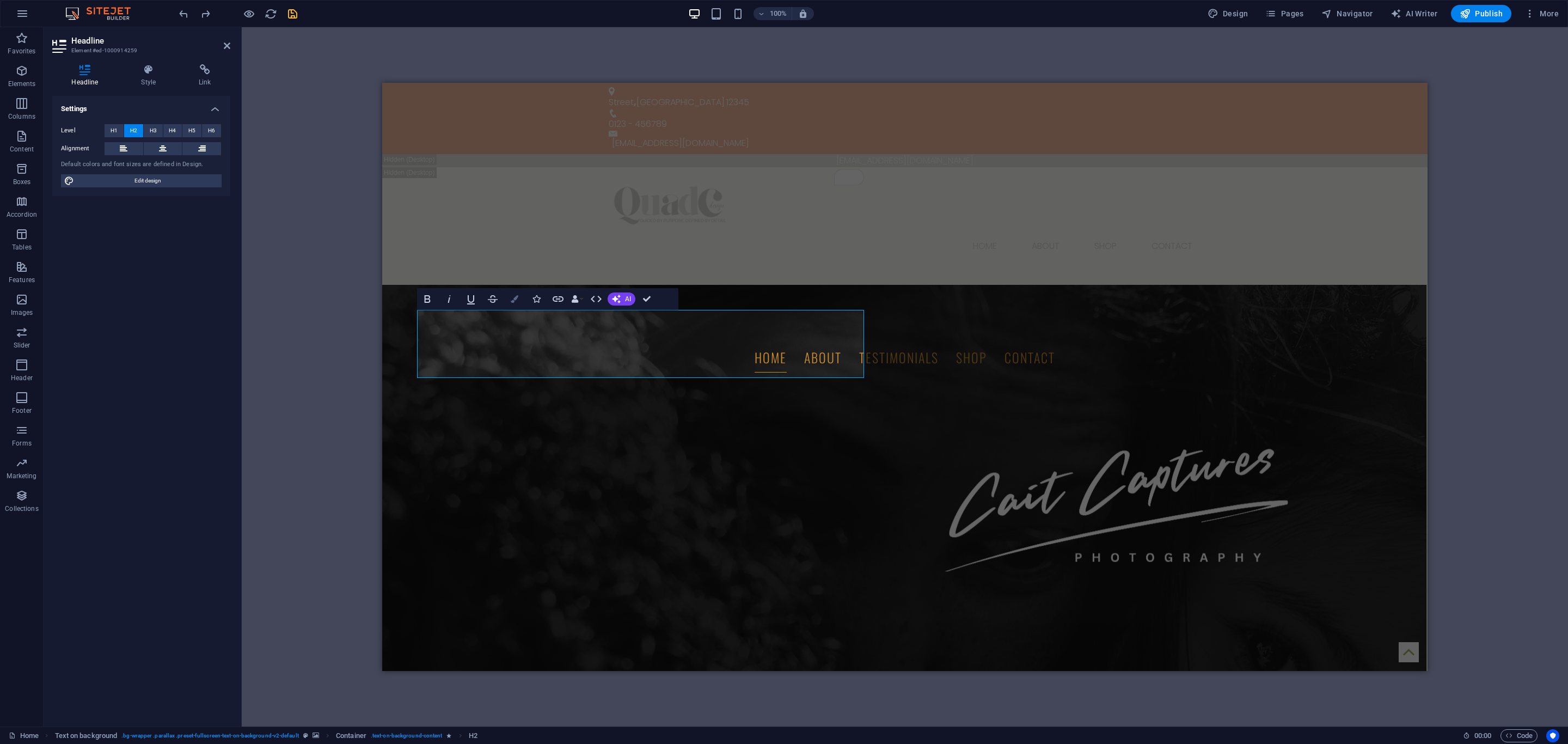
click at [517, 296] on icon "button" at bounding box center [514, 298] width 7 height 7
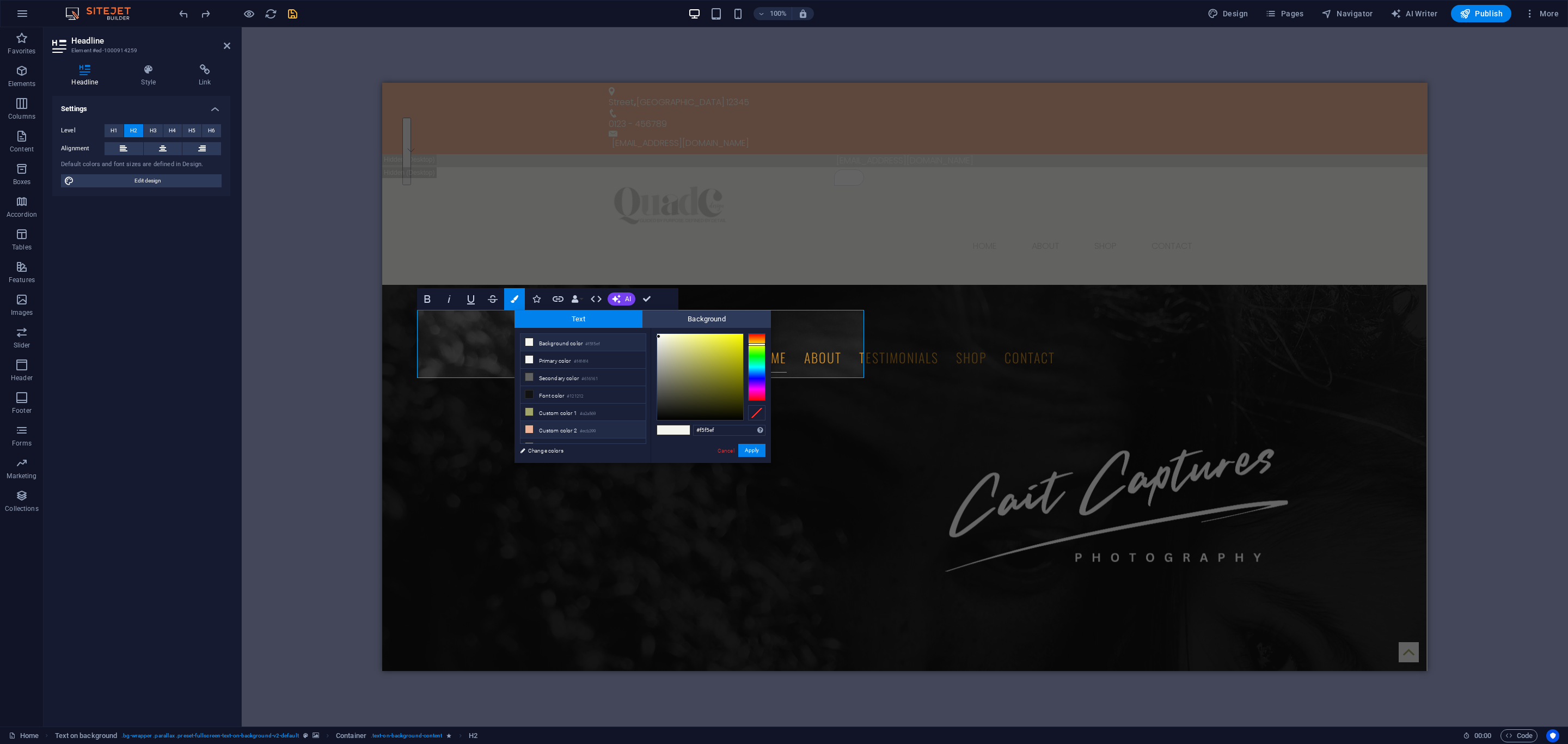
click at [530, 433] on icon at bounding box center [529, 429] width 7 height 7
type input "#ecb399"
drag, startPoint x: 750, startPoint y: 448, endPoint x: 336, endPoint y: 362, distance: 422.8
click at [750, 448] on button "Apply" at bounding box center [751, 450] width 27 height 13
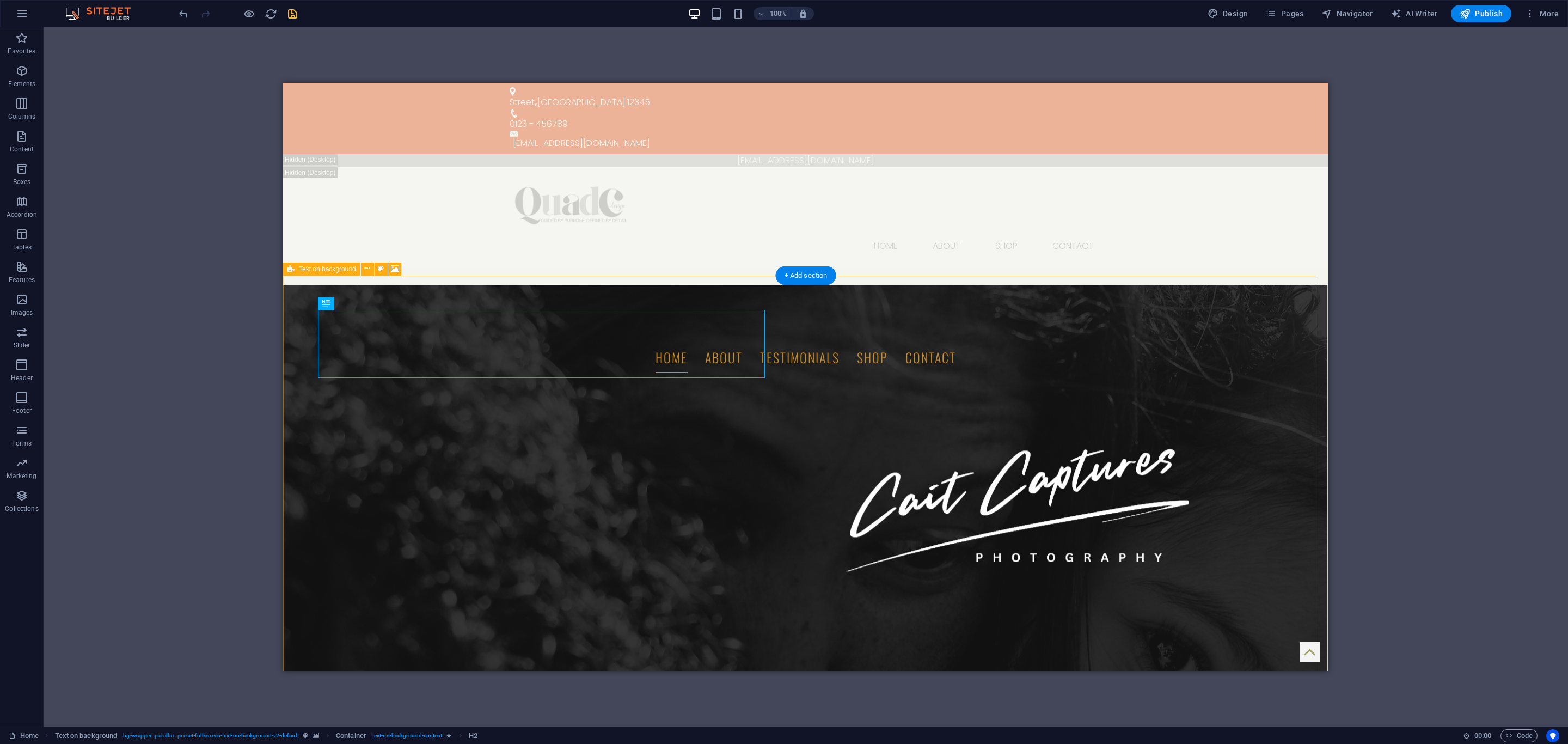
click at [1015, 526] on figure at bounding box center [806, 540] width 1045 height 512
click at [353, 374] on button at bounding box center [357, 371] width 13 height 13
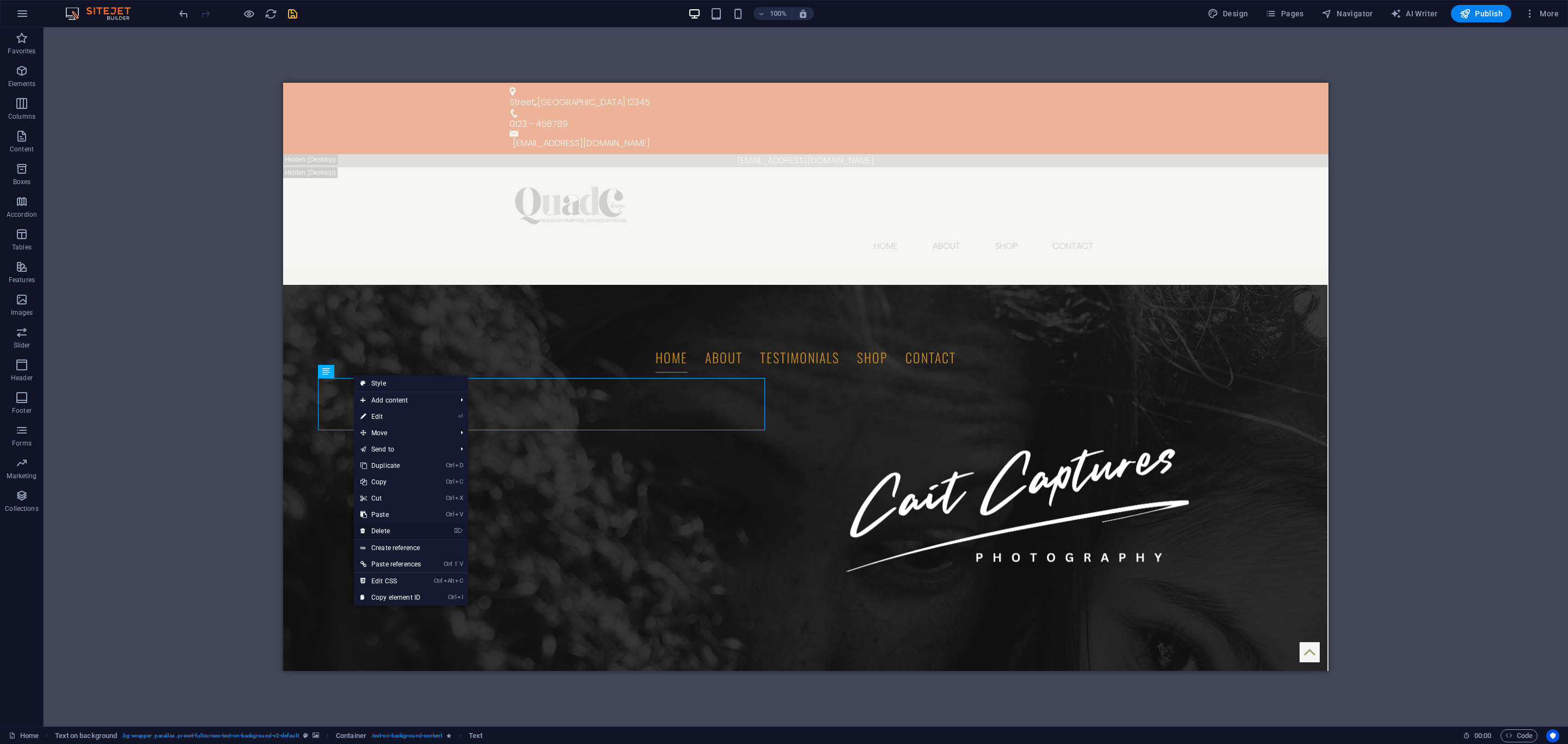
drag, startPoint x: 418, startPoint y: 529, endPoint x: 137, endPoint y: 446, distance: 293.0
click at [418, 528] on link "⌦ Delete" at bounding box center [390, 531] width 74 height 16
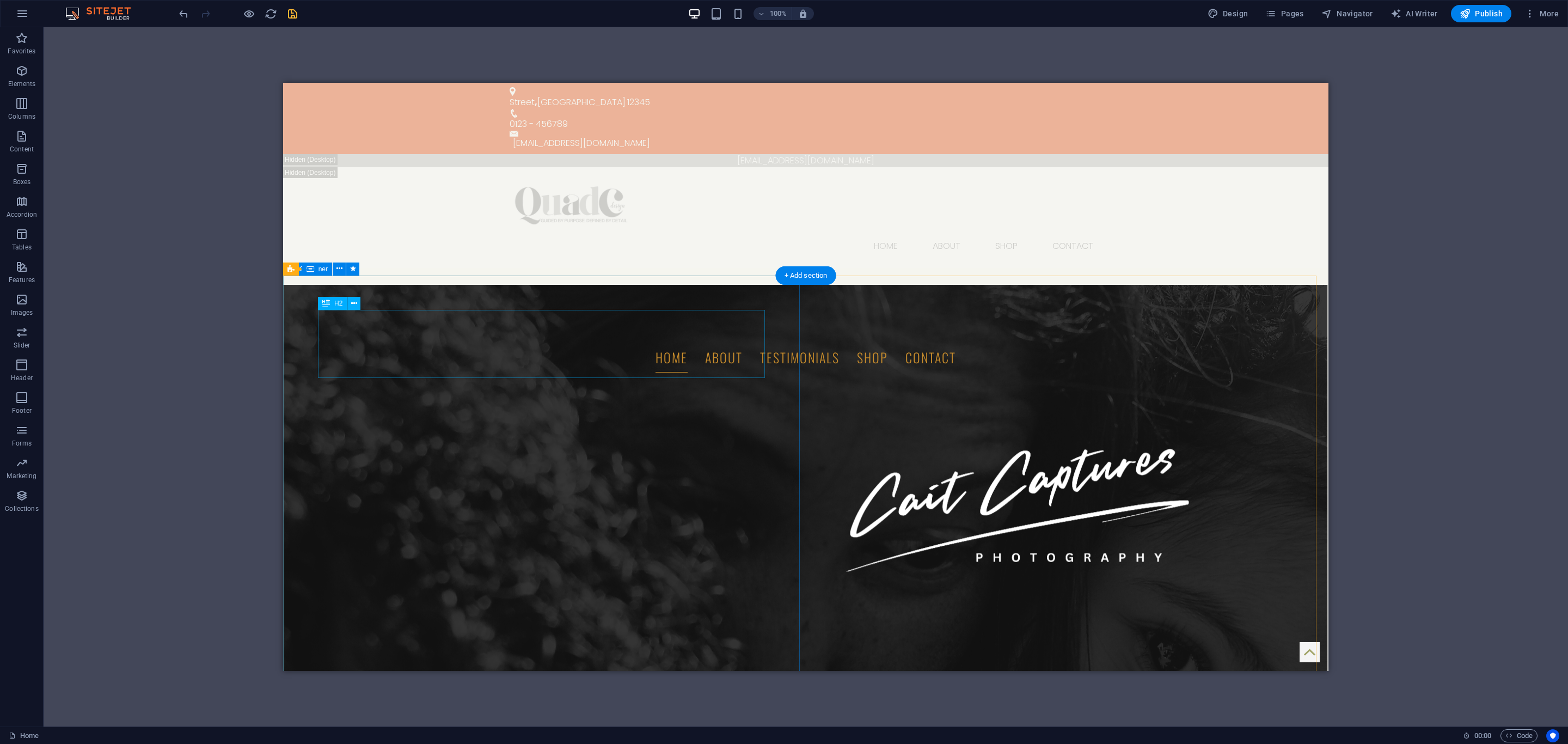
click at [352, 308] on icon at bounding box center [354, 304] width 6 height 12
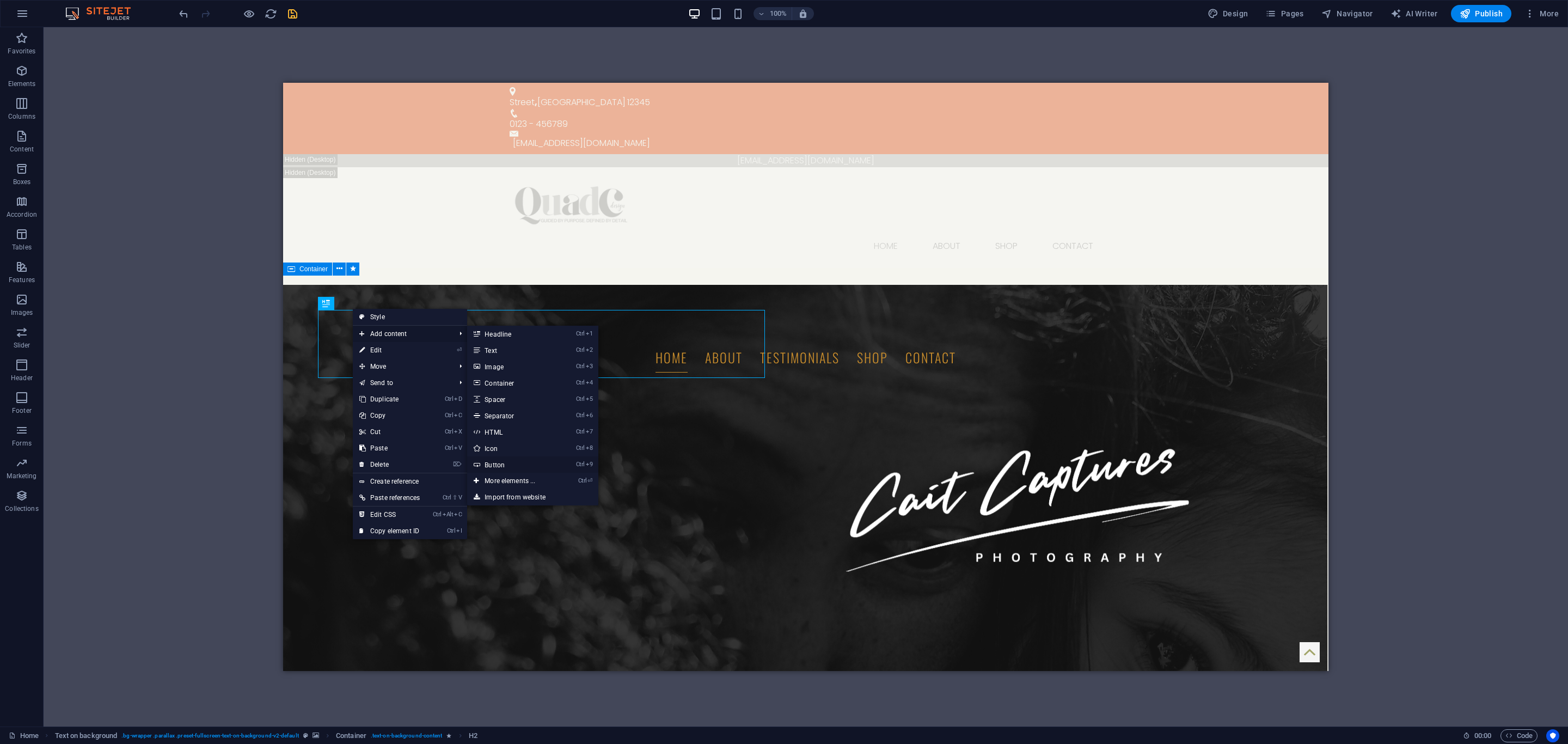
click at [499, 465] on link "Ctrl 9 Button" at bounding box center [512, 464] width 90 height 16
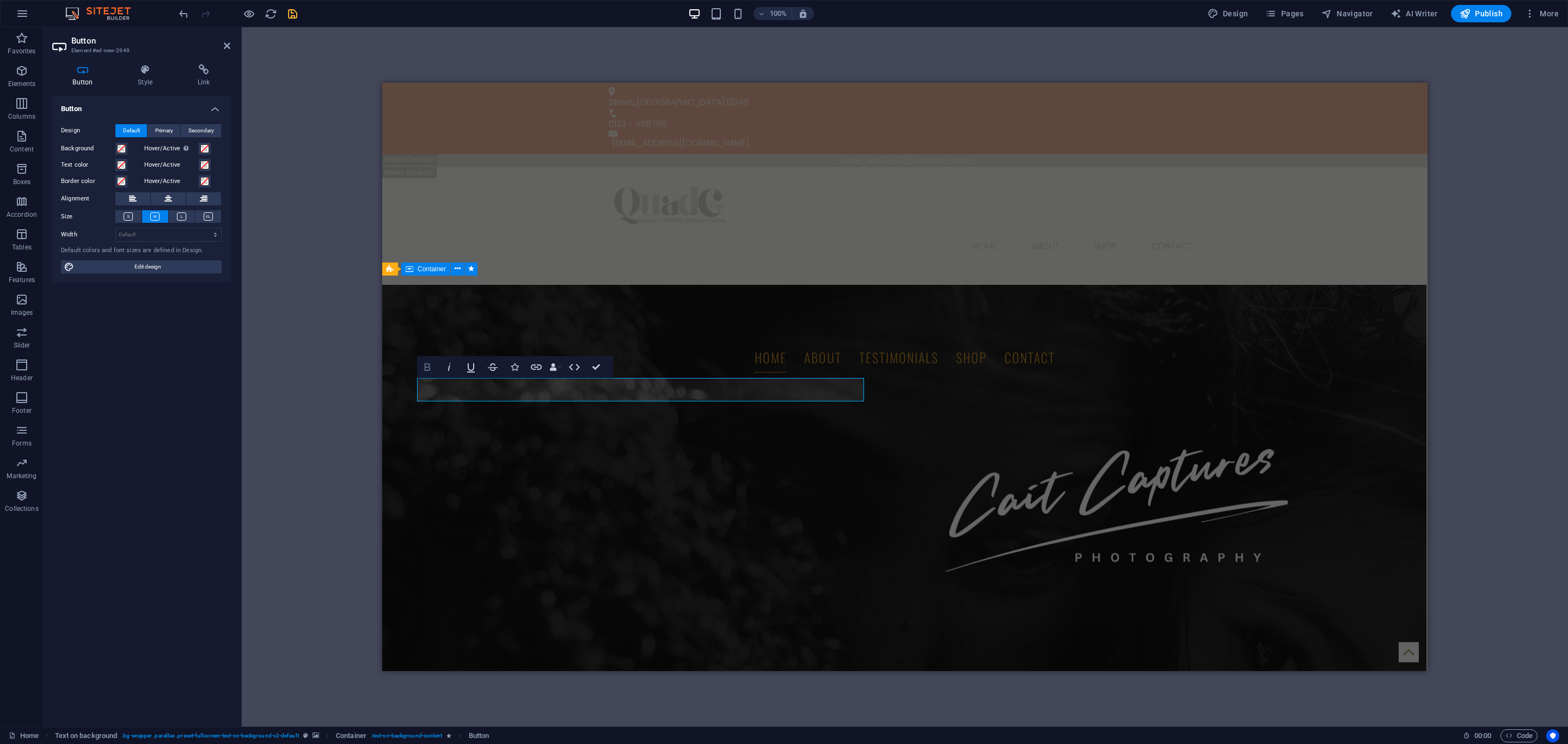
click at [425, 365] on icon "button" at bounding box center [427, 367] width 6 height 7
click at [449, 366] on icon "button" at bounding box center [449, 367] width 3 height 7
click at [120, 164] on span at bounding box center [122, 165] width 9 height 9
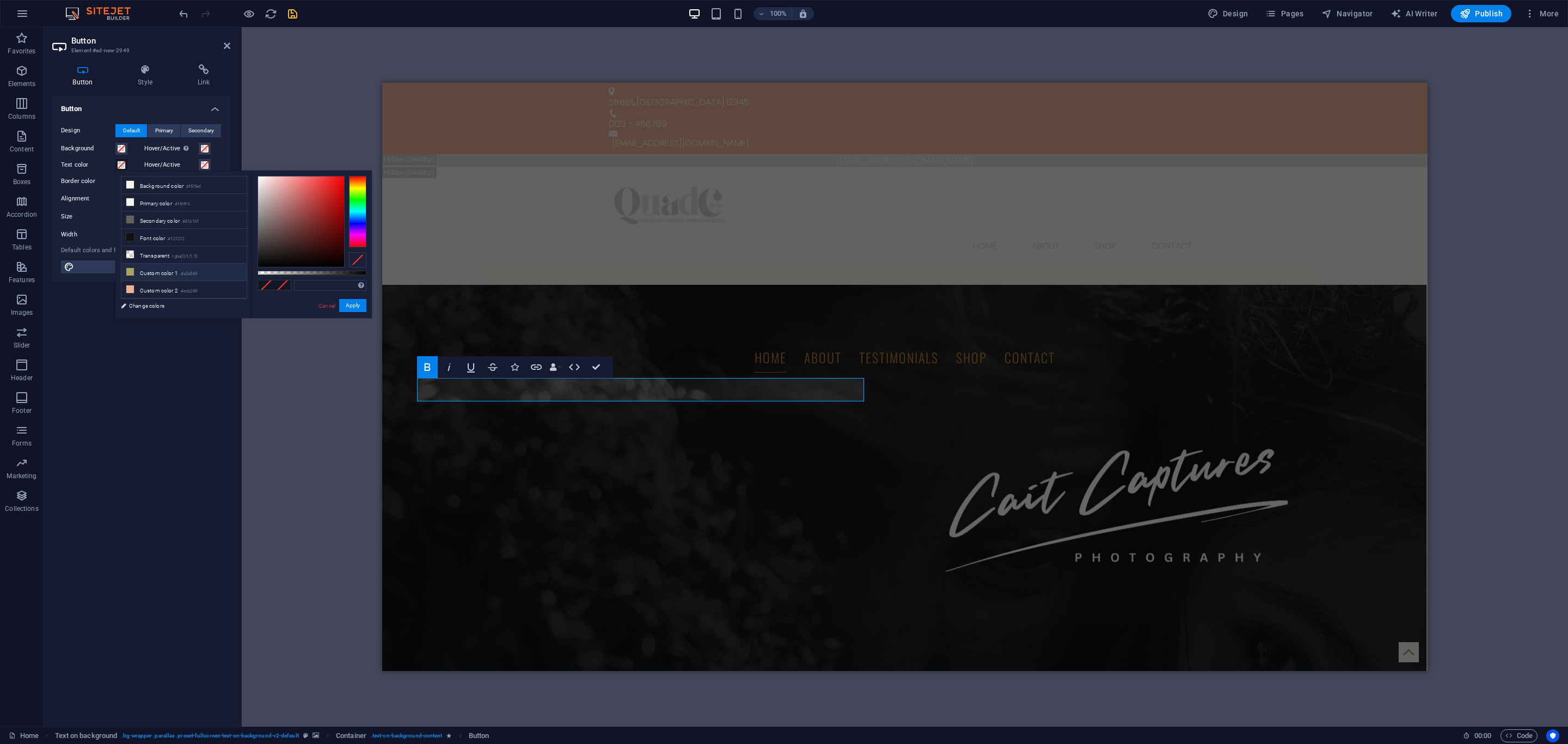
click at [130, 275] on icon at bounding box center [130, 272] width 7 height 7
type input "#a2a569"
click at [355, 302] on button "Apply" at bounding box center [352, 306] width 27 height 13
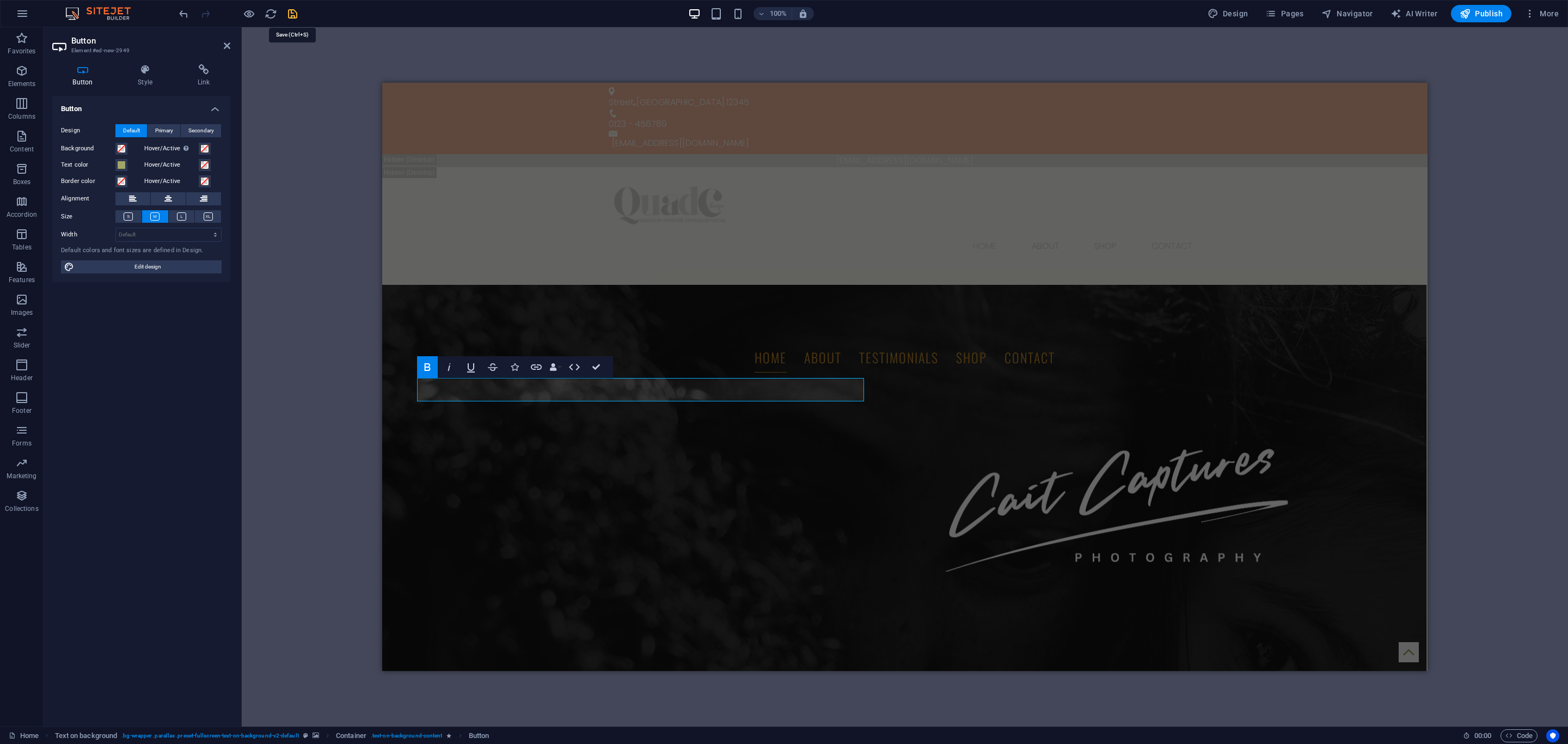
click at [291, 10] on icon "save" at bounding box center [292, 13] width 12 height 12
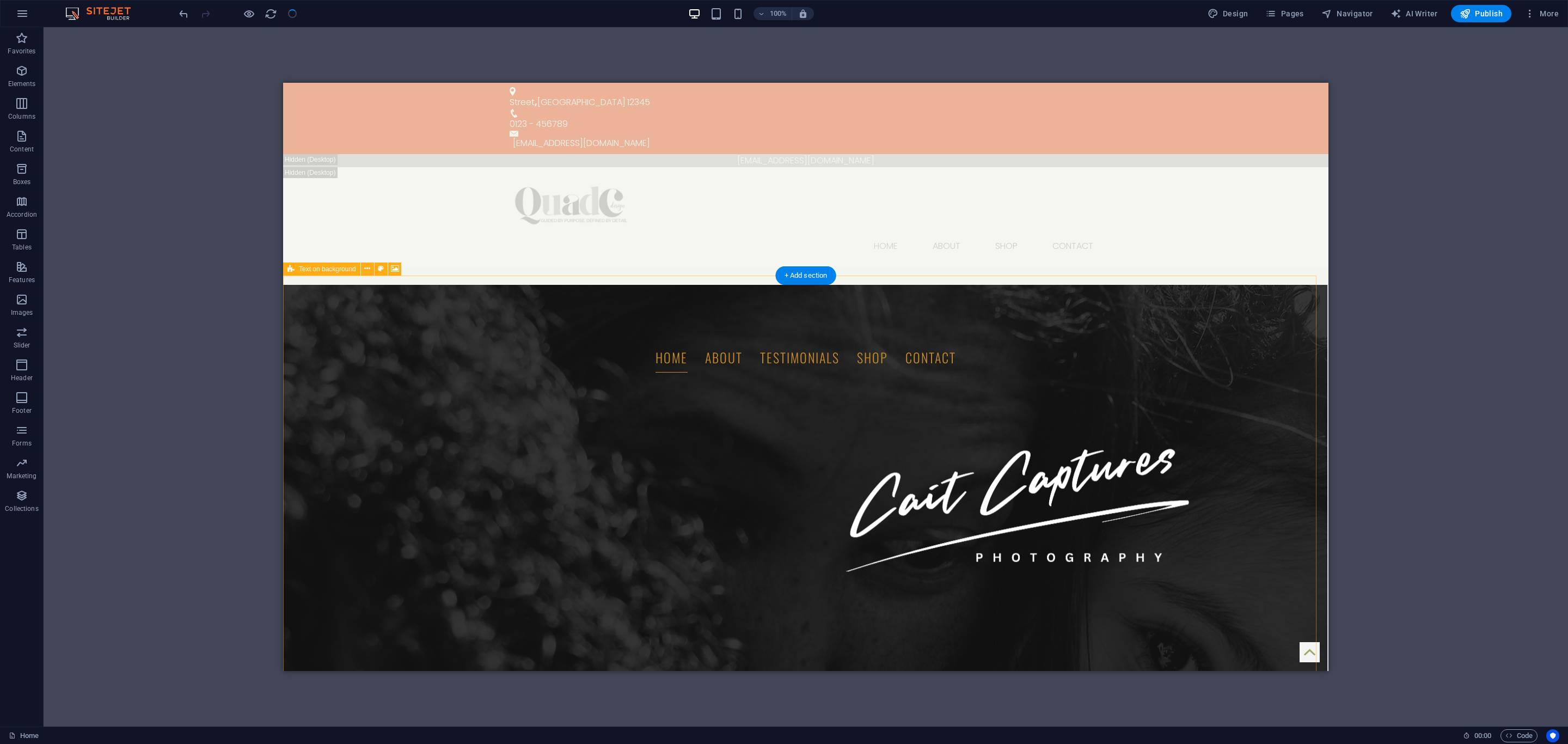
click at [943, 476] on figure at bounding box center [806, 540] width 1045 height 512
click at [355, 301] on icon at bounding box center [354, 304] width 6 height 12
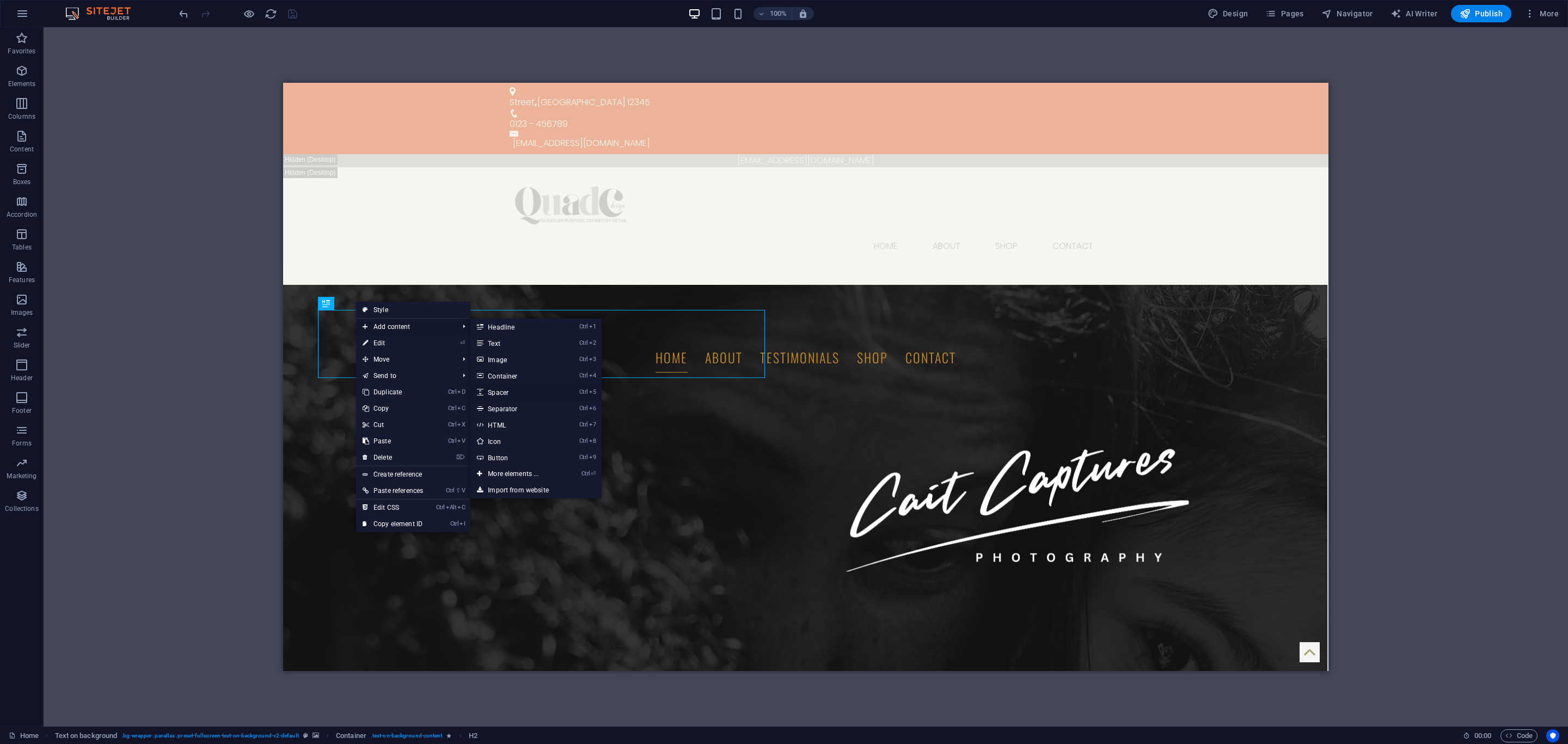
click at [519, 390] on link "Ctrl 5 Spacer" at bounding box center [515, 392] width 90 height 16
select select "px"
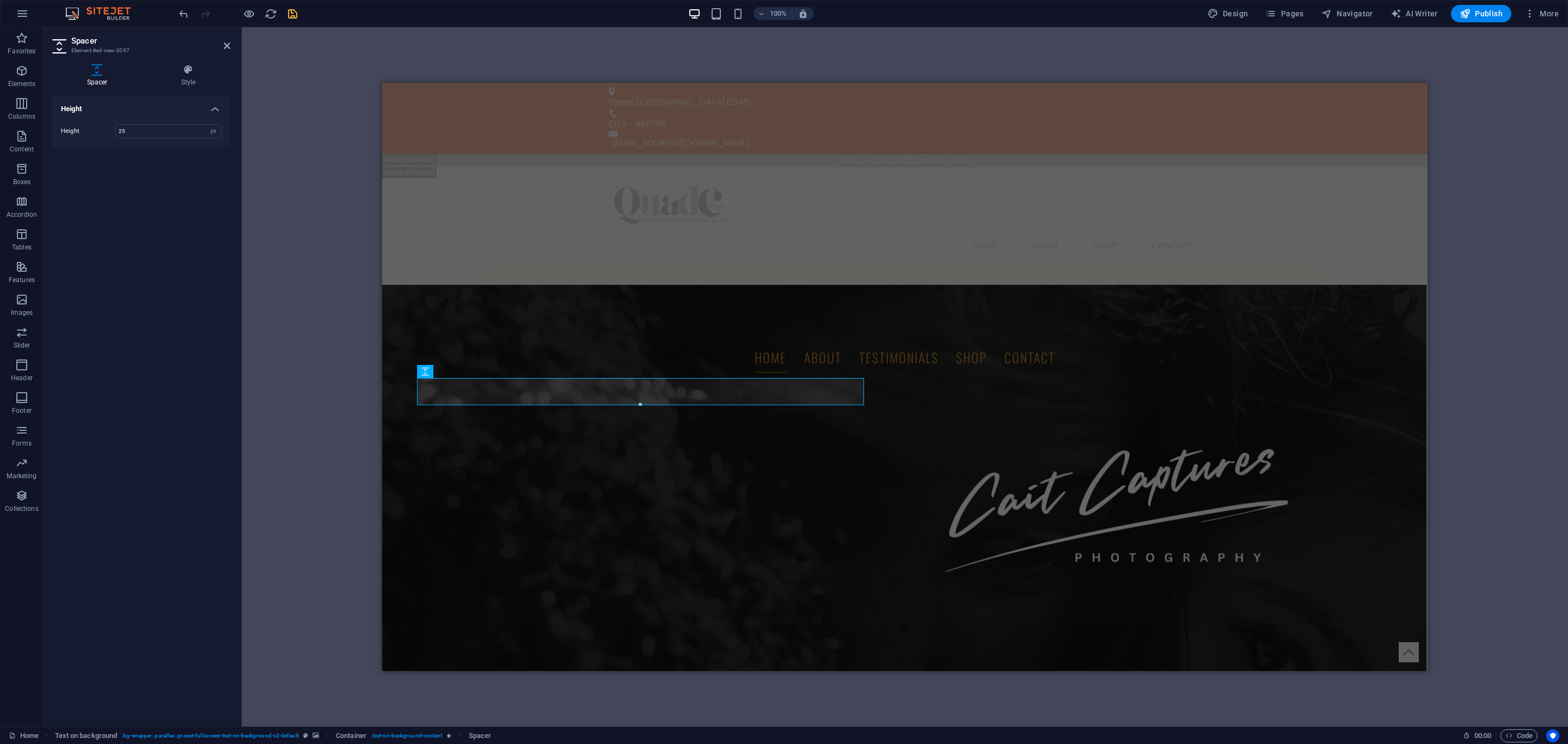
type input "25"
click at [288, 13] on icon "save" at bounding box center [292, 13] width 12 height 12
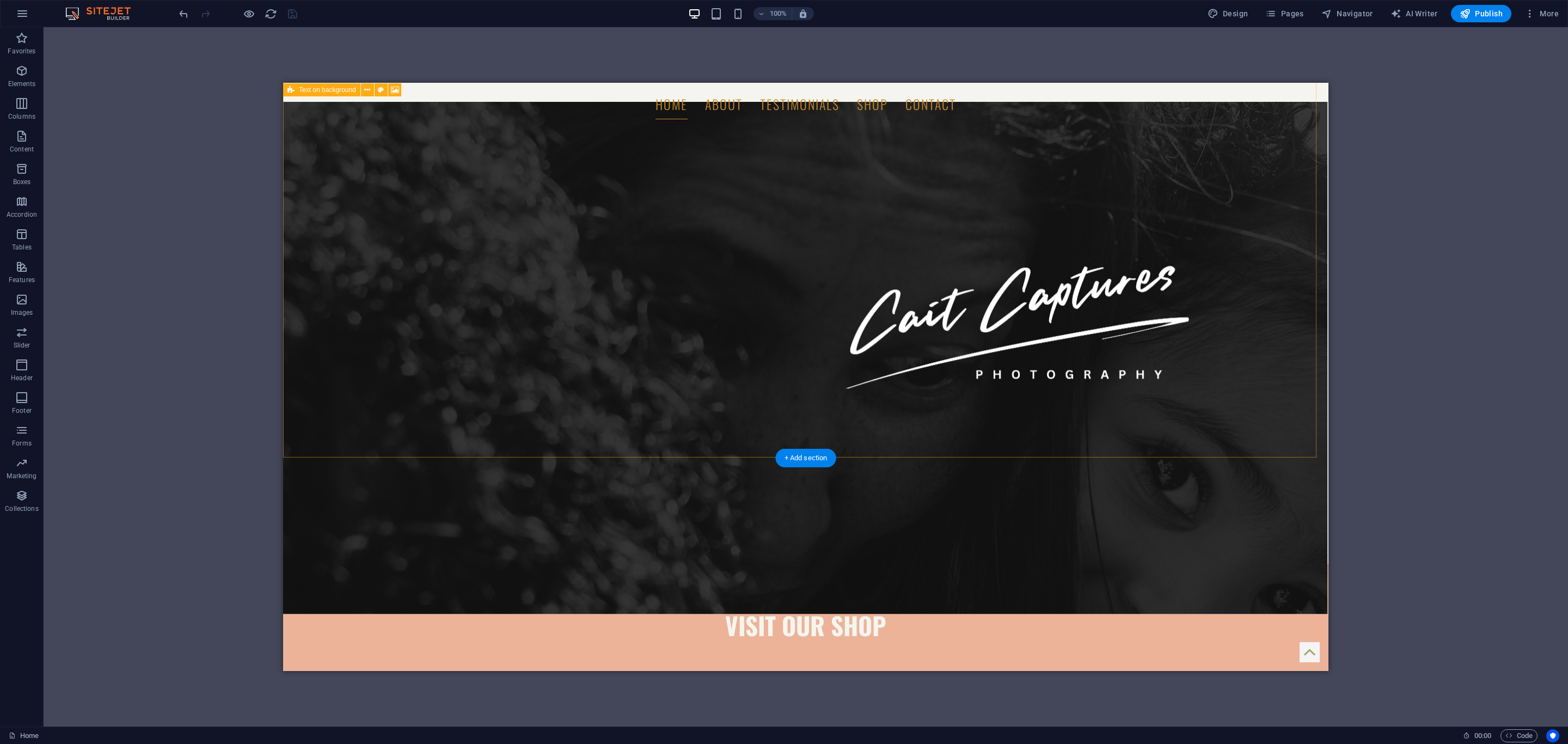
scroll to position [82, 0]
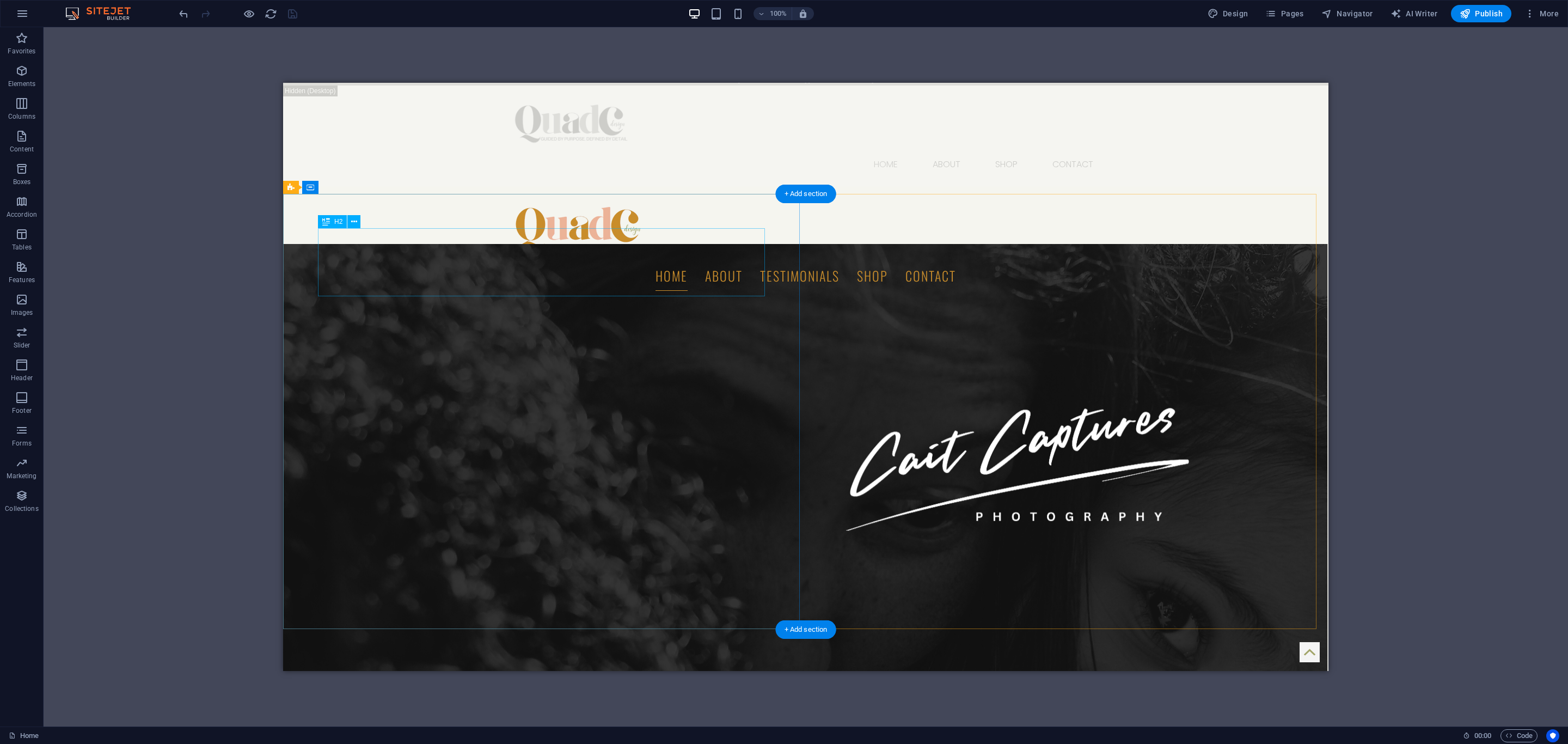
click at [356, 216] on icon at bounding box center [354, 222] width 6 height 12
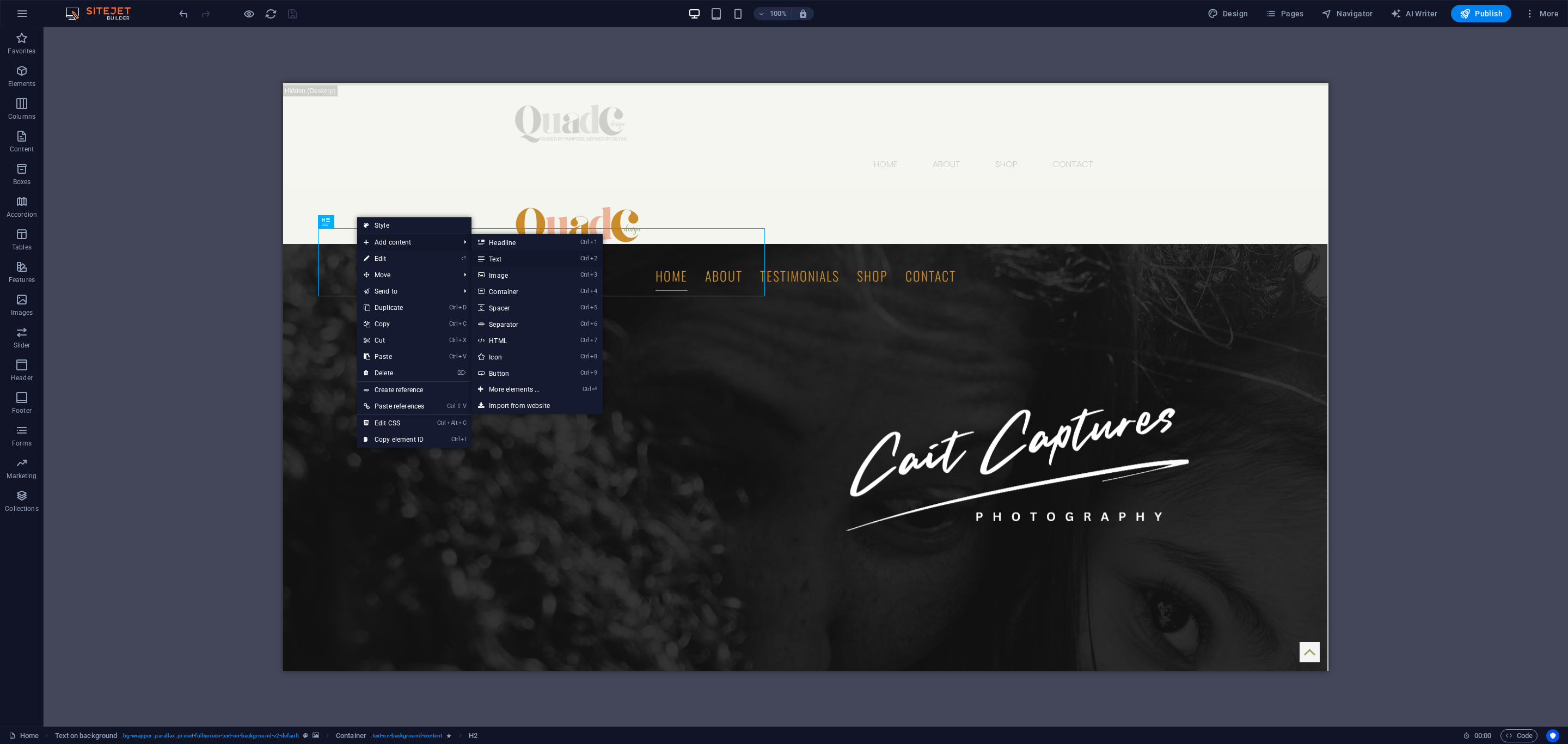
click at [496, 257] on link "Ctrl 2 Text" at bounding box center [516, 258] width 90 height 16
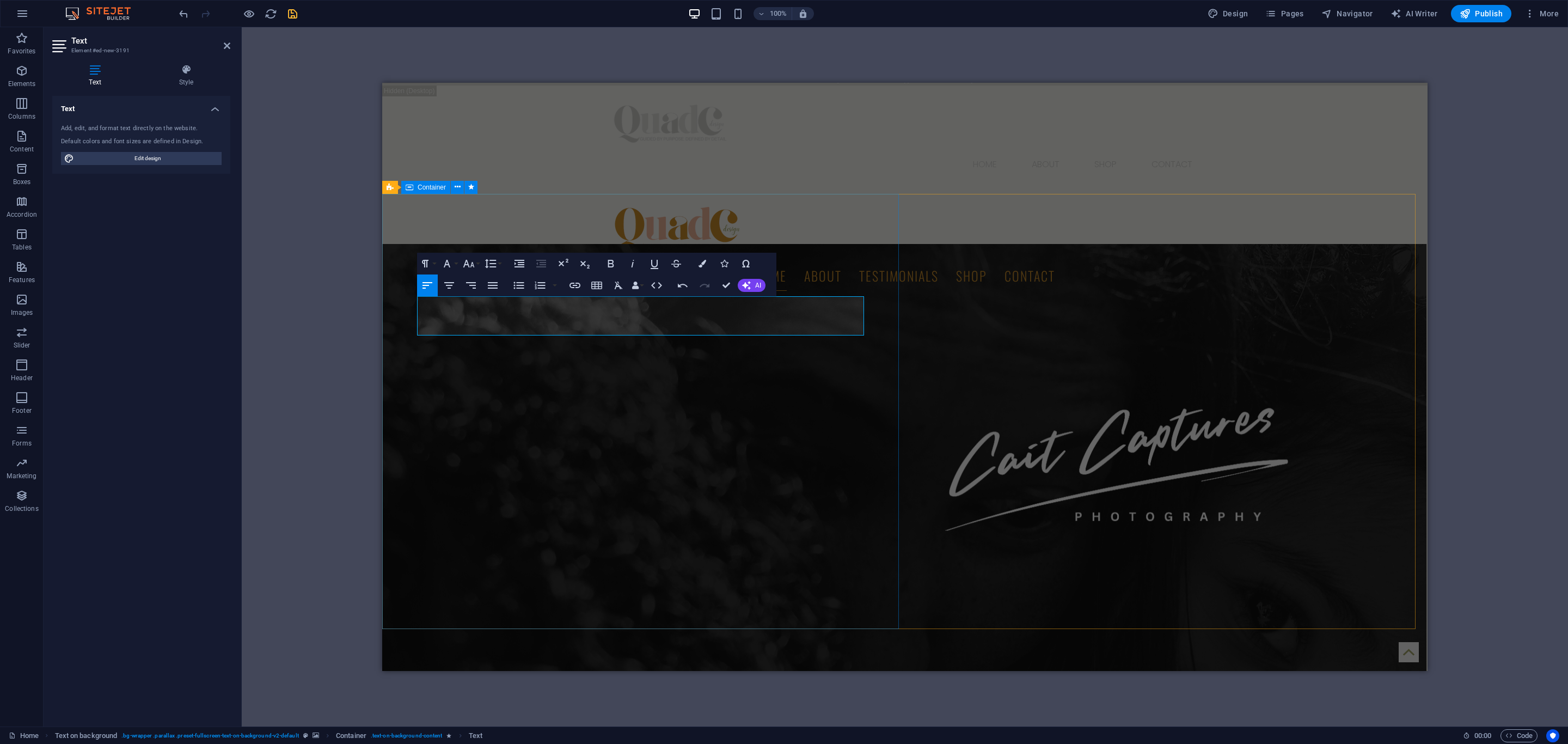
scroll to position [1814, 0]
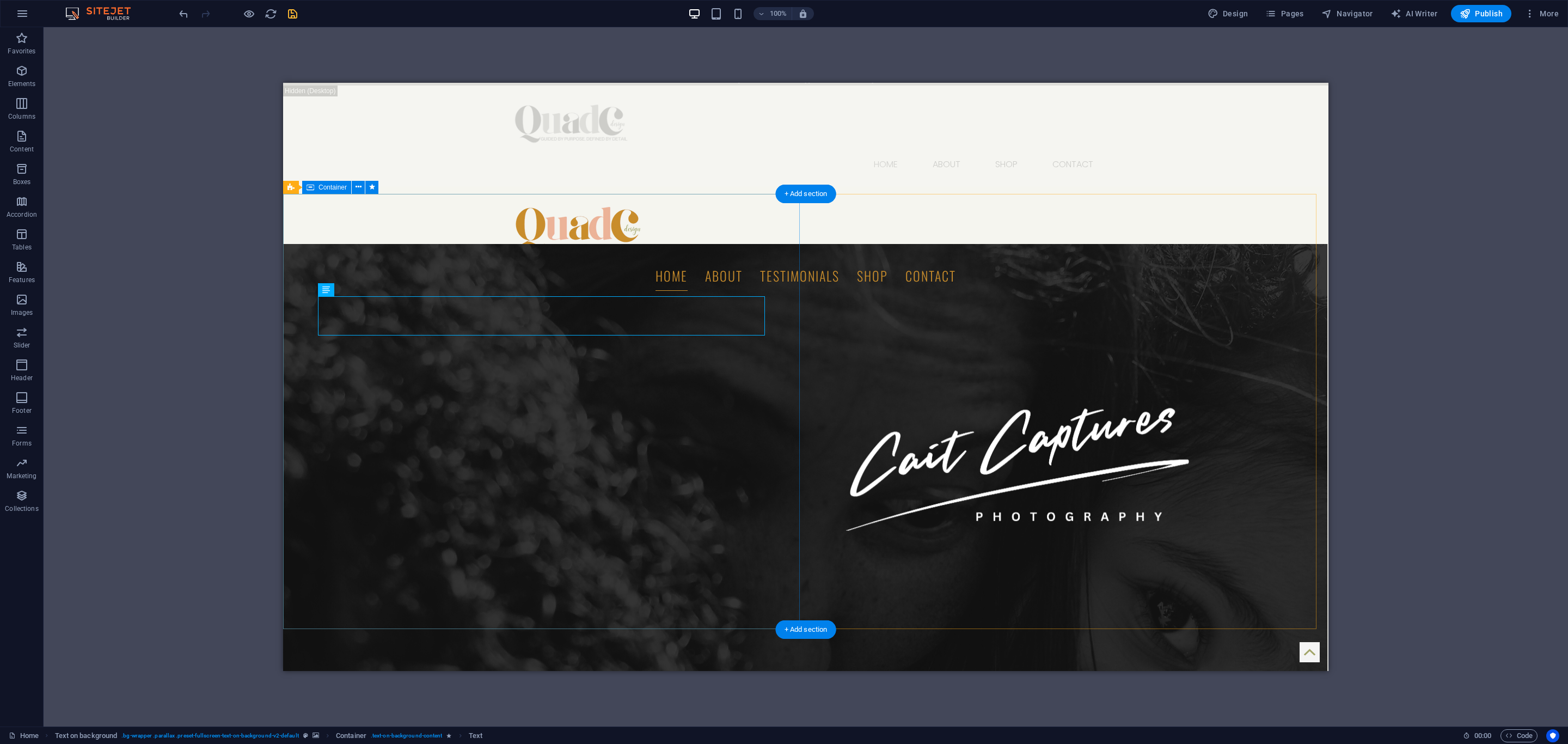
drag, startPoint x: 605, startPoint y: 456, endPoint x: 609, endPoint y: 460, distance: 5.7
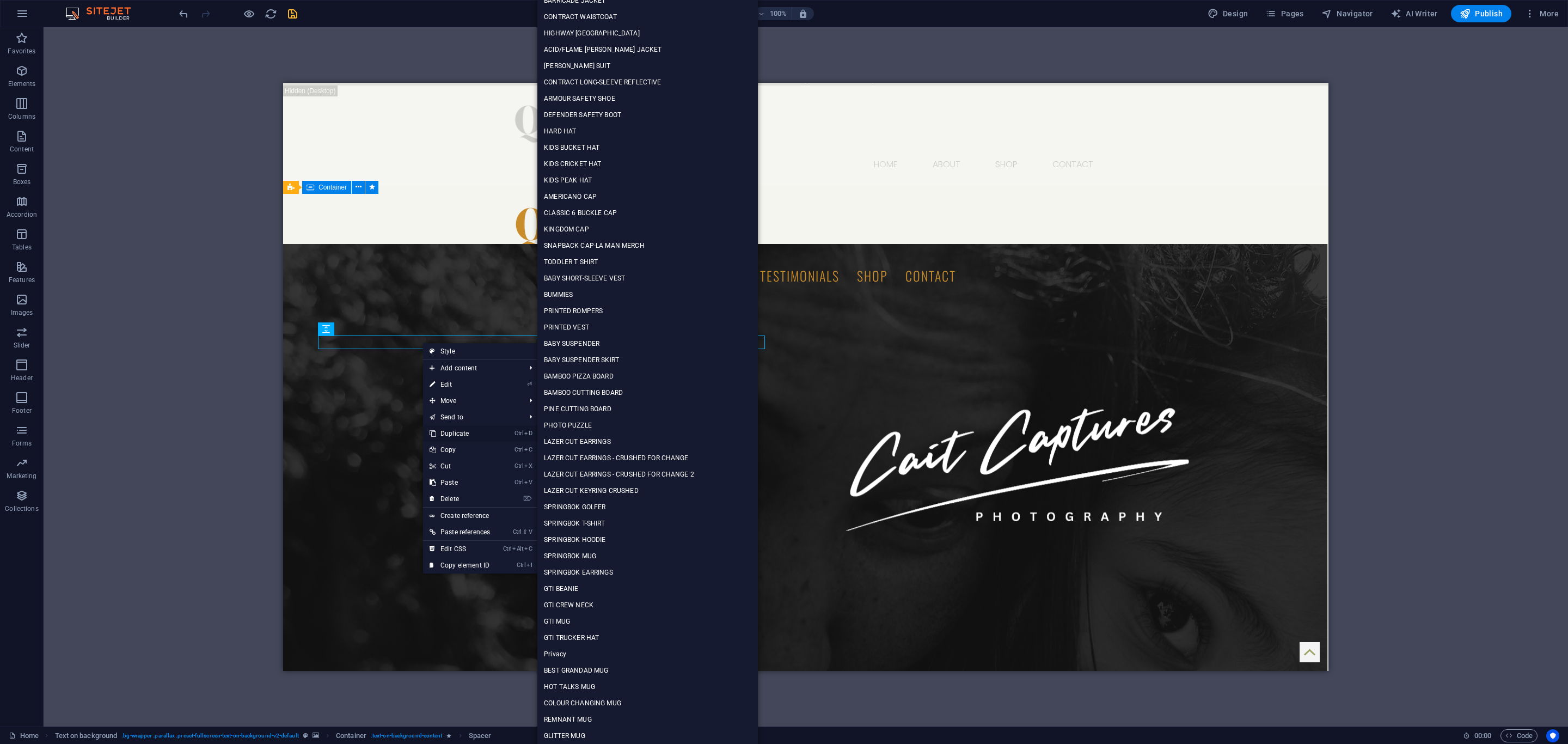
click at [467, 430] on link "Ctrl D Duplicate" at bounding box center [459, 433] width 74 height 16
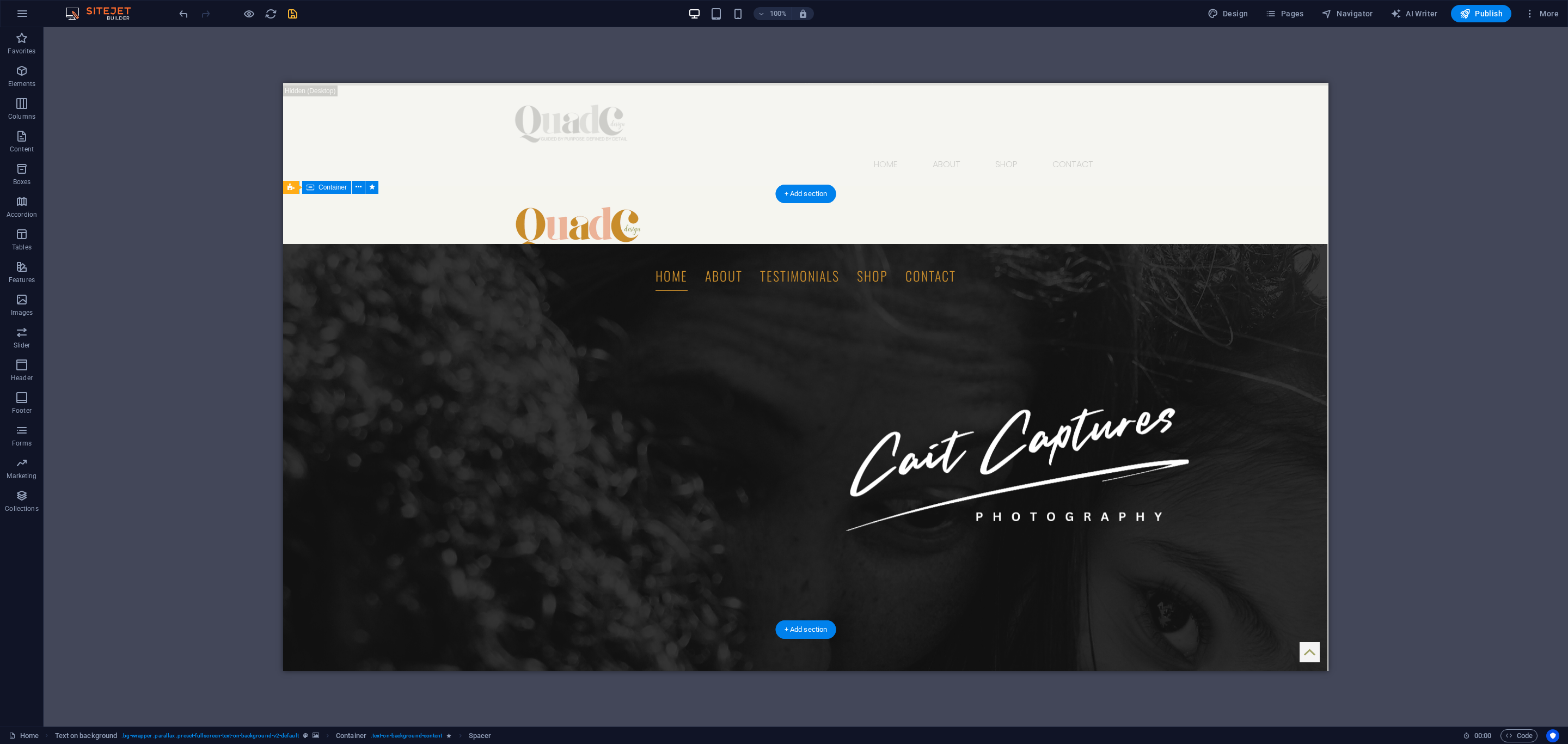
drag, startPoint x: 421, startPoint y: 352, endPoint x: 417, endPoint y: 311, distance: 41.2
drag, startPoint x: 559, startPoint y: 481, endPoint x: 562, endPoint y: 502, distance: 21.2
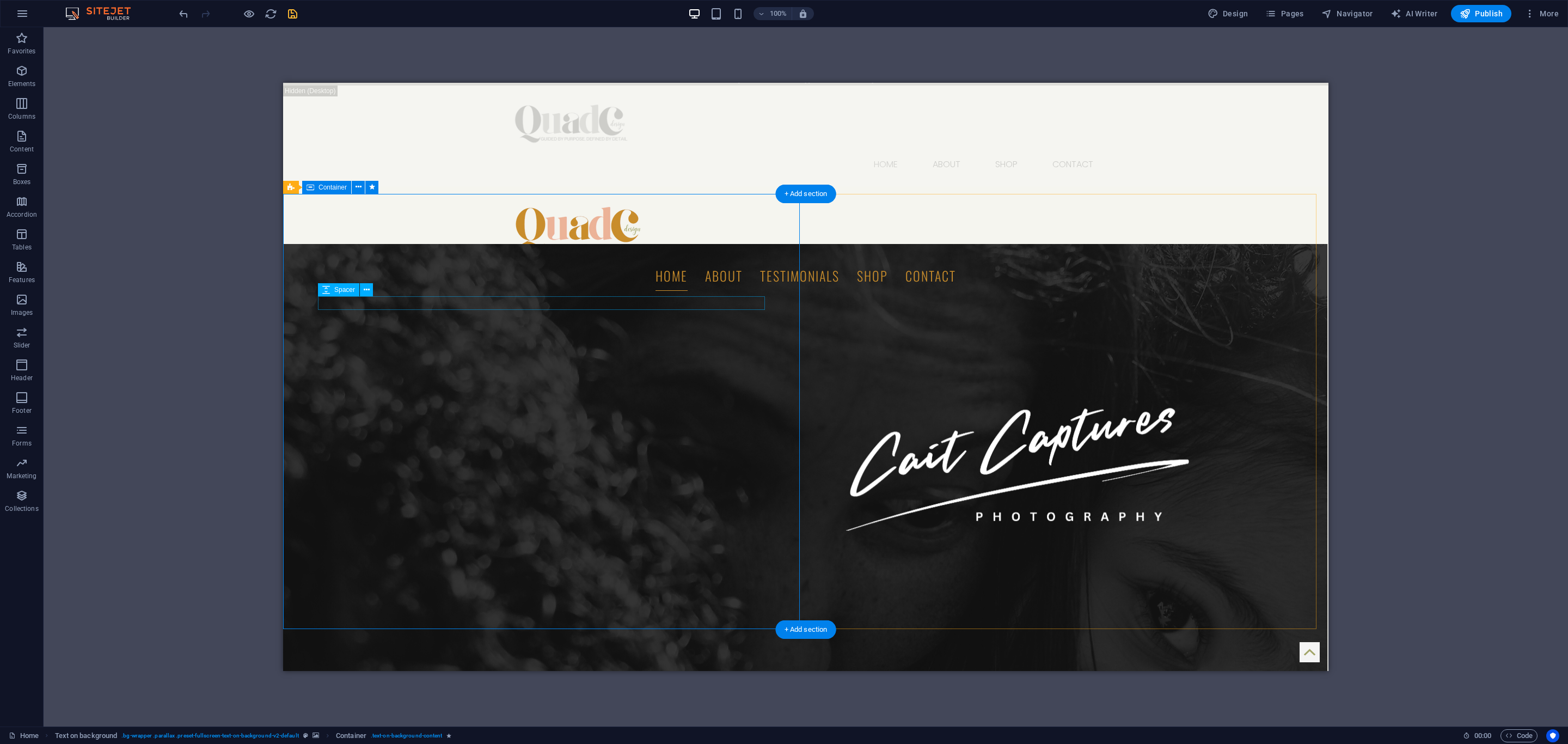
select select "px"
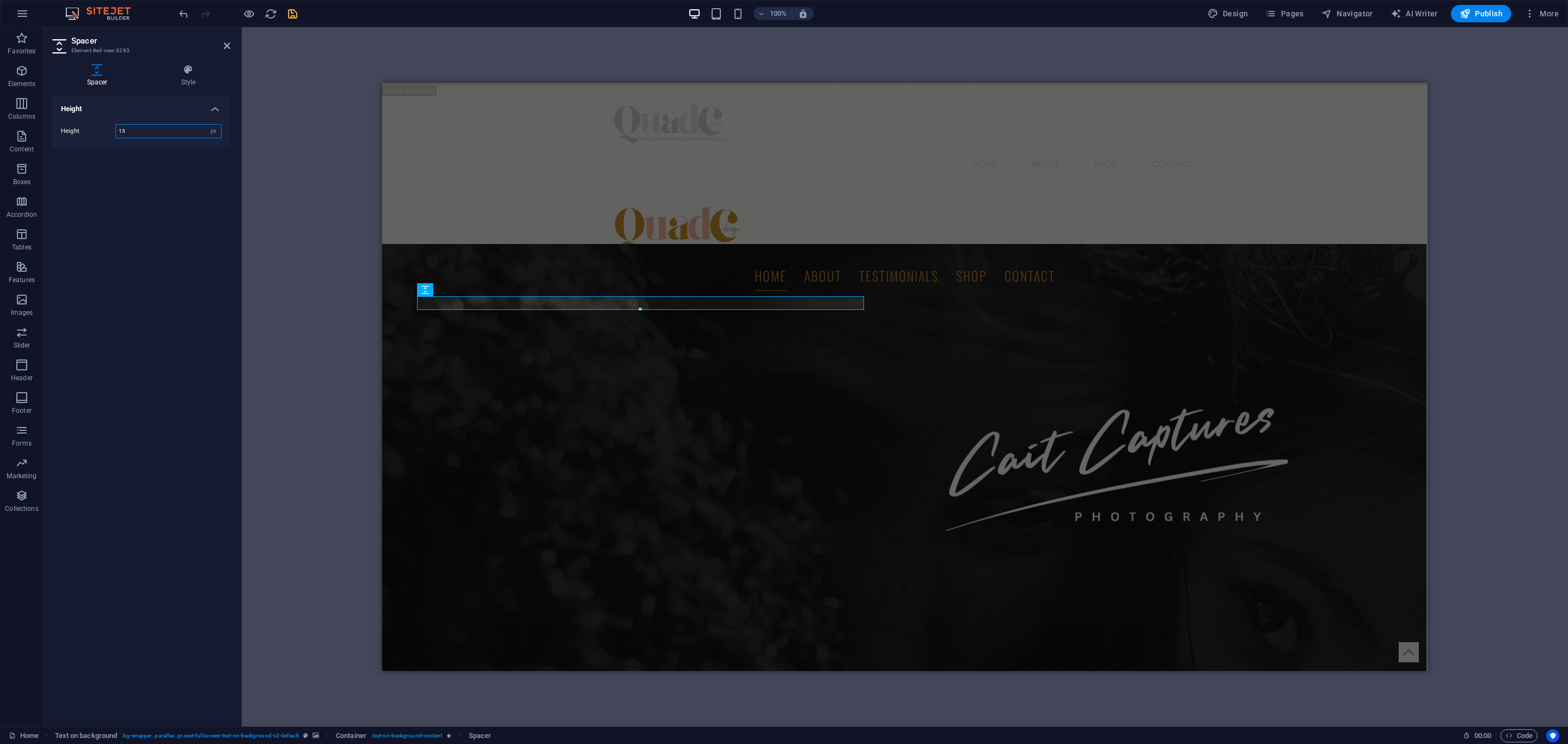
type input "15"
click at [293, 9] on icon "save" at bounding box center [292, 13] width 12 height 12
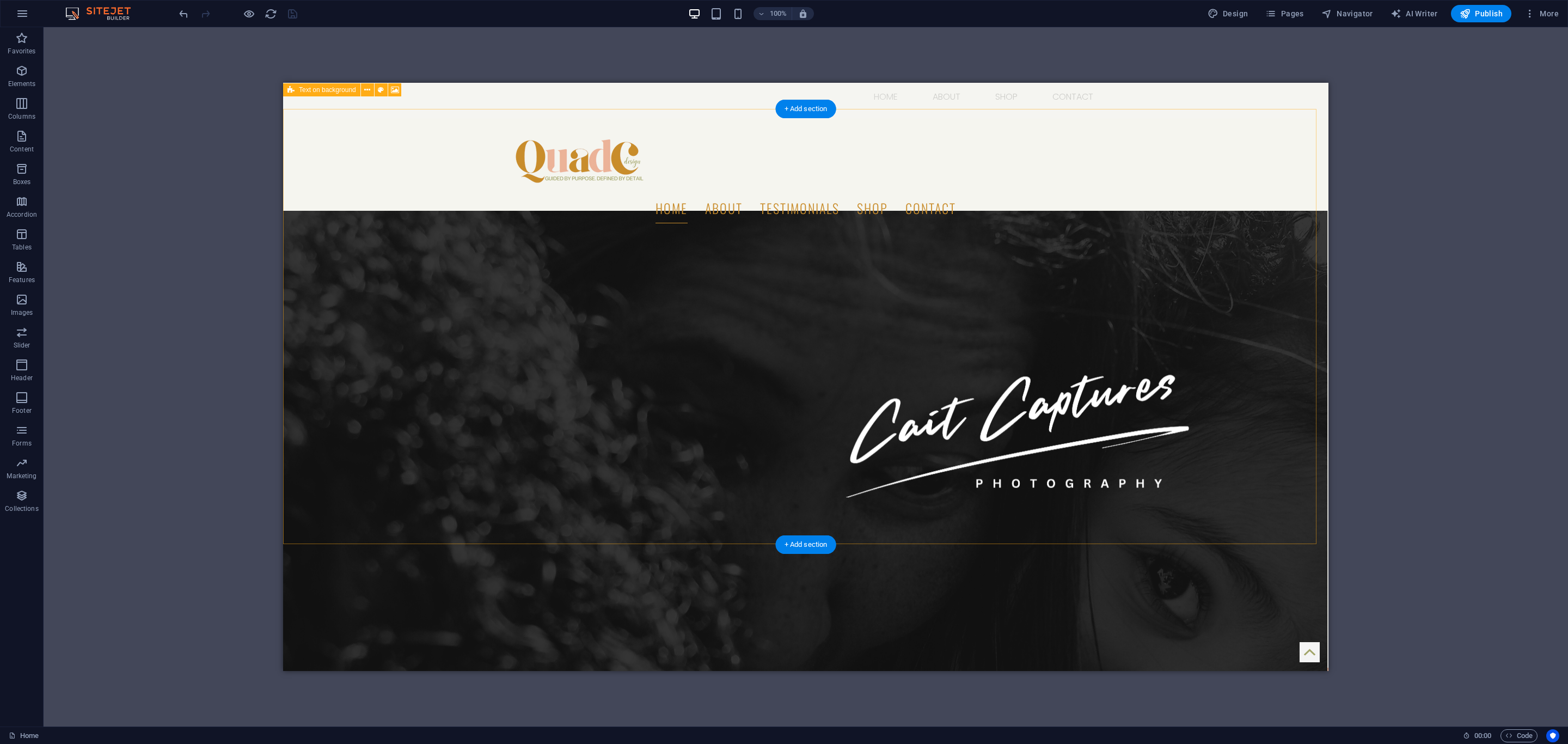
scroll to position [0, 0]
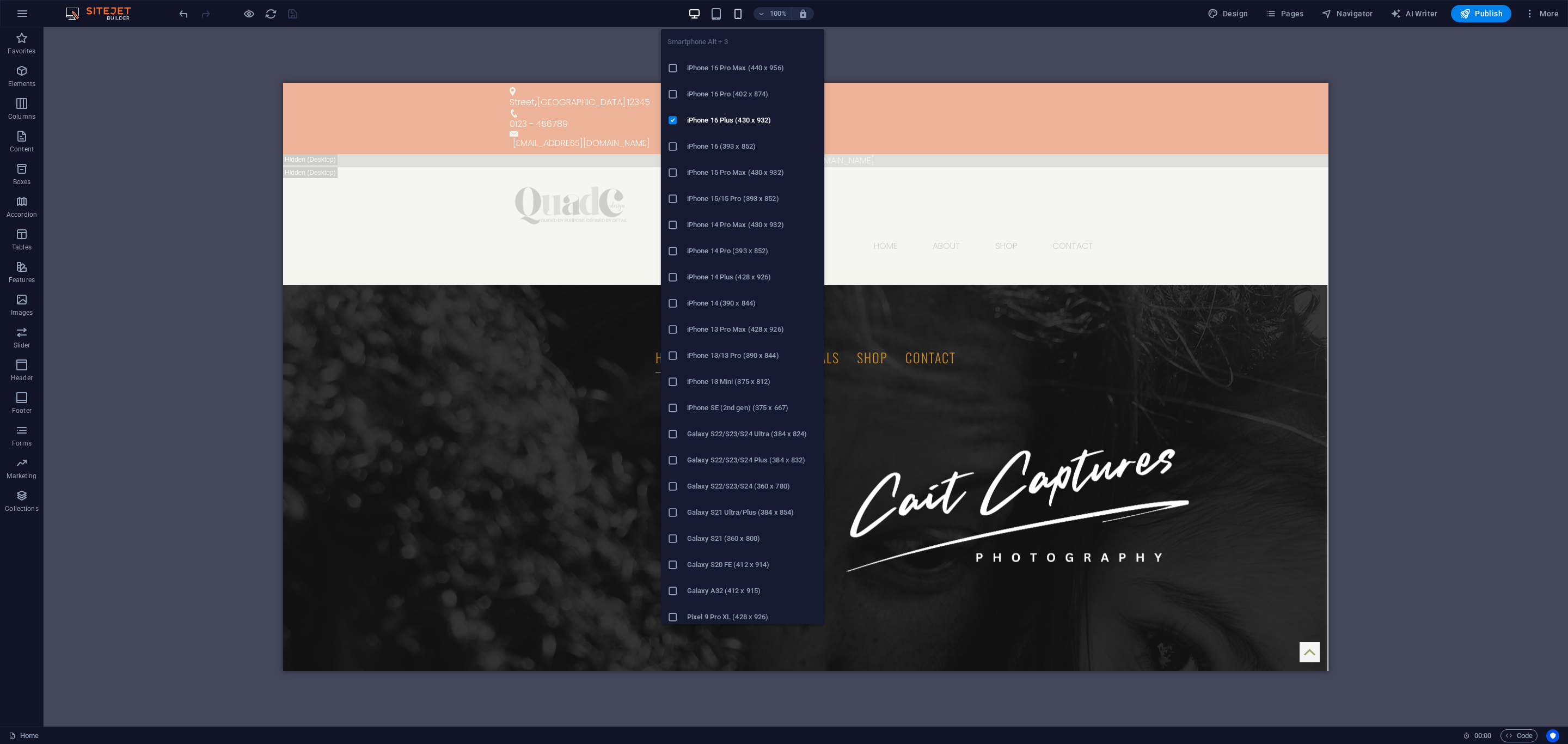
click at [740, 13] on icon "button" at bounding box center [737, 13] width 12 height 12
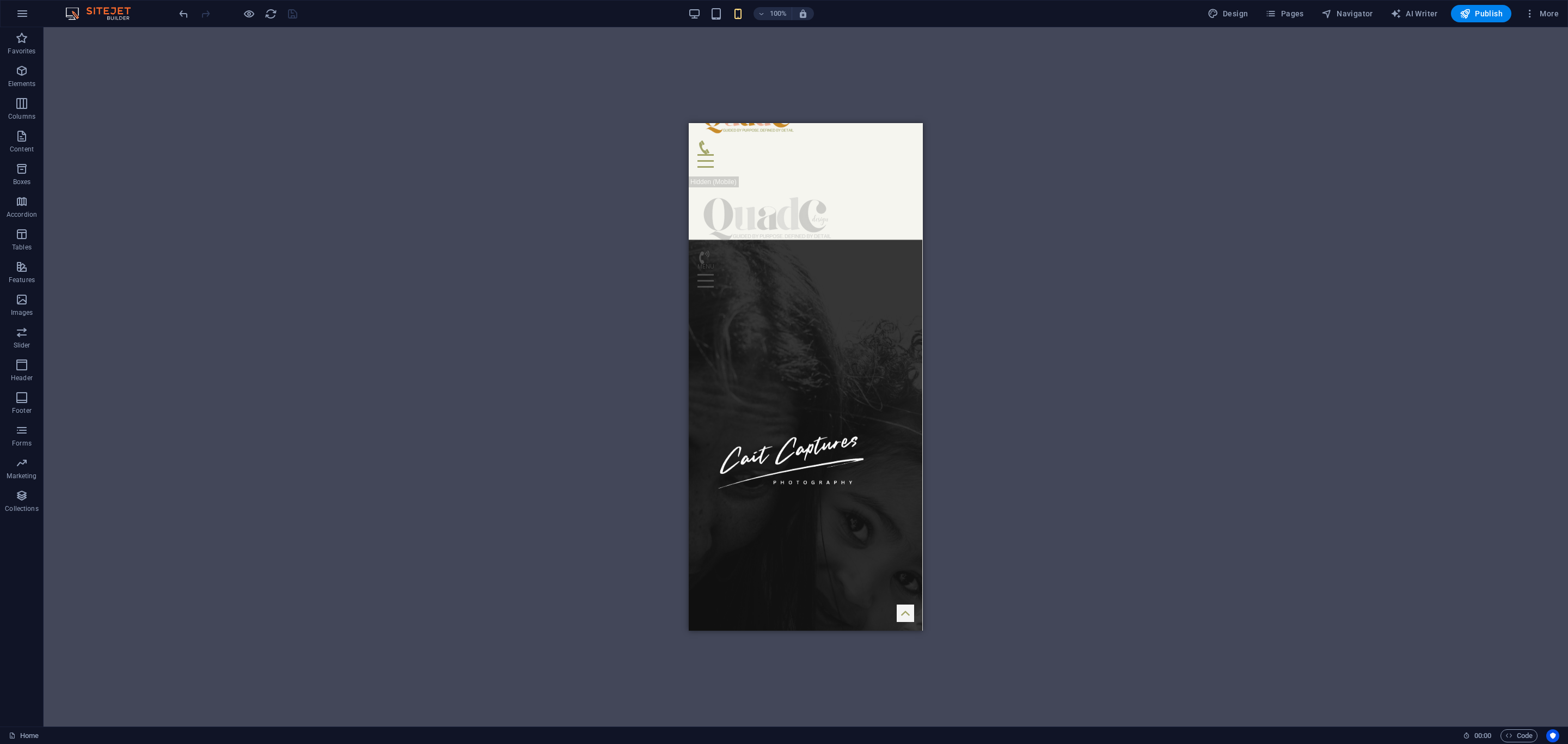
scroll to position [82, 0]
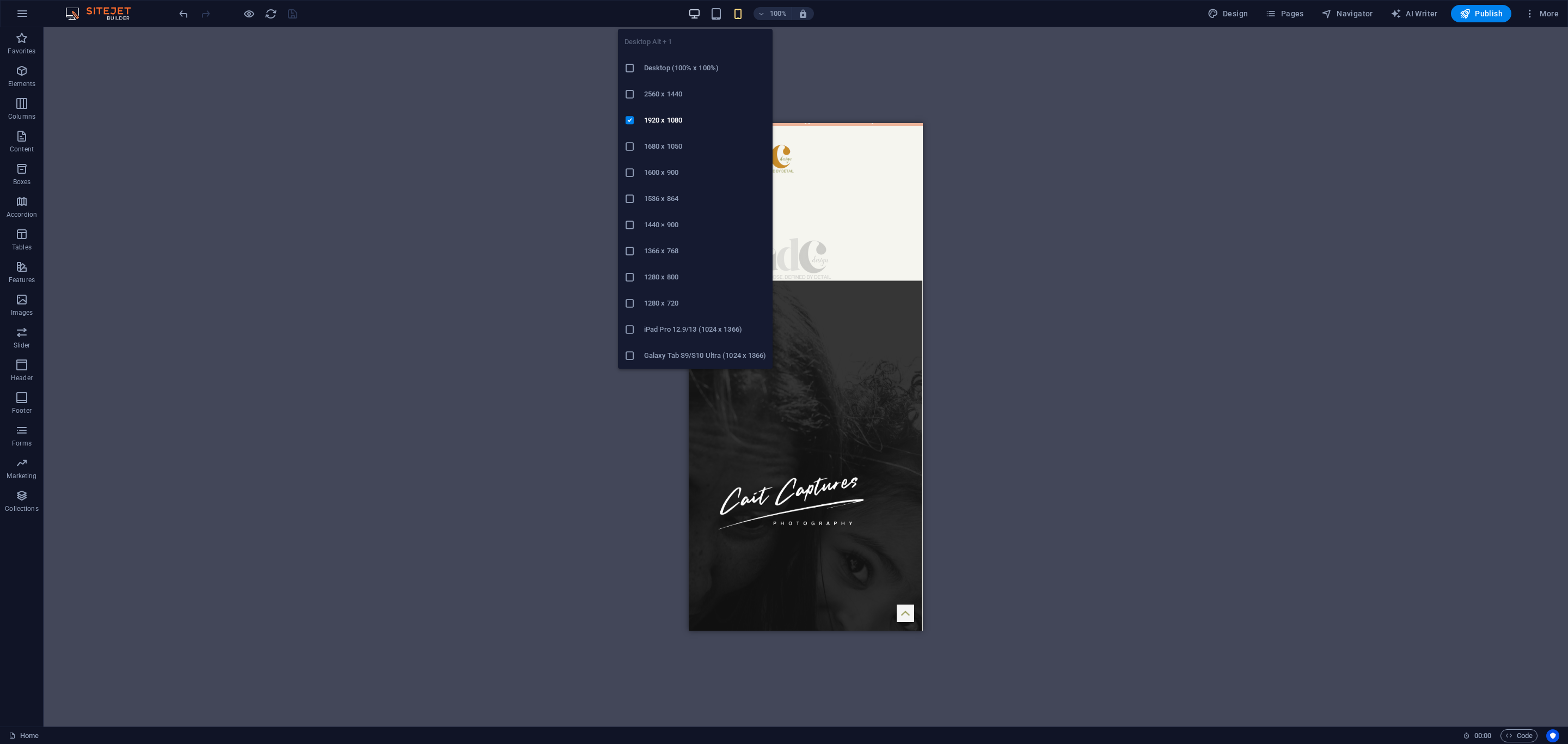
click at [689, 13] on icon "button" at bounding box center [694, 13] width 12 height 12
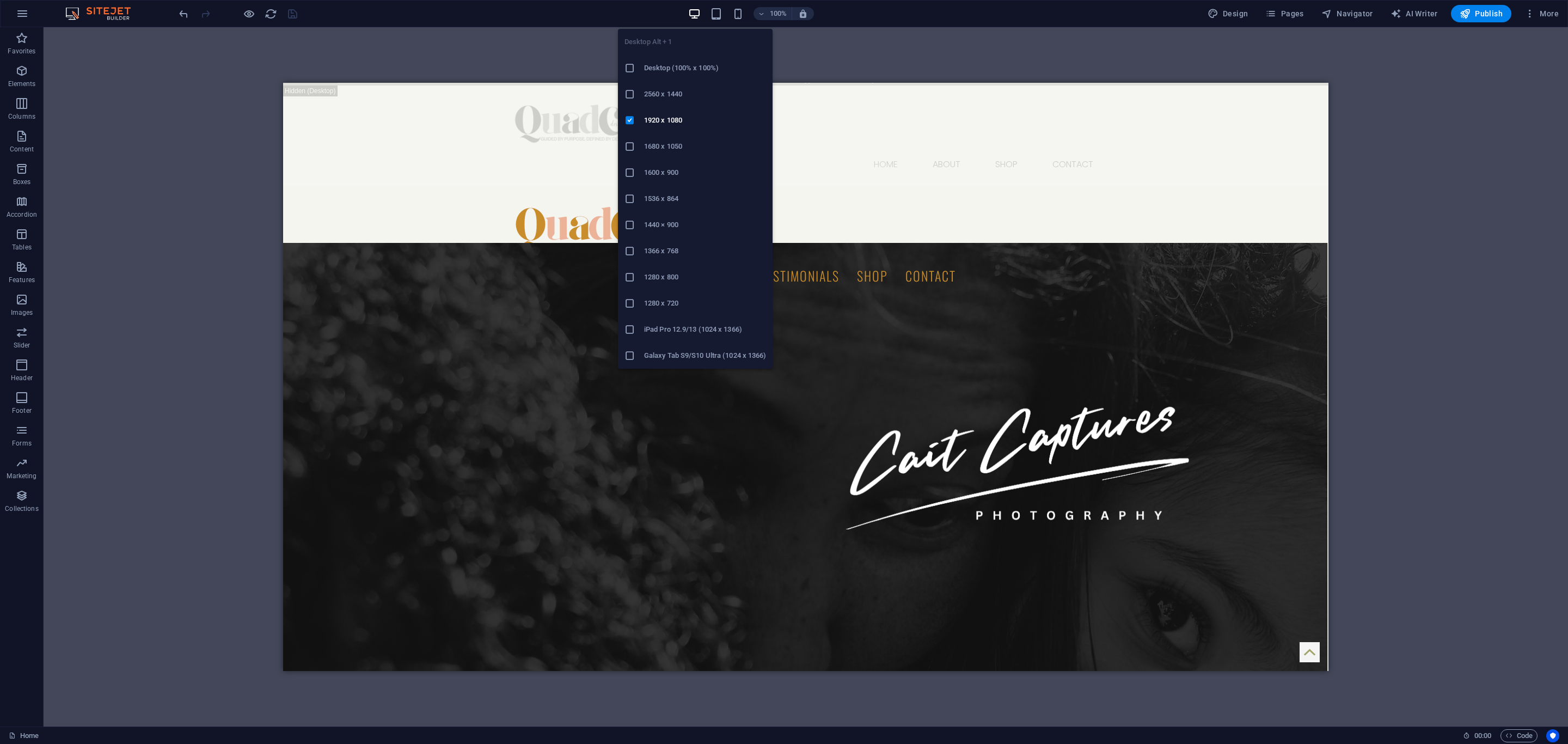
scroll to position [68, 0]
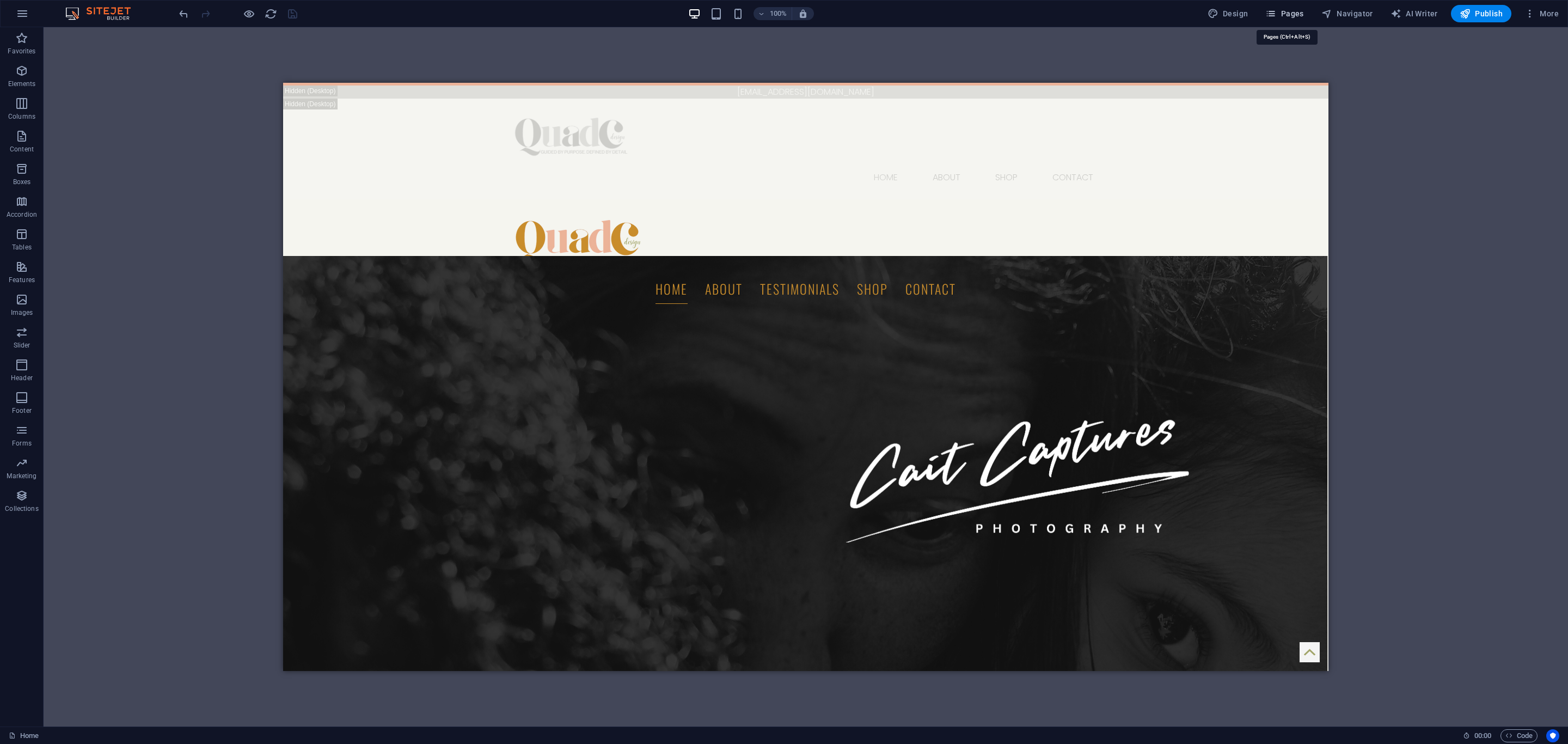
click at [1276, 13] on icon "button" at bounding box center [1270, 13] width 11 height 11
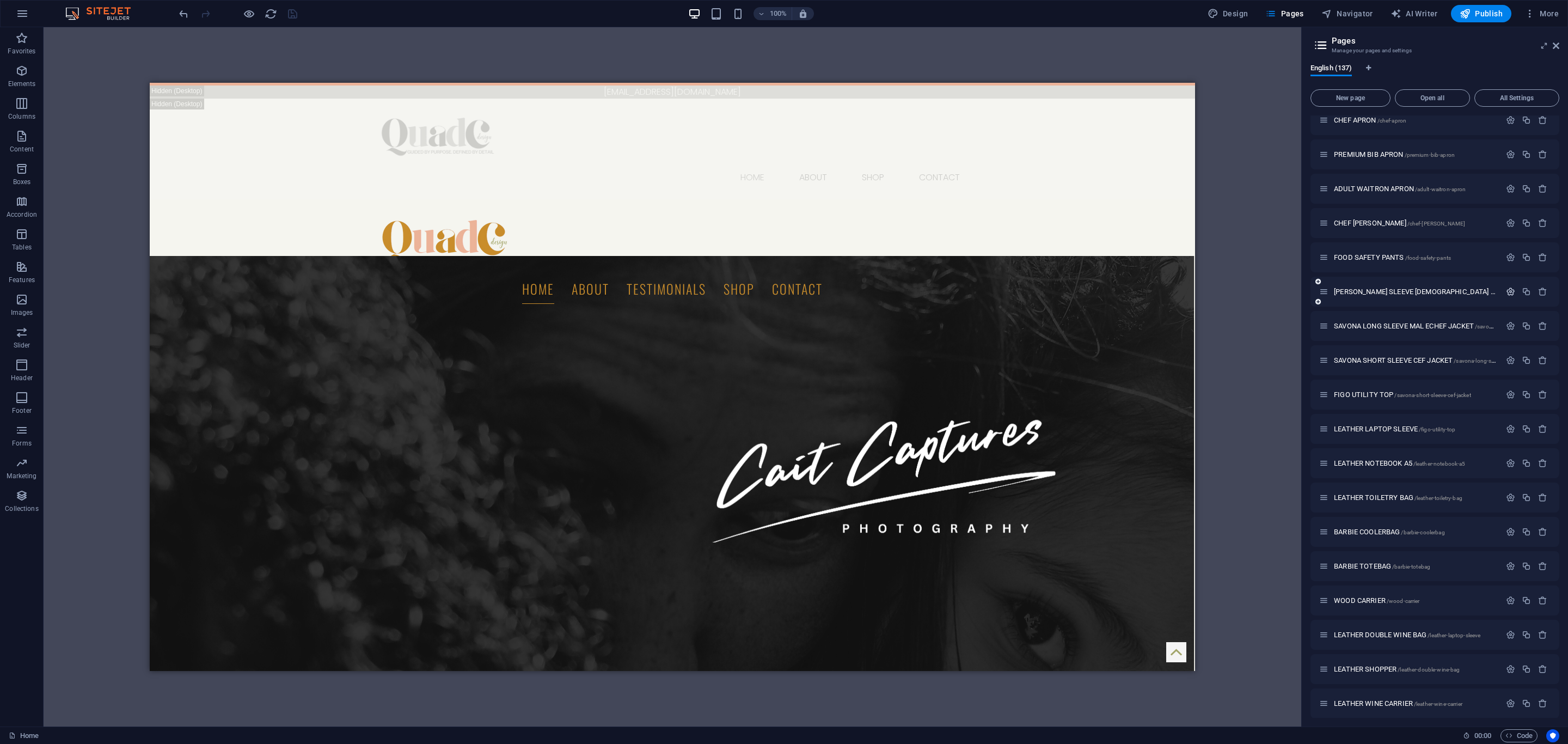
scroll to position [4093, 0]
click at [1361, 358] on span "SAVONA SHORT SLEEVE CEF JACKET /savona-long-sleeve-female-chef-jacket-102" at bounding box center [1470, 359] width 272 height 8
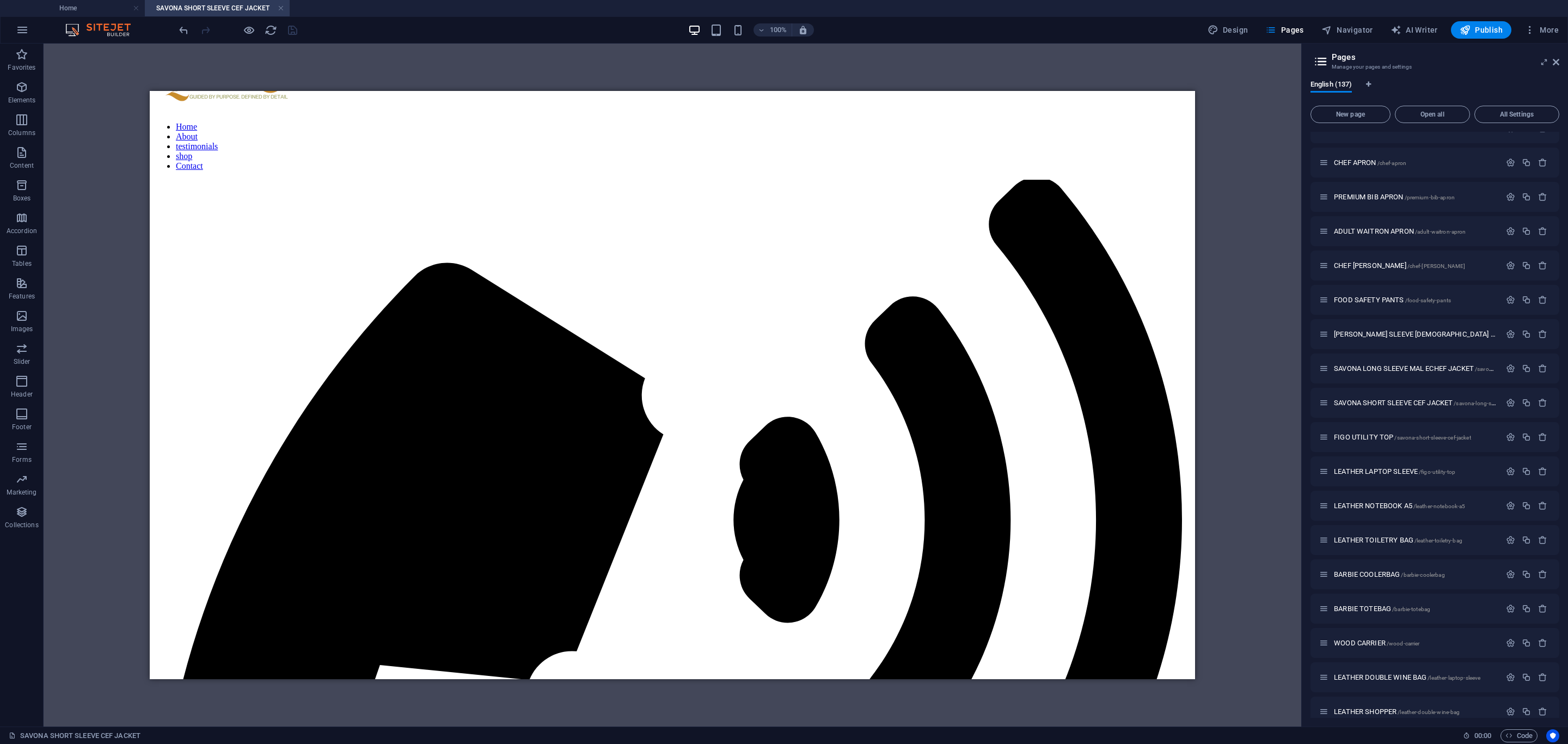
scroll to position [0, 0]
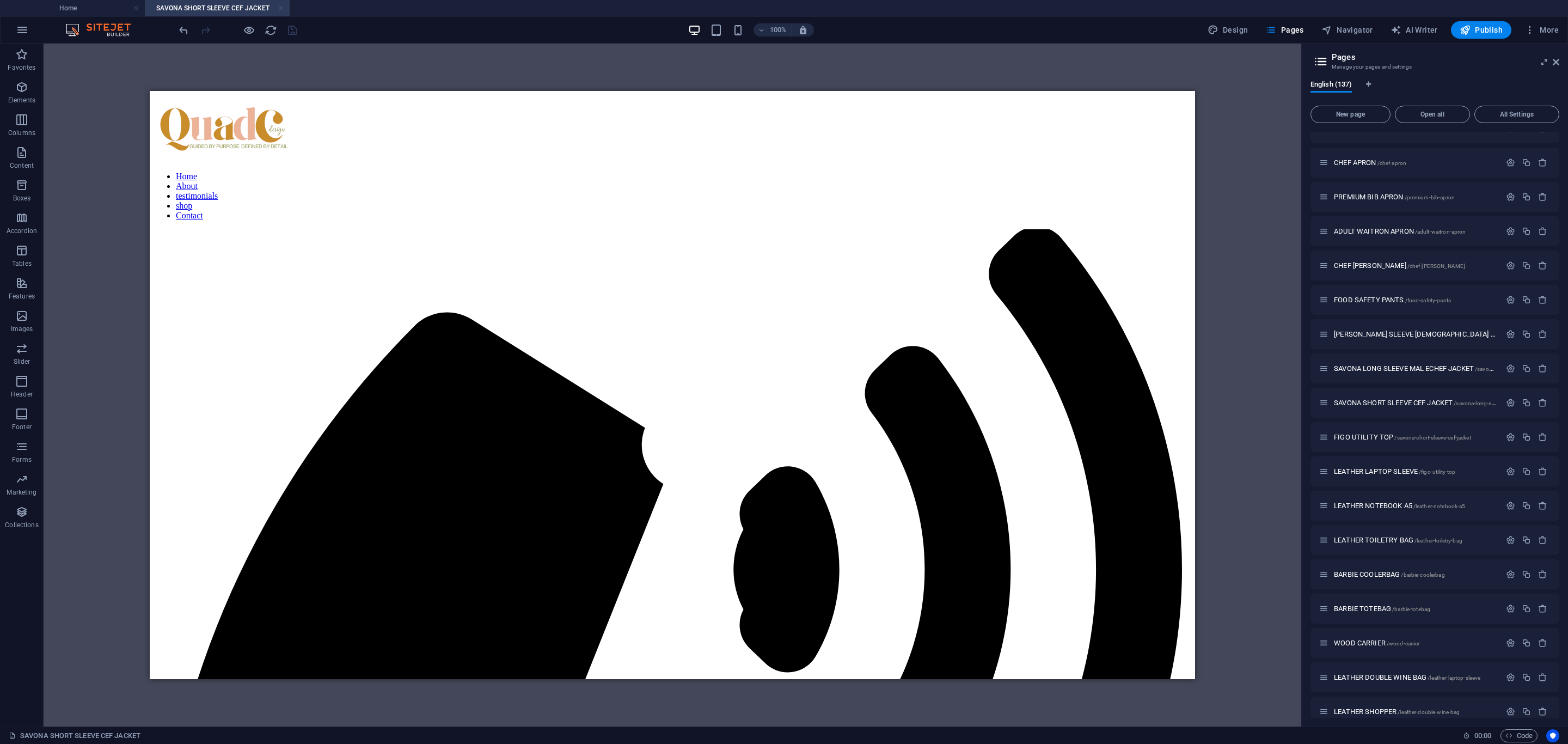
click at [281, 12] on link at bounding box center [280, 8] width 7 height 10
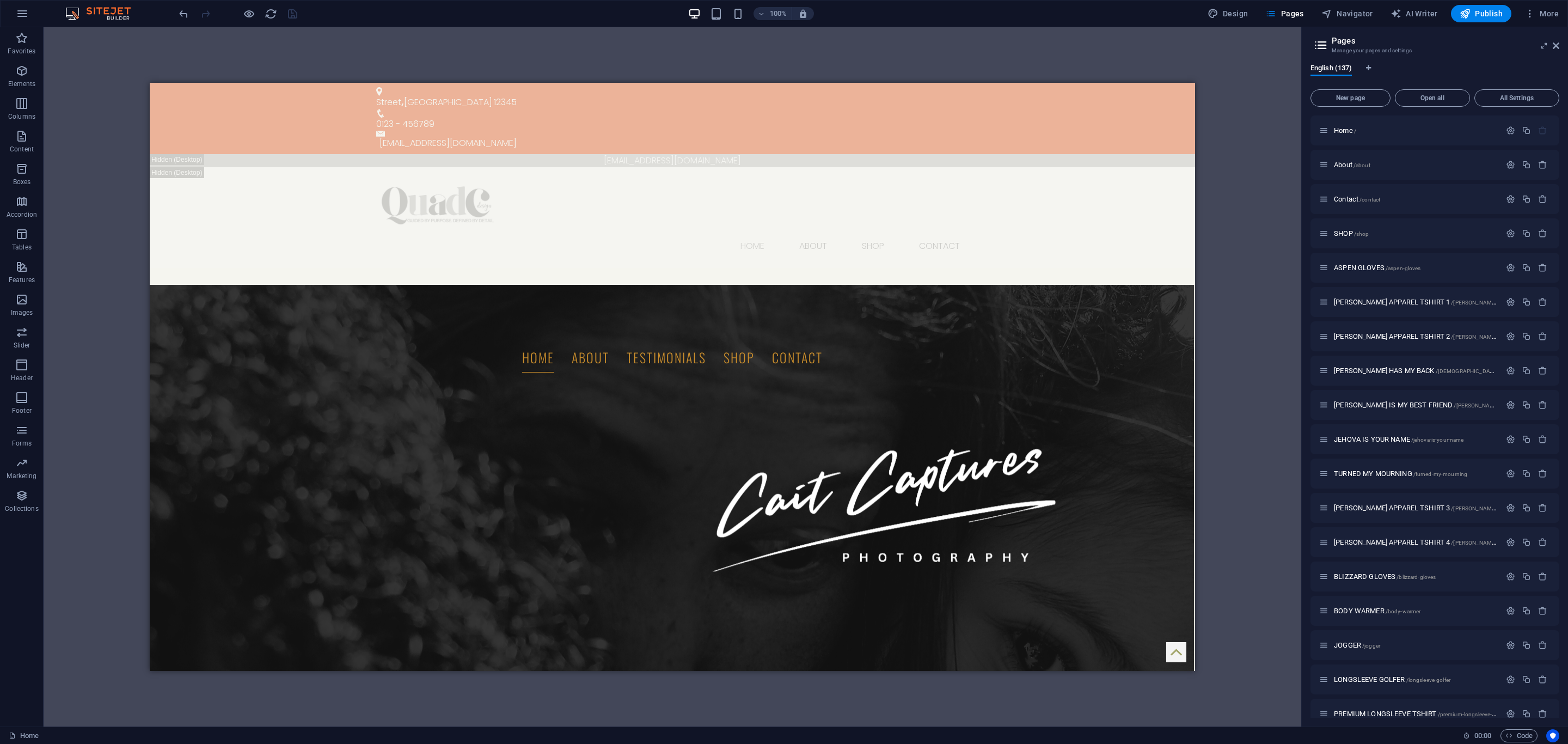
drag, startPoint x: 1555, startPoint y: 44, endPoint x: 1502, endPoint y: 325, distance: 286.0
click at [1555, 44] on icon at bounding box center [1556, 46] width 7 height 9
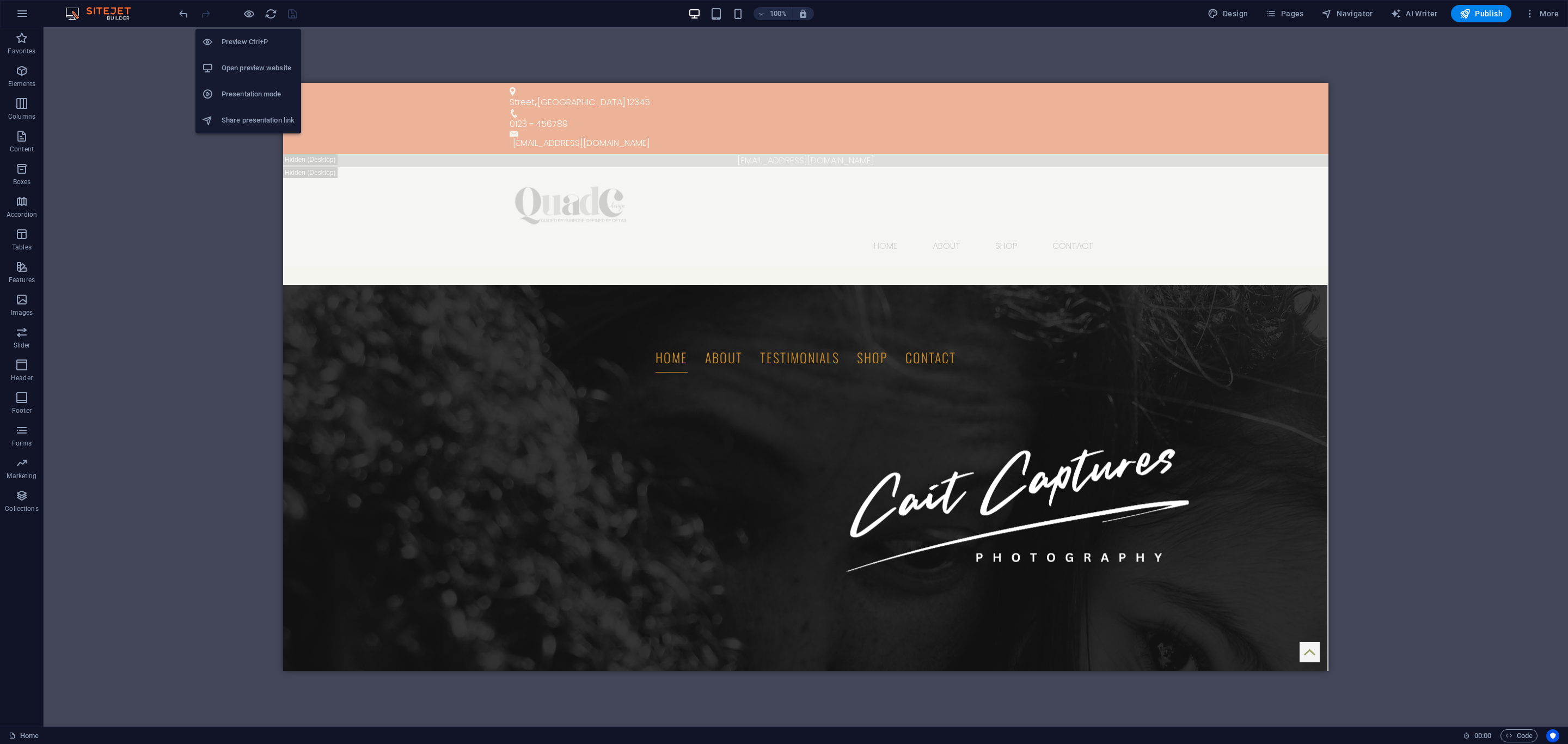
click at [258, 66] on h6 "Open preview website" at bounding box center [258, 68] width 73 height 13
click at [18, 12] on icon "button" at bounding box center [23, 14] width 13 height 13
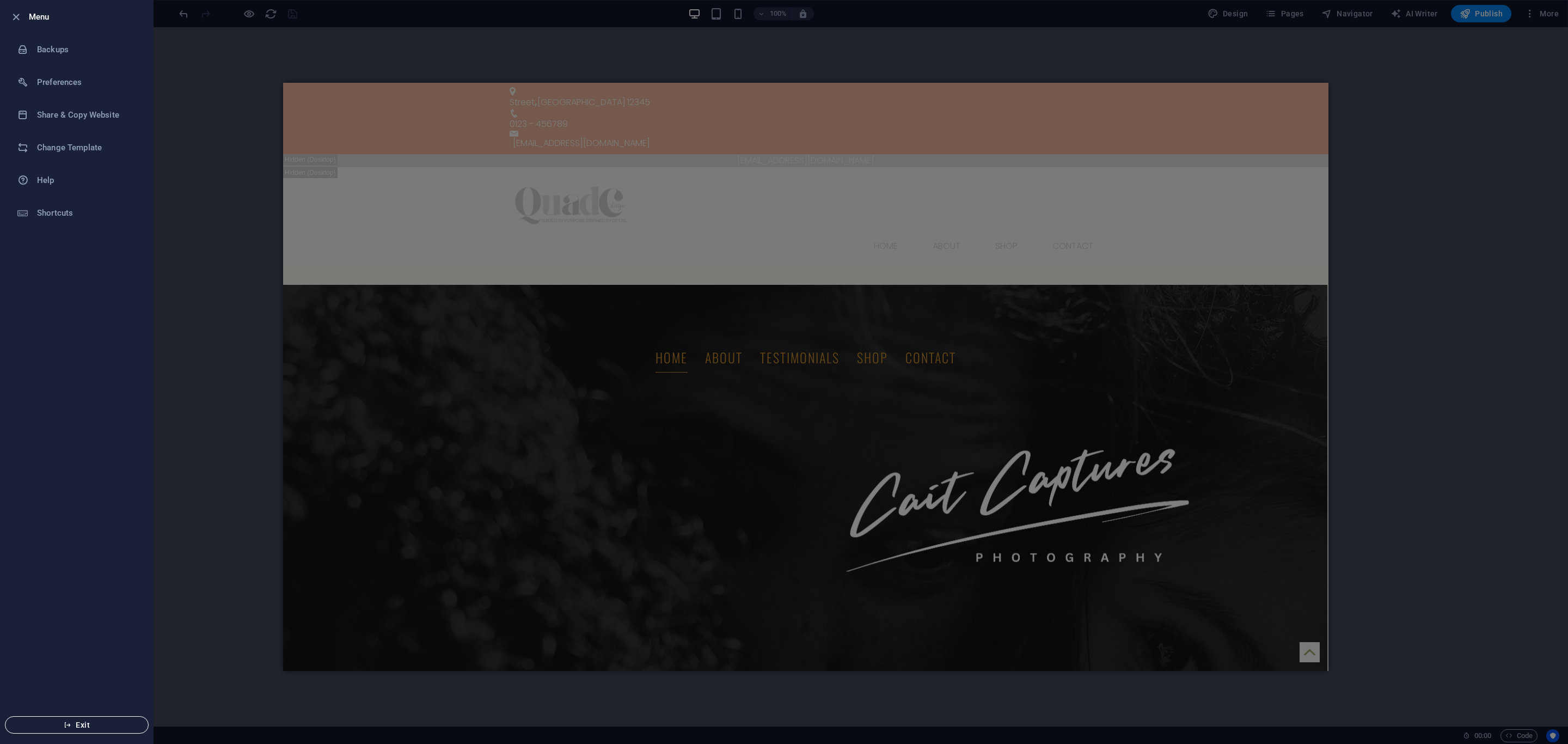
click at [67, 722] on icon "button" at bounding box center [67, 724] width 7 height 7
